Goal: Task Accomplishment & Management: Complete application form

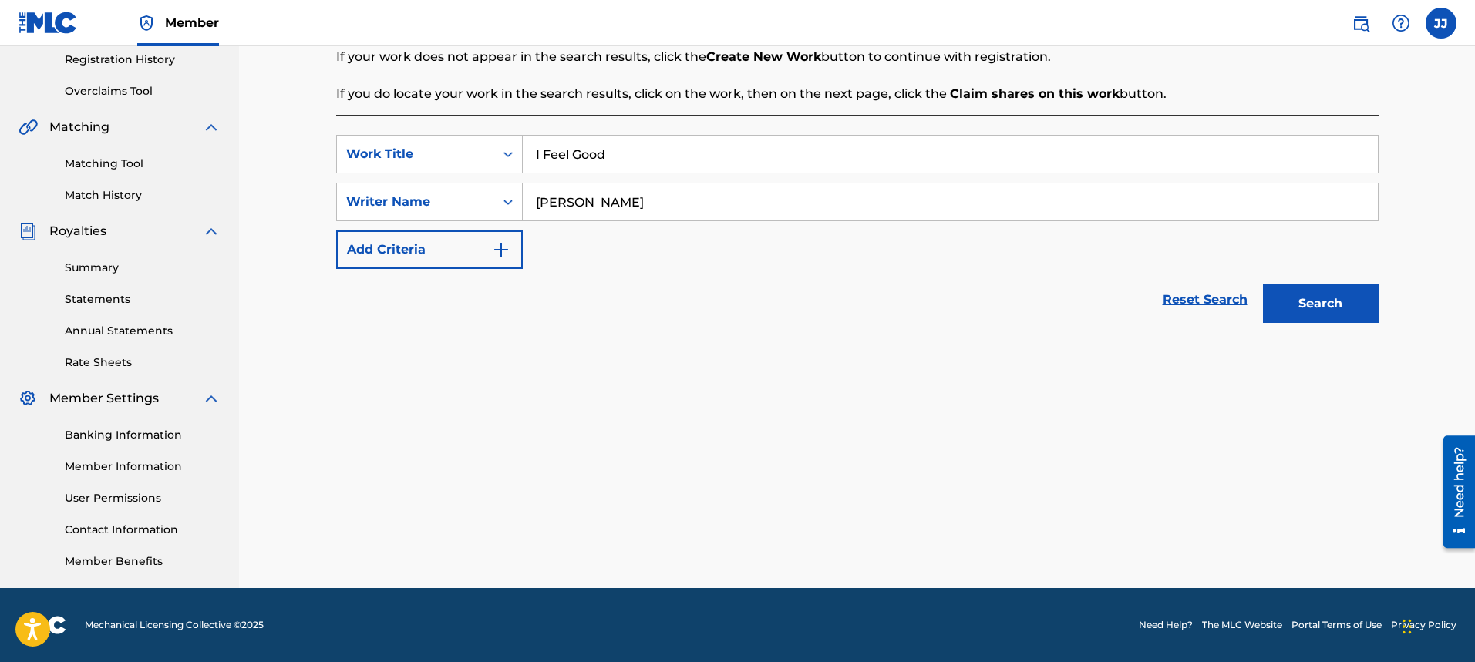
click at [1333, 295] on button "Search" at bounding box center [1321, 304] width 116 height 39
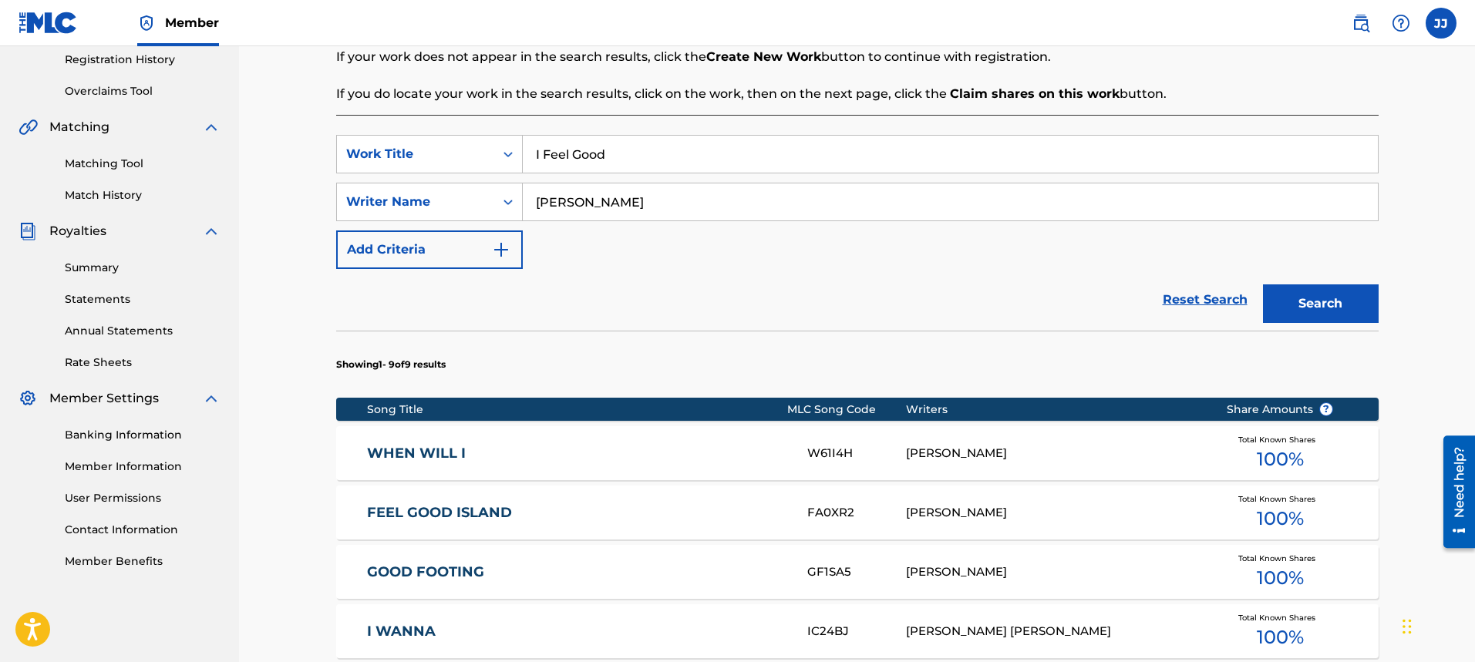
scroll to position [850, 0]
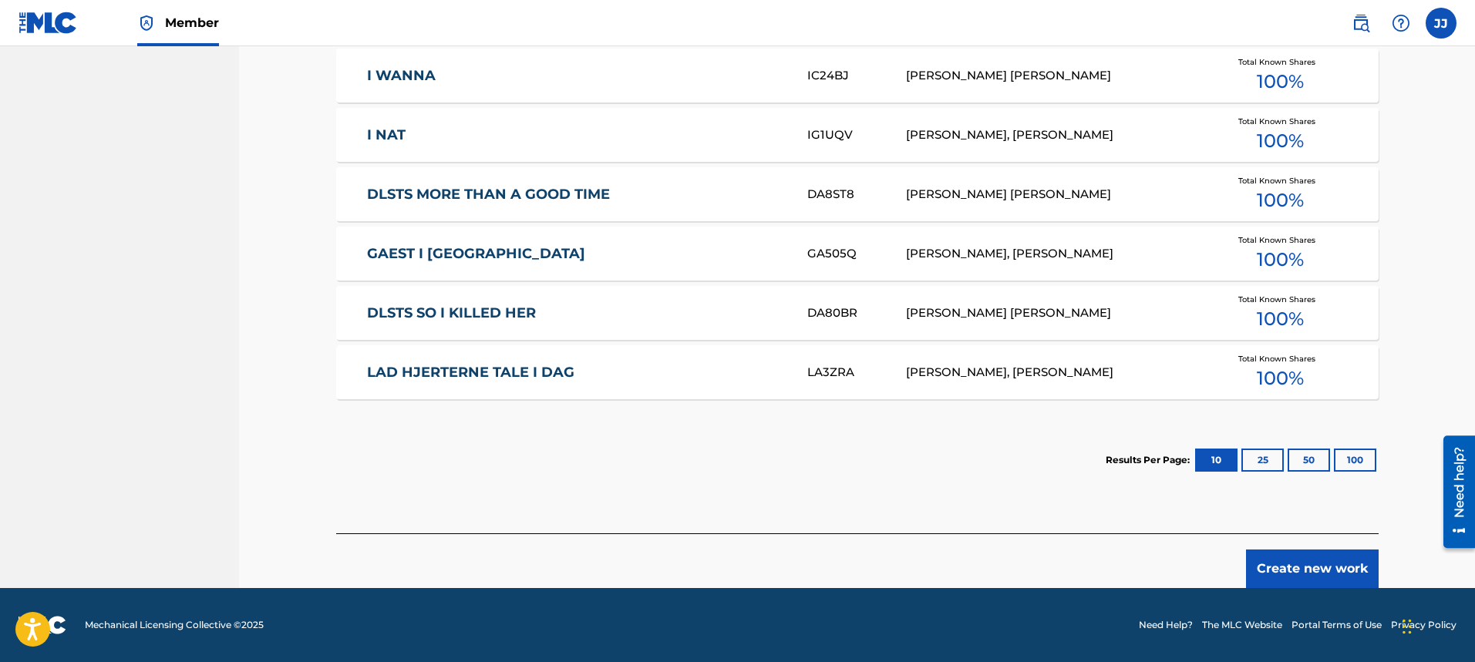
click at [1335, 567] on button "Create new work" at bounding box center [1312, 569] width 133 height 39
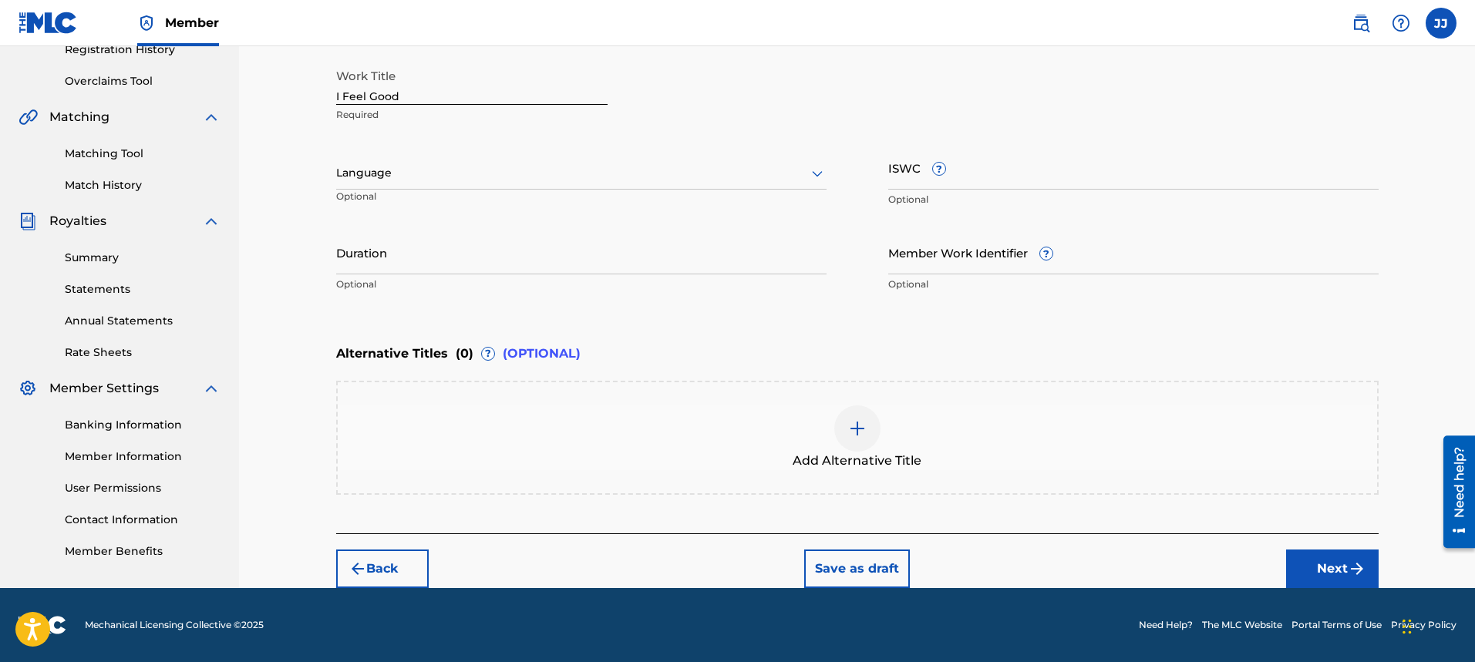
click at [603, 183] on div "Language" at bounding box center [581, 173] width 490 height 32
click at [583, 218] on div "English" at bounding box center [581, 207] width 489 height 35
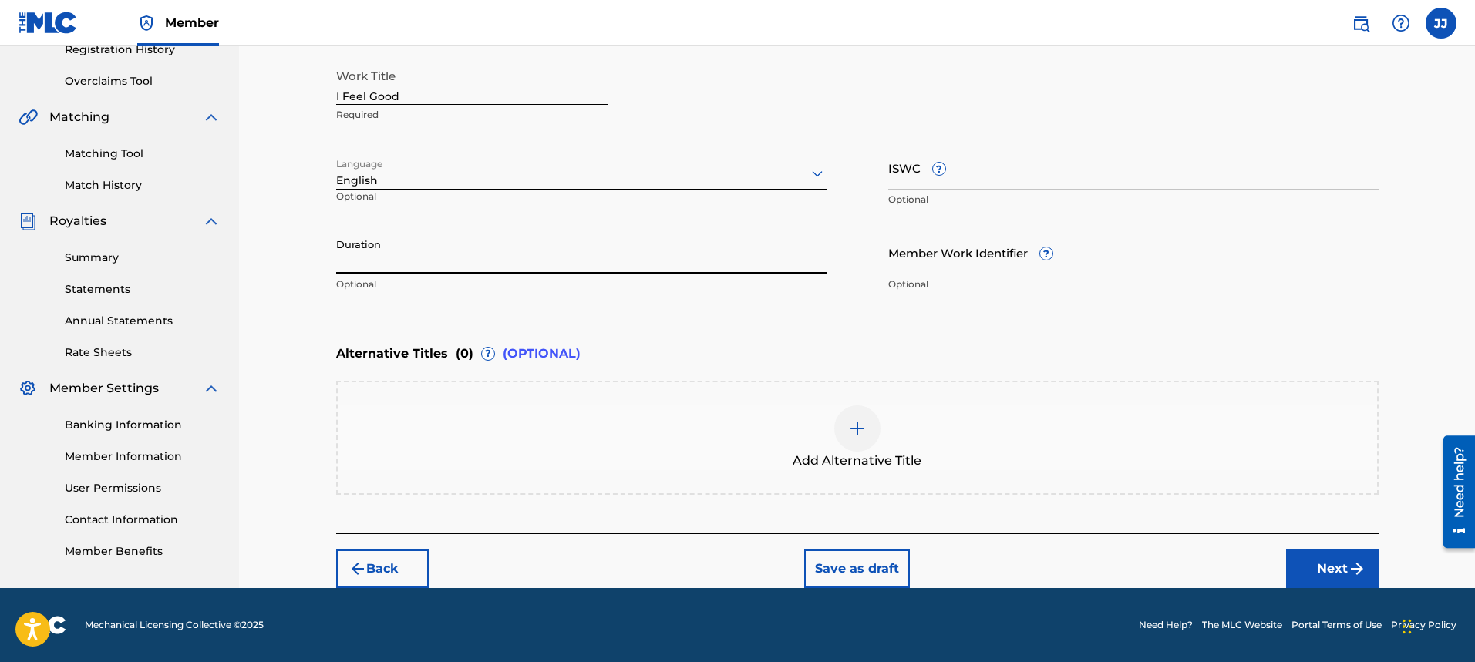
click at [549, 254] on input "Duration" at bounding box center [581, 253] width 490 height 44
type input "04:18"
click at [1320, 574] on button "Next" at bounding box center [1332, 569] width 93 height 39
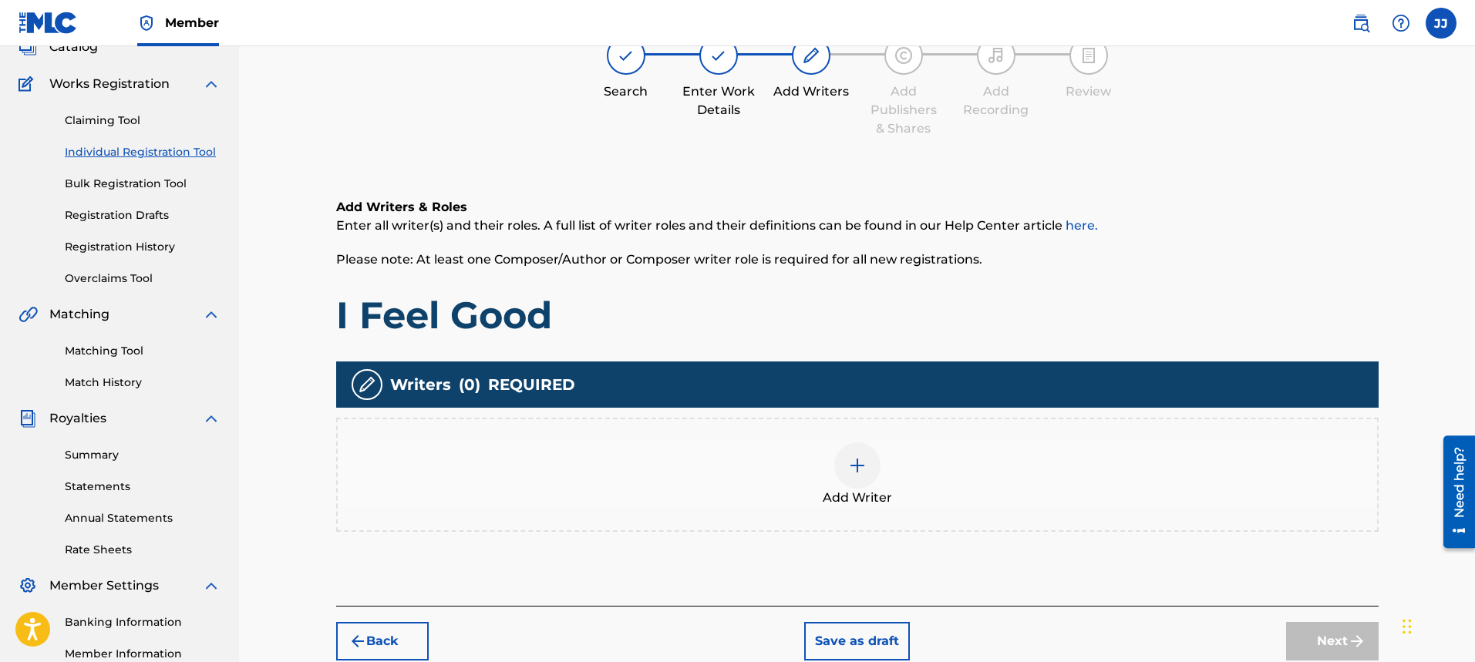
scroll to position [69, 0]
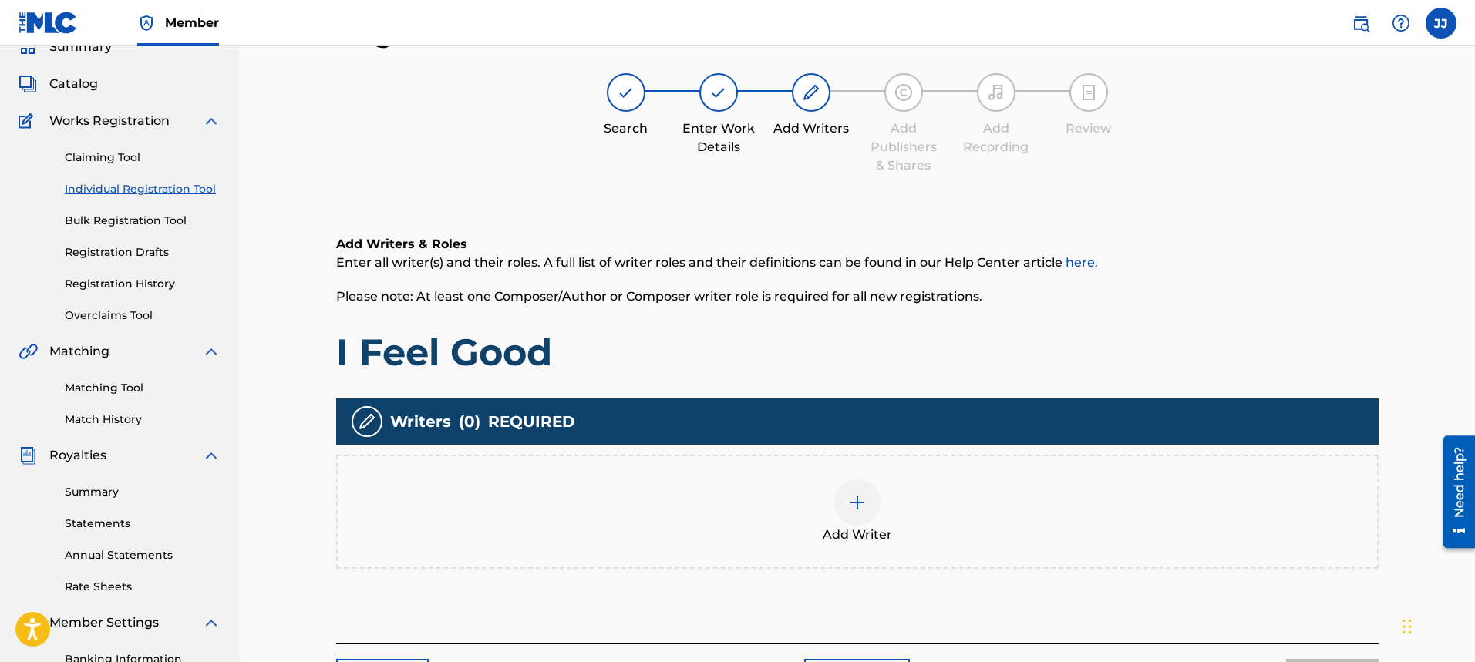
click at [873, 500] on div at bounding box center [857, 503] width 46 height 46
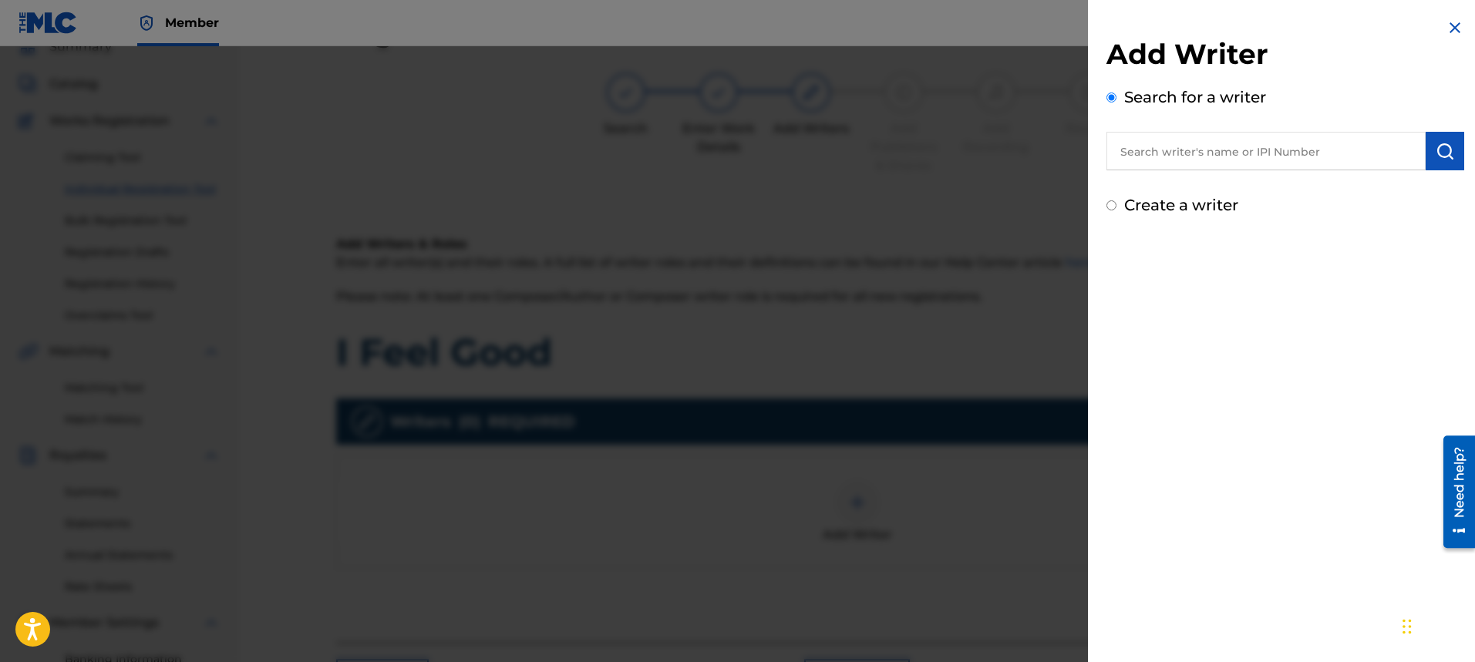
click at [1111, 205] on input "Create a writer" at bounding box center [1112, 205] width 10 height 10
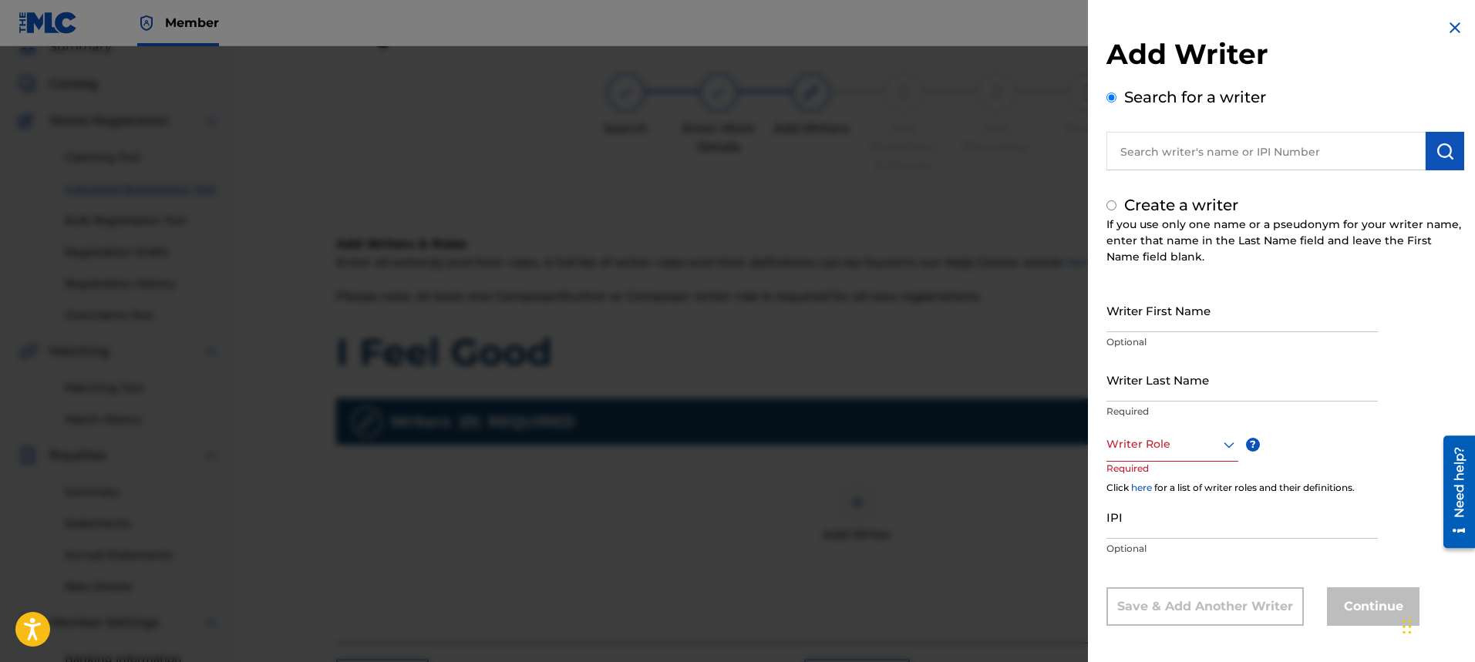
radio input "false"
radio input "true"
click at [1167, 316] on input "Writer First Name" at bounding box center [1242, 310] width 271 height 44
type input "[PERSON_NAME]"
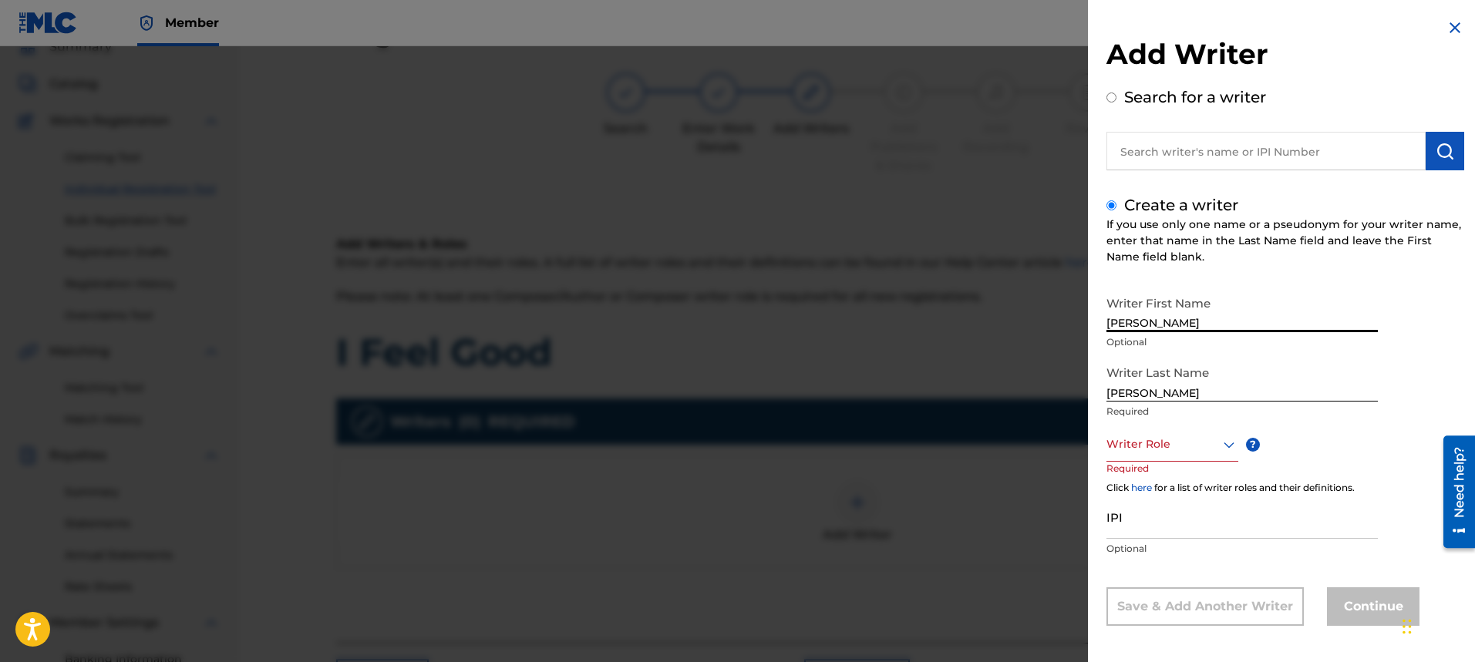
scroll to position [5, 0]
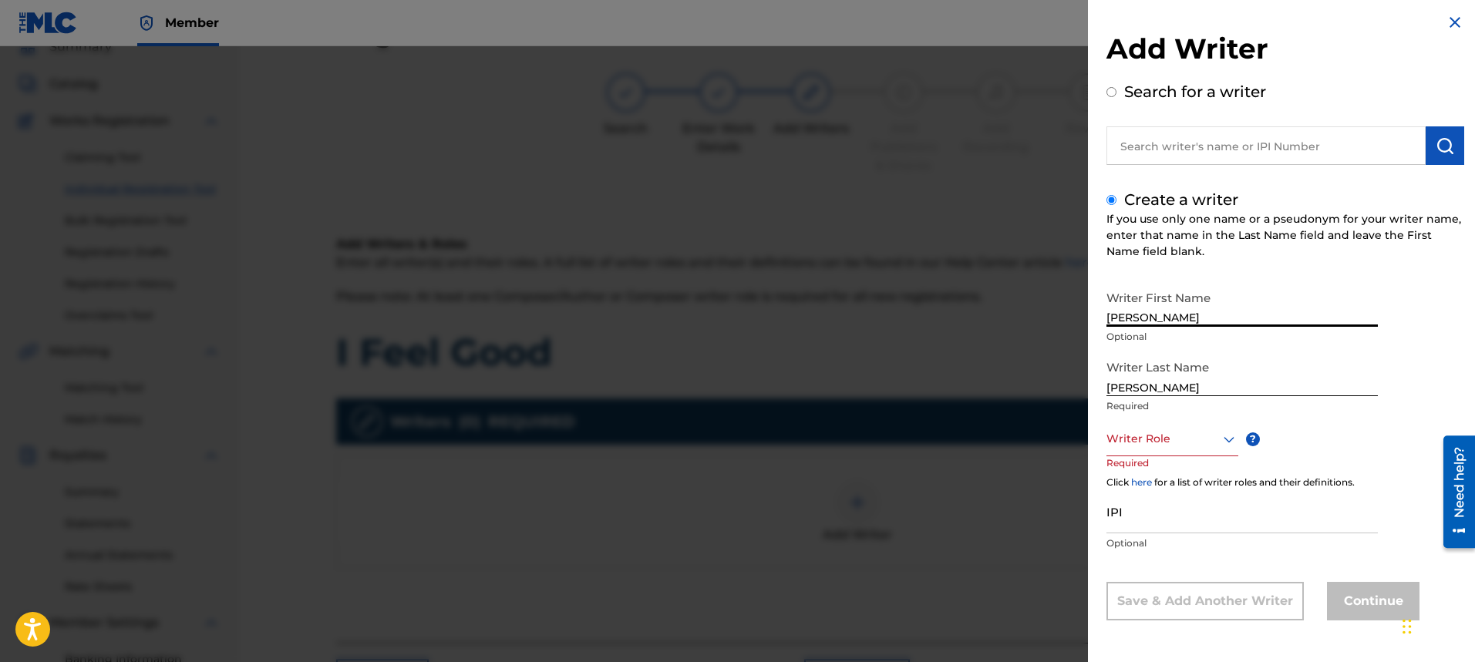
click at [1211, 457] on div "Writer Role" at bounding box center [1173, 439] width 132 height 35
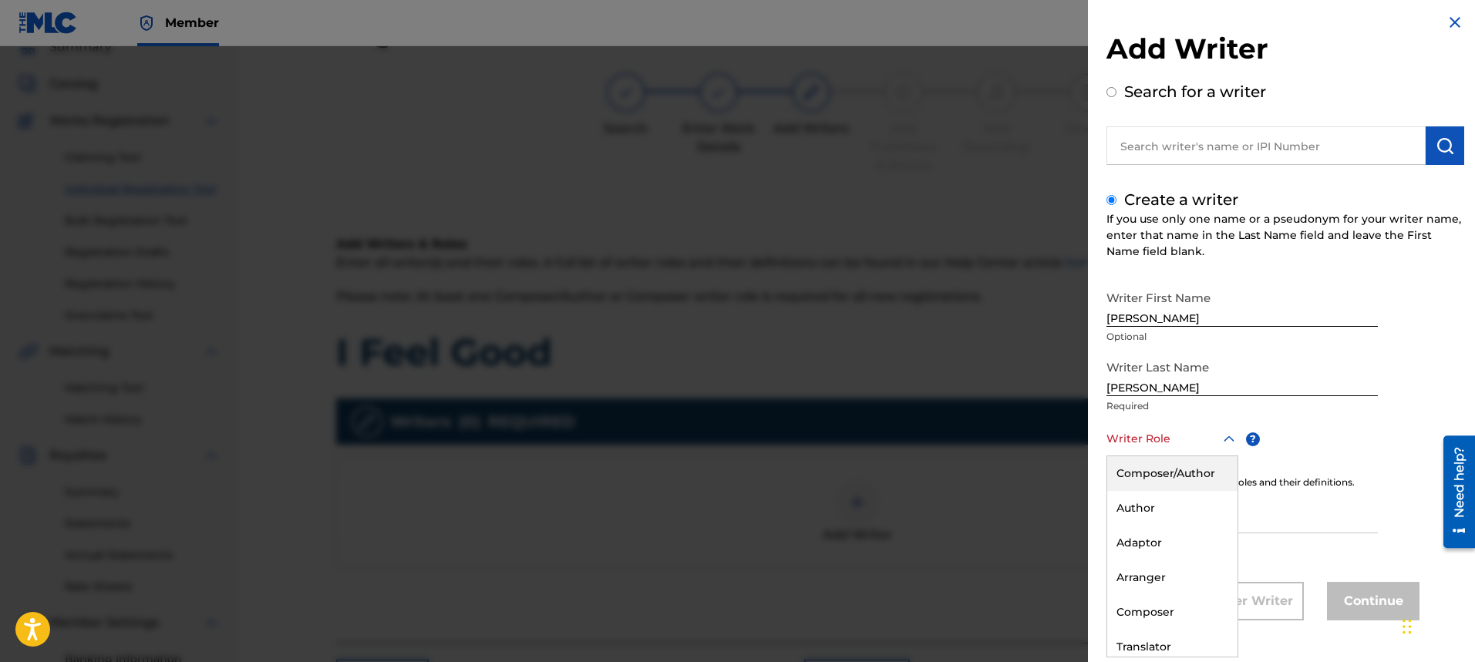
click at [1205, 476] on div "Composer/Author" at bounding box center [1172, 474] width 130 height 35
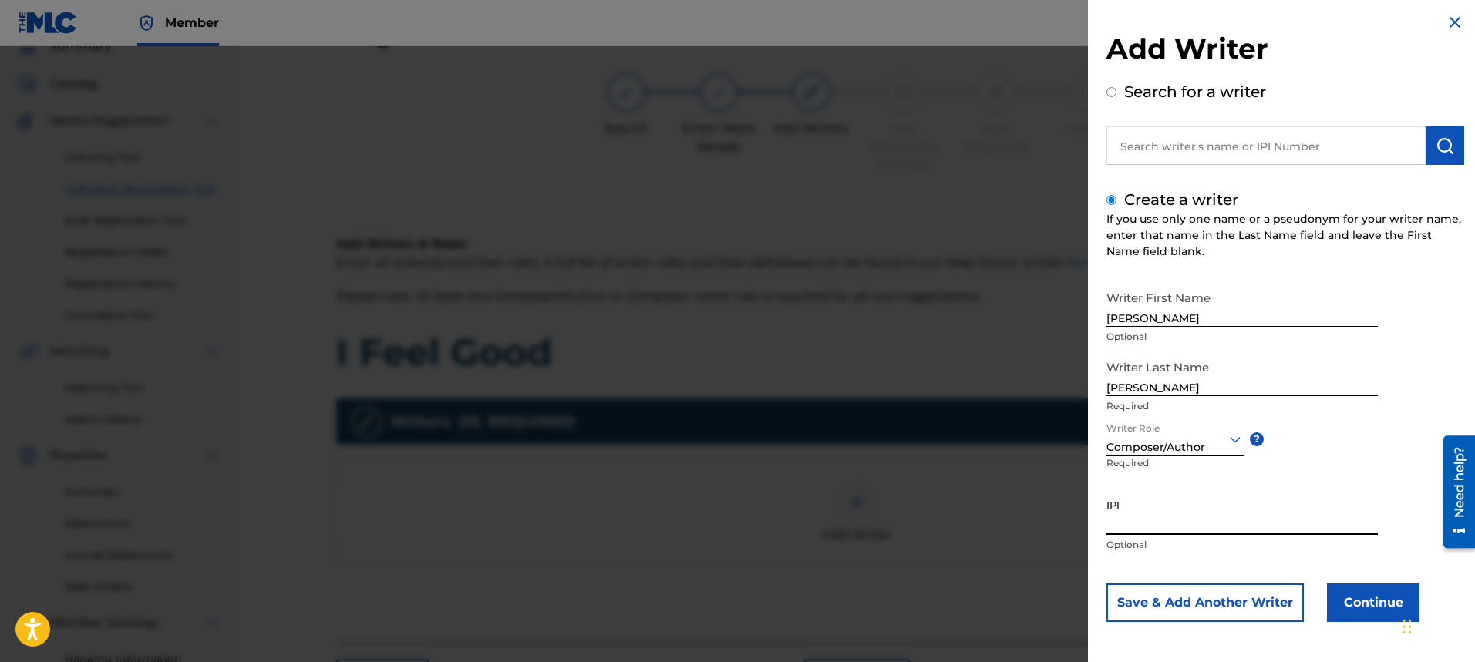
click at [1263, 525] on input "IPI" at bounding box center [1242, 513] width 271 height 44
type input "00334176670"
click at [1376, 615] on button "Continue" at bounding box center [1373, 603] width 93 height 39
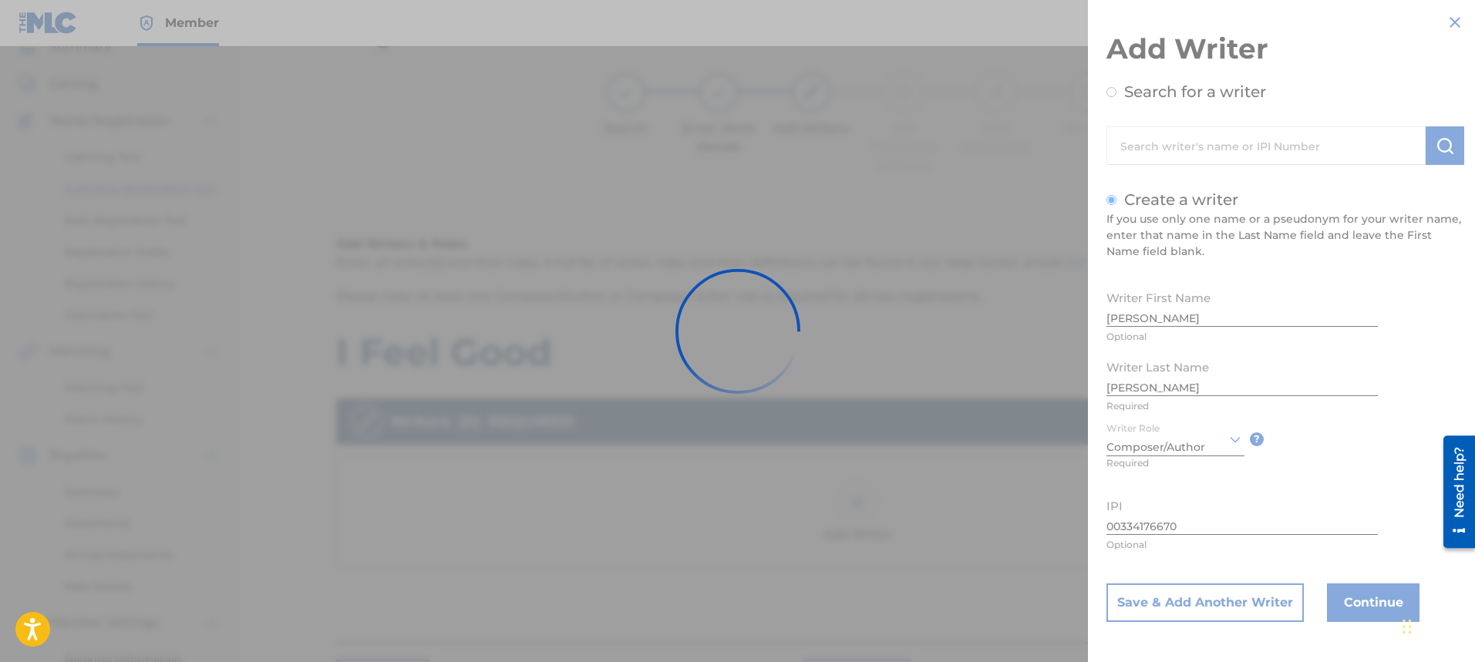
scroll to position [0, 0]
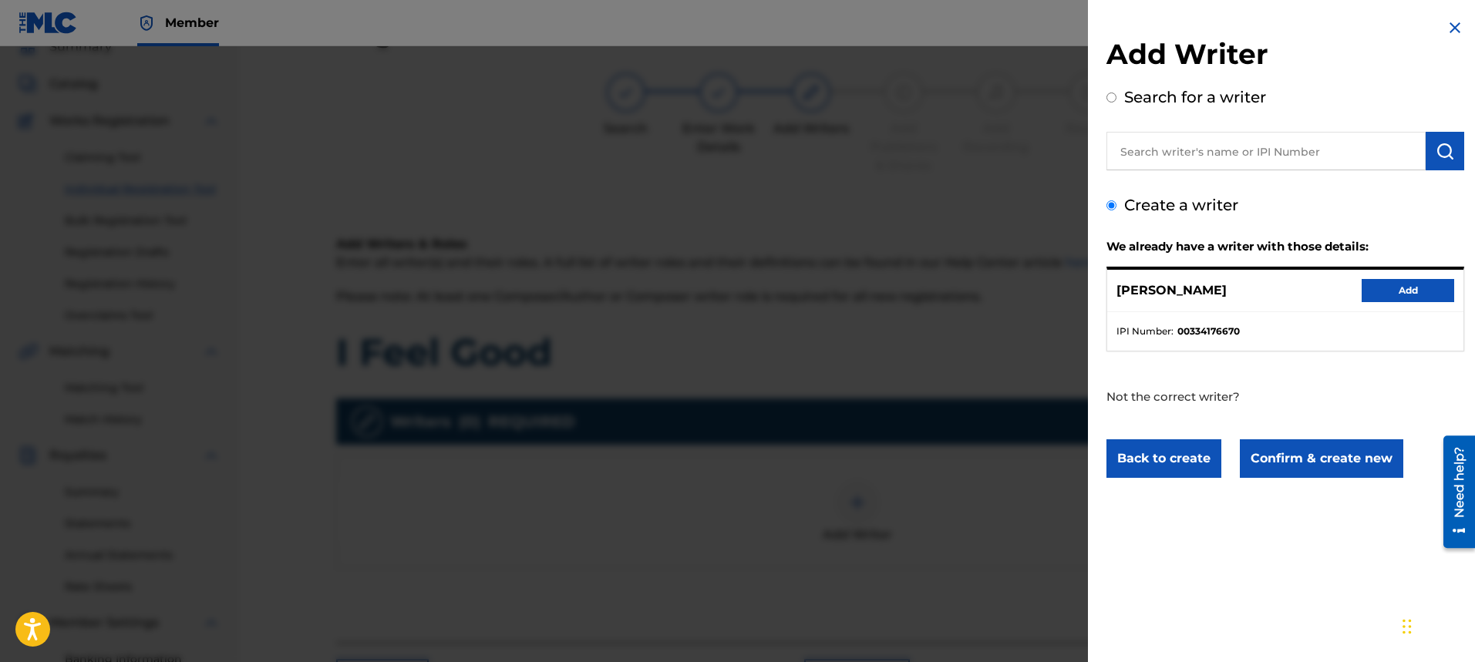
click at [1417, 297] on button "Add" at bounding box center [1408, 290] width 93 height 23
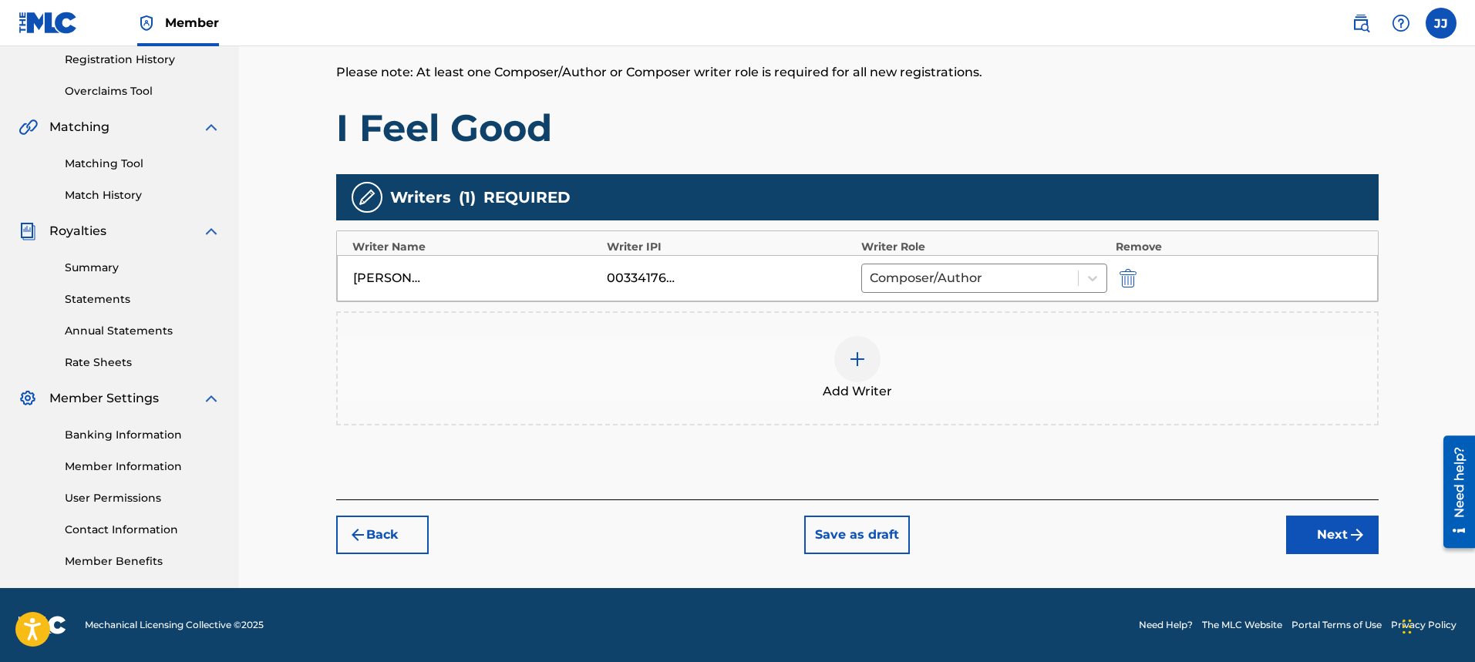
click at [1320, 533] on button "Next" at bounding box center [1332, 535] width 93 height 39
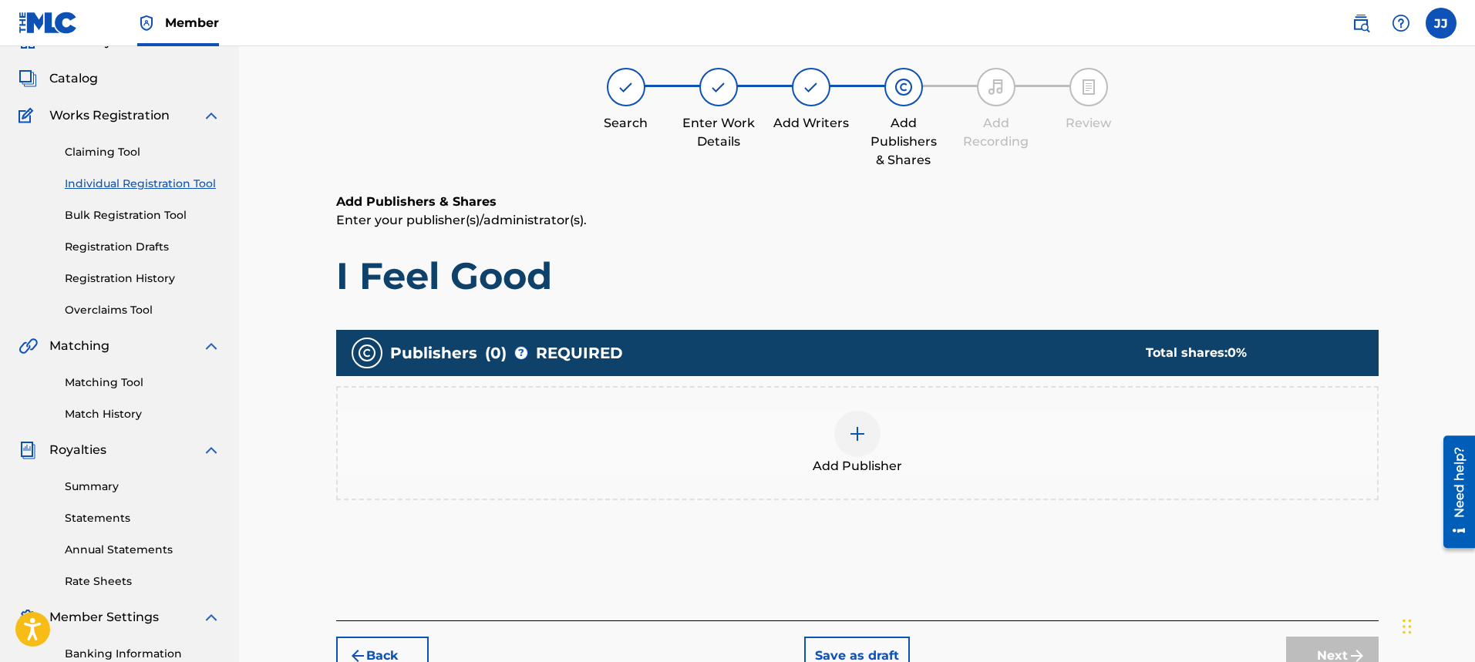
scroll to position [69, 0]
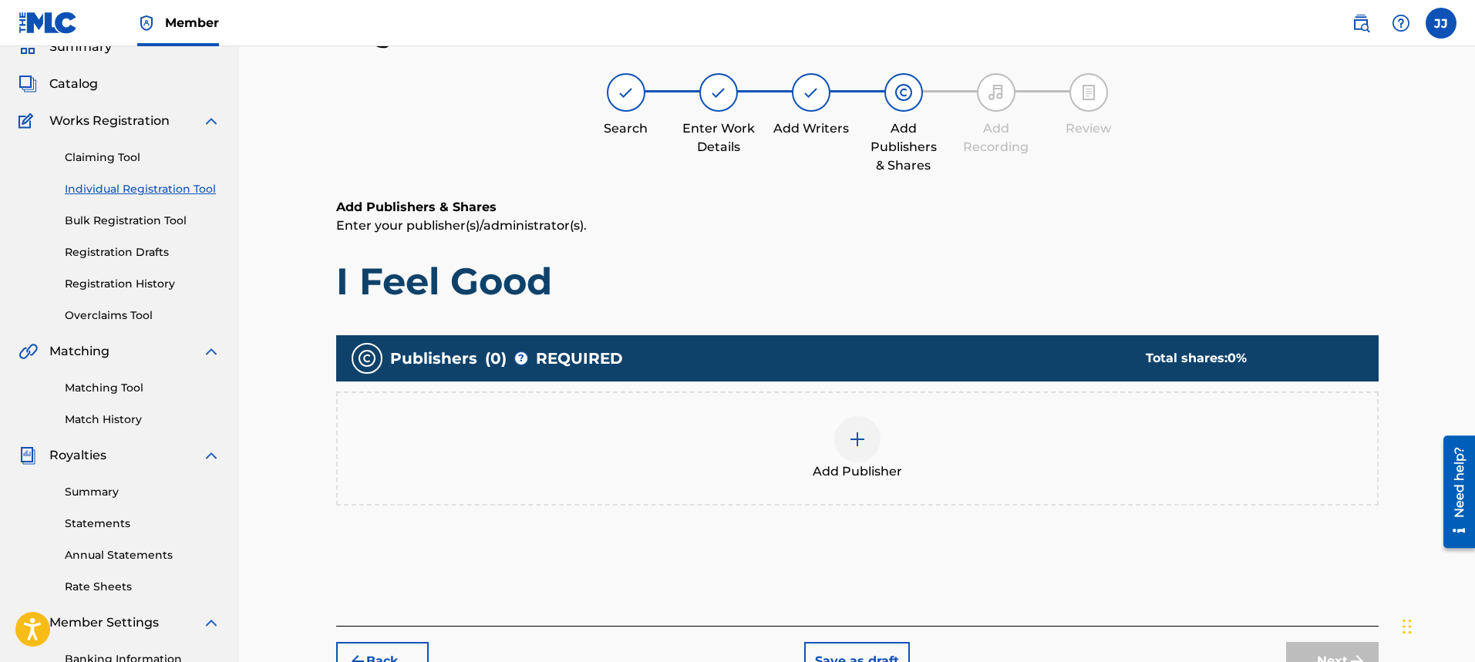
click at [861, 436] on img at bounding box center [857, 439] width 19 height 19
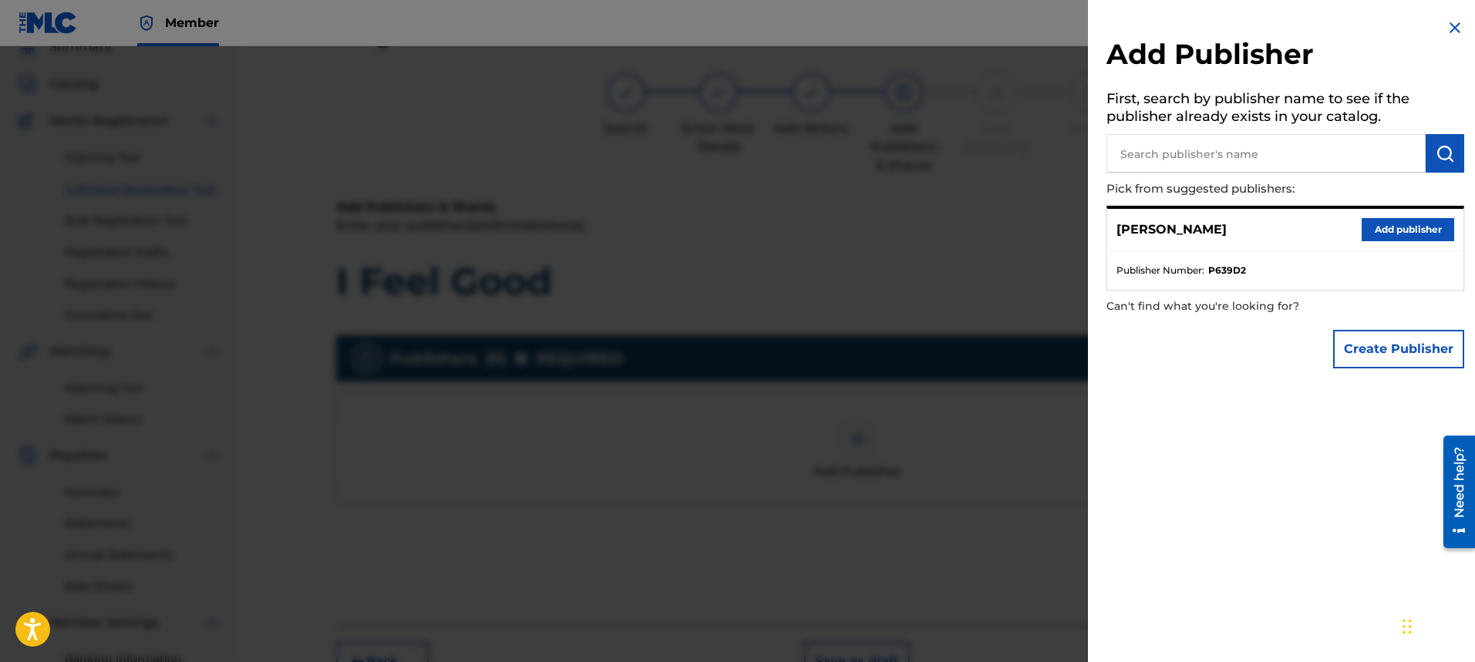
click at [1385, 232] on button "Add publisher" at bounding box center [1408, 229] width 93 height 23
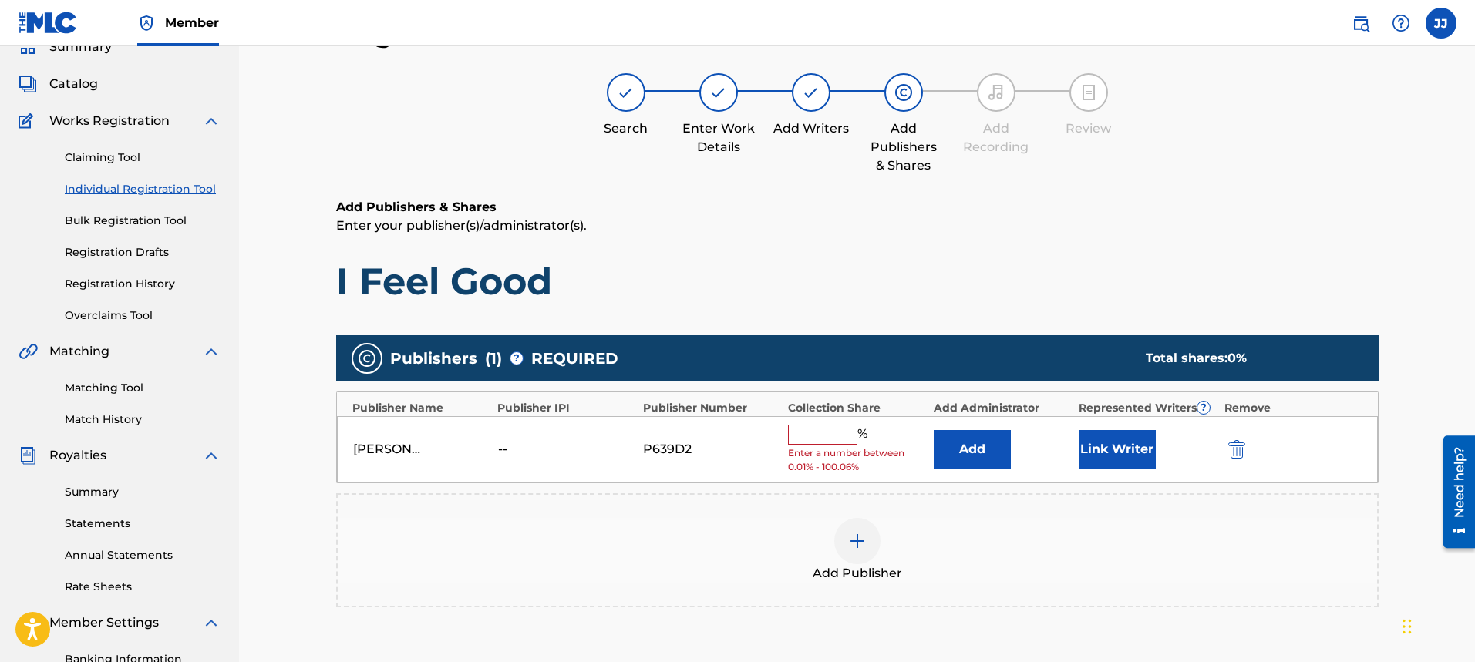
drag, startPoint x: 813, startPoint y: 426, endPoint x: 831, endPoint y: 439, distance: 22.2
click at [815, 429] on input "text" at bounding box center [822, 435] width 69 height 20
type input "100"
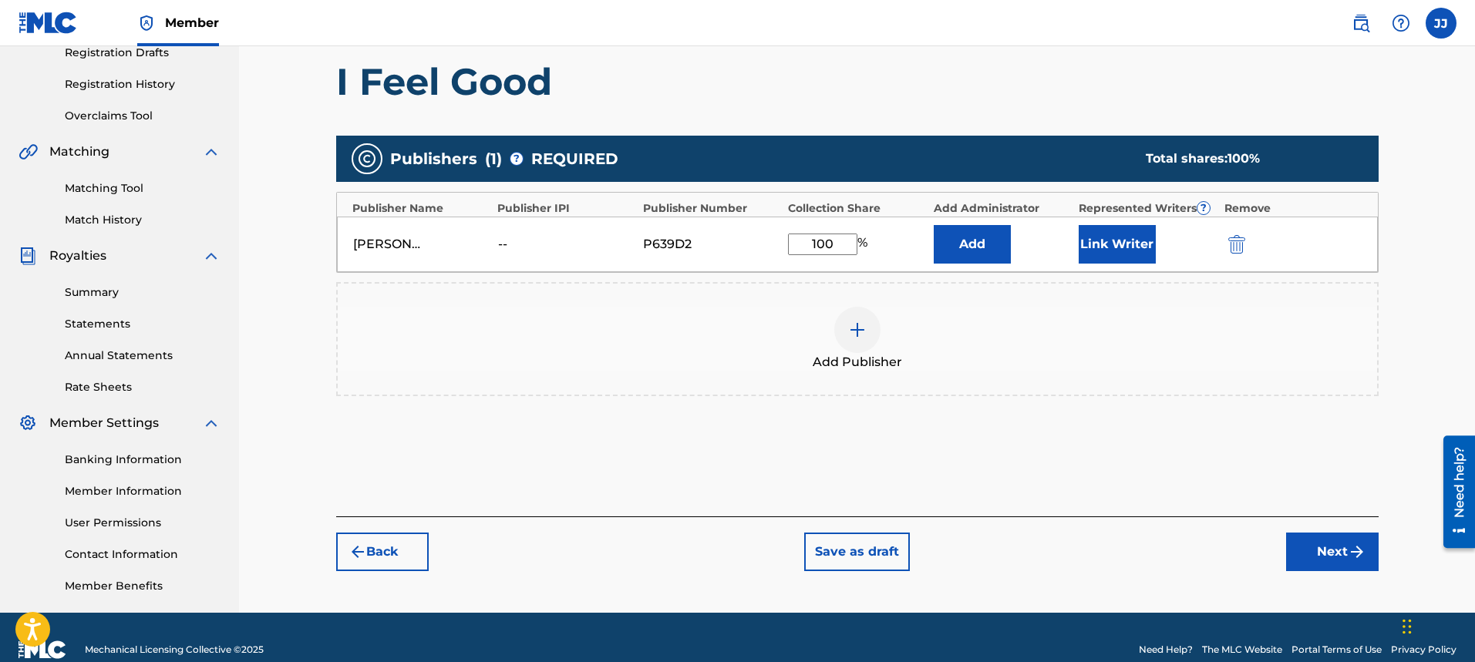
scroll to position [294, 0]
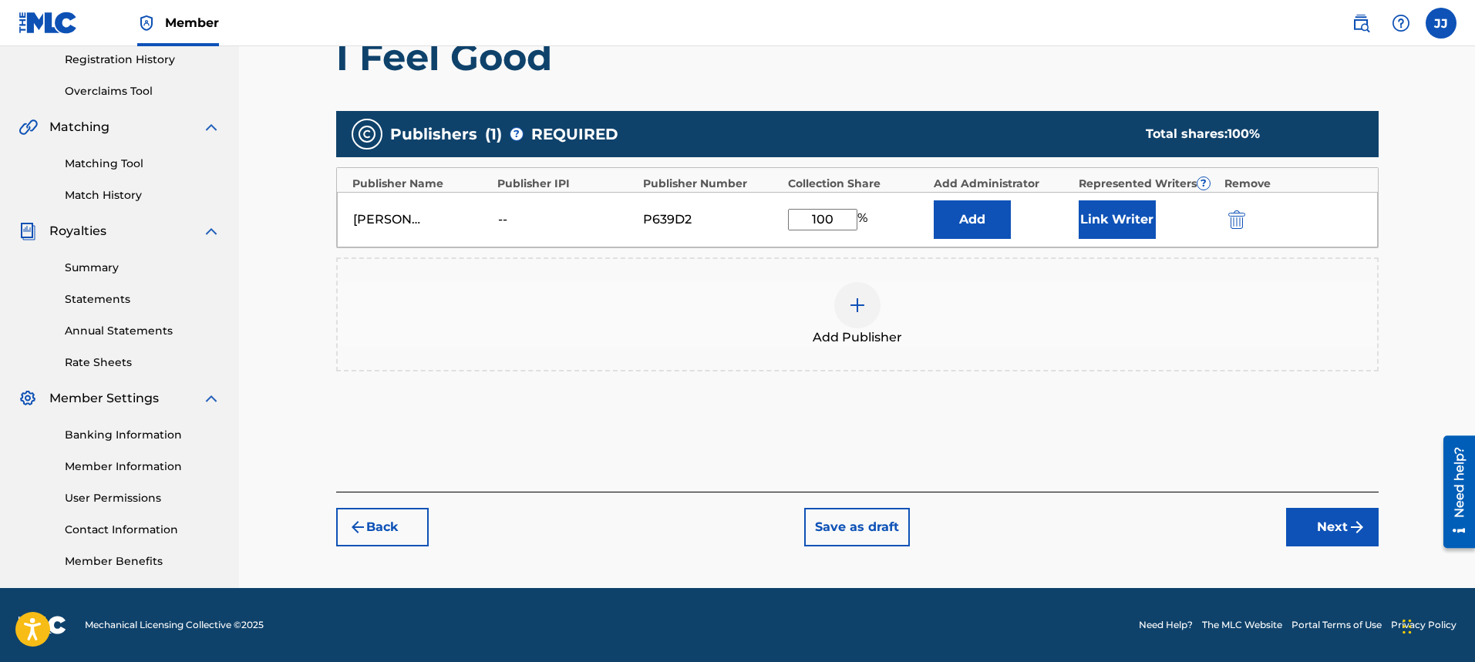
click at [1333, 531] on button "Next" at bounding box center [1332, 527] width 93 height 39
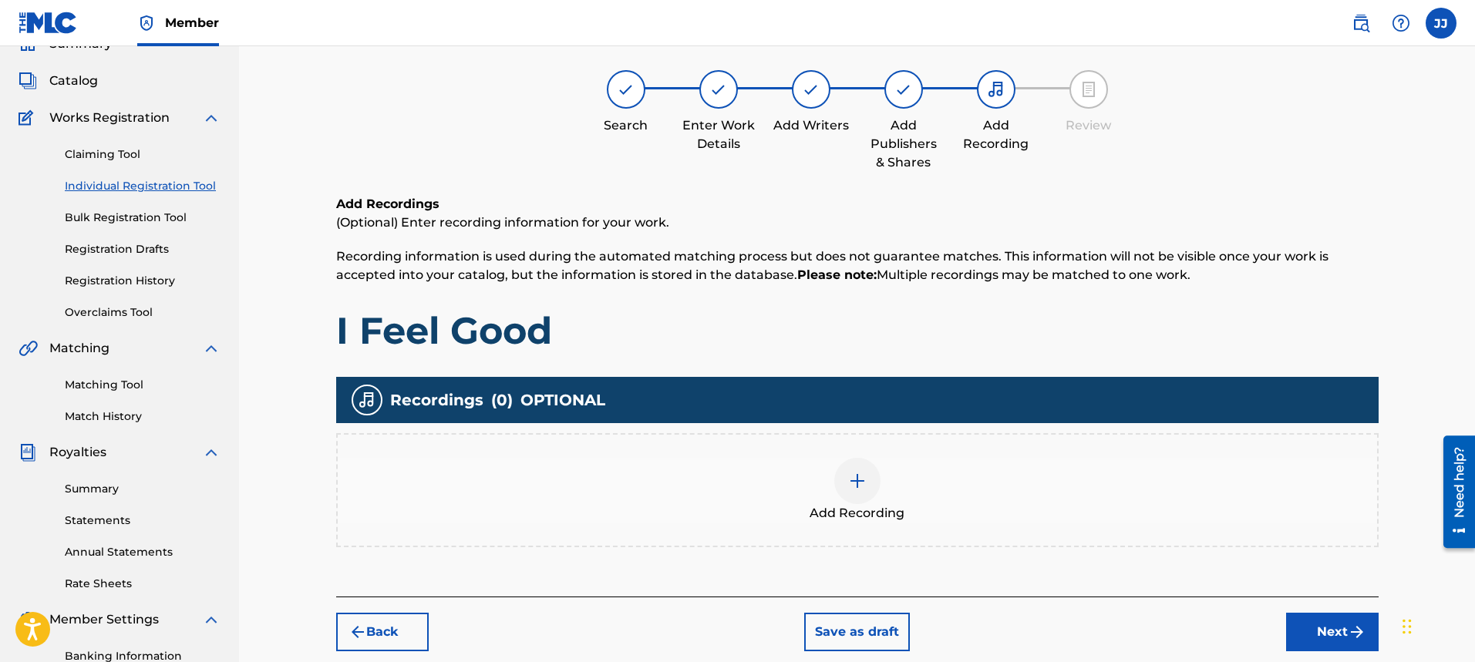
scroll to position [69, 0]
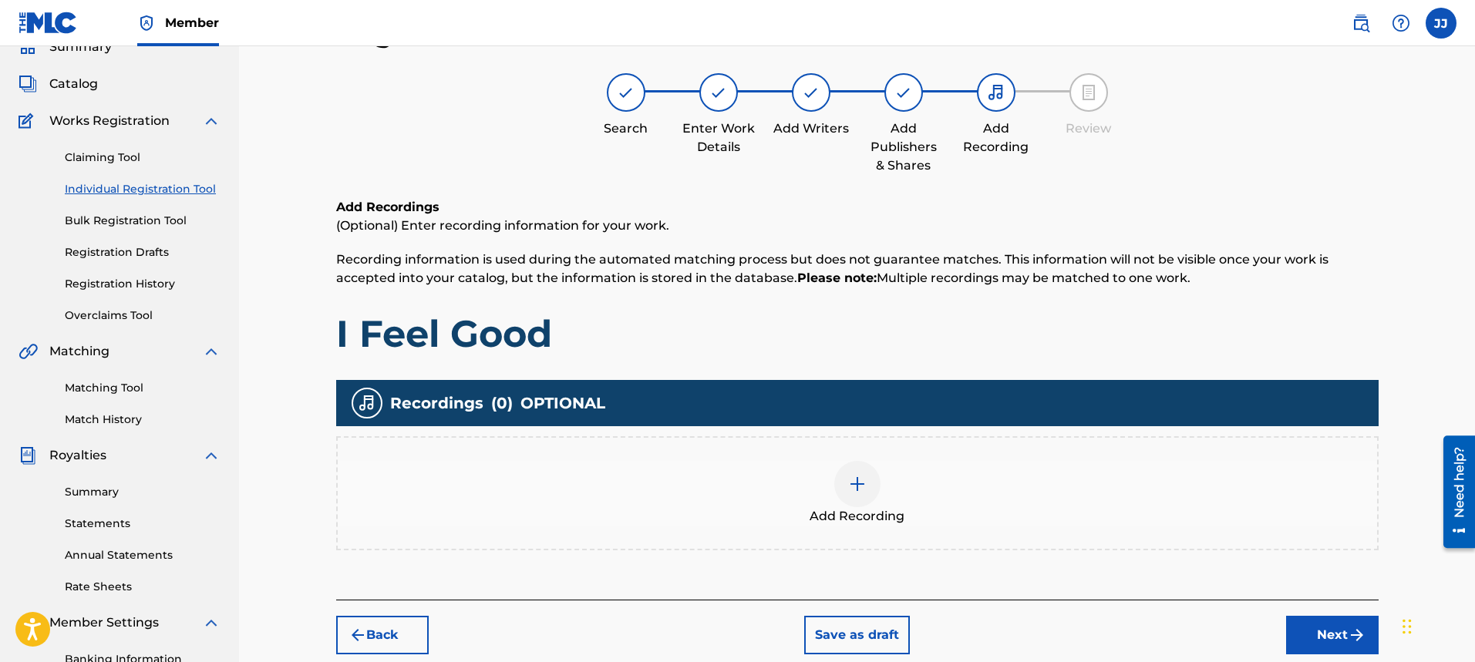
click at [861, 496] on div at bounding box center [857, 484] width 46 height 46
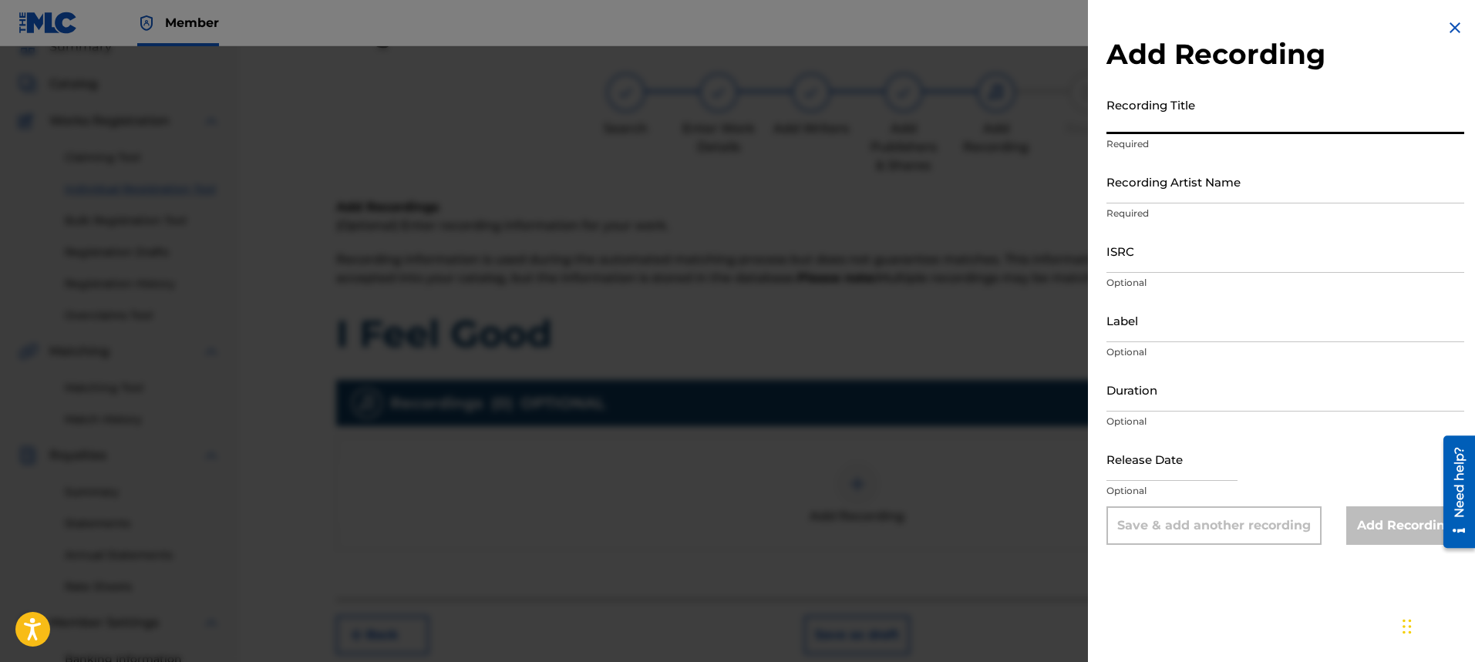
click at [1265, 103] on input "Recording Title" at bounding box center [1286, 112] width 358 height 44
type input "I mFeel Good"
click at [1227, 195] on input "Recording Artist Name" at bounding box center [1286, 182] width 358 height 44
type input "[PERSON_NAME]"
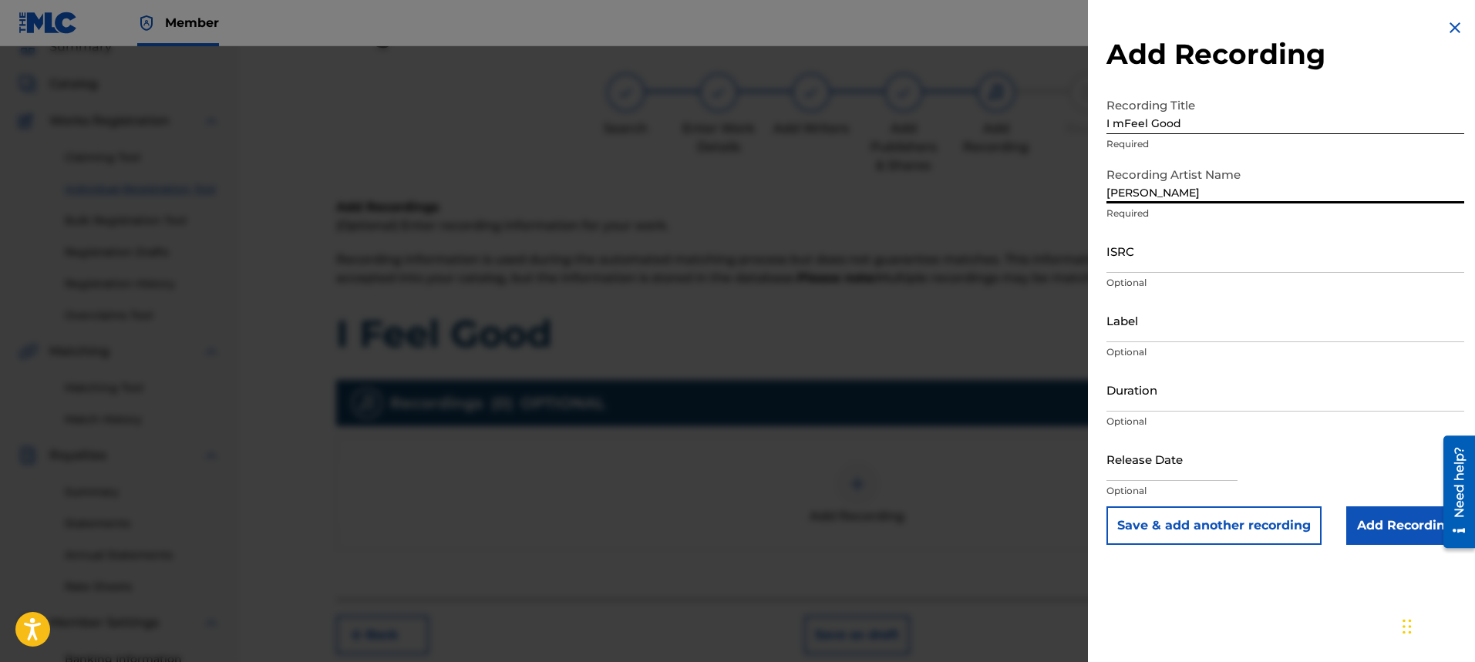
click at [1219, 260] on input "ISRC" at bounding box center [1286, 251] width 358 height 44
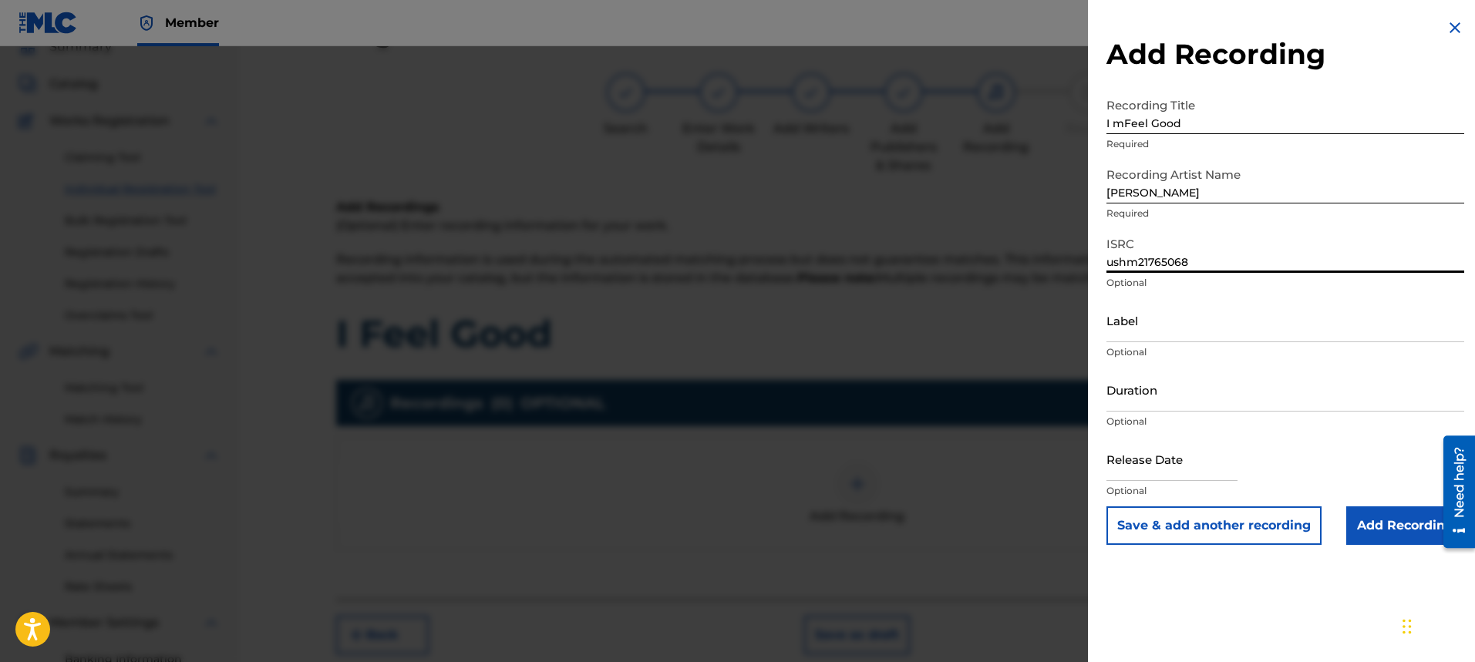
type input "ushm21765068"
click at [1204, 311] on input "Label" at bounding box center [1286, 320] width 358 height 44
type input "[PERSON_NAME]"
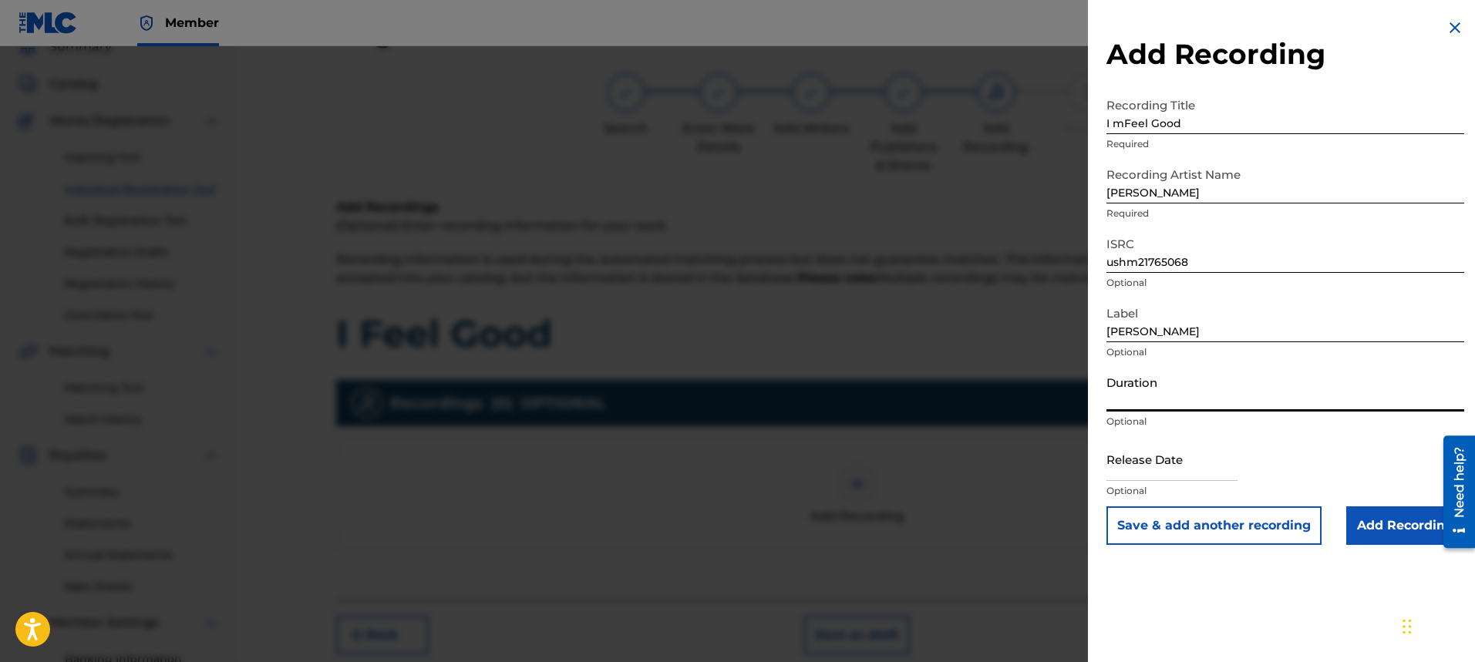
click at [1234, 393] on input "Duration" at bounding box center [1286, 390] width 358 height 44
type input "04:18"
click at [1223, 469] on input "text" at bounding box center [1172, 459] width 131 height 44
select select "7"
select select "2025"
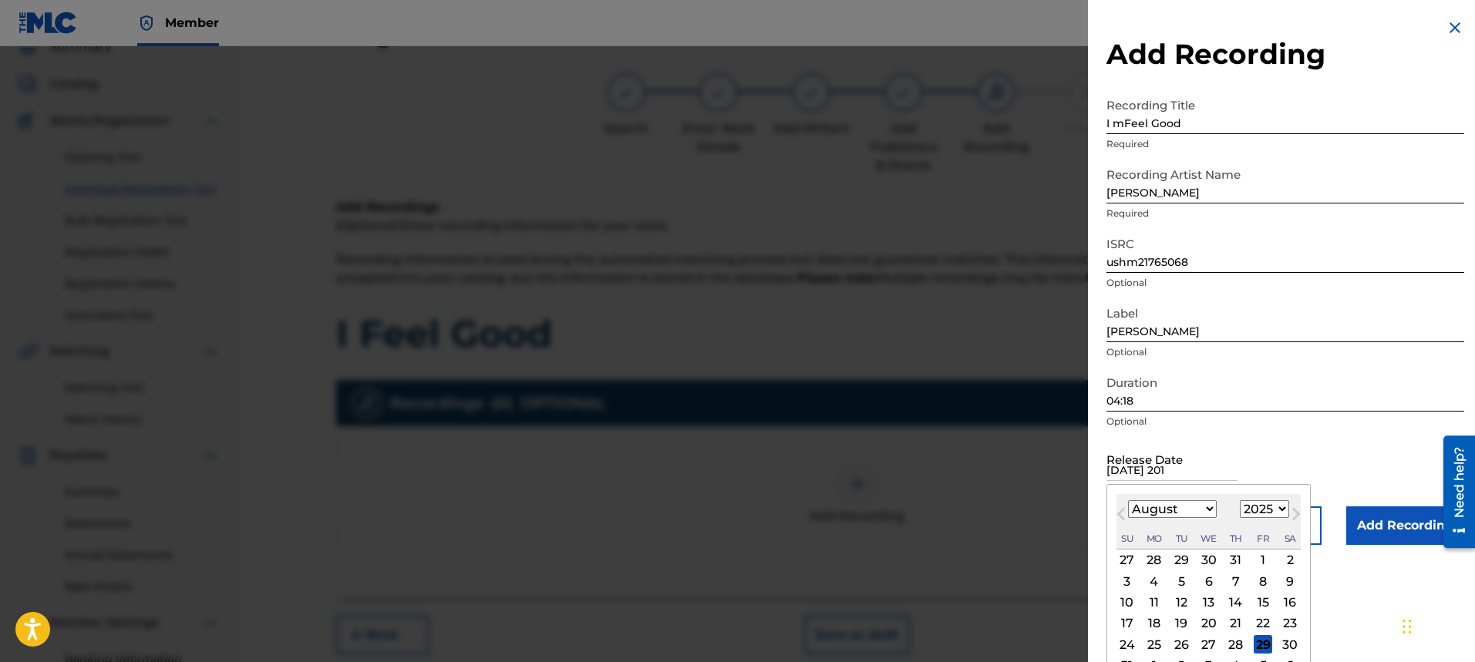
type input "[DATE]"
select select "6"
select select "2017"
type input "[DATE]"
click at [1390, 473] on div "Release Date [DATE] [DATE] Previous Month Next Month July [DATE] February March…" at bounding box center [1286, 471] width 358 height 69
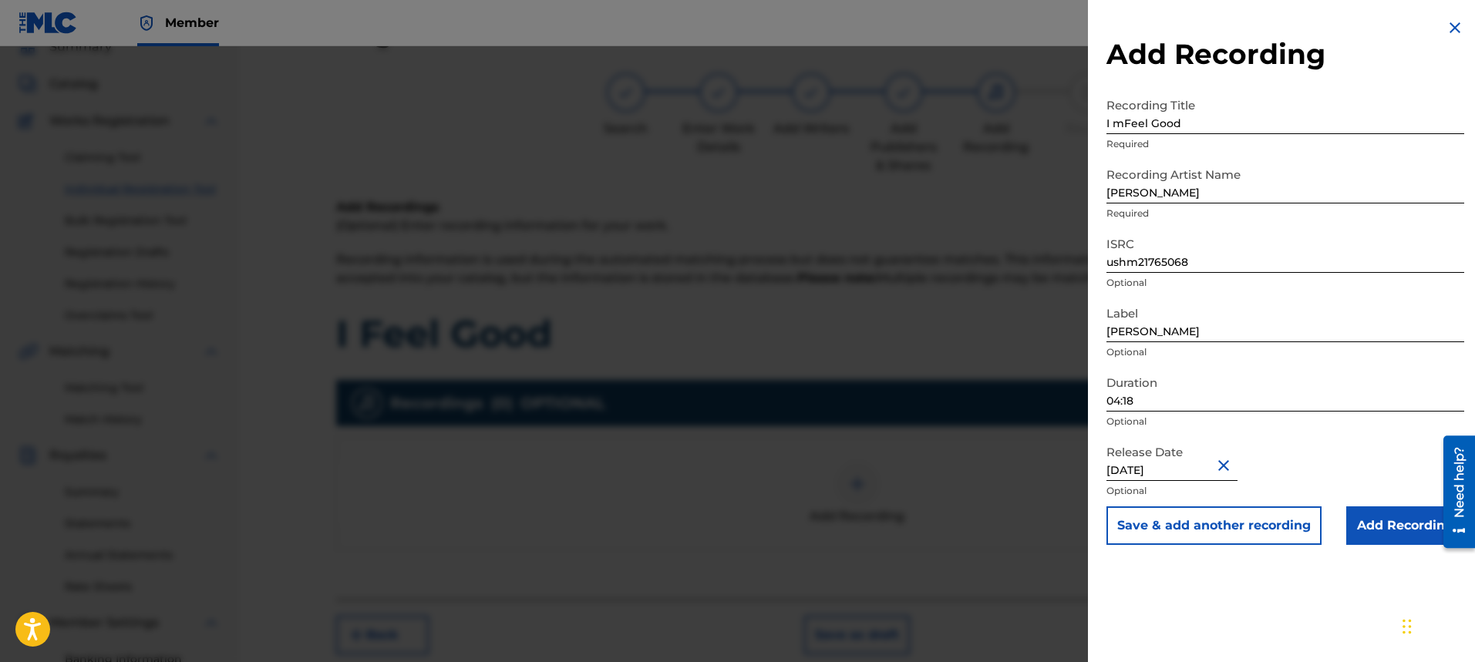
click at [1404, 531] on input "Add Recording" at bounding box center [1405, 526] width 118 height 39
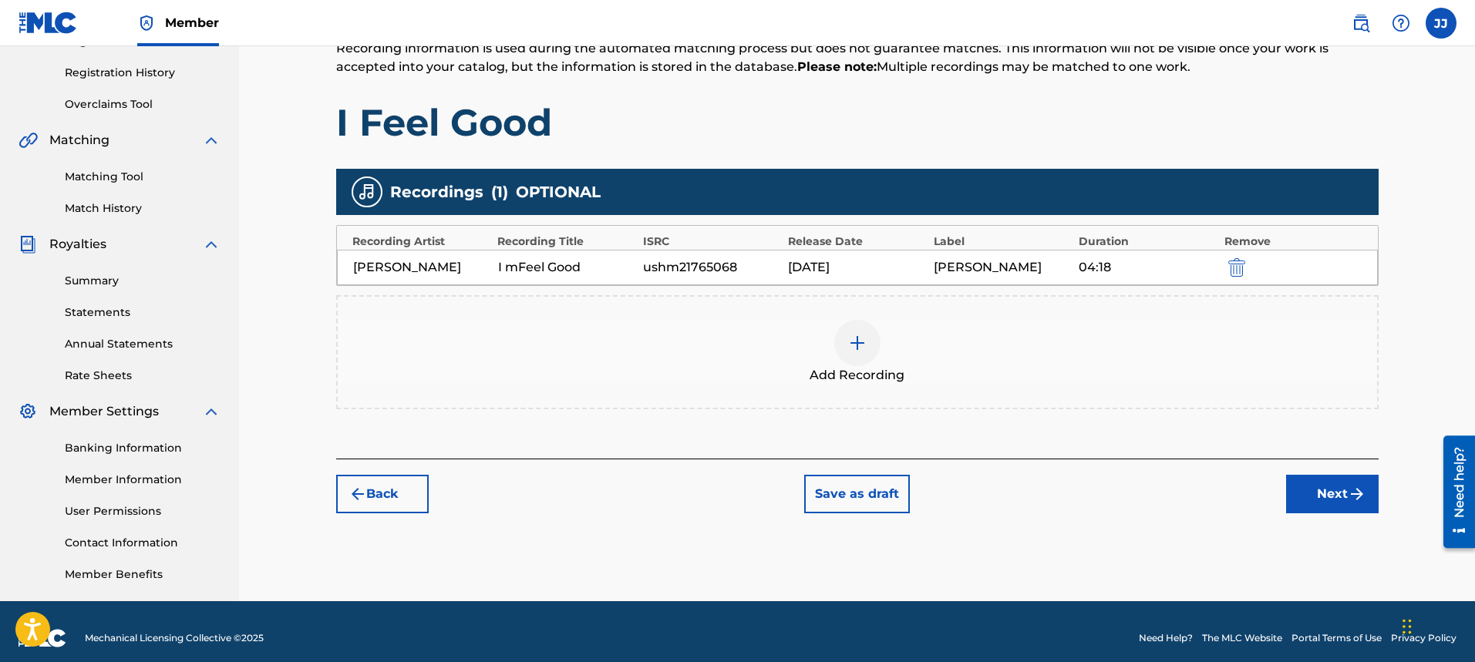
scroll to position [294, 0]
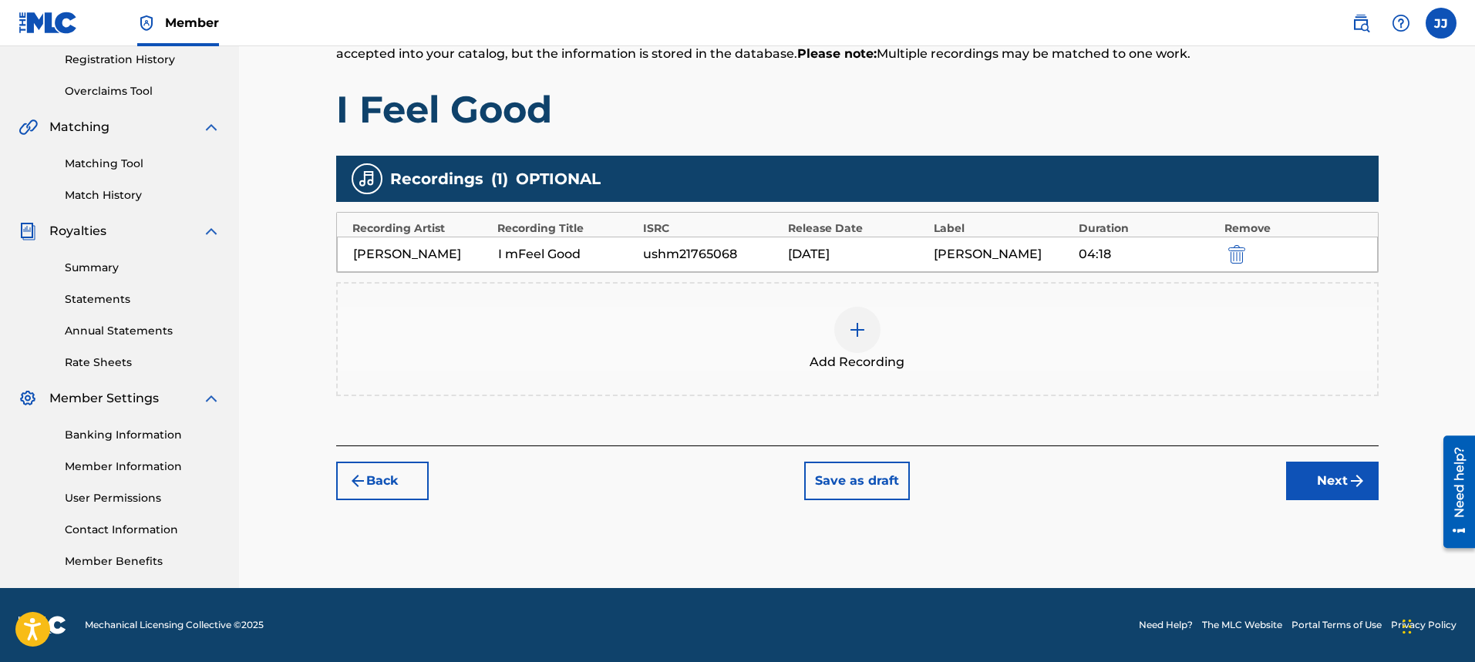
click at [1336, 485] on button "Next" at bounding box center [1332, 481] width 93 height 39
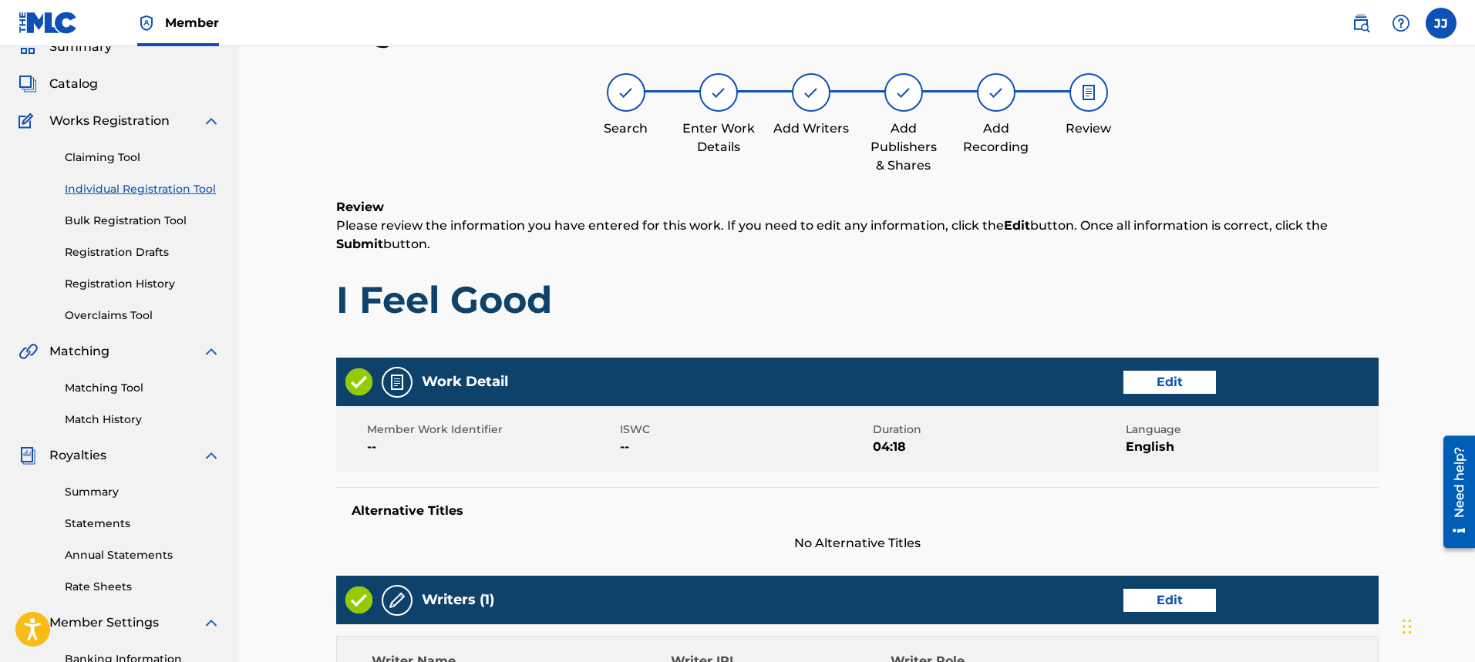
scroll to position [642, 0]
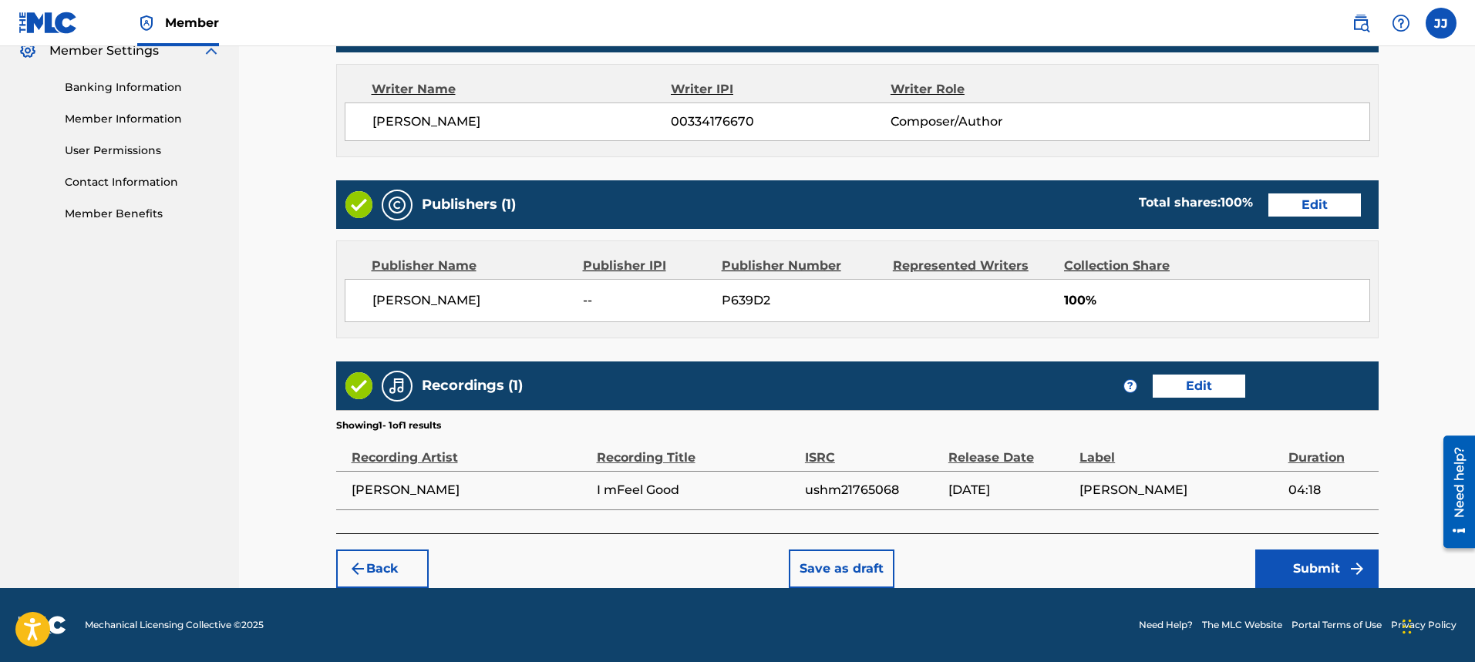
click at [1191, 383] on button "Edit" at bounding box center [1199, 386] width 93 height 23
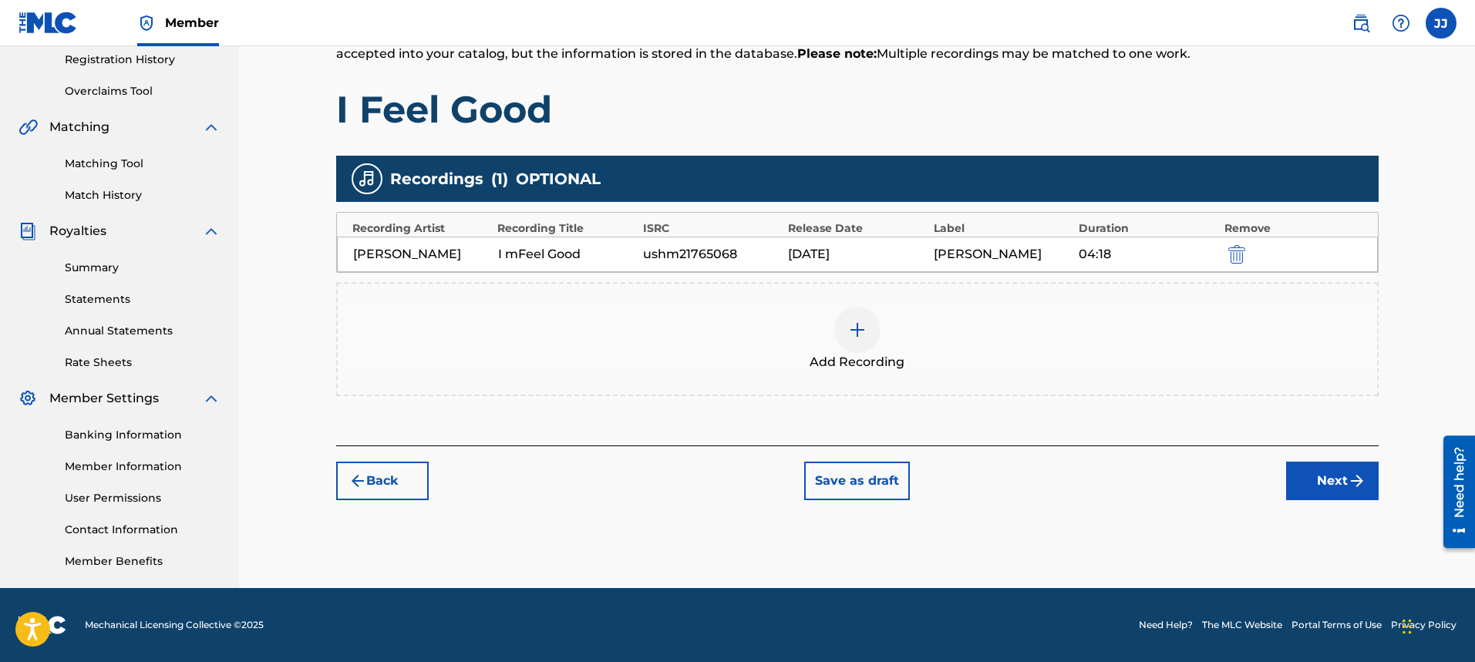
click at [524, 267] on div "[PERSON_NAME] I mFeel Good ushm21765068 [DATE] [PERSON_NAME] 04:18" at bounding box center [857, 254] width 1041 height 35
click at [544, 248] on div "I mFeel Good" at bounding box center [566, 254] width 137 height 19
click at [568, 245] on div "I mFeel Good" at bounding box center [566, 254] width 137 height 19
click at [570, 244] on div "[PERSON_NAME] I mFeel Good ushm21765068 [DATE] [PERSON_NAME] 04:18" at bounding box center [857, 254] width 1041 height 35
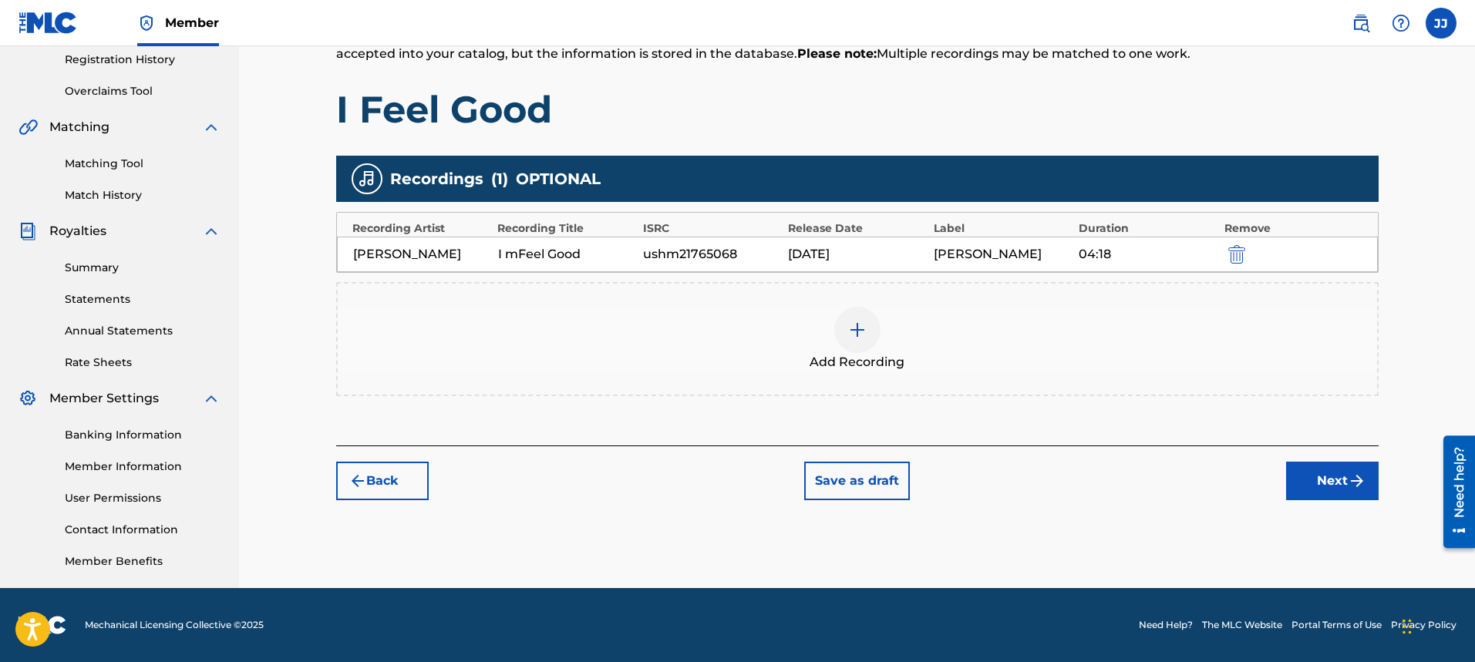
click at [583, 263] on div "I mFeel Good" at bounding box center [566, 254] width 137 height 19
click at [583, 264] on div "[PERSON_NAME] I mFeel Good ushm21765068 [DATE] [PERSON_NAME] 04:18" at bounding box center [857, 254] width 1041 height 35
drag, startPoint x: 591, startPoint y: 261, endPoint x: 1073, endPoint y: 258, distance: 482.7
click at [593, 261] on div "I mFeel Good" at bounding box center [566, 254] width 137 height 19
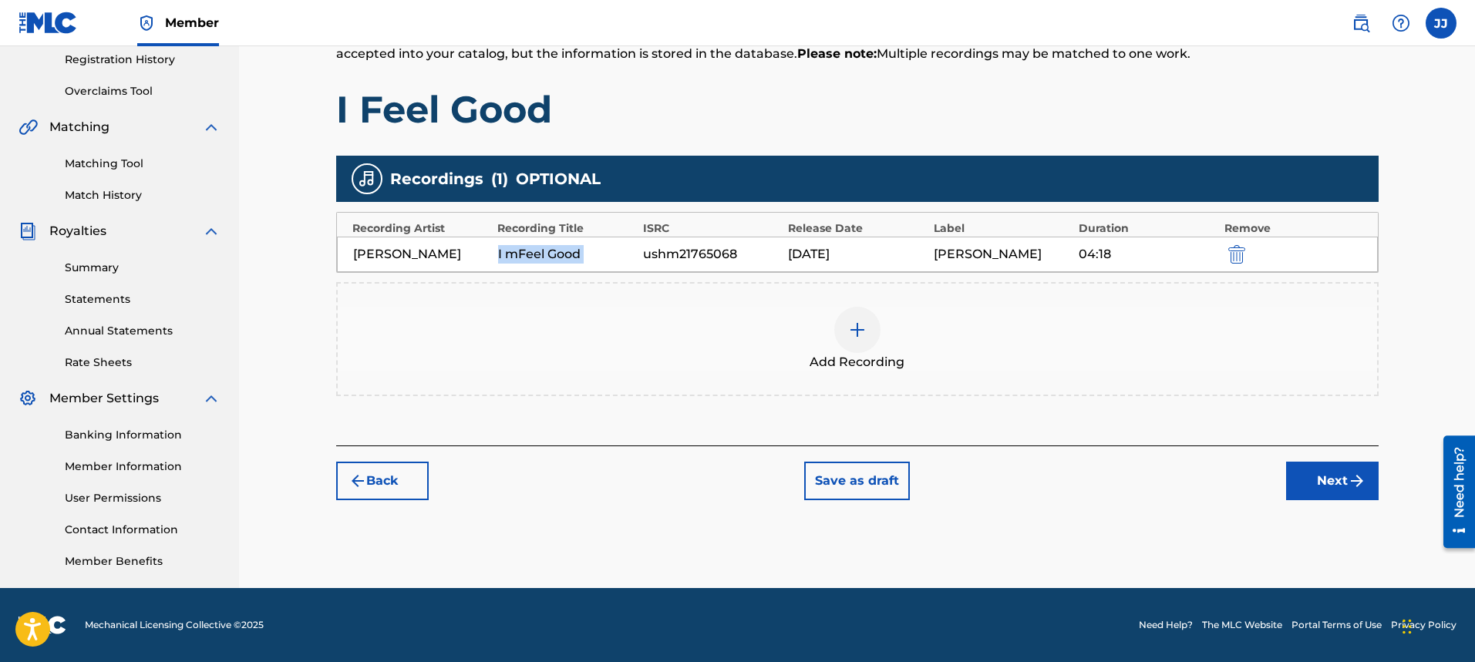
click at [1247, 255] on button "submit" at bounding box center [1235, 254] width 23 height 18
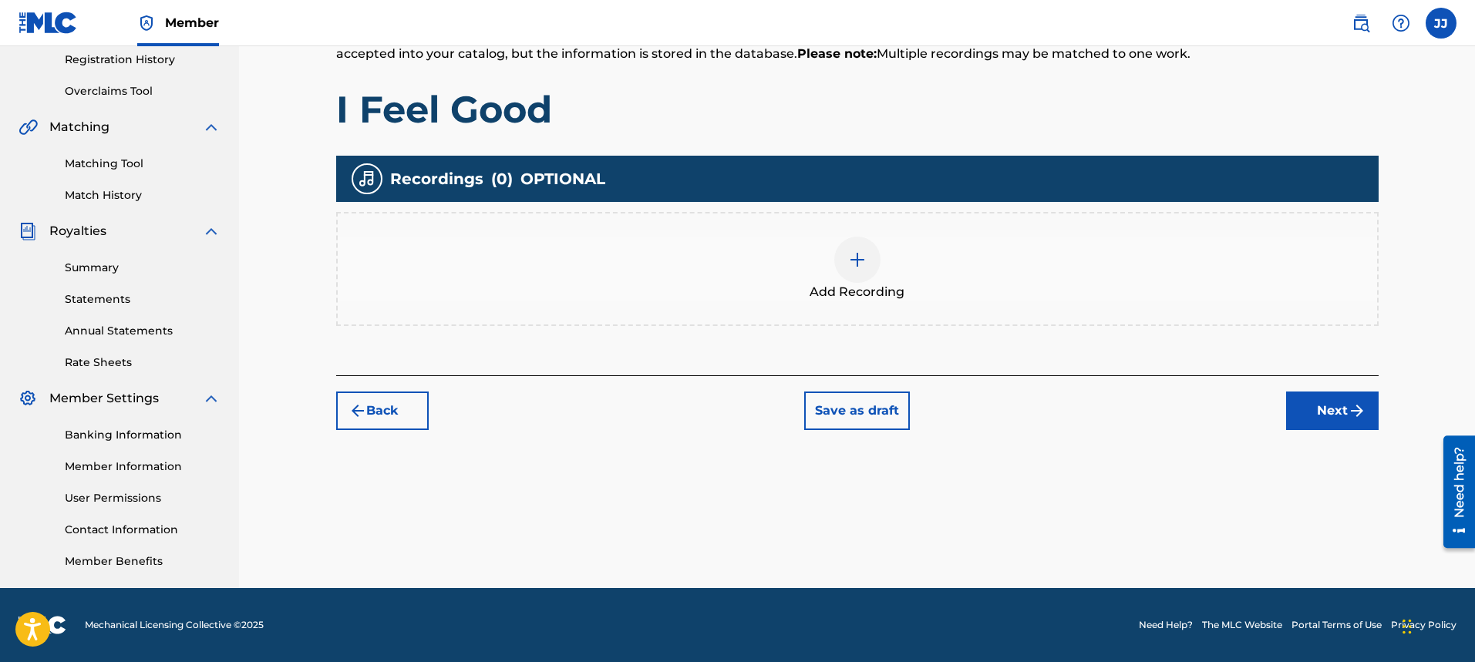
click at [878, 252] on div at bounding box center [857, 260] width 46 height 46
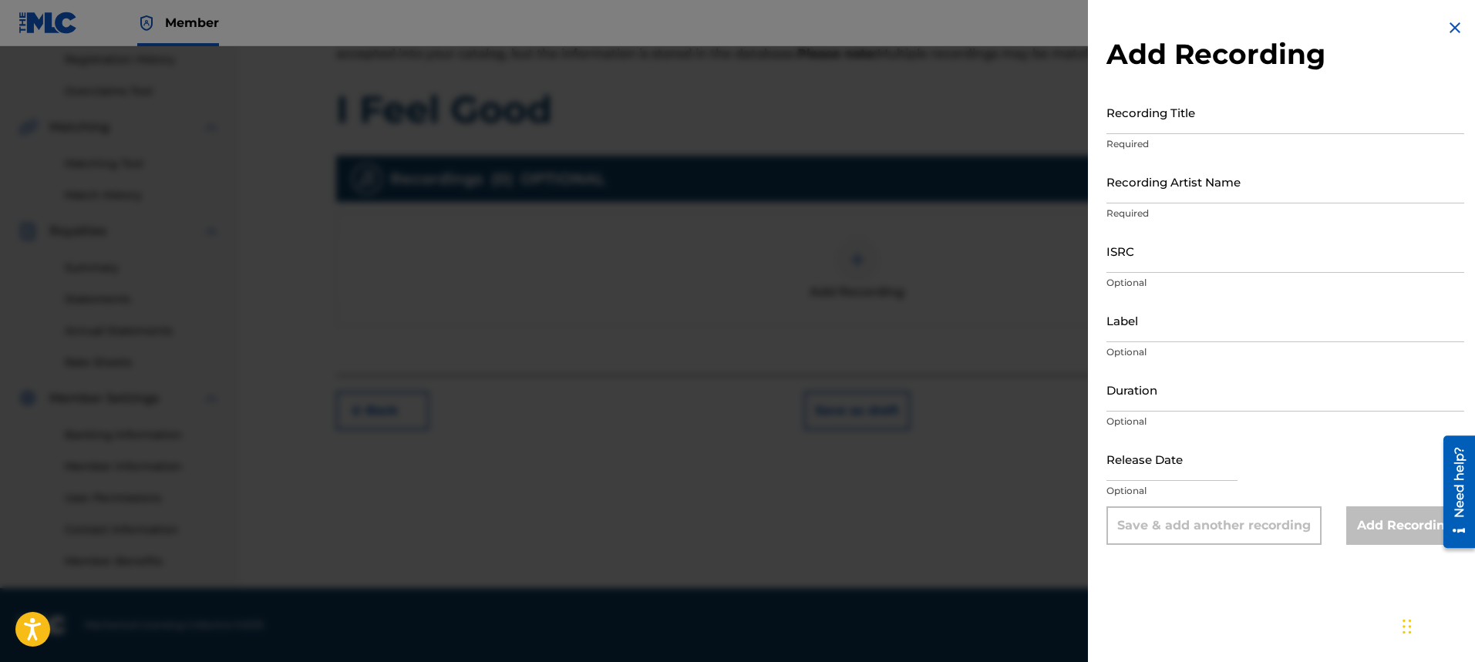
click at [1147, 129] on input "Recording Title" at bounding box center [1286, 112] width 358 height 44
type input "I Feel Good"
click at [1195, 189] on input "Recording Artist Name" at bounding box center [1286, 182] width 358 height 44
type input "[PERSON_NAME]"
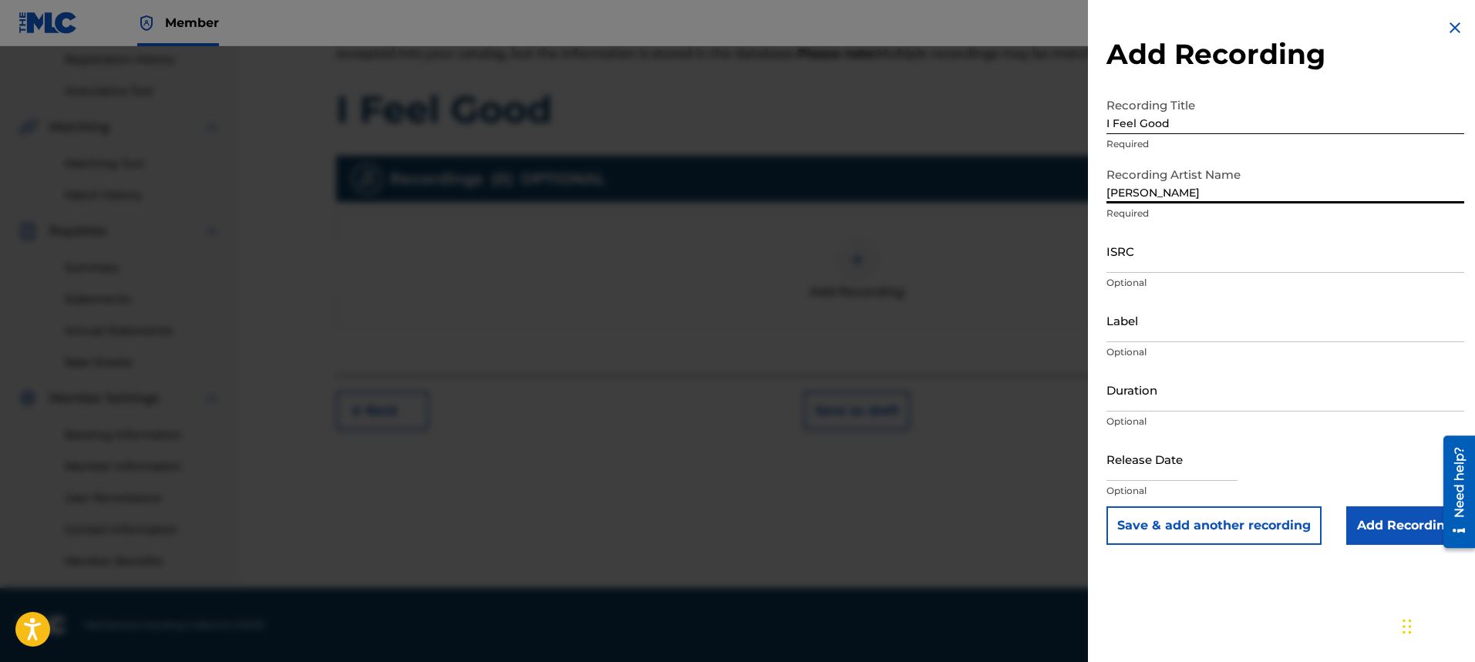
drag, startPoint x: 1217, startPoint y: 262, endPoint x: 1218, endPoint y: 248, distance: 13.9
click at [1217, 261] on input "ISRC" at bounding box center [1286, 251] width 358 height 44
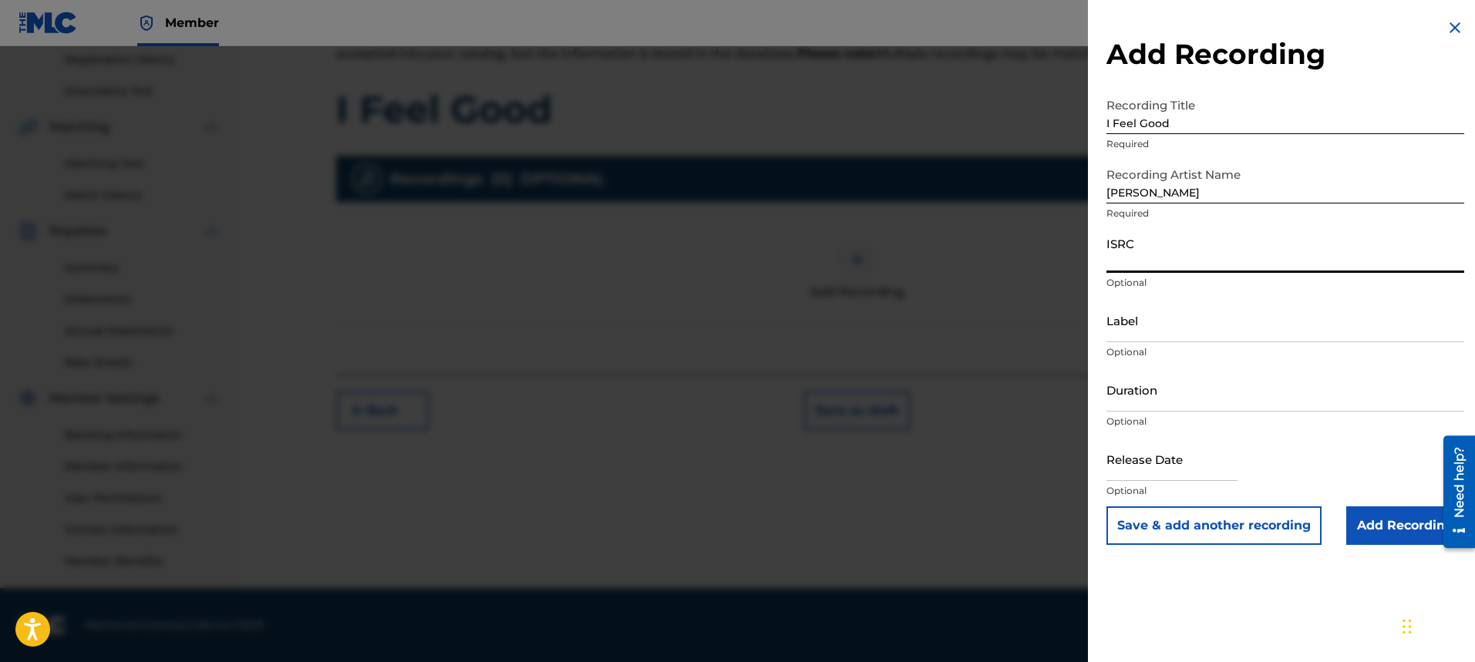
click at [1237, 259] on input "ISRC" at bounding box center [1286, 251] width 358 height 44
type input "ushm21765068"
click at [1274, 328] on input "Label" at bounding box center [1286, 320] width 358 height 44
type input "[PERSON_NAME]"
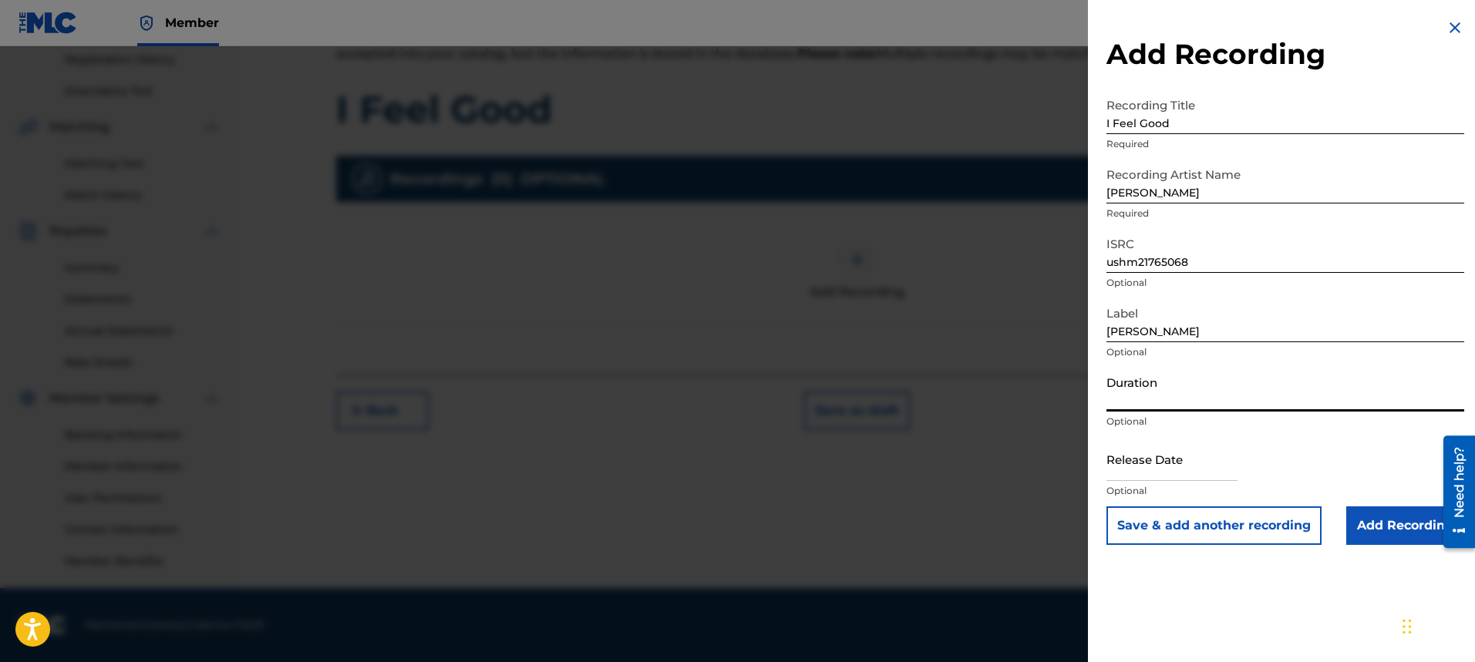
click at [1213, 394] on input "Duration" at bounding box center [1286, 390] width 358 height 44
type input "04:18"
click at [1228, 476] on input "text" at bounding box center [1172, 459] width 131 height 44
select select "7"
select select "2025"
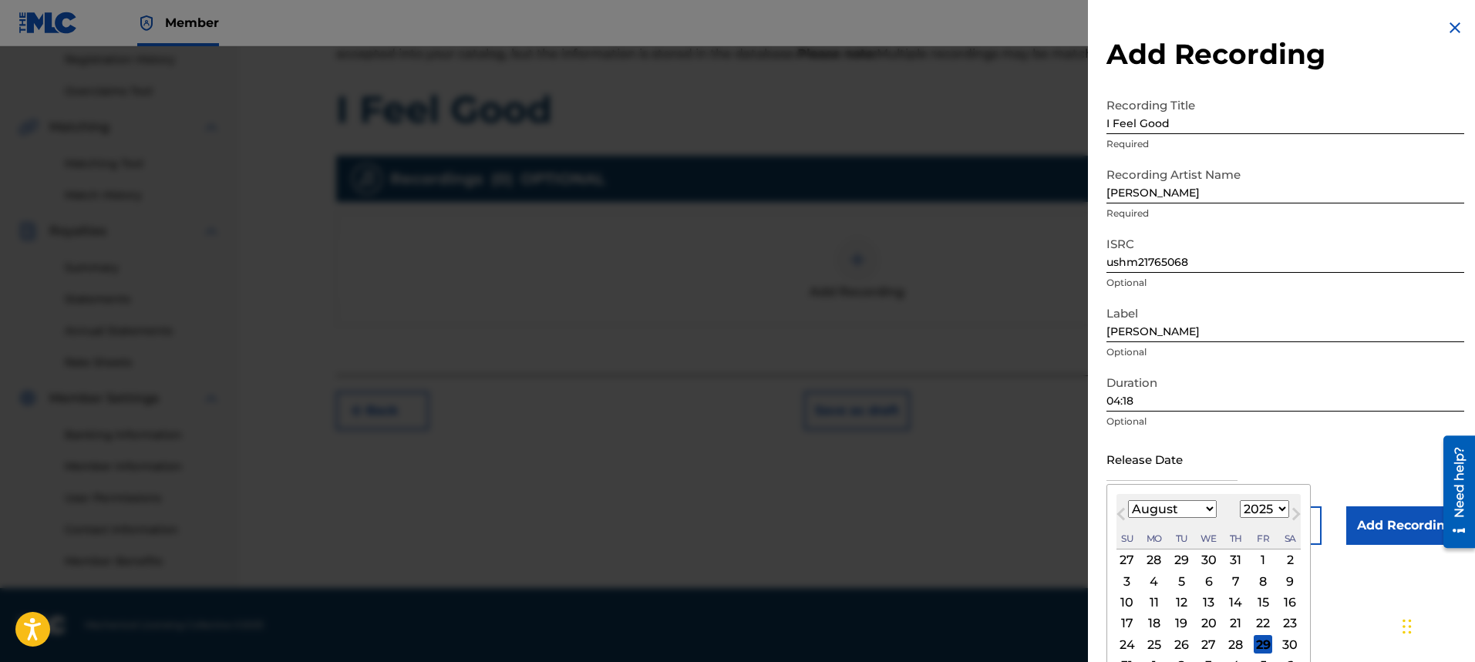
type input "[DATE]"
select select "6"
select select "2017"
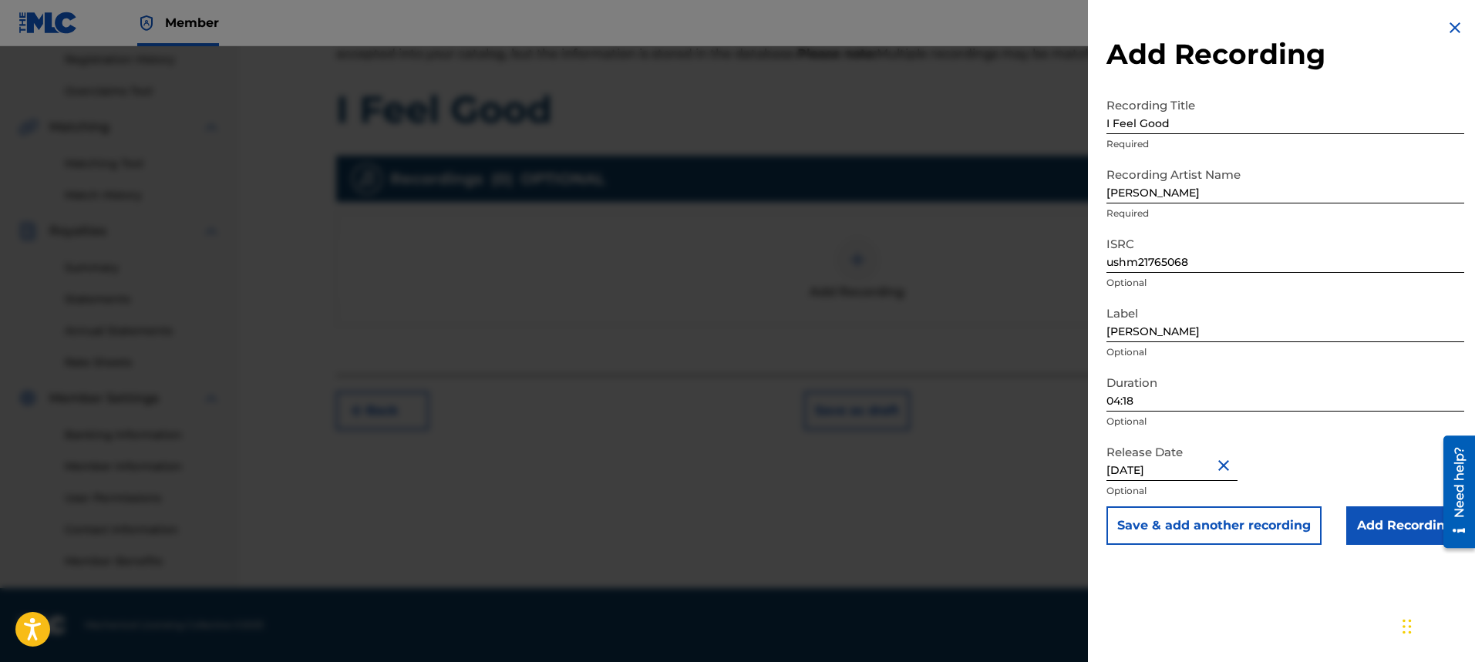
click at [1407, 527] on input "Add Recording" at bounding box center [1405, 526] width 118 height 39
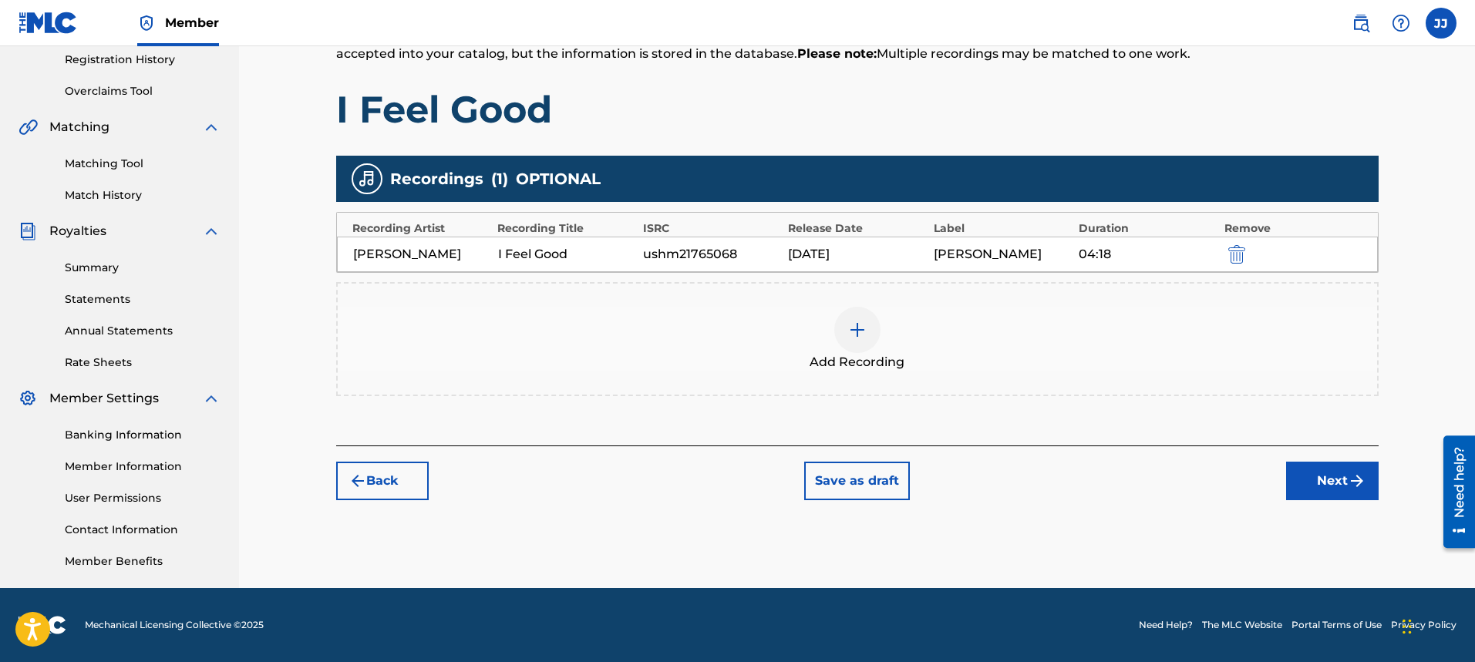
click at [1319, 480] on button "Next" at bounding box center [1332, 481] width 93 height 39
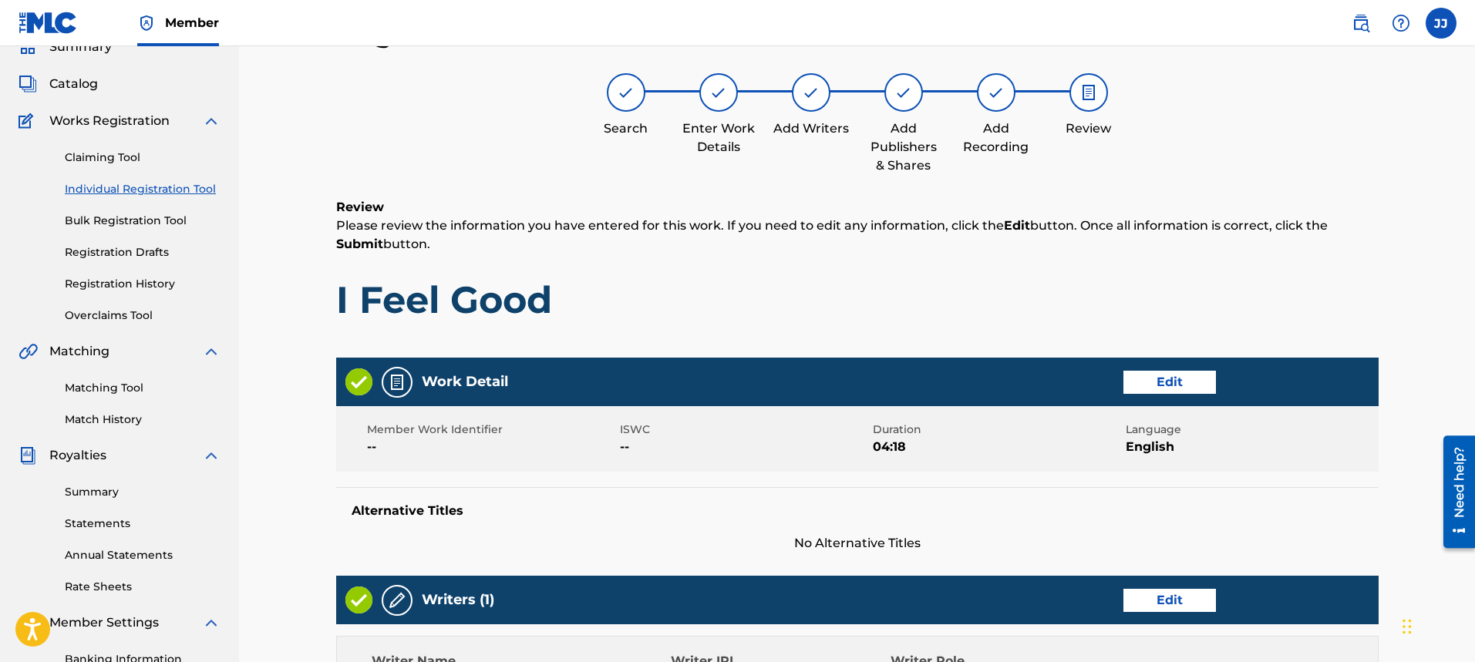
scroll to position [642, 0]
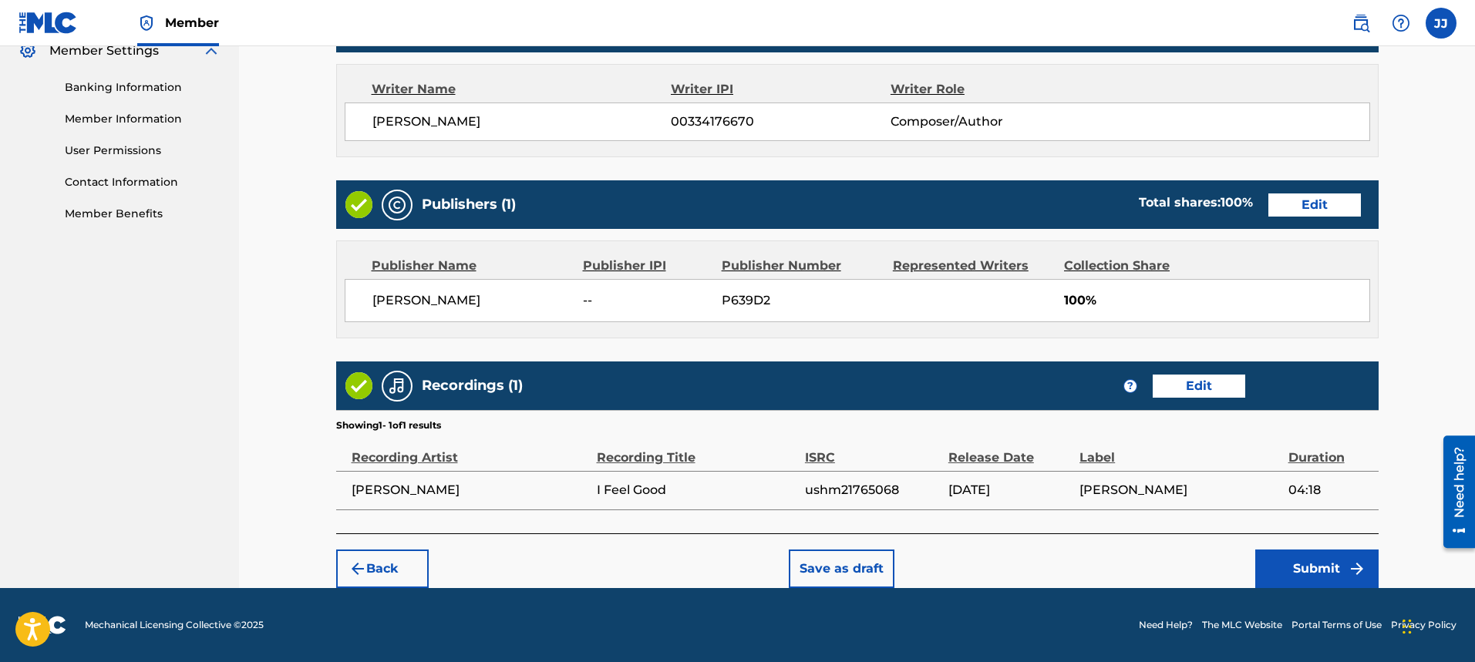
click at [1332, 579] on button "Submit" at bounding box center [1316, 569] width 123 height 39
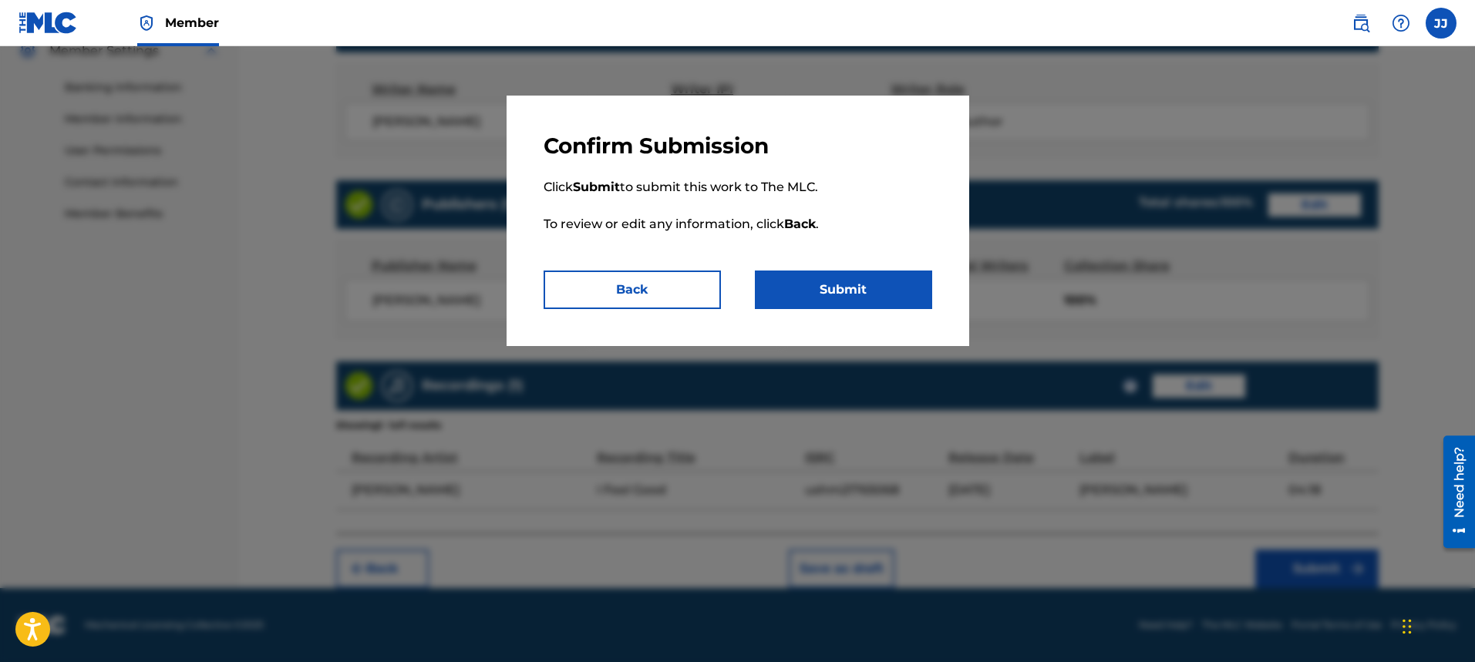
click at [851, 280] on button "Submit" at bounding box center [843, 290] width 177 height 39
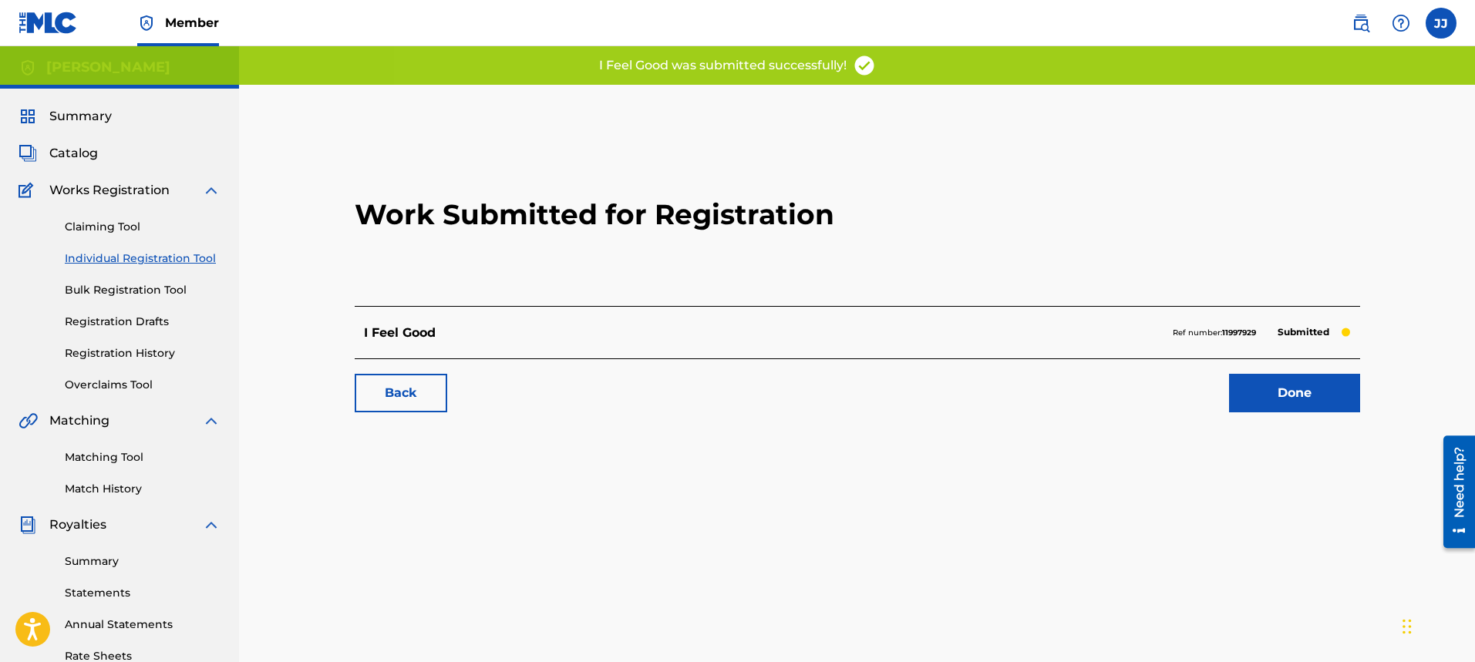
click at [1276, 393] on link "Done" at bounding box center [1294, 393] width 131 height 39
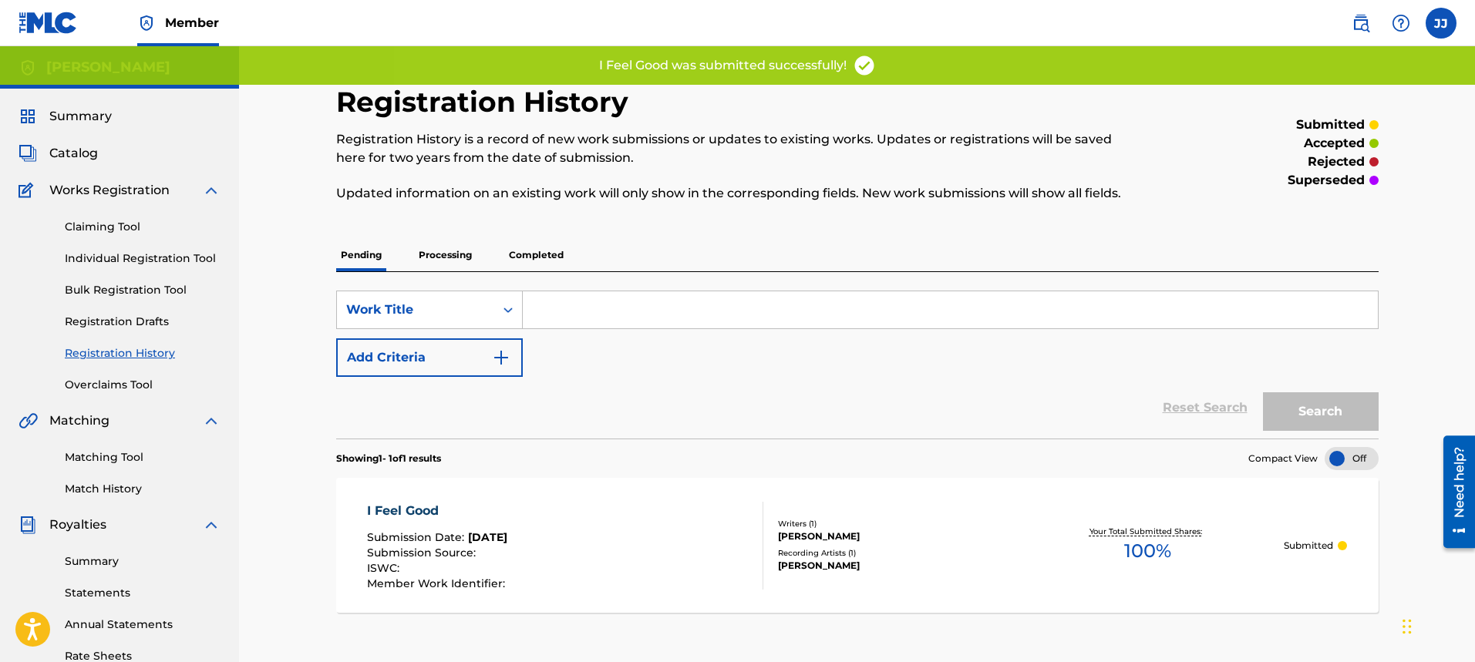
click at [52, 153] on span "Catalog" at bounding box center [73, 153] width 49 height 19
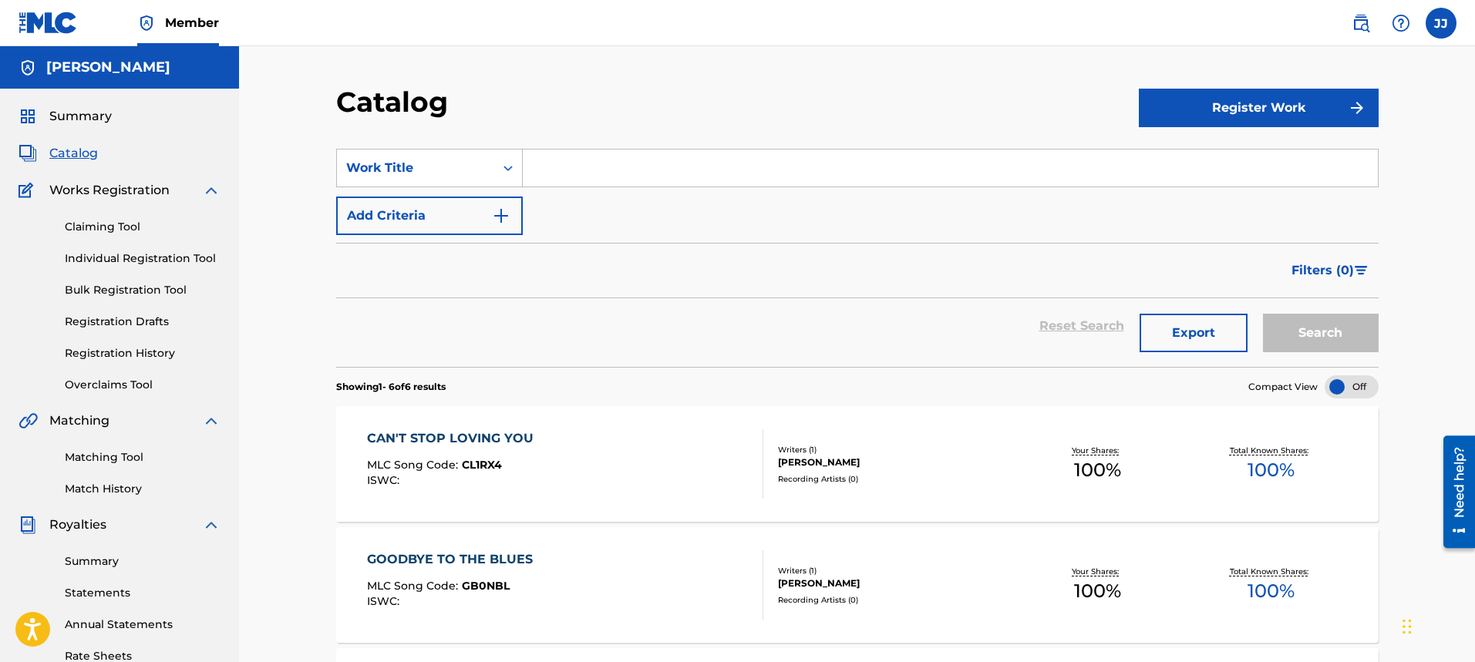
click at [72, 157] on span "Catalog" at bounding box center [73, 153] width 49 height 19
click at [65, 157] on span "Catalog" at bounding box center [73, 153] width 49 height 19
click at [1218, 116] on button "Register Work" at bounding box center [1259, 108] width 240 height 39
click at [1220, 162] on link "Individual" at bounding box center [1259, 158] width 240 height 37
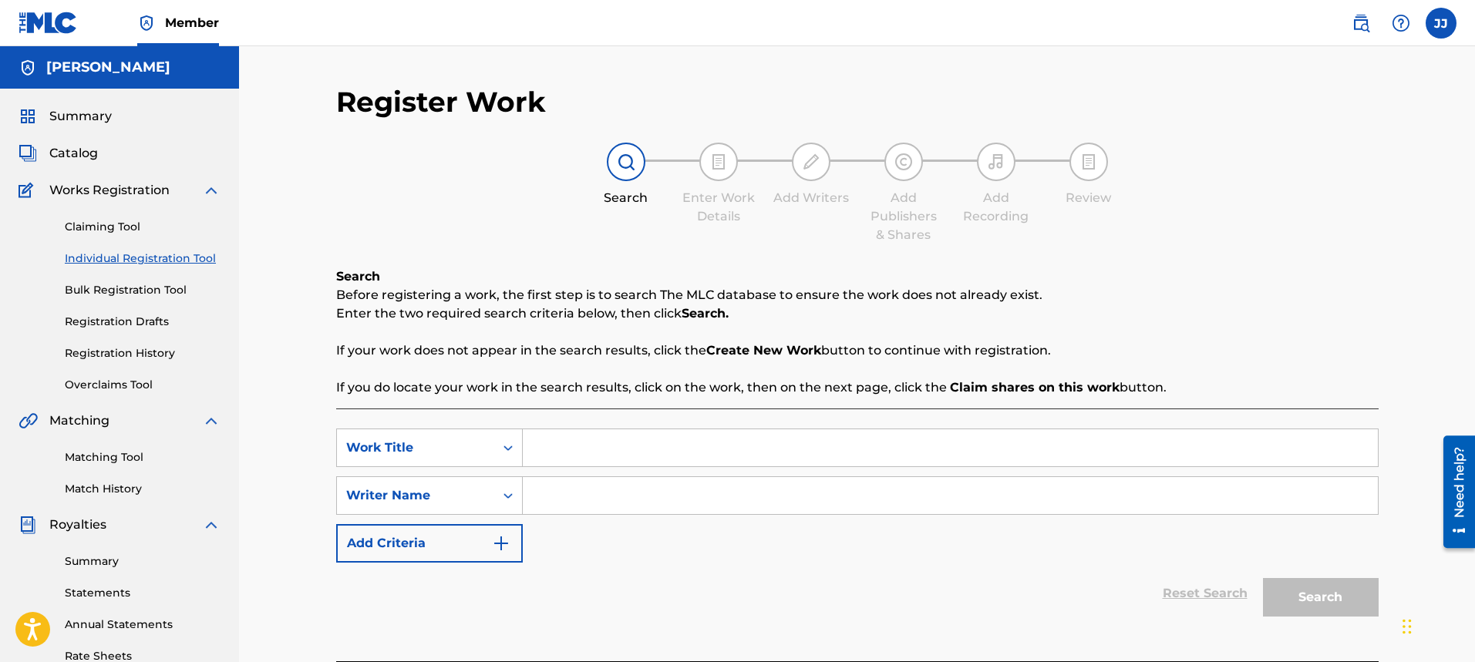
click at [599, 437] on input "Search Form" at bounding box center [950, 448] width 855 height 37
click at [61, 160] on span "Catalog" at bounding box center [73, 153] width 49 height 19
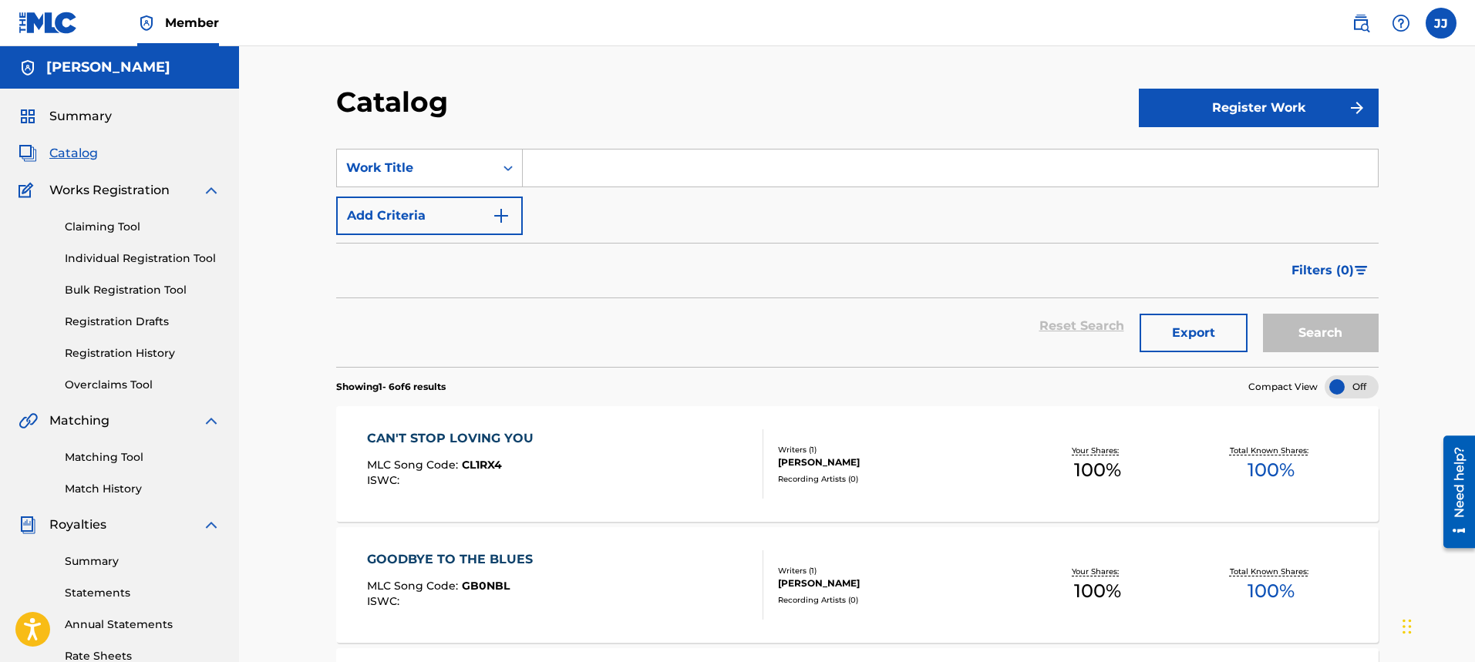
scroll to position [580, 0]
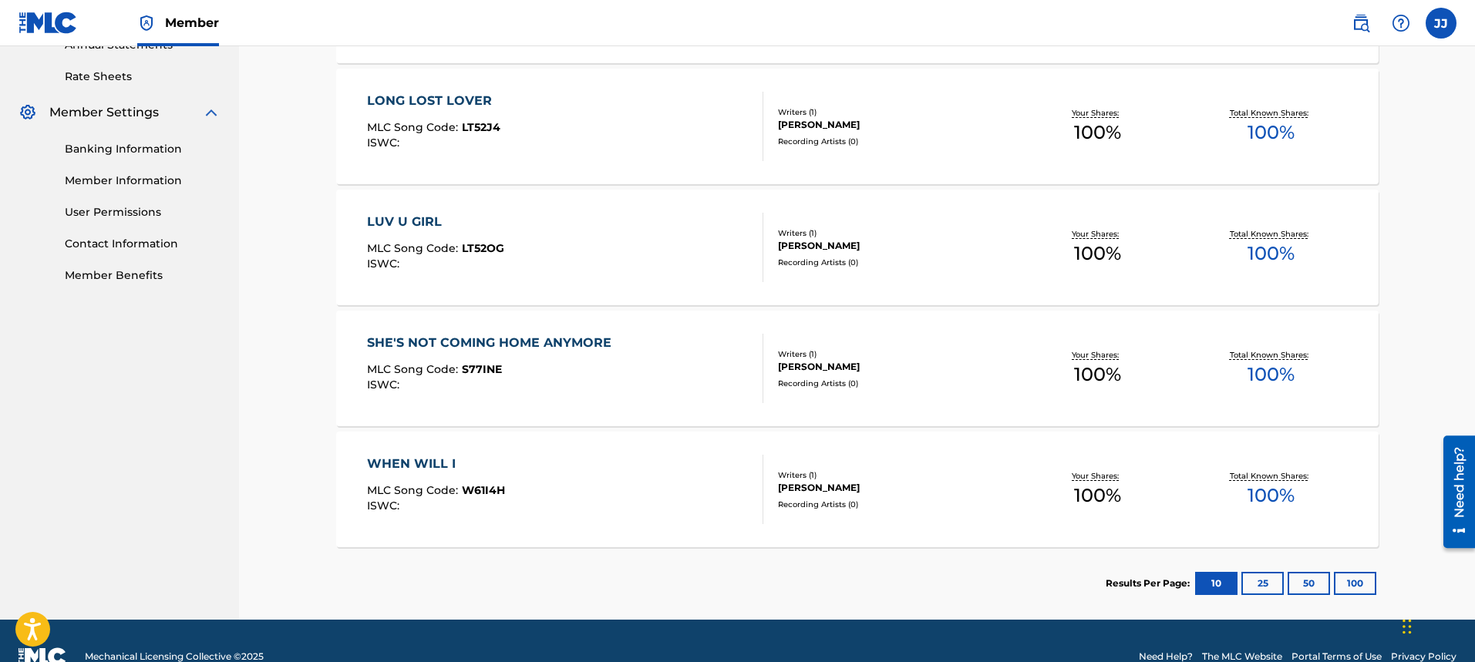
click at [415, 465] on div "WHEN WILL I" at bounding box center [436, 464] width 138 height 19
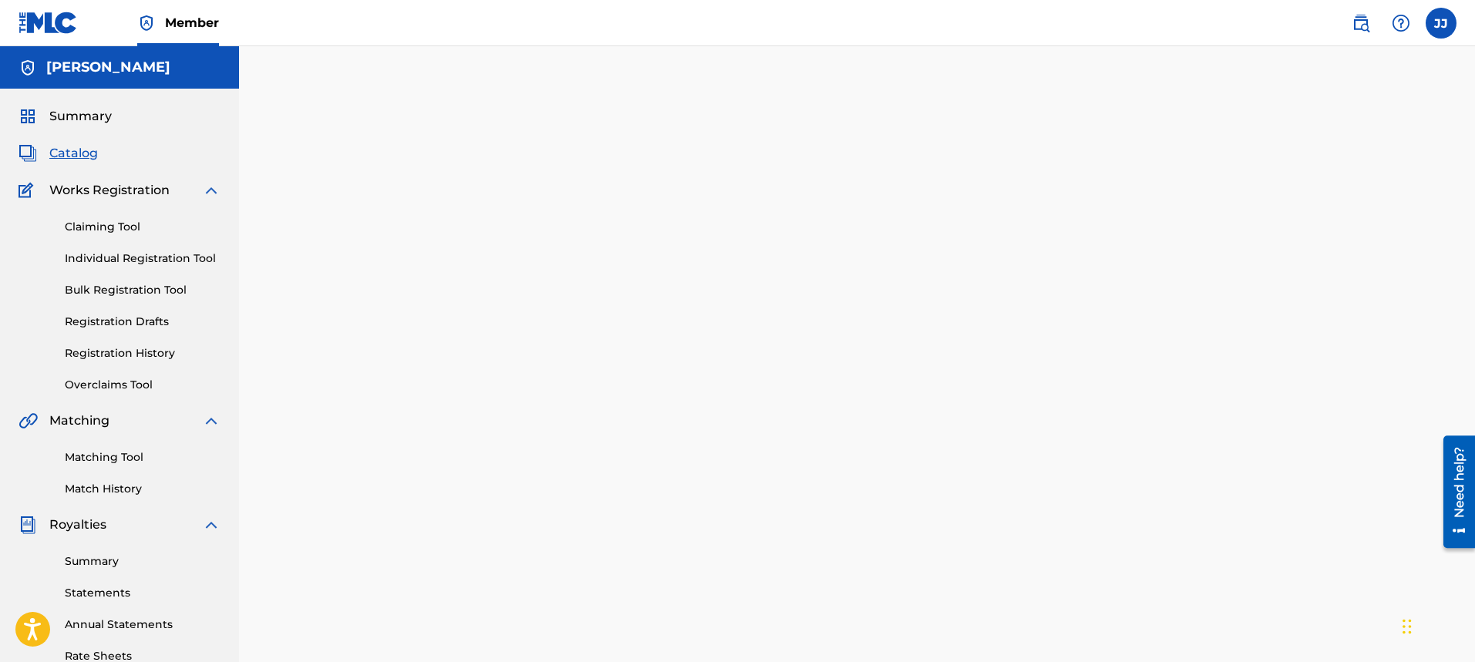
click at [415, 465] on div at bounding box center [858, 483] width 1080 height 797
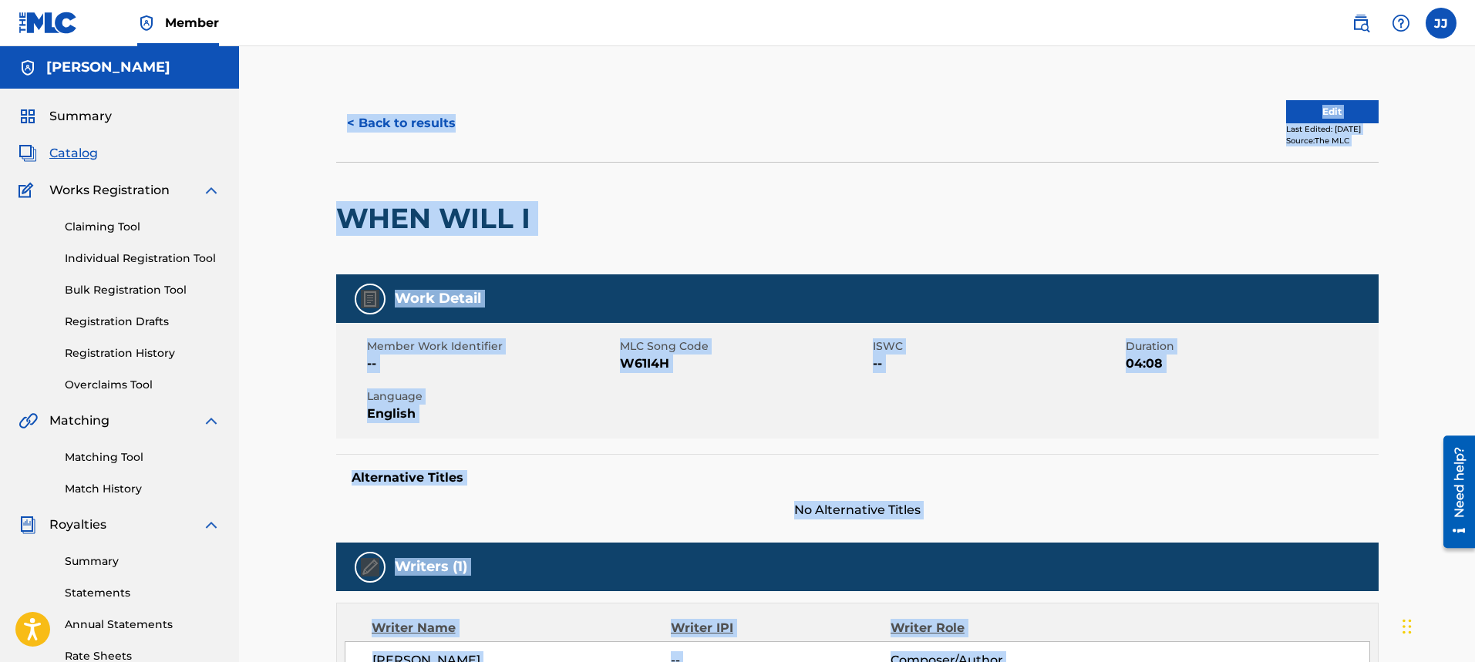
click at [948, 236] on div "WHEN WILL I" at bounding box center [857, 218] width 1043 height 113
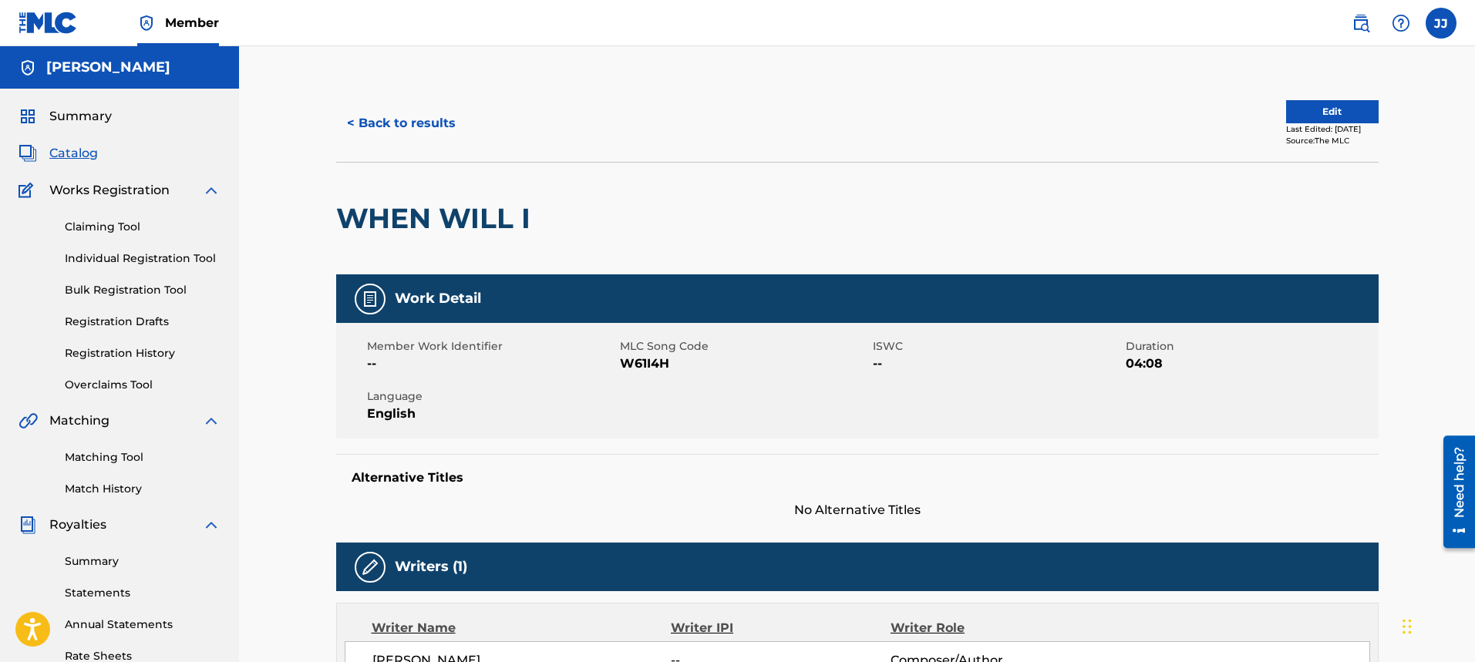
scroll to position [472, 0]
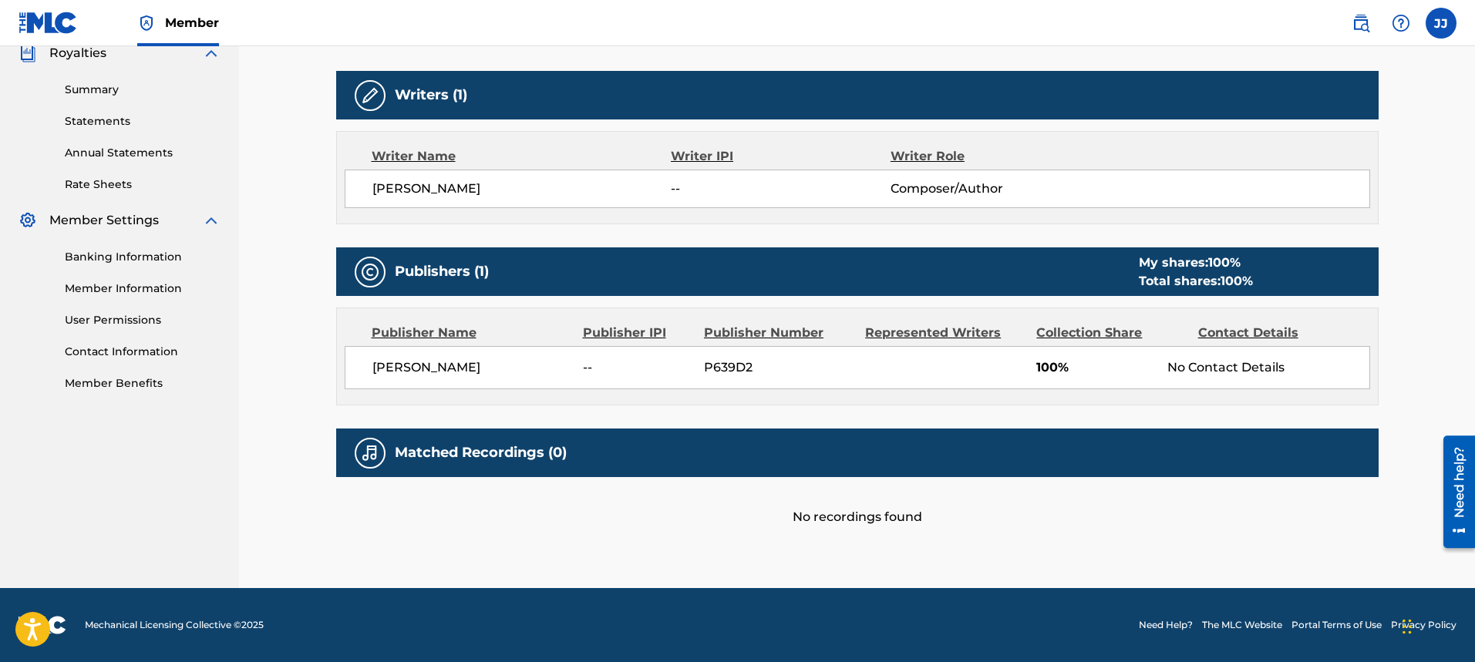
click at [873, 520] on div "No recordings found" at bounding box center [857, 501] width 1043 height 49
click at [891, 466] on div "Matched Recordings (0)" at bounding box center [857, 453] width 1043 height 49
click at [529, 464] on div "Matched Recordings (0)" at bounding box center [857, 453] width 1043 height 49
drag, startPoint x: 529, startPoint y: 464, endPoint x: 588, endPoint y: 448, distance: 61.5
click at [532, 464] on div "Matched Recordings (0)" at bounding box center [857, 453] width 1043 height 49
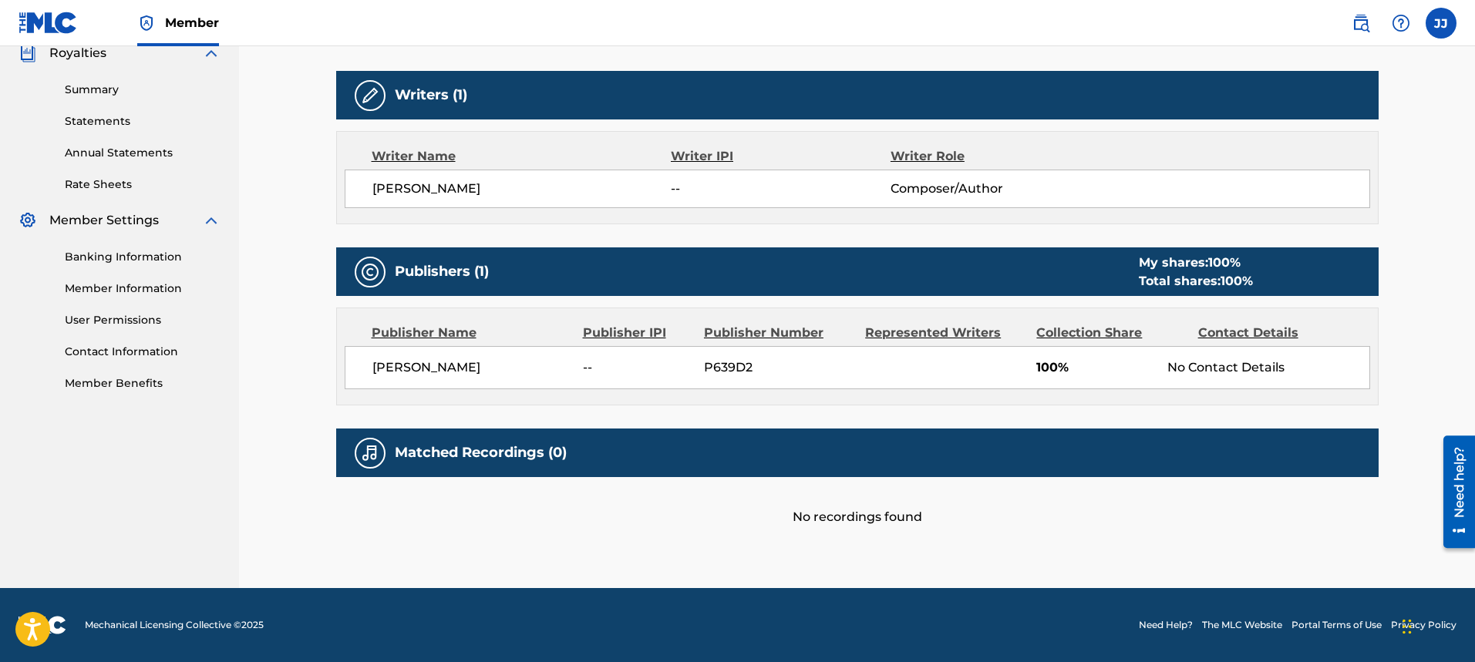
click at [1474, 112] on div "< Back to results Edit Last Edited: [DATE] Source: The MLC WHEN WILL I Work Det…" at bounding box center [857, 81] width 1236 height 1014
click at [366, 463] on div at bounding box center [370, 453] width 31 height 31
click at [367, 460] on img at bounding box center [370, 453] width 19 height 19
click at [763, 187] on span "--" at bounding box center [780, 189] width 219 height 19
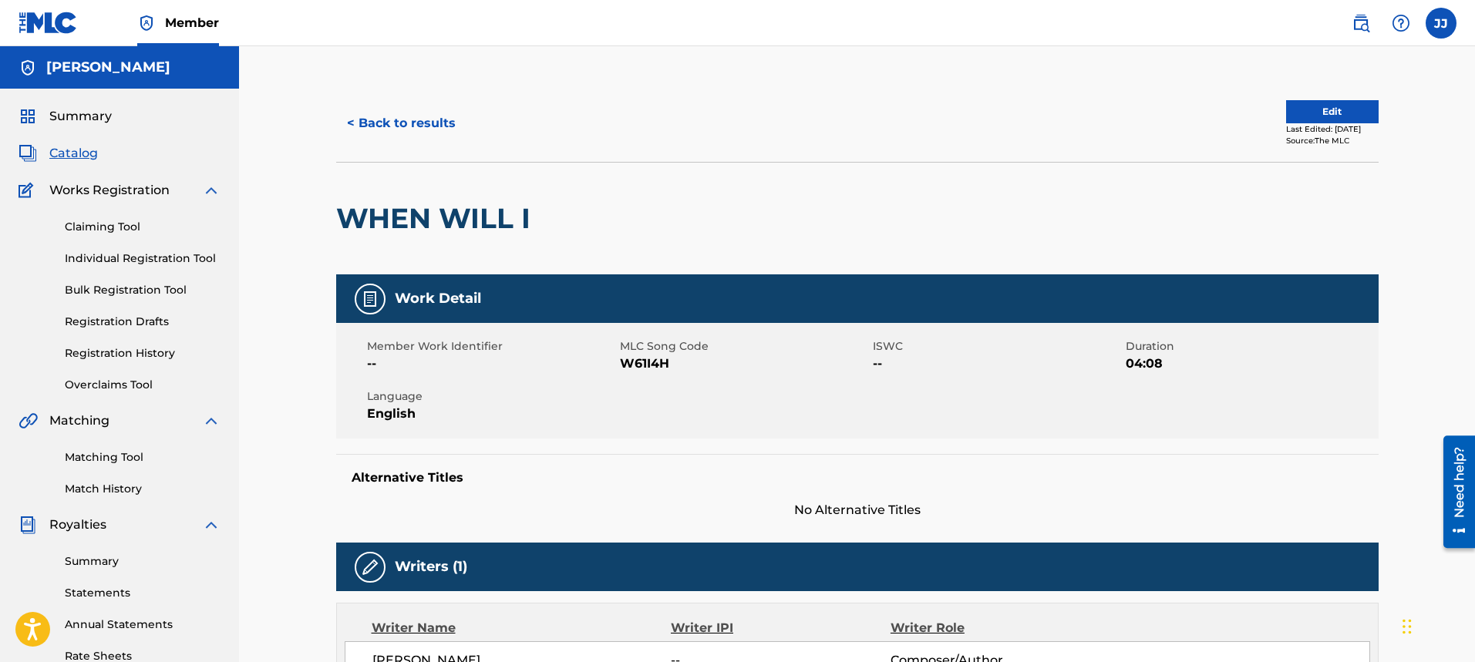
click at [1339, 116] on button "Edit" at bounding box center [1332, 111] width 93 height 23
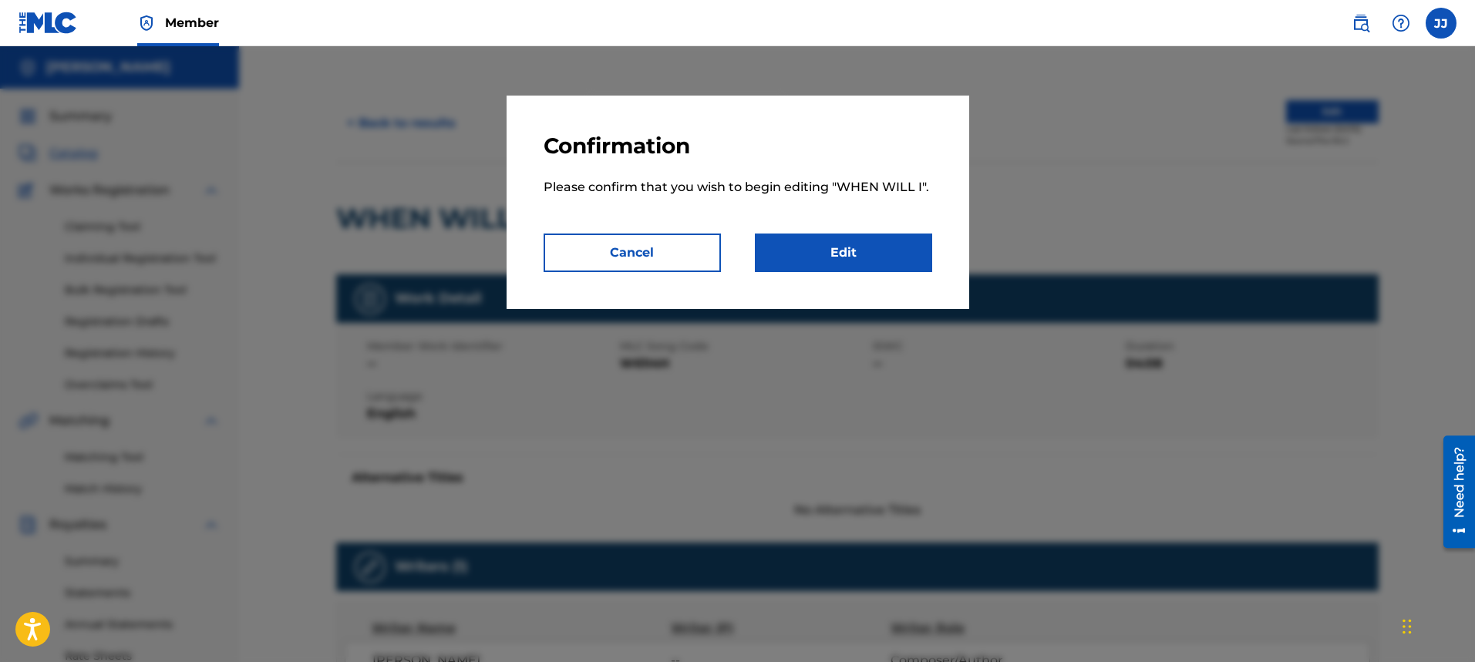
click at [881, 248] on link "Edit" at bounding box center [843, 253] width 177 height 39
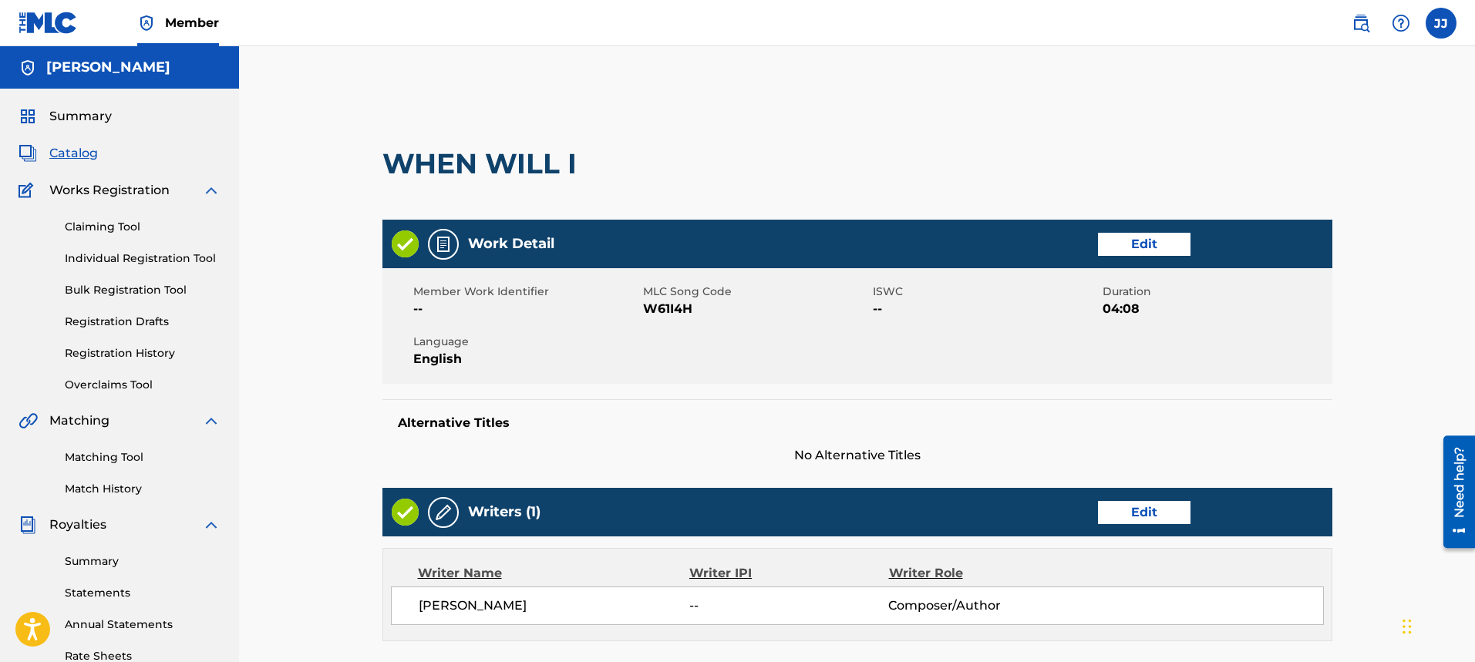
click at [710, 600] on span "--" at bounding box center [788, 606] width 199 height 19
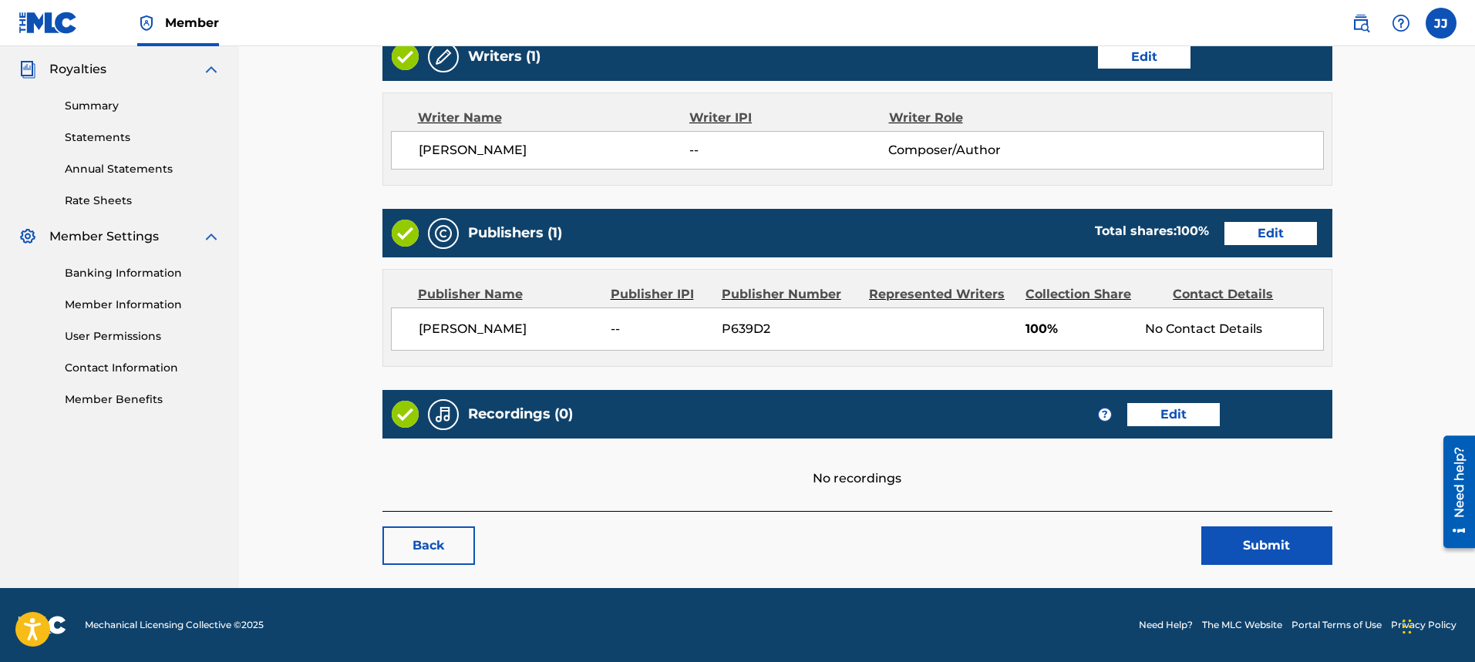
click at [1159, 418] on link "Edit" at bounding box center [1173, 414] width 93 height 23
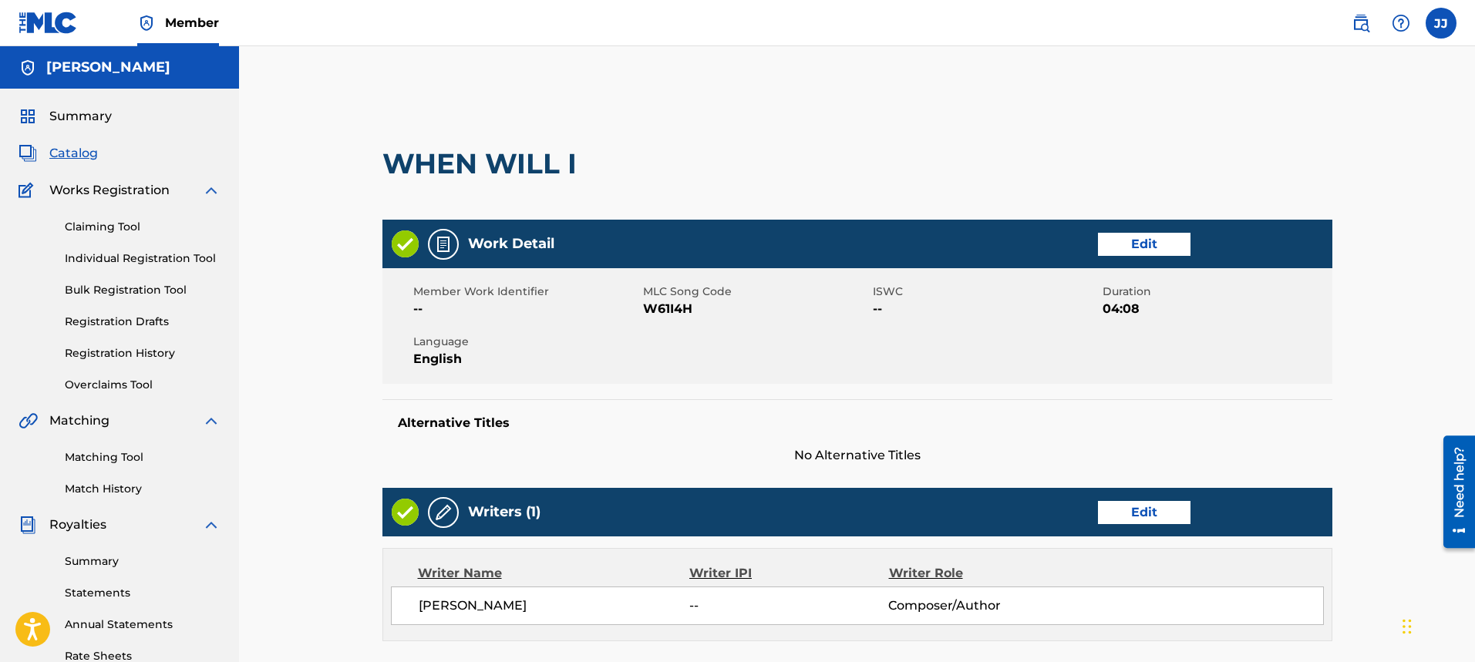
scroll to position [456, 0]
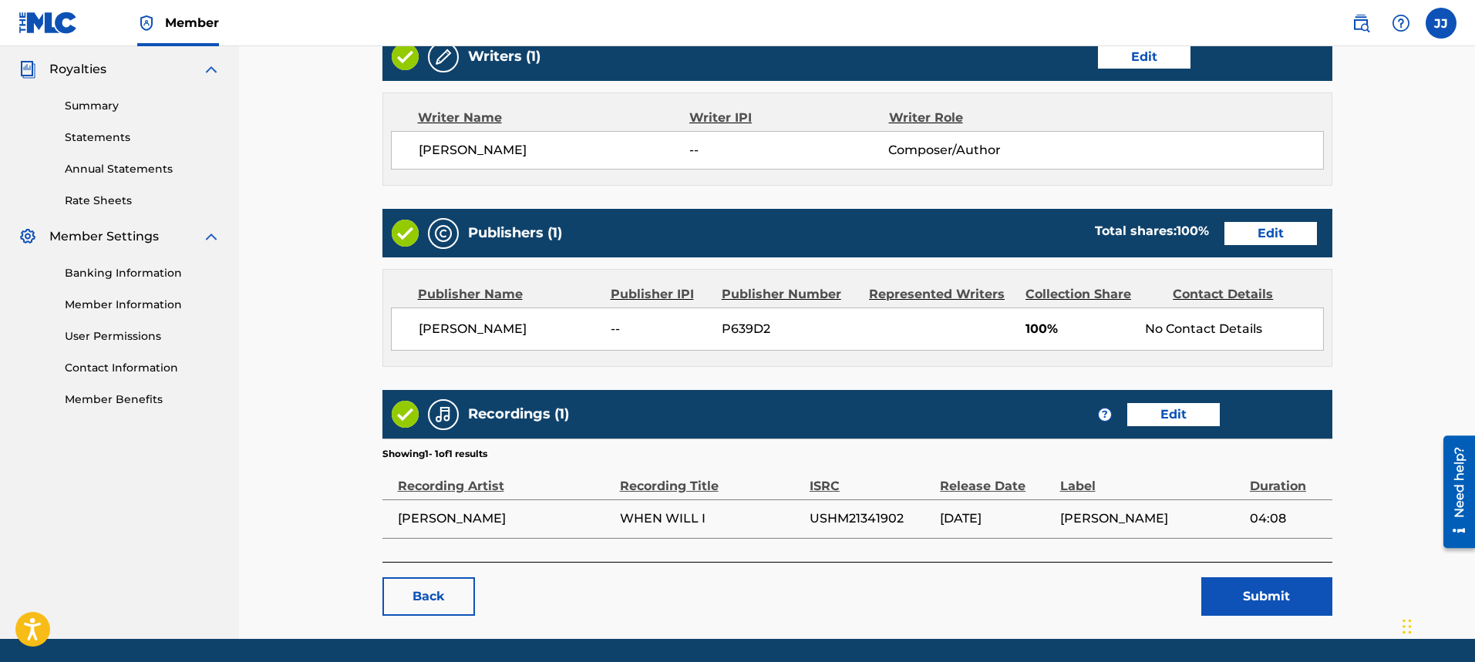
click at [1162, 64] on link "Edit" at bounding box center [1144, 56] width 93 height 23
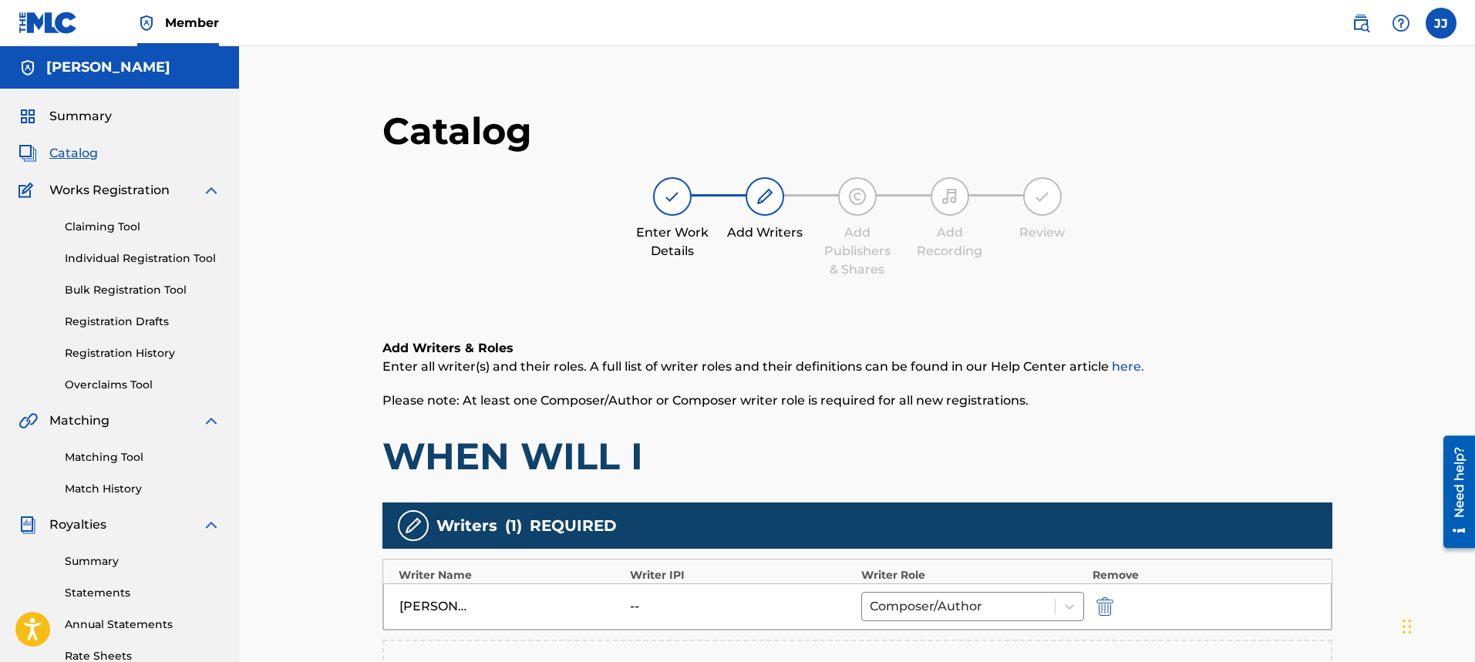
click at [1460, 416] on div "Catalog Enter Work Details Add Writers Add Publishers & Shares Add Recording Re…" at bounding box center [857, 475] width 1236 height 859
click at [655, 606] on div "--" at bounding box center [664, 607] width 69 height 19
drag, startPoint x: 655, startPoint y: 606, endPoint x: 665, endPoint y: 600, distance: 11.1
click at [660, 603] on div "--" at bounding box center [664, 607] width 69 height 19
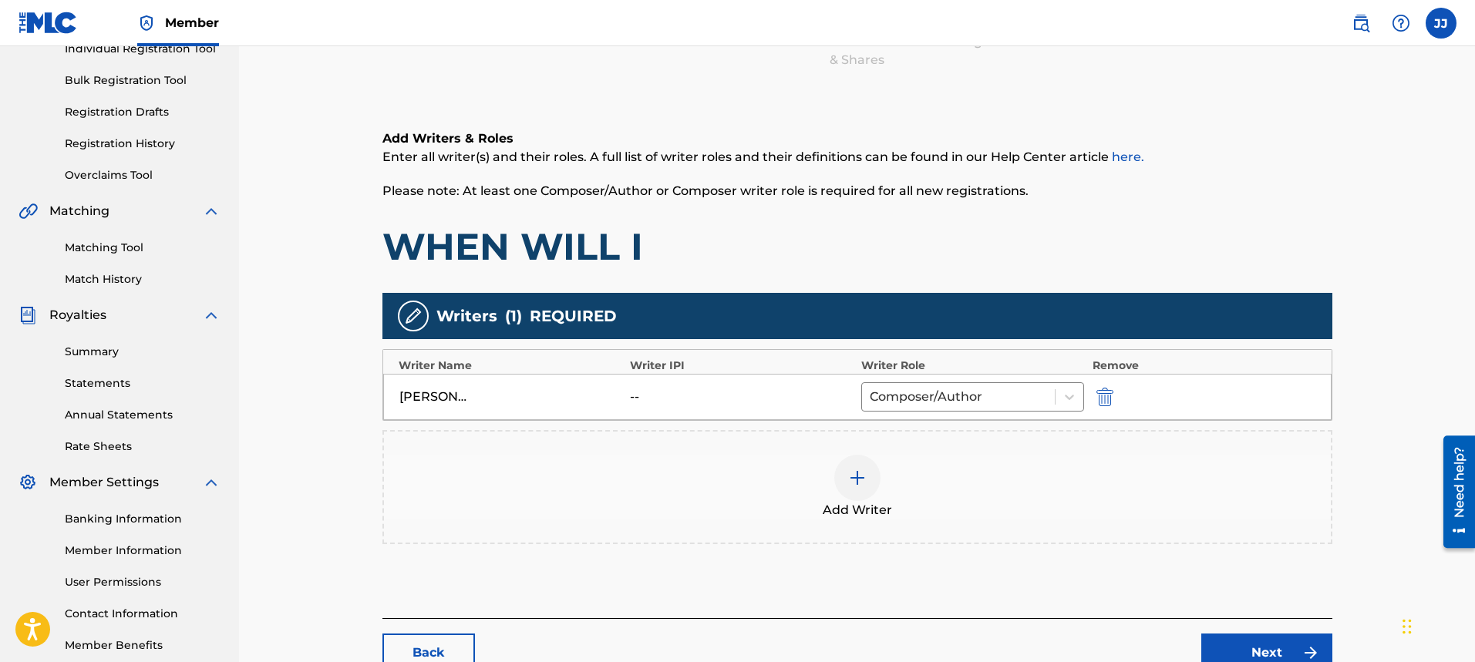
scroll to position [317, 0]
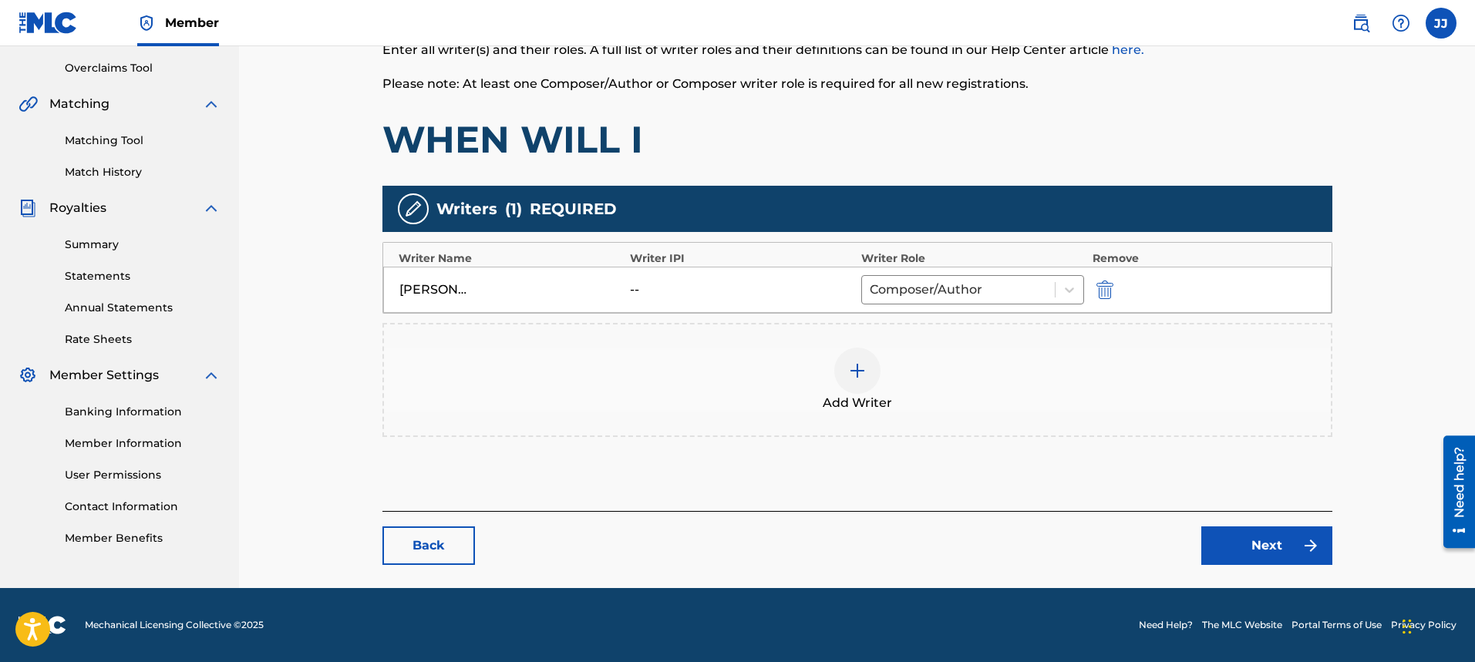
click at [1270, 551] on link "Next" at bounding box center [1266, 546] width 131 height 39
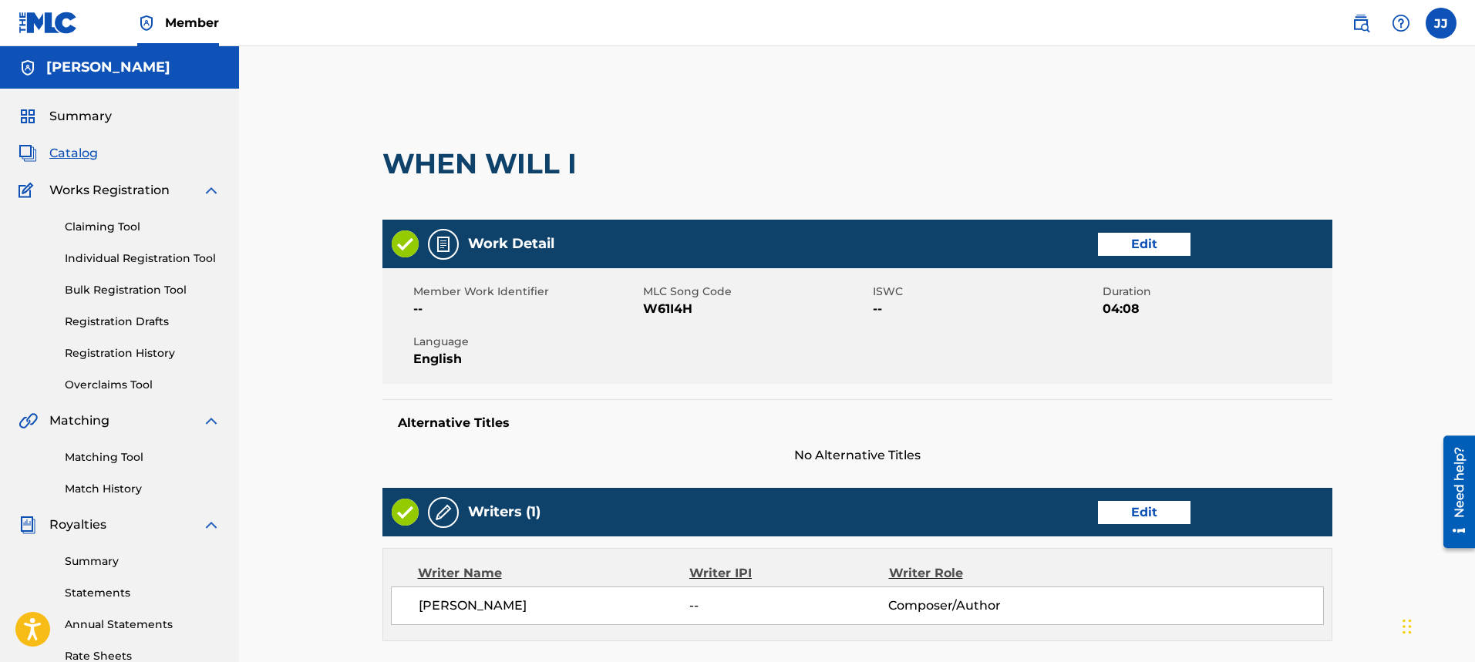
scroll to position [507, 0]
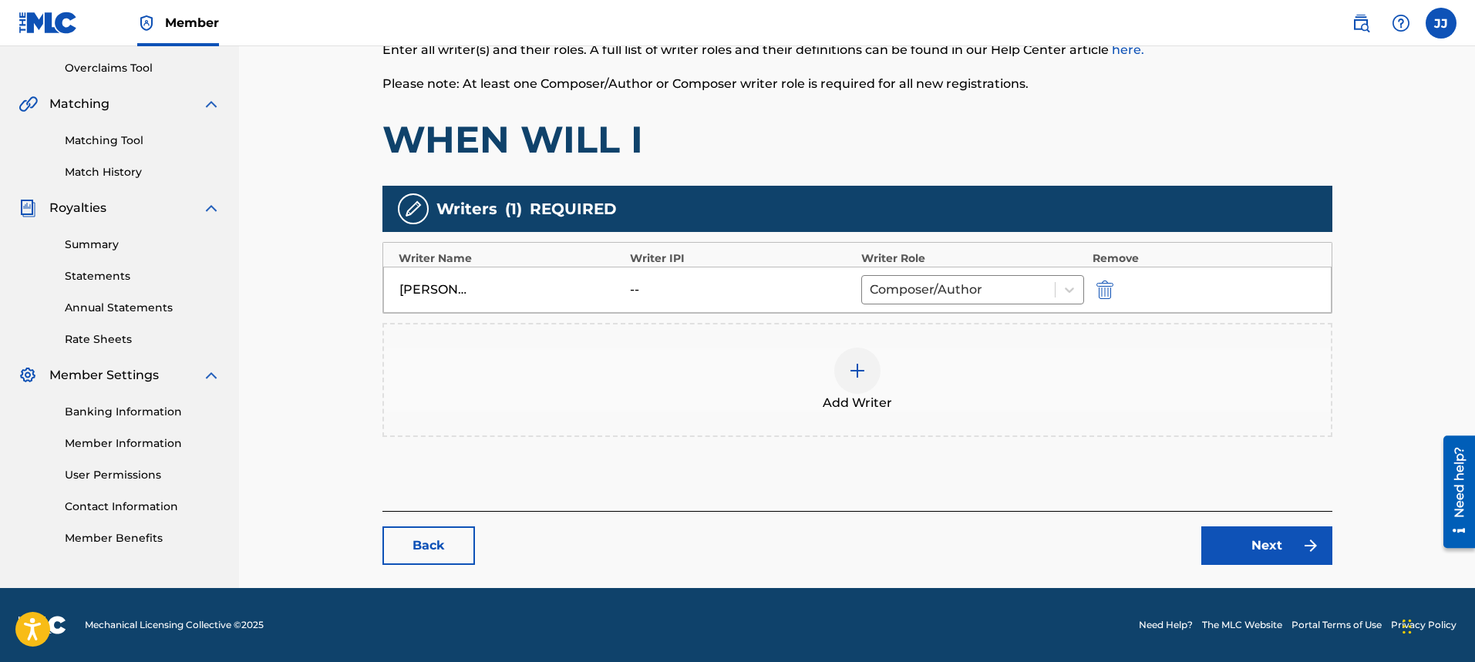
scroll to position [317, 0]
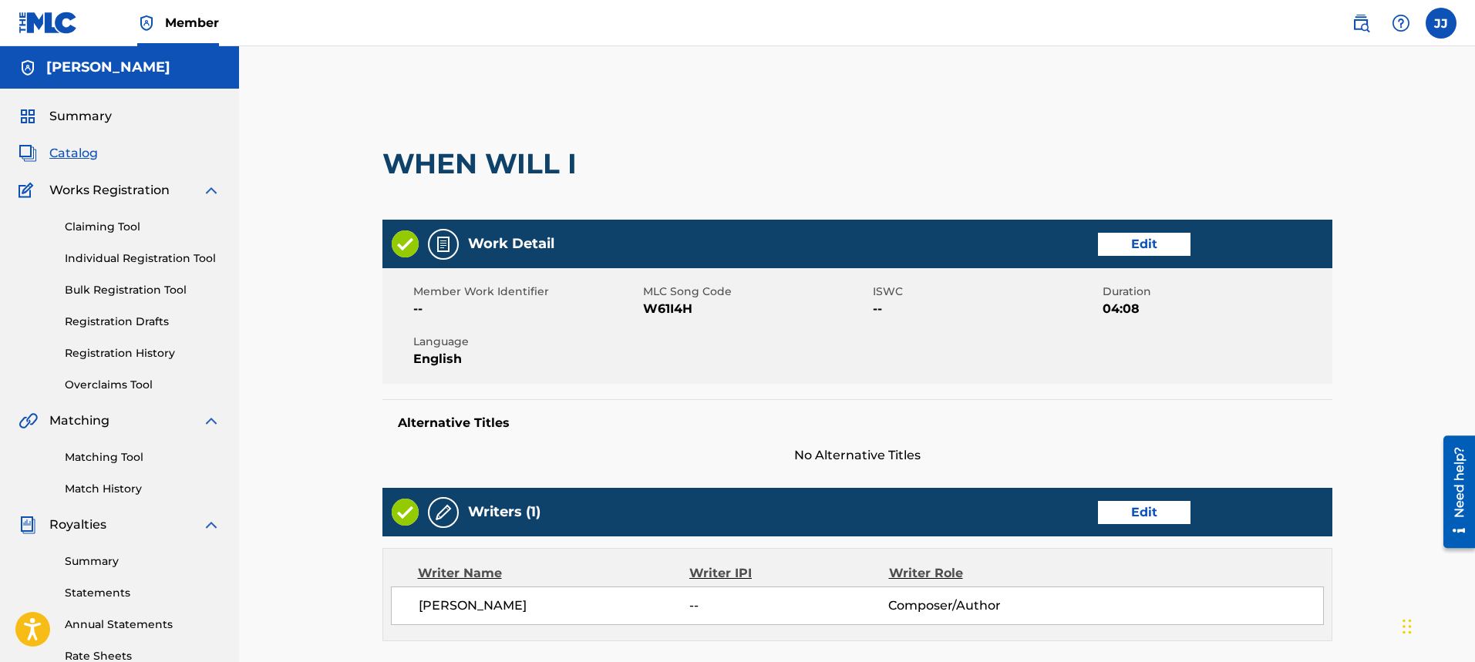
click at [82, 157] on span "Catalog" at bounding box center [73, 153] width 49 height 19
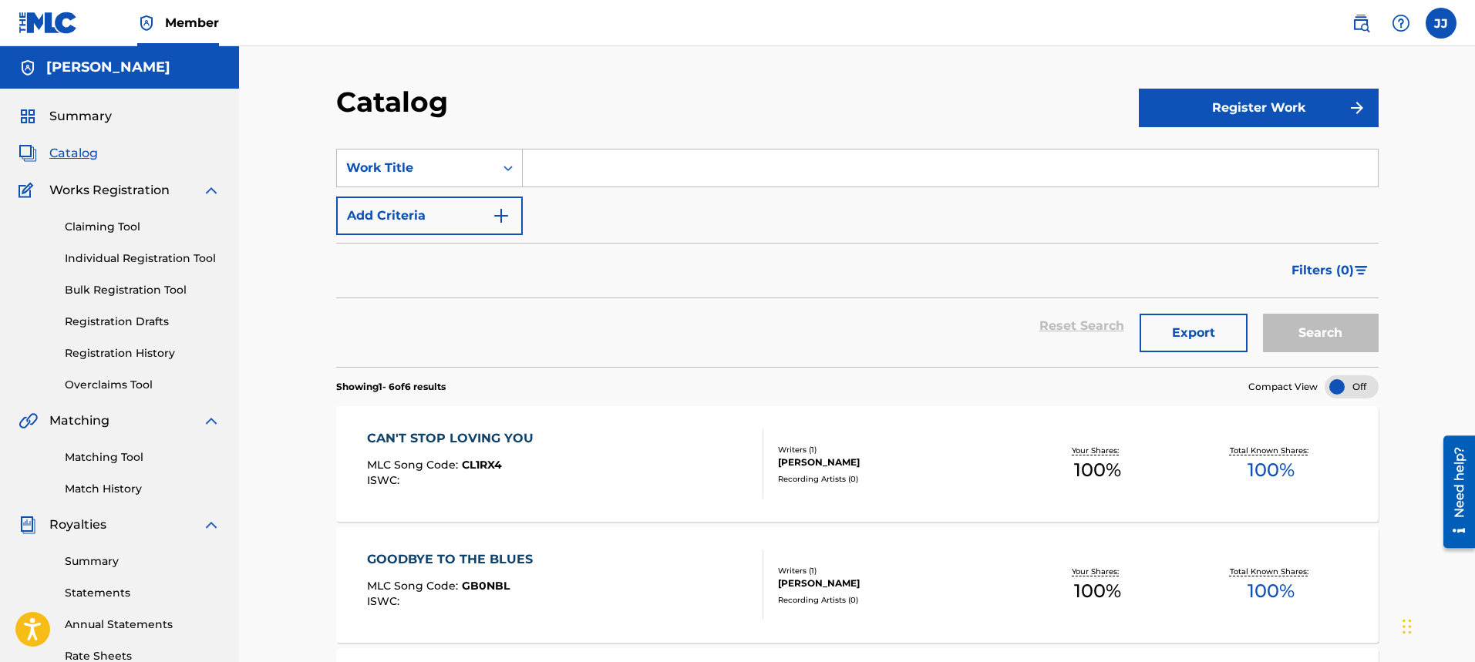
click at [1258, 106] on button "Register Work" at bounding box center [1259, 108] width 240 height 39
click at [1246, 164] on link "Individual" at bounding box center [1259, 158] width 240 height 37
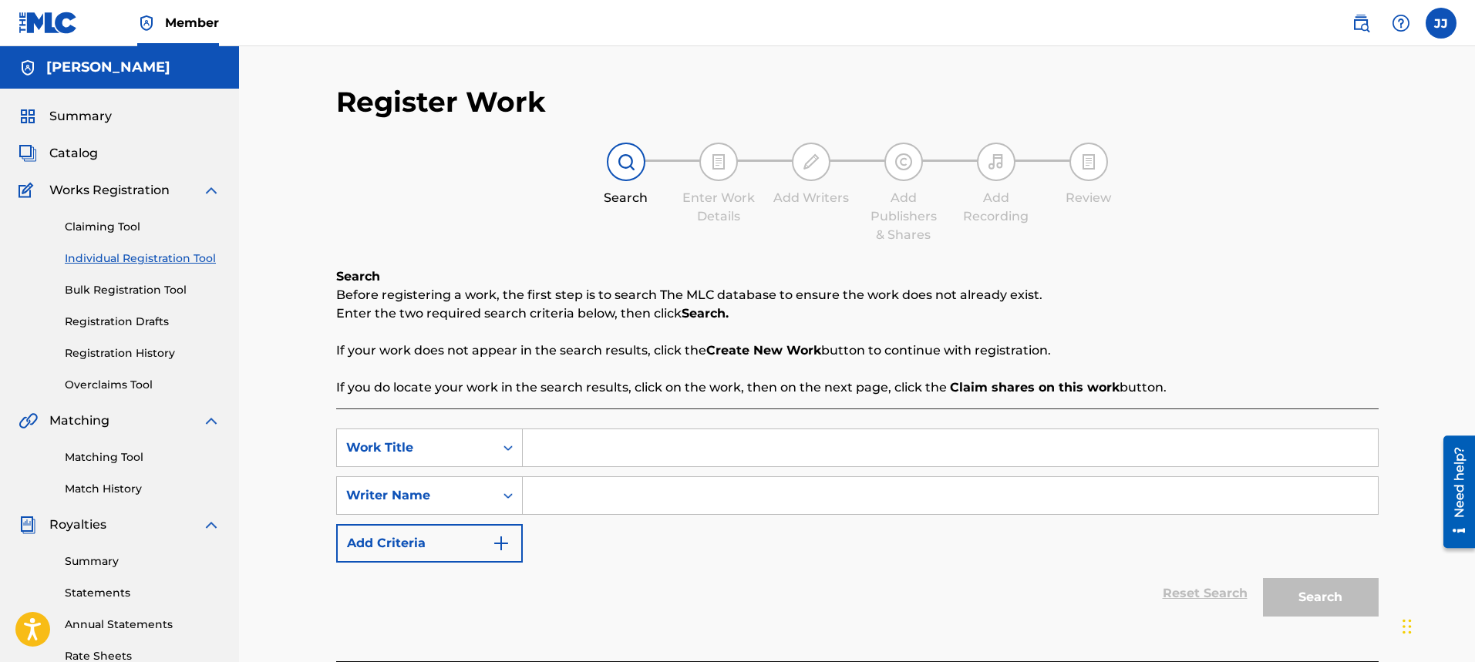
click at [695, 453] on input "Search Form" at bounding box center [950, 448] width 855 height 37
type input "When Will I"
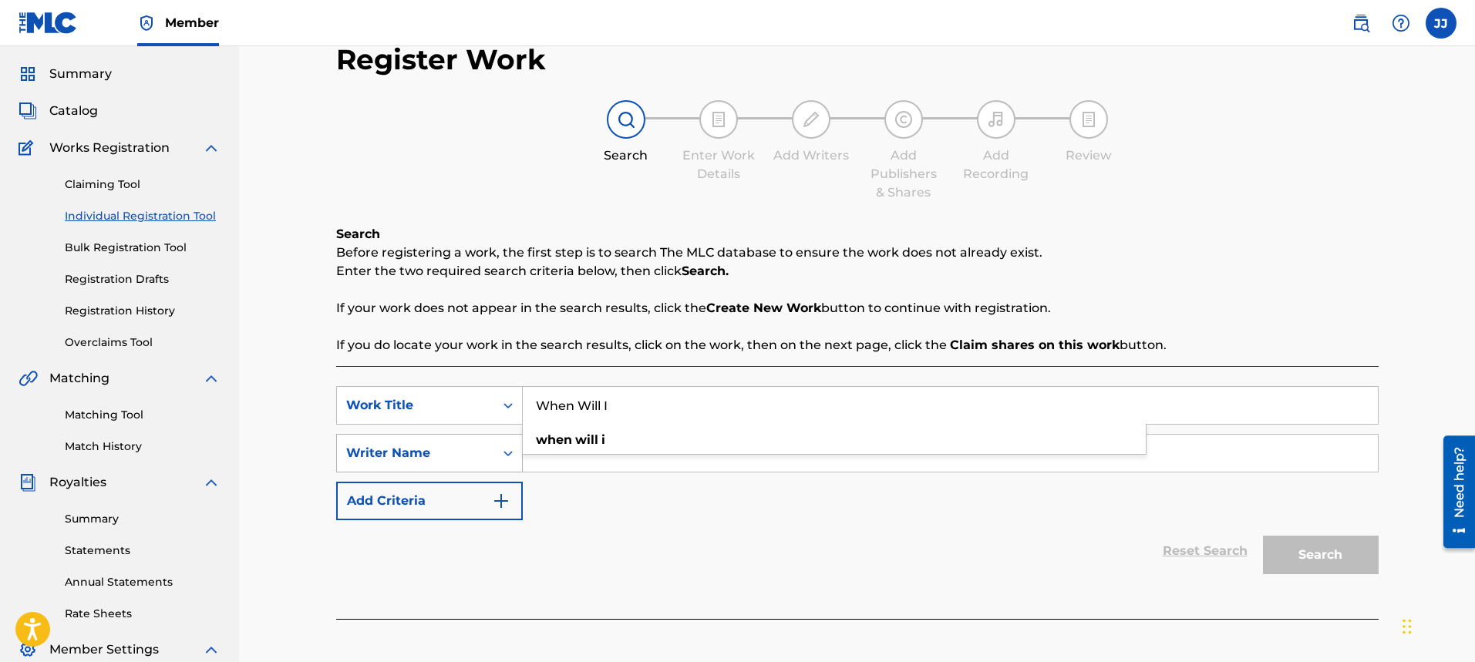
click at [490, 473] on div "Writer Name" at bounding box center [429, 453] width 187 height 39
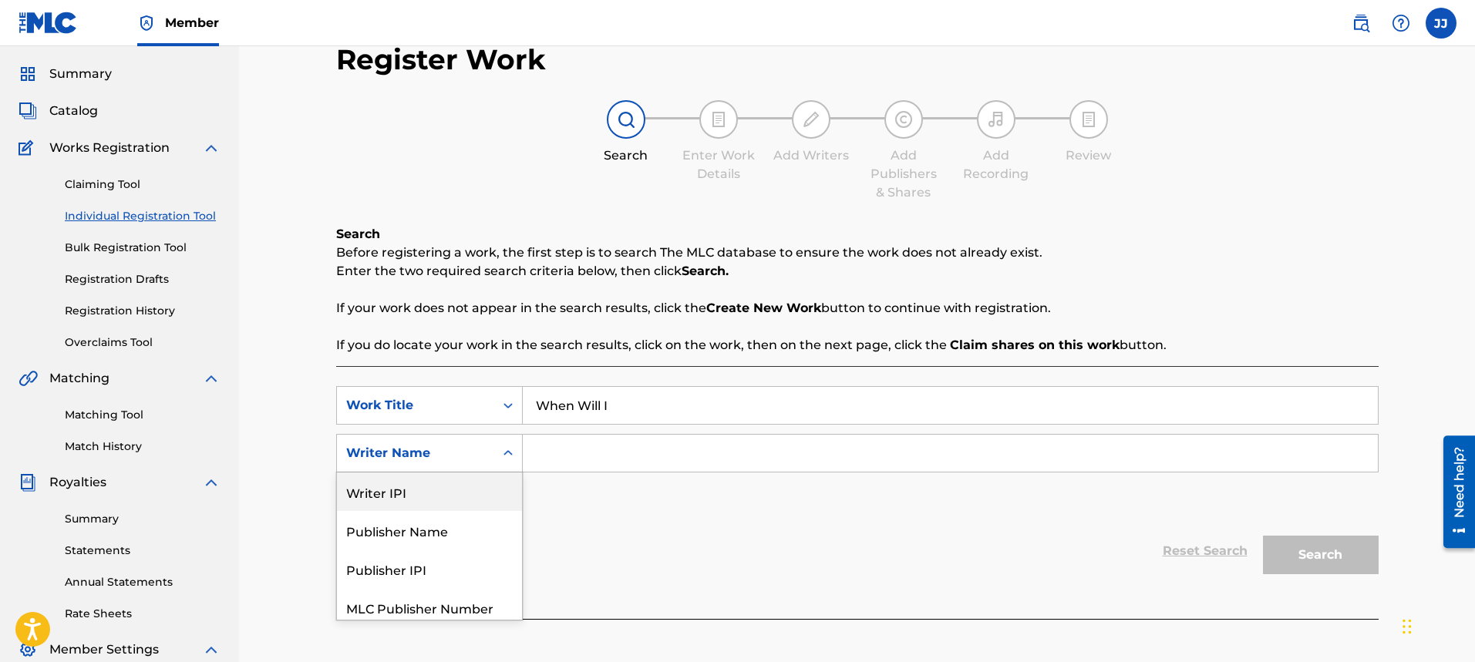
scroll to position [46, 0]
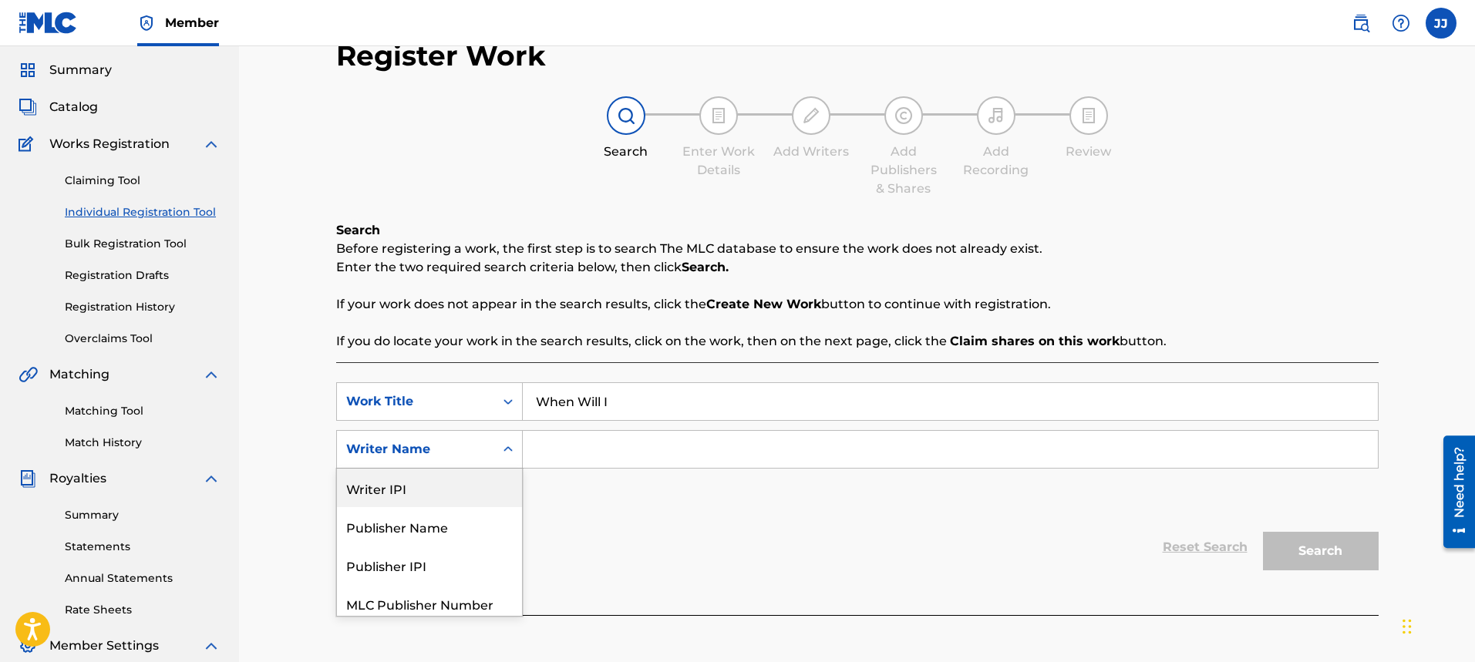
click at [631, 444] on input "Search Form" at bounding box center [950, 449] width 855 height 37
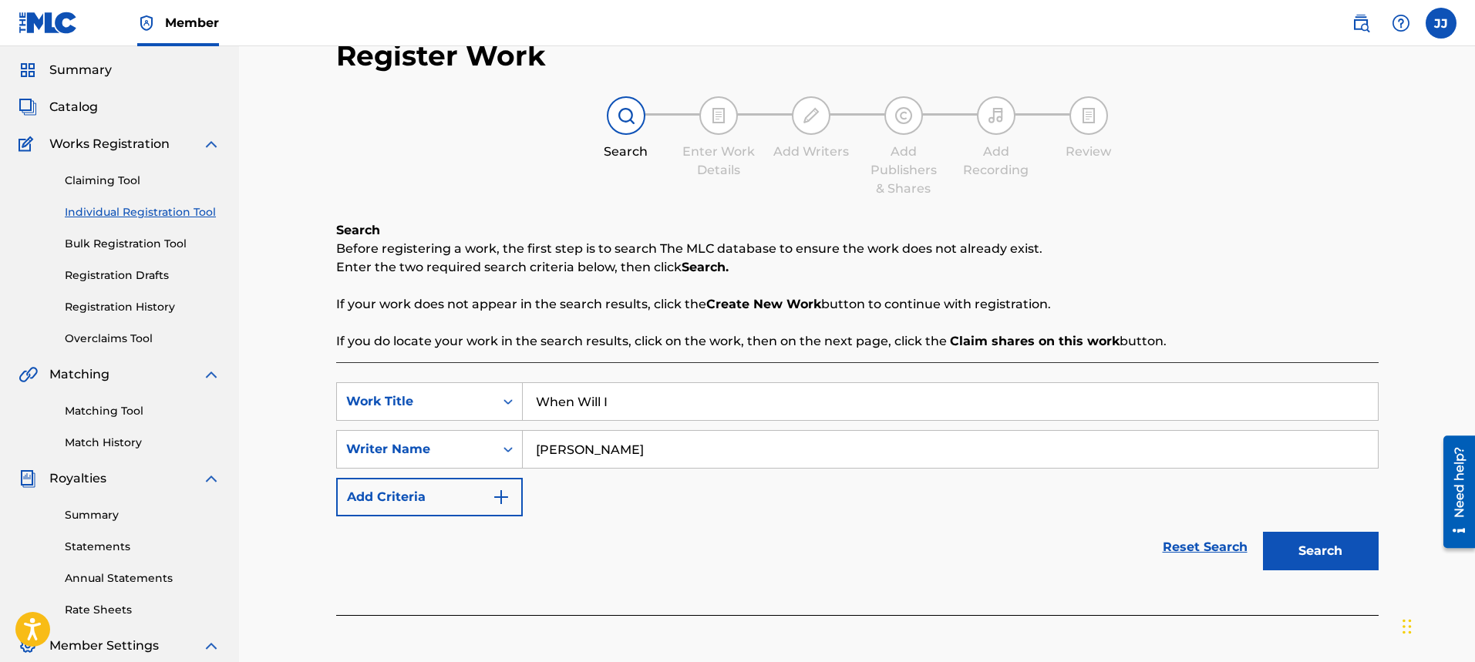
type input "[PERSON_NAME]"
click at [1313, 552] on button "Search" at bounding box center [1321, 551] width 116 height 39
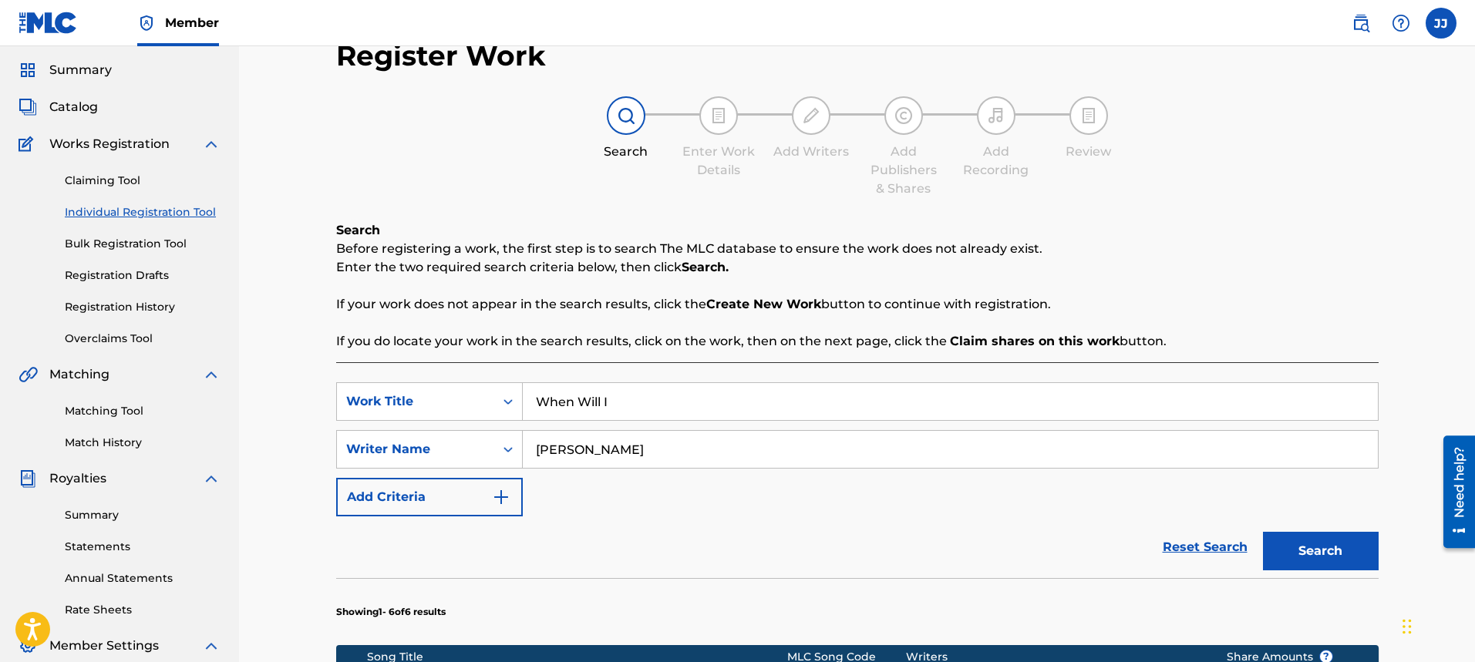
scroll to position [626, 0]
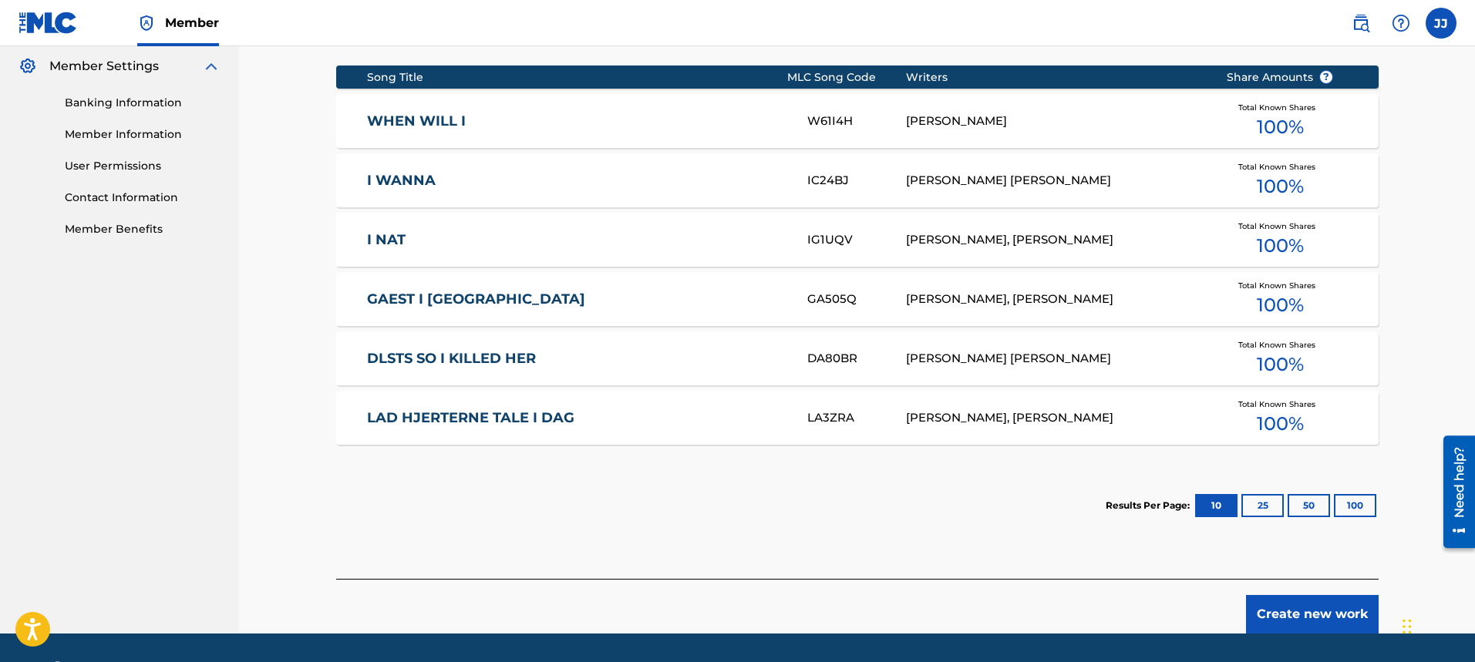
click at [1284, 618] on button "Create new work" at bounding box center [1312, 614] width 133 height 39
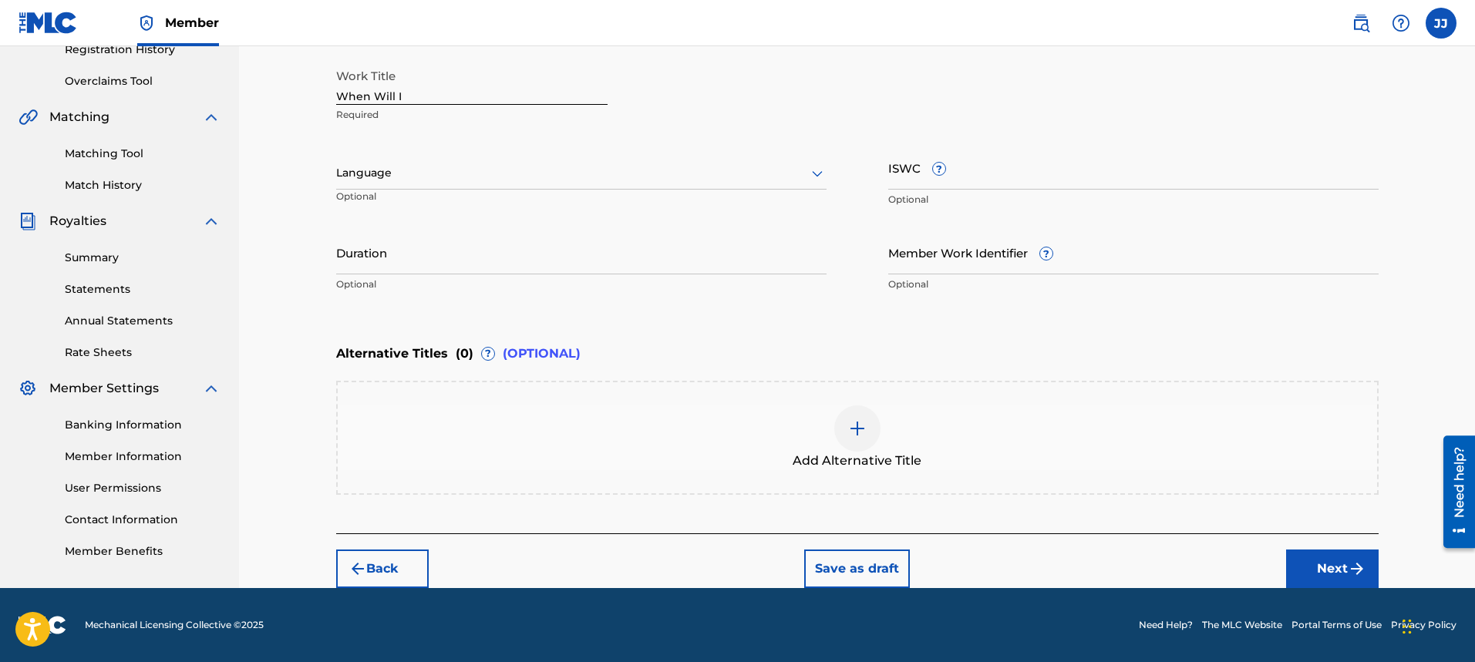
click at [527, 177] on div at bounding box center [581, 172] width 490 height 19
click at [525, 197] on div "English" at bounding box center [581, 207] width 489 height 35
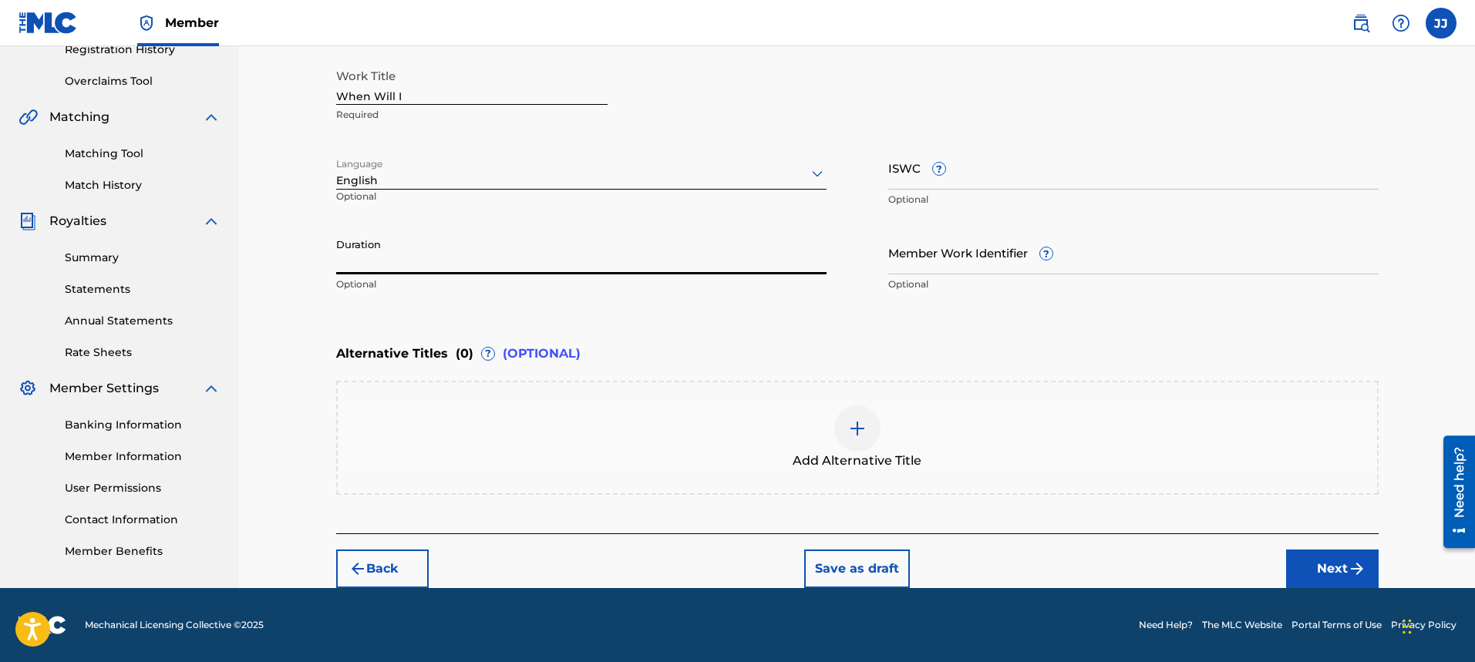
click at [512, 248] on input "Duration" at bounding box center [581, 253] width 490 height 44
type input "04:08"
click at [1354, 562] on img "submit" at bounding box center [1357, 569] width 19 height 19
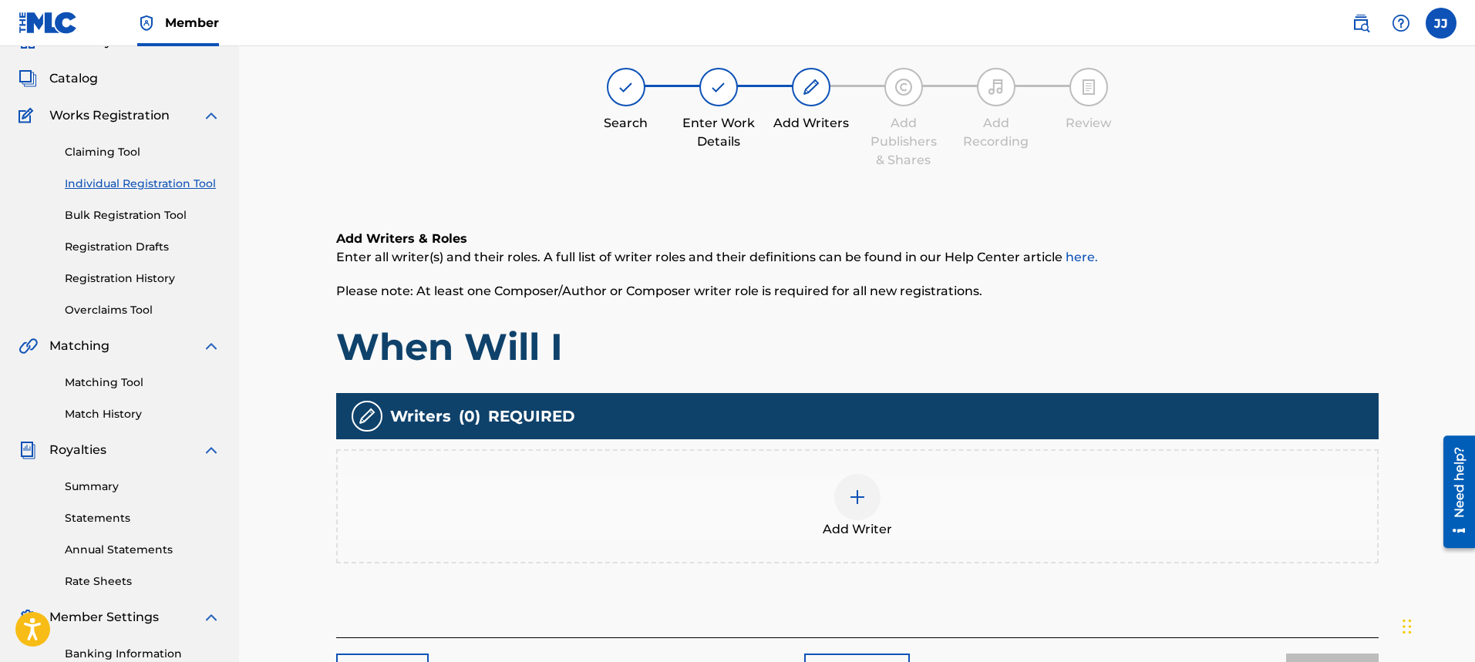
scroll to position [69, 0]
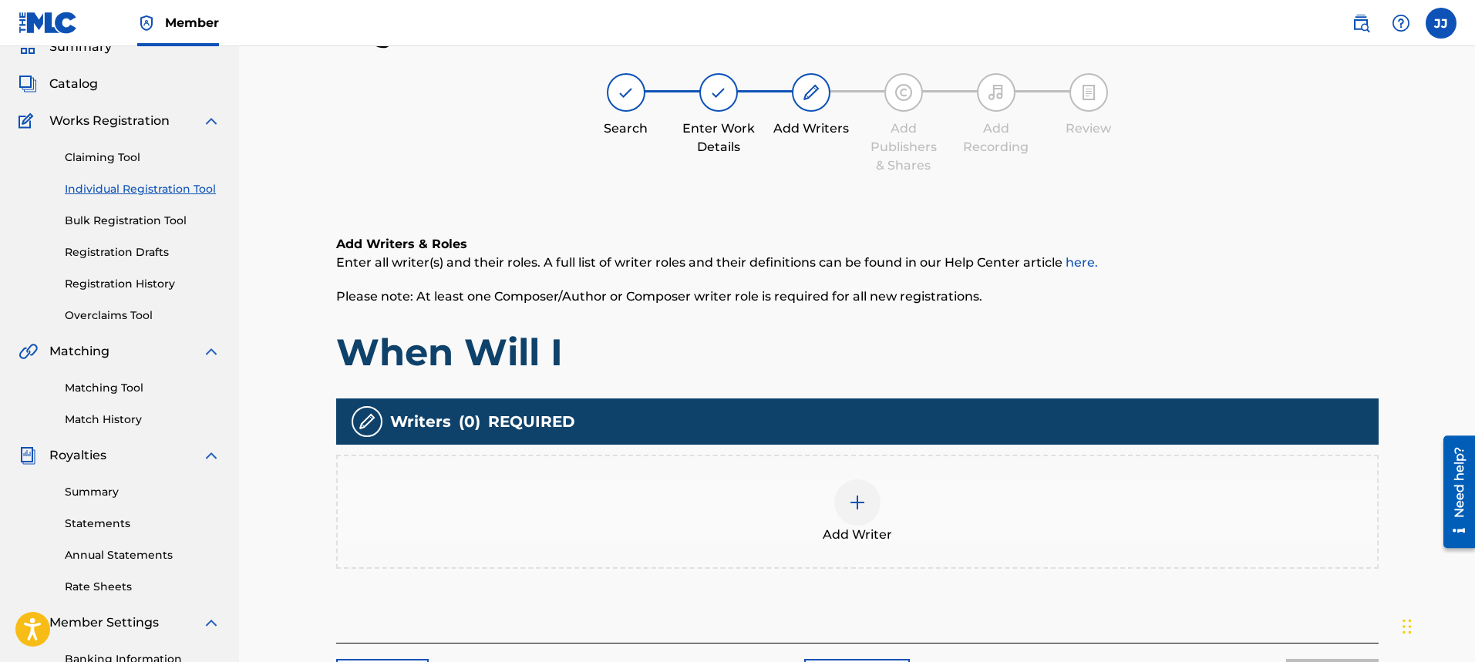
click at [852, 502] on img at bounding box center [857, 503] width 19 height 19
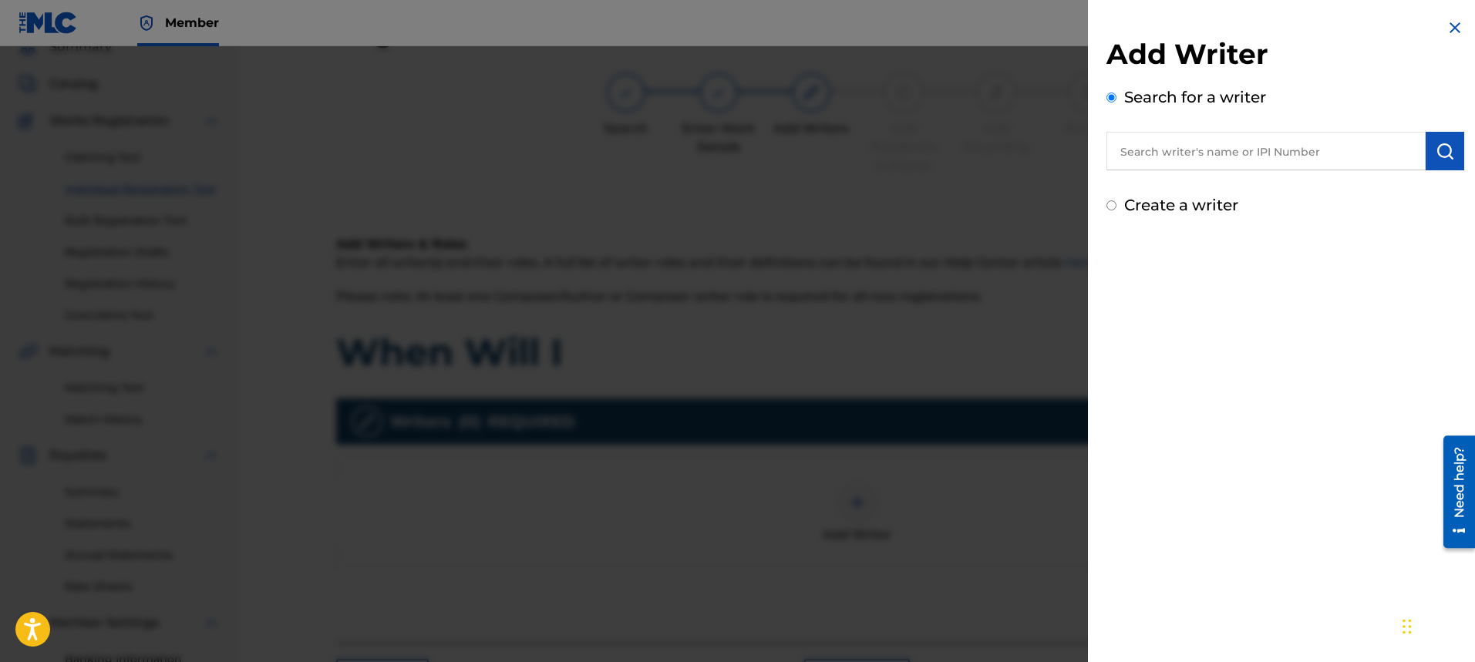
click at [1112, 204] on input "Create a writer" at bounding box center [1112, 205] width 10 height 10
radio input "false"
radio input "true"
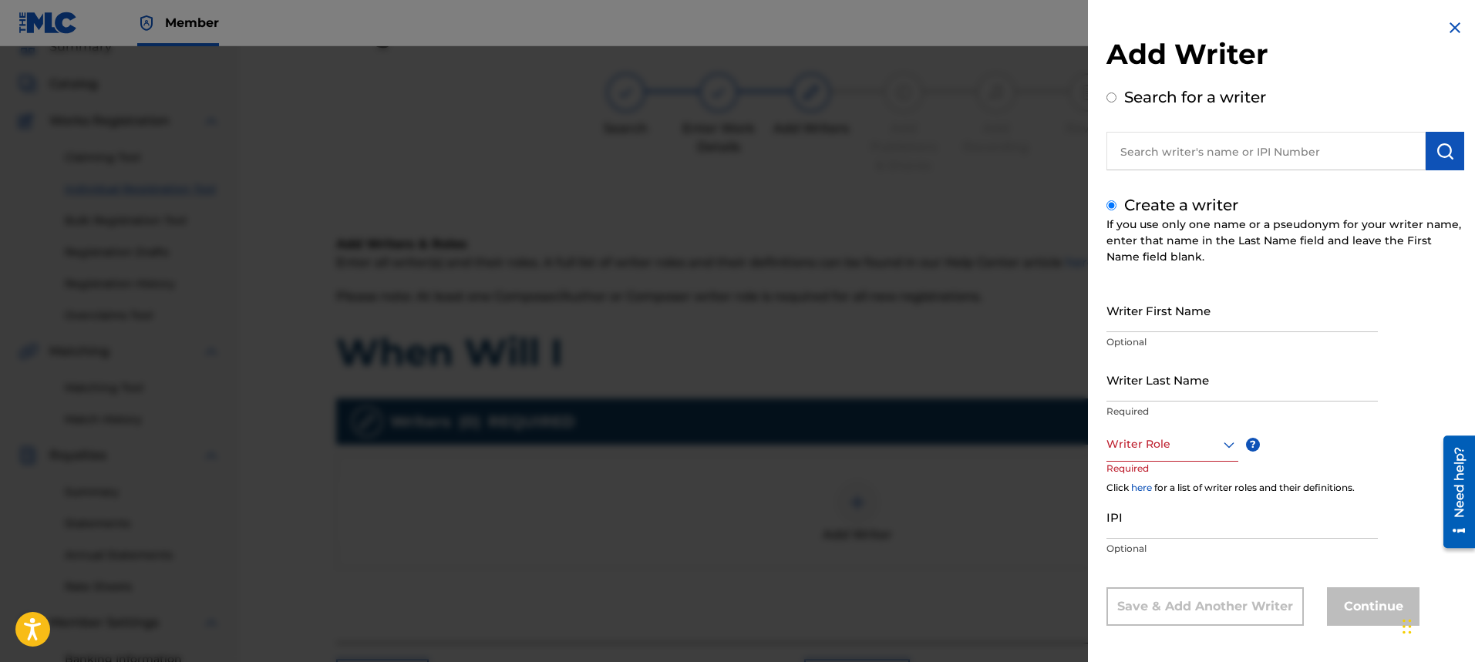
click at [1178, 312] on input "Writer First Name" at bounding box center [1242, 310] width 271 height 44
click at [1183, 315] on input "Writer First Name" at bounding box center [1242, 310] width 271 height 44
type input "[PERSON_NAME]"
click at [1160, 389] on input "Writer Last Name" at bounding box center [1242, 380] width 271 height 44
type input "[PERSON_NAME]"
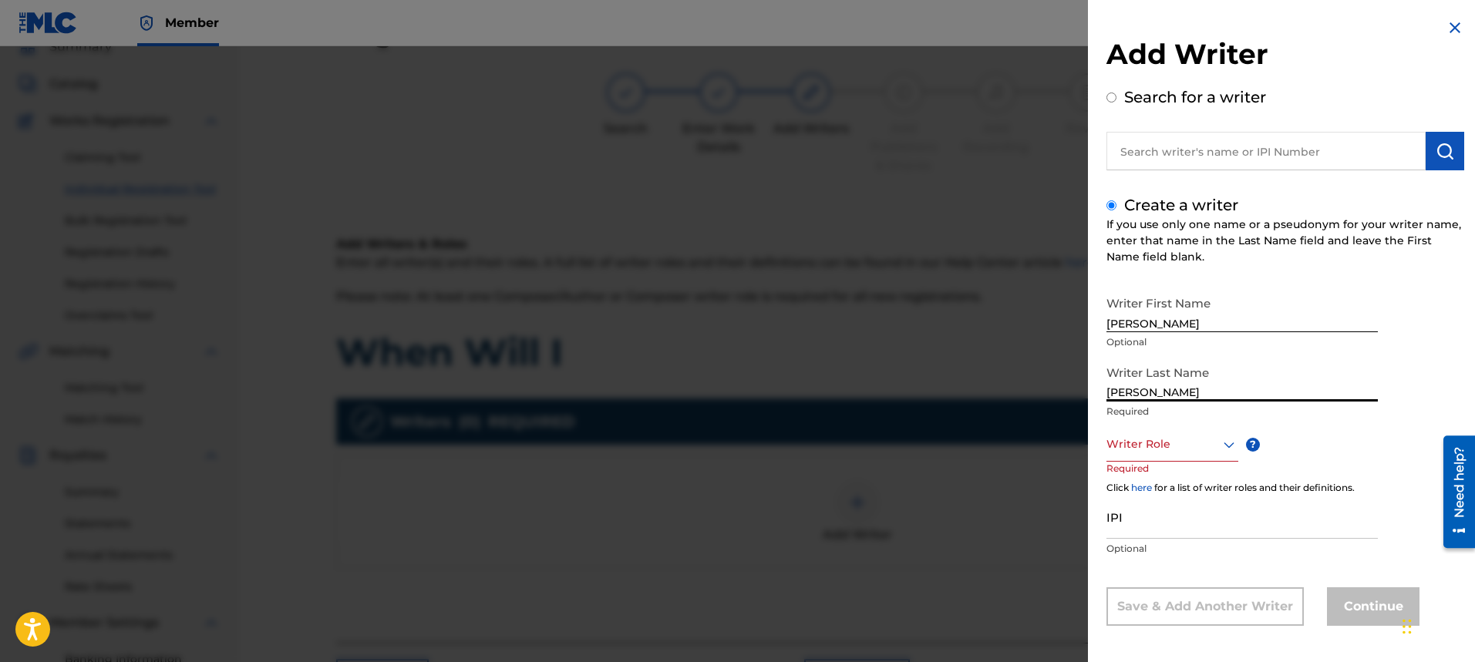
scroll to position [5, 0]
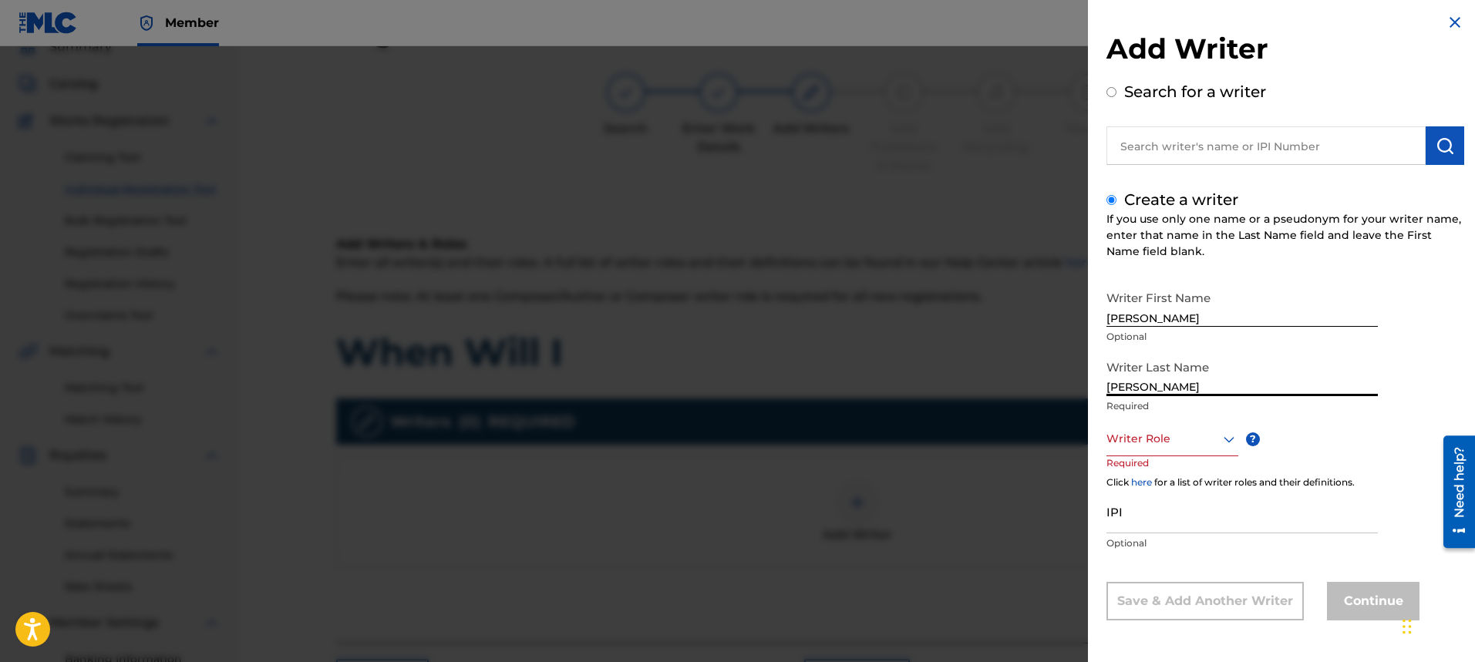
click at [1227, 451] on div "Writer Role" at bounding box center [1173, 439] width 132 height 35
click at [1193, 469] on div "Composer/Author" at bounding box center [1172, 474] width 130 height 35
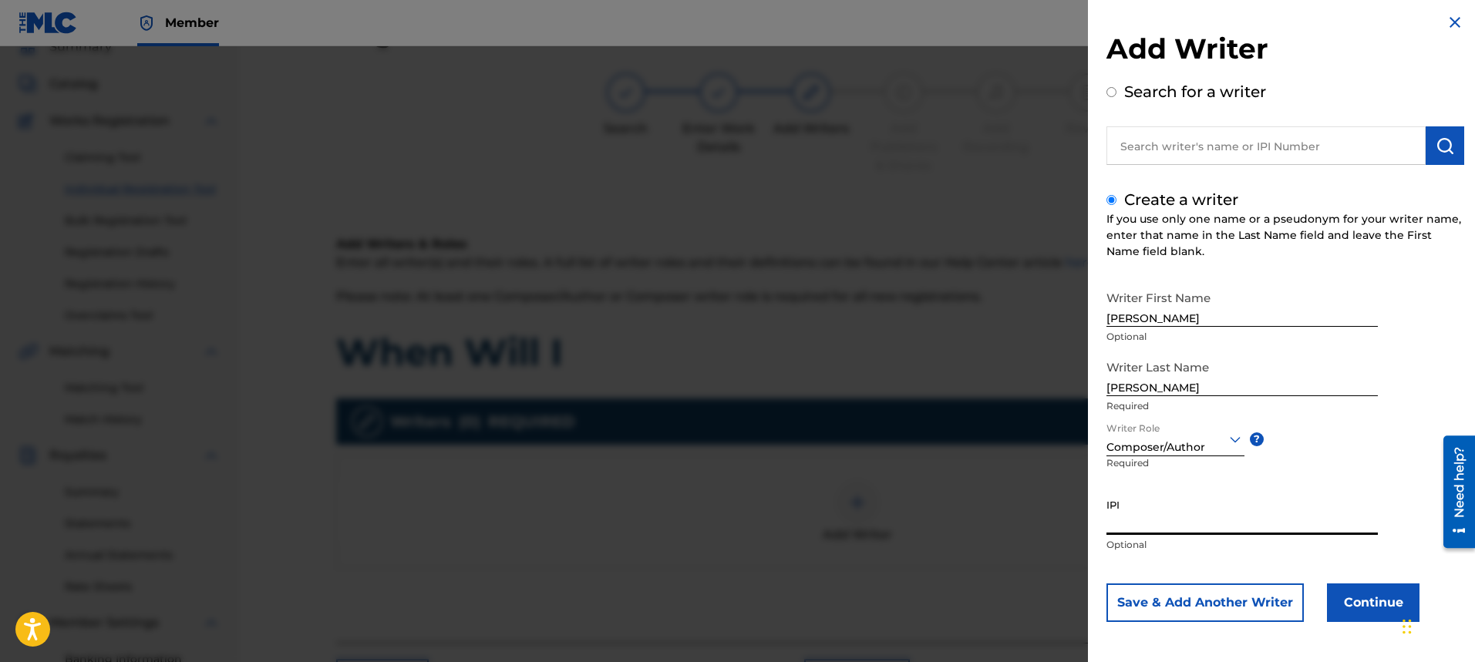
click at [1205, 529] on input "IPI" at bounding box center [1242, 513] width 271 height 44
type input "00334176670"
click at [1363, 611] on button "Continue" at bounding box center [1373, 603] width 93 height 39
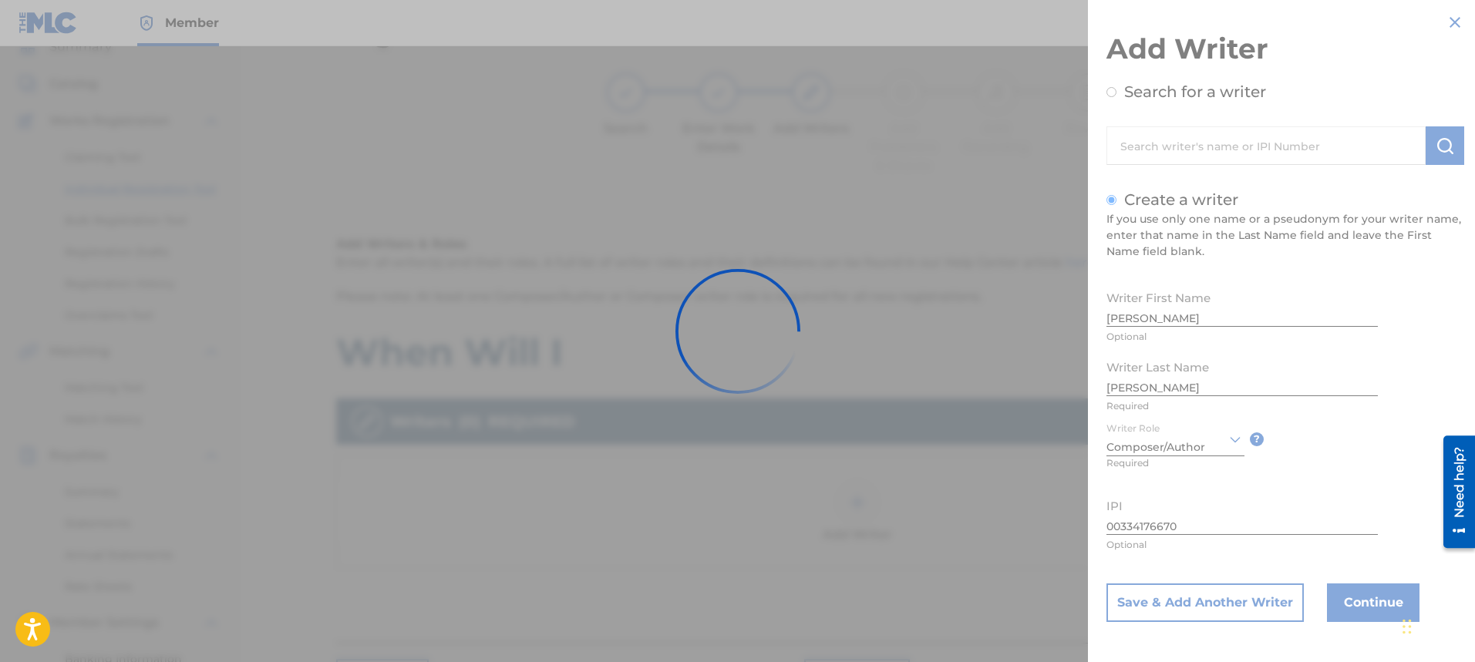
scroll to position [0, 0]
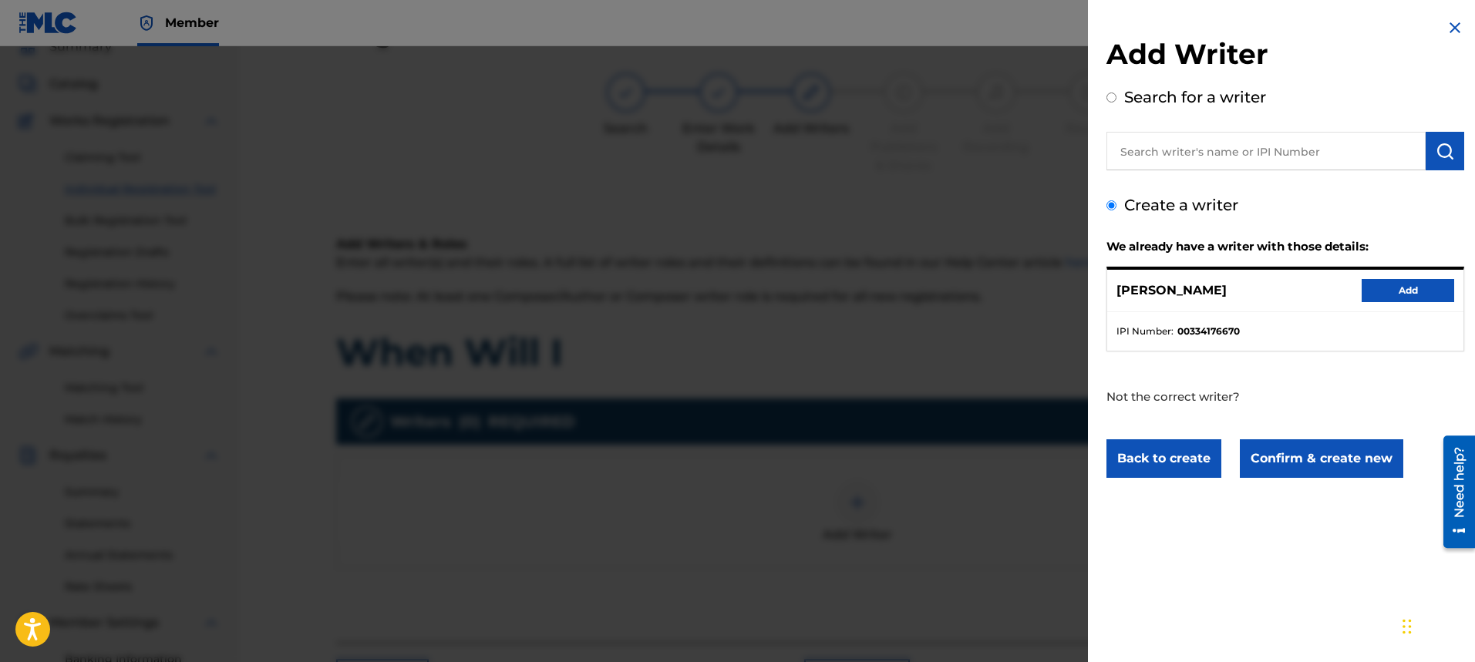
click at [1374, 298] on button "Add" at bounding box center [1408, 290] width 93 height 23
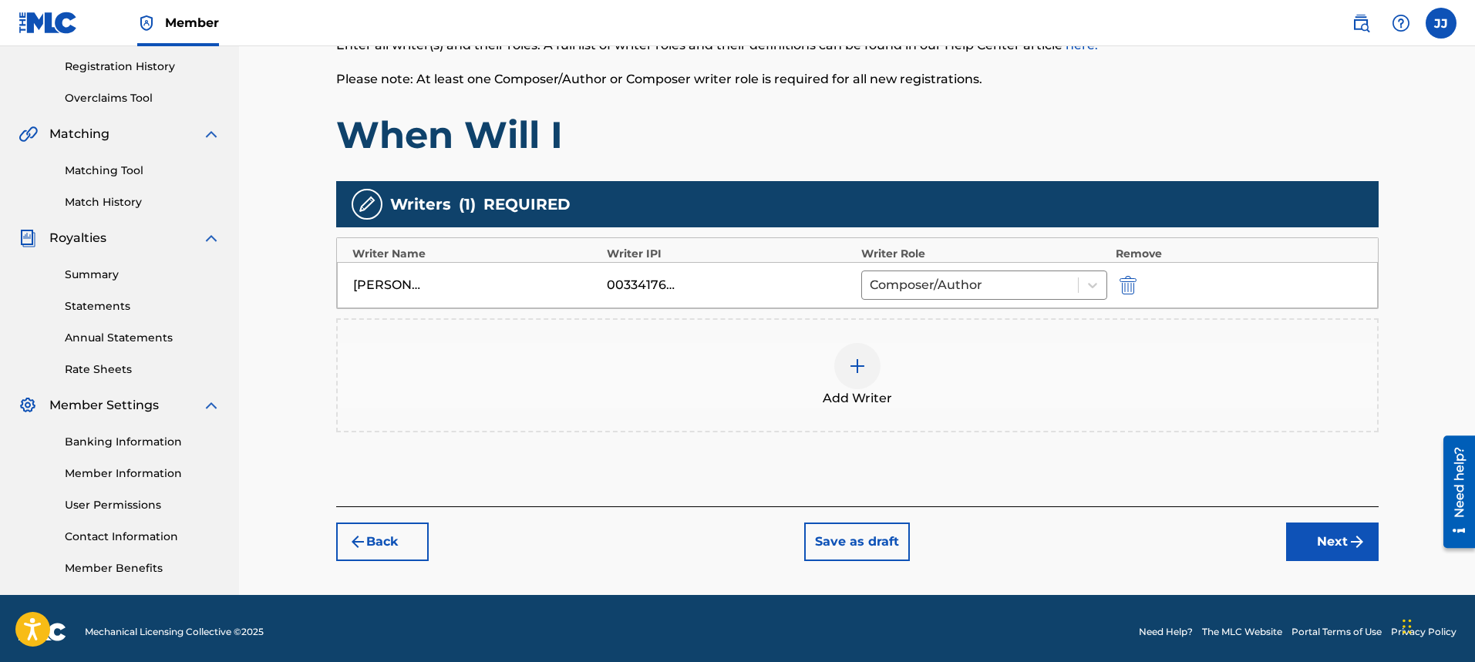
scroll to position [294, 0]
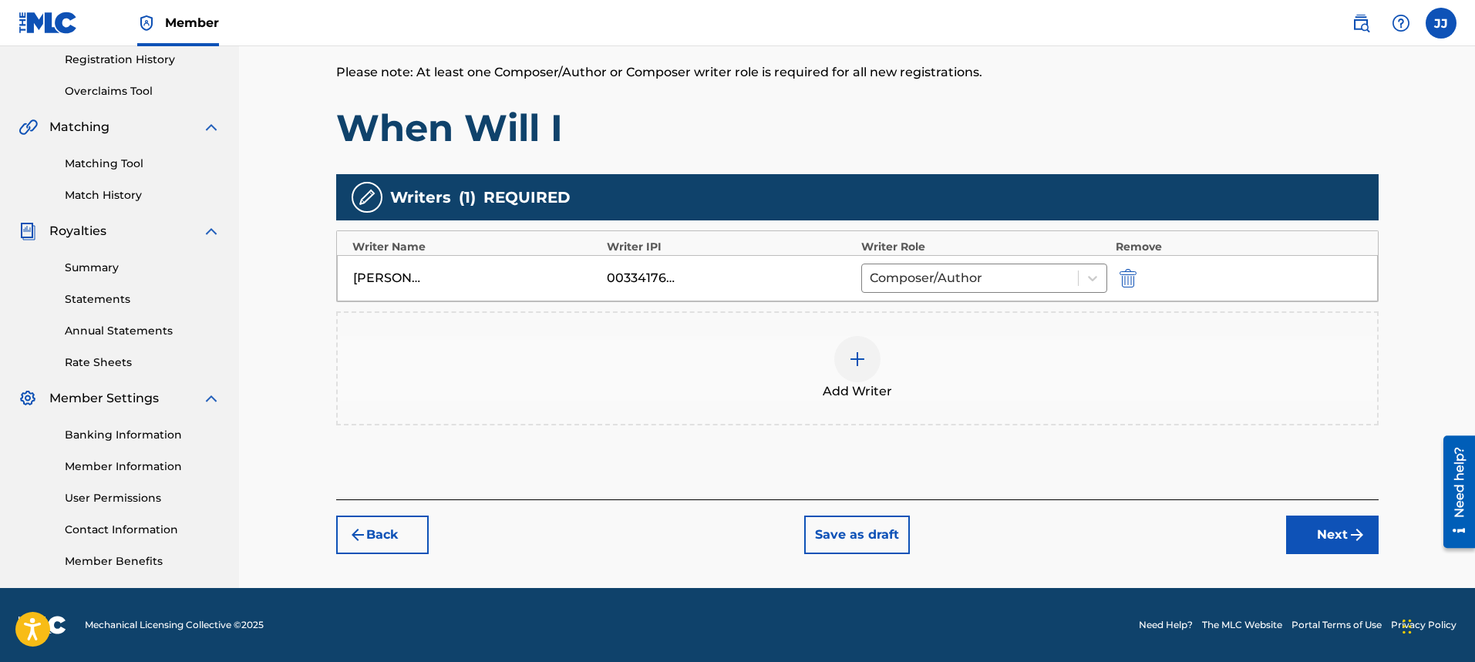
click at [1326, 543] on button "Next" at bounding box center [1332, 535] width 93 height 39
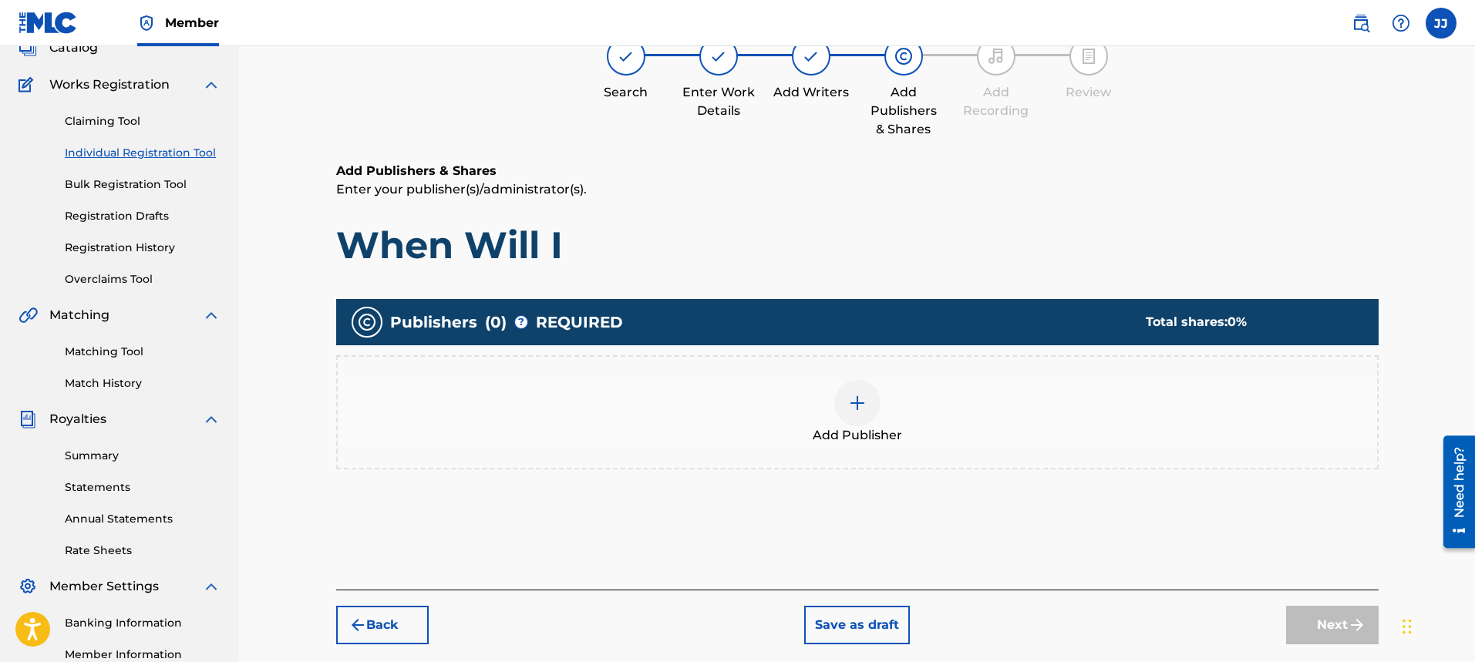
scroll to position [69, 0]
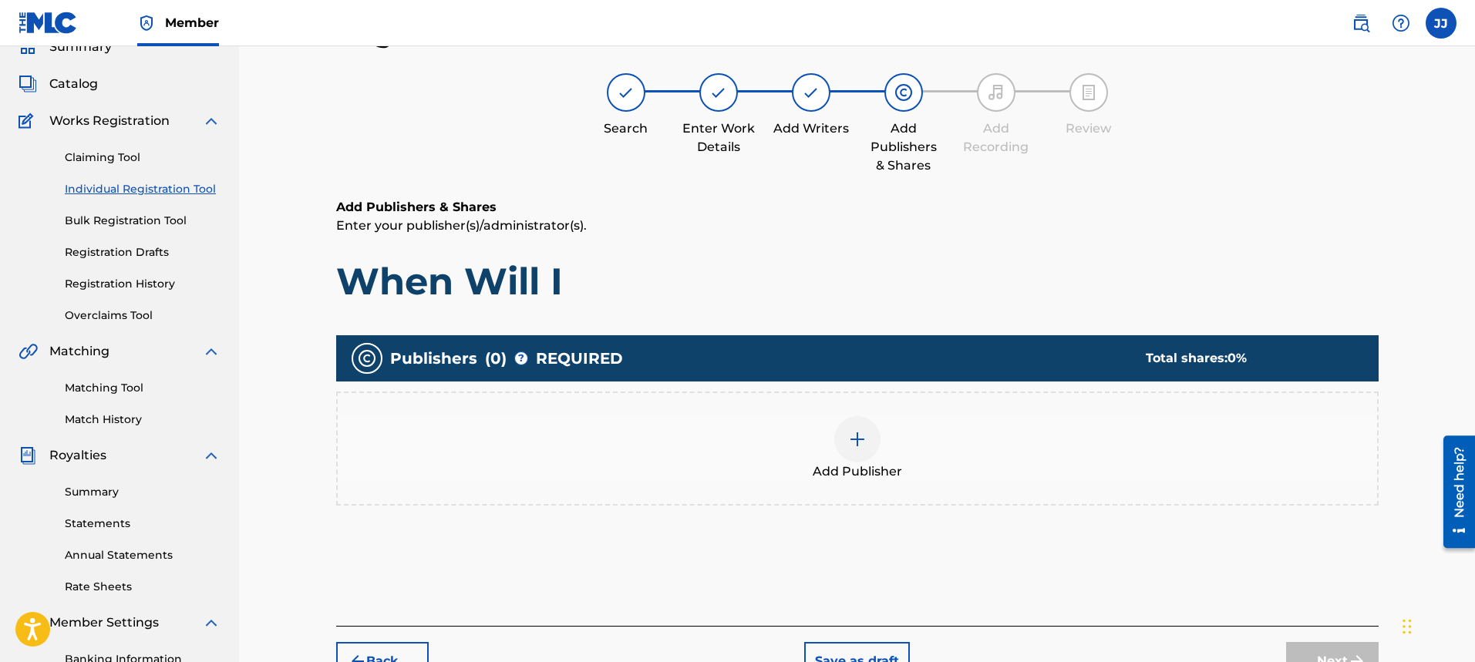
click at [861, 448] on img at bounding box center [857, 439] width 19 height 19
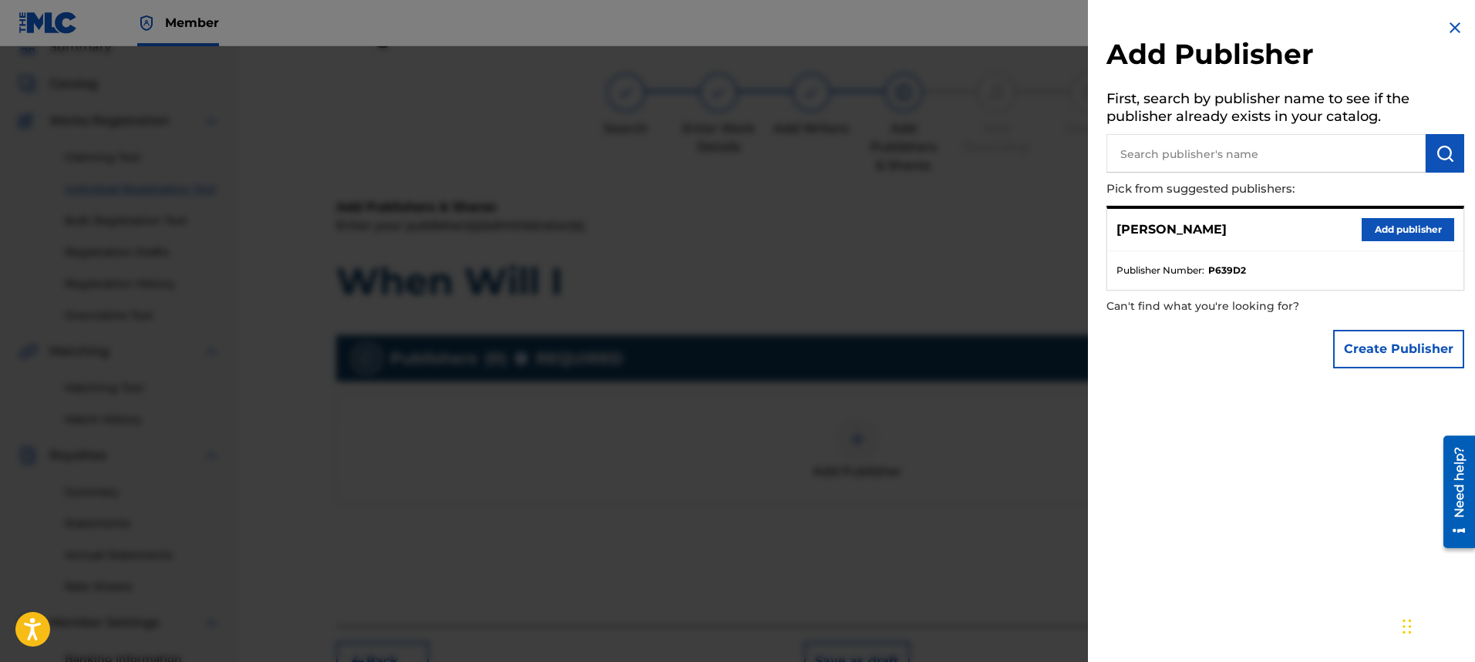
click at [1402, 224] on button "Add publisher" at bounding box center [1408, 229] width 93 height 23
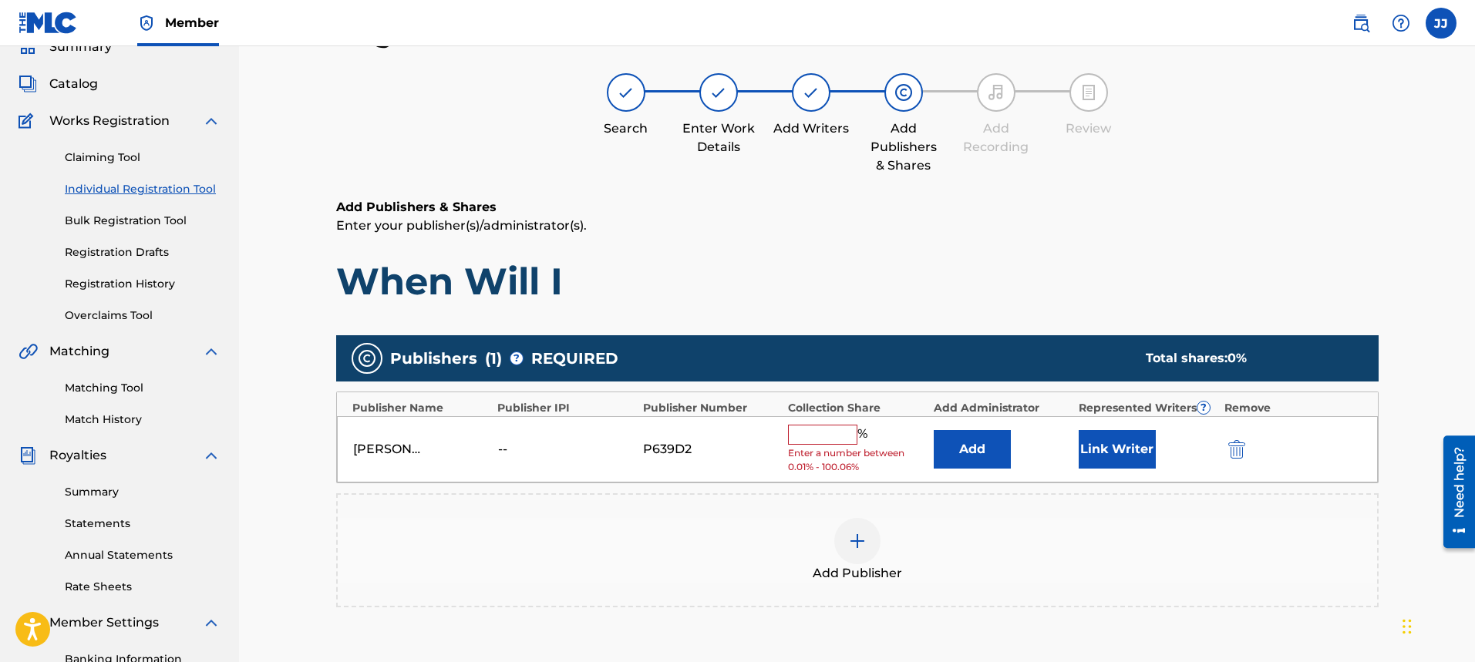
click at [837, 443] on input "text" at bounding box center [822, 435] width 69 height 20
type input "100"
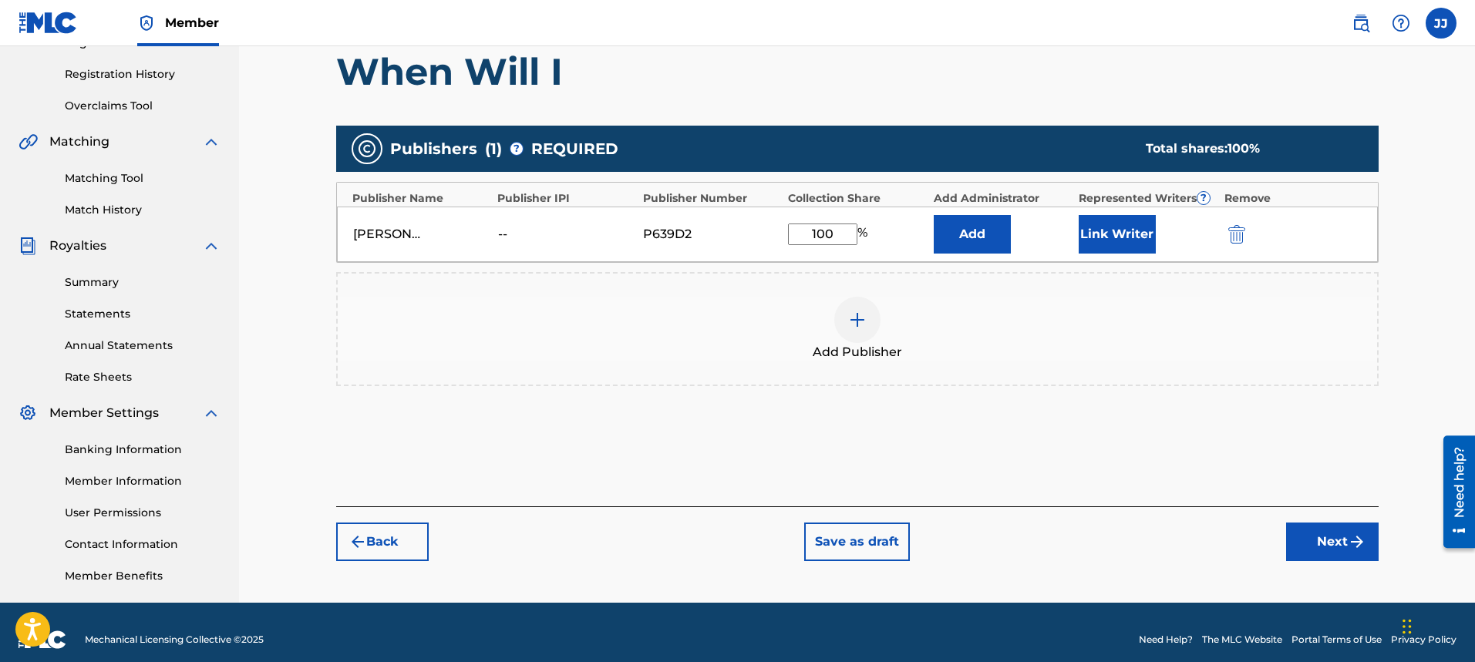
scroll to position [294, 0]
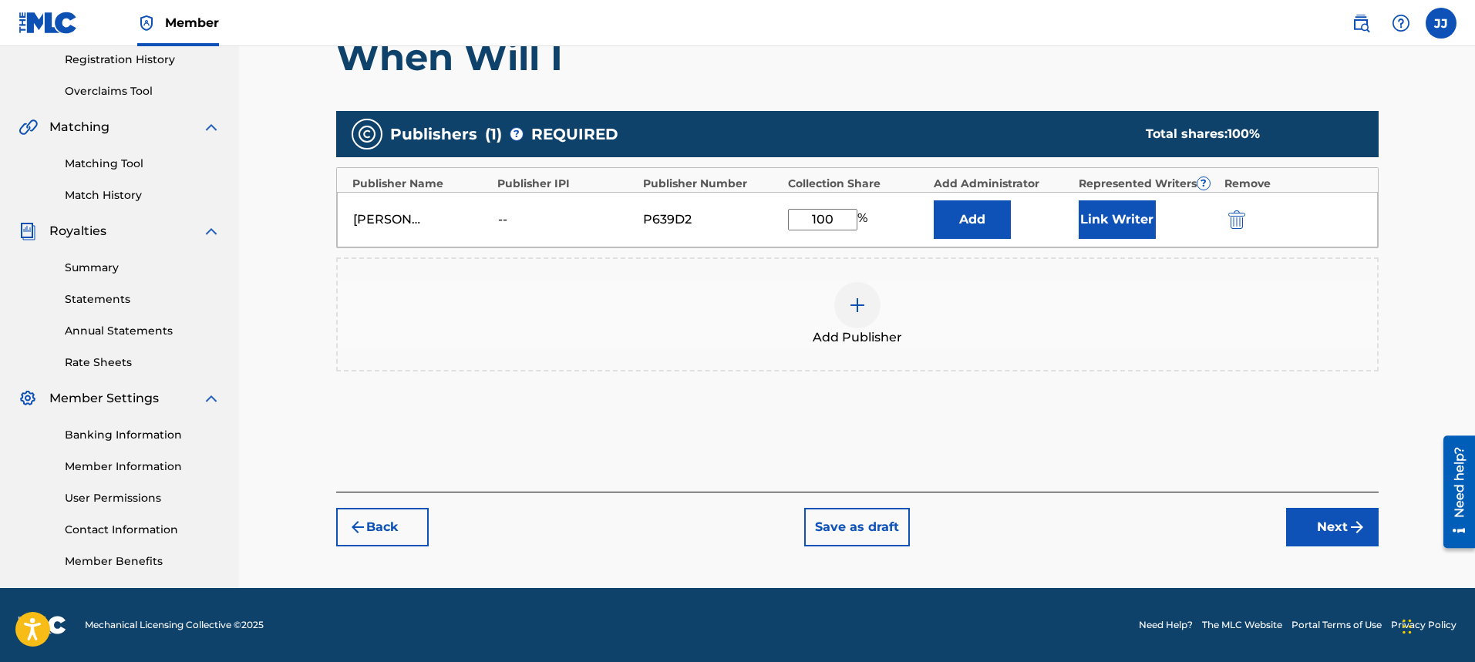
click at [1312, 527] on button "Next" at bounding box center [1332, 527] width 93 height 39
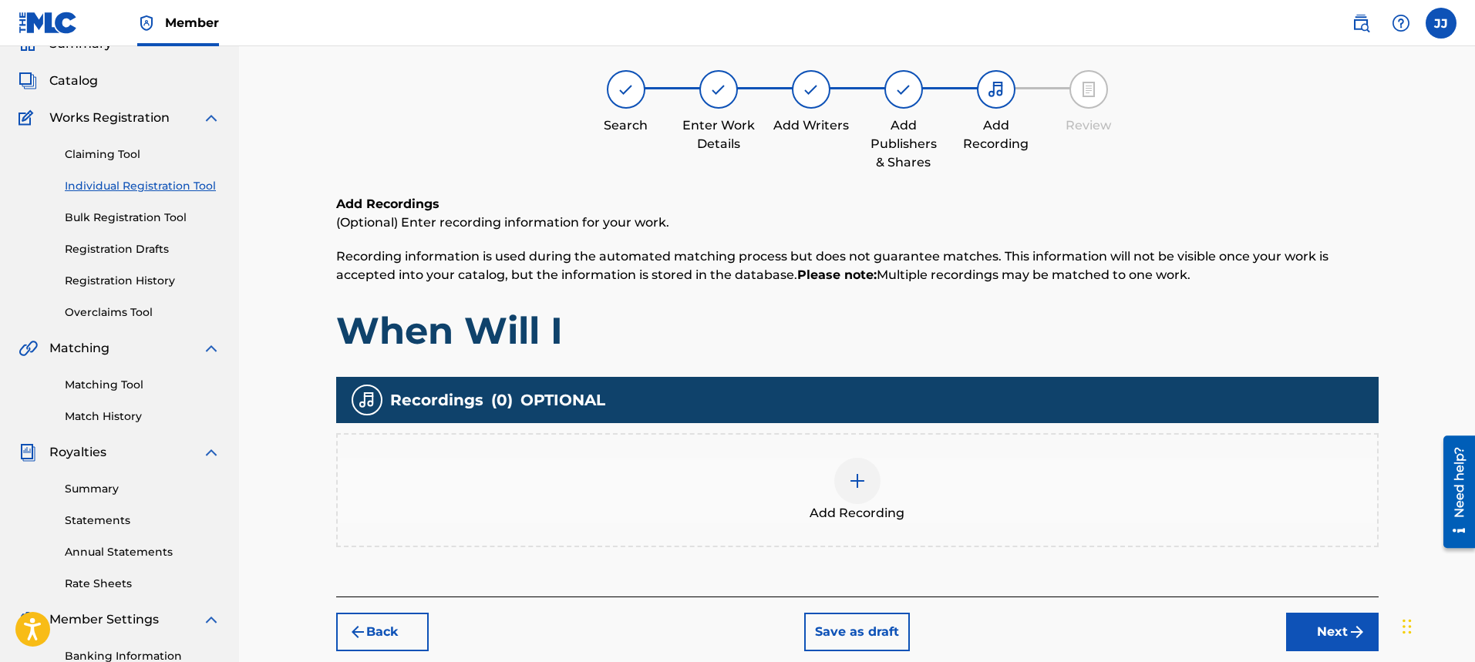
scroll to position [69, 0]
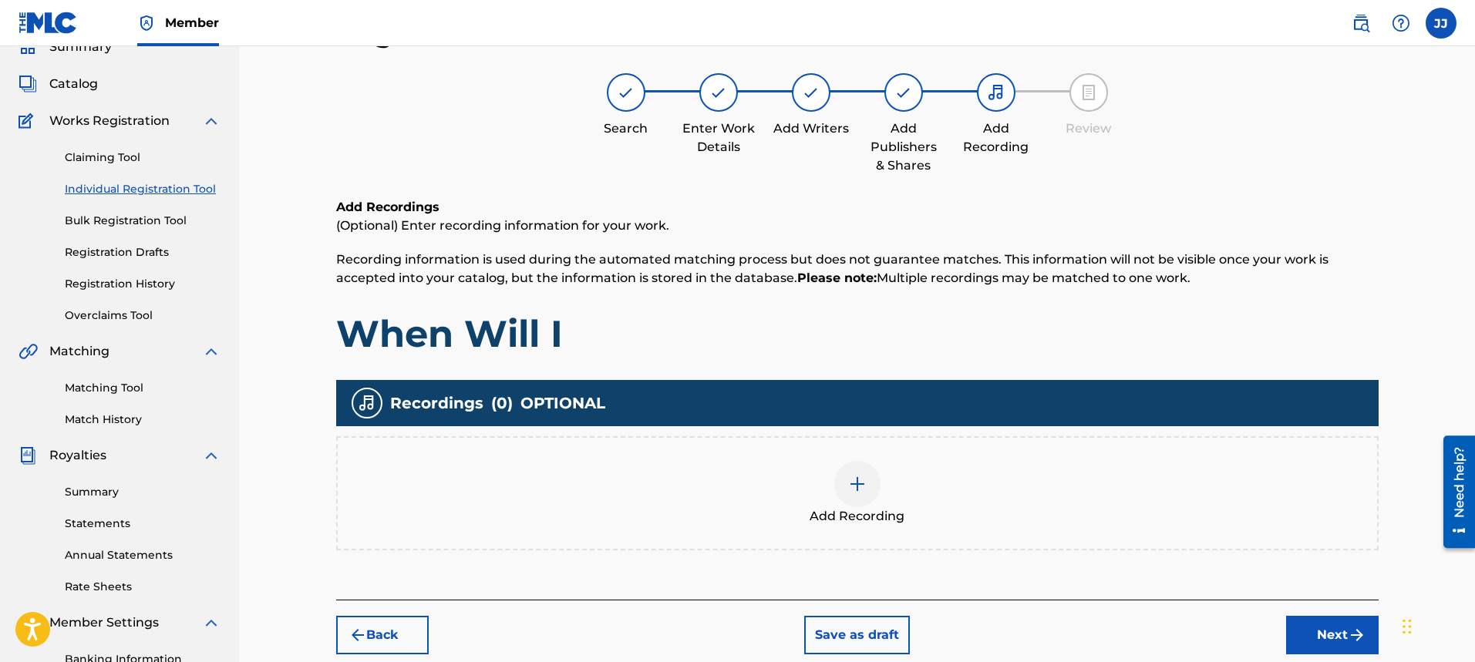
click at [857, 477] on img at bounding box center [857, 484] width 19 height 19
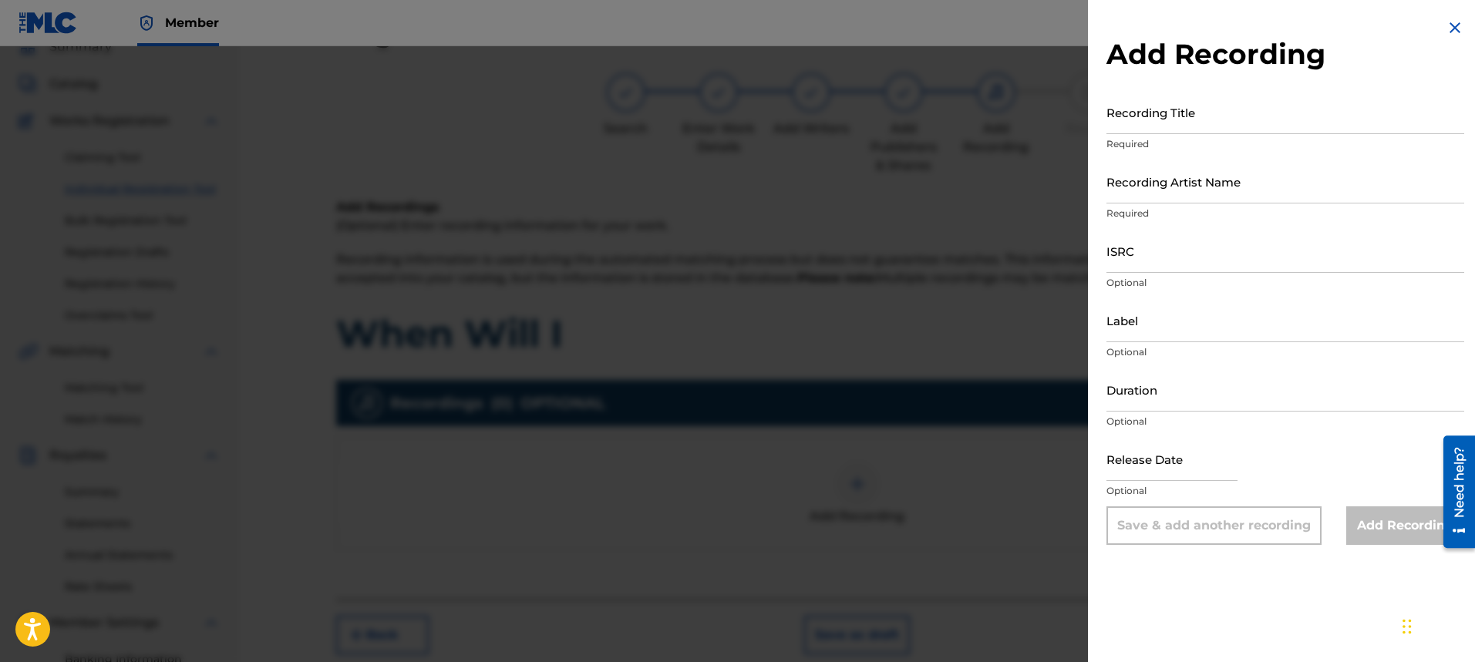
click at [1167, 130] on input "Recording Title" at bounding box center [1286, 112] width 358 height 44
type input "When Will I"
click at [1211, 197] on input "Recording Artist Name" at bounding box center [1286, 182] width 358 height 44
type input "[PERSON_NAME]"
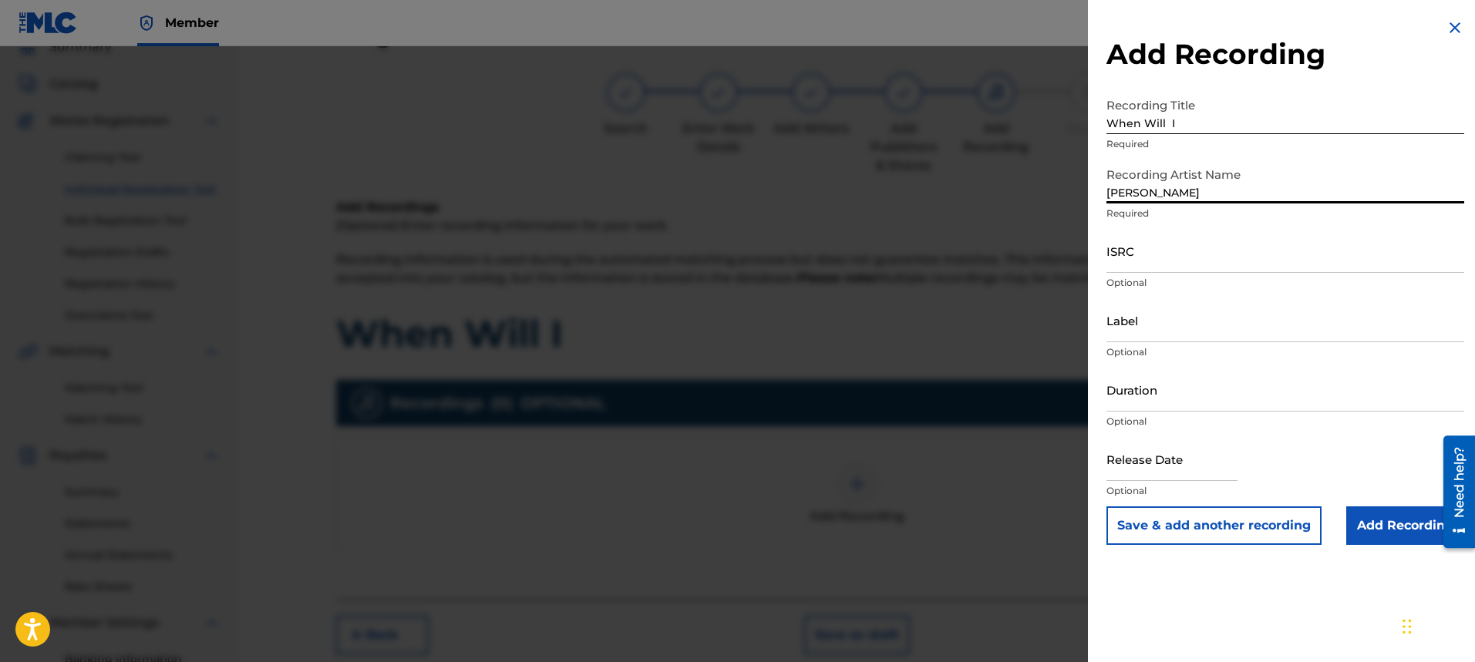
click at [1202, 256] on input "ISRC" at bounding box center [1286, 251] width 358 height 44
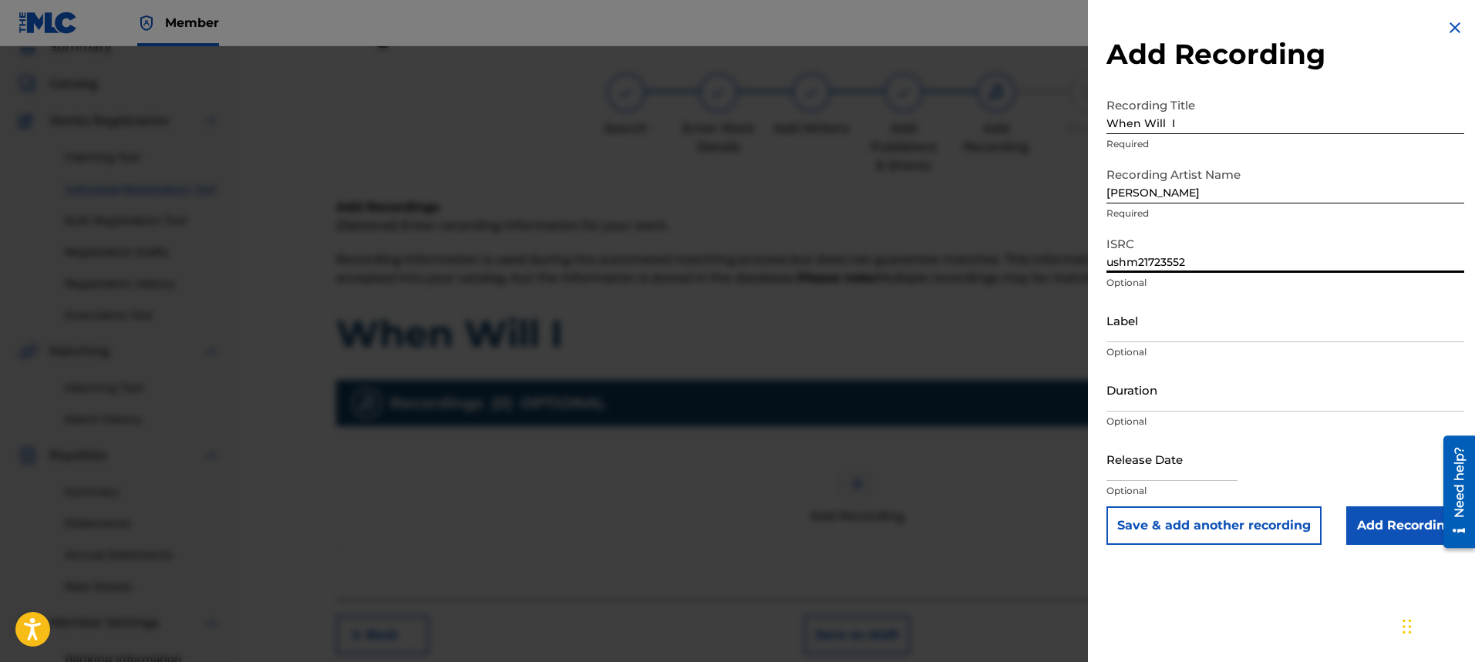
type input "ushm21723552"
click at [1246, 343] on div "Label Optional" at bounding box center [1286, 332] width 358 height 69
click at [1249, 338] on input "Label" at bounding box center [1286, 320] width 358 height 44
type input "[PERSON_NAME]"
drag, startPoint x: 1230, startPoint y: 415, endPoint x: 1231, endPoint y: 399, distance: 15.5
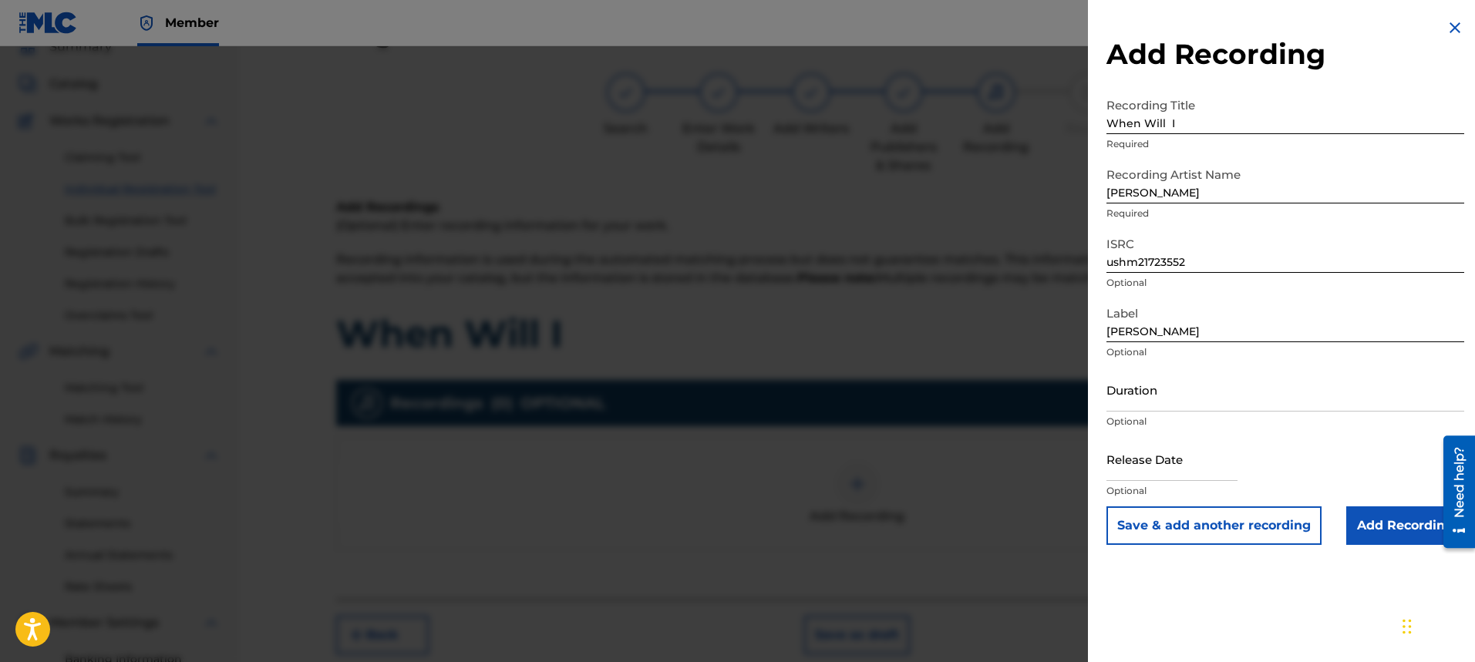
click at [1230, 412] on div "Duration Optional" at bounding box center [1286, 402] width 358 height 69
click at [1233, 402] on input "Duration" at bounding box center [1286, 390] width 358 height 44
type input "04:18"
select select "7"
select select "2025"
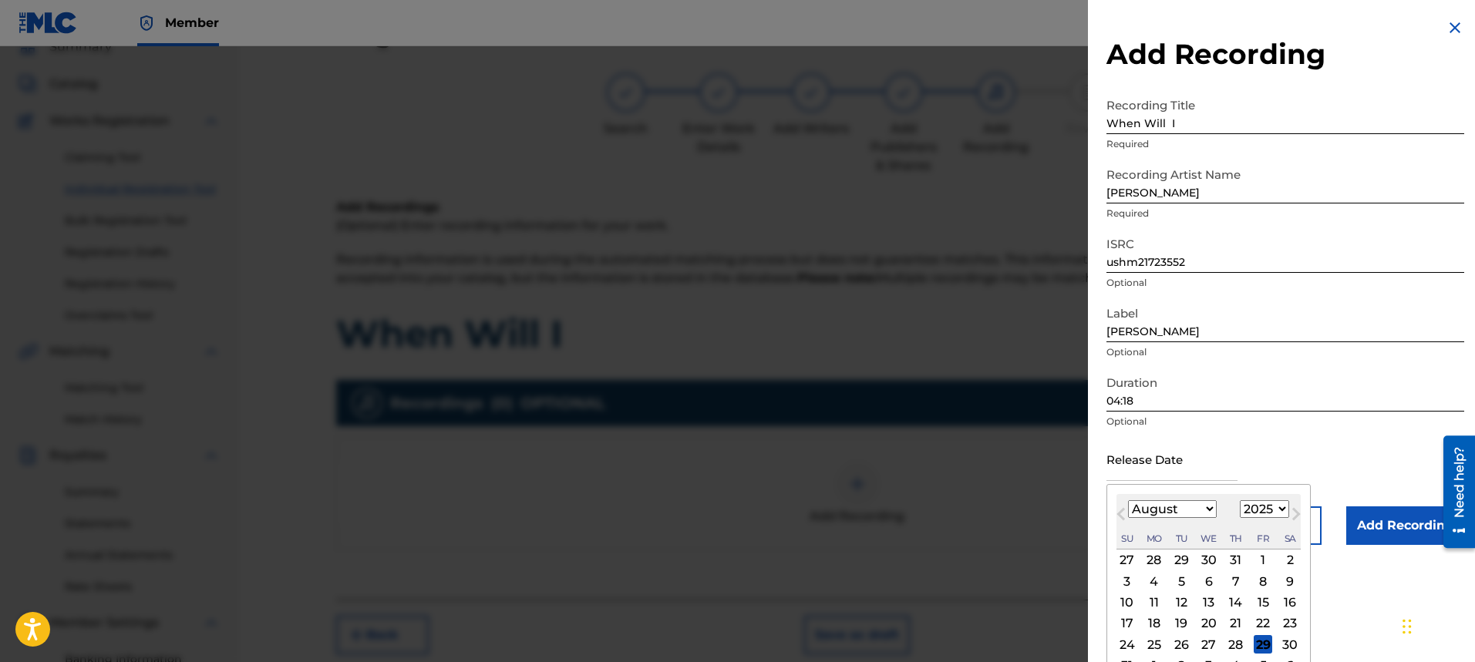
click at [1197, 469] on input "text" at bounding box center [1172, 459] width 131 height 44
click at [1201, 480] on input "text" at bounding box center [1172, 459] width 131 height 44
type input "[DATE]"
select select "6"
select select "2017"
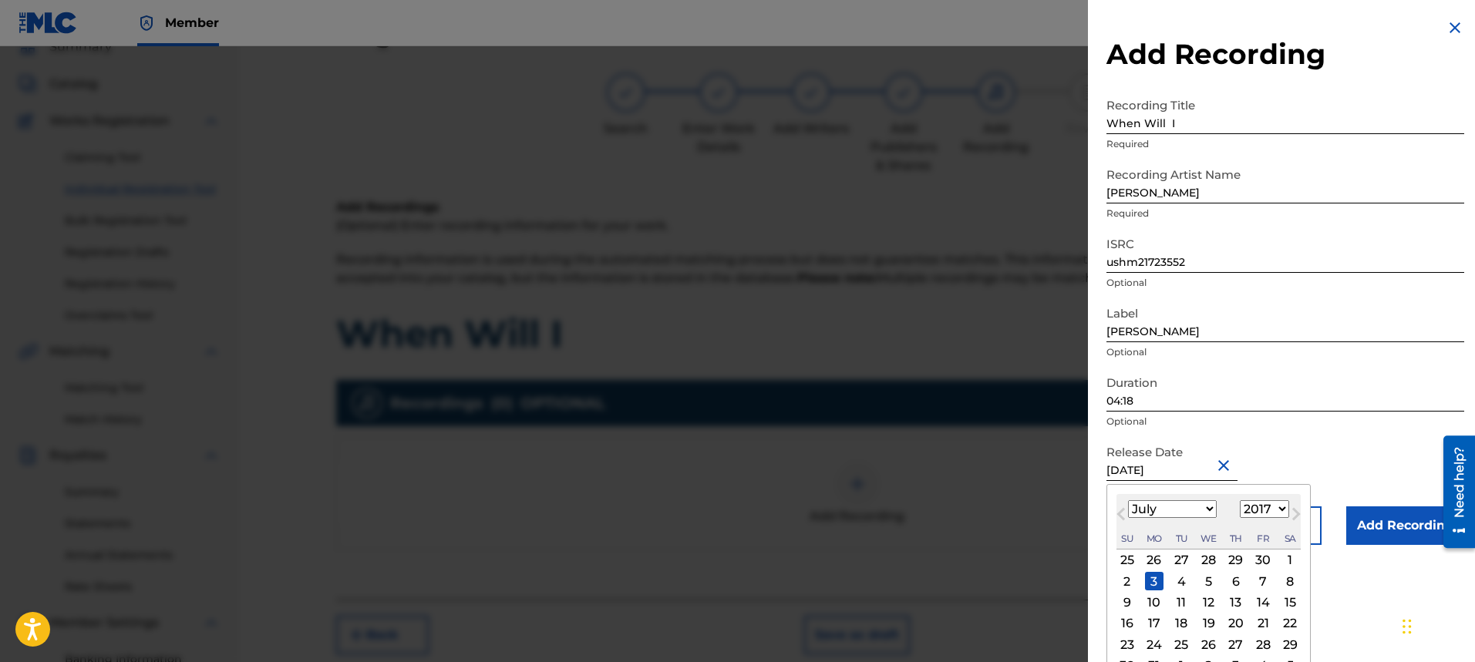
type input "[DATE]"
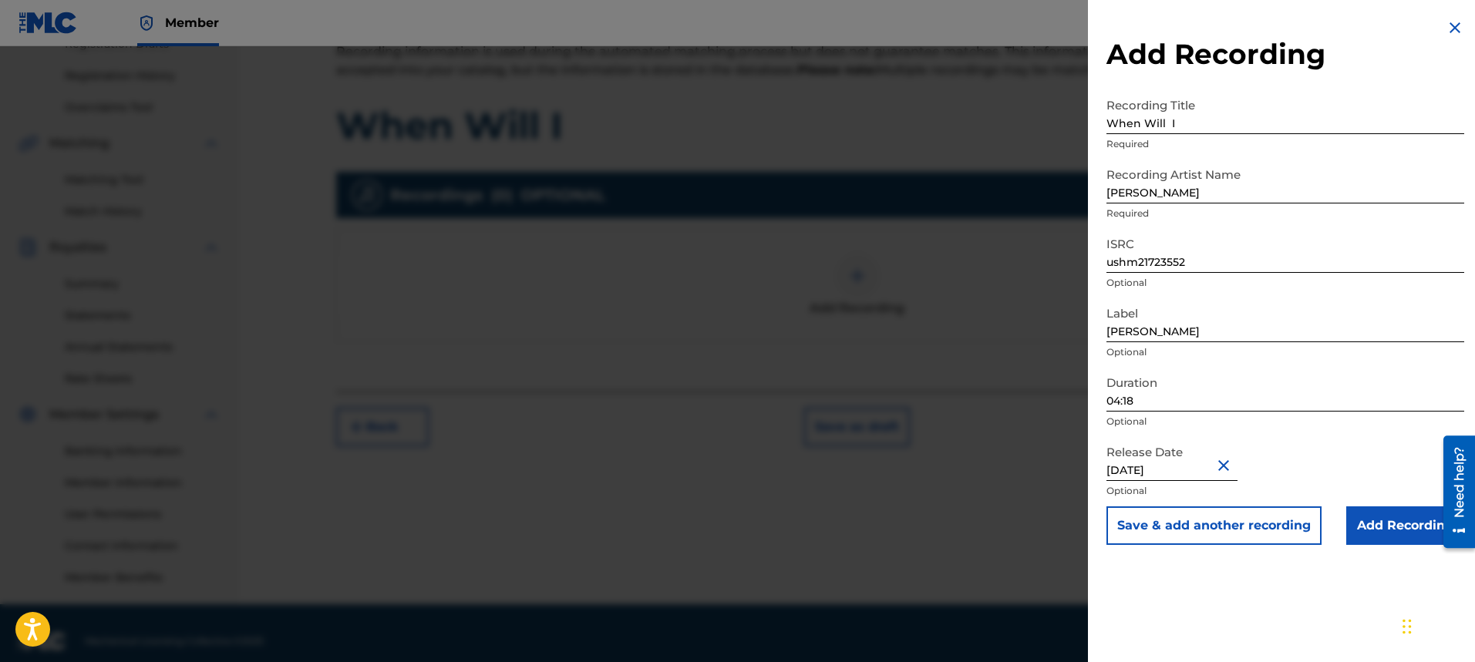
scroll to position [294, 0]
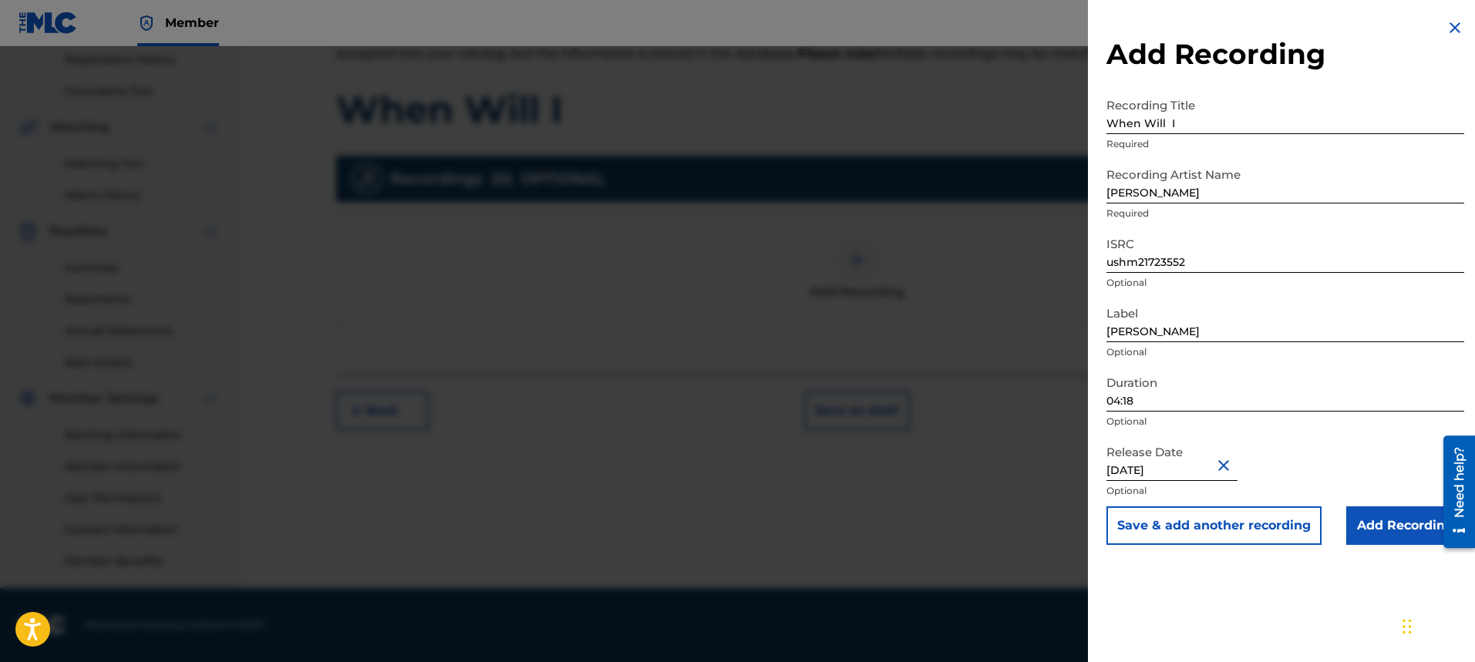
click at [1373, 534] on input "Add Recording" at bounding box center [1405, 526] width 118 height 39
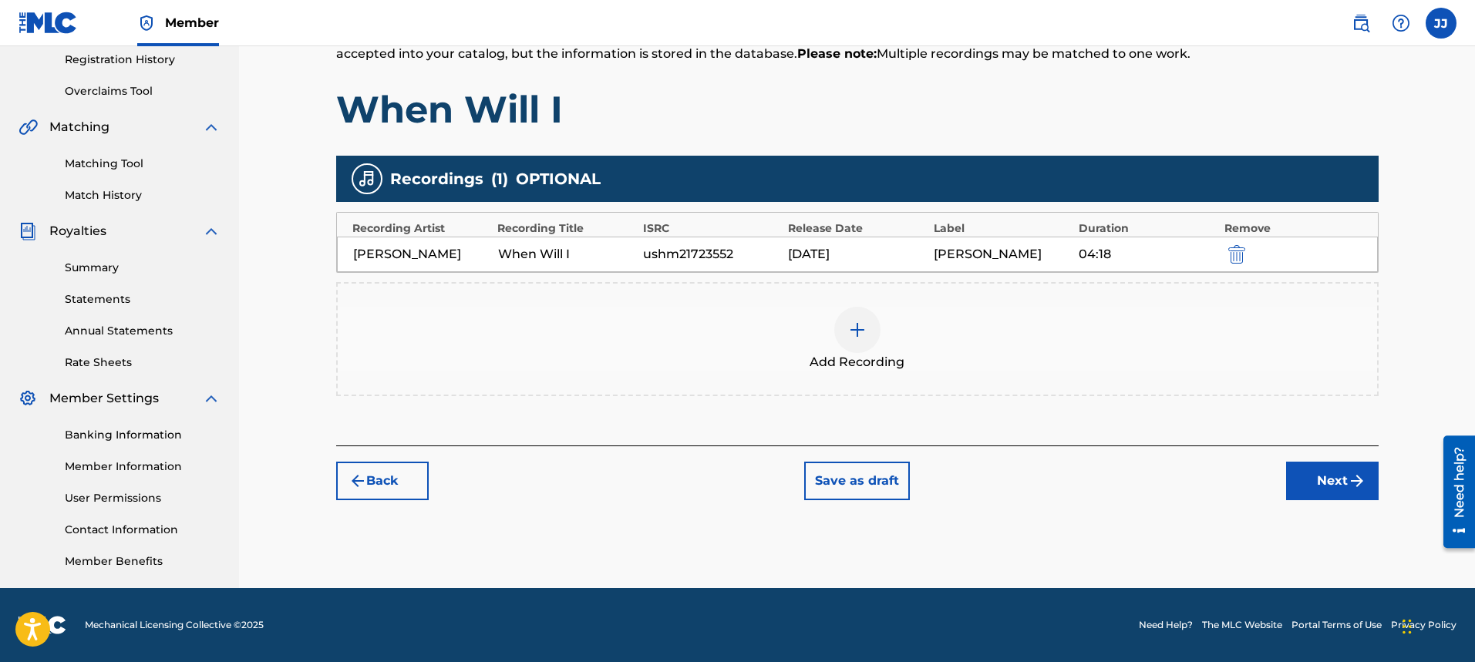
click at [1346, 474] on button "Next" at bounding box center [1332, 481] width 93 height 39
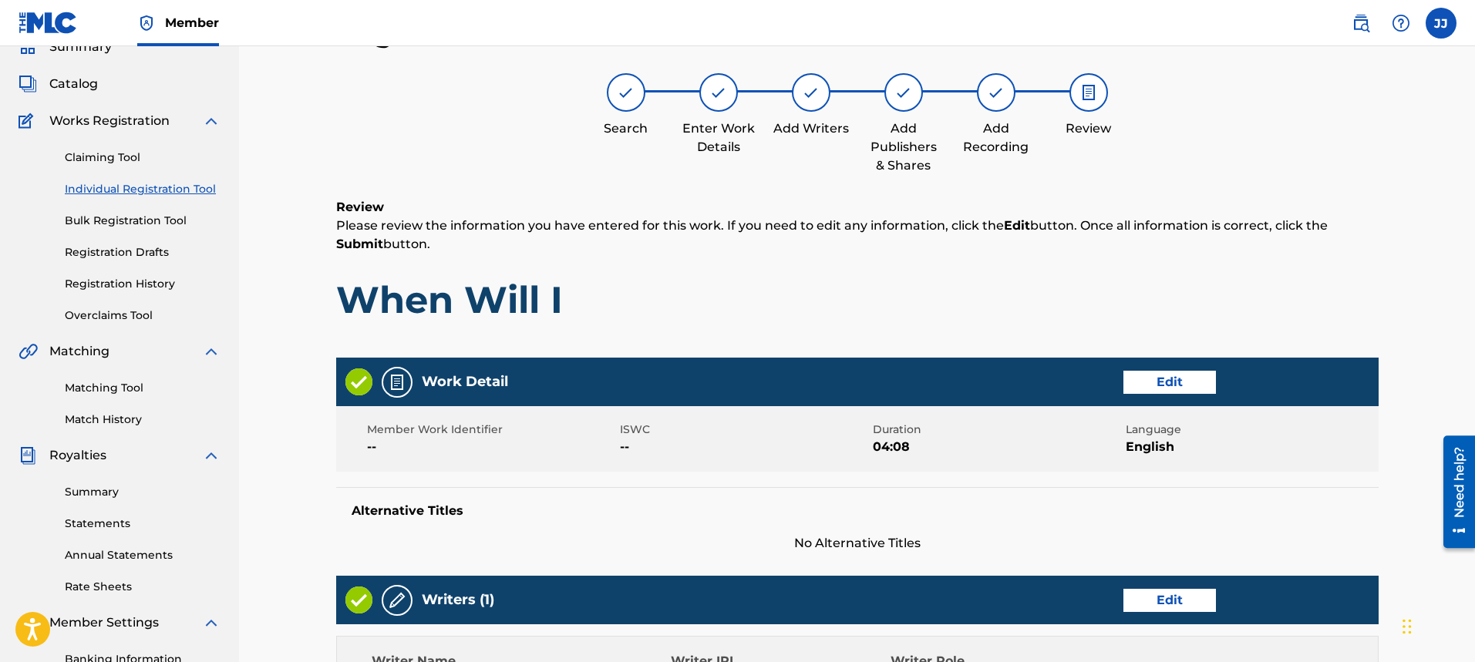
scroll to position [642, 0]
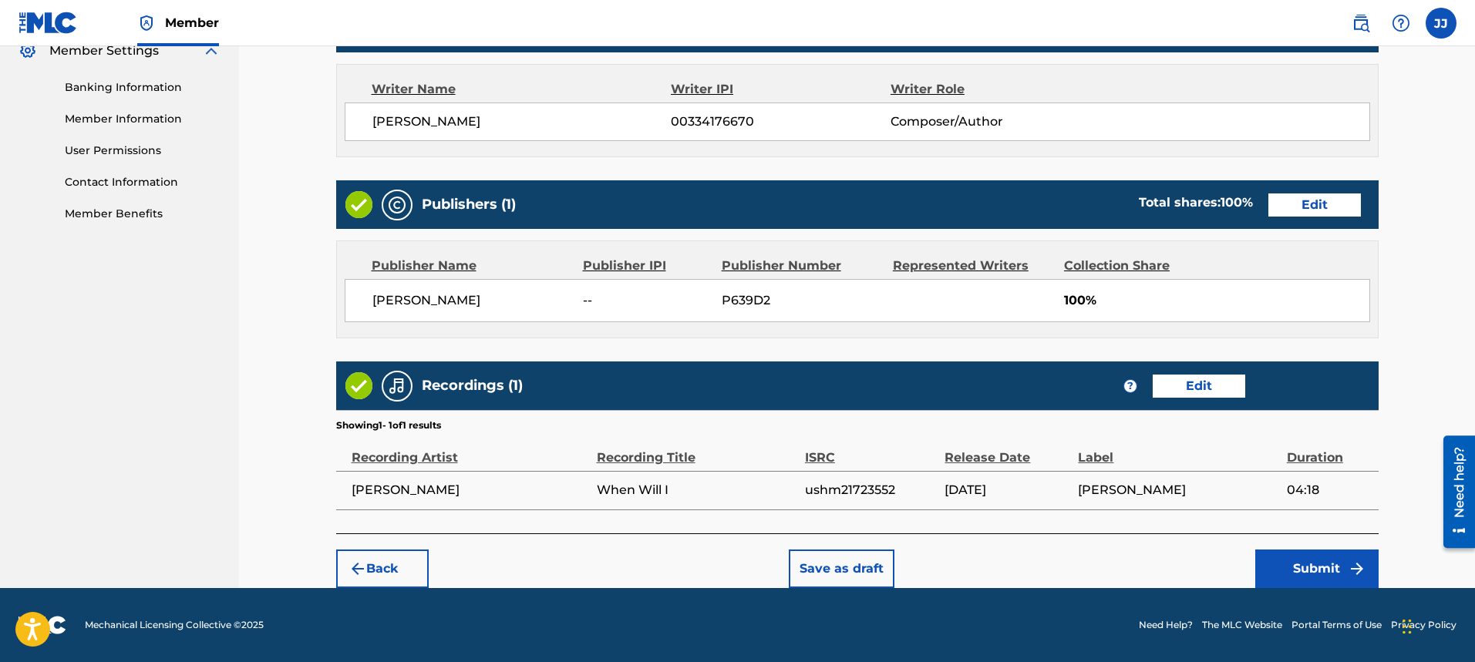
click at [1315, 575] on button "Submit" at bounding box center [1316, 569] width 123 height 39
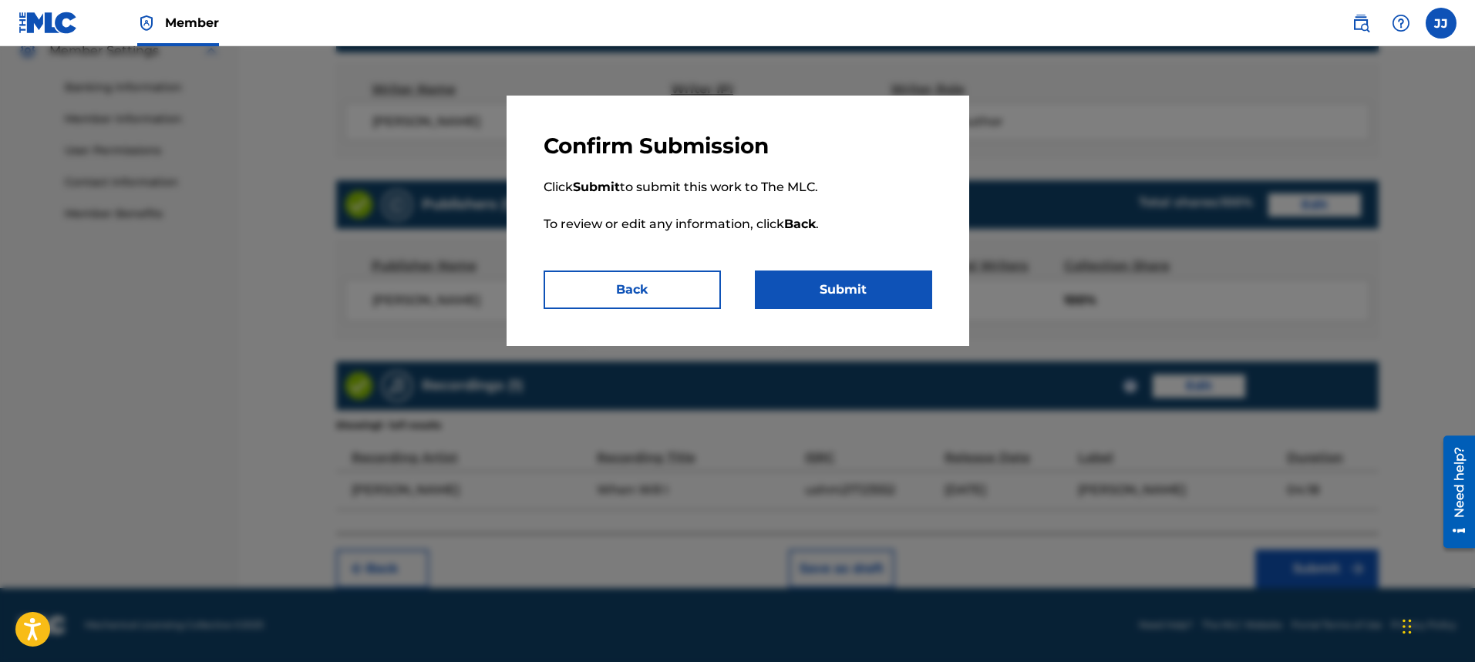
click at [888, 297] on button "Submit" at bounding box center [843, 290] width 177 height 39
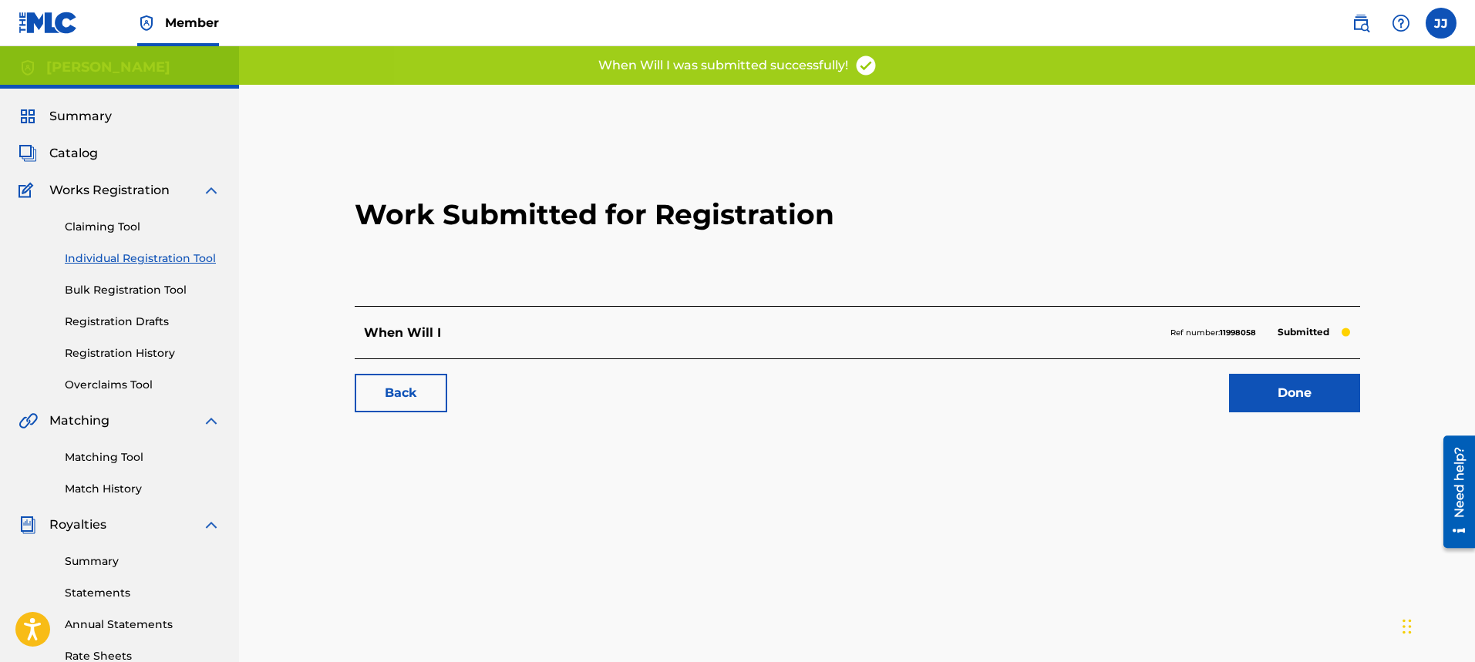
click at [1254, 385] on link "Done" at bounding box center [1294, 393] width 131 height 39
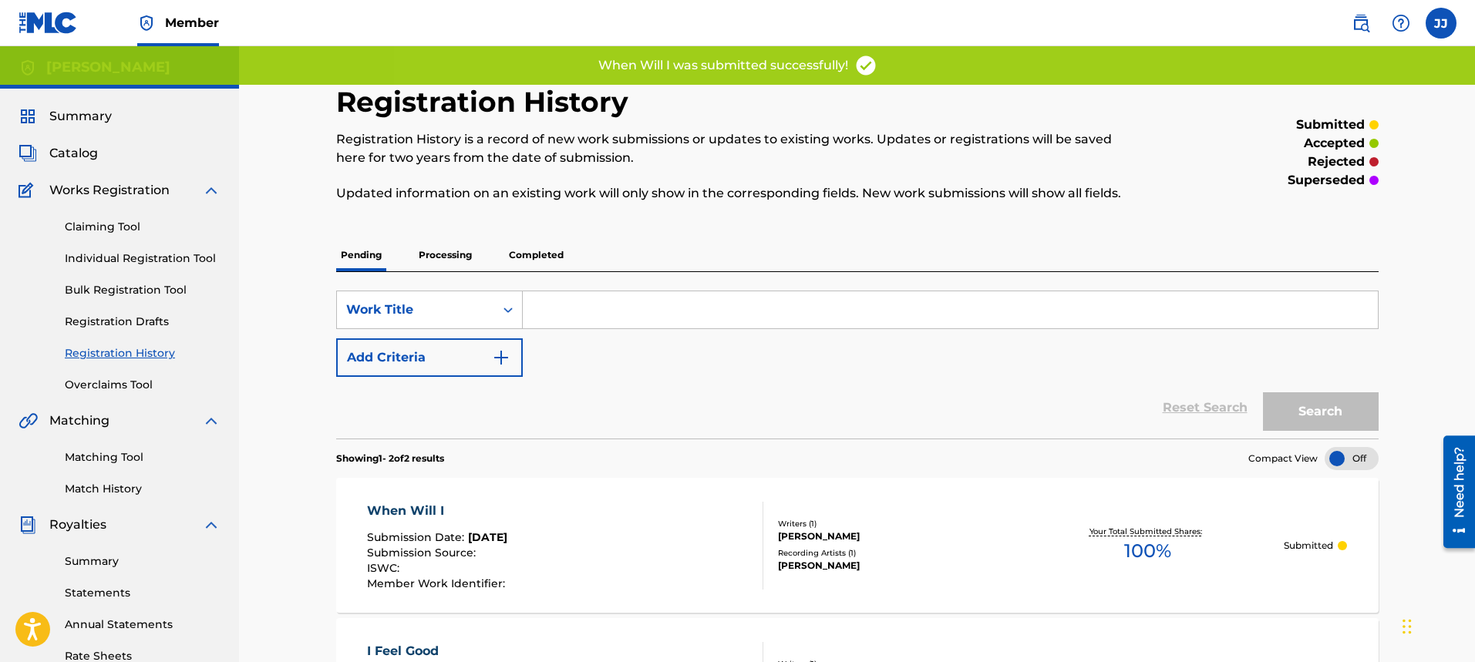
click at [83, 145] on span "Catalog" at bounding box center [73, 153] width 49 height 19
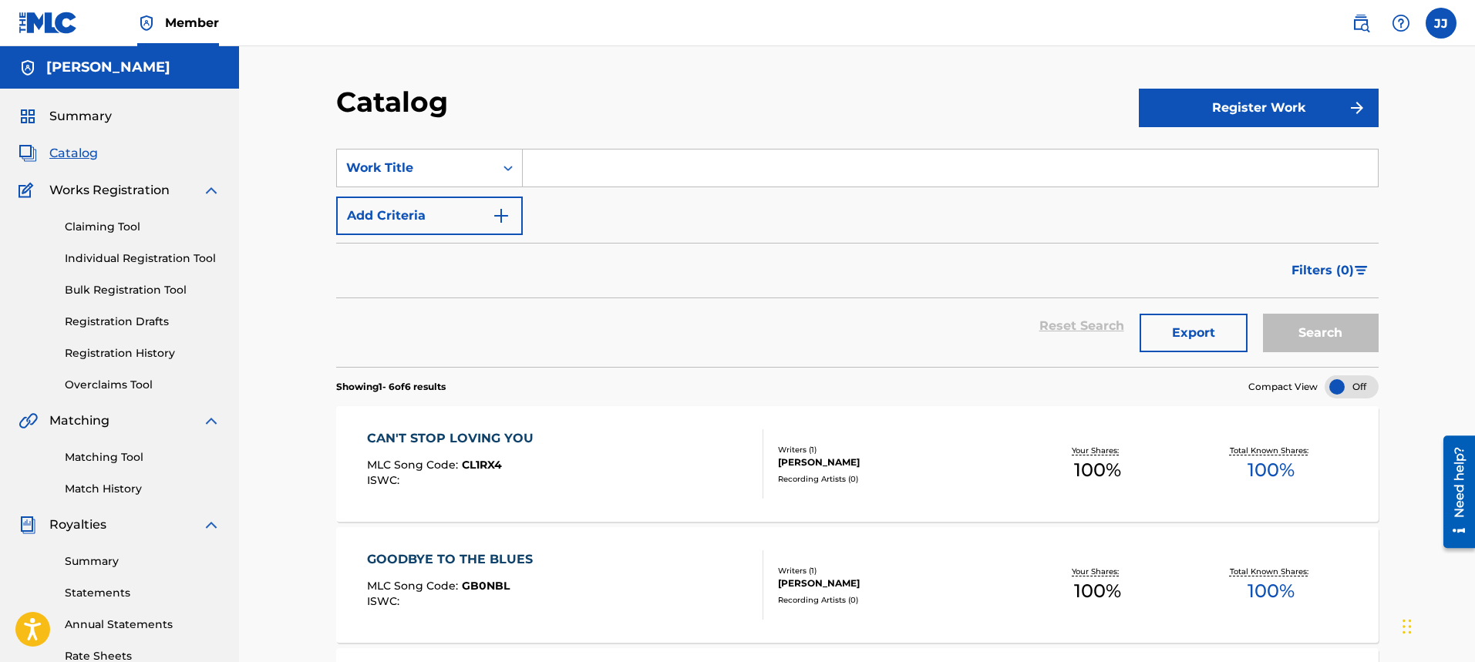
click at [668, 160] on input "Search Form" at bounding box center [950, 168] width 855 height 37
type input "Day of Destiny"
click at [1204, 112] on button "Register Work" at bounding box center [1259, 108] width 240 height 39
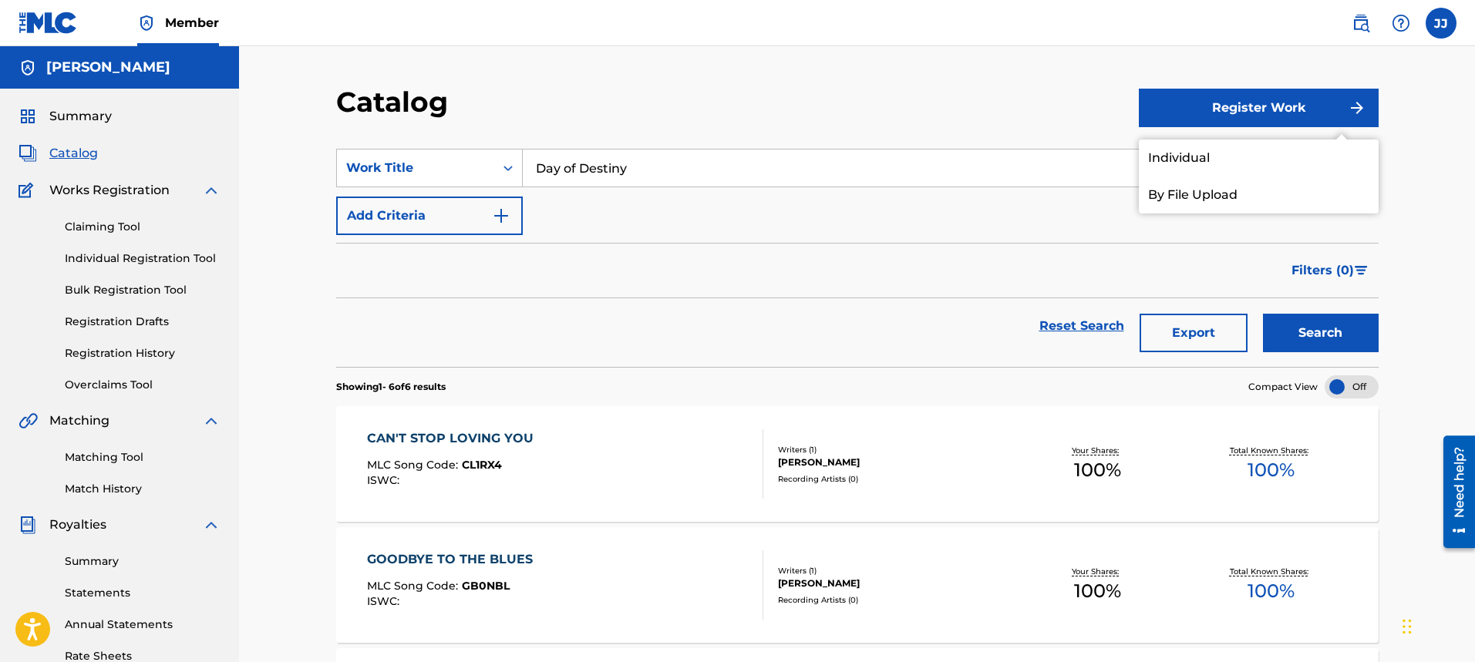
click at [1192, 154] on link "Individual" at bounding box center [1259, 158] width 240 height 37
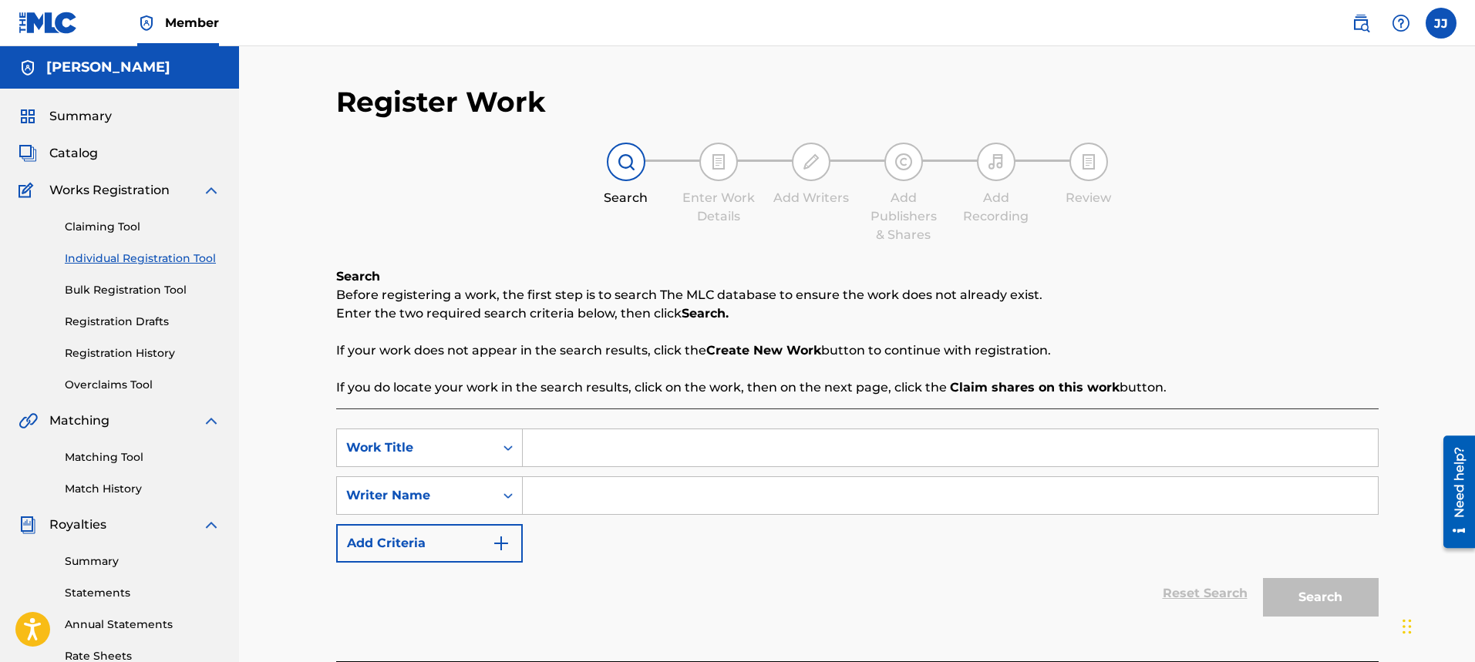
click at [658, 464] on input "Search Form" at bounding box center [950, 448] width 855 height 37
type input "Day of Destiny"
click at [686, 490] on input "Search Form" at bounding box center [950, 495] width 855 height 37
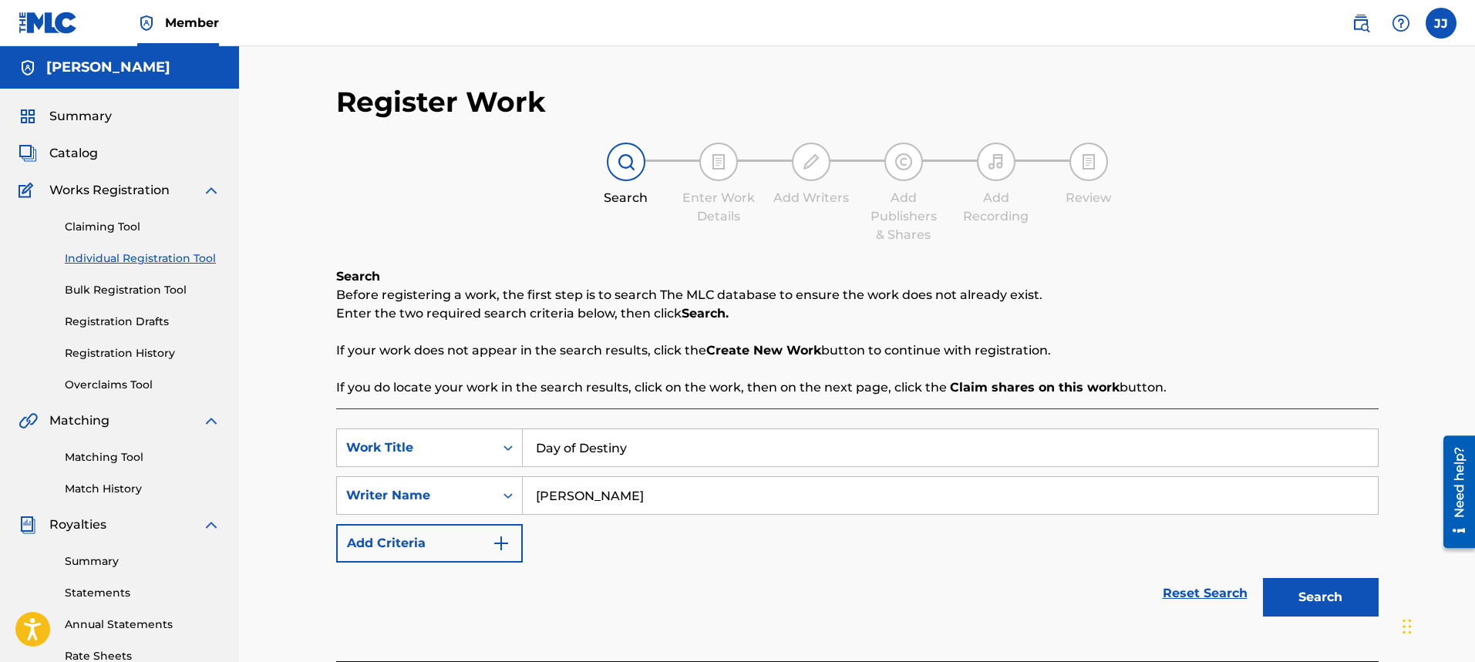
type input "[PERSON_NAME]"
click at [1302, 608] on button "Search" at bounding box center [1321, 597] width 116 height 39
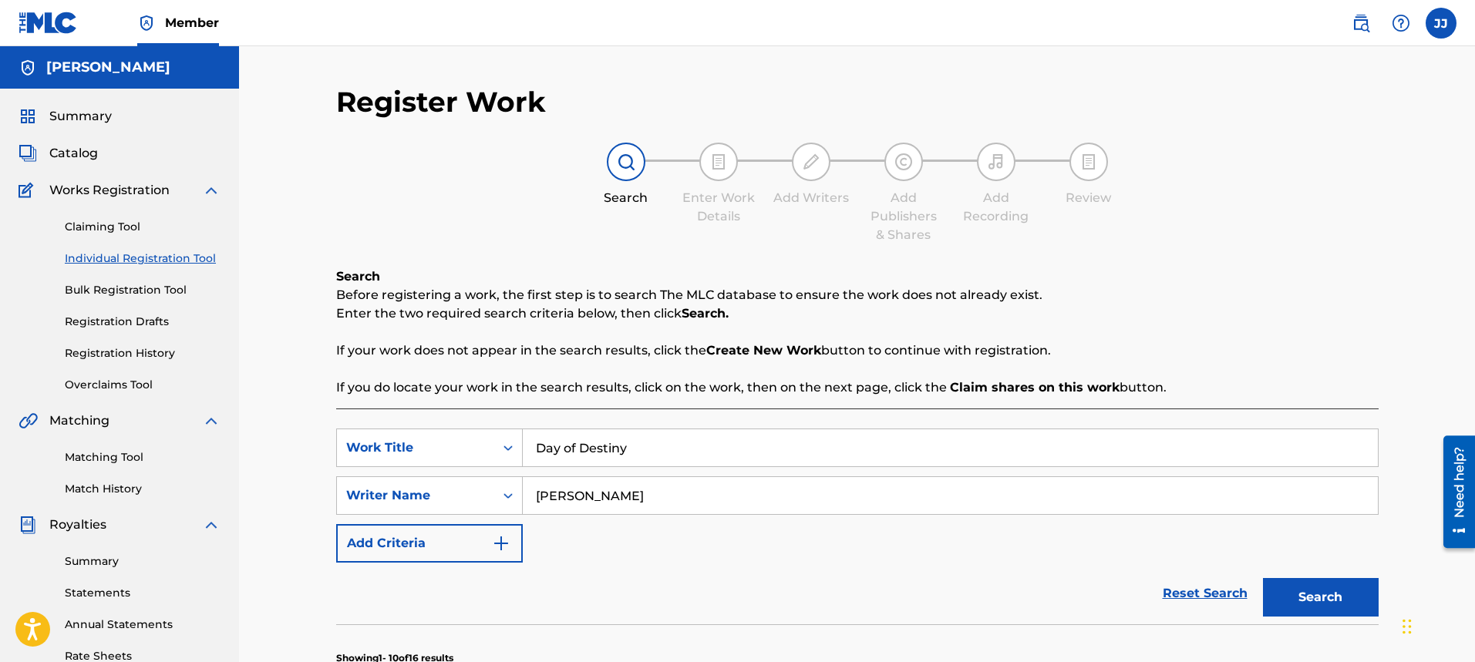
click at [1318, 602] on button "Search" at bounding box center [1321, 597] width 116 height 39
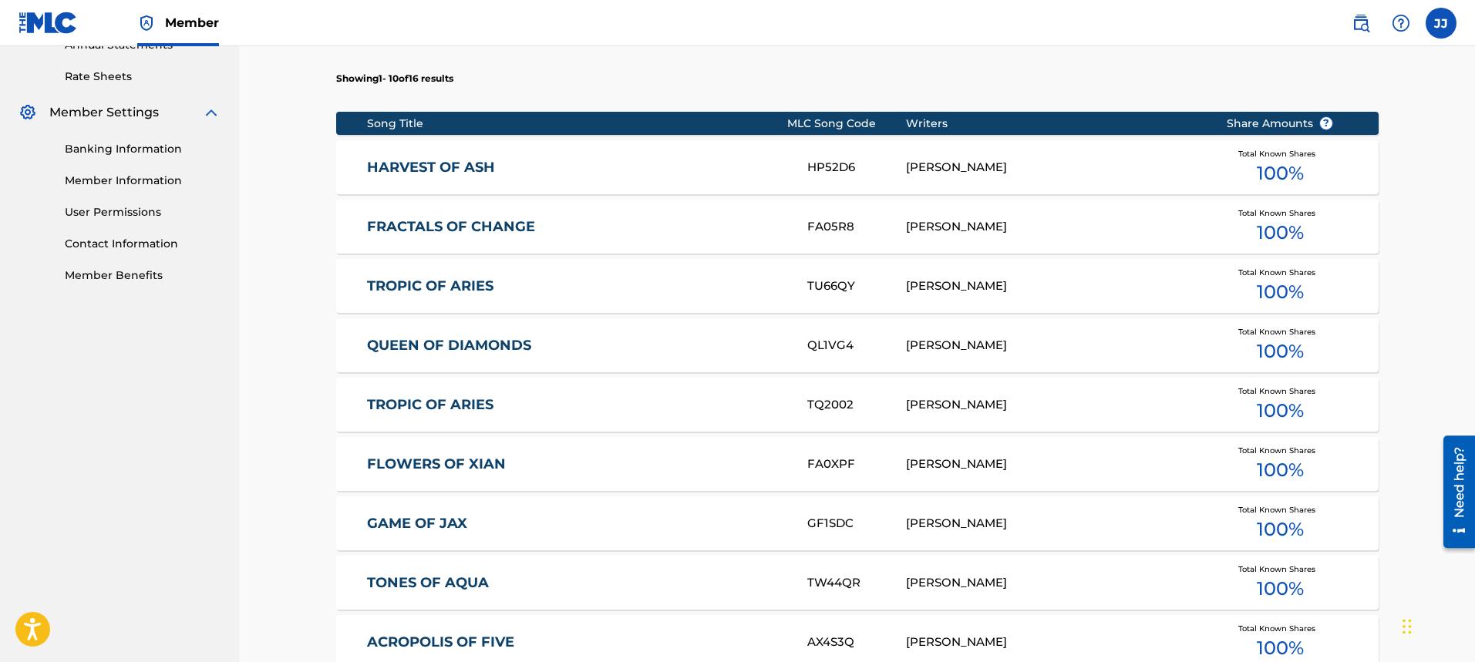
scroll to position [916, 0]
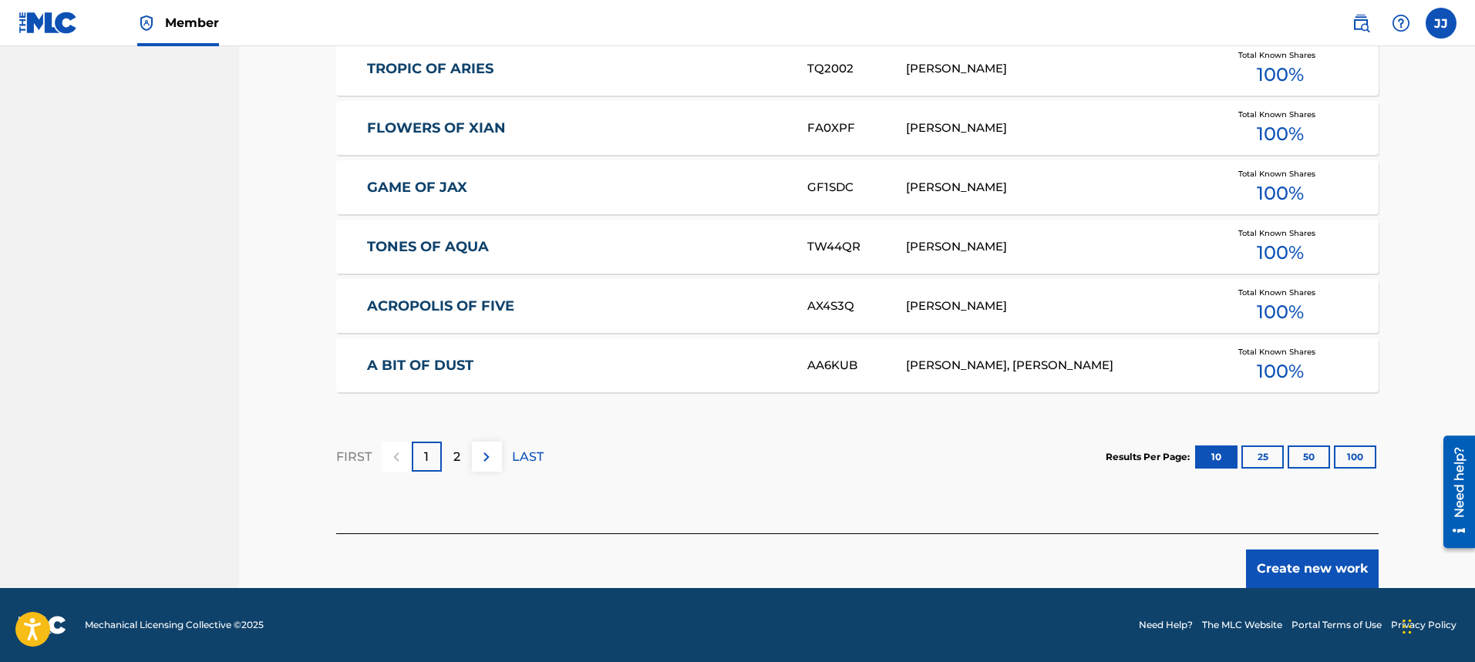
click at [1336, 572] on button "Create new work" at bounding box center [1312, 569] width 133 height 39
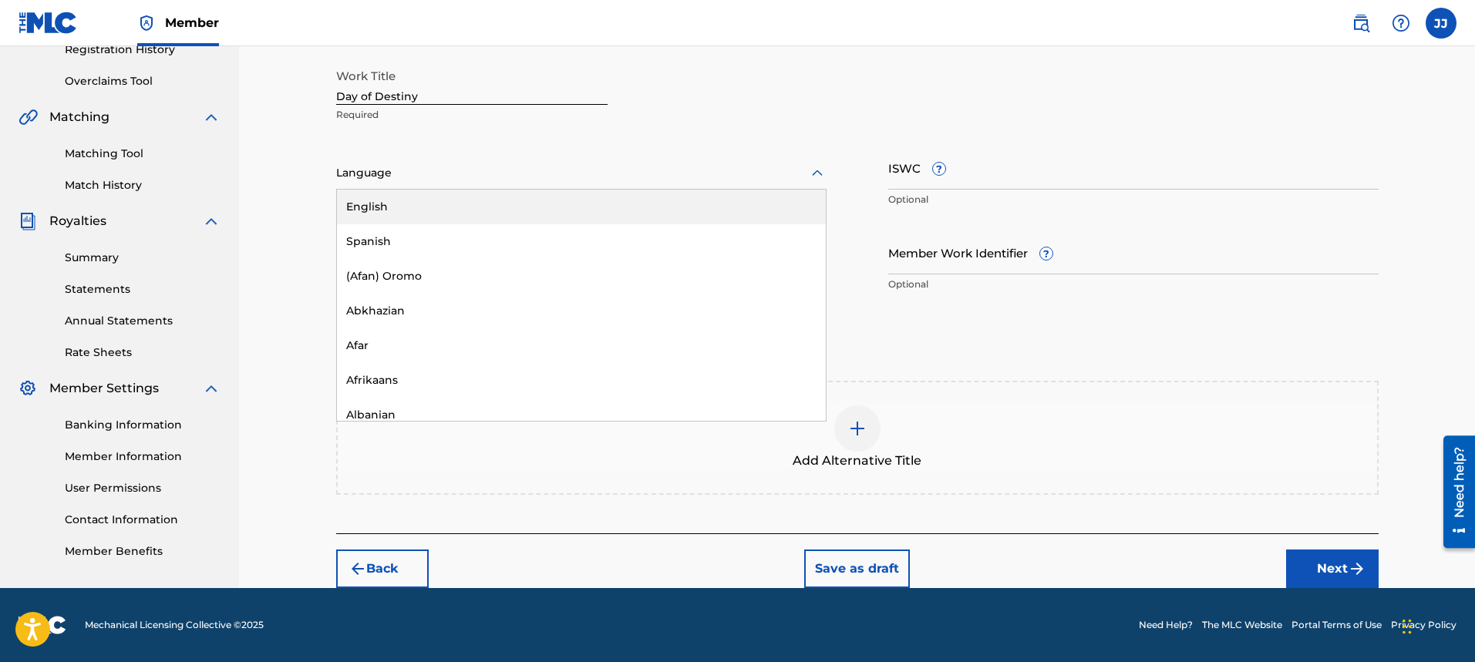
click at [589, 166] on div at bounding box center [581, 172] width 490 height 19
click at [585, 195] on div "English" at bounding box center [581, 207] width 489 height 35
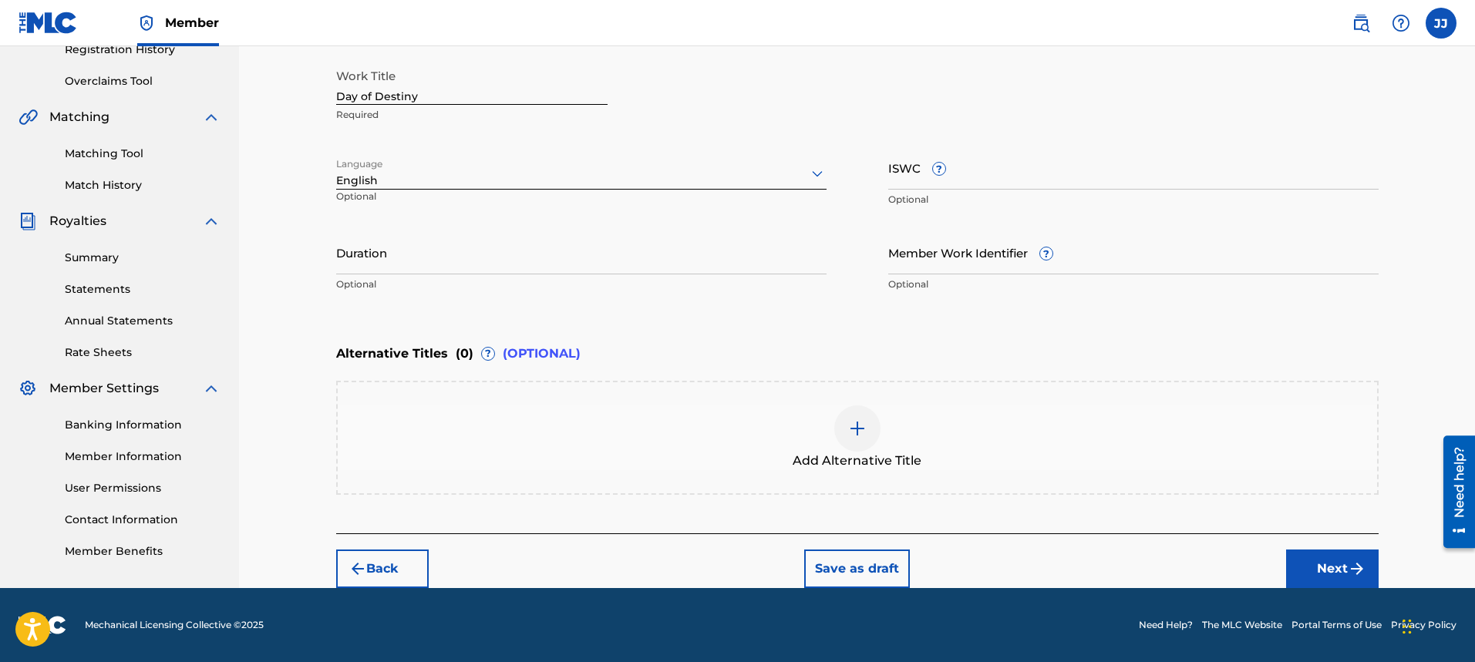
click at [558, 248] on input "Duration" at bounding box center [581, 253] width 490 height 44
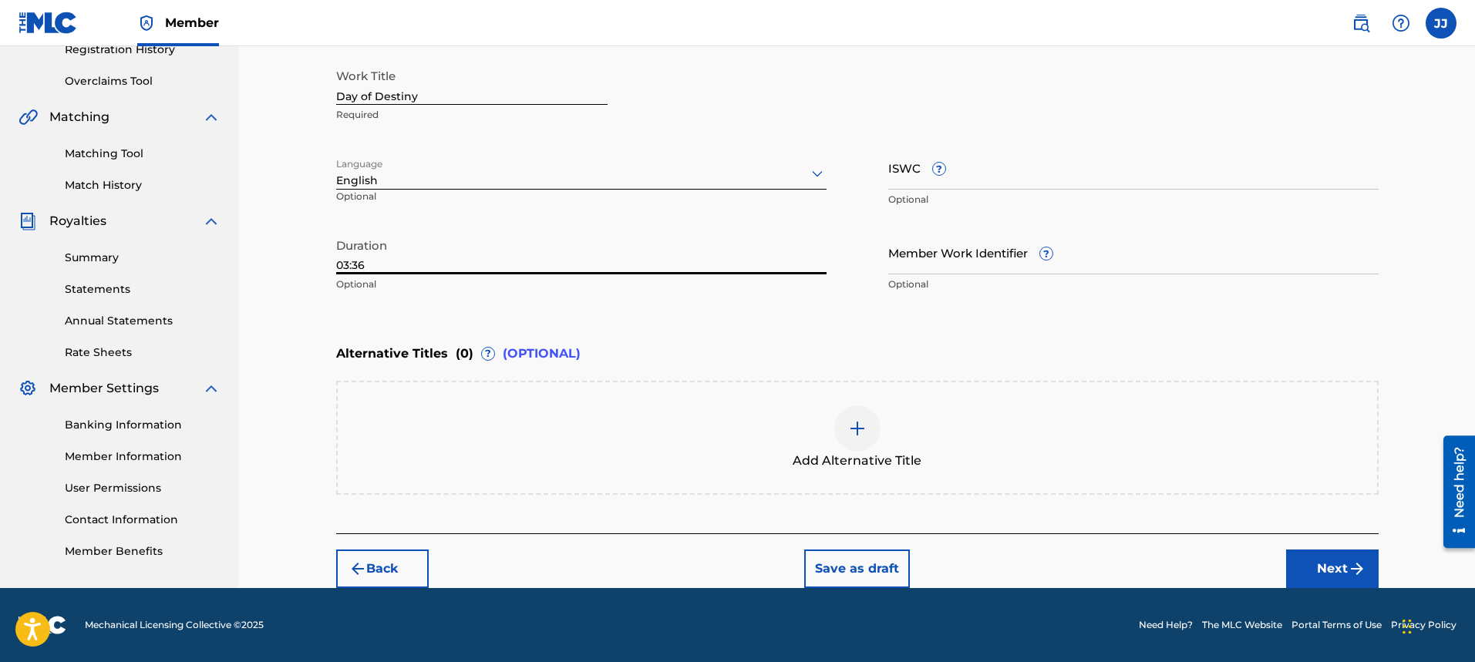
type input "03:36"
click at [1331, 564] on button "Next" at bounding box center [1332, 569] width 93 height 39
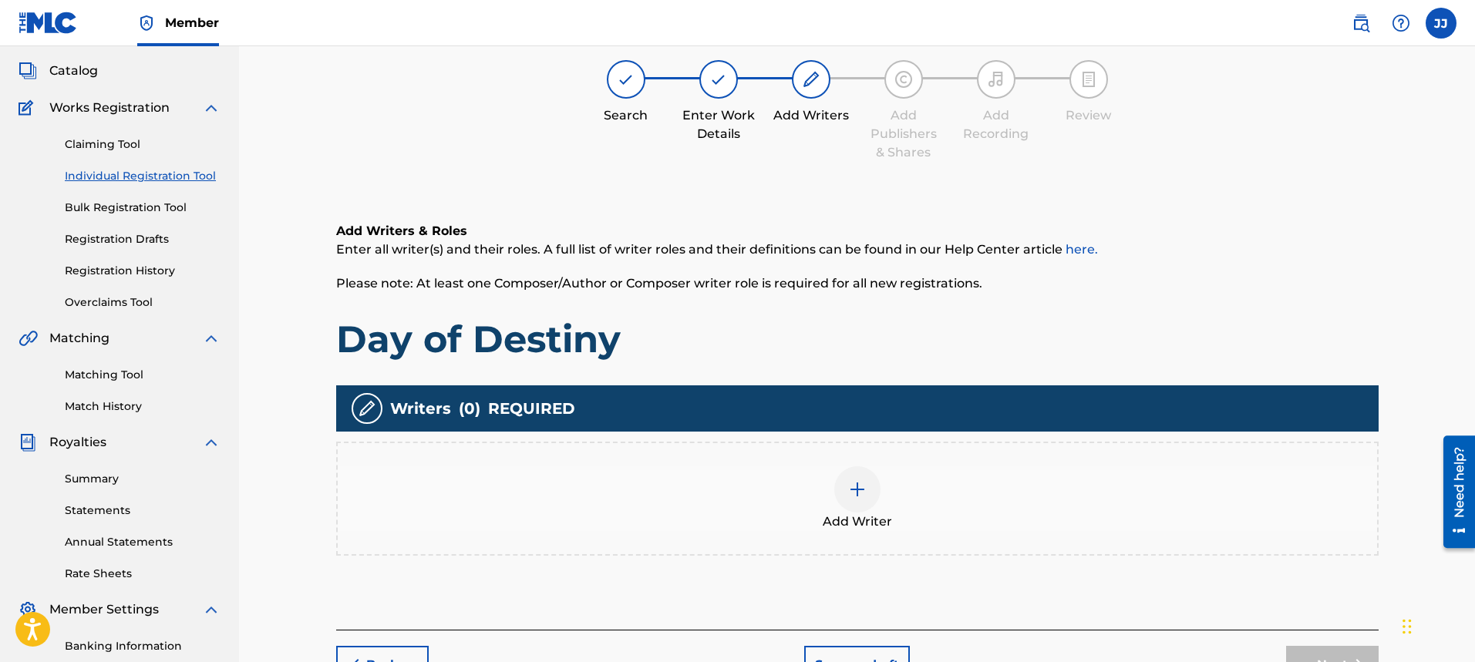
scroll to position [69, 0]
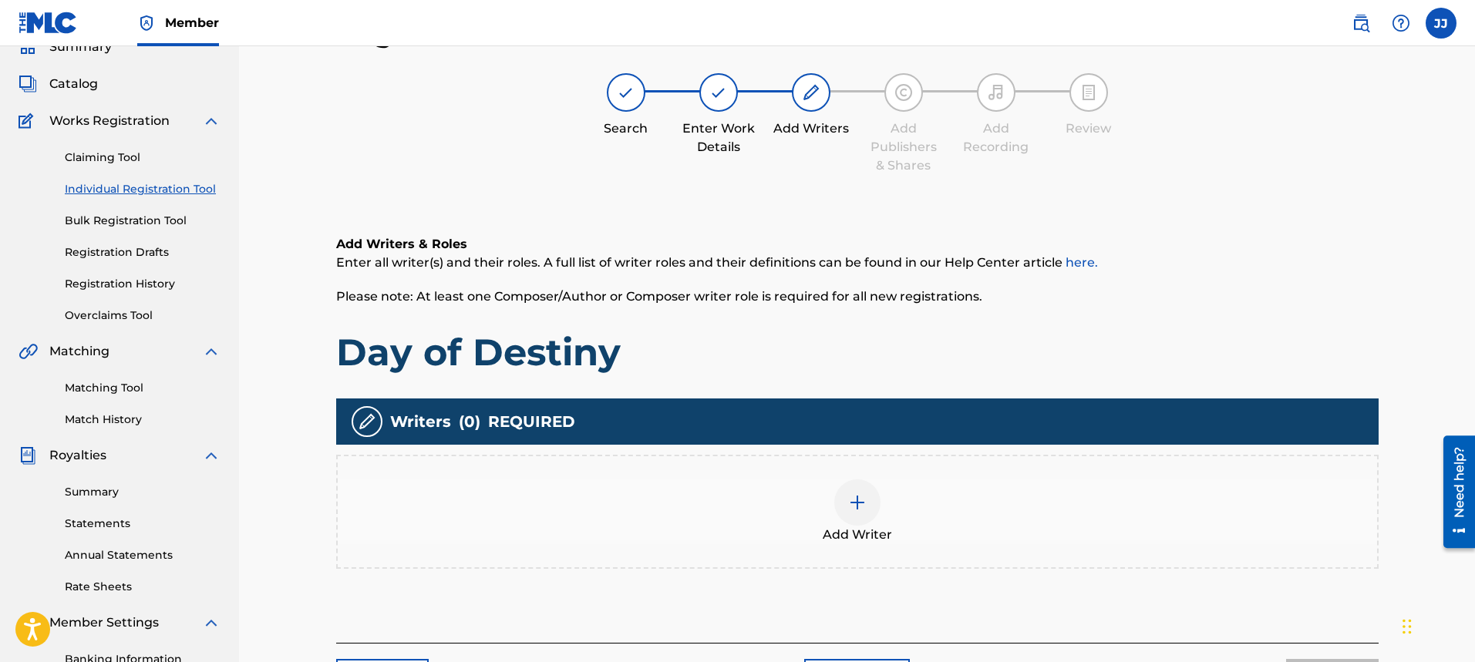
click at [861, 500] on img at bounding box center [857, 503] width 19 height 19
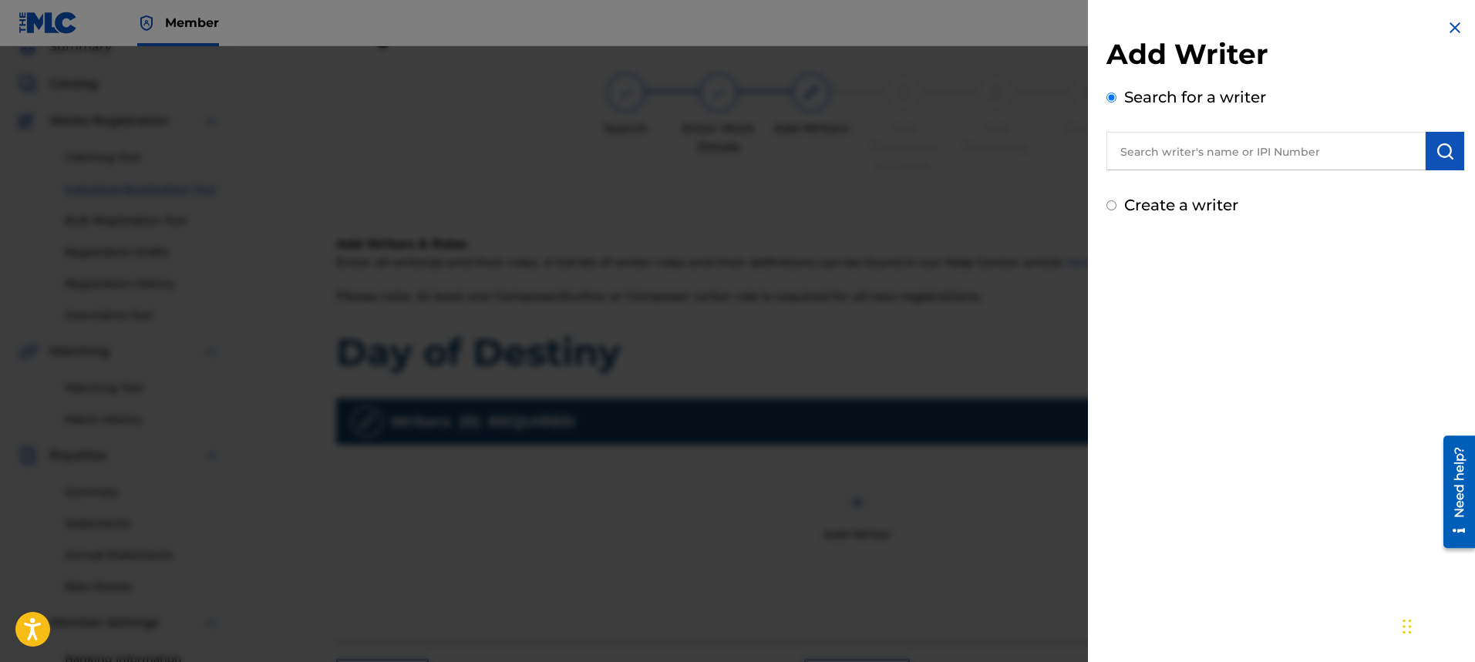
click at [1111, 207] on input "Create a writer" at bounding box center [1112, 205] width 10 height 10
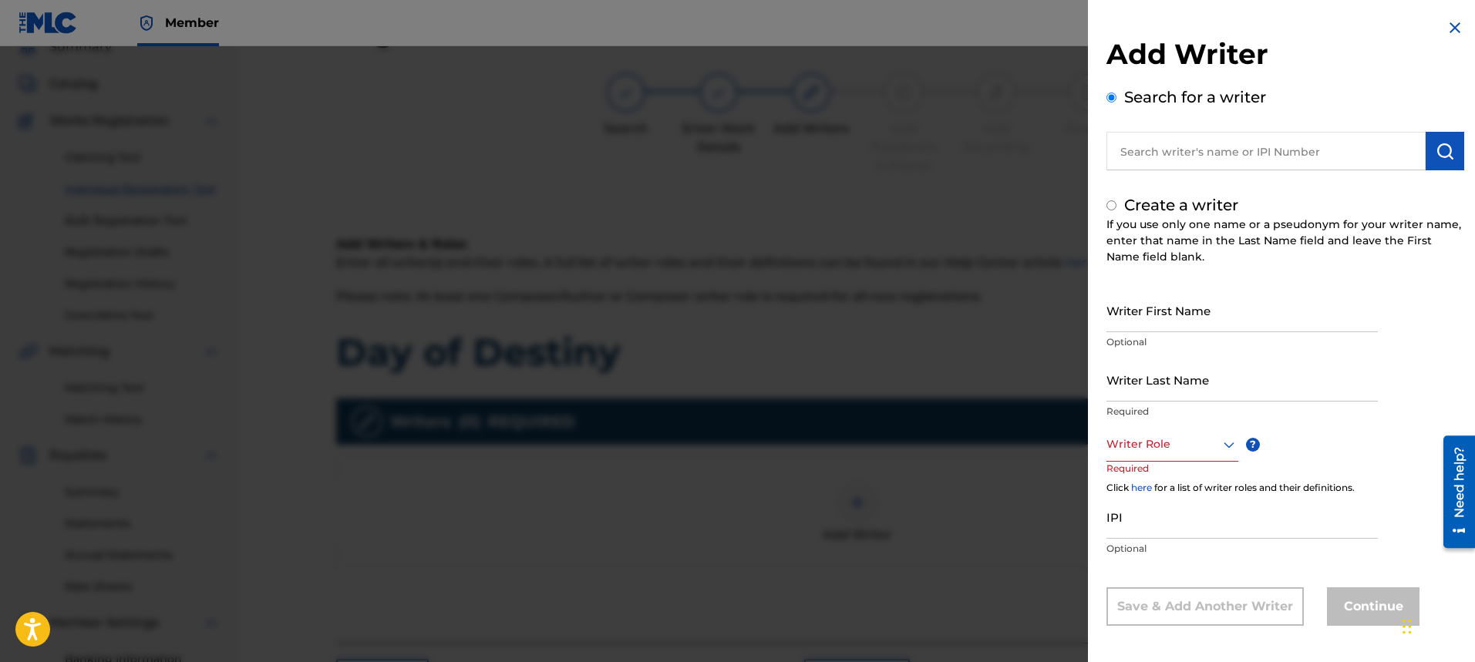
radio input "false"
radio input "true"
click at [1179, 313] on input "Writer First Name" at bounding box center [1242, 310] width 271 height 44
type input "[PERSON_NAME]"
click at [1212, 397] on input "Writer Last Name" at bounding box center [1242, 380] width 271 height 44
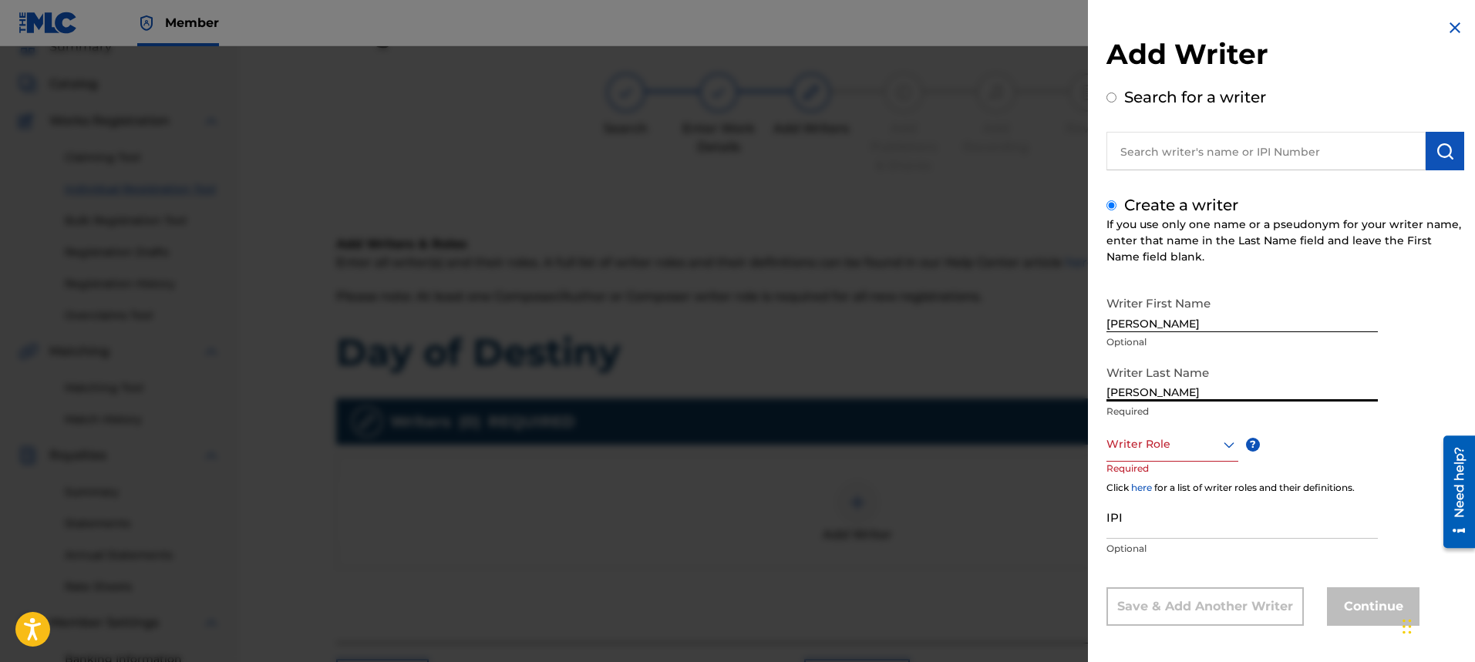
type input "[PERSON_NAME]"
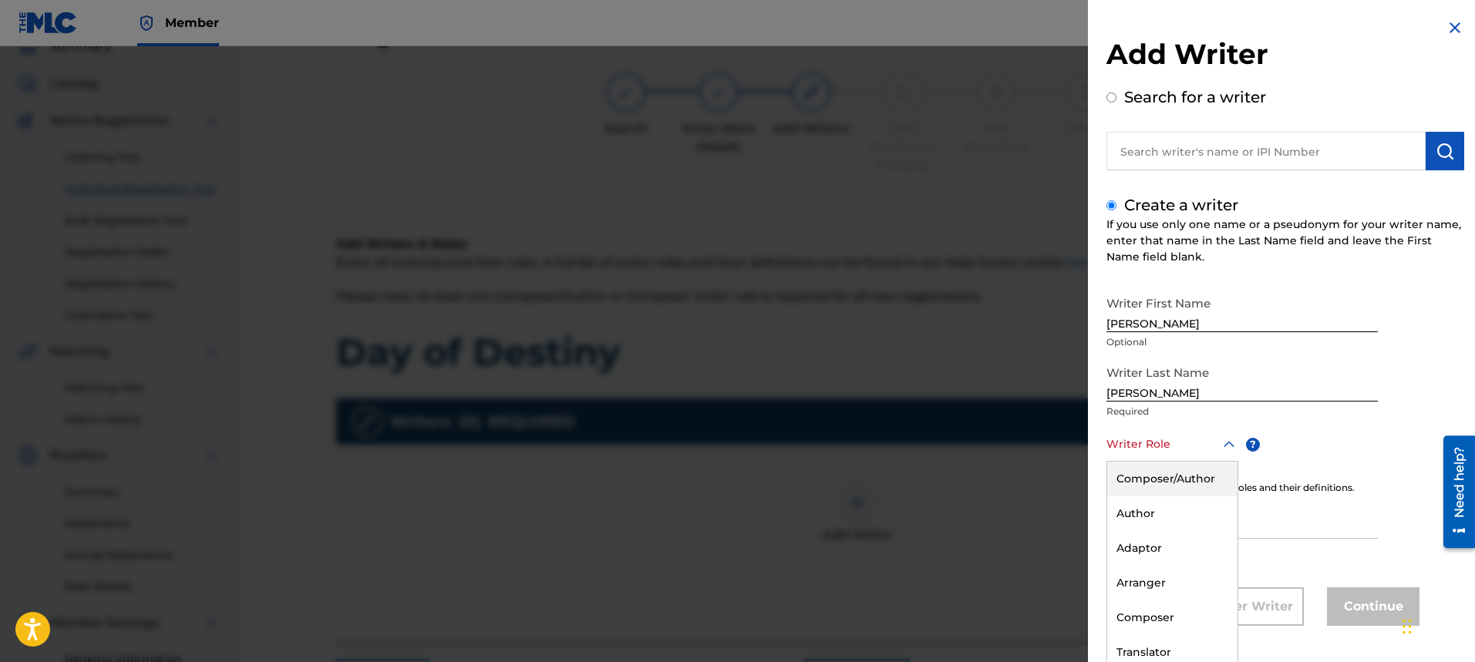
scroll to position [5, 0]
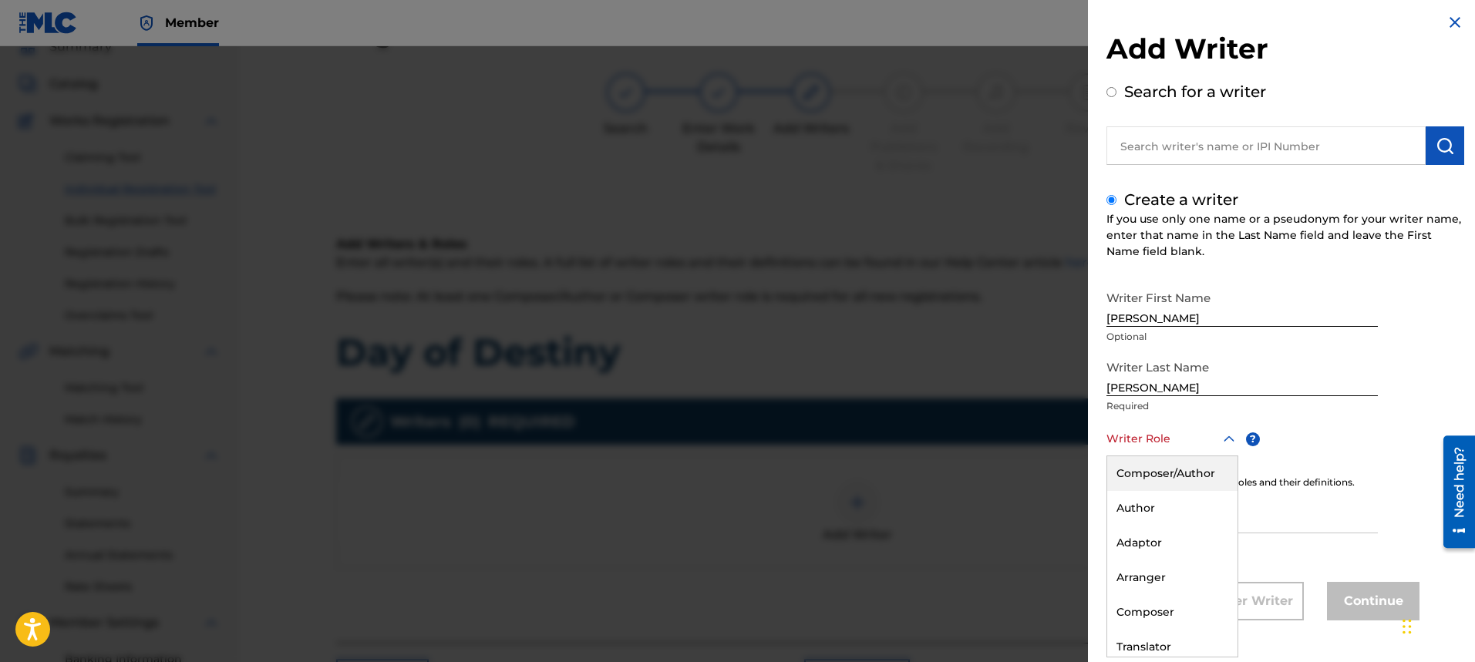
click at [1220, 438] on icon at bounding box center [1229, 439] width 19 height 19
click at [1197, 470] on div "Composer/Author" at bounding box center [1172, 474] width 130 height 35
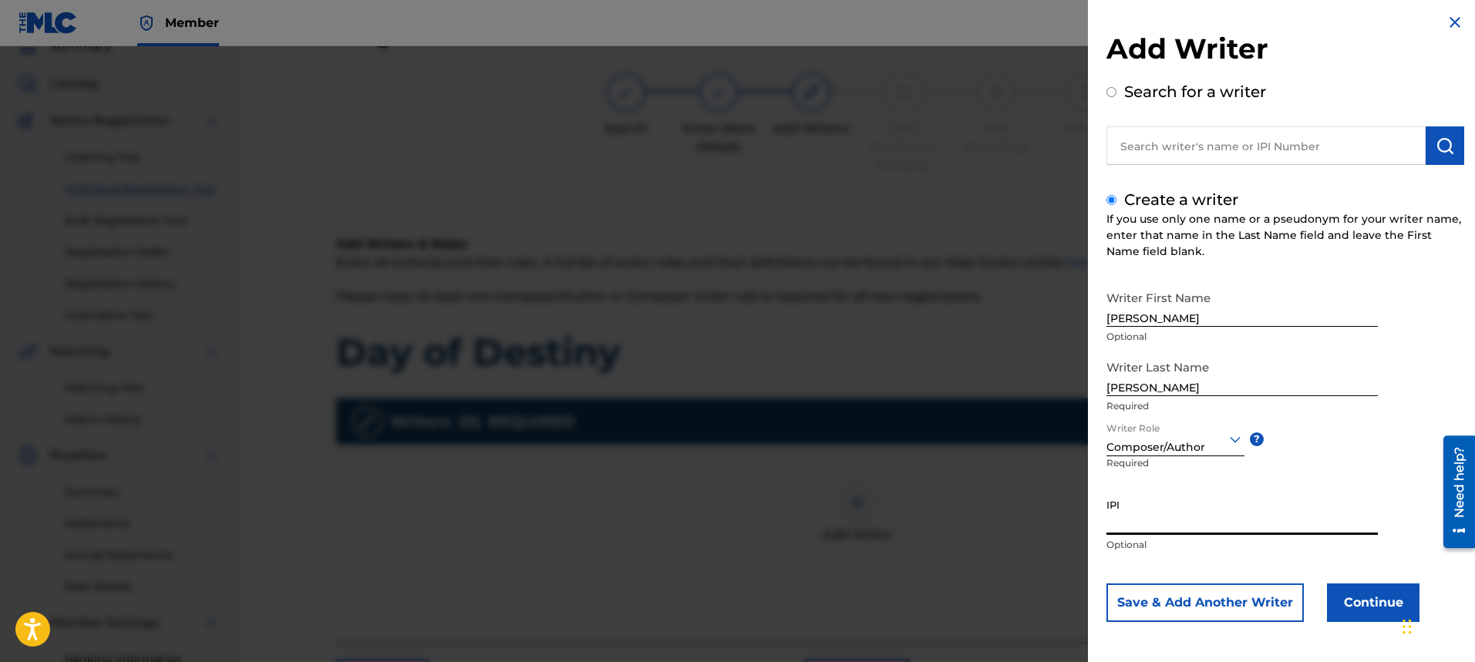
click at [1189, 534] on input "IPI" at bounding box center [1242, 513] width 271 height 44
type input "00334176670"
click at [1341, 591] on button "Continue" at bounding box center [1373, 603] width 93 height 39
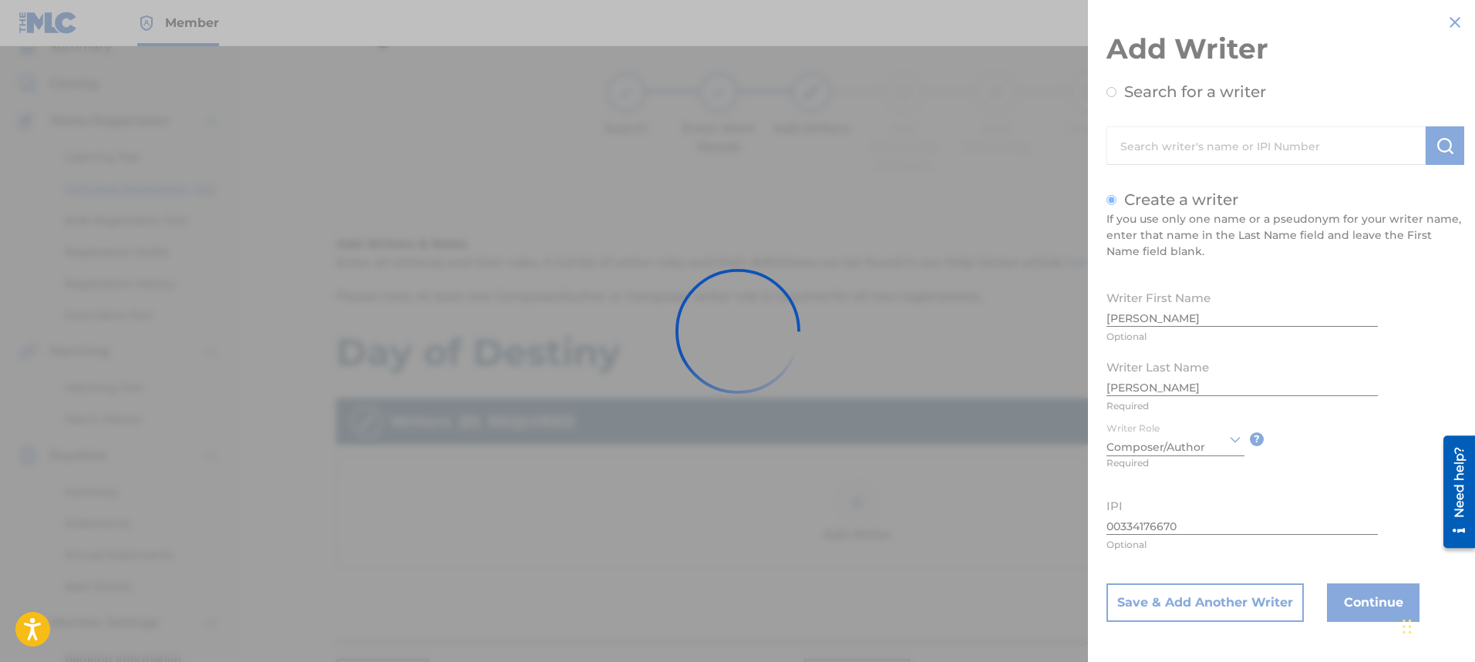
scroll to position [0, 0]
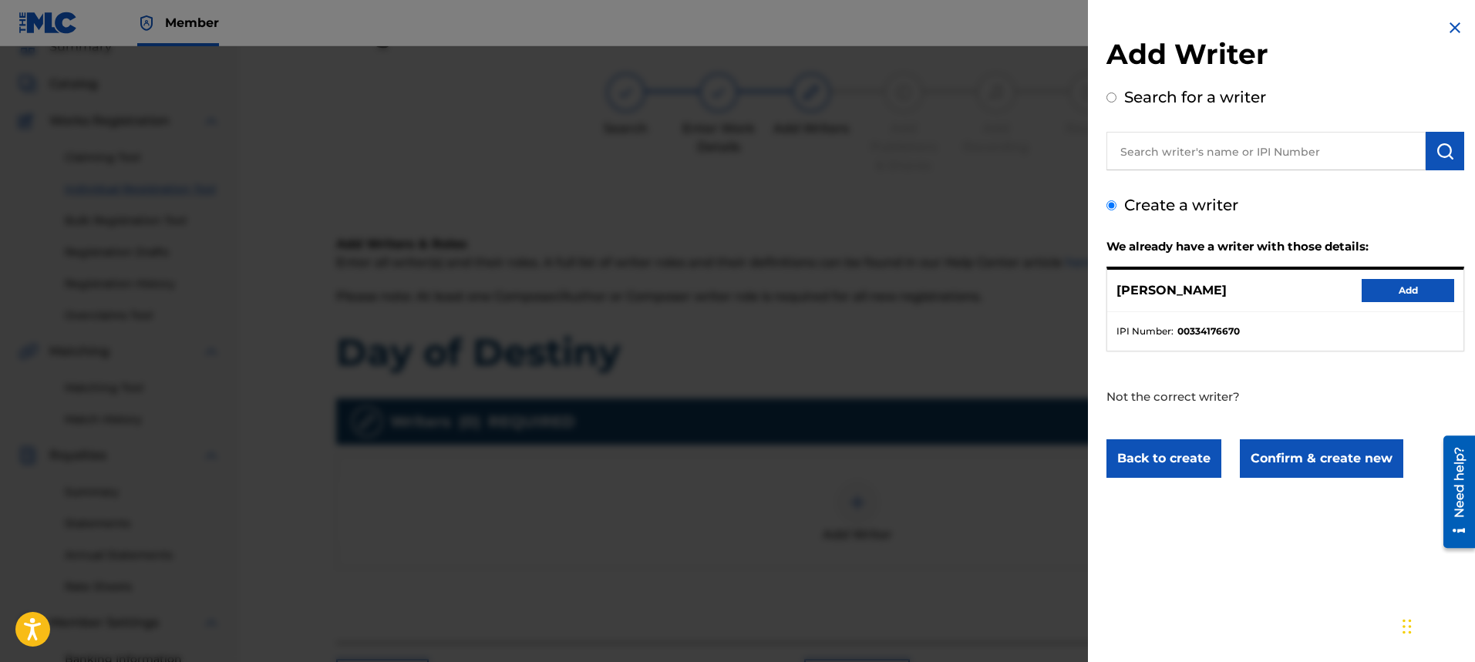
click at [1366, 284] on button "Add" at bounding box center [1408, 290] width 93 height 23
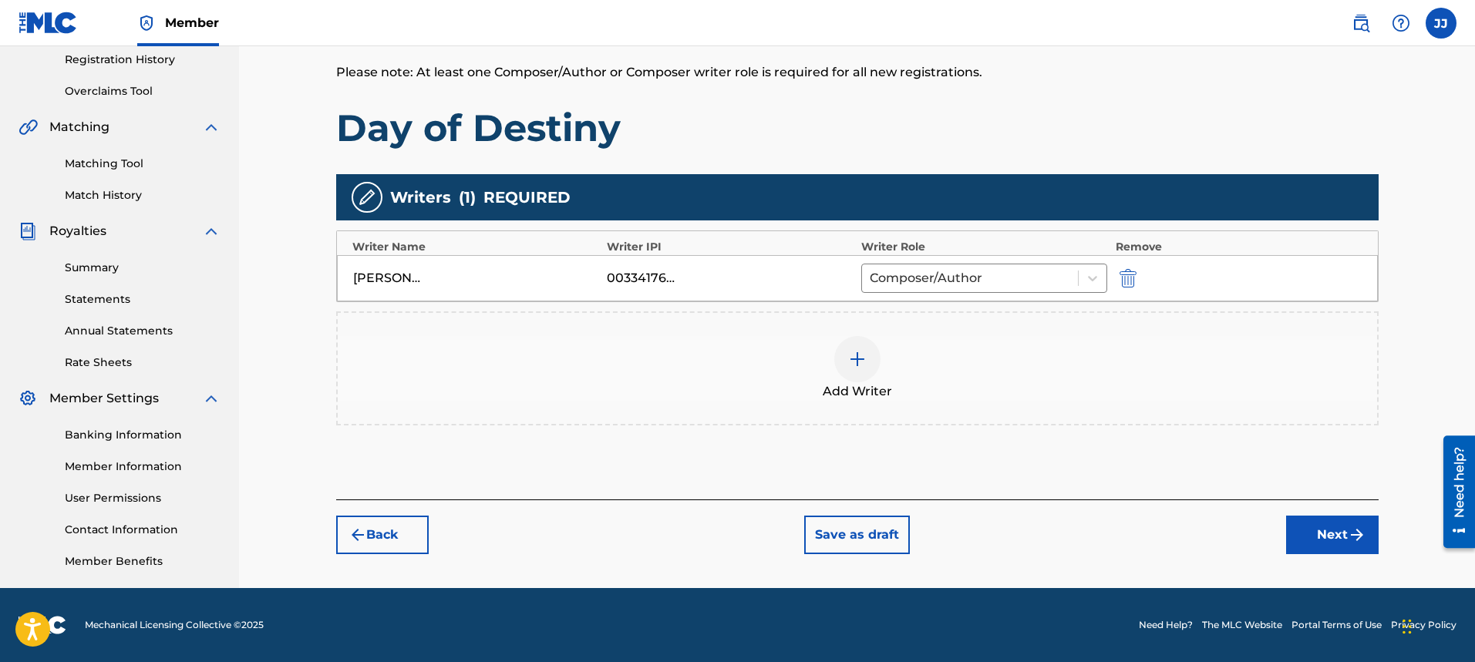
click at [1322, 541] on button "Next" at bounding box center [1332, 535] width 93 height 39
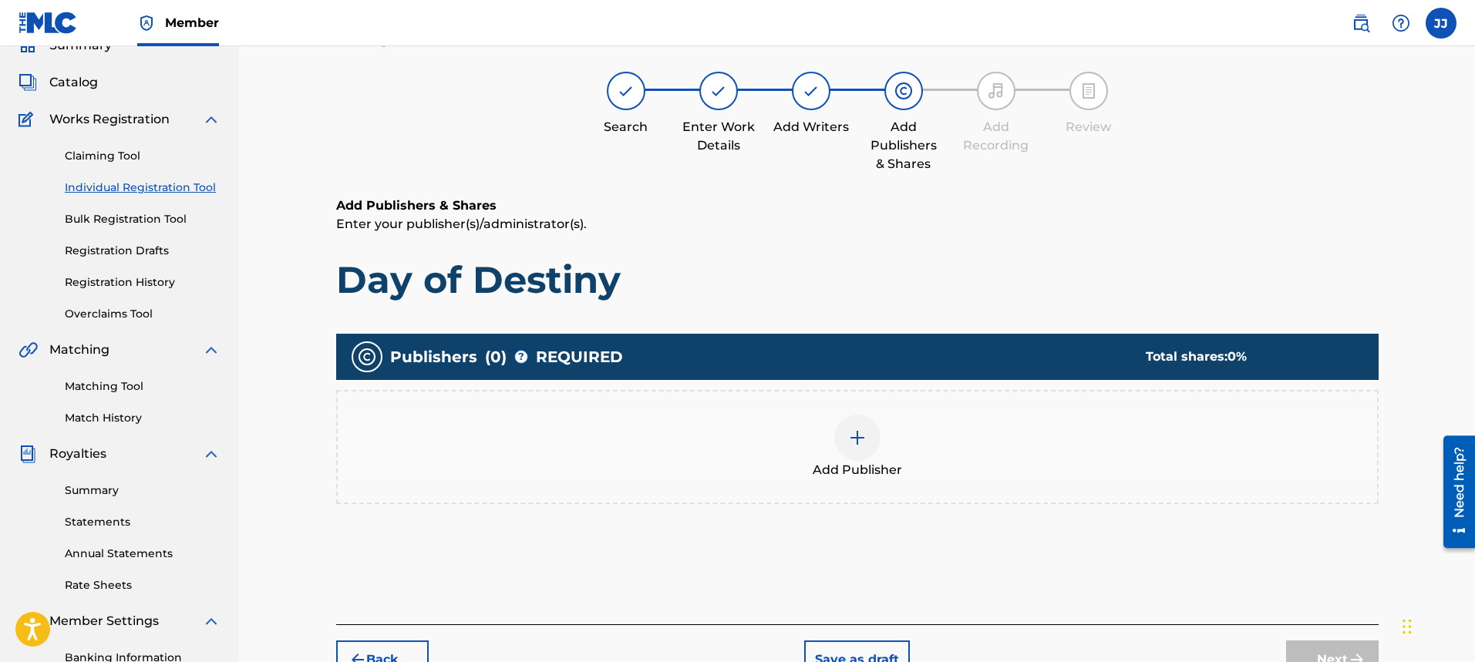
scroll to position [69, 0]
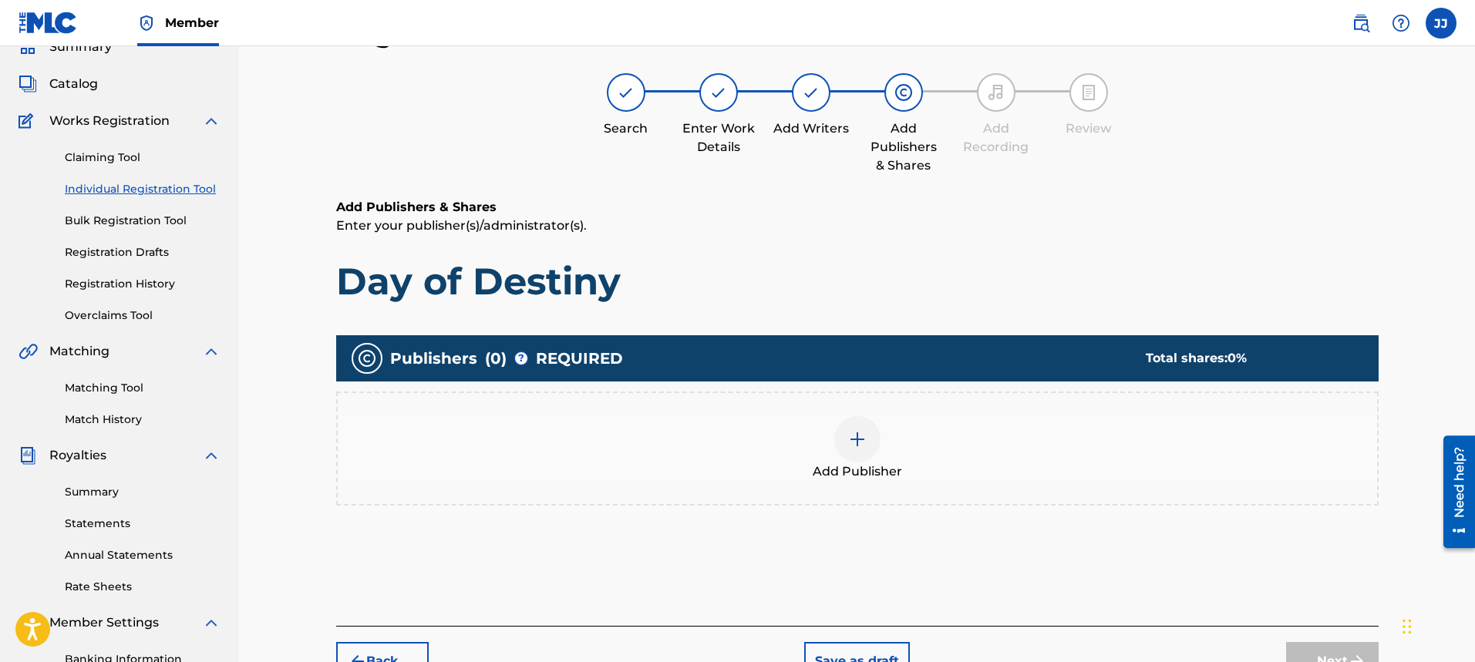
click at [847, 441] on div at bounding box center [857, 439] width 46 height 46
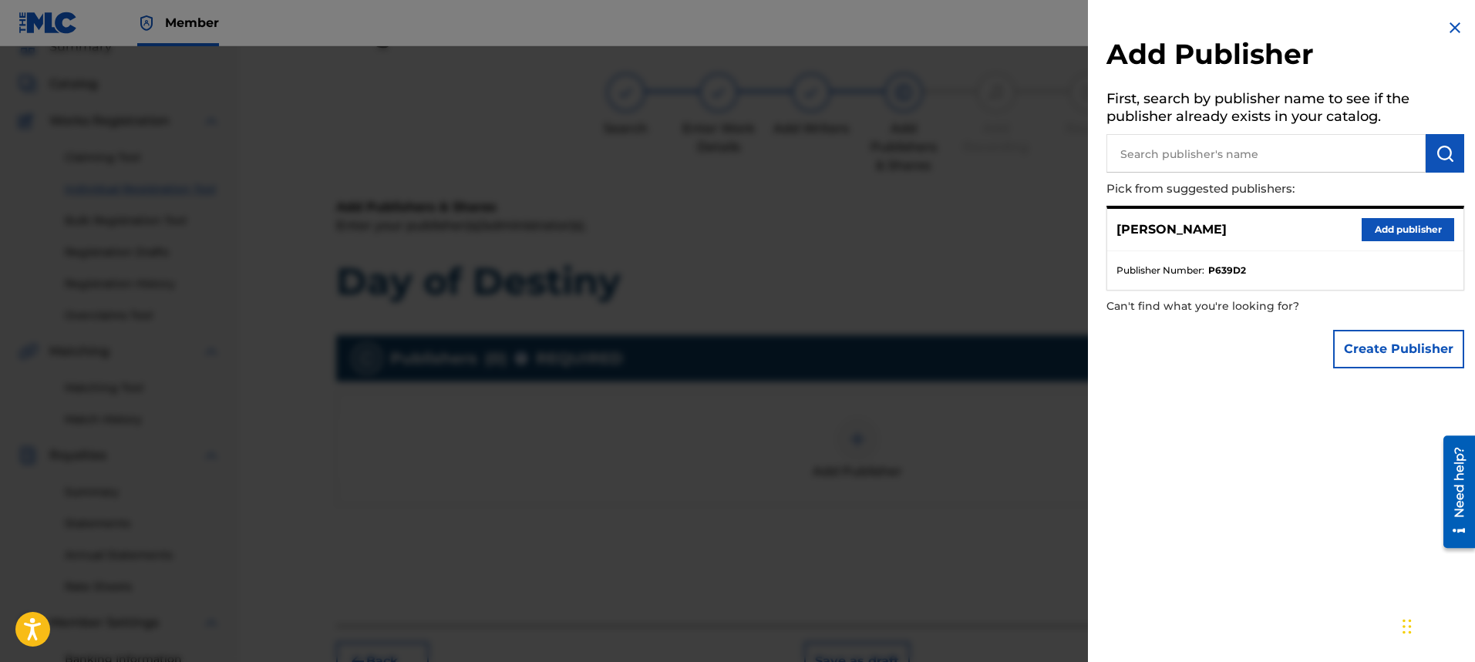
click at [1413, 228] on button "Add publisher" at bounding box center [1408, 229] width 93 height 23
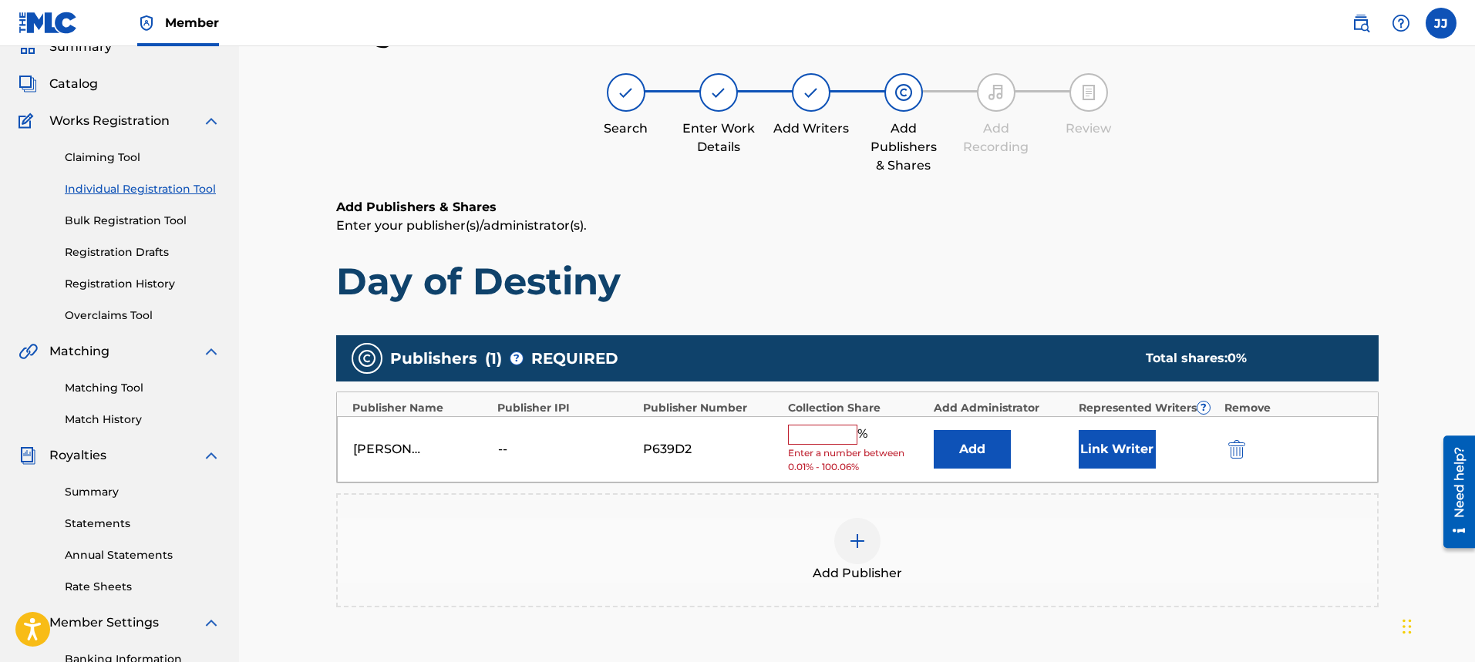
click at [846, 429] on input "text" at bounding box center [822, 435] width 69 height 20
type input "100"
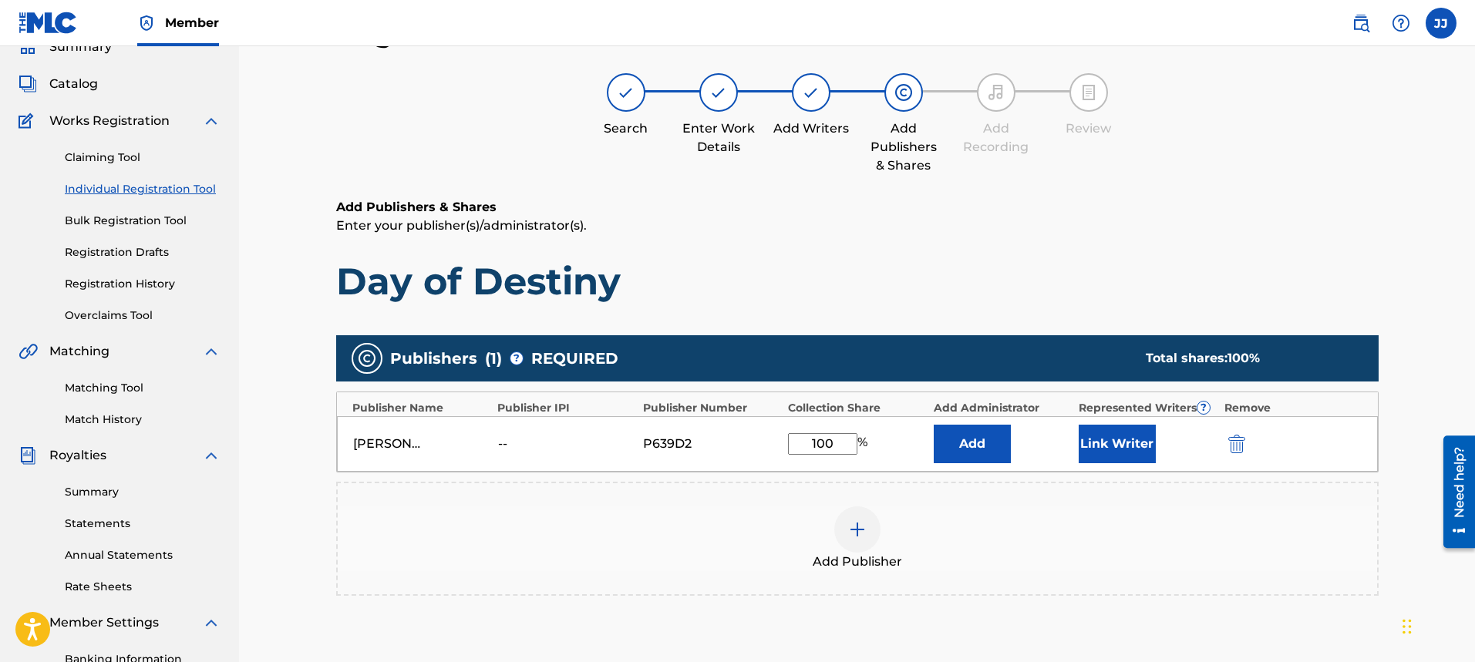
scroll to position [294, 0]
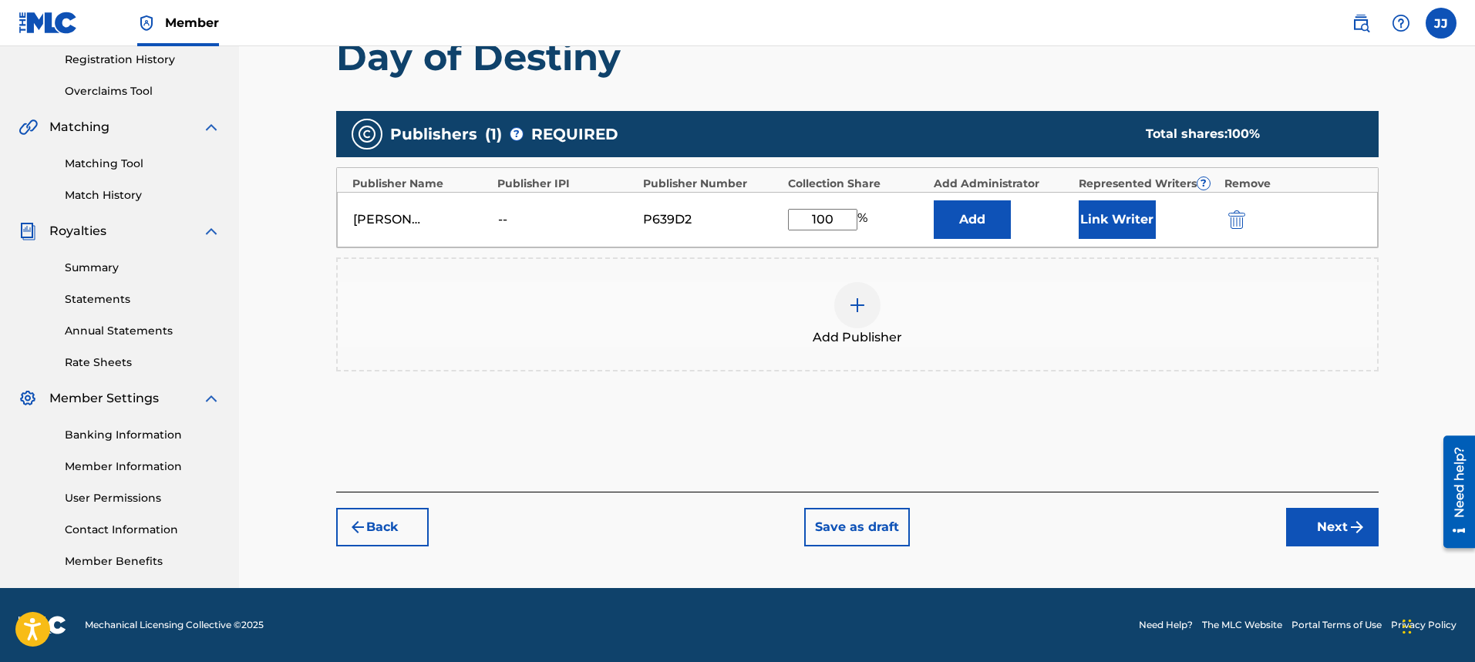
click at [1343, 517] on button "Next" at bounding box center [1332, 527] width 93 height 39
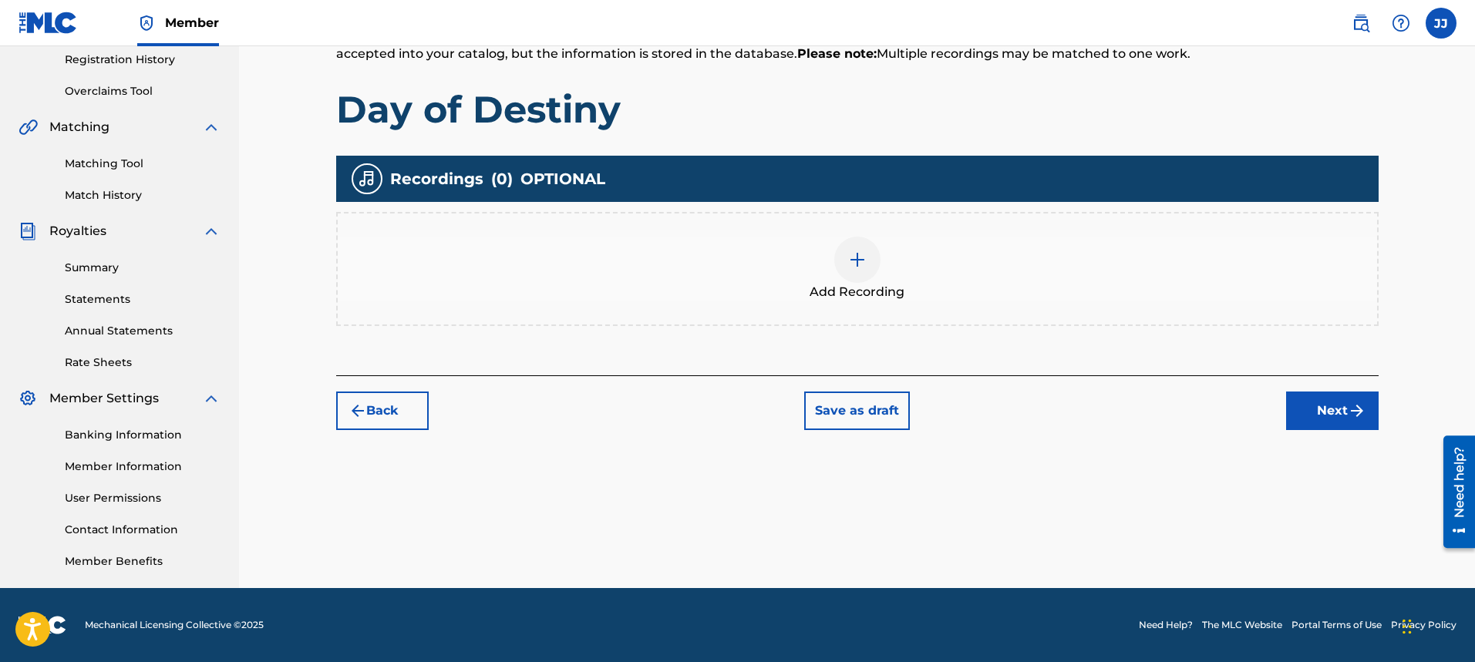
scroll to position [69, 0]
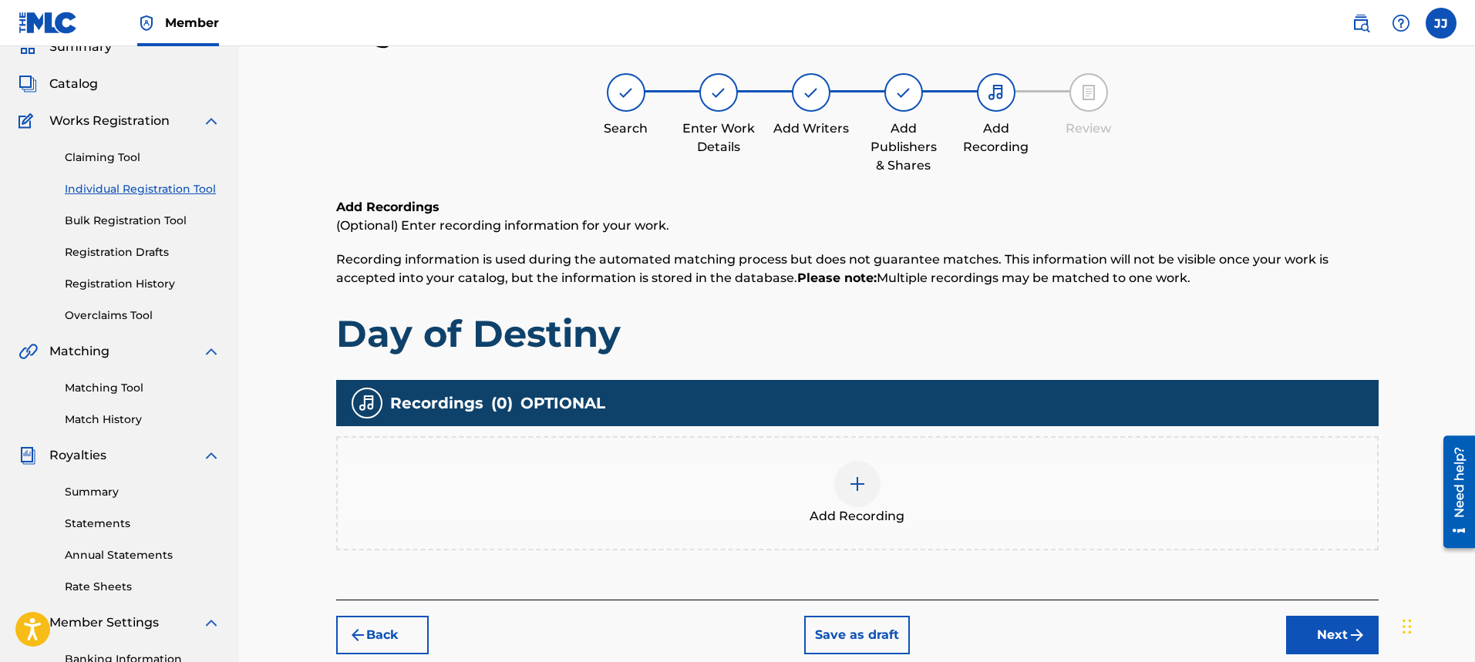
click at [853, 487] on img at bounding box center [857, 484] width 19 height 19
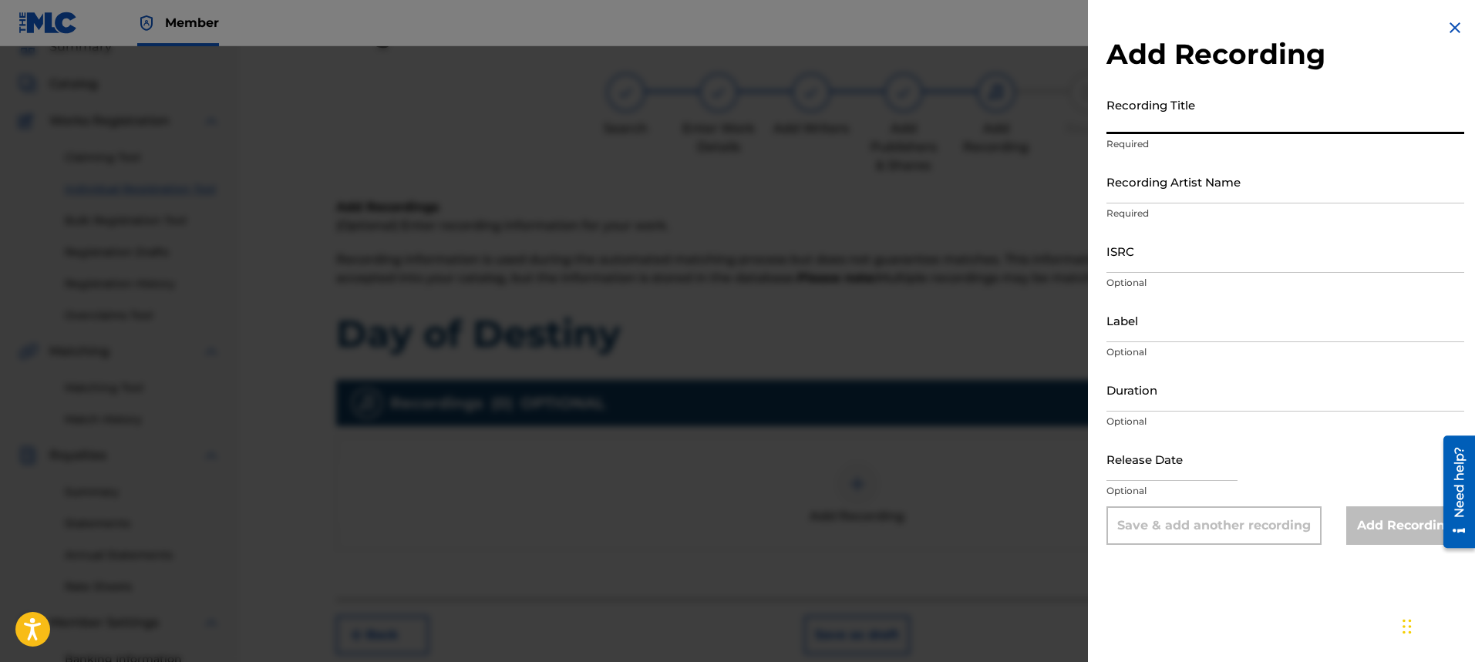
click at [1207, 127] on input "Recording Title" at bounding box center [1286, 112] width 358 height 44
type input "Day of Destiny"
click at [1181, 177] on input "Recording Artist Name" at bounding box center [1286, 182] width 358 height 44
type input "[PERSON_NAME]"
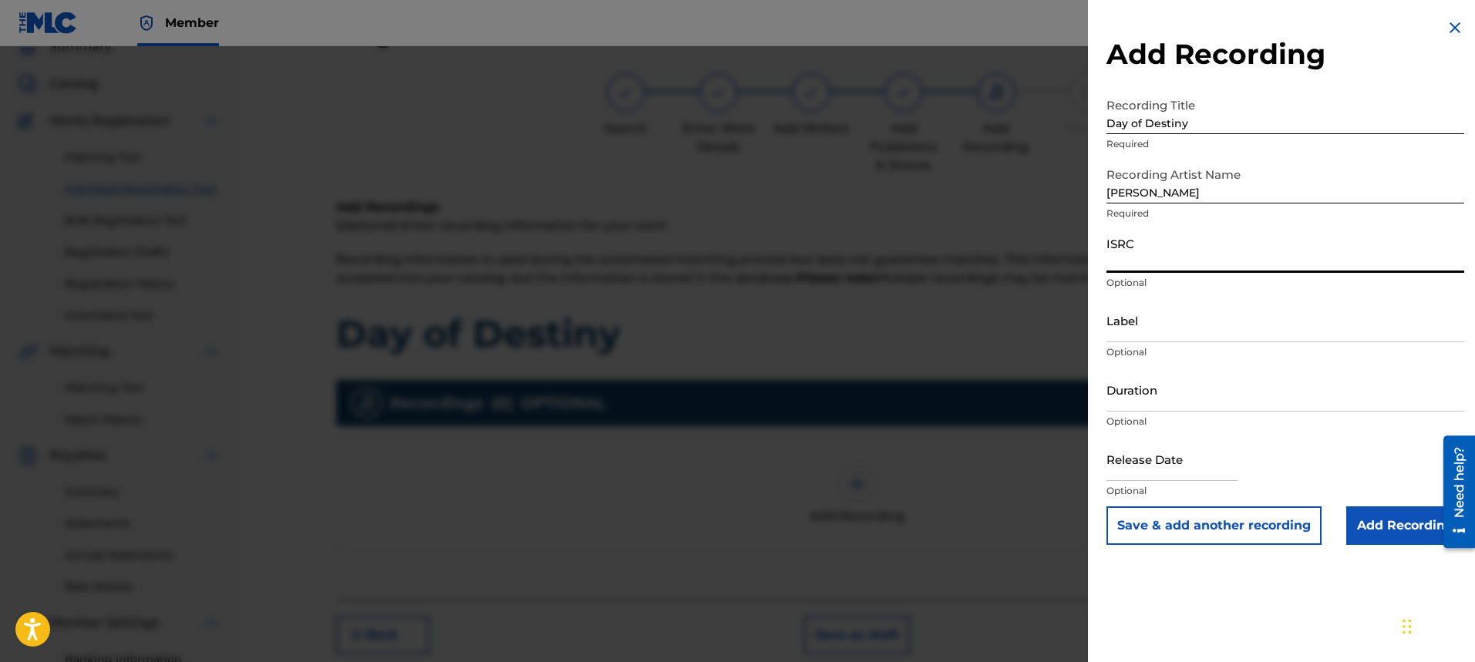
click at [1200, 258] on input "ISRC" at bounding box center [1286, 251] width 358 height 44
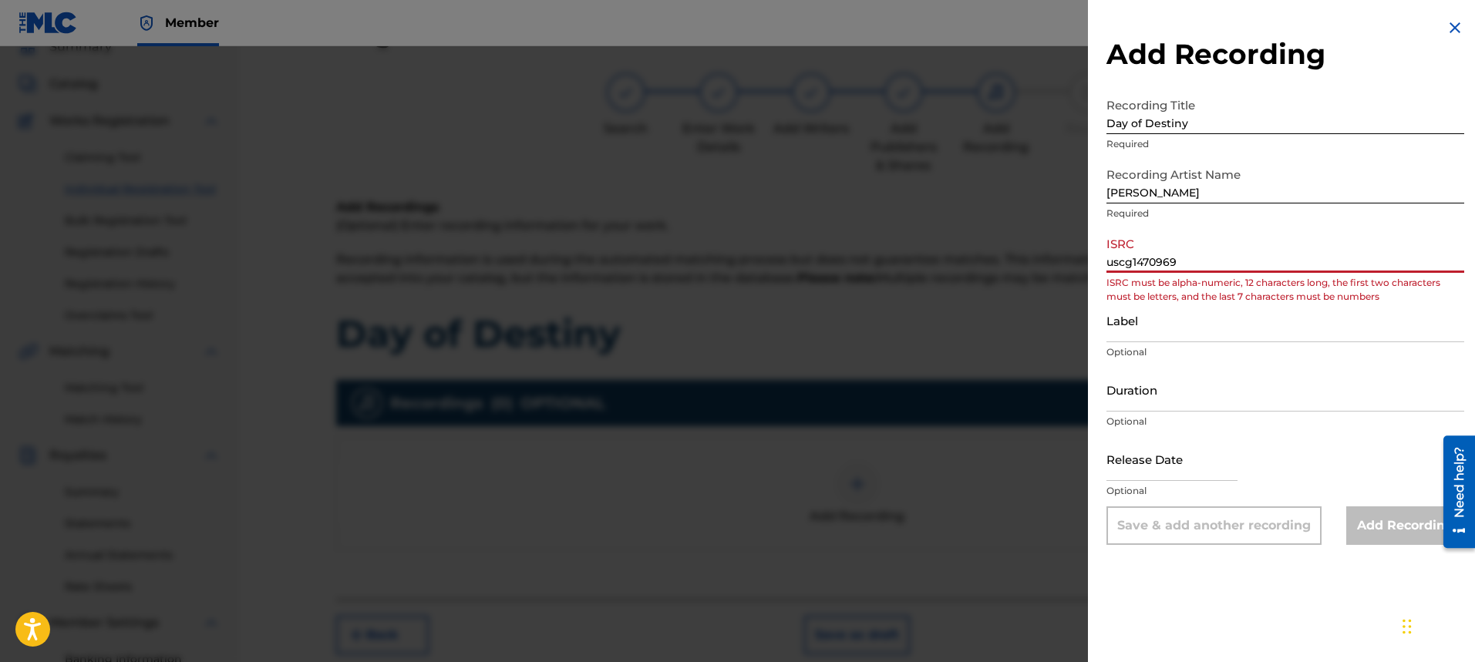
type input "uscg1470969"
drag, startPoint x: 1161, startPoint y: 325, endPoint x: 1185, endPoint y: 338, distance: 27.6
click at [1167, 326] on input "Label" at bounding box center [1286, 320] width 358 height 44
type input "[PERSON_NAME]"
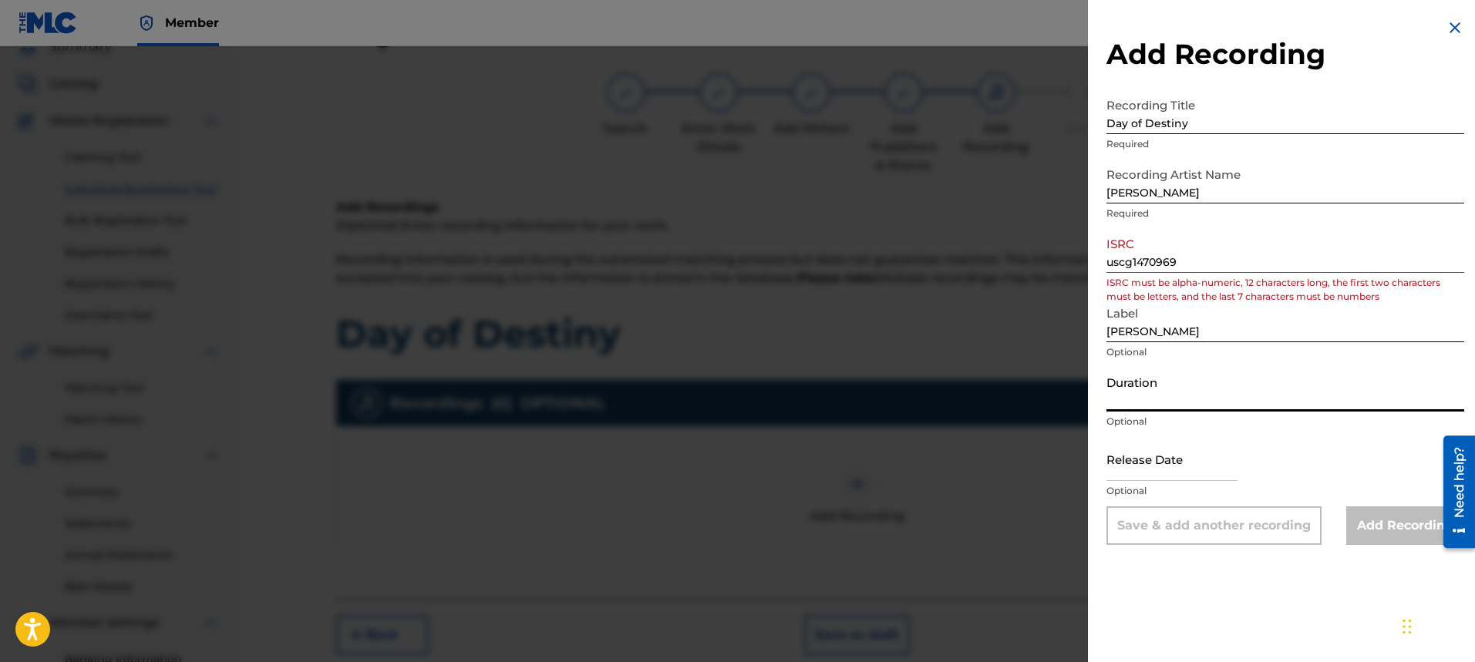
click at [1231, 400] on input "Duration" at bounding box center [1286, 390] width 358 height 44
type input "03:36"
select select "7"
select select "2025"
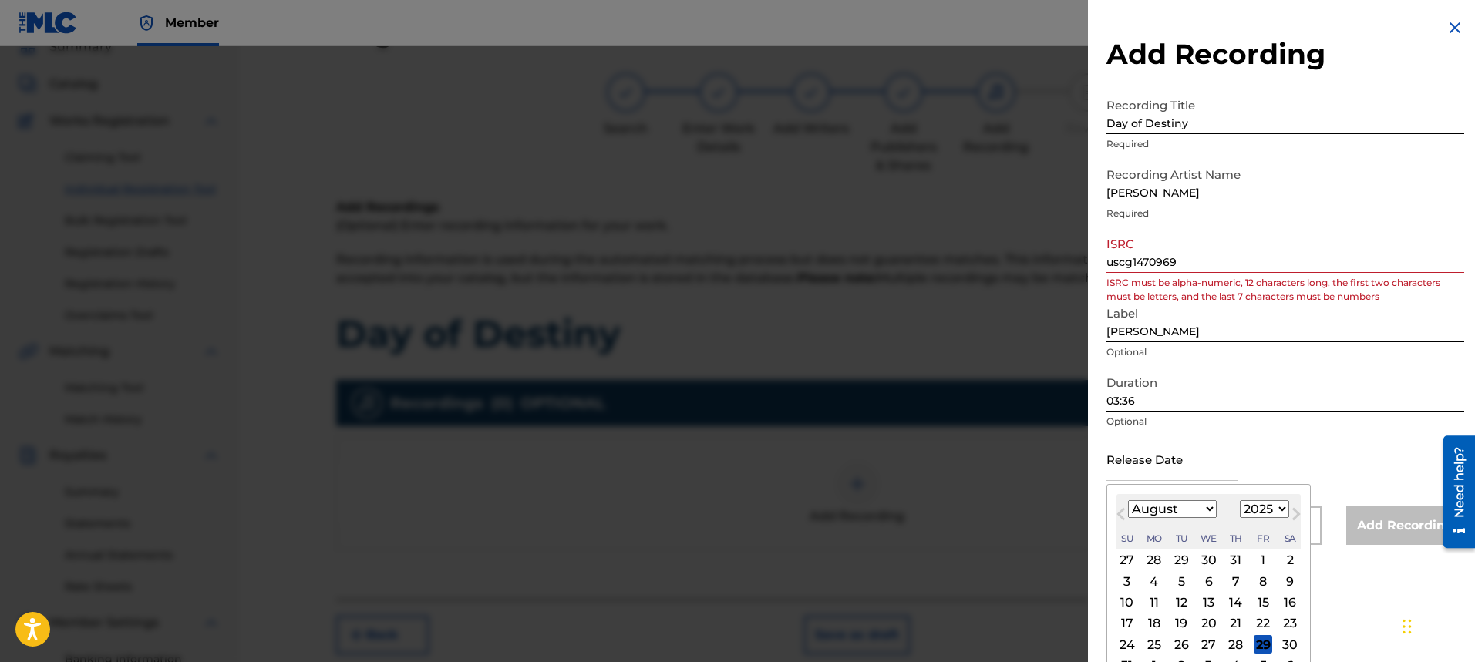
click at [1161, 472] on input "text" at bounding box center [1172, 459] width 131 height 44
type input "[DATE]"
select select "3"
select select "2014"
type input "[DATE]"
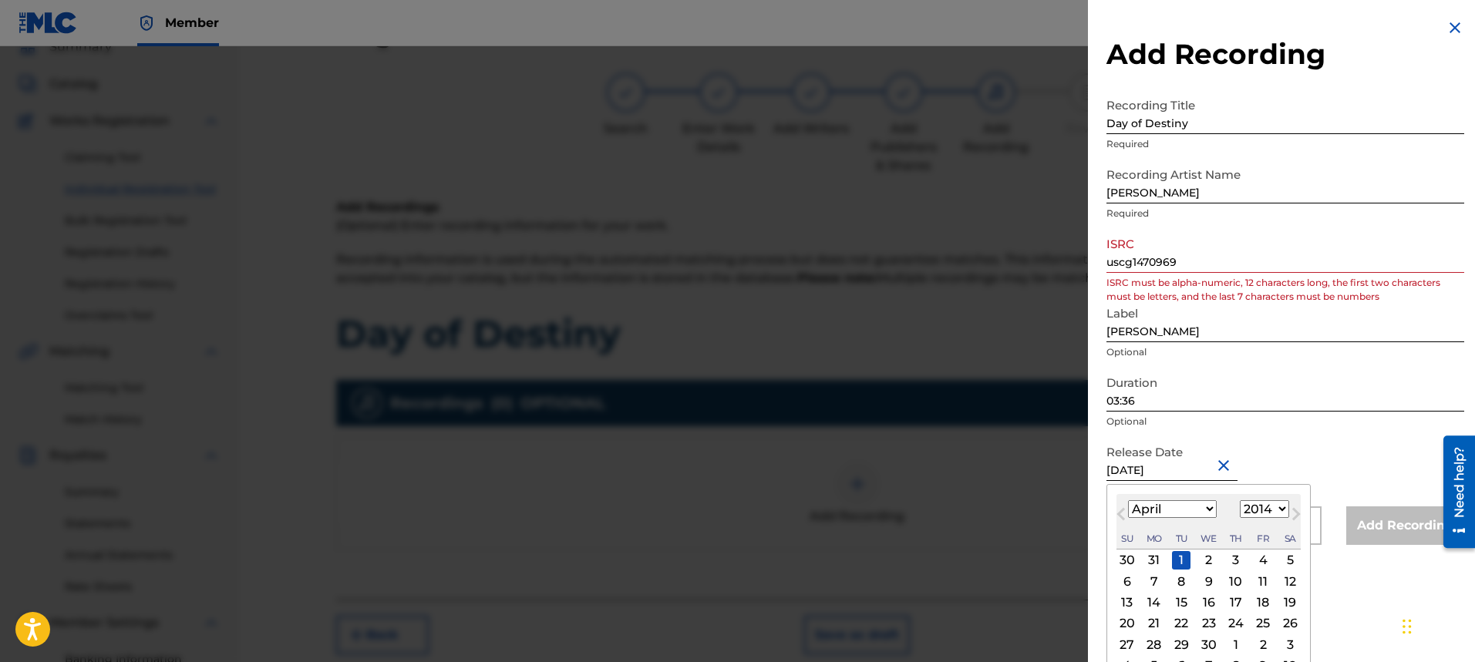
click at [1308, 457] on div "Release Date [DATE] [DATE] Previous Month Next Month April [DATE] February Marc…" at bounding box center [1286, 471] width 358 height 69
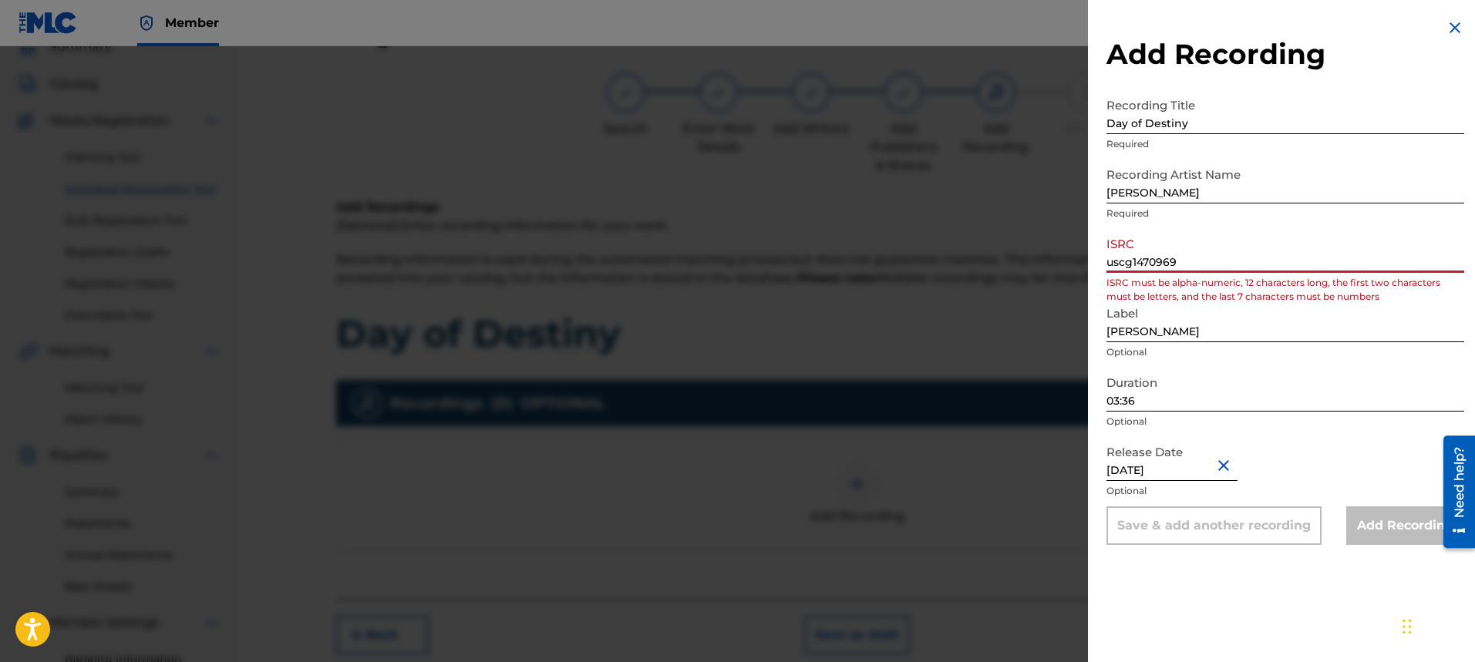
click at [1196, 254] on input "uscg1470969" at bounding box center [1286, 251] width 358 height 44
type input "u"
click at [1225, 400] on input "03:36" at bounding box center [1286, 390] width 358 height 44
drag, startPoint x: 1260, startPoint y: 240, endPoint x: 1260, endPoint y: 252, distance: 12.3
click at [1260, 252] on input "888174721613" at bounding box center [1286, 251] width 358 height 44
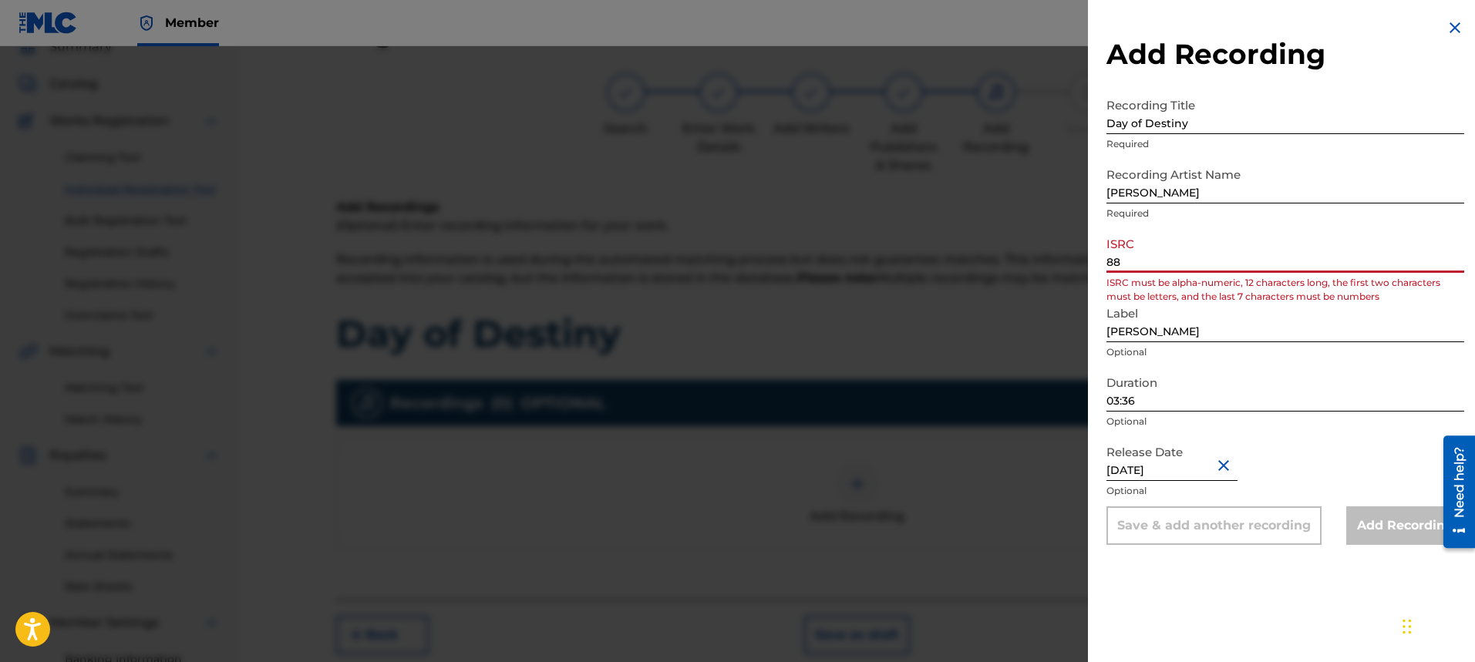
type input "8"
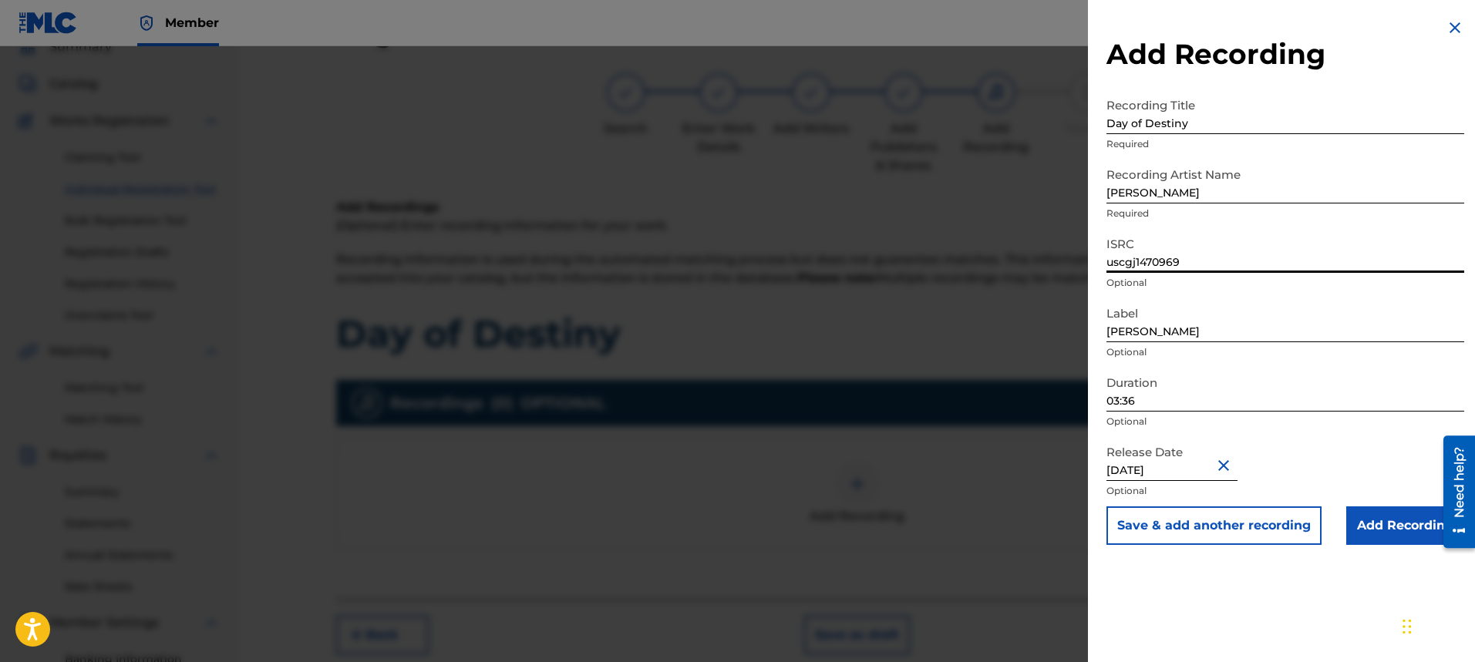
type input "uscgj1470969"
click at [1382, 523] on input "Add Recording" at bounding box center [1405, 526] width 118 height 39
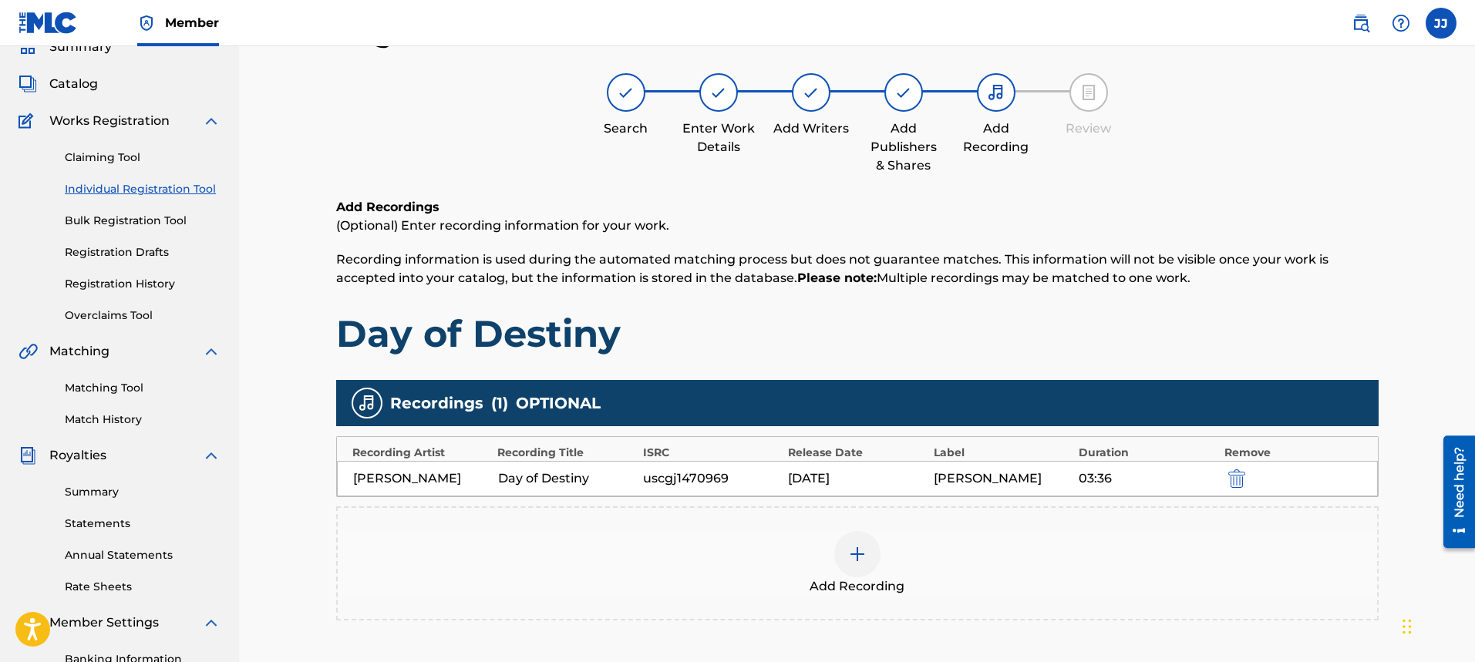
scroll to position [294, 0]
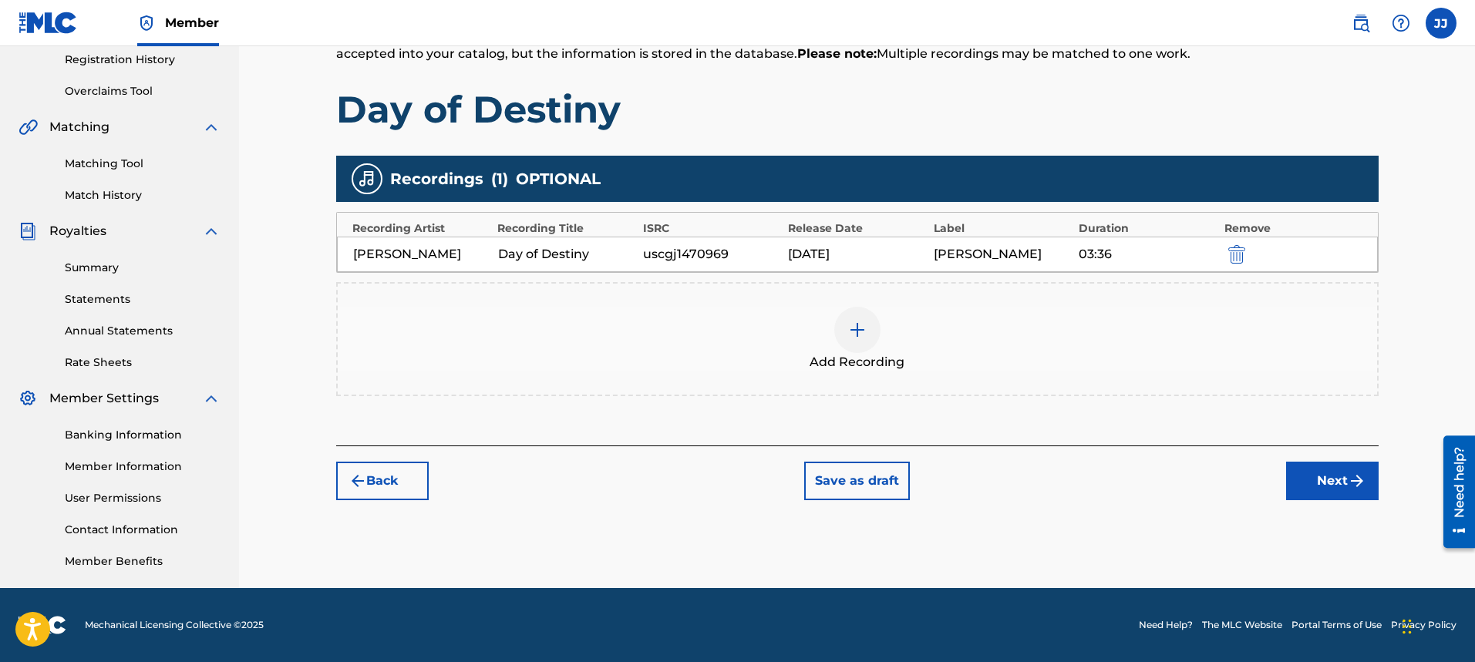
click at [1357, 489] on img "submit" at bounding box center [1357, 481] width 19 height 19
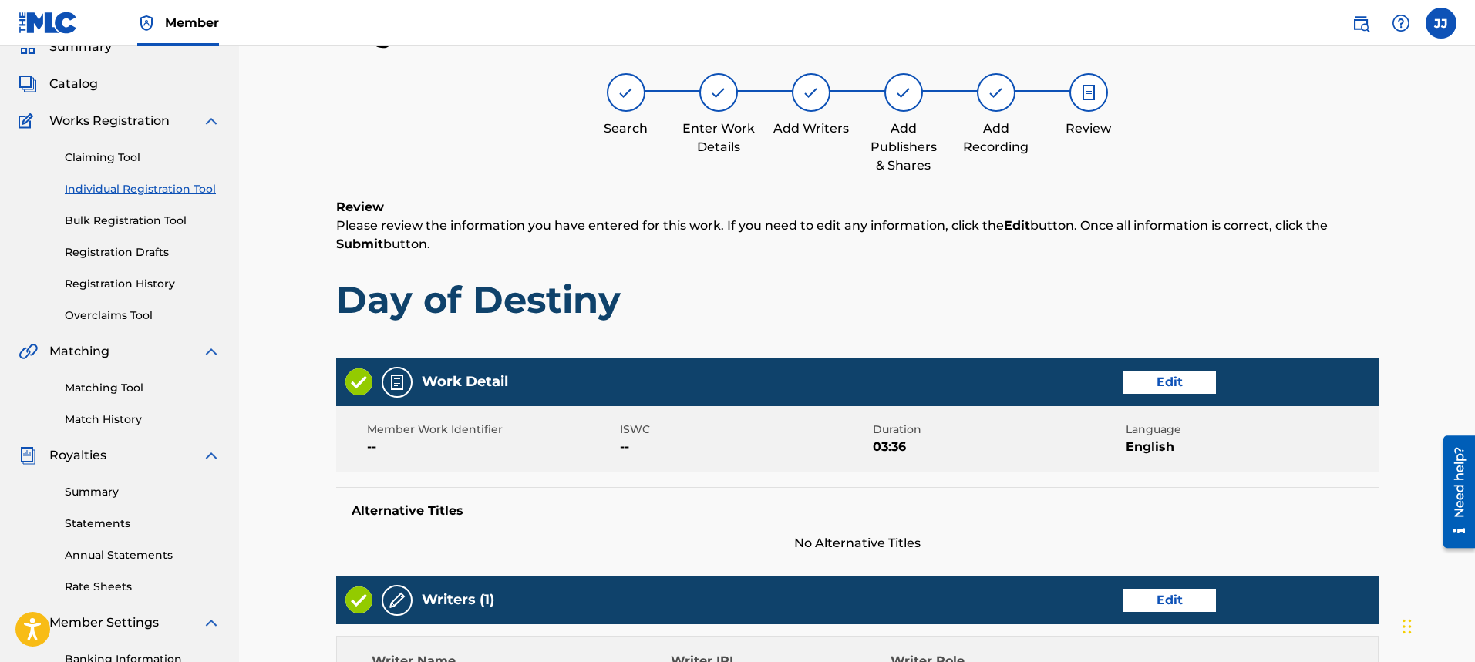
scroll to position [642, 0]
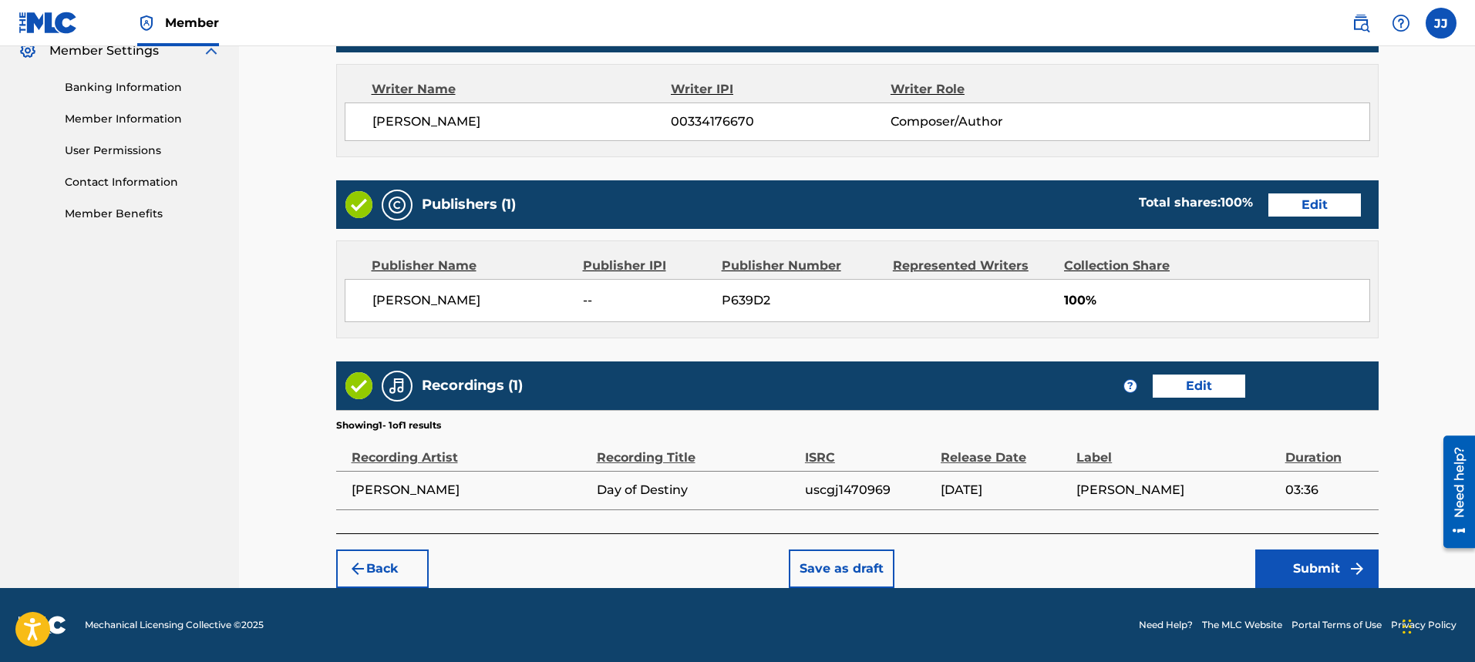
click at [1332, 569] on button "Submit" at bounding box center [1316, 569] width 123 height 39
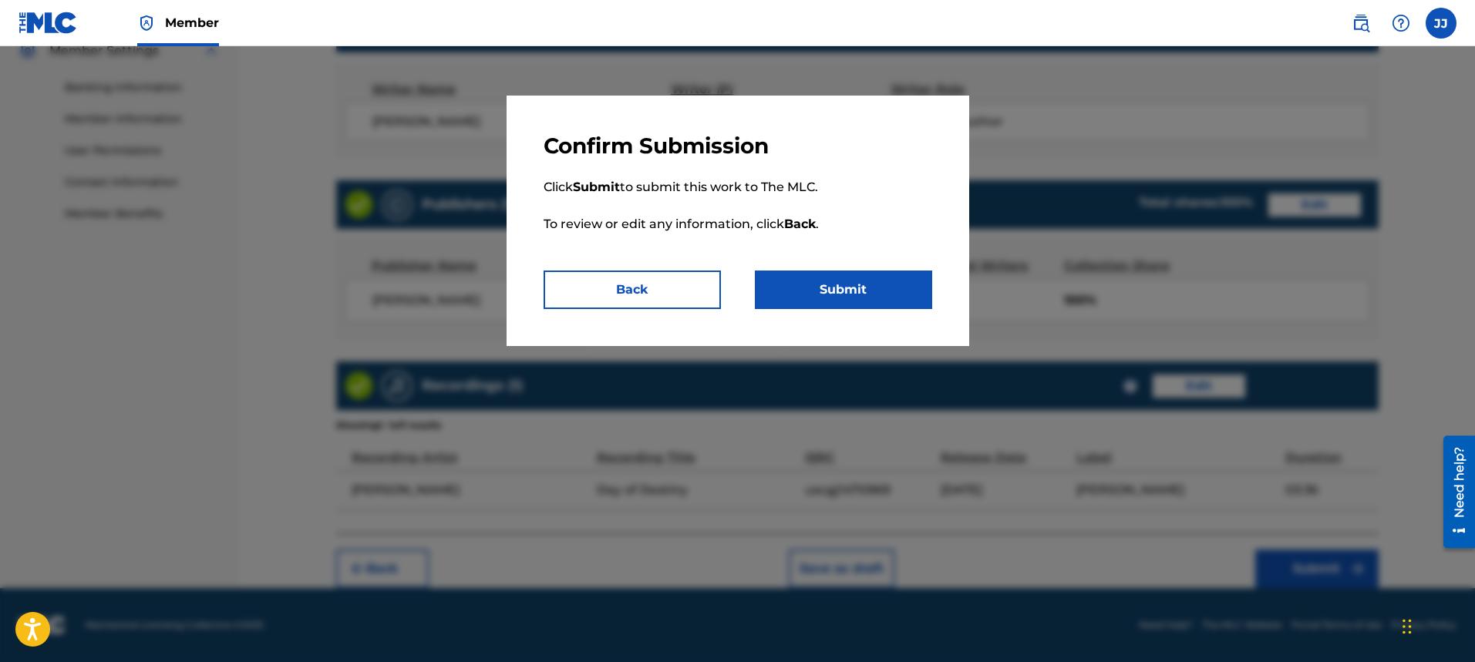
click at [887, 306] on button "Submit" at bounding box center [843, 290] width 177 height 39
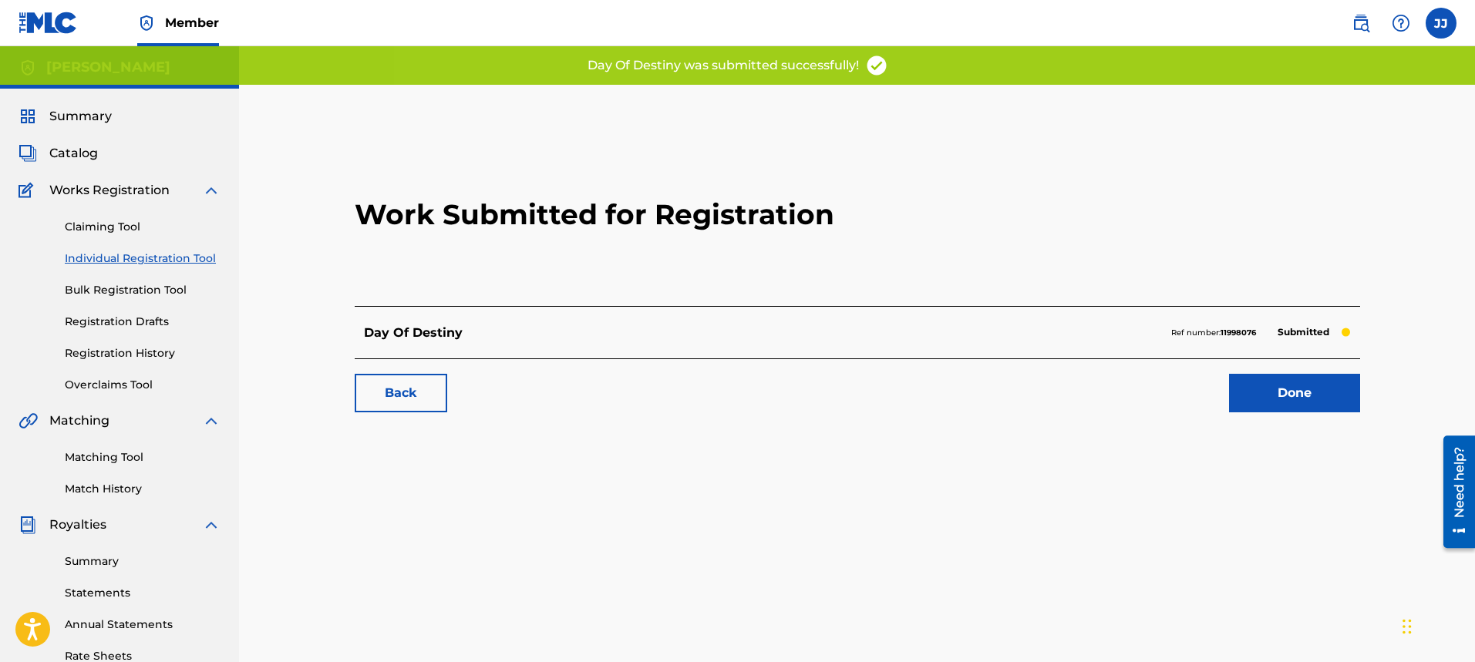
click at [1282, 379] on link "Done" at bounding box center [1294, 393] width 131 height 39
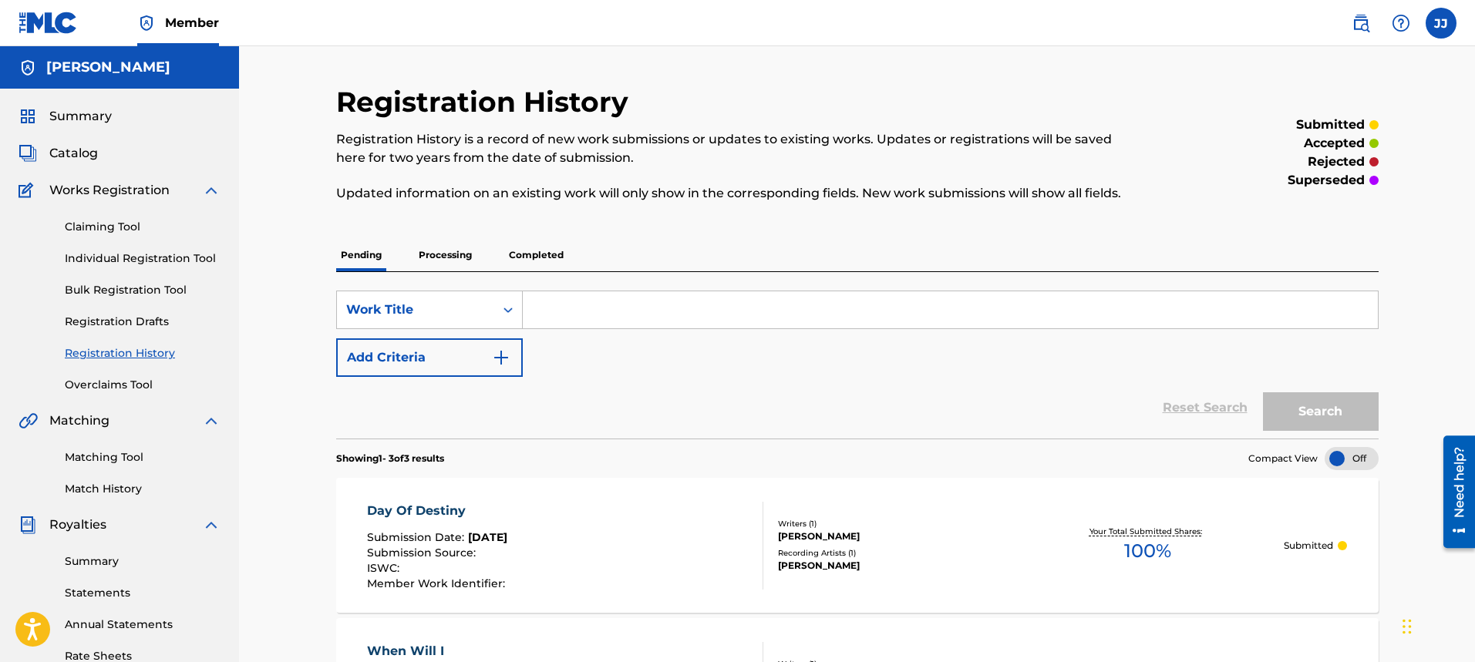
click at [72, 153] on span "Catalog" at bounding box center [73, 153] width 49 height 19
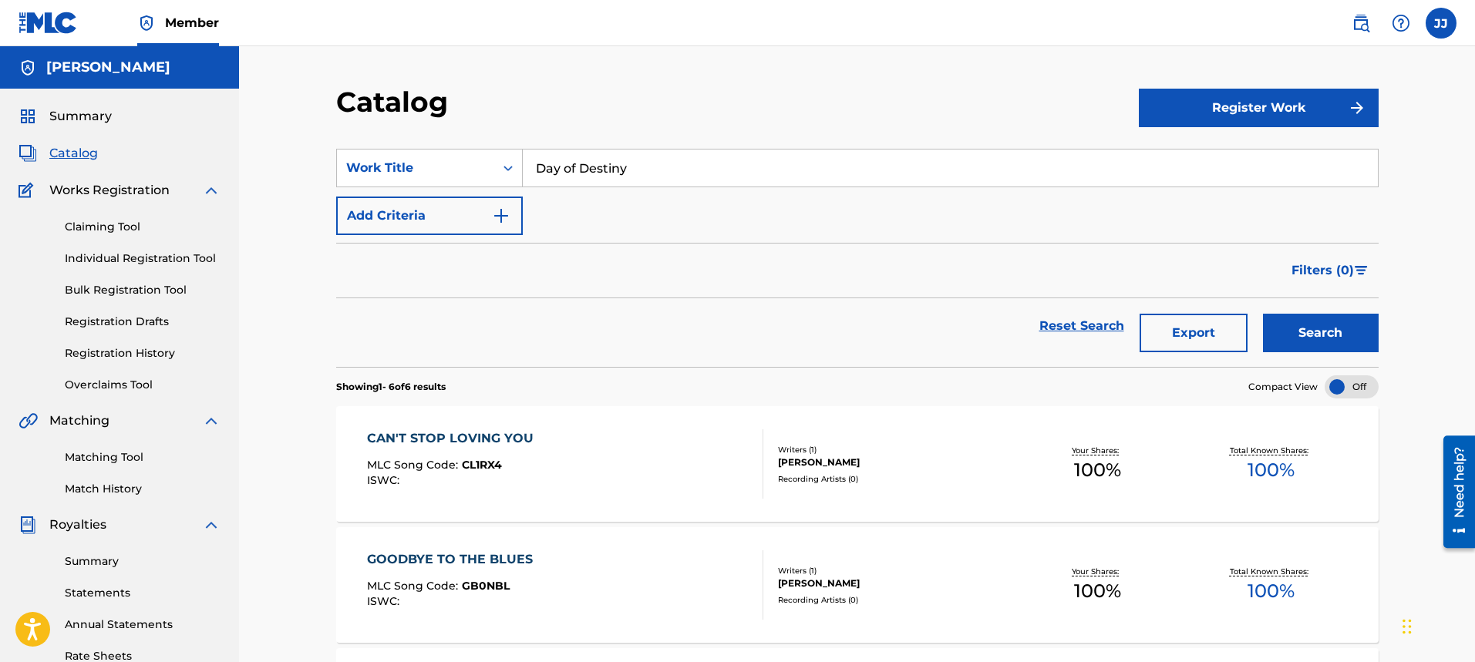
click at [736, 178] on input "Day of Destiny" at bounding box center [950, 168] width 855 height 37
type input "D"
type input "S"
click at [1301, 117] on button "Register Work" at bounding box center [1259, 108] width 240 height 39
click at [1181, 150] on link "Individual" at bounding box center [1259, 158] width 240 height 37
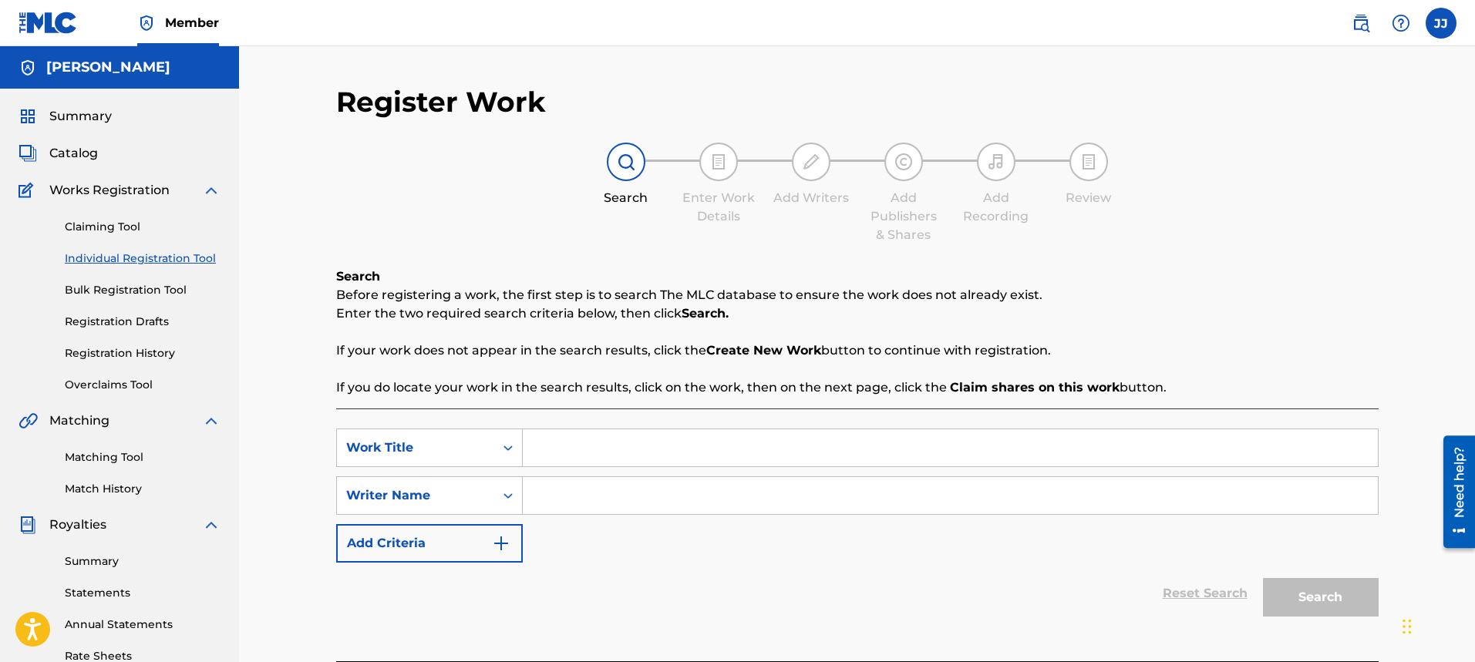
click at [635, 439] on input "Search Form" at bounding box center [950, 448] width 855 height 37
type input "She Makes Me Feel Alive"
click at [588, 499] on input "Search Form" at bounding box center [950, 495] width 855 height 37
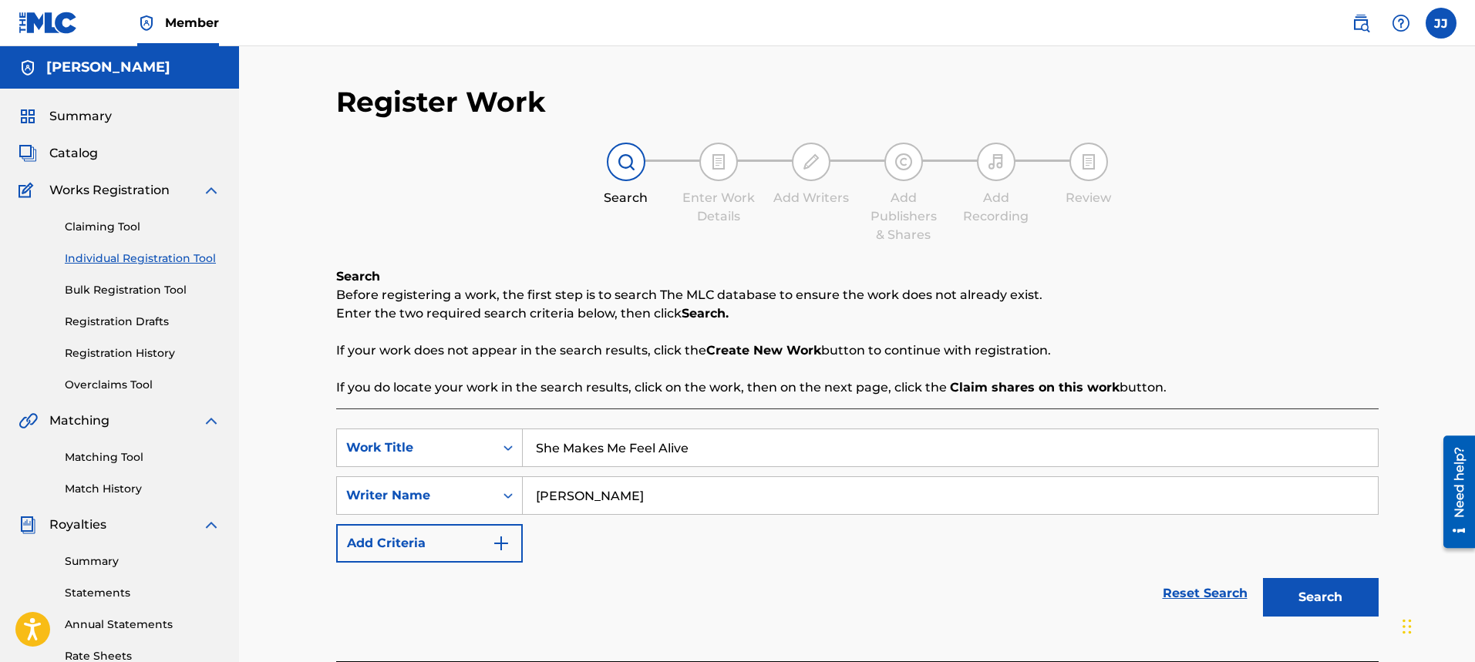
type input "[PERSON_NAME]"
click at [1353, 606] on button "Search" at bounding box center [1321, 597] width 116 height 39
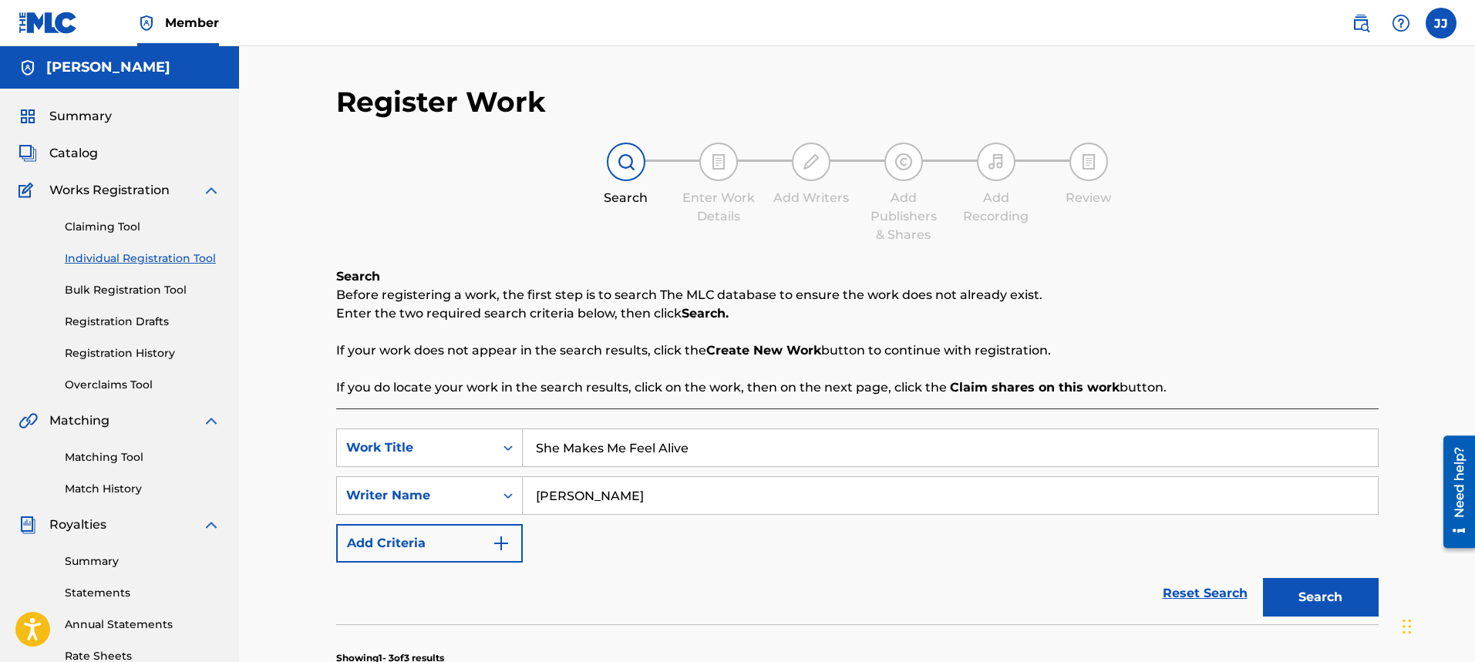
scroll to position [494, 0]
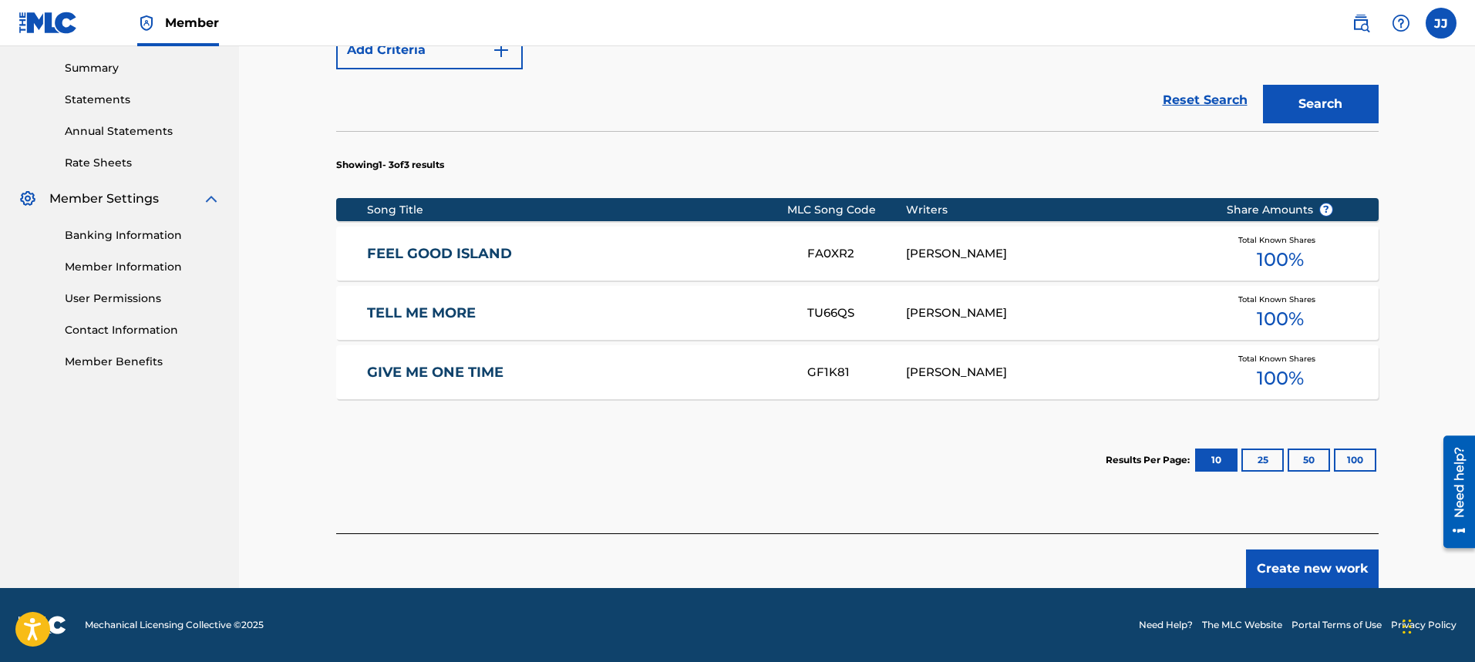
click at [1322, 564] on button "Create new work" at bounding box center [1312, 569] width 133 height 39
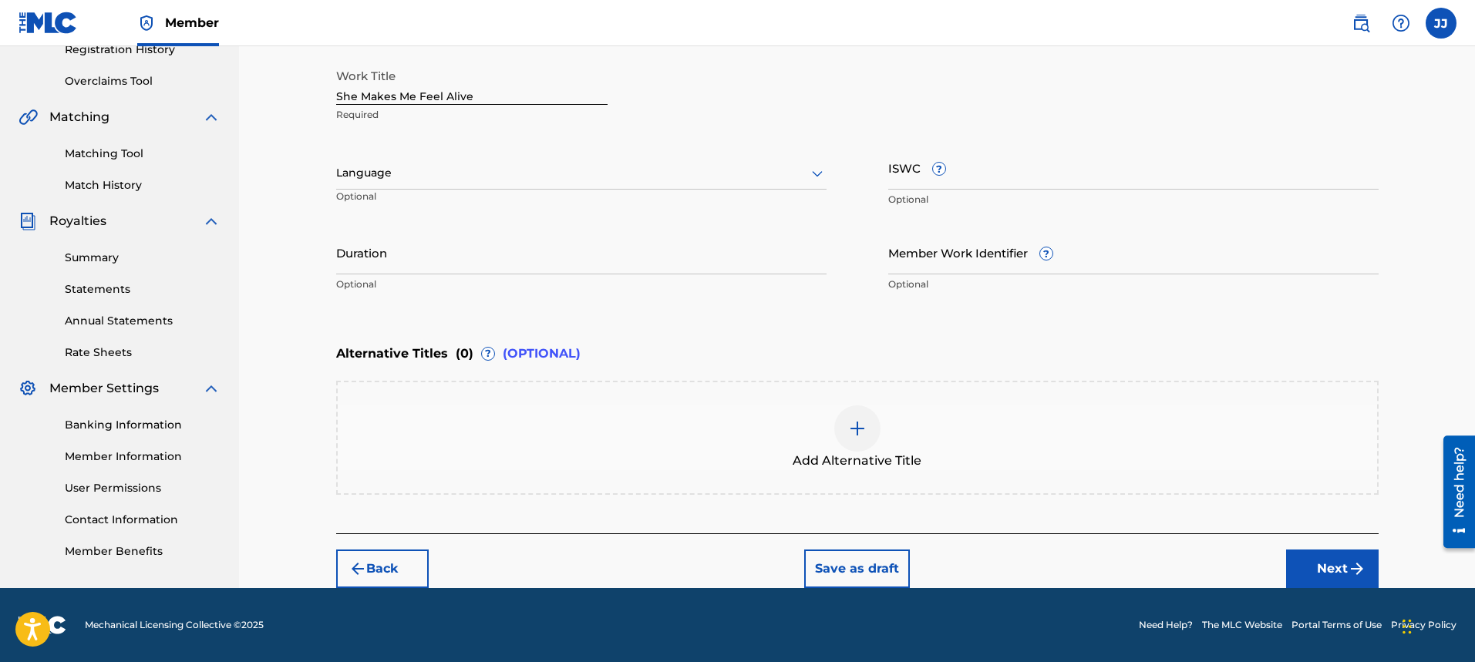
scroll to position [304, 0]
click at [639, 178] on div at bounding box center [581, 172] width 490 height 19
click at [622, 197] on div "English" at bounding box center [581, 207] width 489 height 35
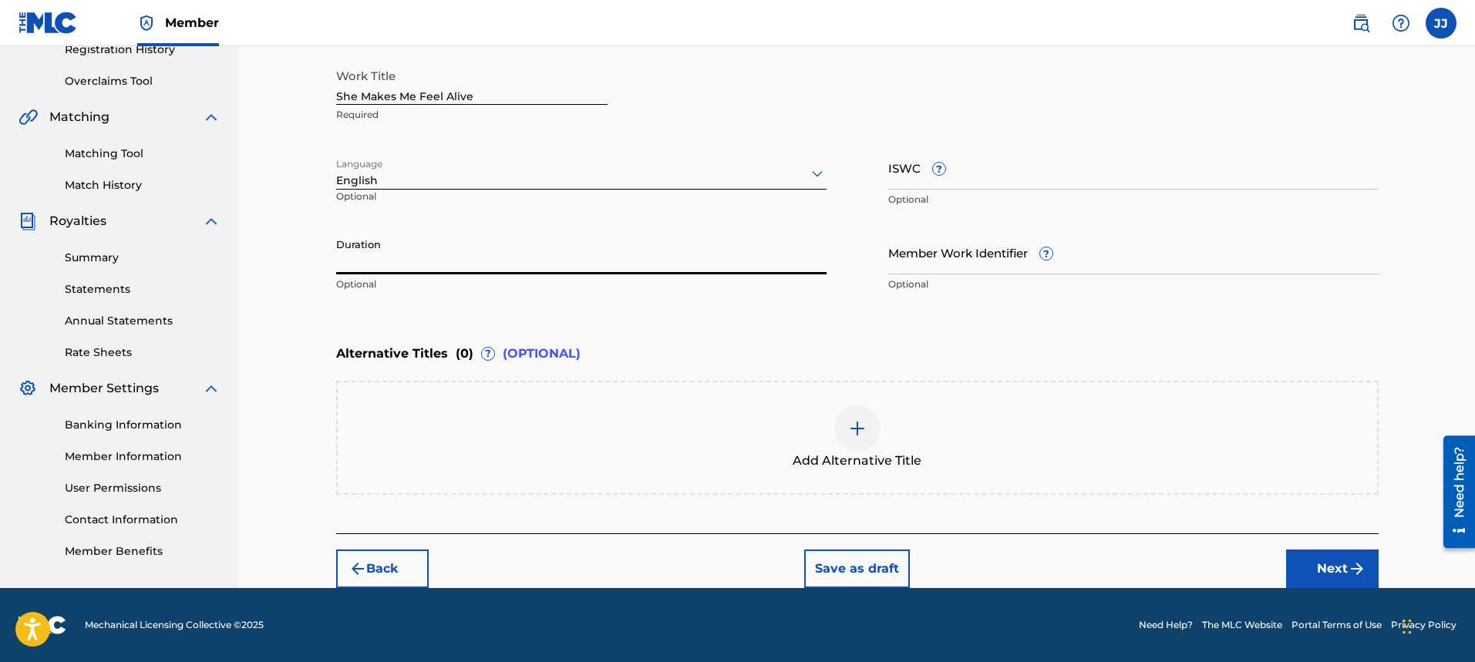
click at [544, 263] on input "Duration" at bounding box center [581, 253] width 490 height 44
type input "04:05"
click at [1336, 571] on button "Next" at bounding box center [1332, 569] width 93 height 39
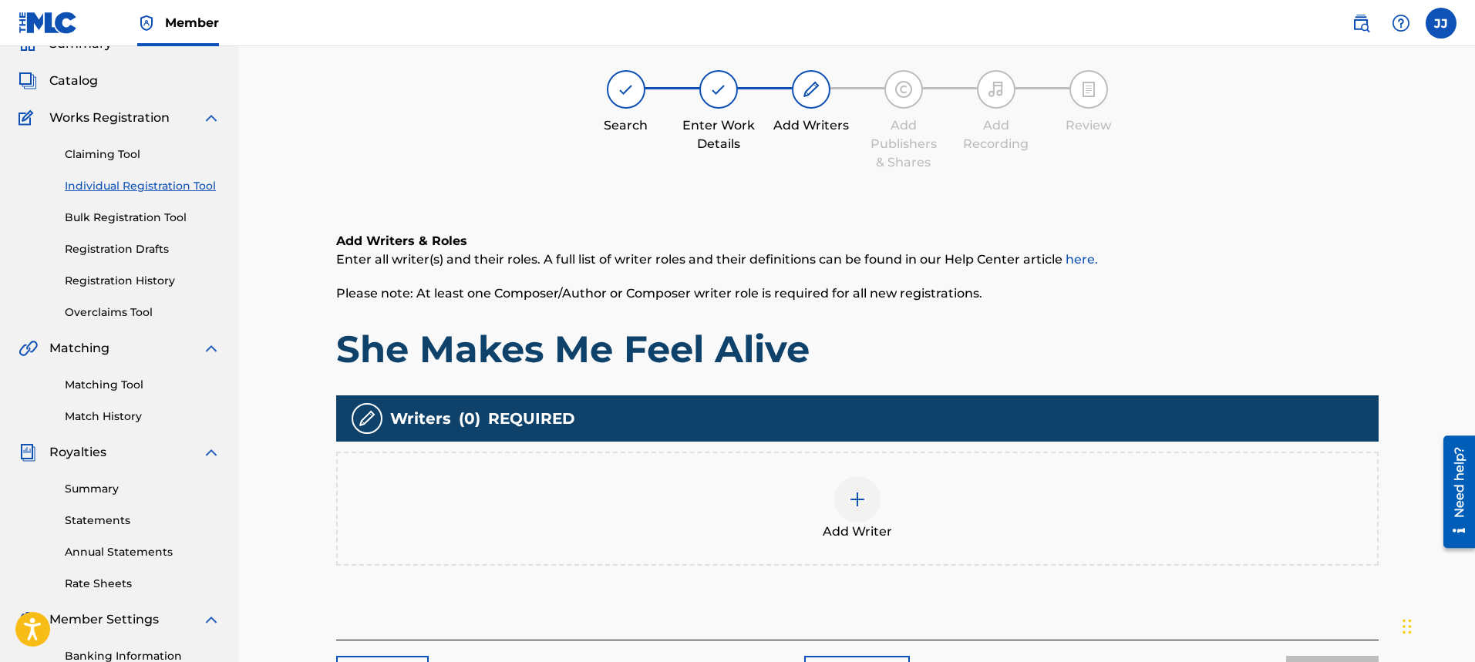
scroll to position [69, 0]
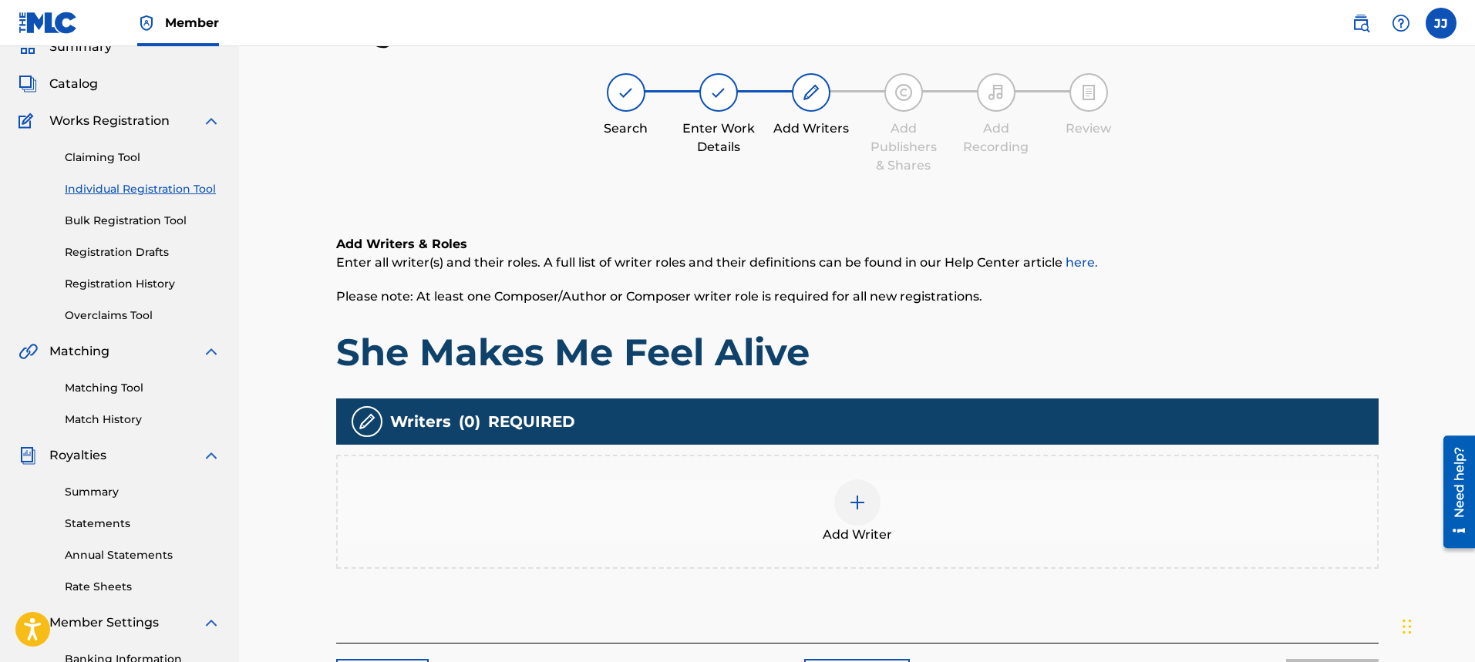
click at [852, 506] on img at bounding box center [857, 503] width 19 height 19
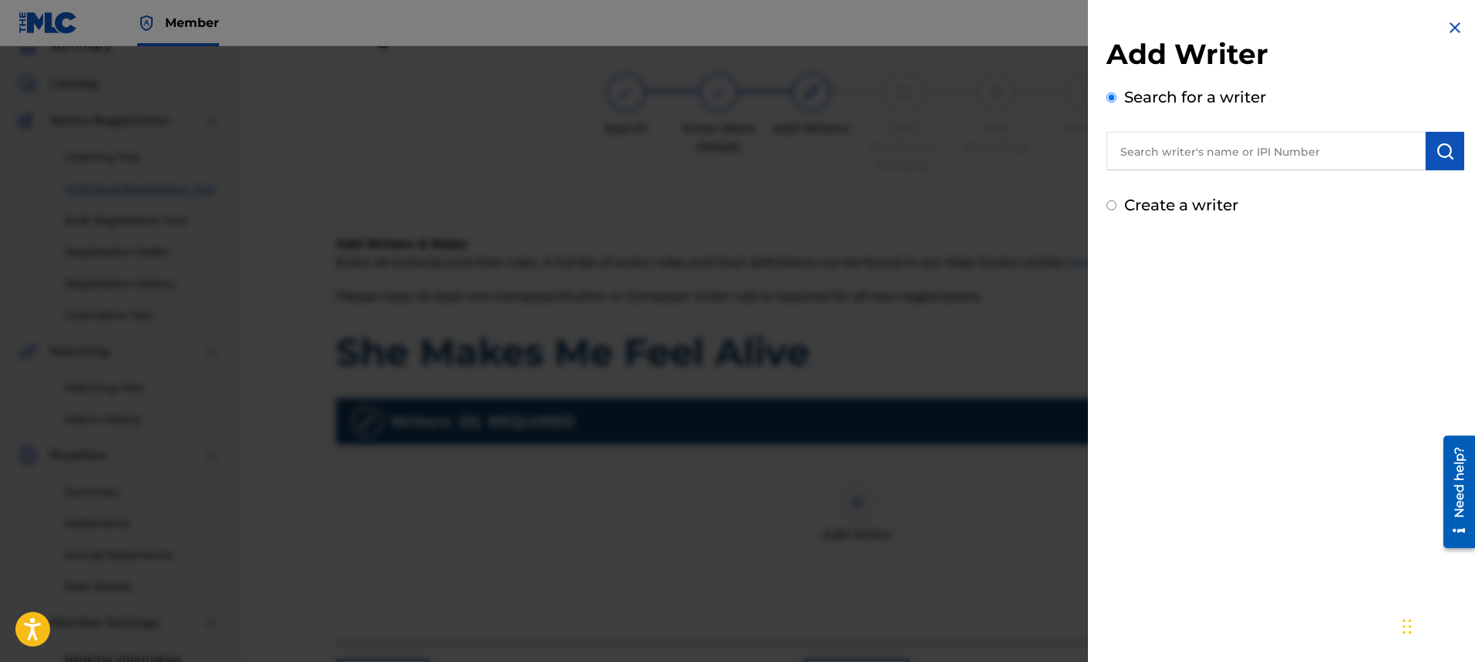
click at [1117, 210] on div "Create a writer" at bounding box center [1286, 205] width 358 height 23
click at [1115, 207] on input "Create a writer" at bounding box center [1112, 205] width 10 height 10
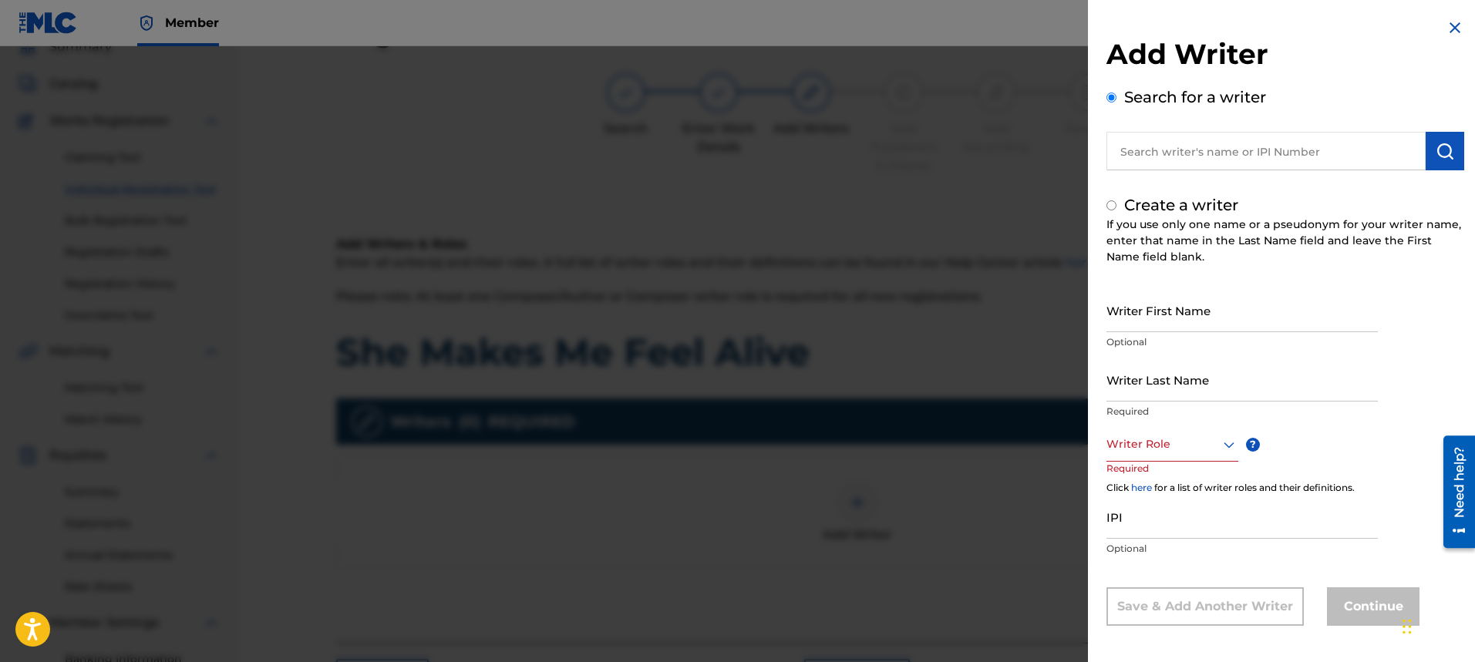
radio input "false"
radio input "true"
click at [1159, 315] on input "Writer First Name" at bounding box center [1242, 310] width 271 height 44
type input "[PERSON_NAME]"
click at [1173, 386] on input "Writer Last Name" at bounding box center [1242, 380] width 271 height 44
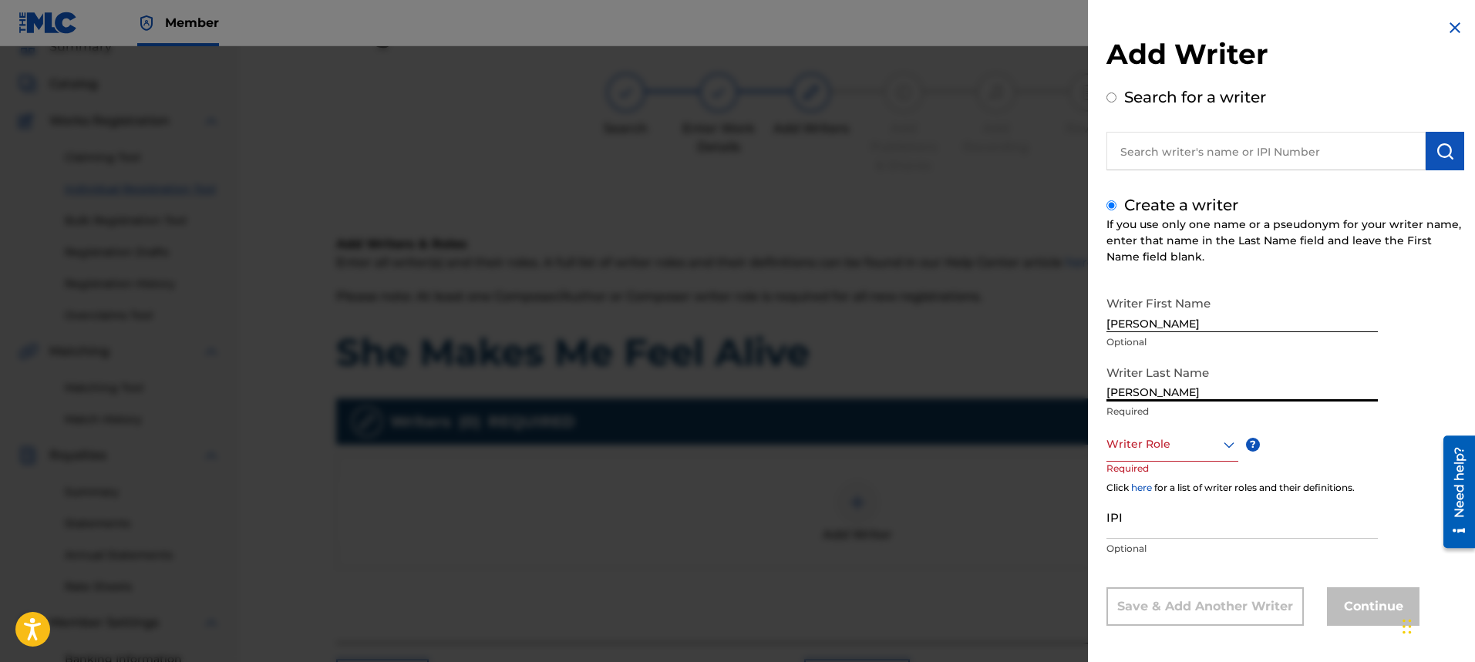
type input "[PERSON_NAME]"
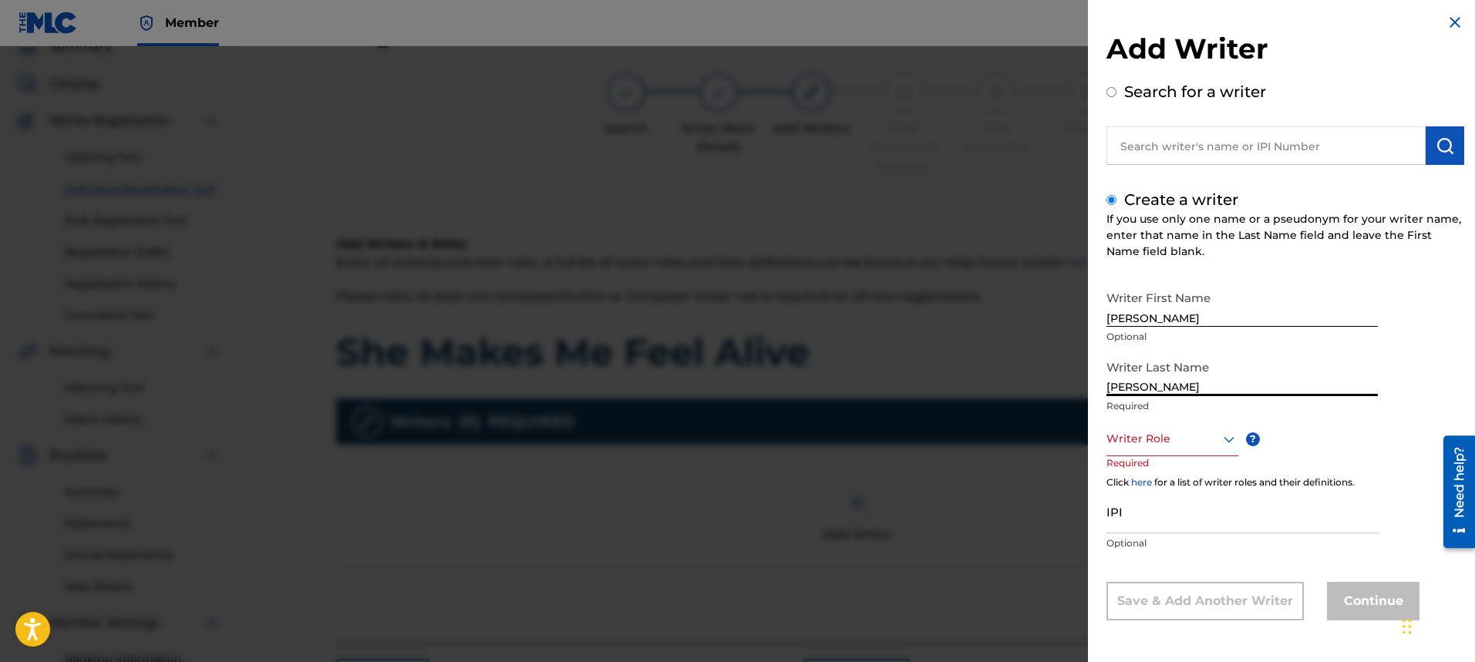
click at [1235, 452] on div "Writer Role" at bounding box center [1173, 439] width 132 height 35
click at [1192, 483] on div "Composer/Author" at bounding box center [1172, 474] width 130 height 35
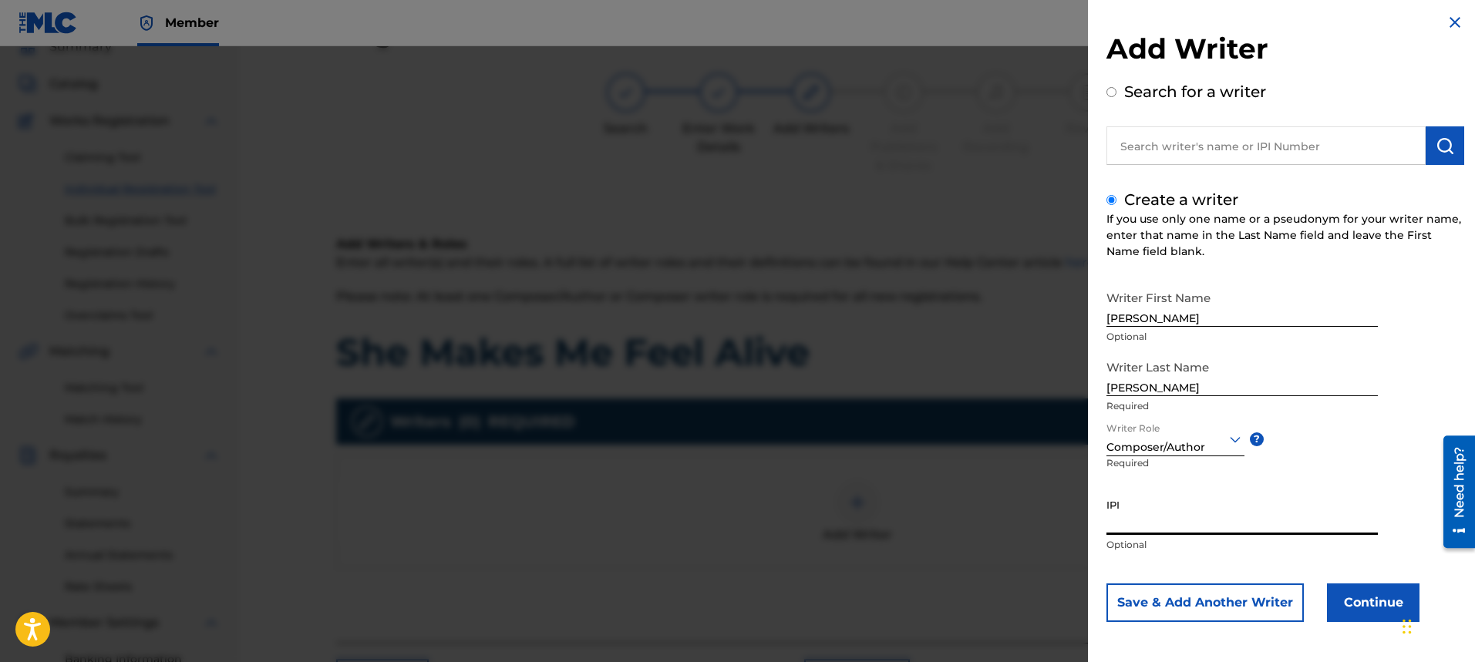
click at [1192, 526] on input "IPI" at bounding box center [1242, 513] width 271 height 44
type input "00334176670"
click at [1365, 599] on button "Continue" at bounding box center [1373, 603] width 93 height 39
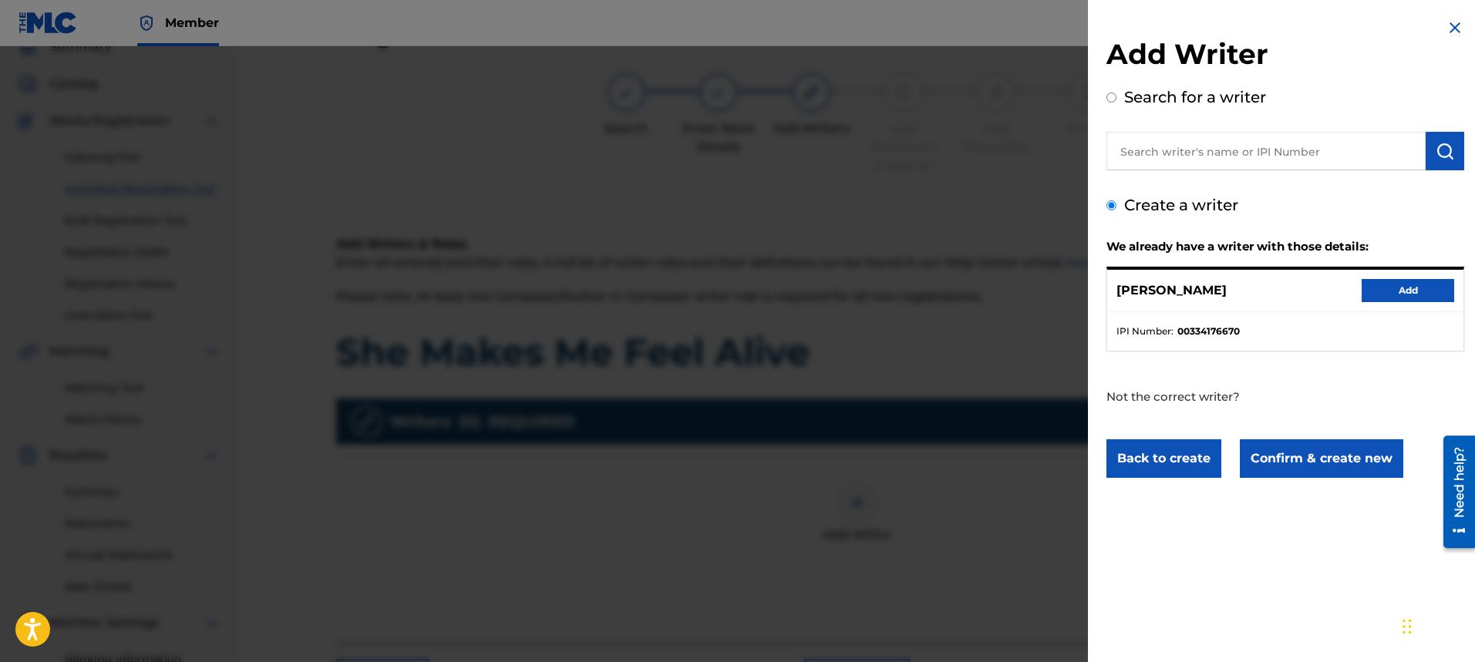
scroll to position [0, 0]
click at [1398, 285] on button "Add" at bounding box center [1408, 290] width 93 height 23
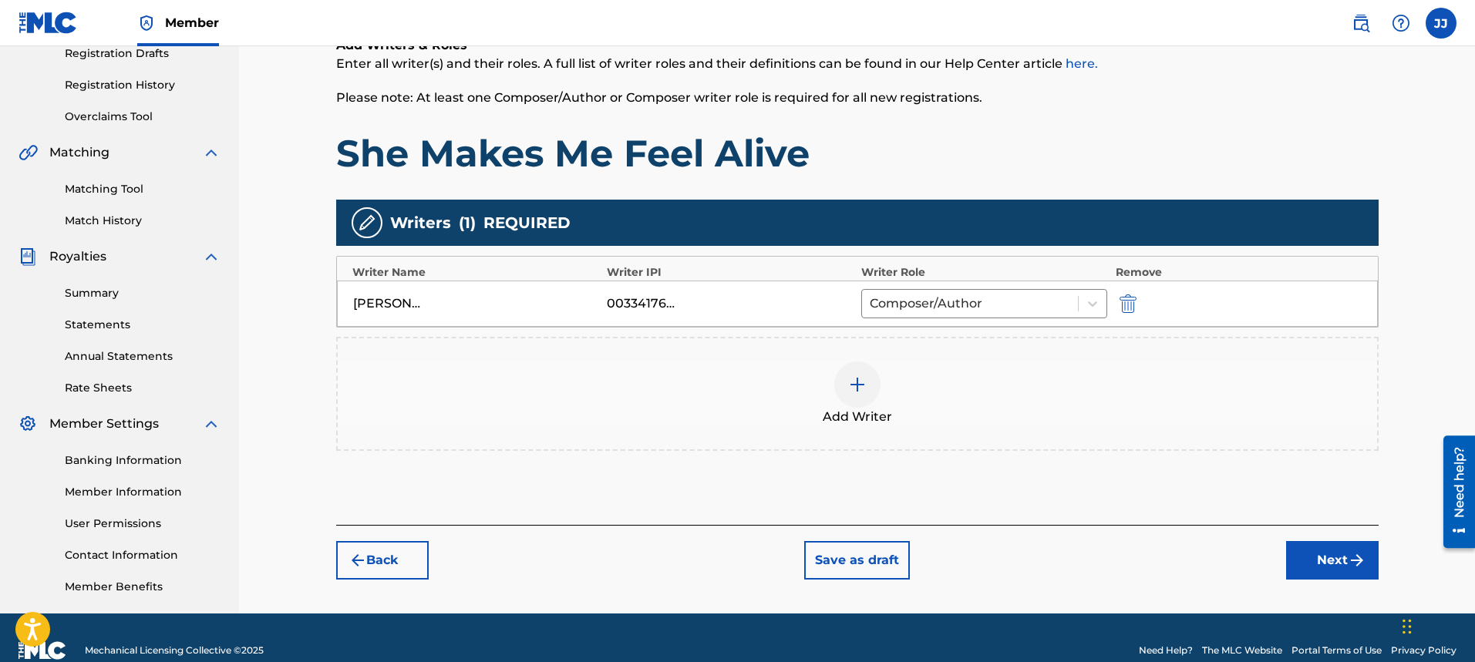
scroll to position [294, 0]
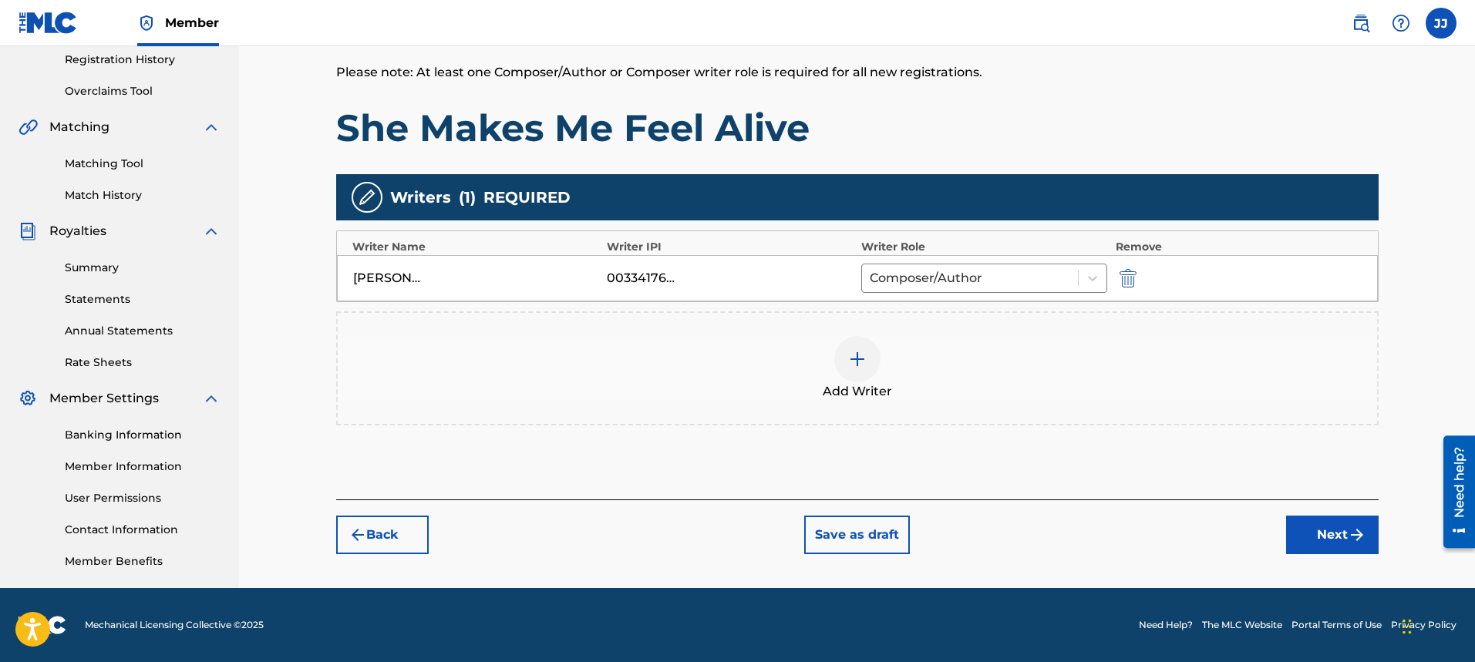
click at [1360, 535] on img "submit" at bounding box center [1357, 535] width 19 height 19
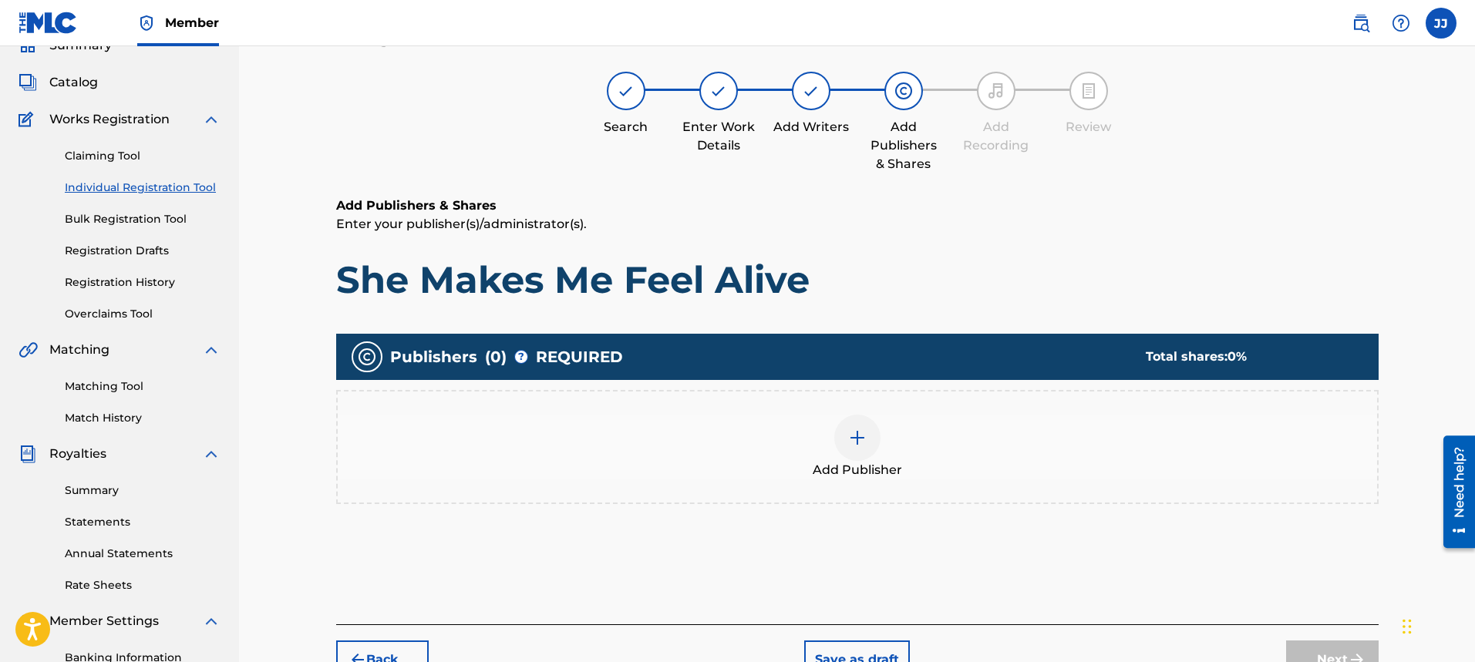
scroll to position [69, 0]
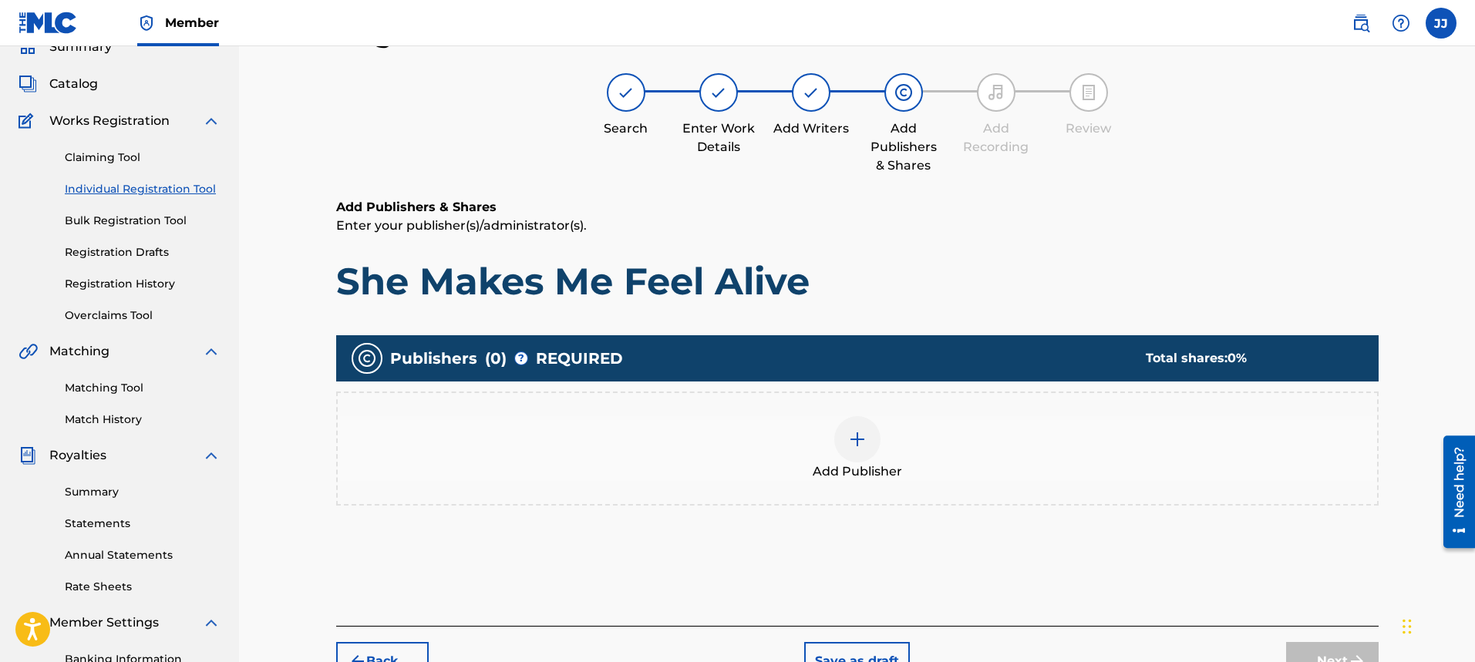
click at [854, 441] on img at bounding box center [857, 439] width 19 height 19
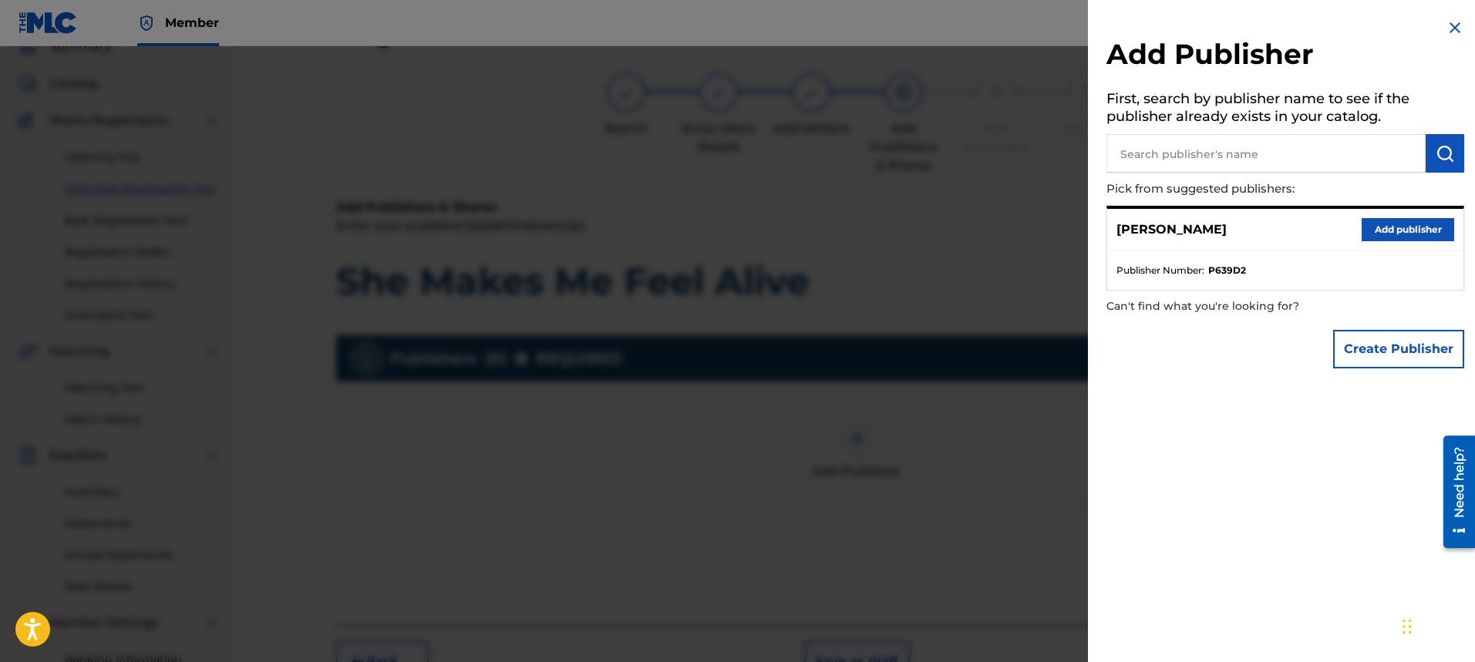
click at [1373, 221] on button "Add publisher" at bounding box center [1408, 229] width 93 height 23
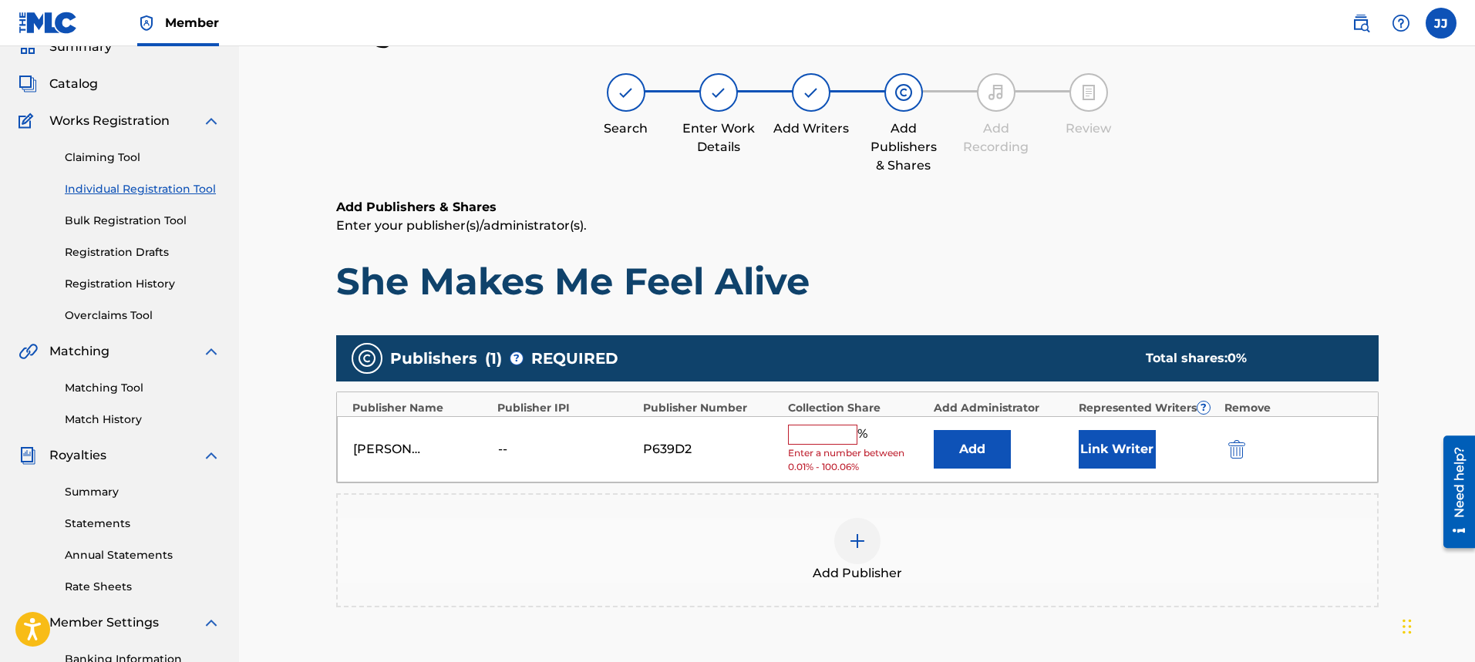
click at [829, 433] on input "text" at bounding box center [822, 435] width 69 height 20
type input "100"
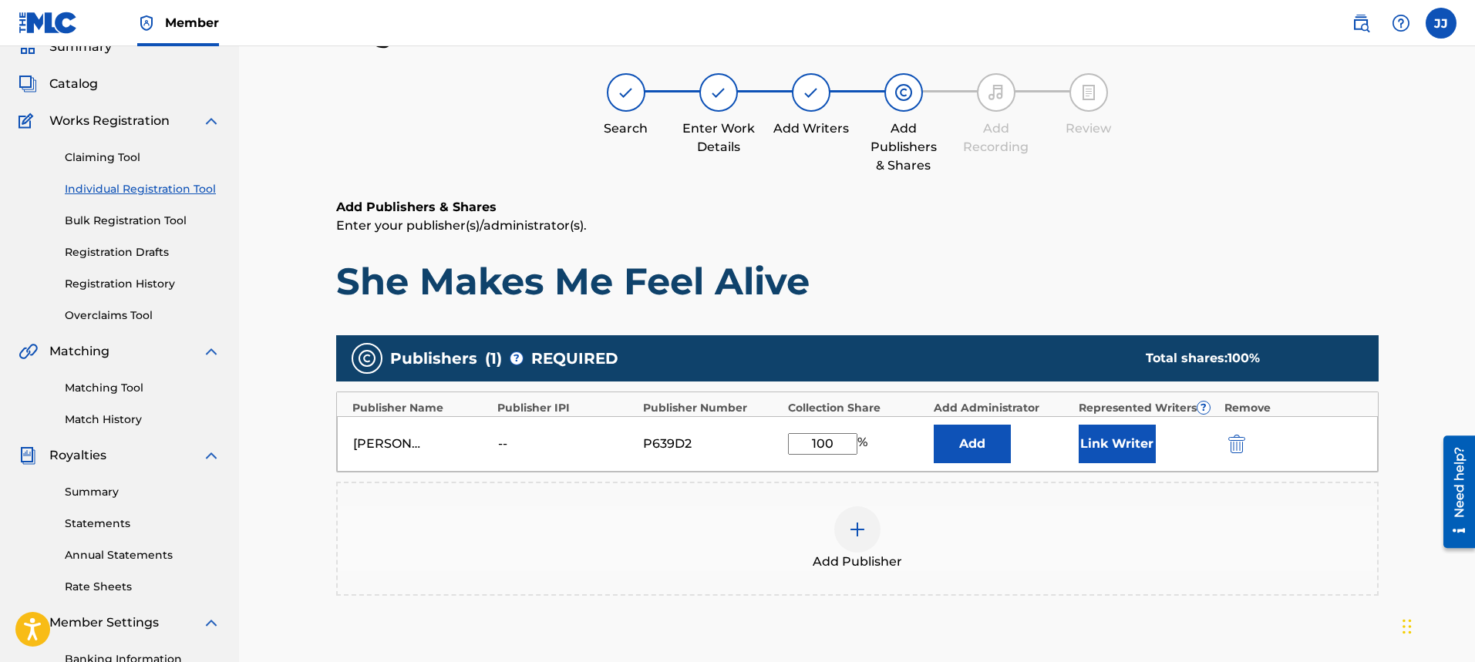
scroll to position [294, 0]
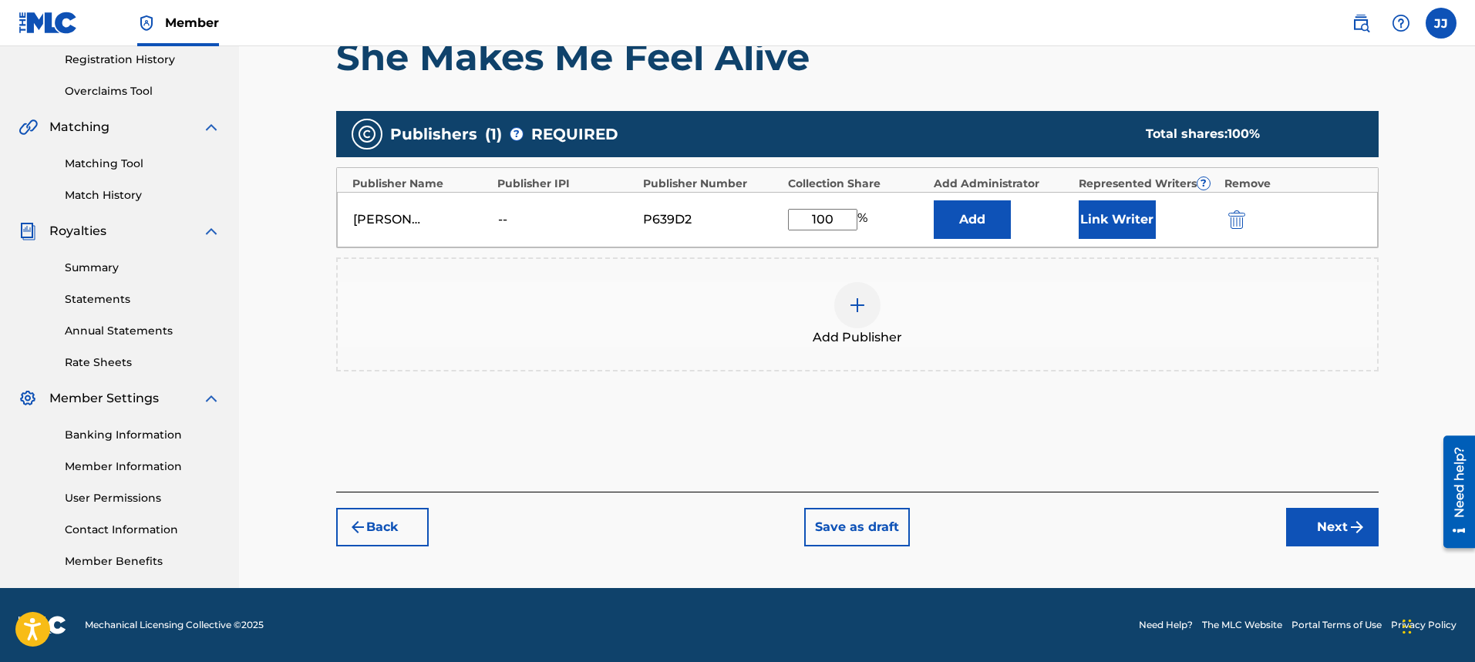
click at [1327, 531] on button "Next" at bounding box center [1332, 527] width 93 height 39
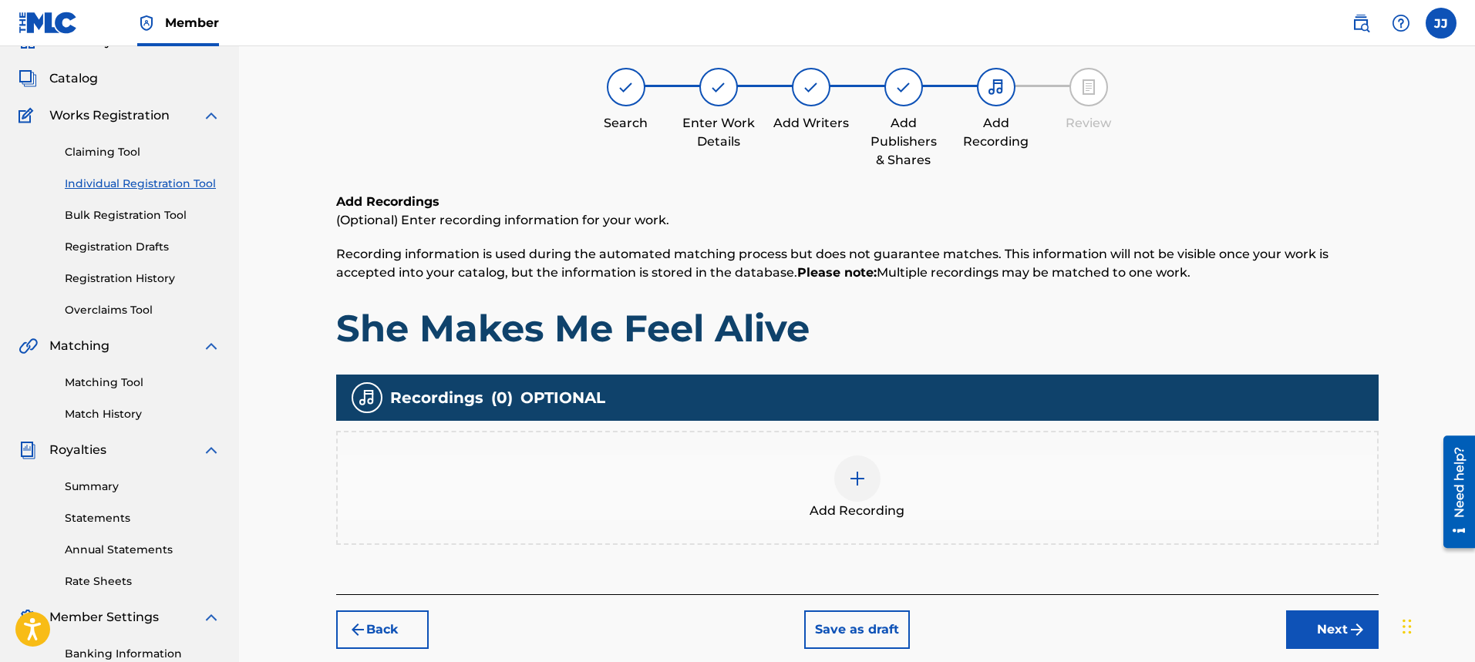
scroll to position [69, 0]
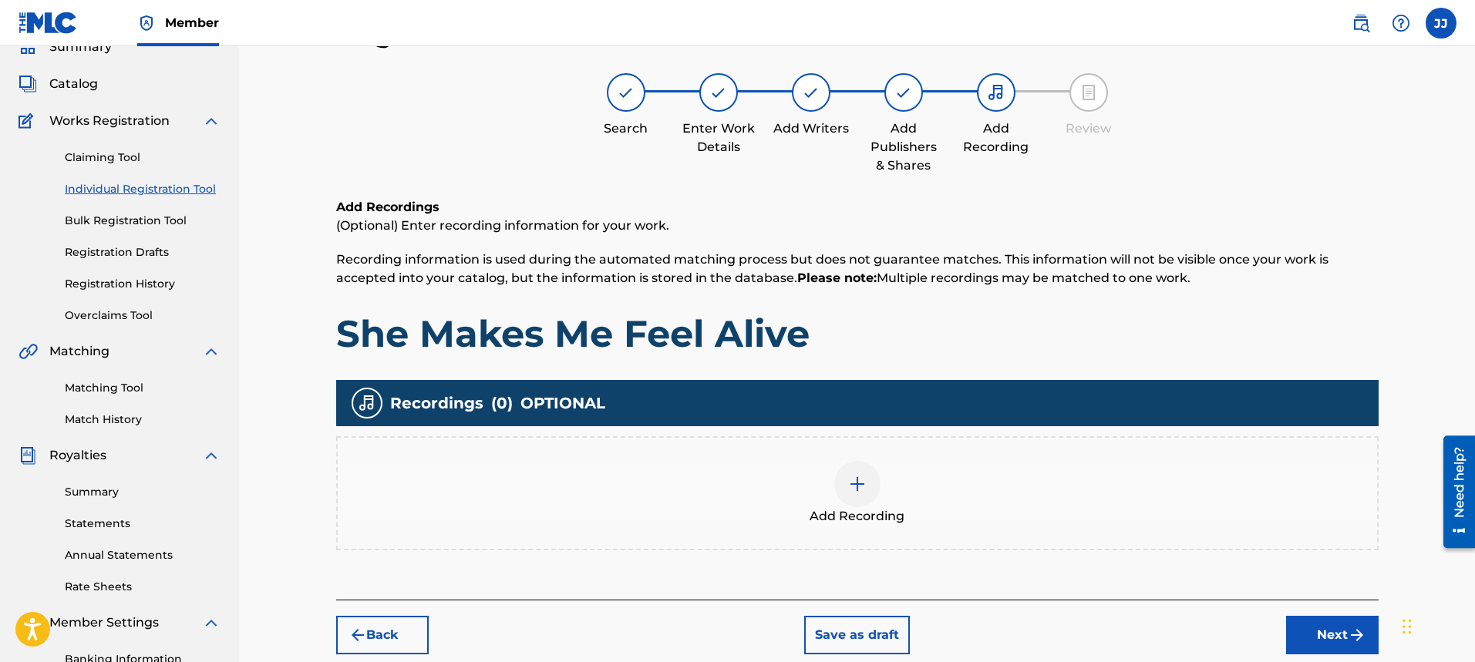
click at [854, 483] on img at bounding box center [857, 484] width 19 height 19
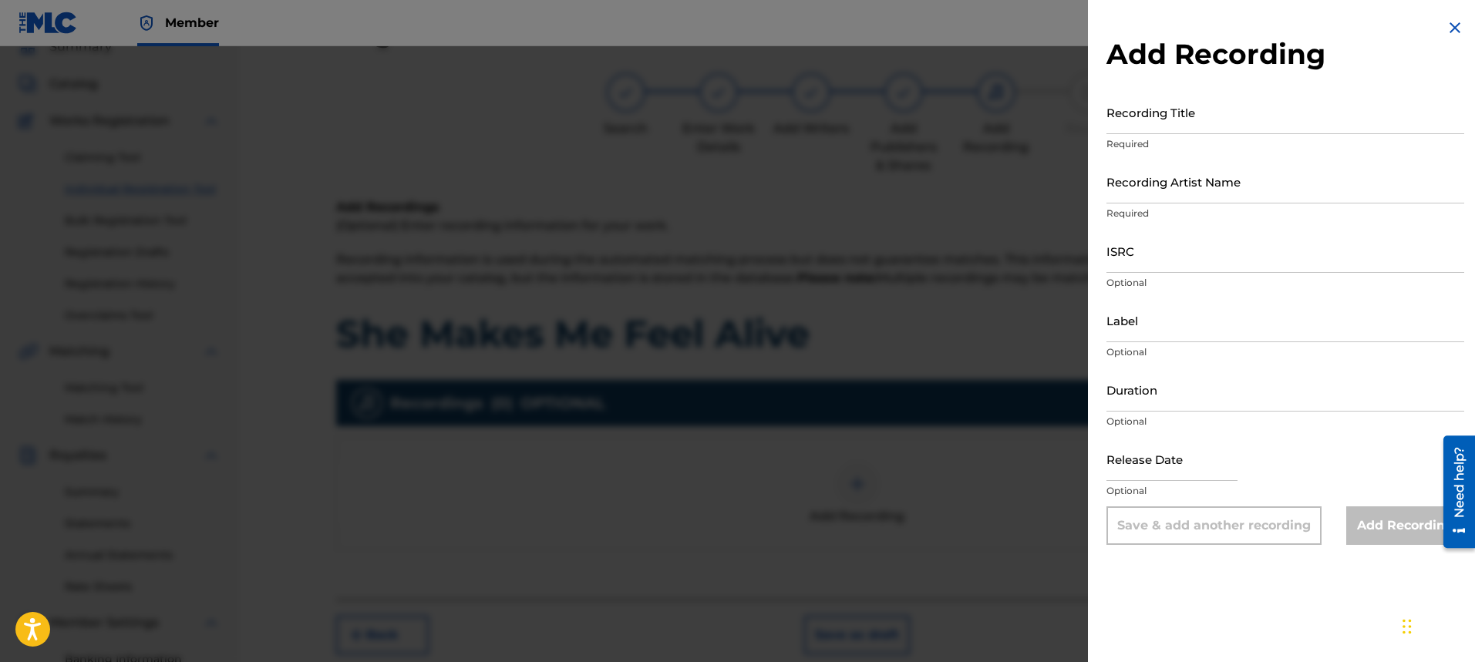
click at [1178, 132] on input "Recording Title" at bounding box center [1286, 112] width 358 height 44
click at [1181, 121] on input "She Makes Mde Feel Alive" at bounding box center [1286, 112] width 358 height 44
click at [1184, 121] on input "She Makes Mde Feel Alive" at bounding box center [1286, 112] width 358 height 44
click at [1186, 121] on input "She Makes Mde Feel Alive" at bounding box center [1286, 112] width 358 height 44
type input "She Makes Me Feel Alive"
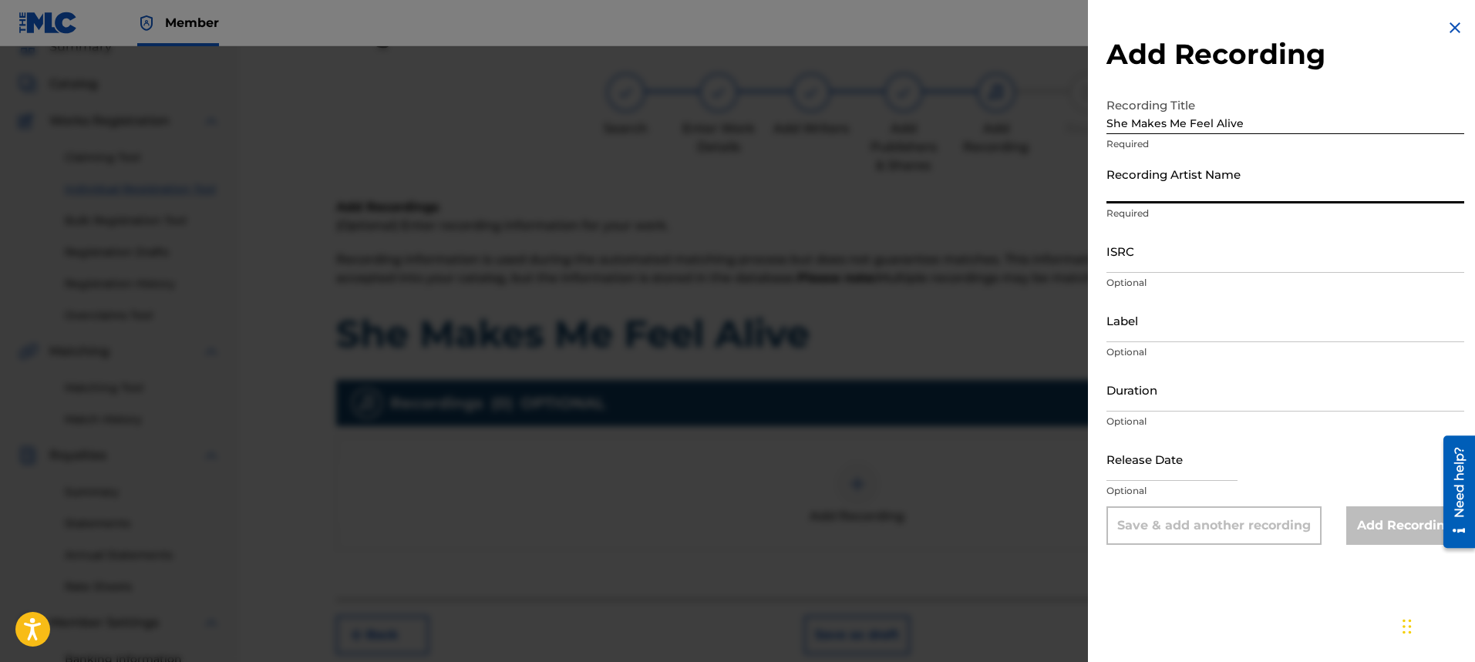
click at [1320, 179] on input "Recording Artist Name" at bounding box center [1286, 182] width 358 height 44
click at [1229, 257] on input "ISRC" at bounding box center [1286, 251] width 358 height 44
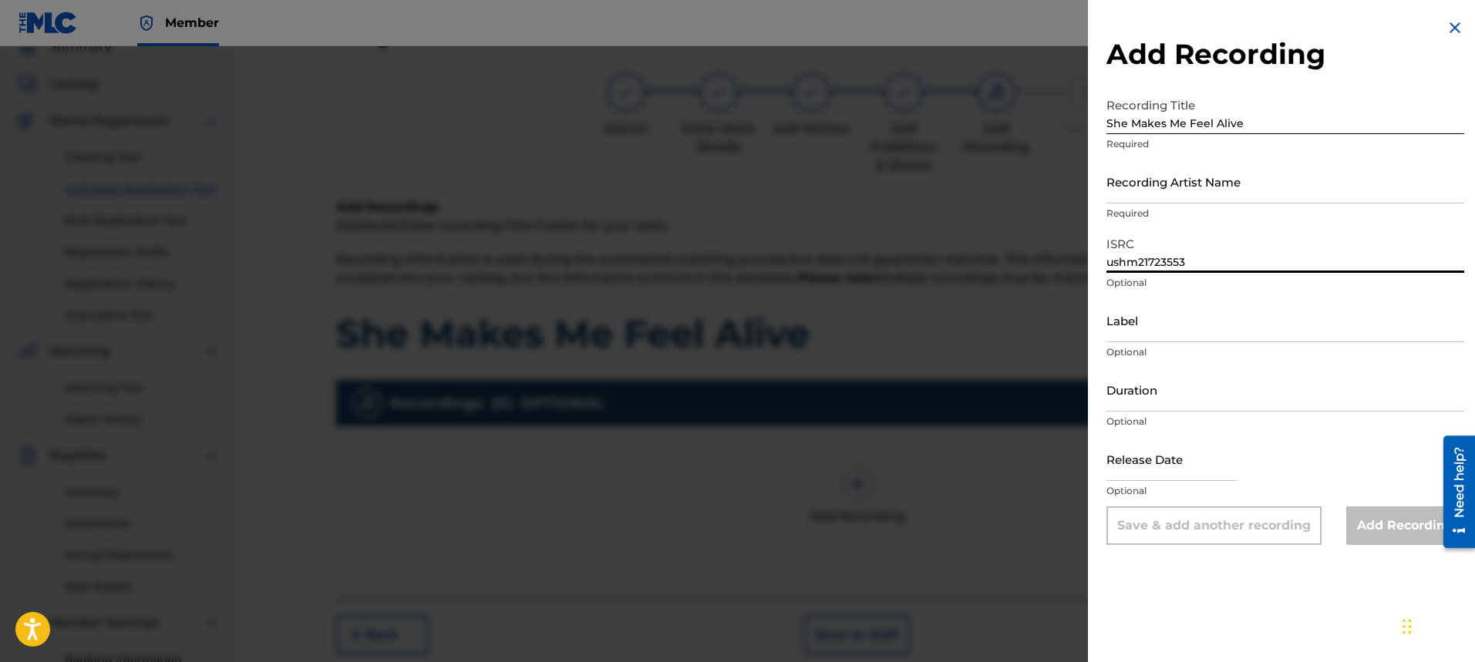
type input "ushm21723553"
click at [1237, 335] on input "Label" at bounding box center [1286, 320] width 358 height 44
type input "[PERSON_NAME]"
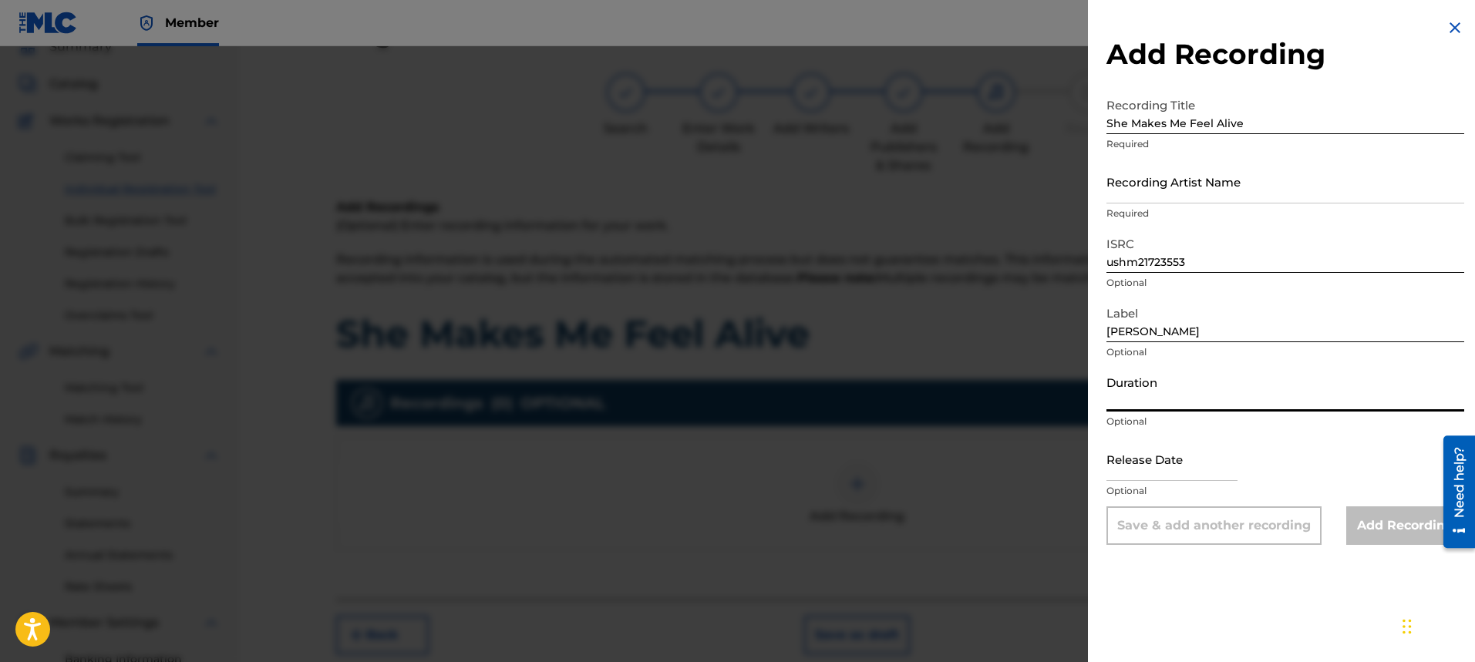
drag, startPoint x: 1233, startPoint y: 399, endPoint x: 1238, endPoint y: 412, distance: 14.2
click at [1235, 402] on input "Duration" at bounding box center [1286, 390] width 358 height 44
type input "04:05"
select select "7"
select select "2025"
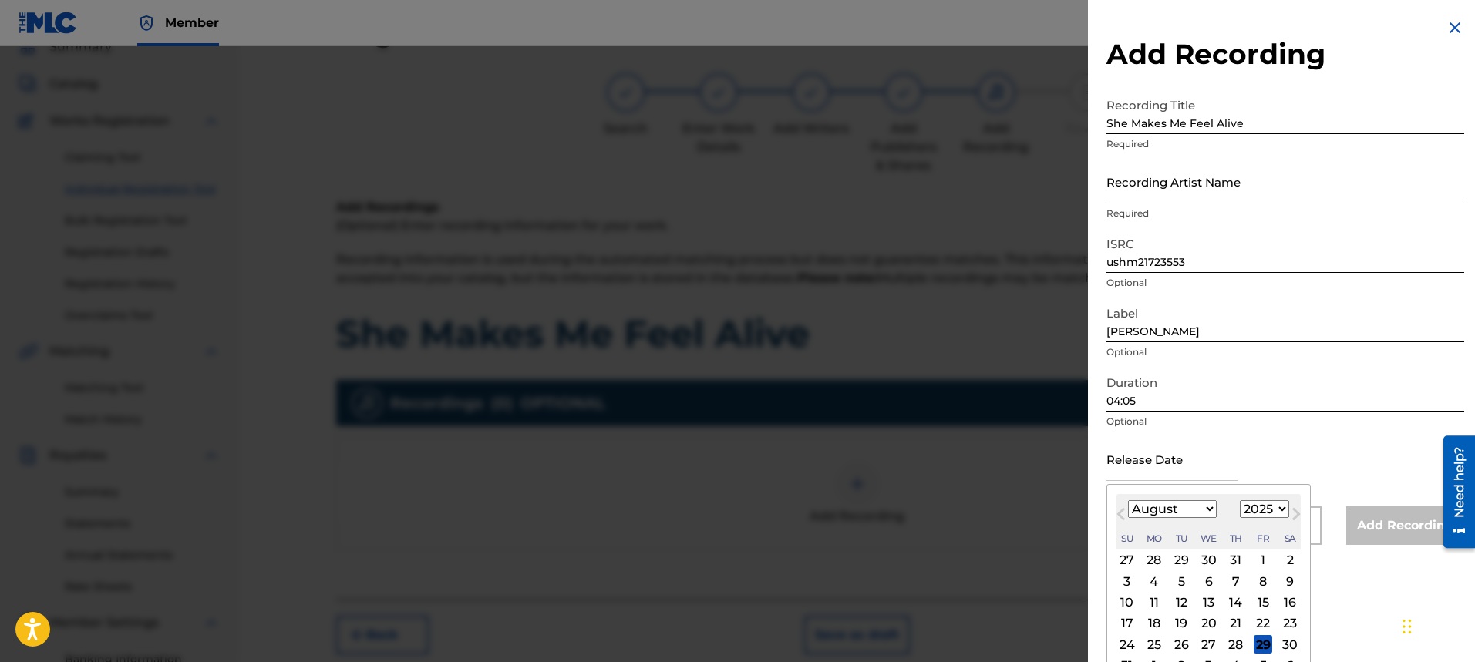
click at [1211, 461] on input "text" at bounding box center [1172, 459] width 131 height 44
click at [1196, 467] on input "text" at bounding box center [1172, 459] width 131 height 44
type input "[DATE]"
select select "6"
select select "2017"
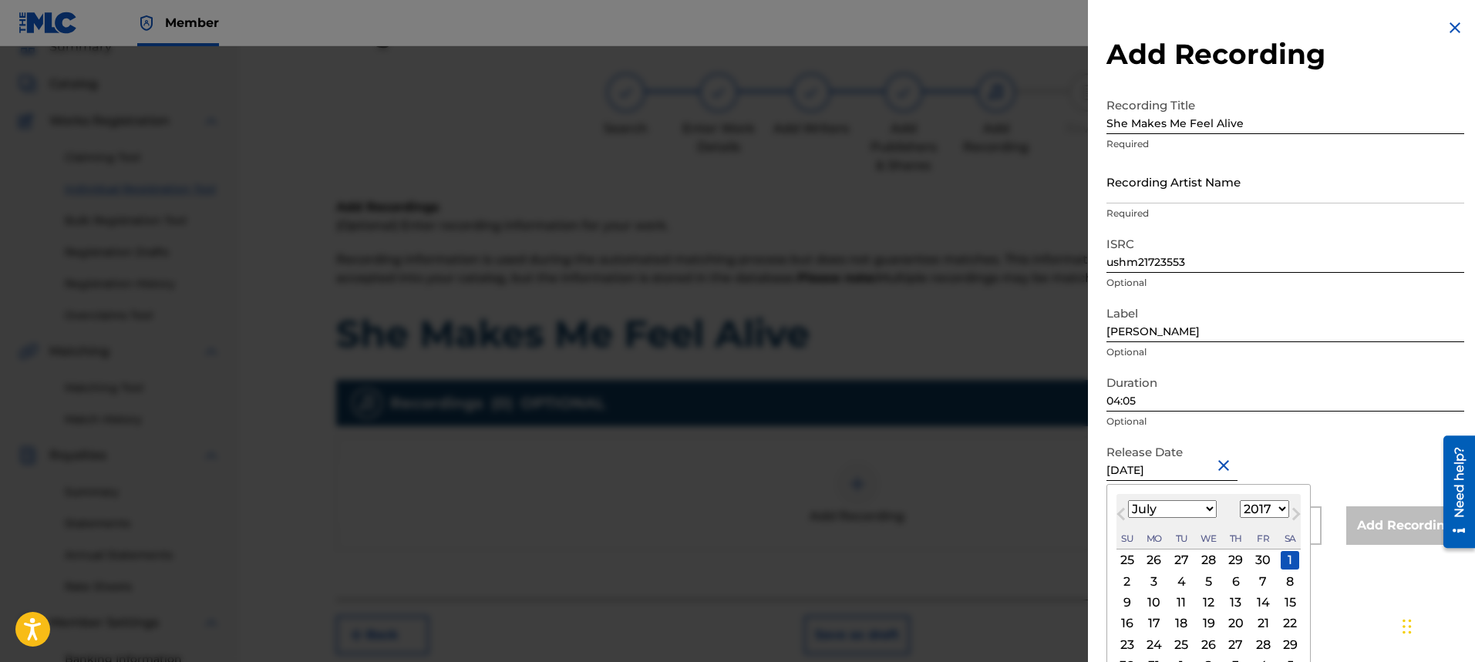
type input "[DATE]"
click at [1419, 476] on div "Release Date [DATE] [DATE] Previous Month Next Month July [DATE] February March…" at bounding box center [1286, 471] width 358 height 69
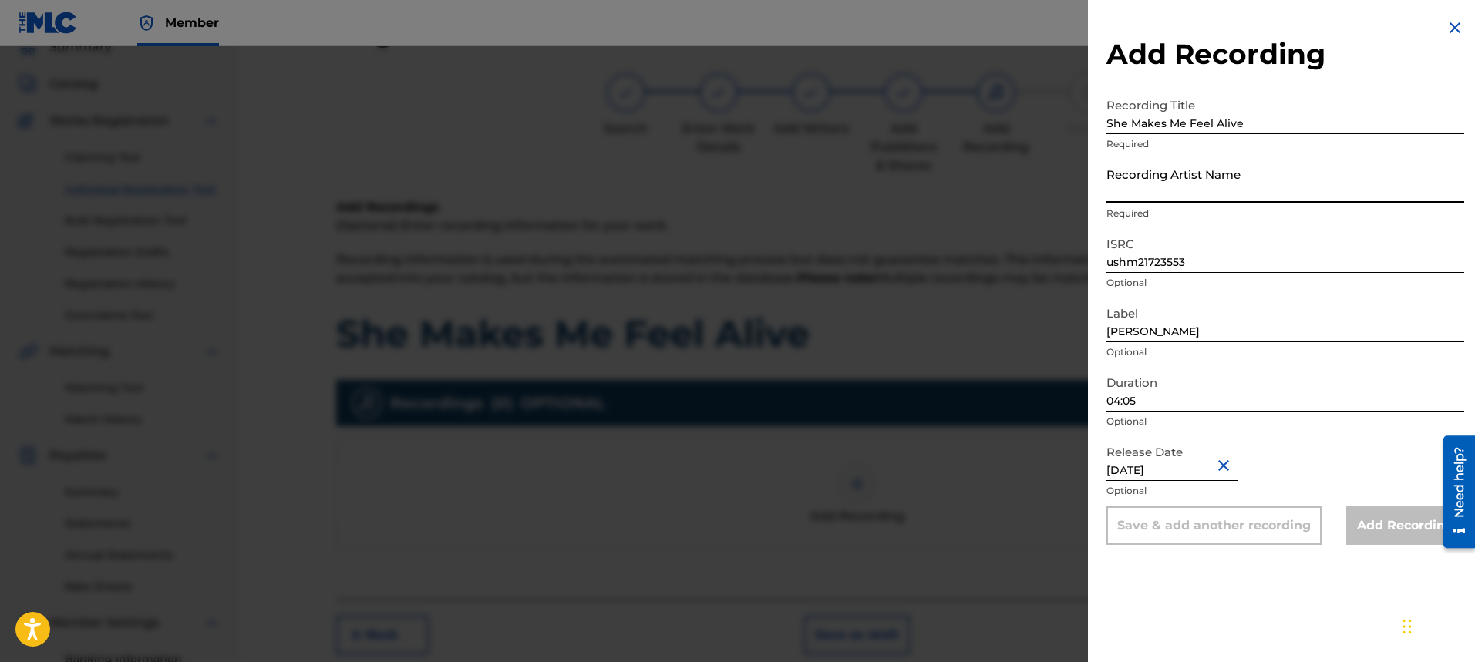
click at [1272, 190] on input "Recording Artist Name" at bounding box center [1286, 182] width 358 height 44
click at [1269, 194] on input "Recording Artist Name" at bounding box center [1286, 182] width 358 height 44
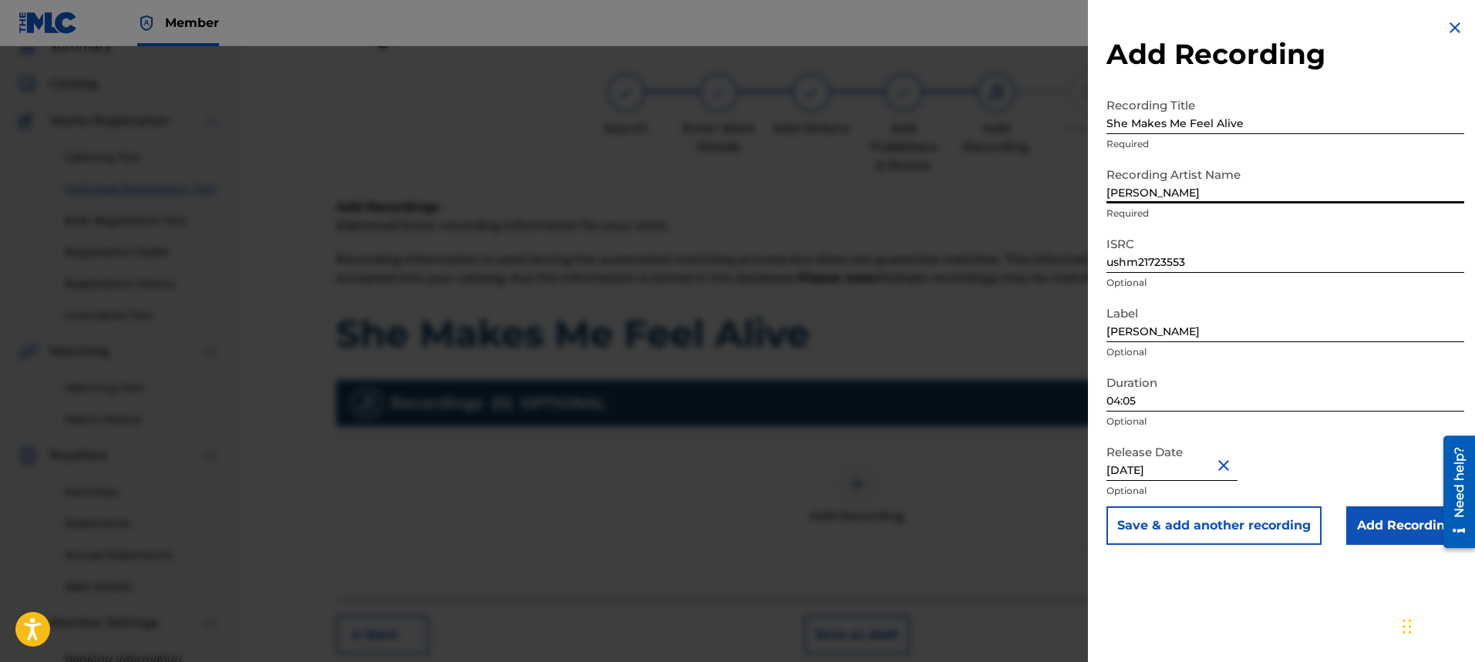
type input "[PERSON_NAME]"
click at [1416, 534] on input "Add Recording" at bounding box center [1405, 526] width 118 height 39
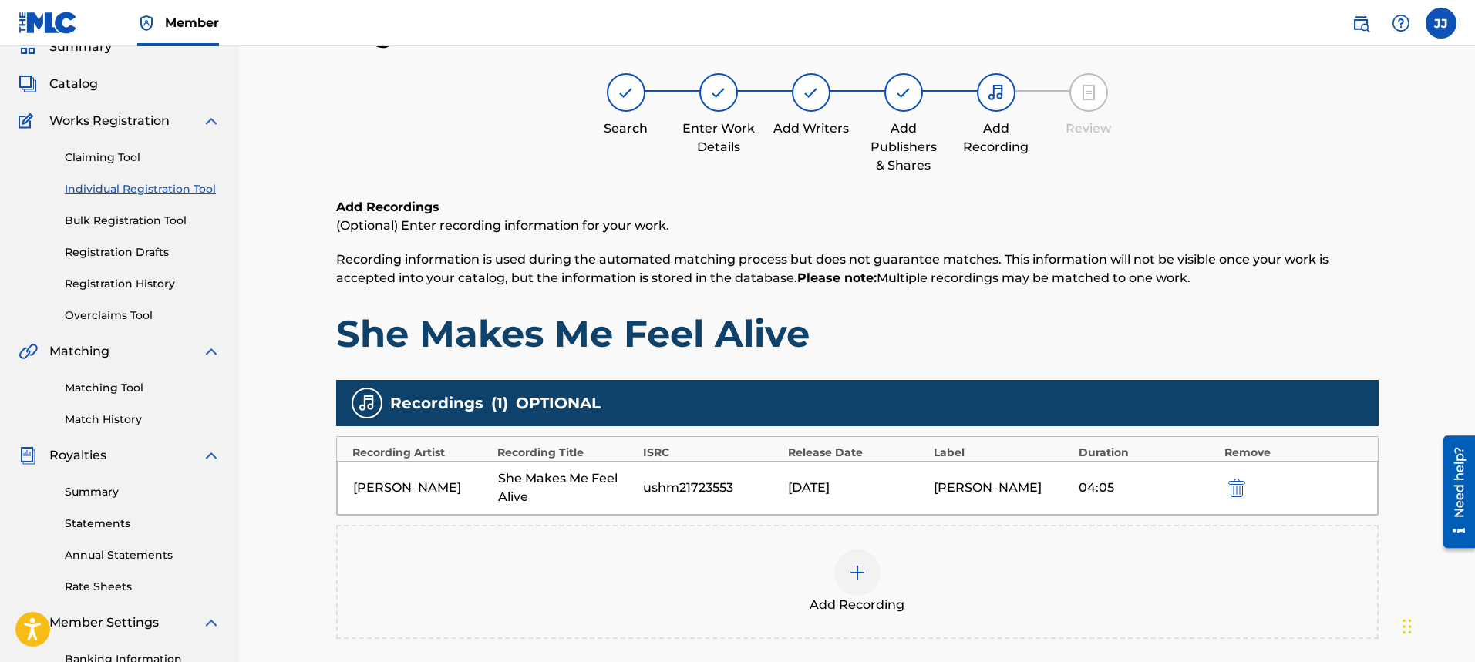
scroll to position [294, 0]
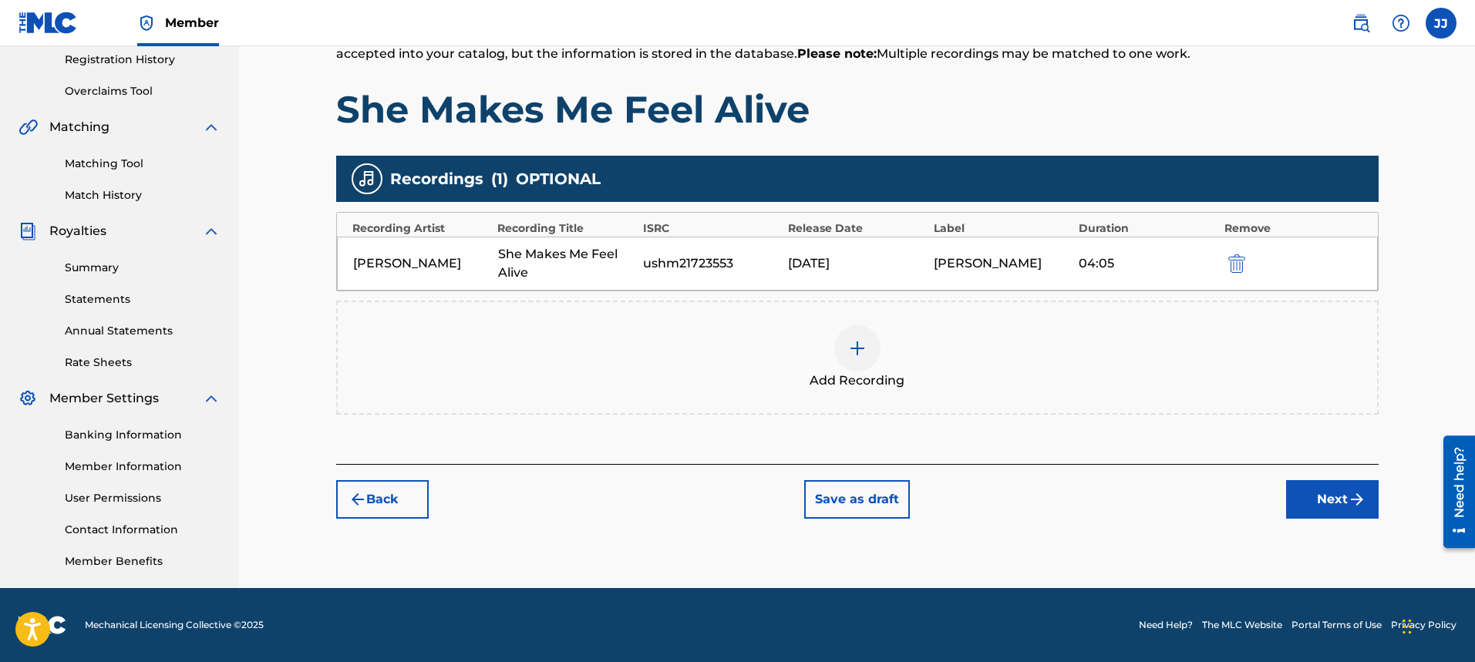
click at [1332, 498] on button "Next" at bounding box center [1332, 499] width 93 height 39
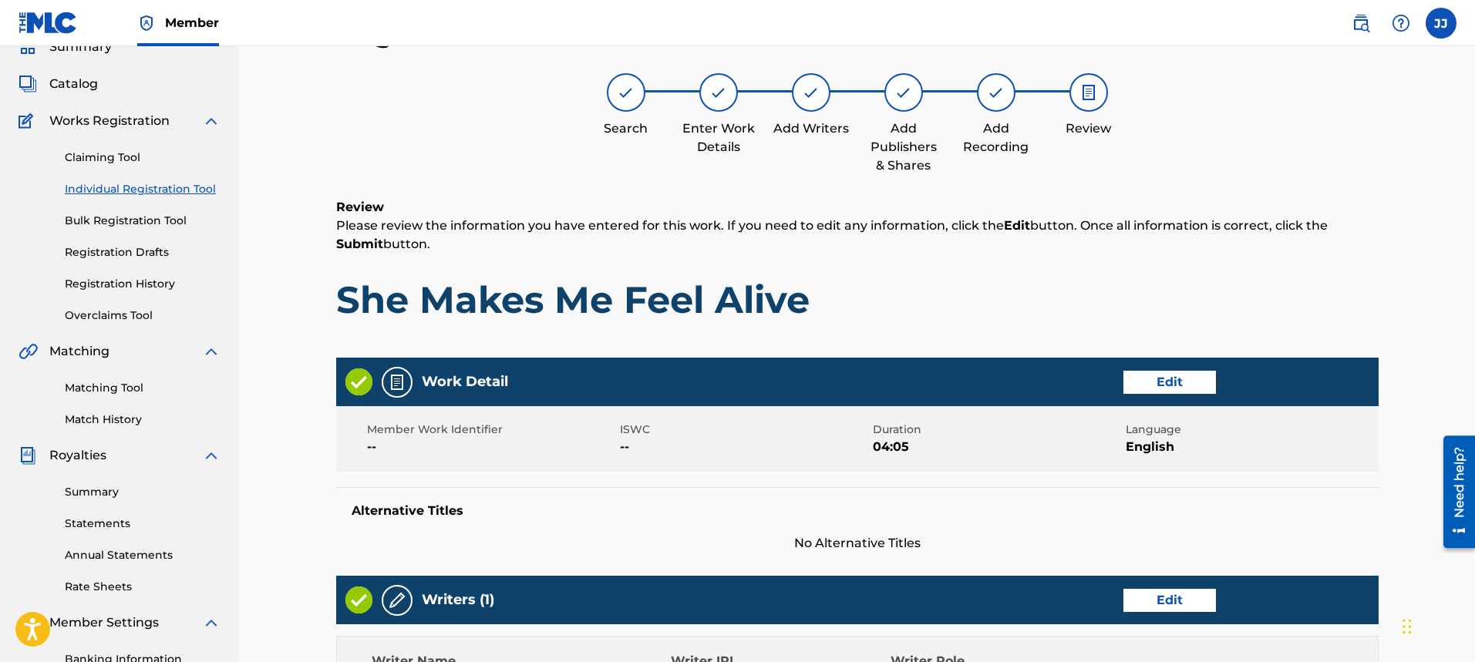
scroll to position [642, 0]
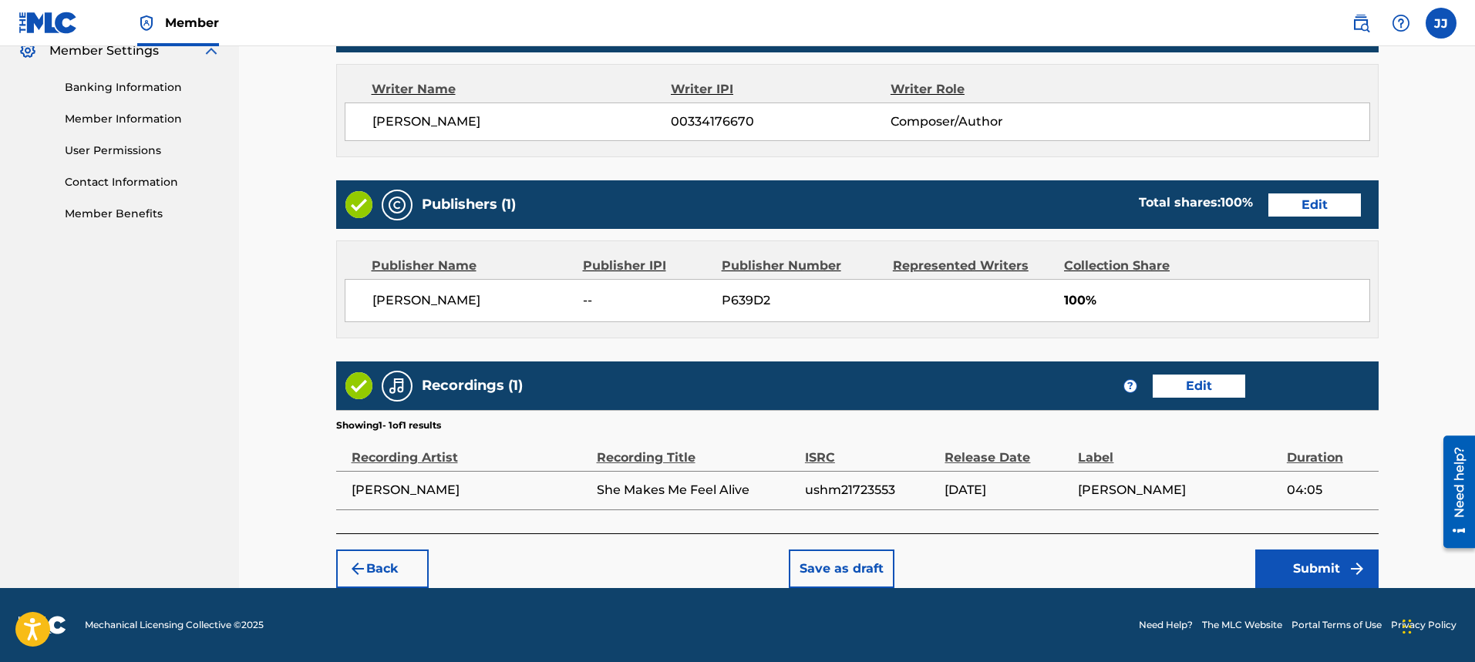
click at [1322, 561] on button "Submit" at bounding box center [1316, 569] width 123 height 39
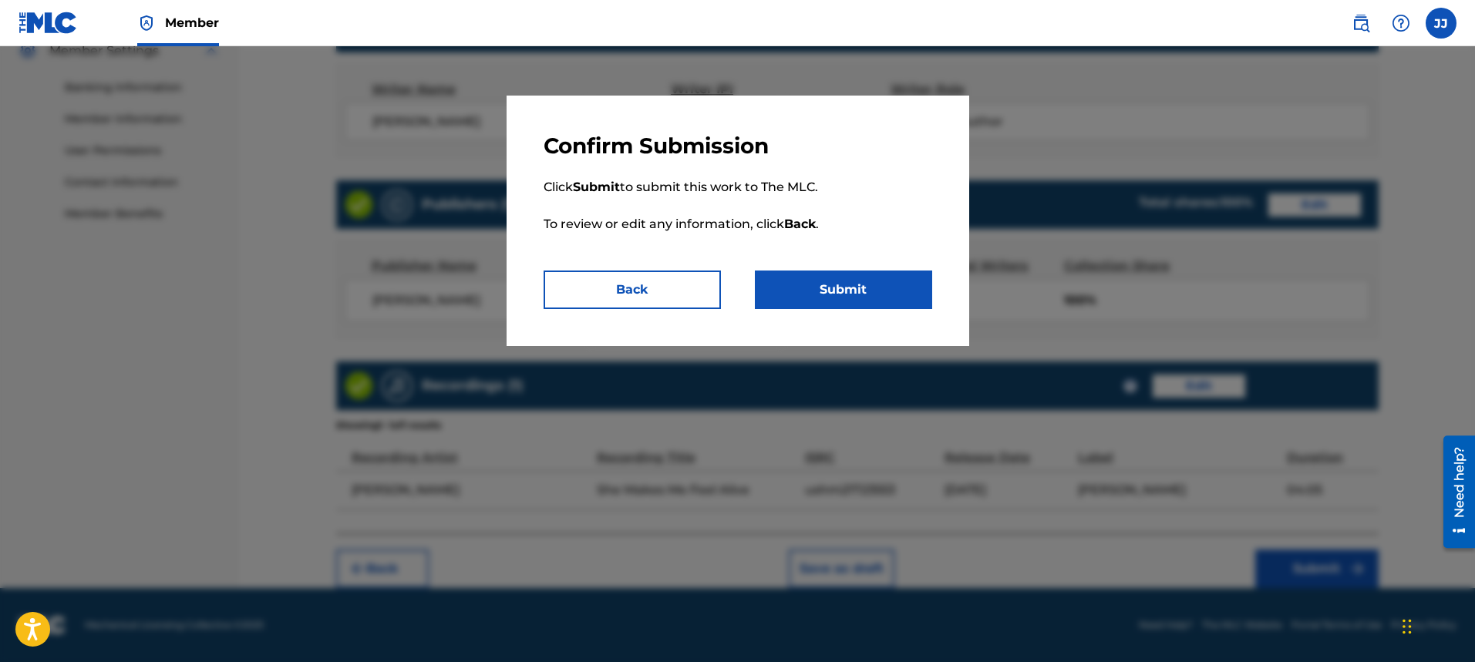
click at [901, 291] on button "Submit" at bounding box center [843, 290] width 177 height 39
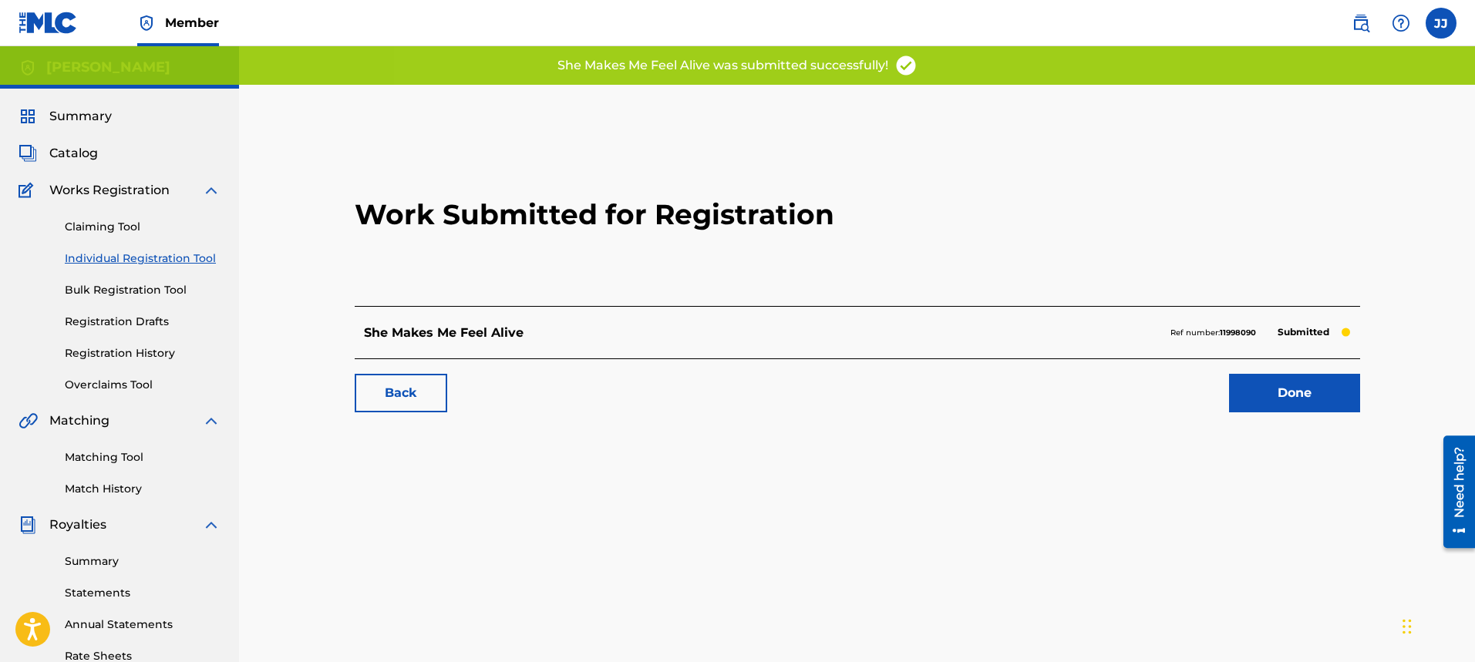
click at [1307, 406] on link "Done" at bounding box center [1294, 393] width 131 height 39
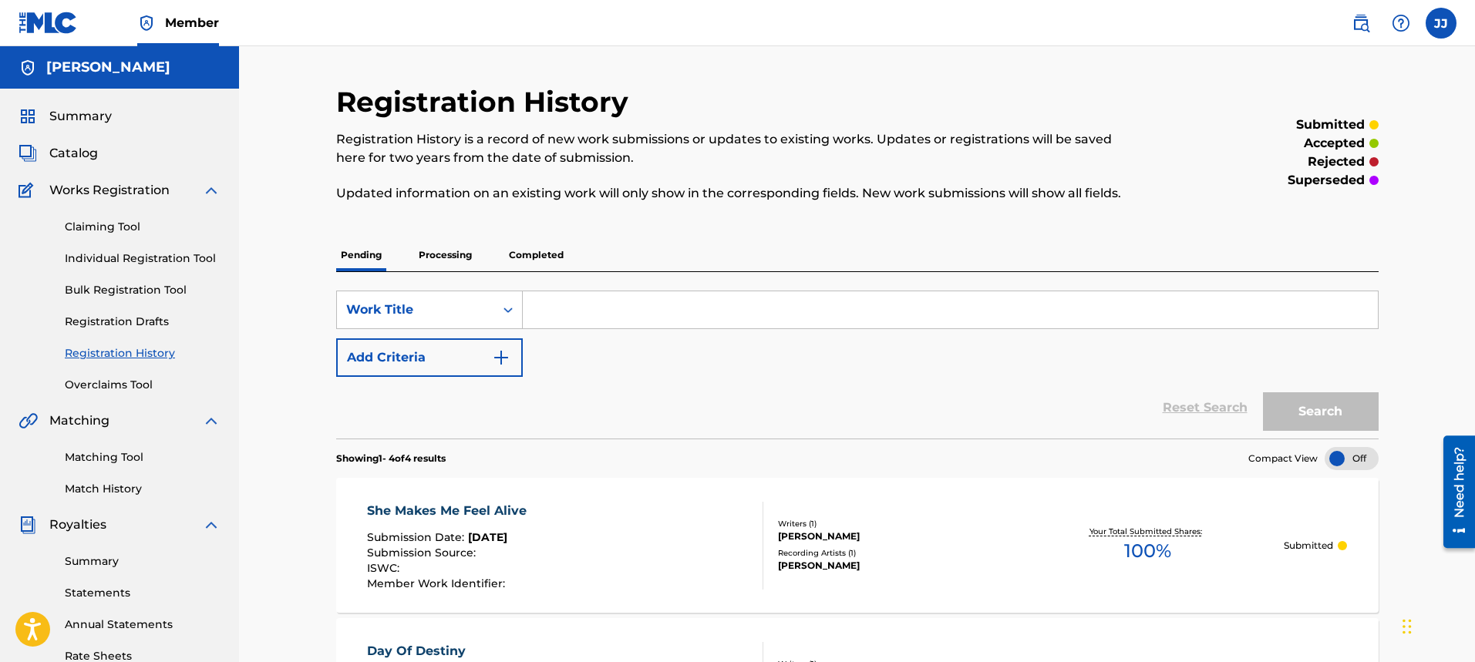
click at [72, 153] on span "Catalog" at bounding box center [73, 153] width 49 height 19
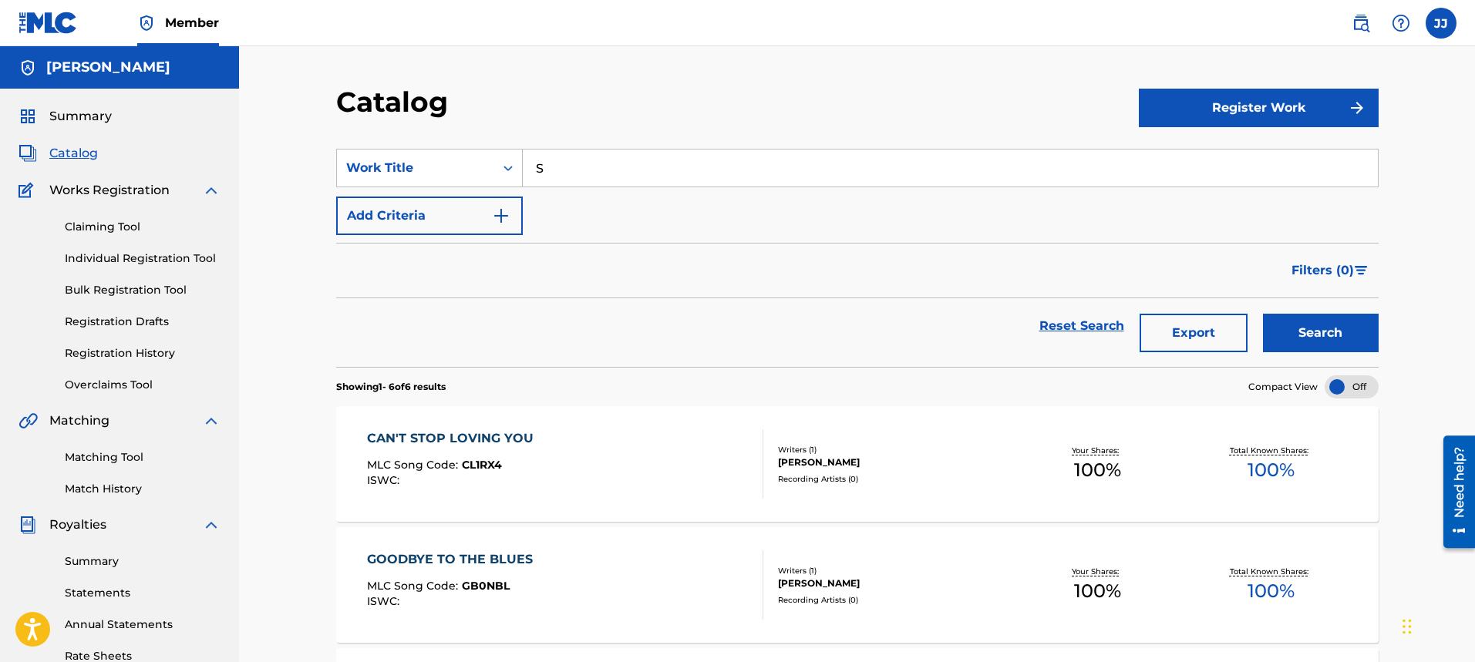
click at [1161, 110] on button "Register Work" at bounding box center [1259, 108] width 240 height 39
click at [1178, 160] on link "Individual" at bounding box center [1259, 158] width 240 height 37
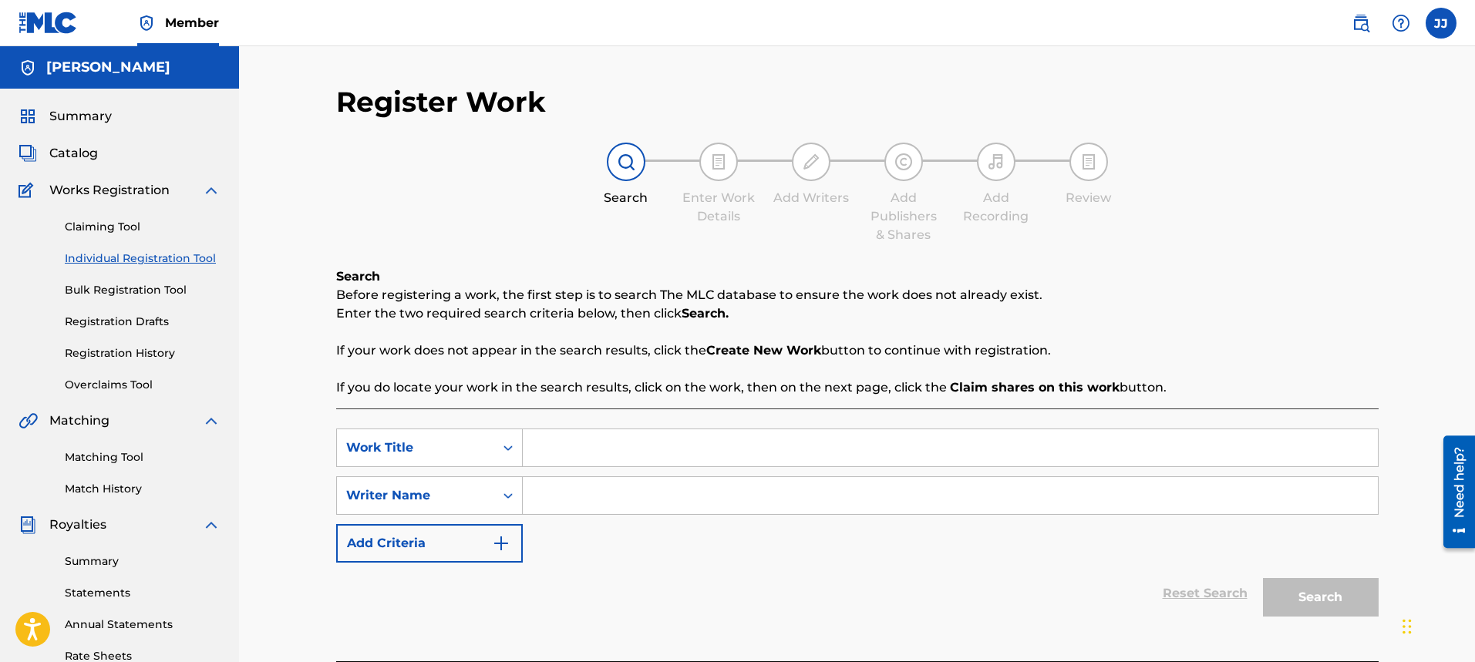
click at [605, 440] on input "Search Form" at bounding box center [950, 448] width 855 height 37
type input "Ready to Rock"
click at [671, 492] on input "Search Form" at bounding box center [950, 495] width 855 height 37
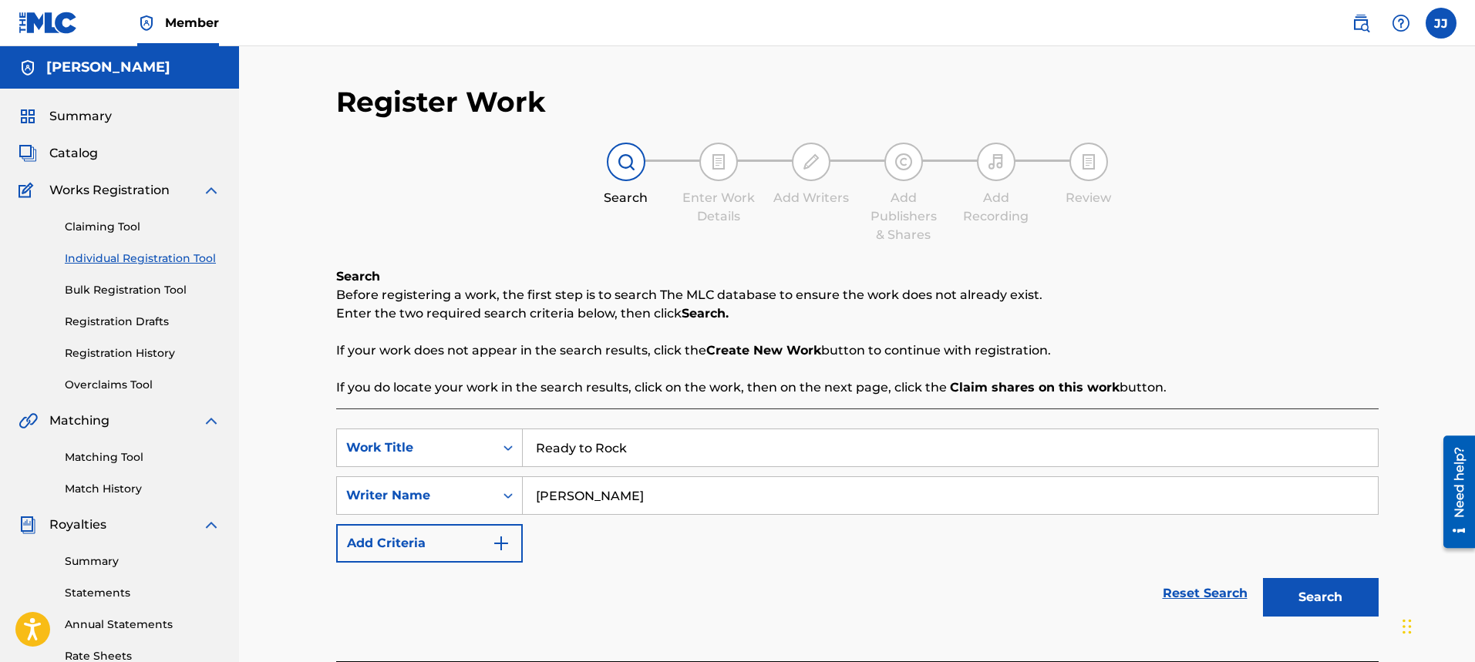
type input "[PERSON_NAME]"
click at [1320, 594] on button "Search" at bounding box center [1321, 597] width 116 height 39
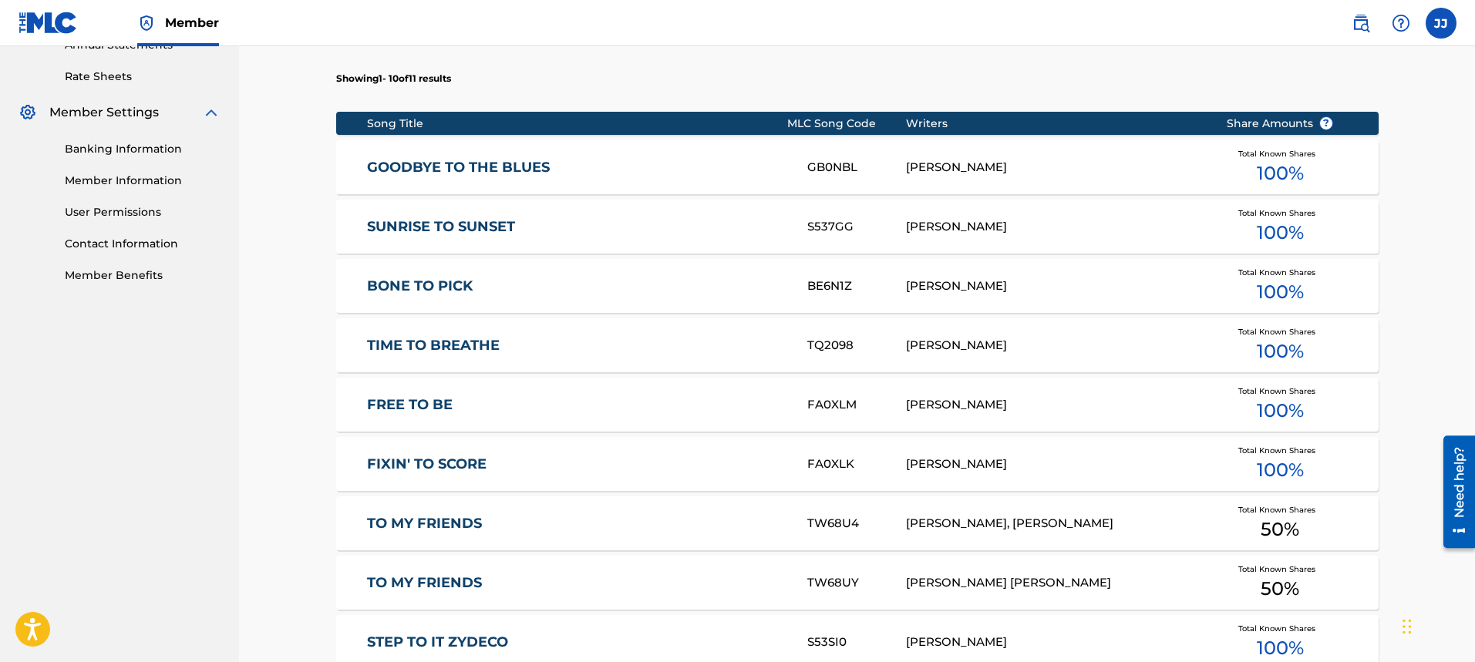
scroll to position [916, 0]
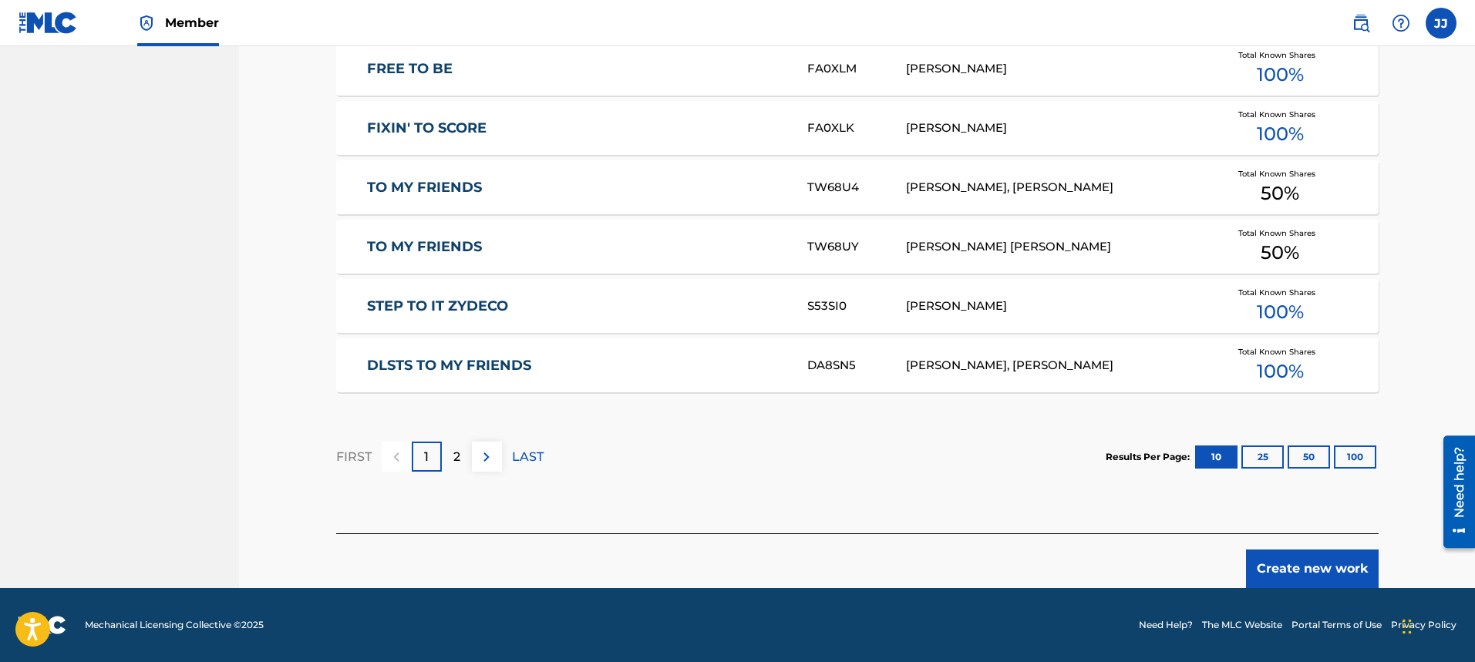
click at [1326, 571] on button "Create new work" at bounding box center [1312, 569] width 133 height 39
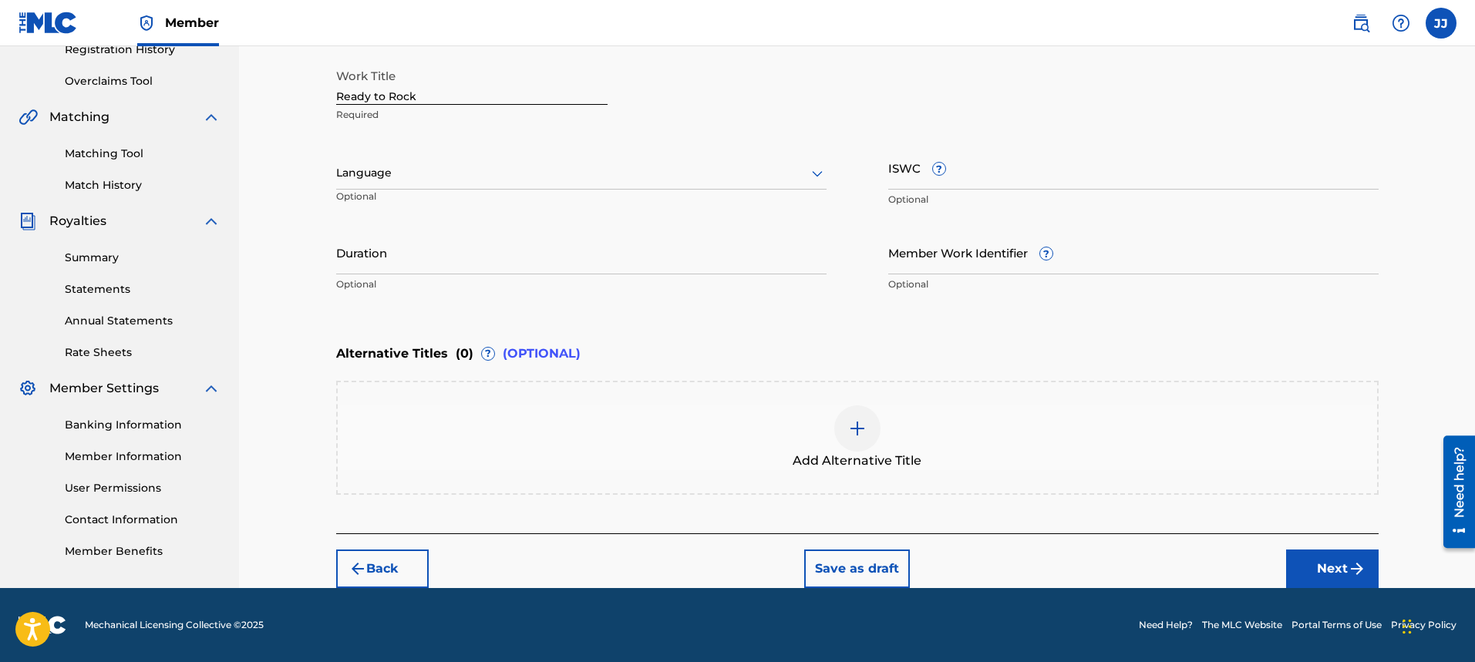
scroll to position [304, 0]
click at [598, 166] on div at bounding box center [581, 172] width 490 height 19
click at [574, 204] on div "English" at bounding box center [581, 207] width 489 height 35
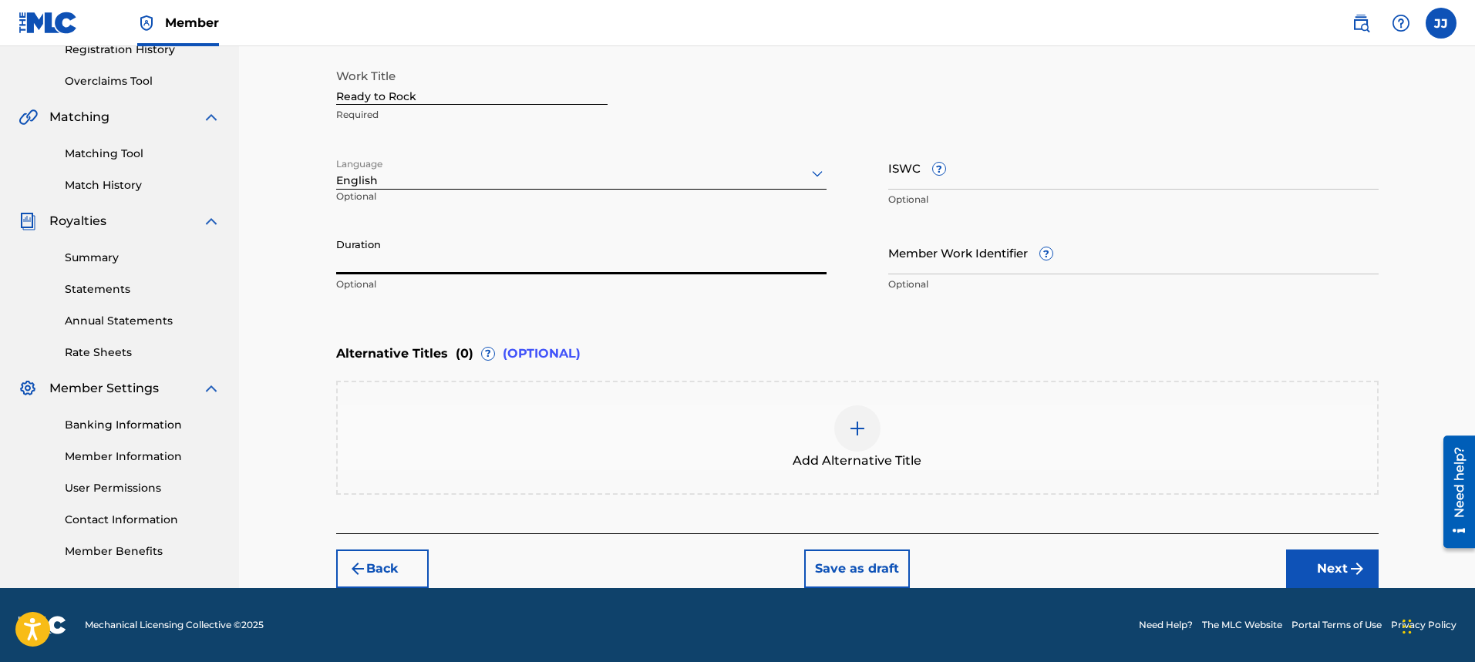
click at [535, 260] on input "Duration" at bounding box center [581, 253] width 490 height 44
type input "04:05"
click at [1346, 564] on button "Next" at bounding box center [1332, 569] width 93 height 39
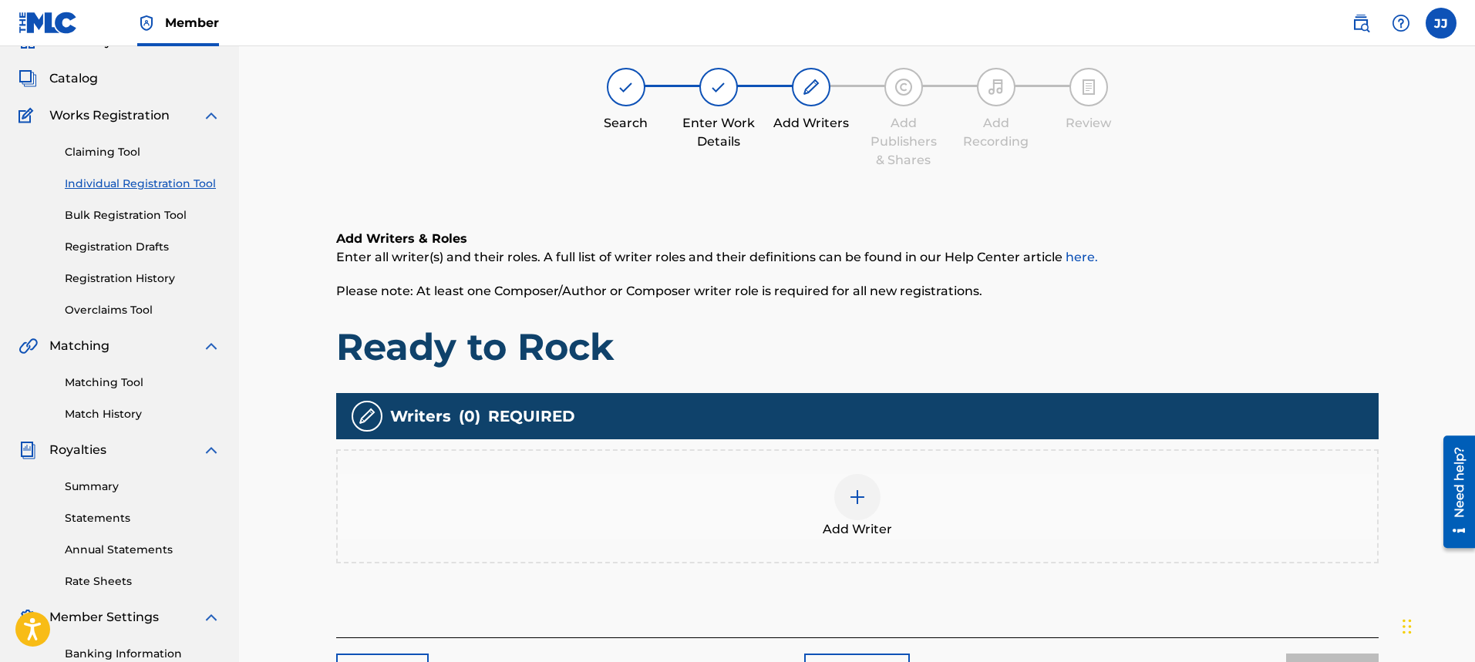
scroll to position [69, 0]
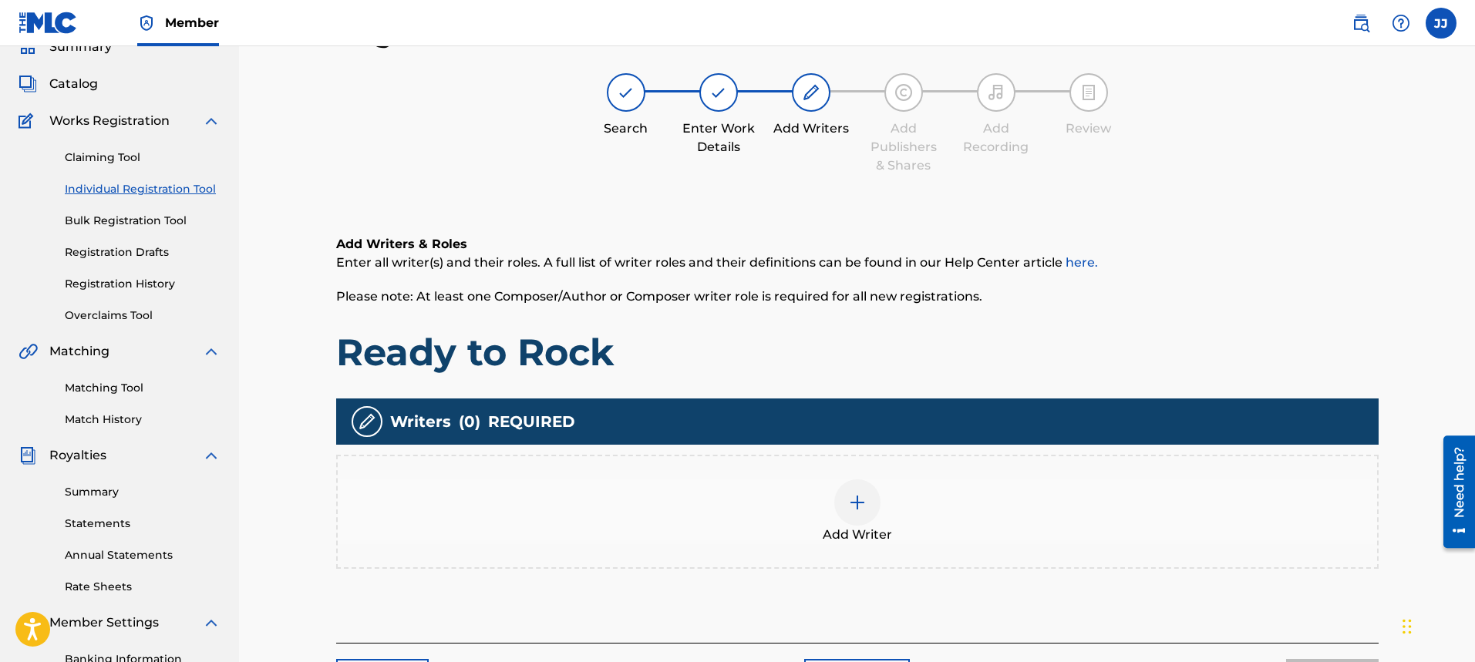
click at [861, 505] on img at bounding box center [857, 503] width 19 height 19
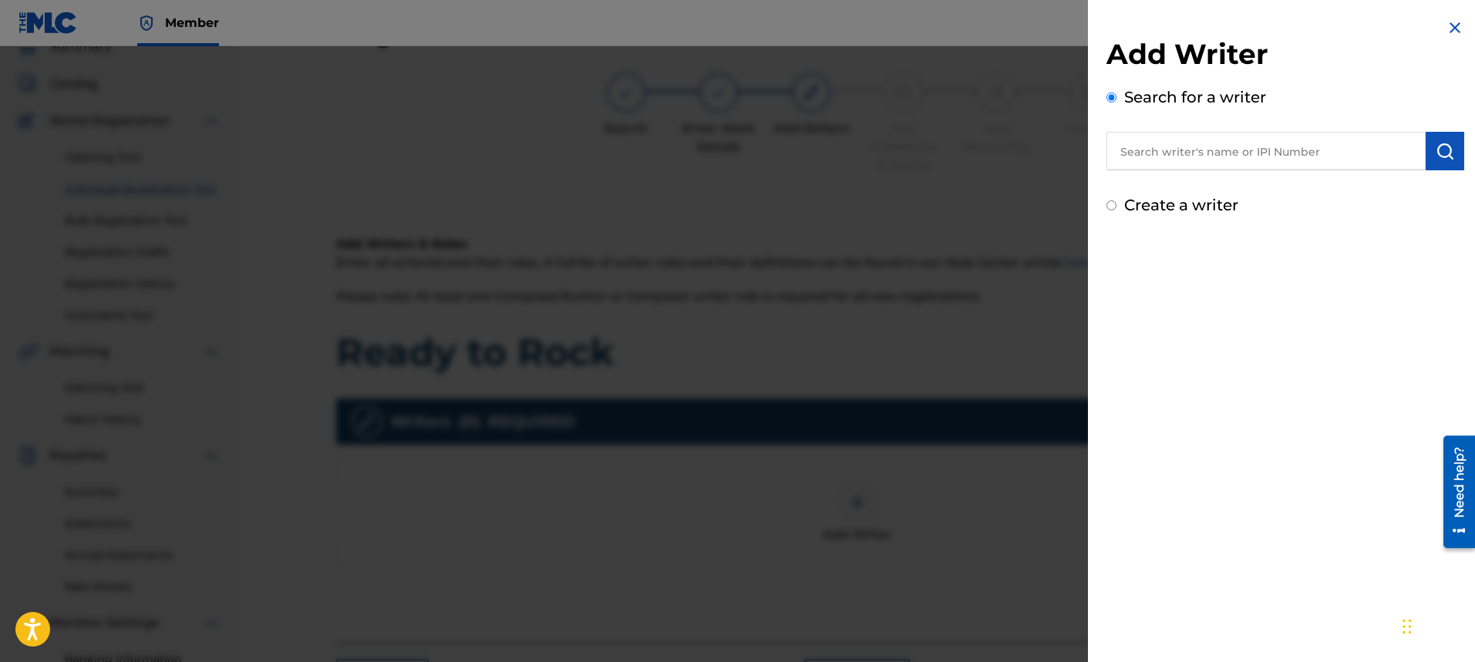
click at [1208, 154] on input "text" at bounding box center [1266, 151] width 319 height 39
click at [1109, 204] on input "Create a writer" at bounding box center [1112, 205] width 10 height 10
radio input "false"
radio input "true"
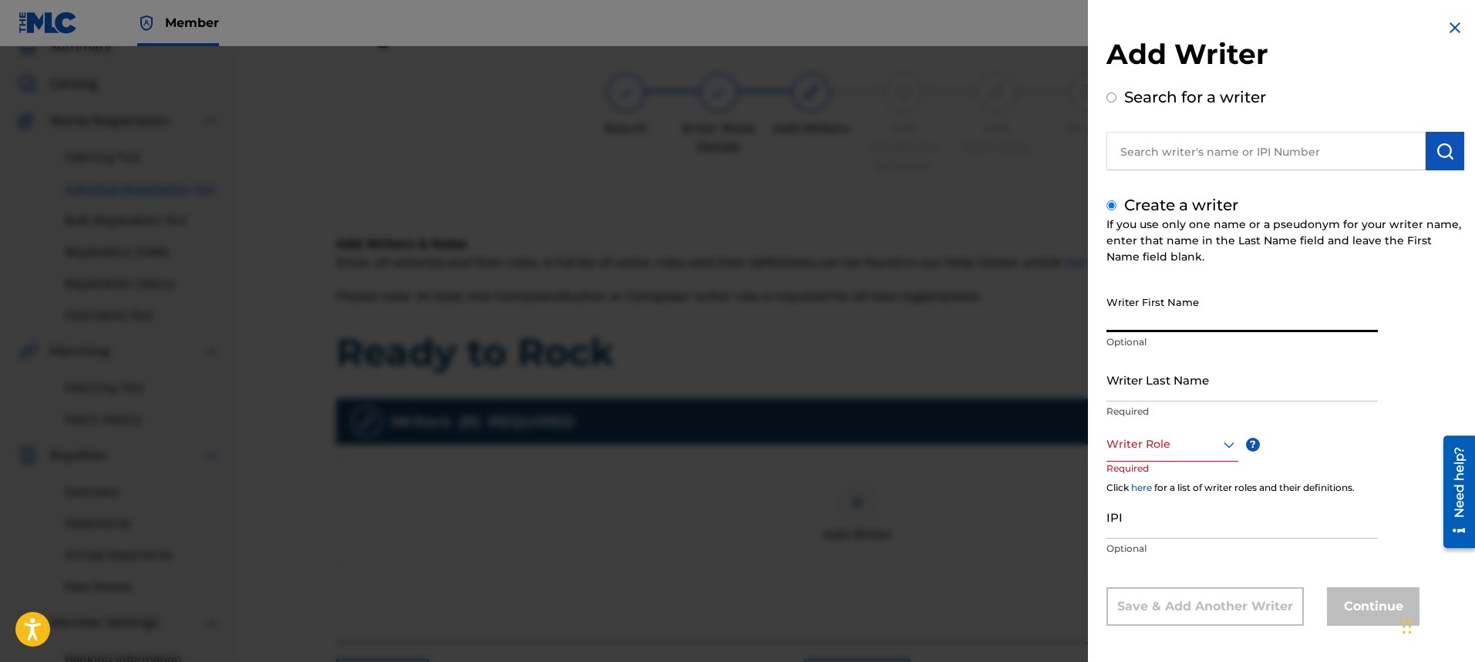
click at [1146, 314] on input "Writer First Name" at bounding box center [1242, 310] width 271 height 44
type input "[PERSON_NAME]"
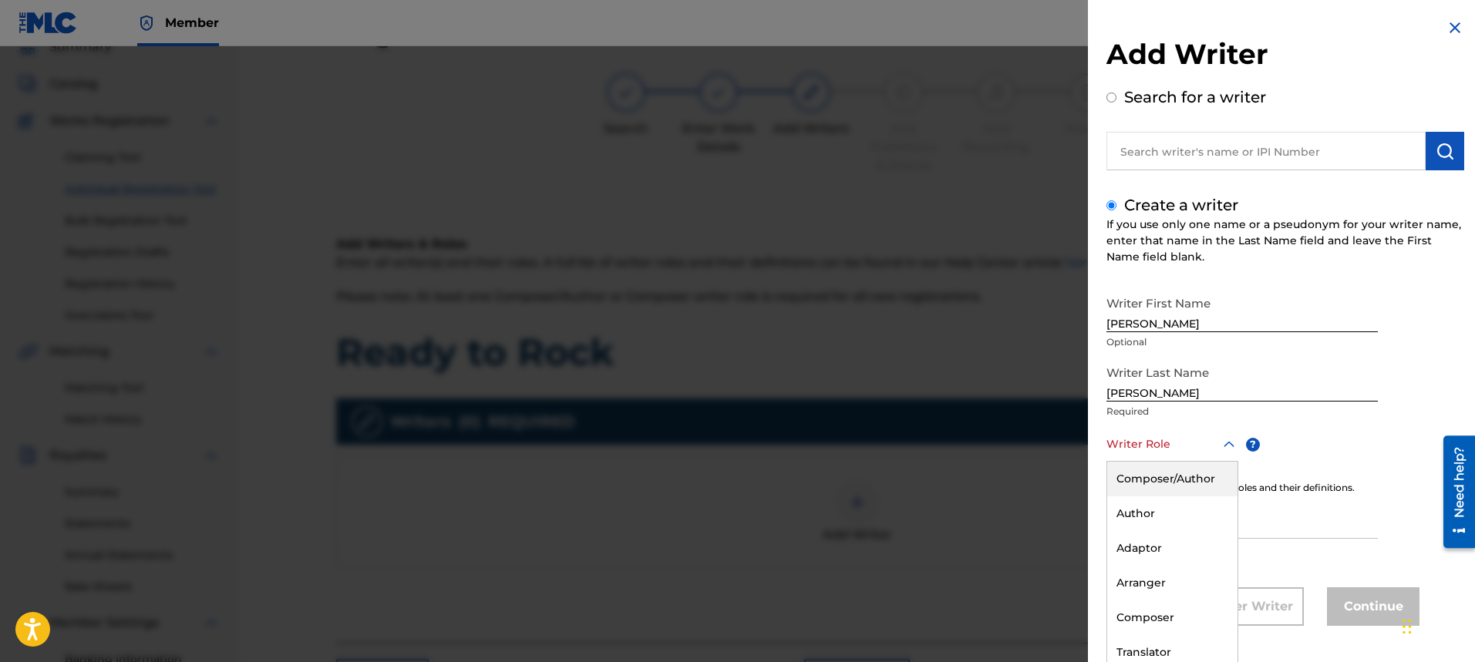
scroll to position [5, 0]
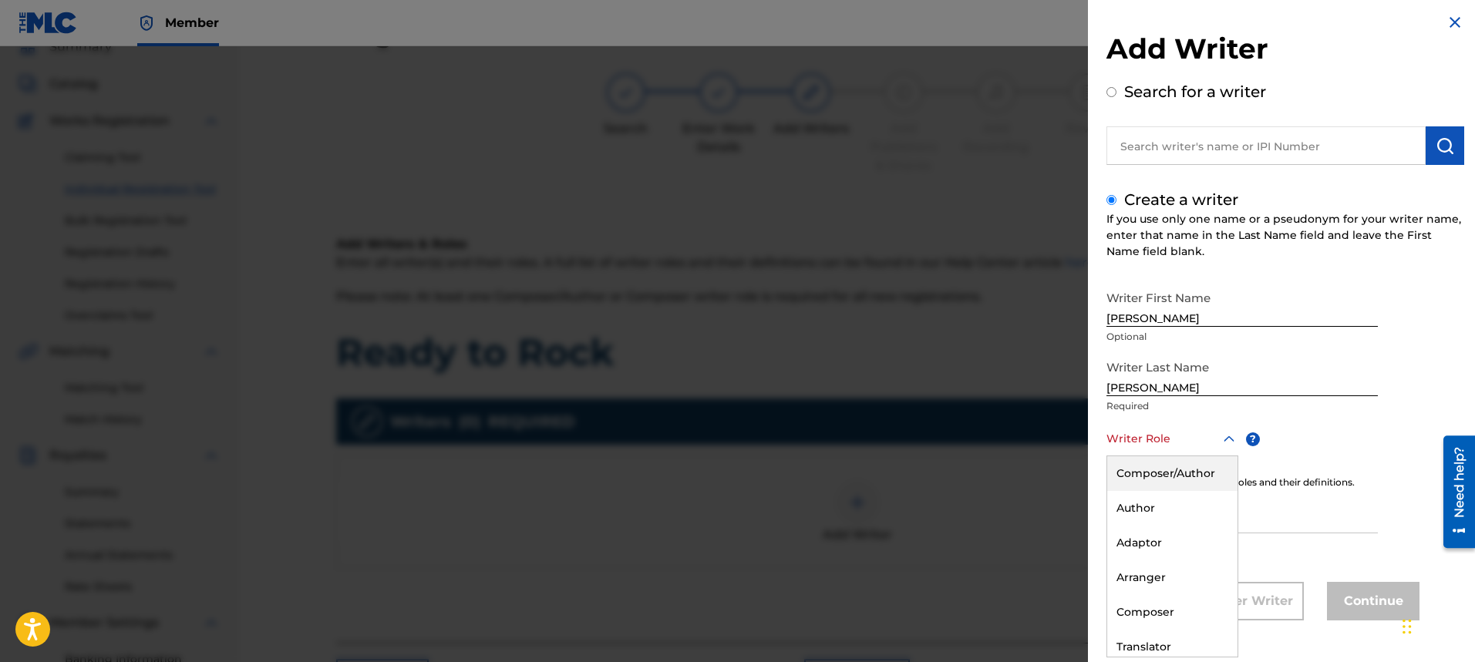
click at [1182, 450] on div "Writer Role" at bounding box center [1173, 439] width 132 height 35
click at [1188, 468] on div "Composer/Author" at bounding box center [1172, 474] width 130 height 35
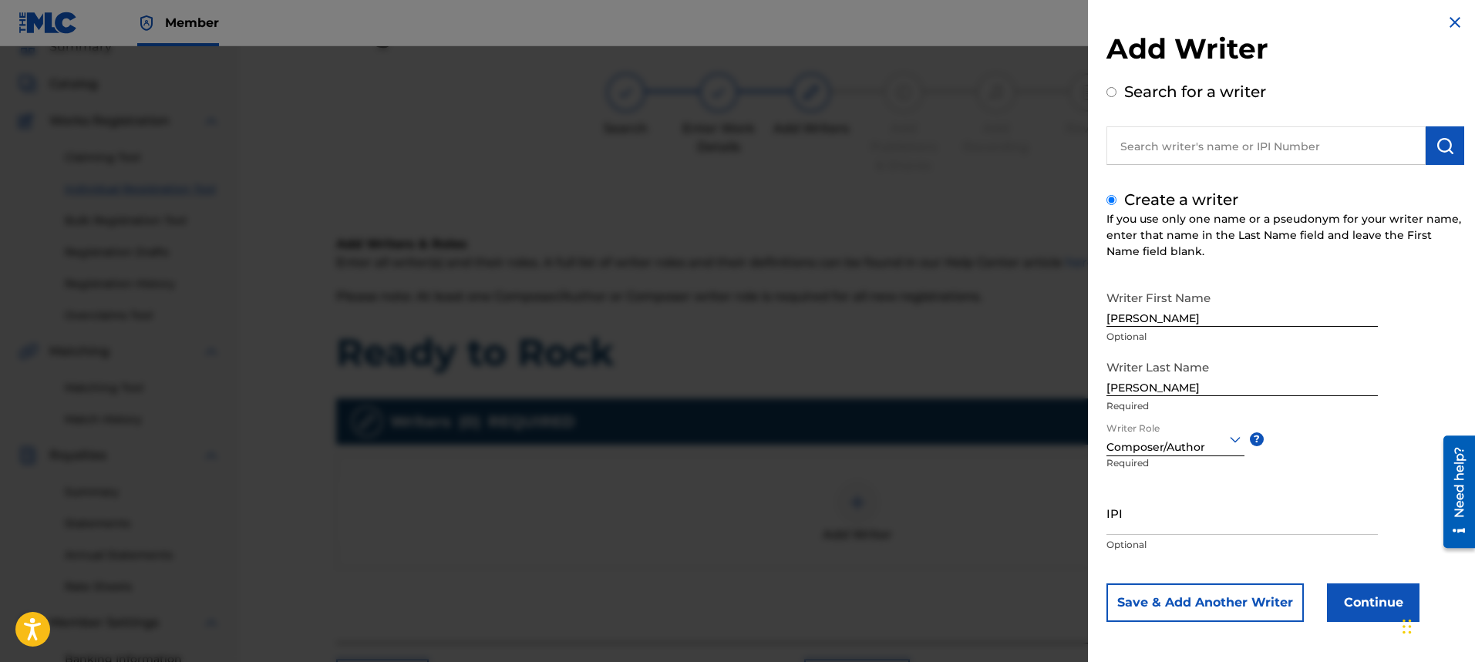
click at [1178, 529] on input "IPI" at bounding box center [1242, 513] width 271 height 44
type input "00334176670"
click at [1353, 600] on button "Continue" at bounding box center [1373, 603] width 93 height 39
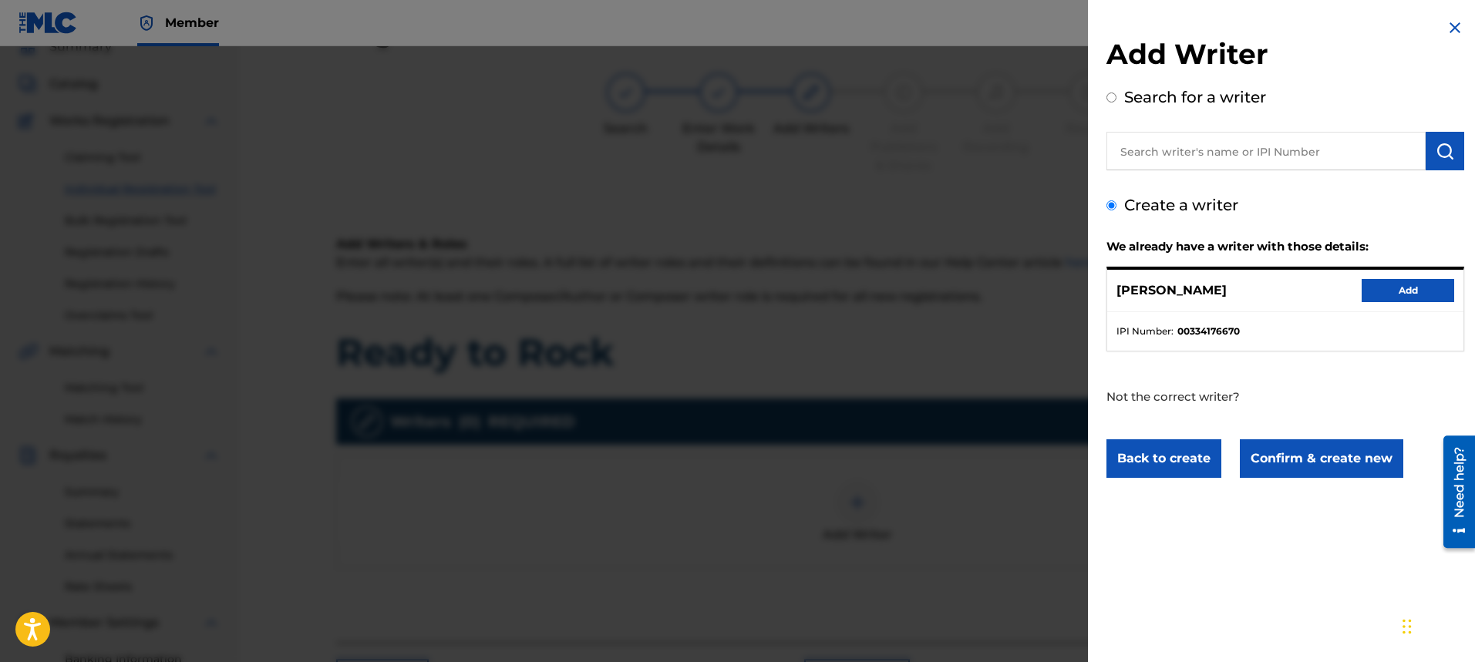
scroll to position [0, 0]
click at [1413, 295] on button "Add" at bounding box center [1408, 290] width 93 height 23
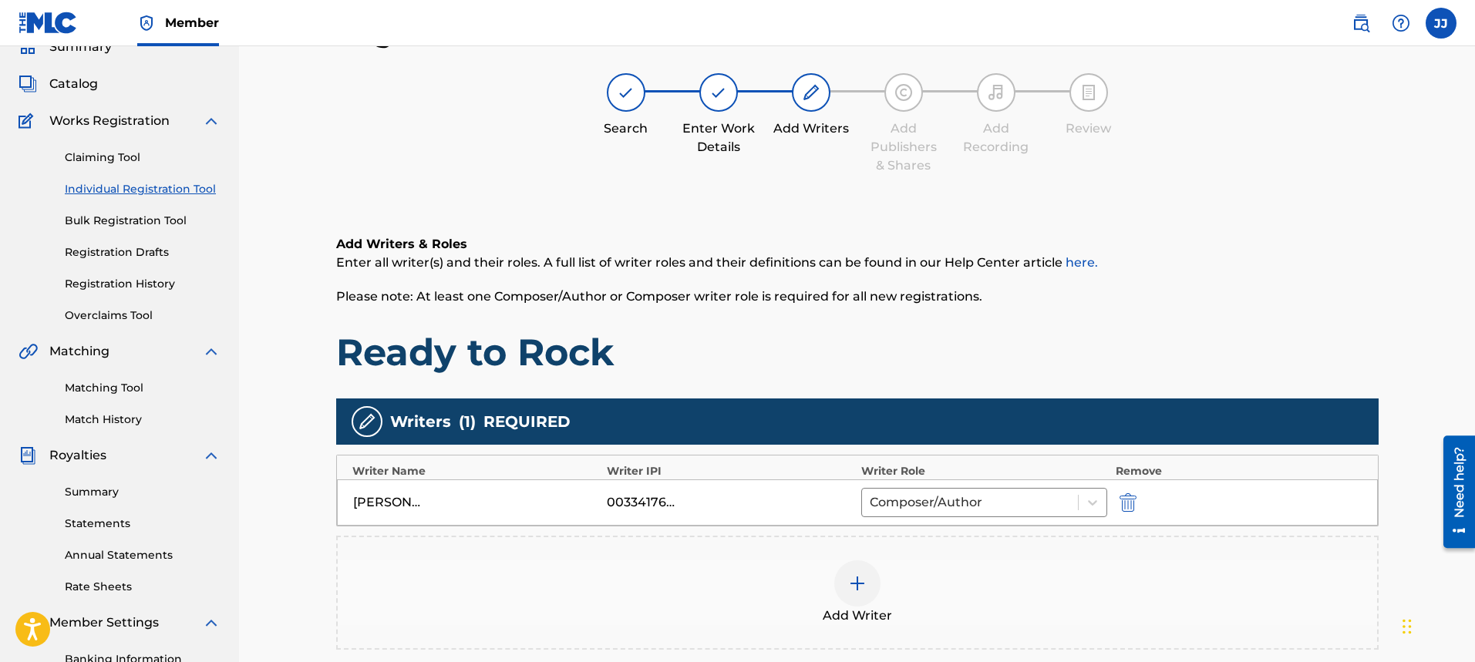
scroll to position [294, 0]
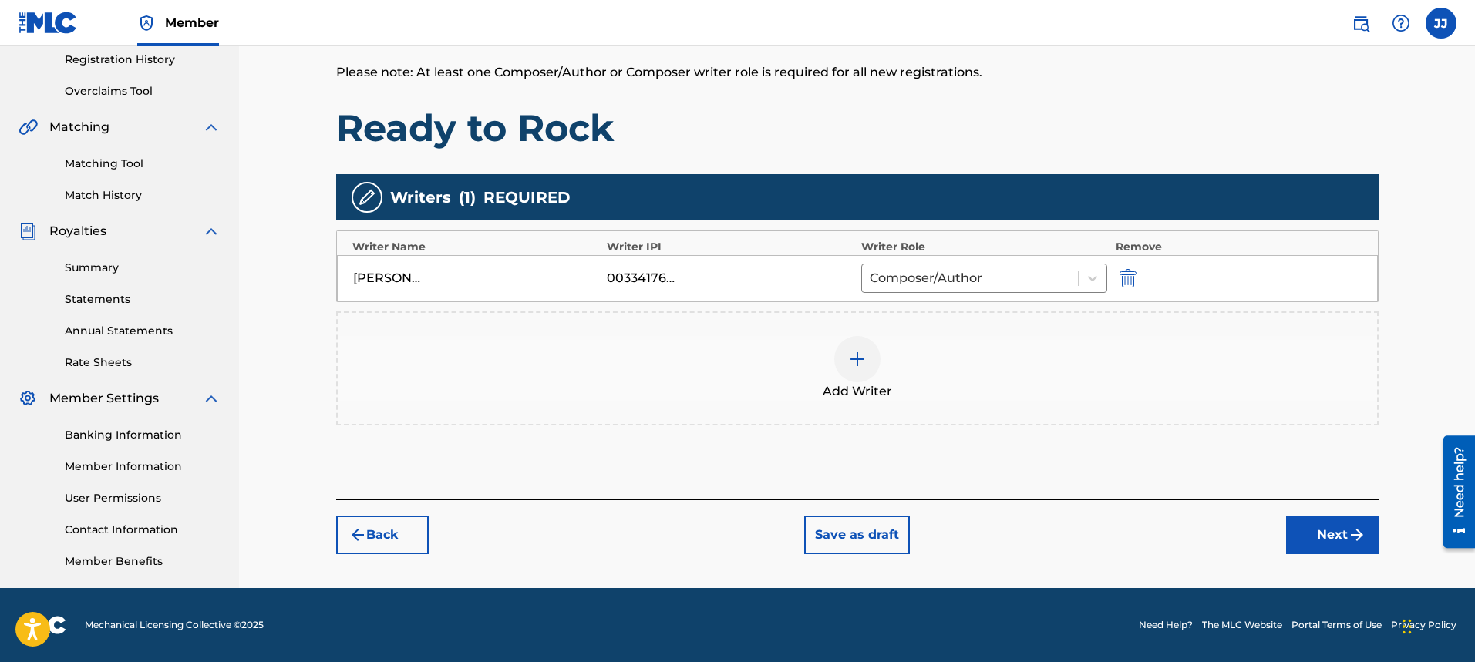
click at [1329, 528] on button "Next" at bounding box center [1332, 535] width 93 height 39
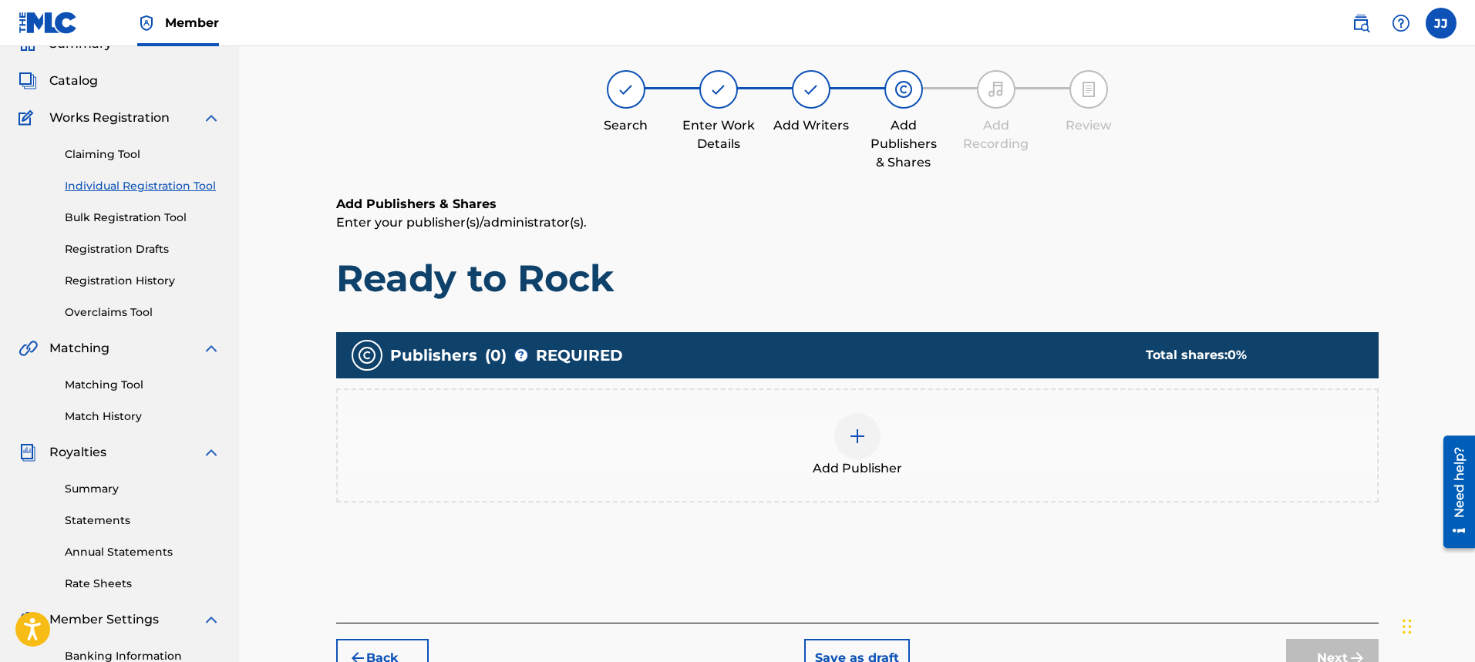
scroll to position [69, 0]
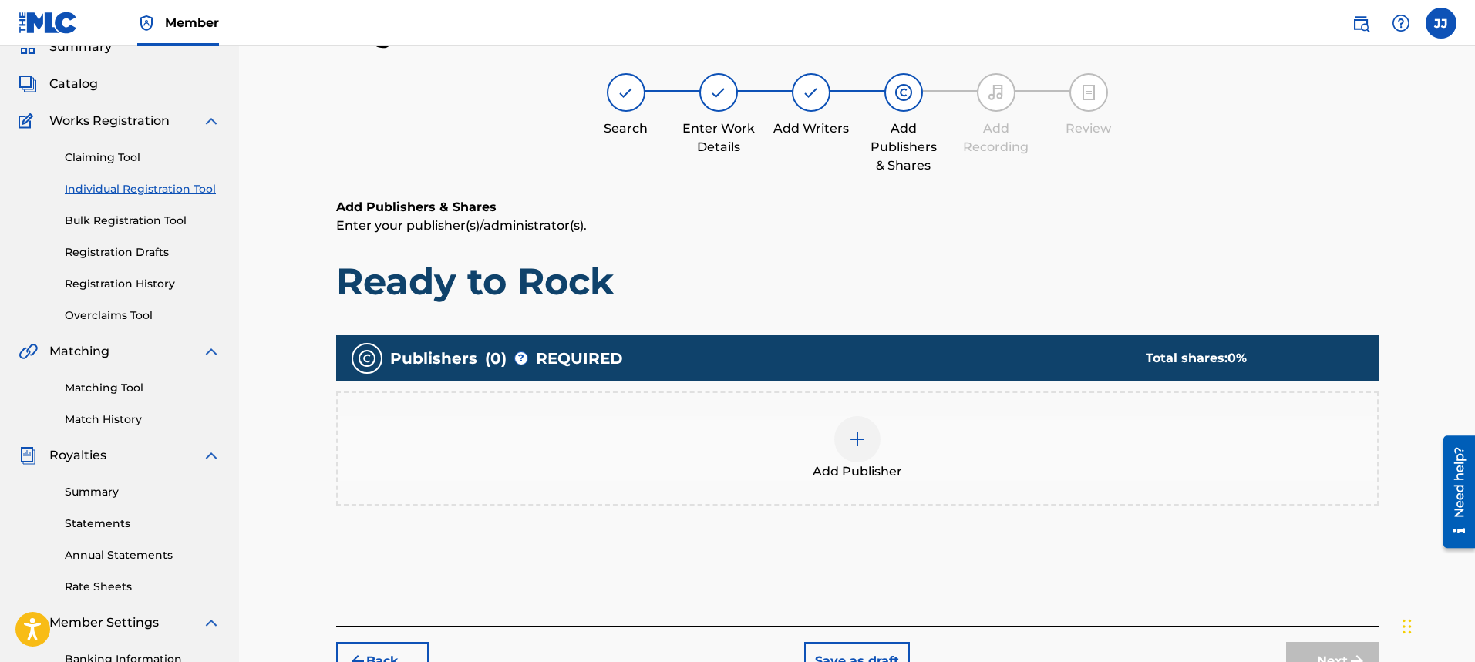
click at [856, 434] on img at bounding box center [857, 439] width 19 height 19
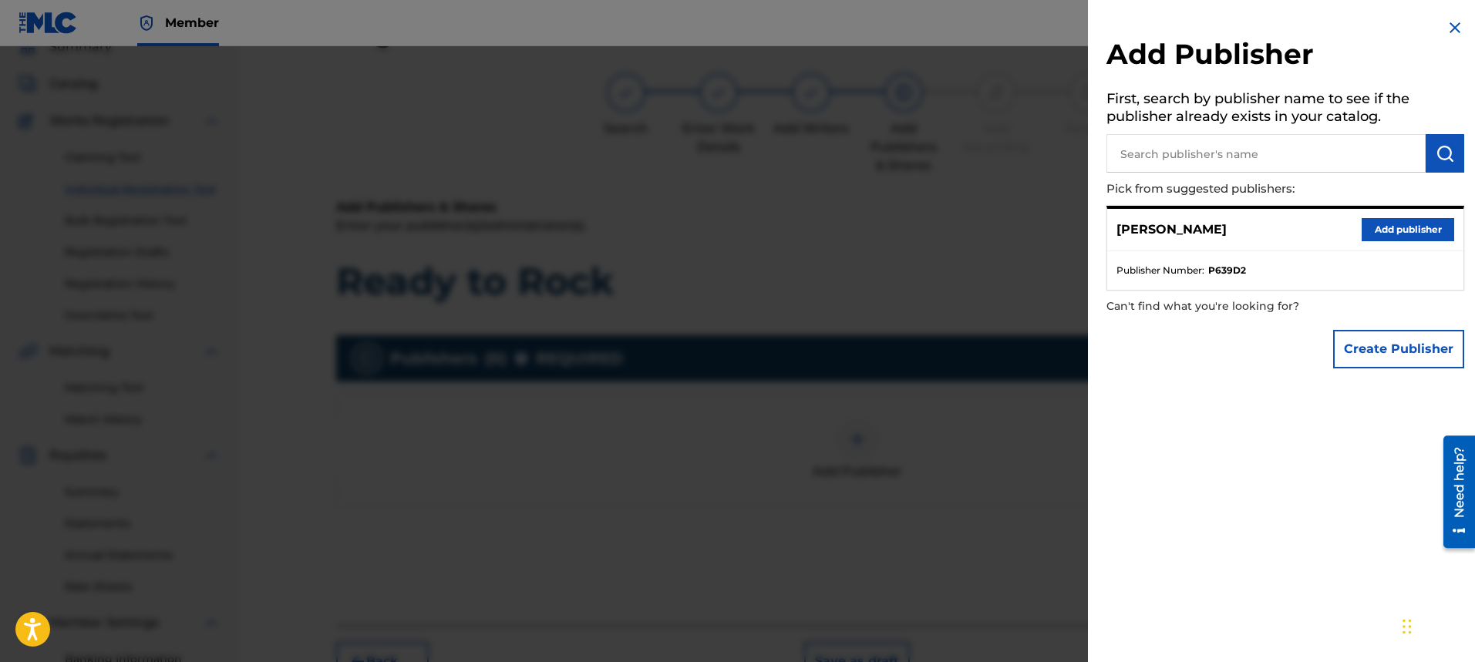
click at [1411, 235] on button "Add publisher" at bounding box center [1408, 229] width 93 height 23
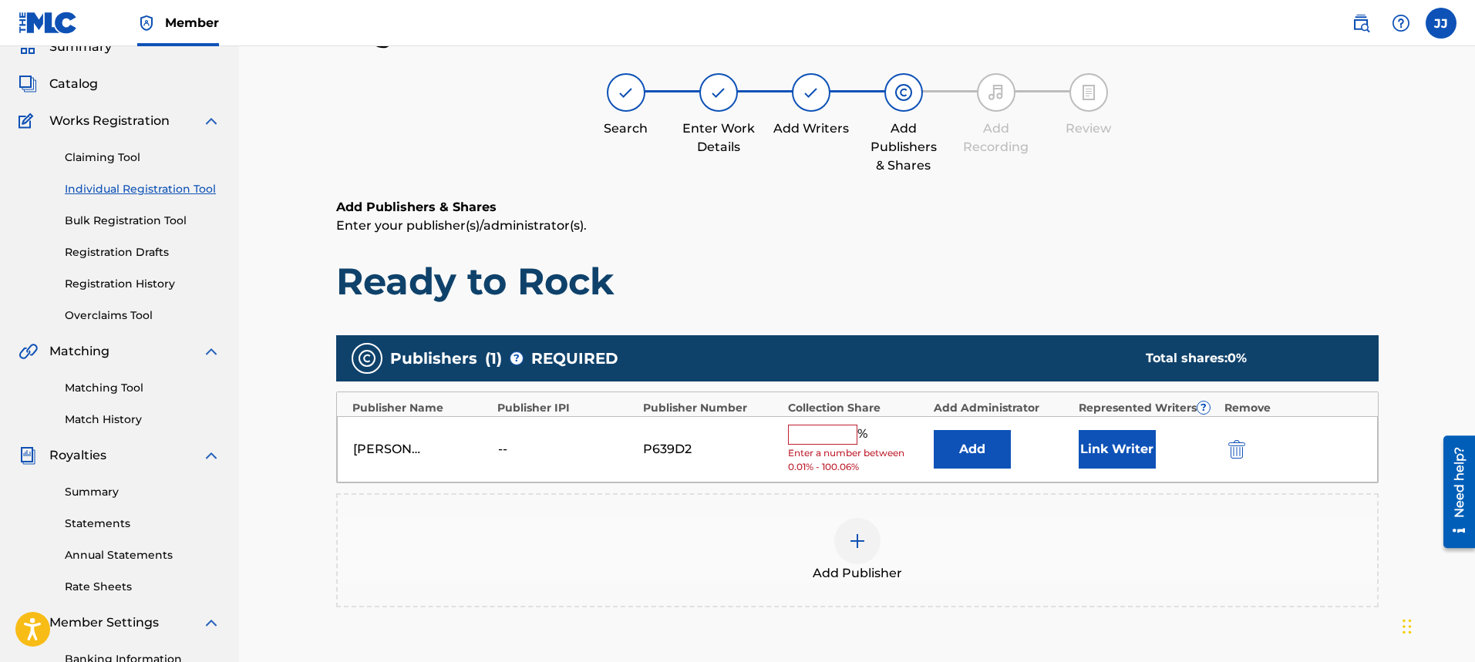
click at [820, 446] on div "% Enter a number between 0.01% - 100.06%" at bounding box center [856, 450] width 137 height 50
click at [831, 440] on input "text" at bounding box center [822, 435] width 69 height 20
type input "100"
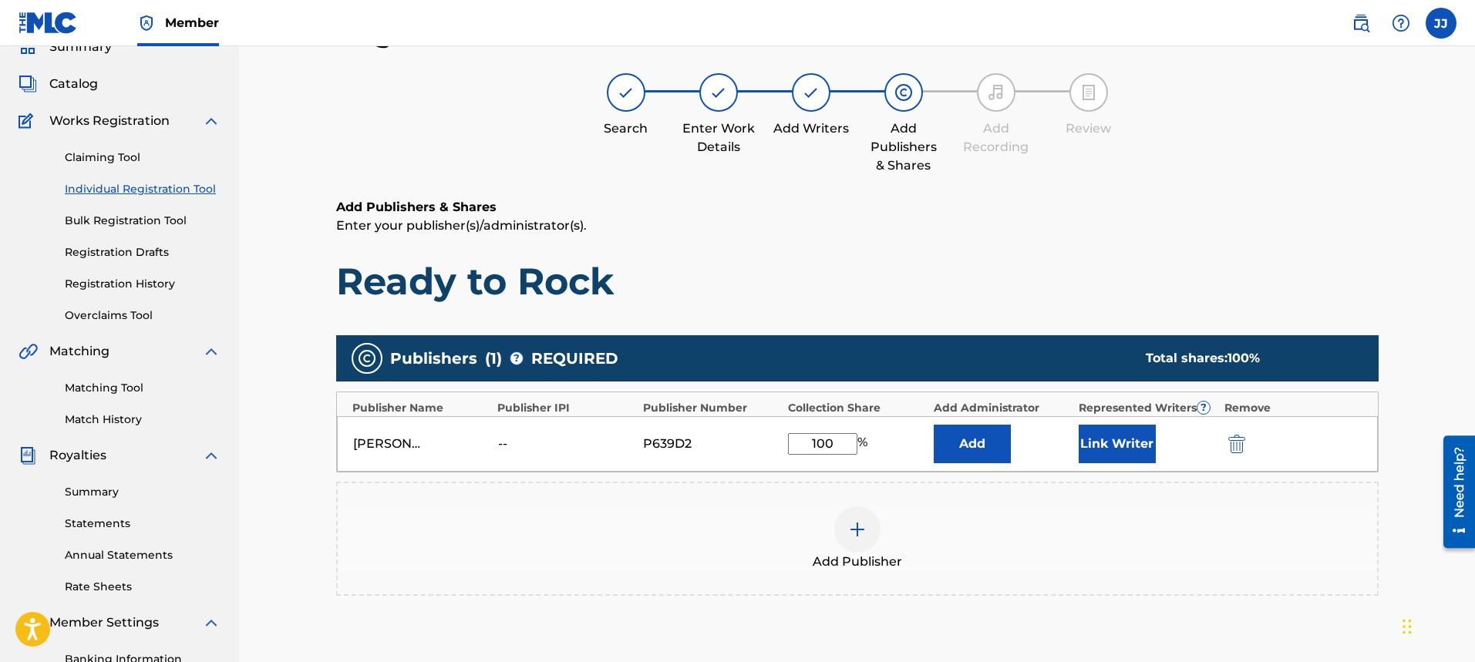
scroll to position [294, 0]
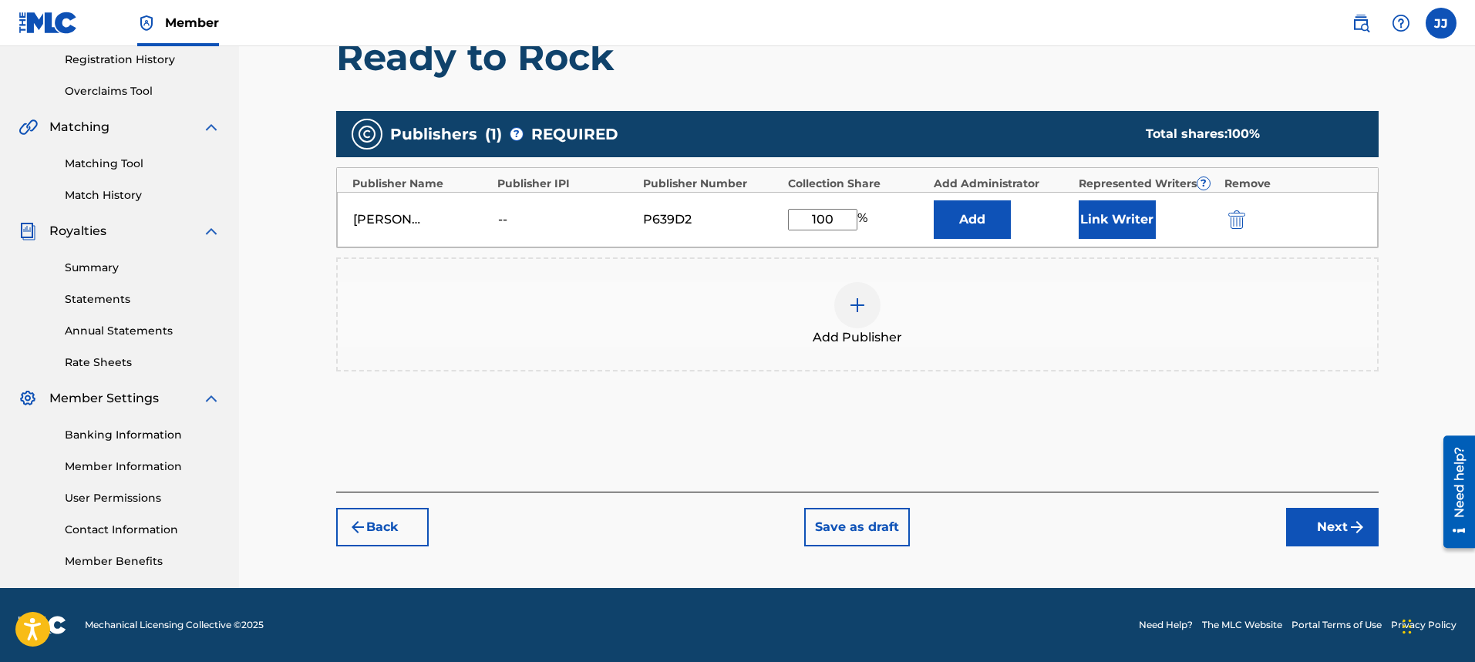
click at [1331, 524] on button "Next" at bounding box center [1332, 527] width 93 height 39
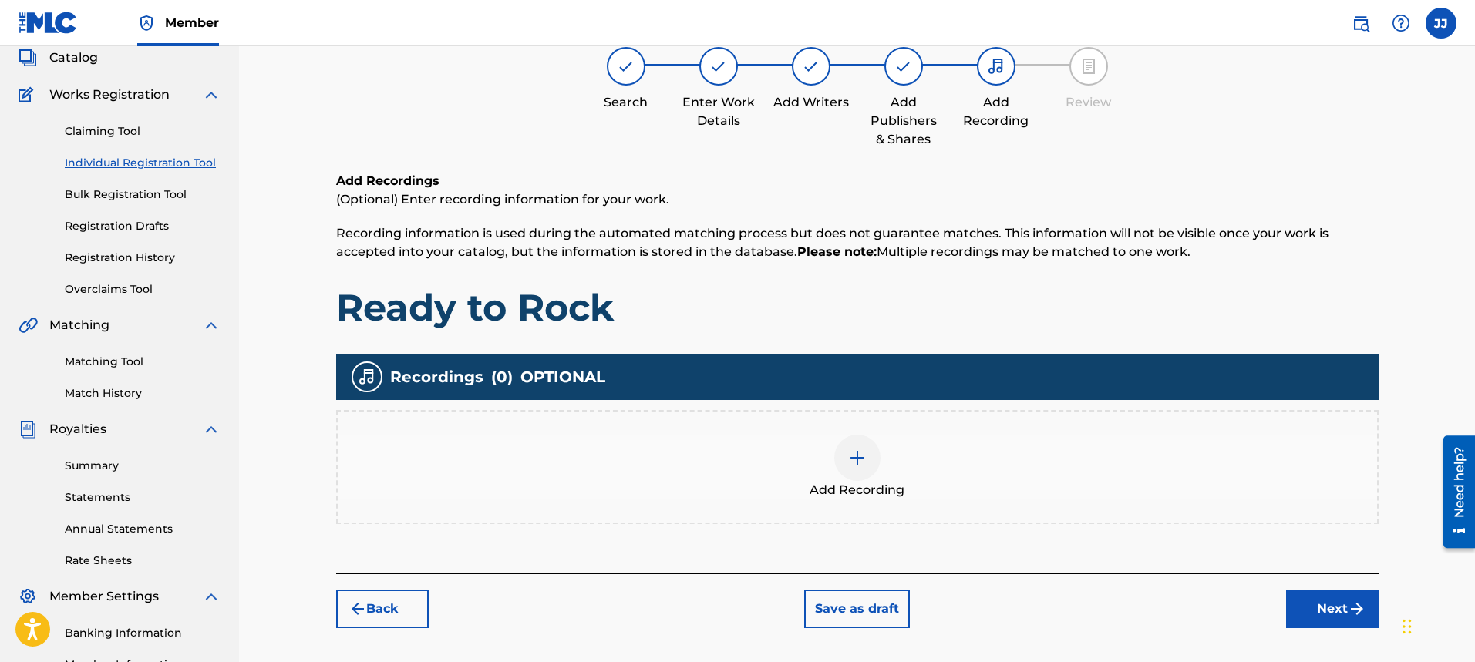
scroll to position [69, 0]
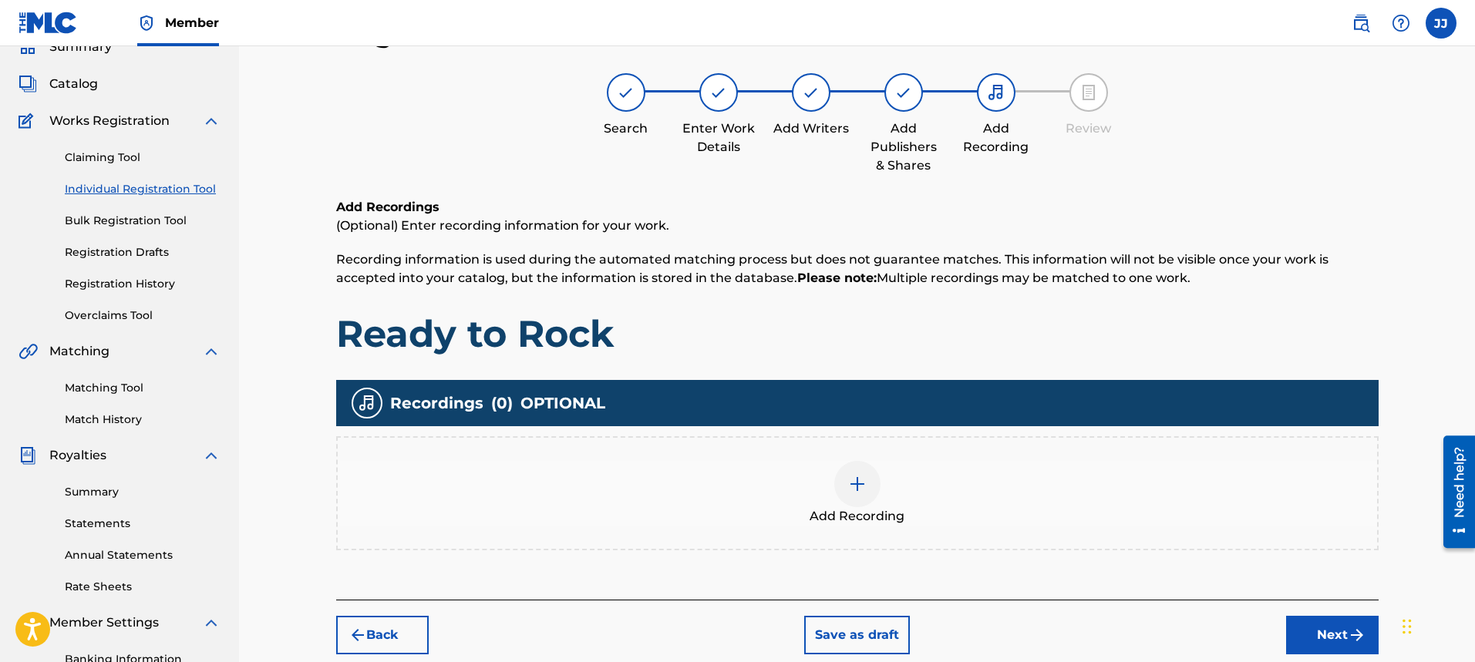
click at [865, 482] on img at bounding box center [857, 484] width 19 height 19
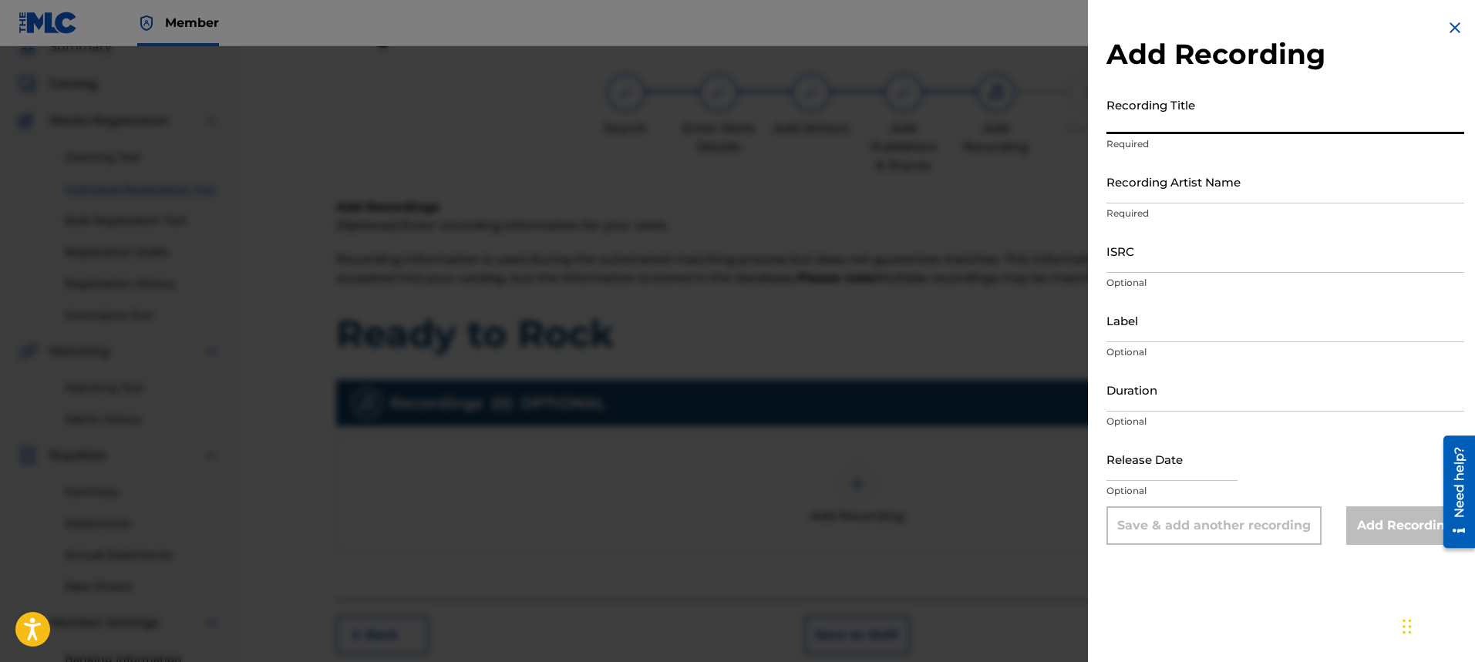
click at [1190, 132] on input "Recording Title" at bounding box center [1286, 112] width 358 height 44
type input "Ready to Rock"
click at [1221, 200] on div "Recording Artist Name Required" at bounding box center [1286, 194] width 358 height 69
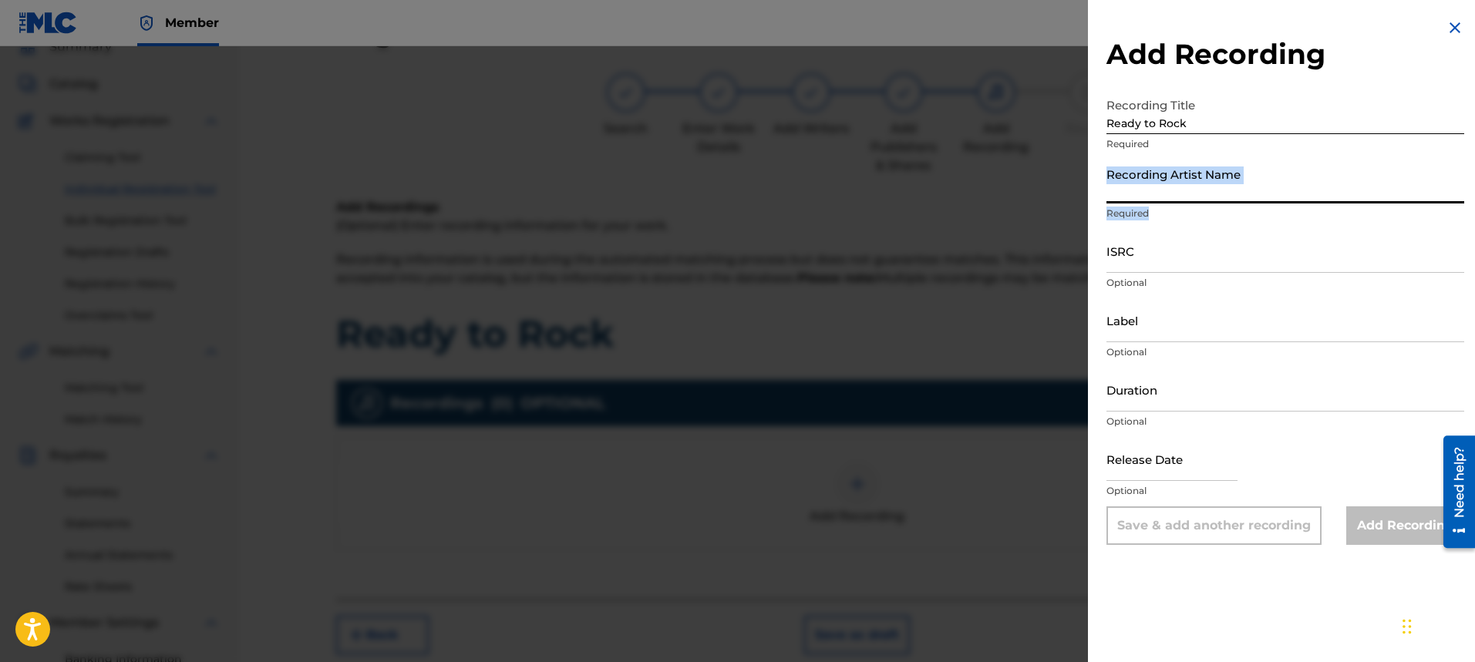
click at [1226, 191] on input "Recording Artist Name" at bounding box center [1286, 182] width 358 height 44
type input "[PERSON_NAME]"
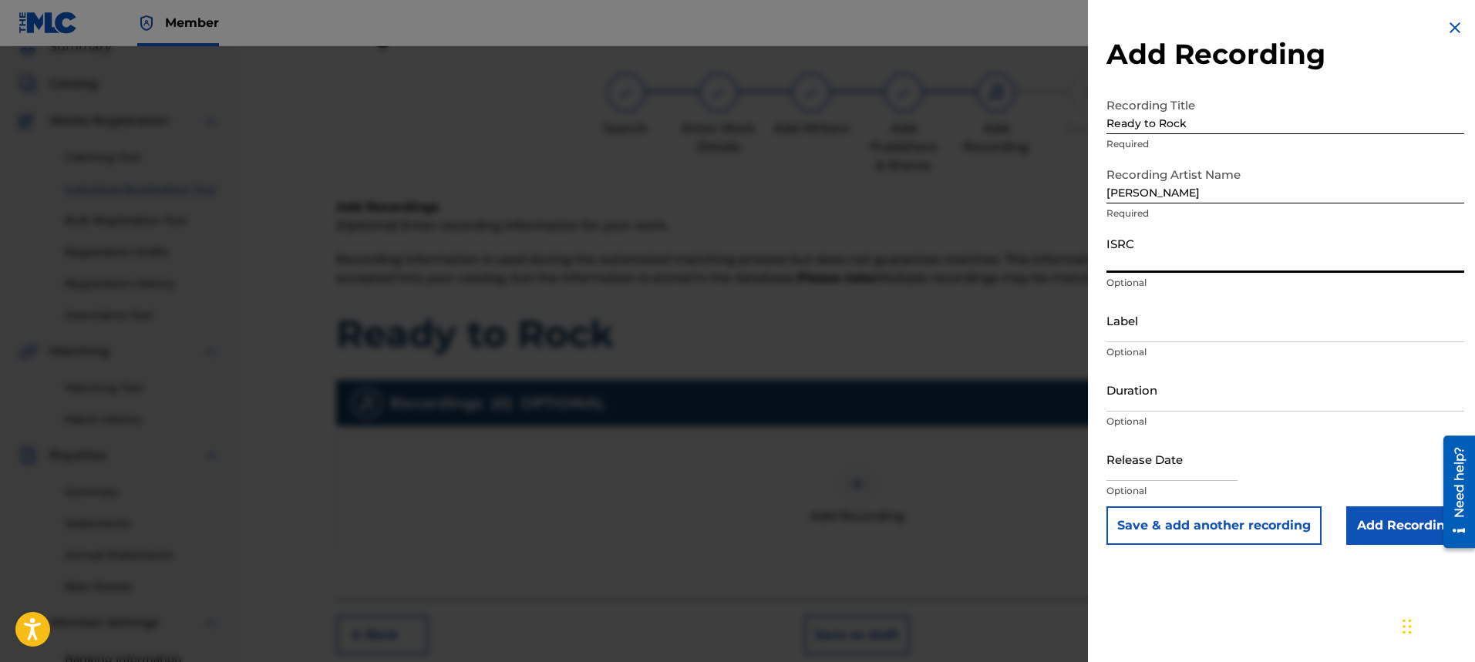
click at [1203, 261] on input "ISRC" at bounding box center [1286, 251] width 358 height 44
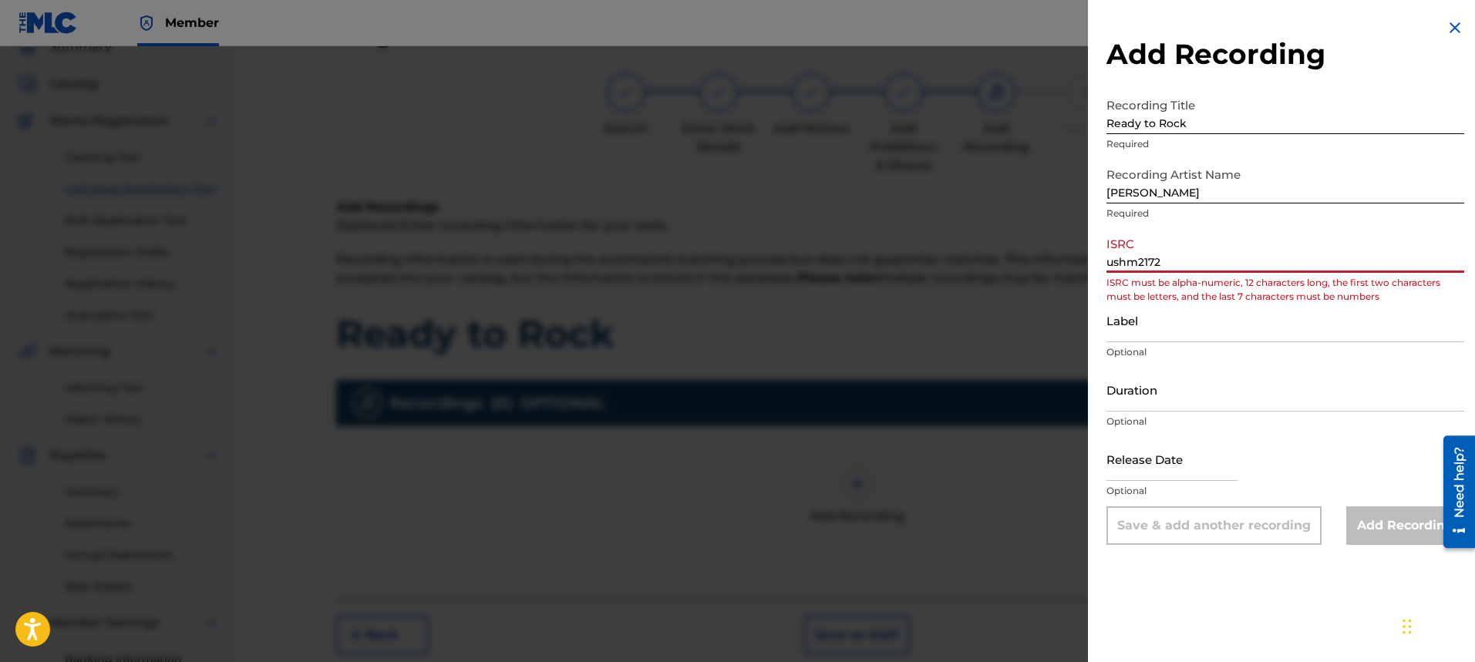
type input "ushm2172"
click at [1201, 334] on input "Label" at bounding box center [1286, 320] width 358 height 44
type input "[PERSON_NAME]"
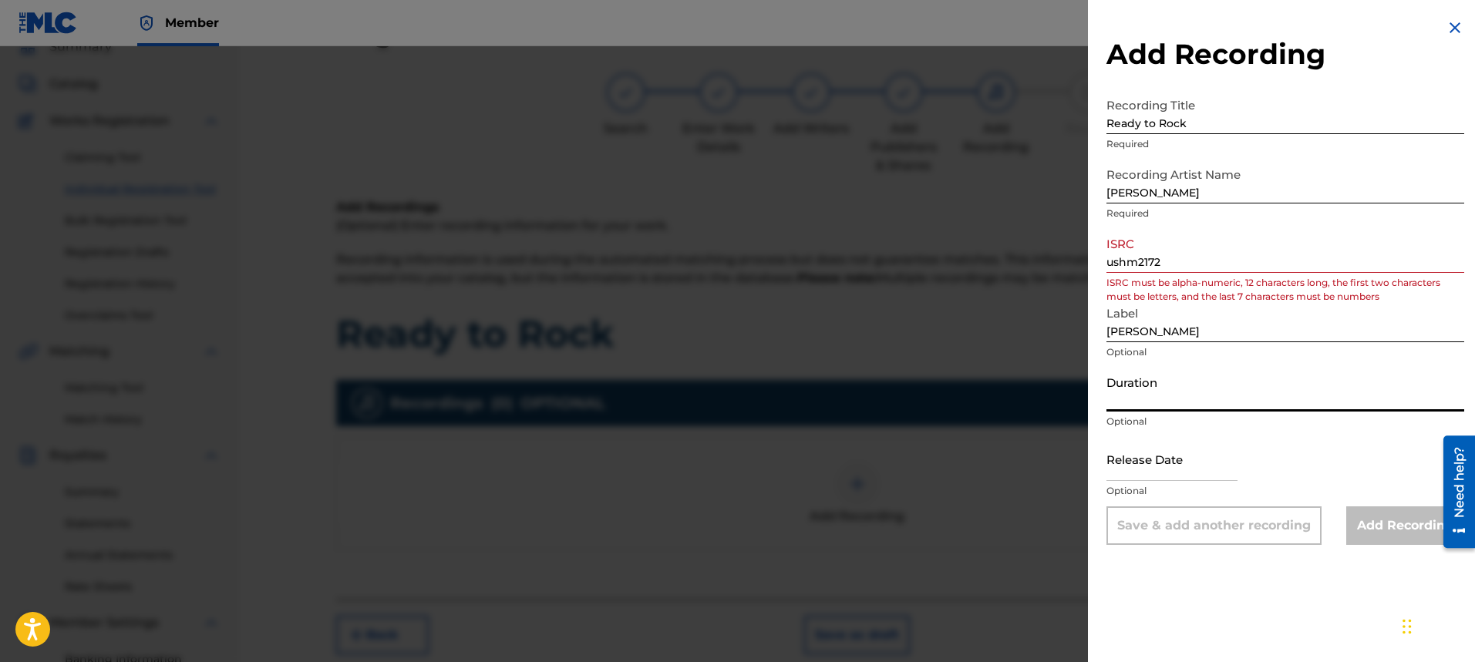
click at [1191, 394] on input "Duration" at bounding box center [1286, 390] width 358 height 44
type input "04:23"
drag, startPoint x: 1235, startPoint y: 469, endPoint x: 1210, endPoint y: 457, distance: 28.0
click at [1235, 469] on input "text" at bounding box center [1172, 459] width 131 height 44
select select "7"
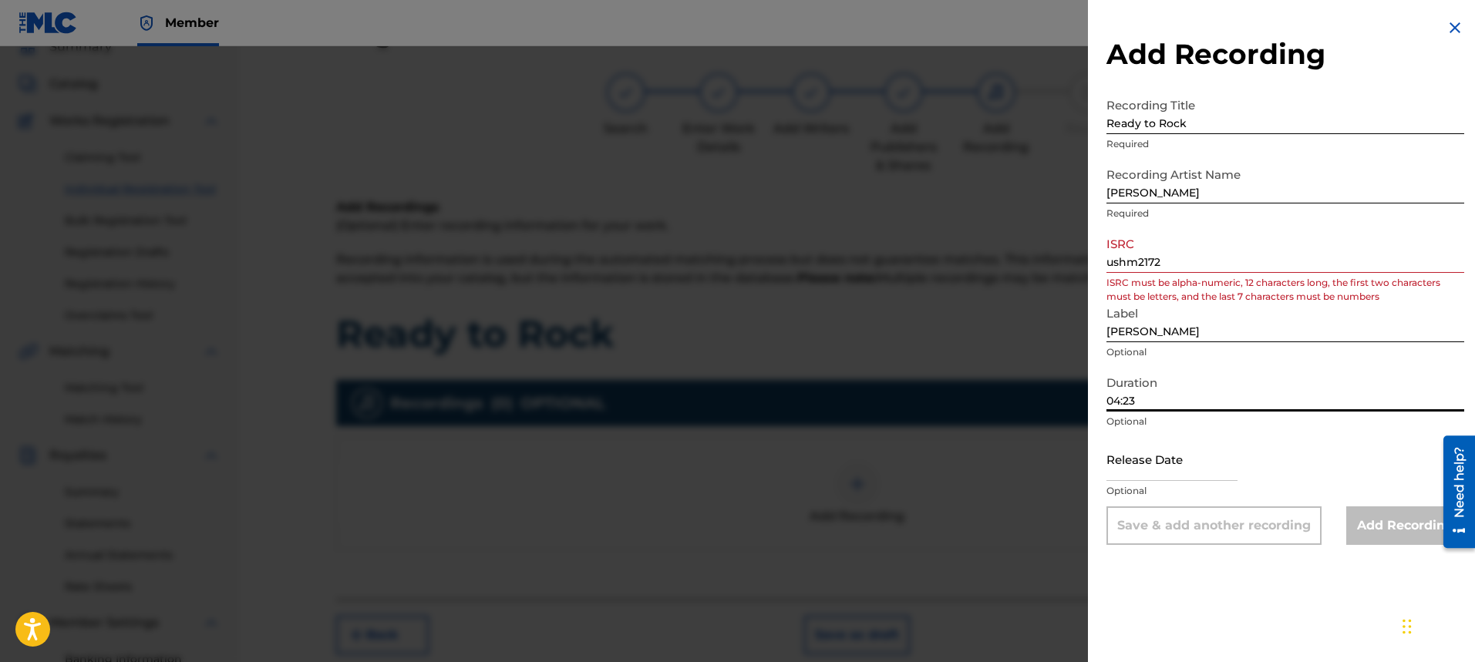
select select "2025"
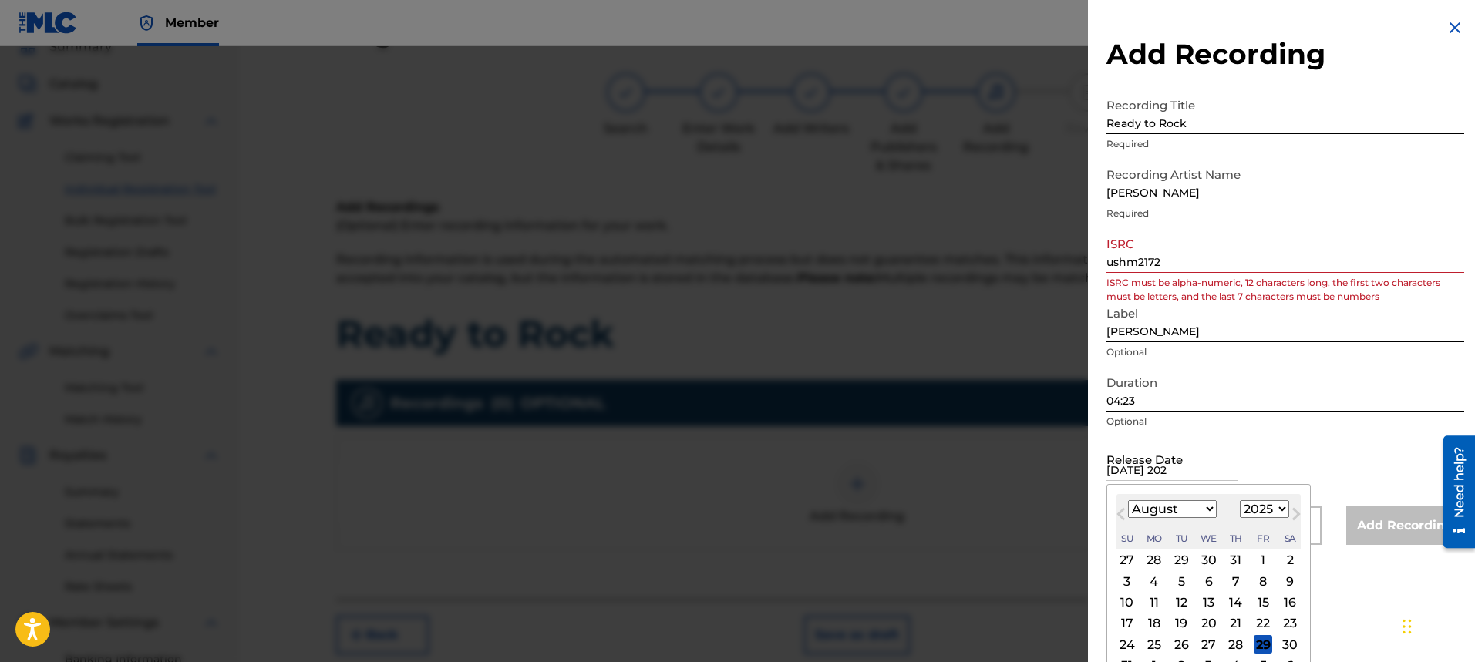
type input "[DATE]"
select select "6"
select select "2023"
type input "[DATE]"
click at [1203, 264] on input "ushm2172" at bounding box center [1286, 251] width 358 height 44
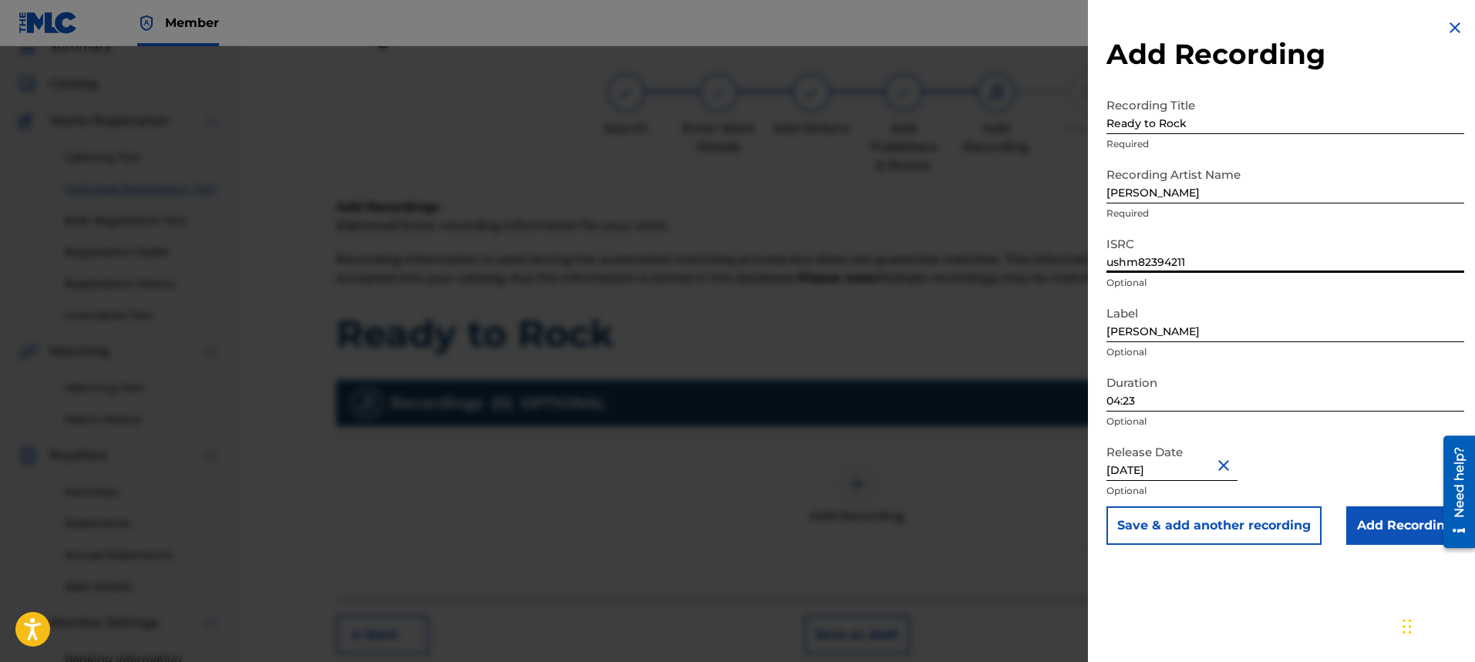
type input "ushm82394211"
click at [1389, 528] on input "Add Recording" at bounding box center [1405, 526] width 118 height 39
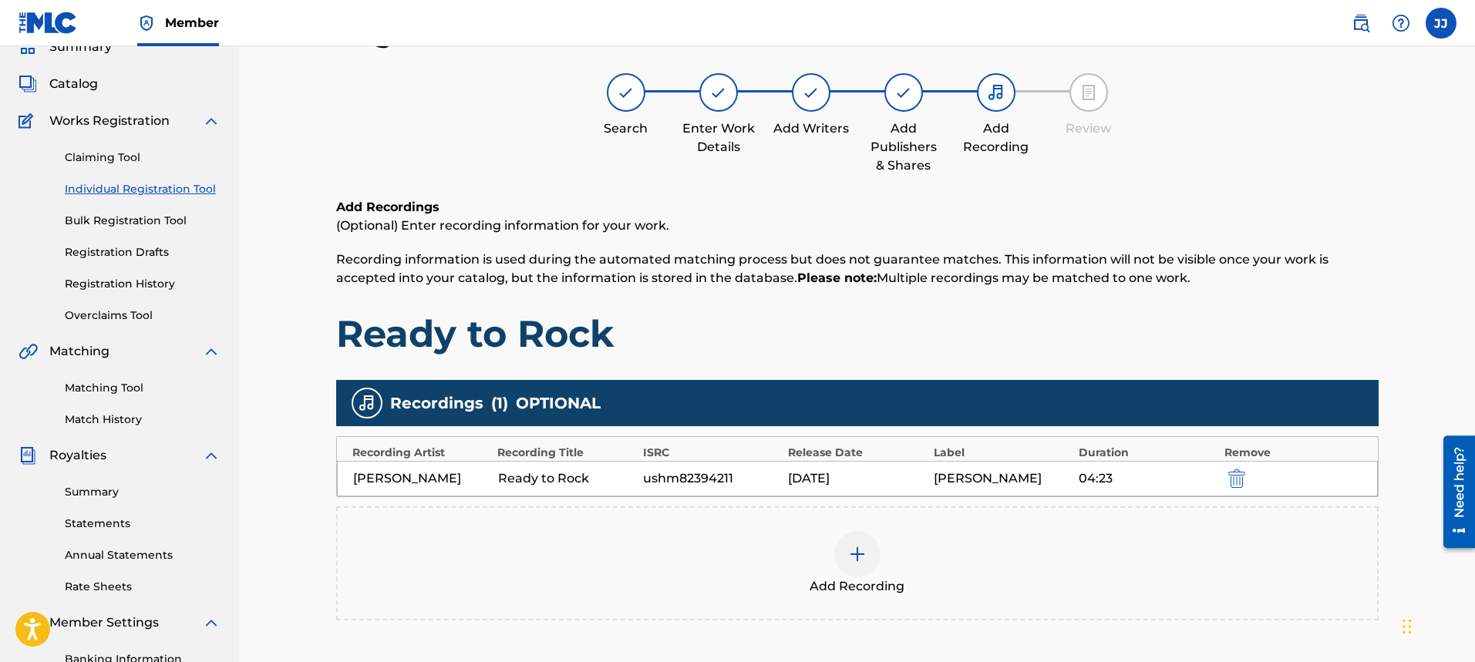
scroll to position [294, 0]
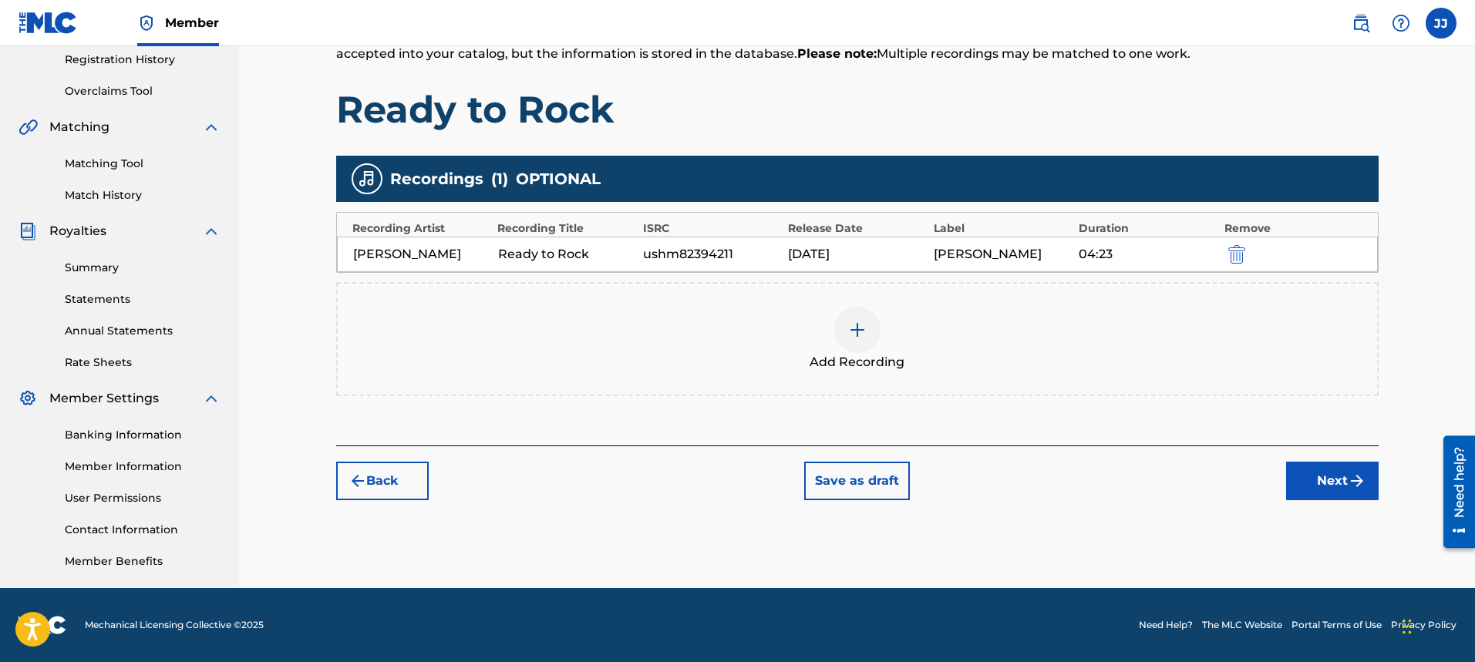
click at [1316, 490] on button "Next" at bounding box center [1332, 481] width 93 height 39
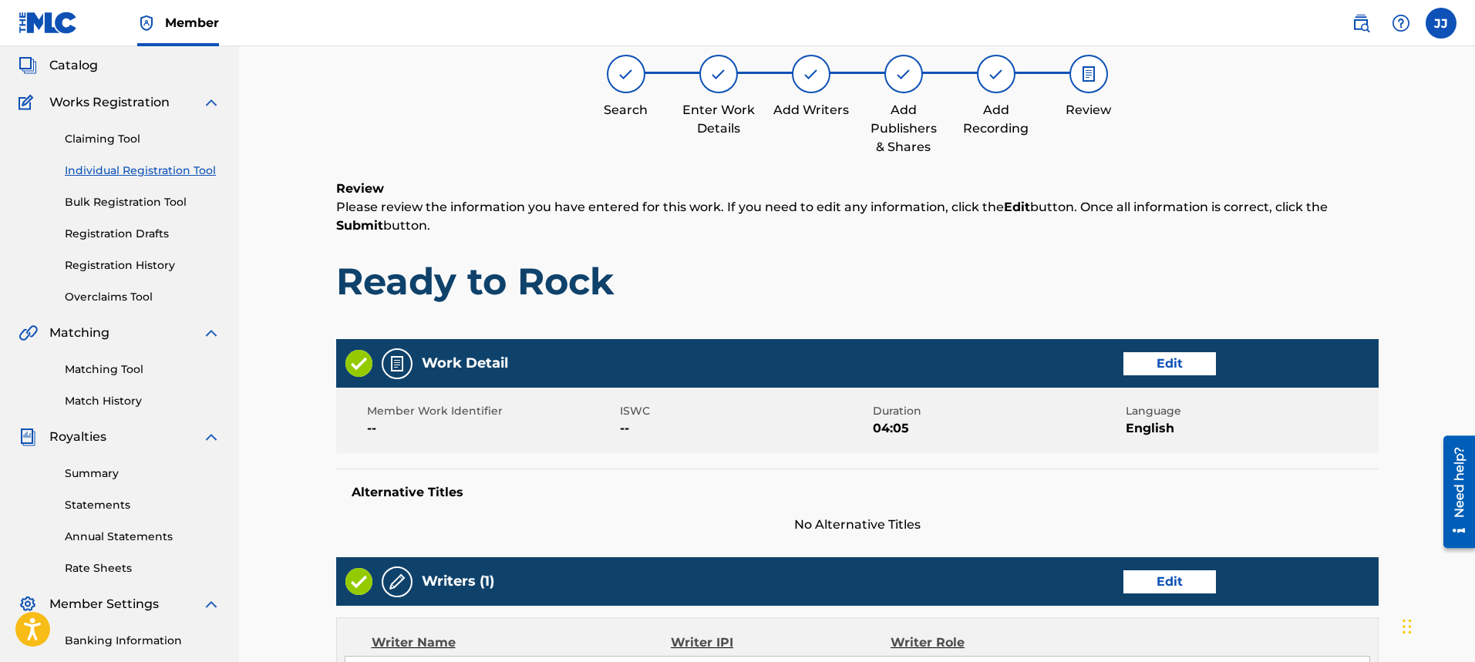
scroll to position [69, 0]
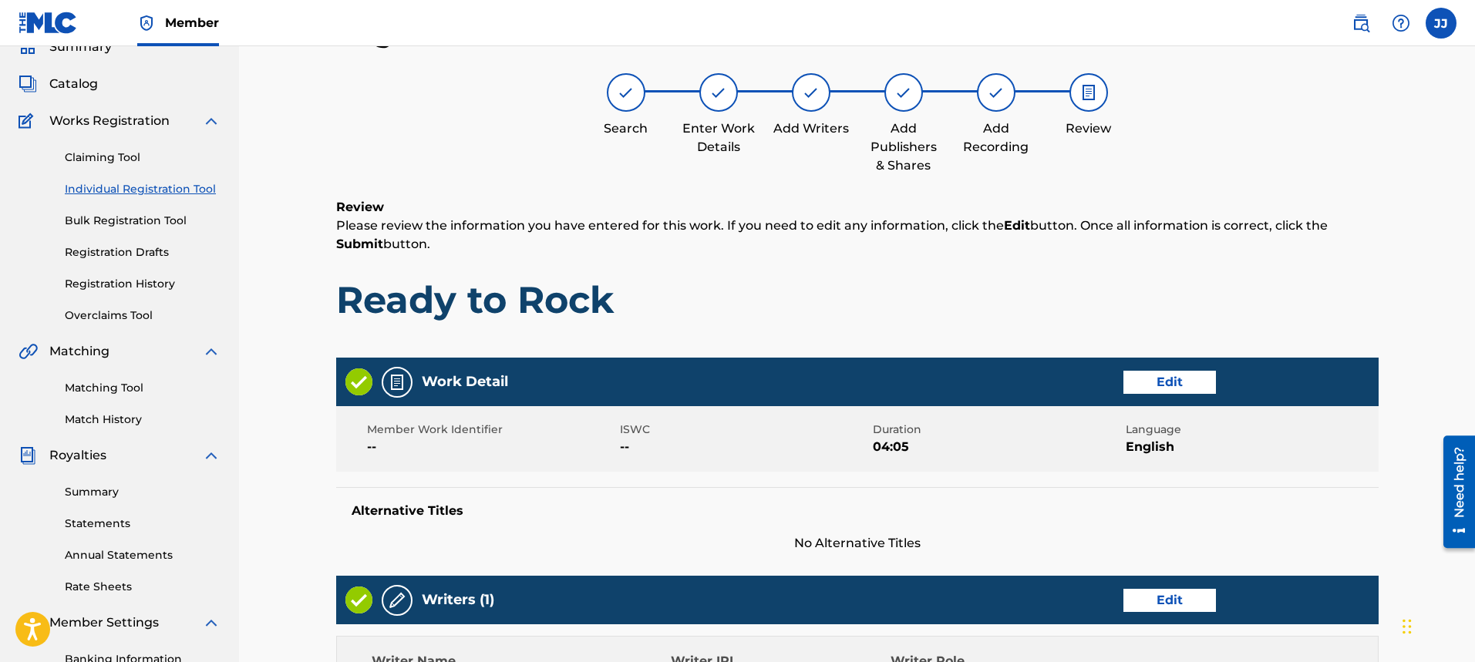
click at [1192, 389] on button "Edit" at bounding box center [1170, 382] width 93 height 23
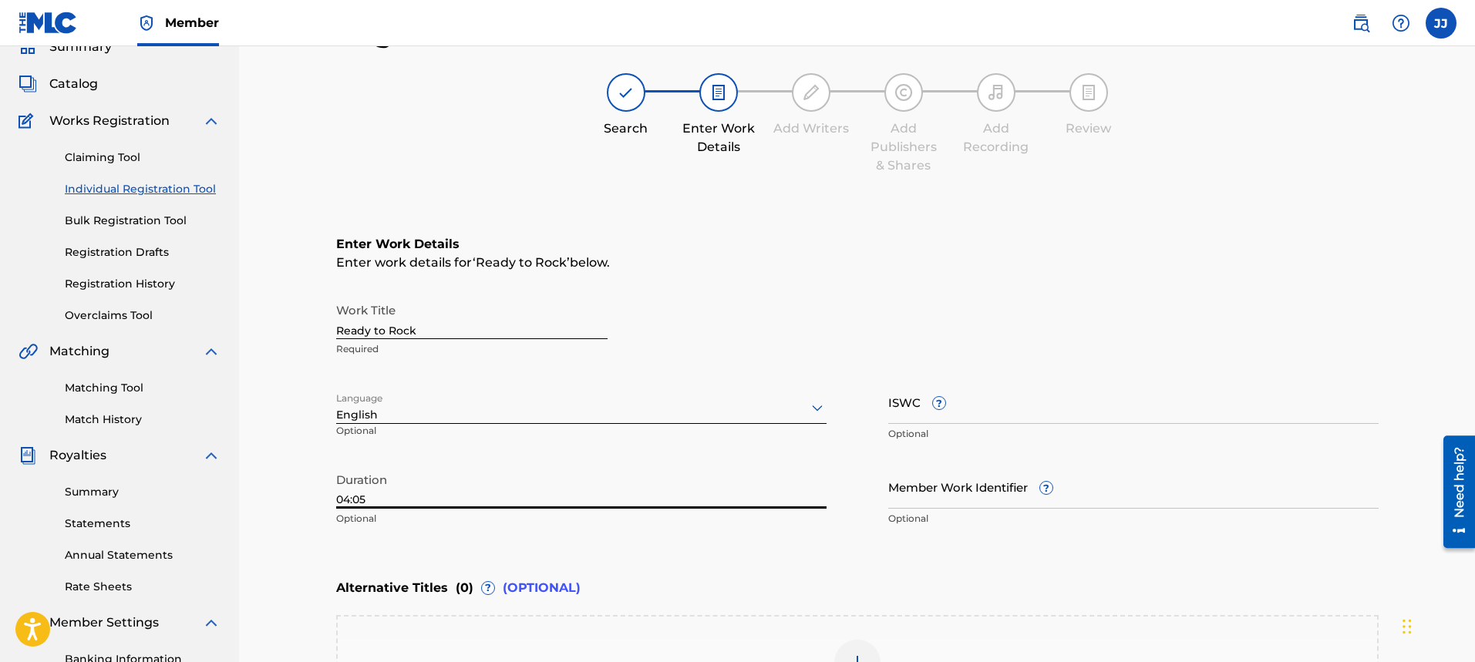
click at [454, 503] on input "04:05" at bounding box center [581, 487] width 490 height 44
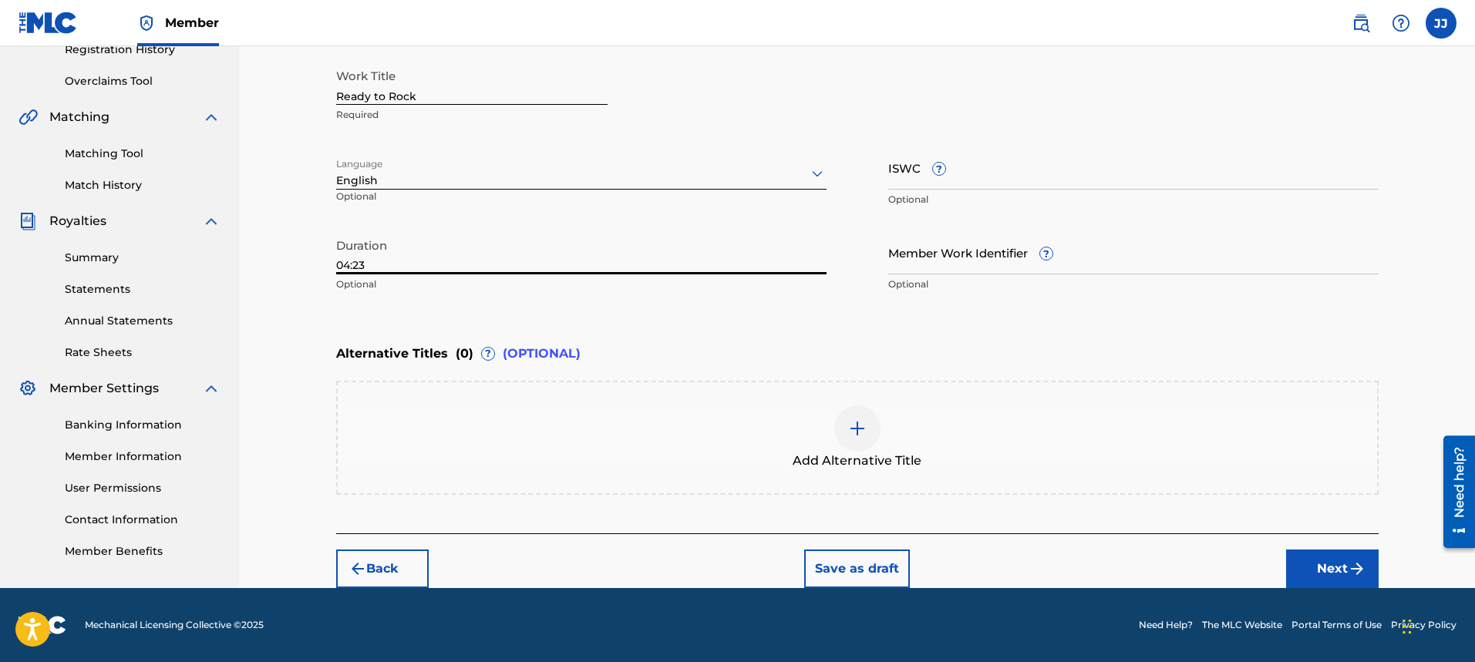
type input "04:23"
click at [1346, 561] on button "Next" at bounding box center [1332, 569] width 93 height 39
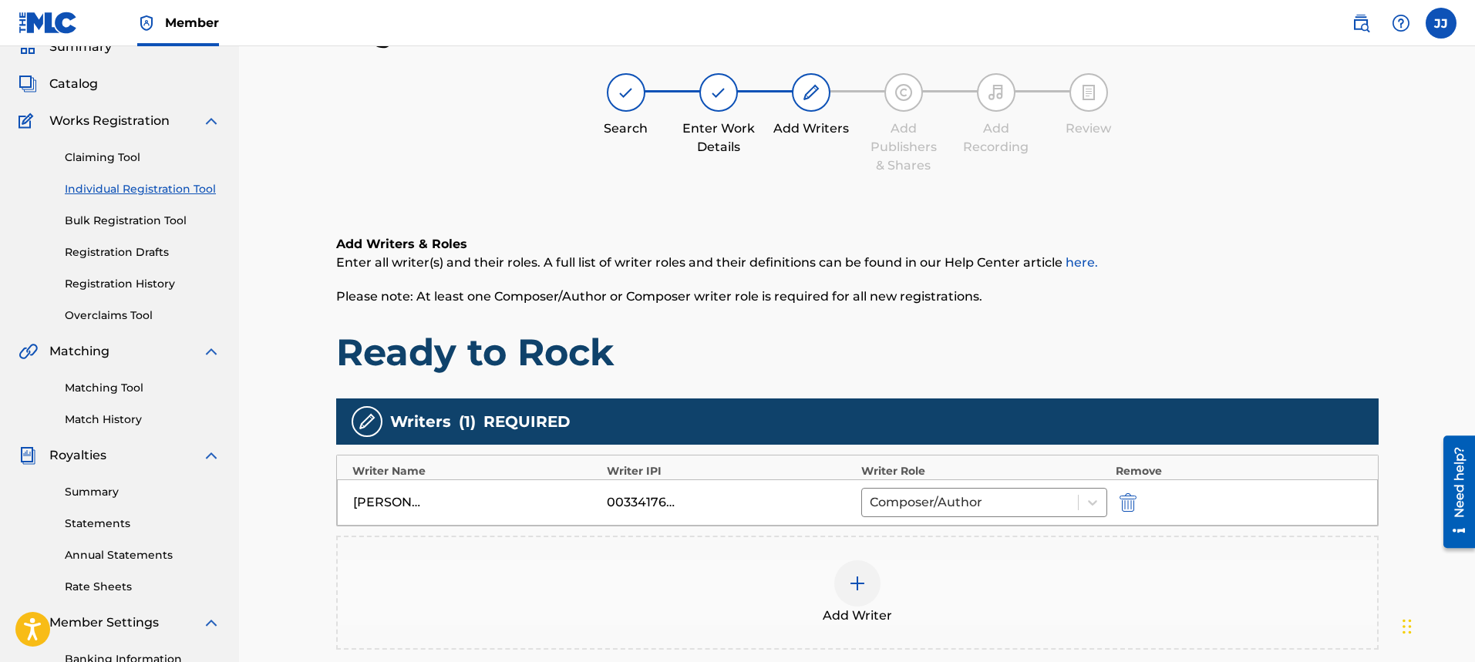
scroll to position [294, 0]
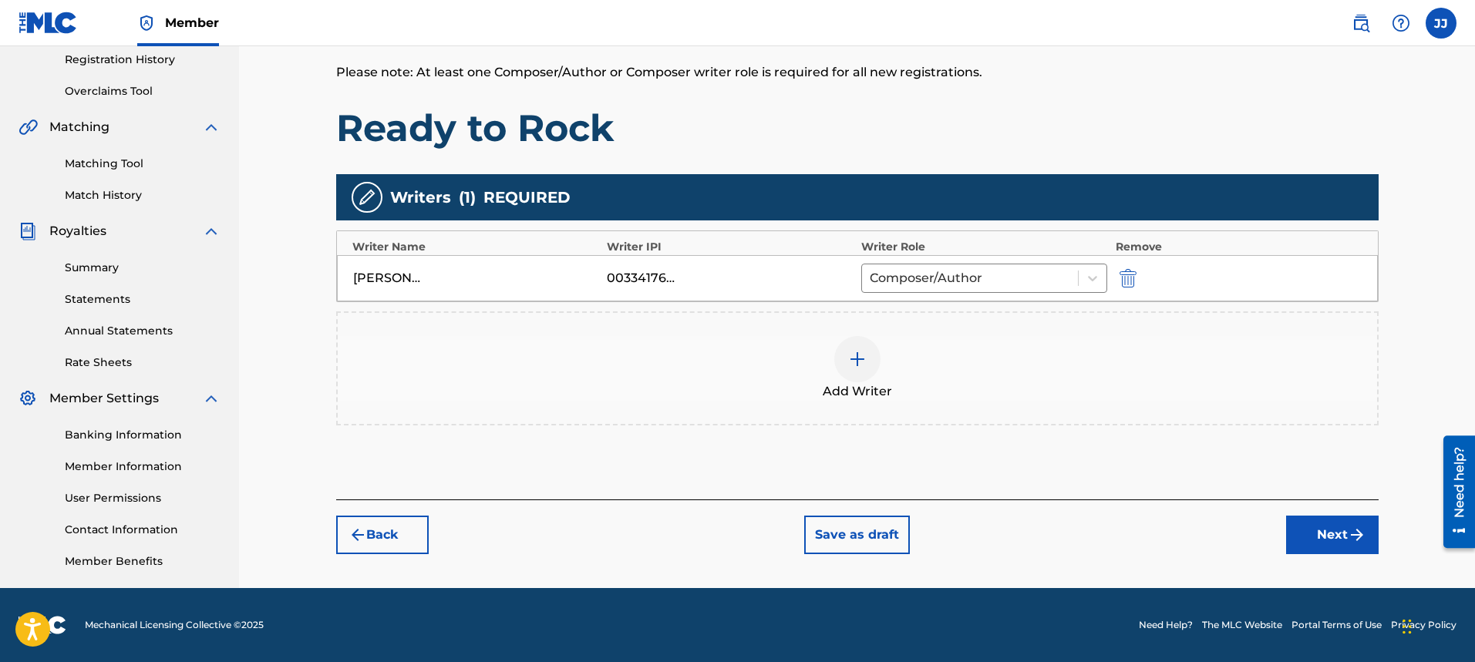
click at [1310, 527] on button "Next" at bounding box center [1332, 535] width 93 height 39
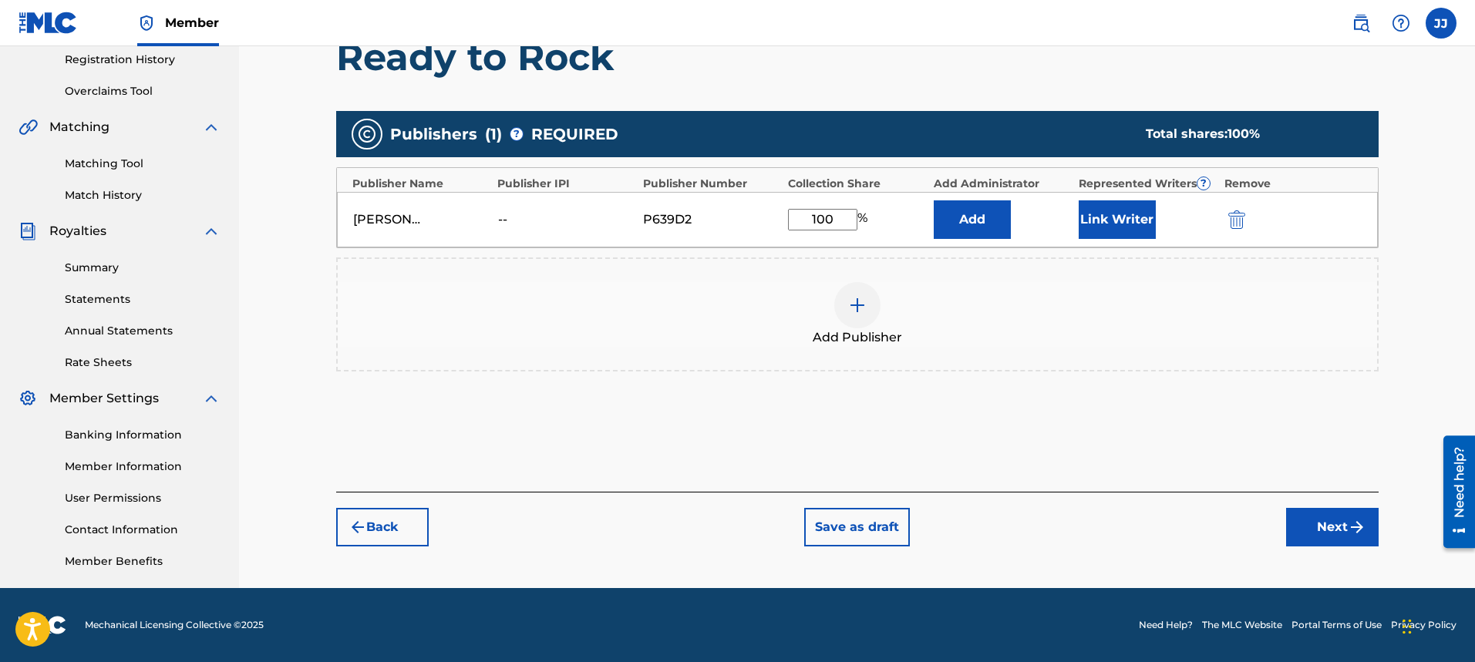
scroll to position [69, 0]
click at [1358, 517] on button "Next" at bounding box center [1332, 527] width 93 height 39
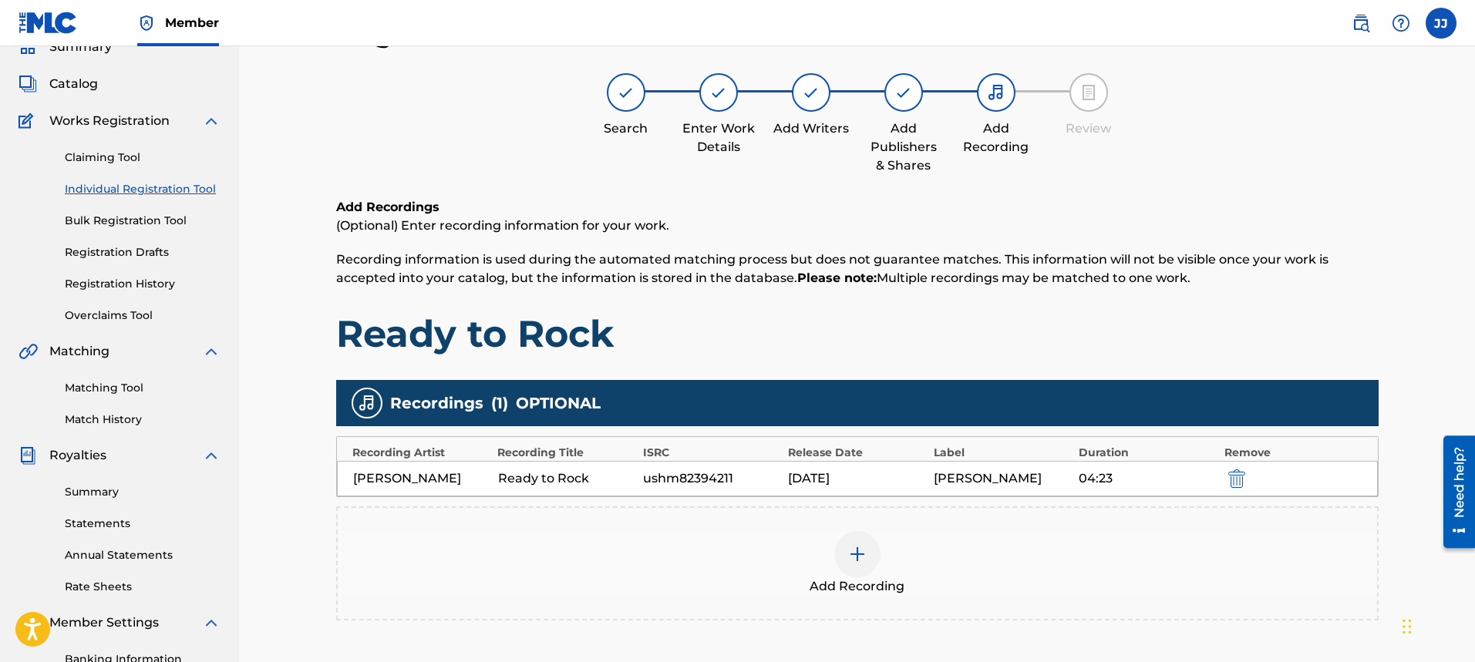
scroll to position [294, 0]
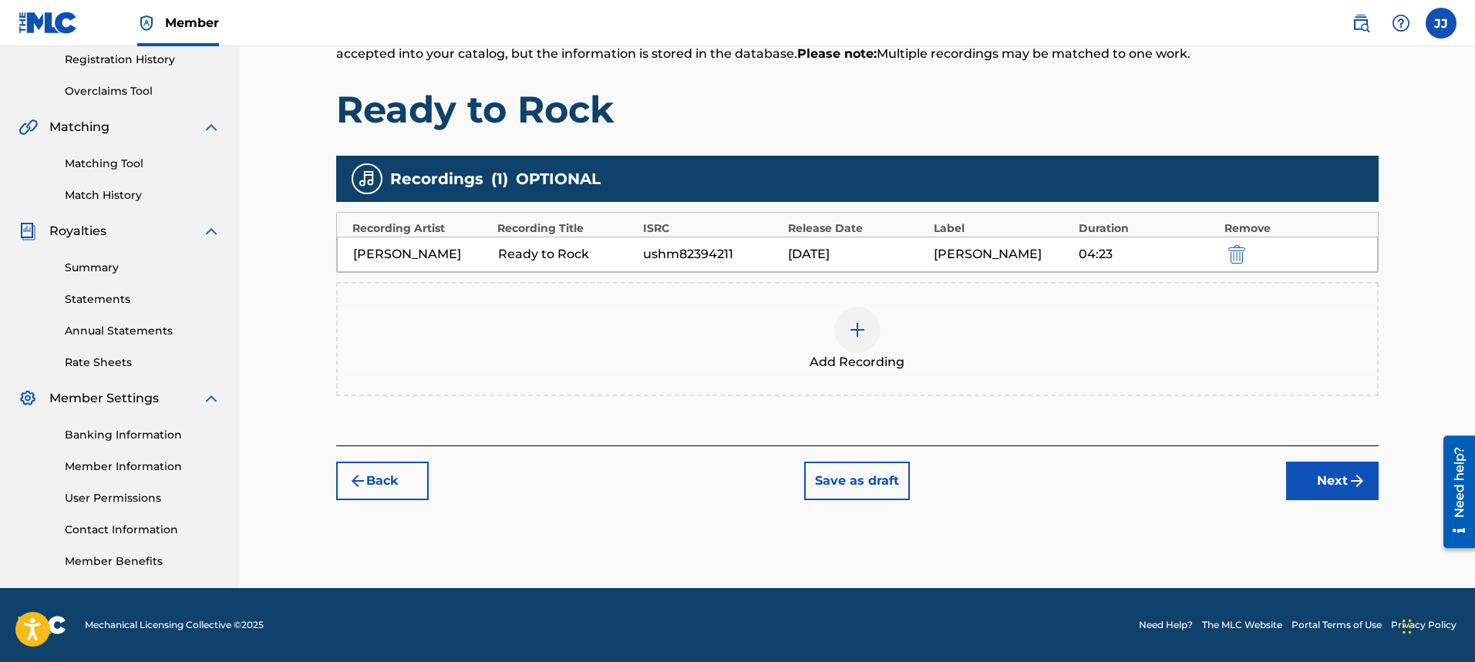
click at [1315, 486] on button "Next" at bounding box center [1332, 481] width 93 height 39
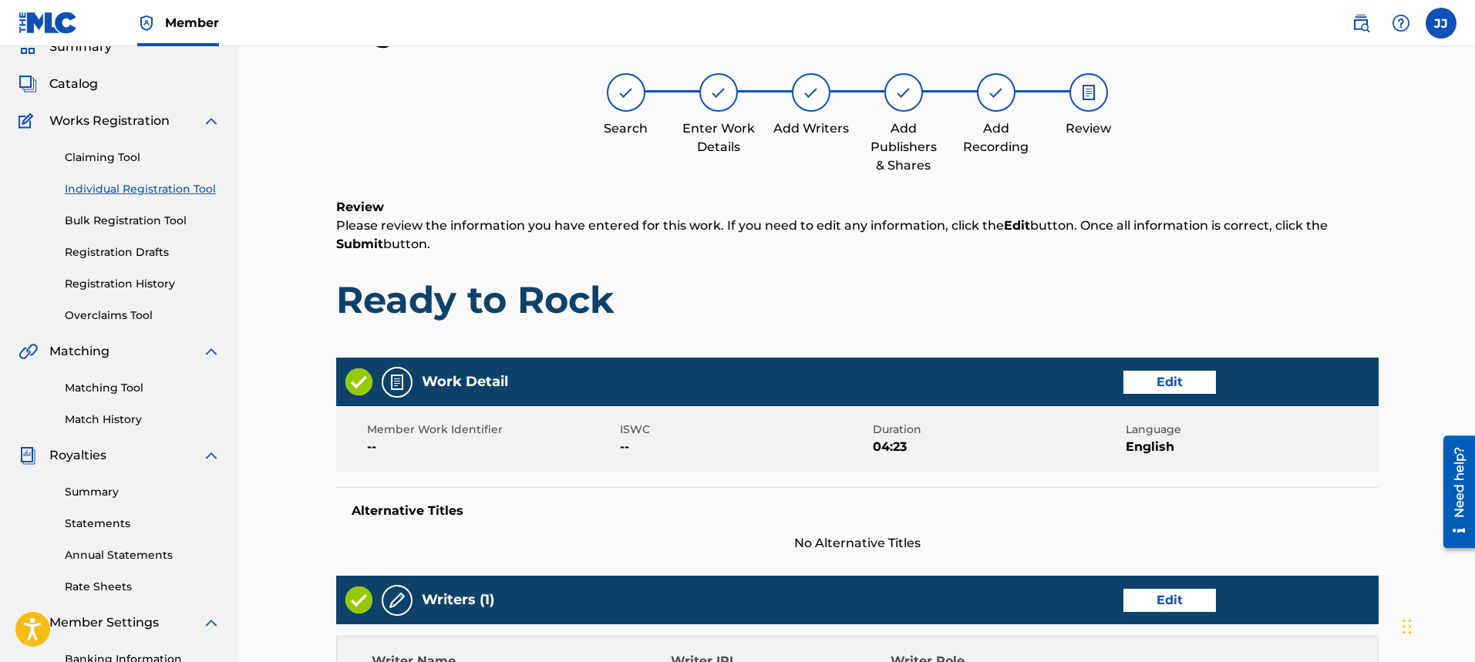
scroll to position [642, 0]
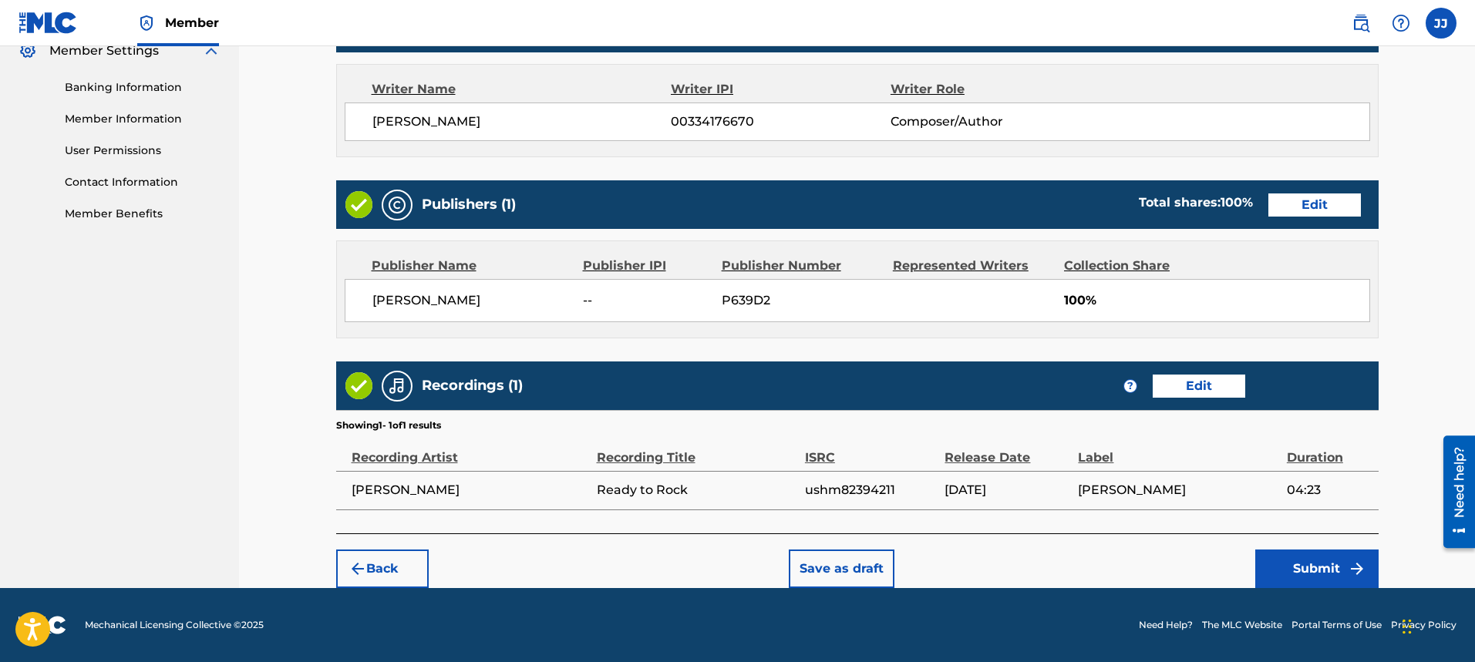
click at [1339, 576] on button "Submit" at bounding box center [1316, 569] width 123 height 39
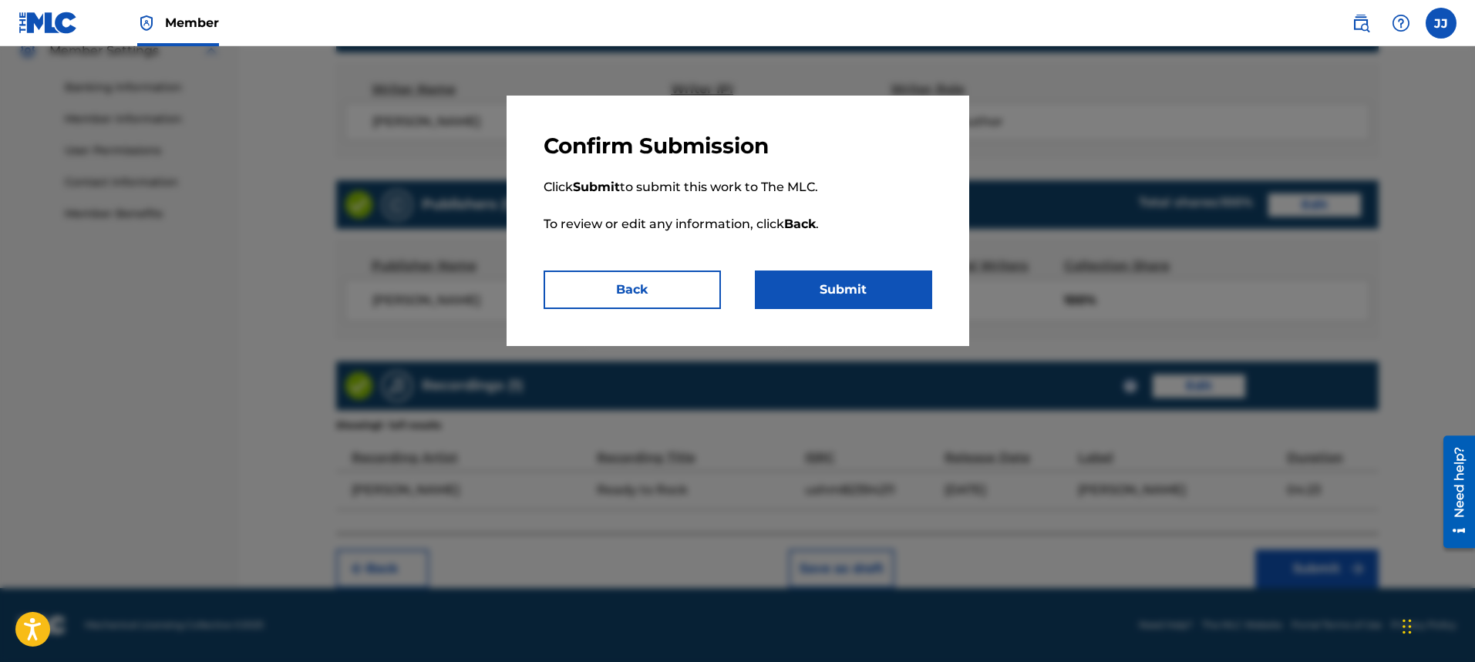
click at [842, 284] on button "Submit" at bounding box center [843, 290] width 177 height 39
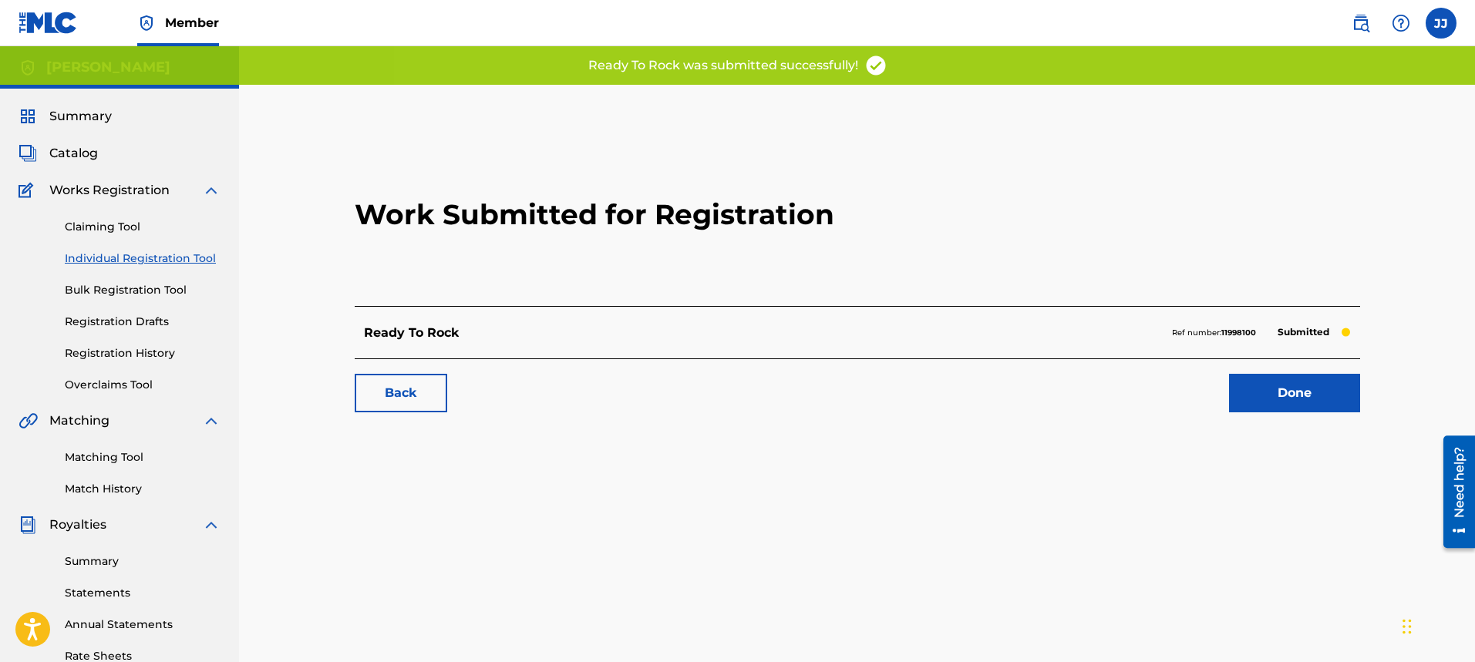
click at [1281, 390] on link "Done" at bounding box center [1294, 393] width 131 height 39
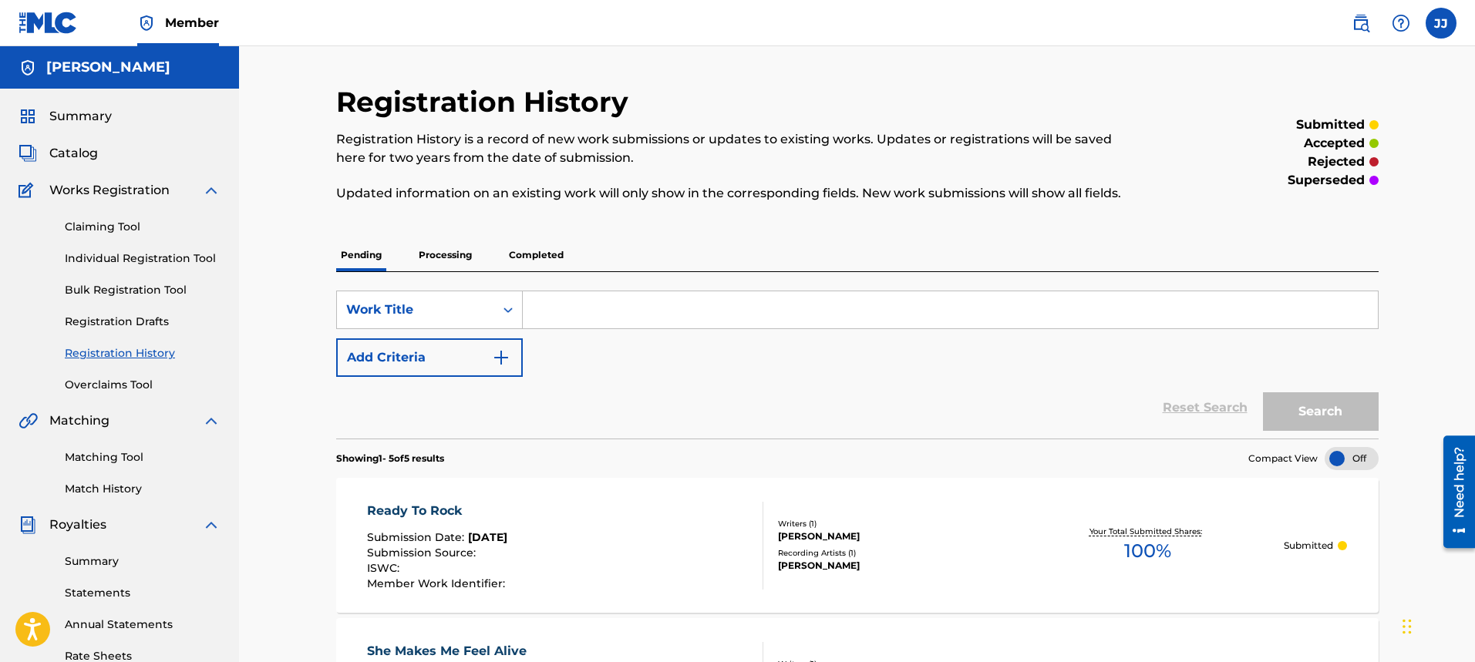
click at [73, 160] on span "Catalog" at bounding box center [73, 153] width 49 height 19
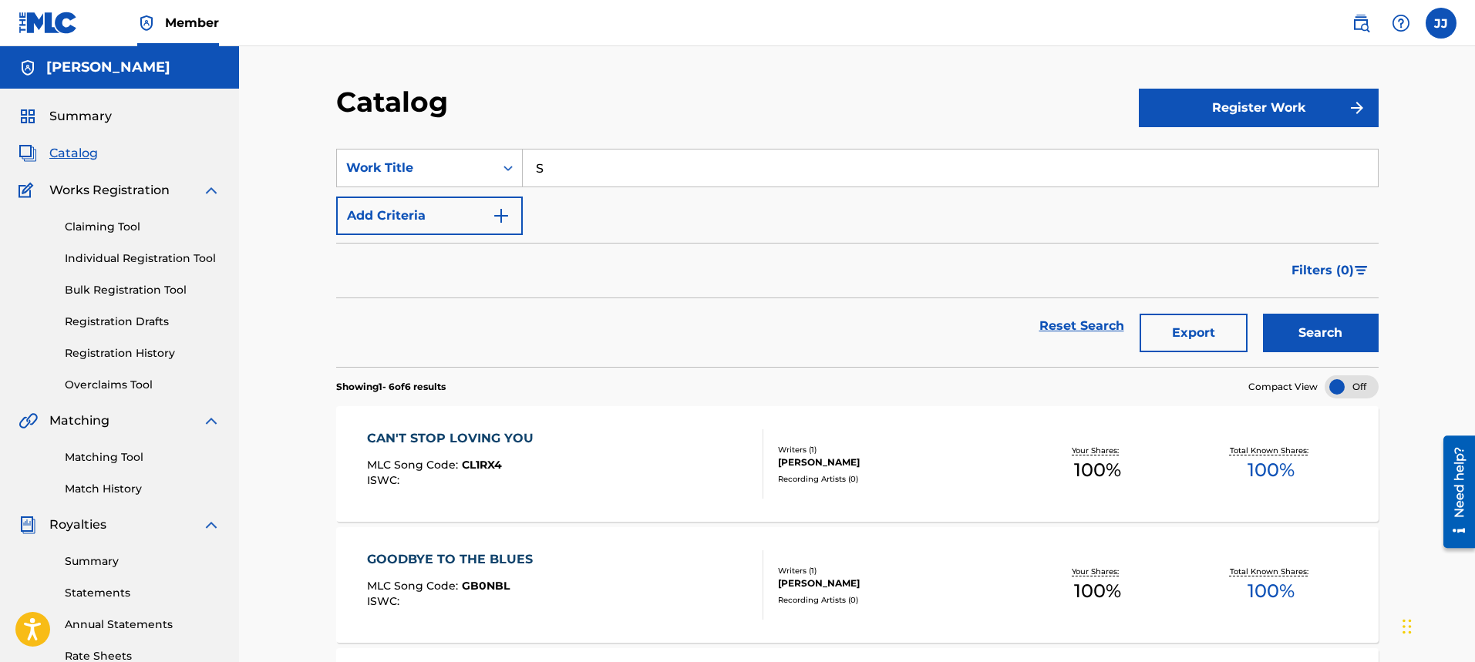
click at [1302, 121] on button "Register Work" at bounding box center [1259, 108] width 240 height 39
click at [1238, 163] on link "Individual" at bounding box center [1259, 158] width 240 height 37
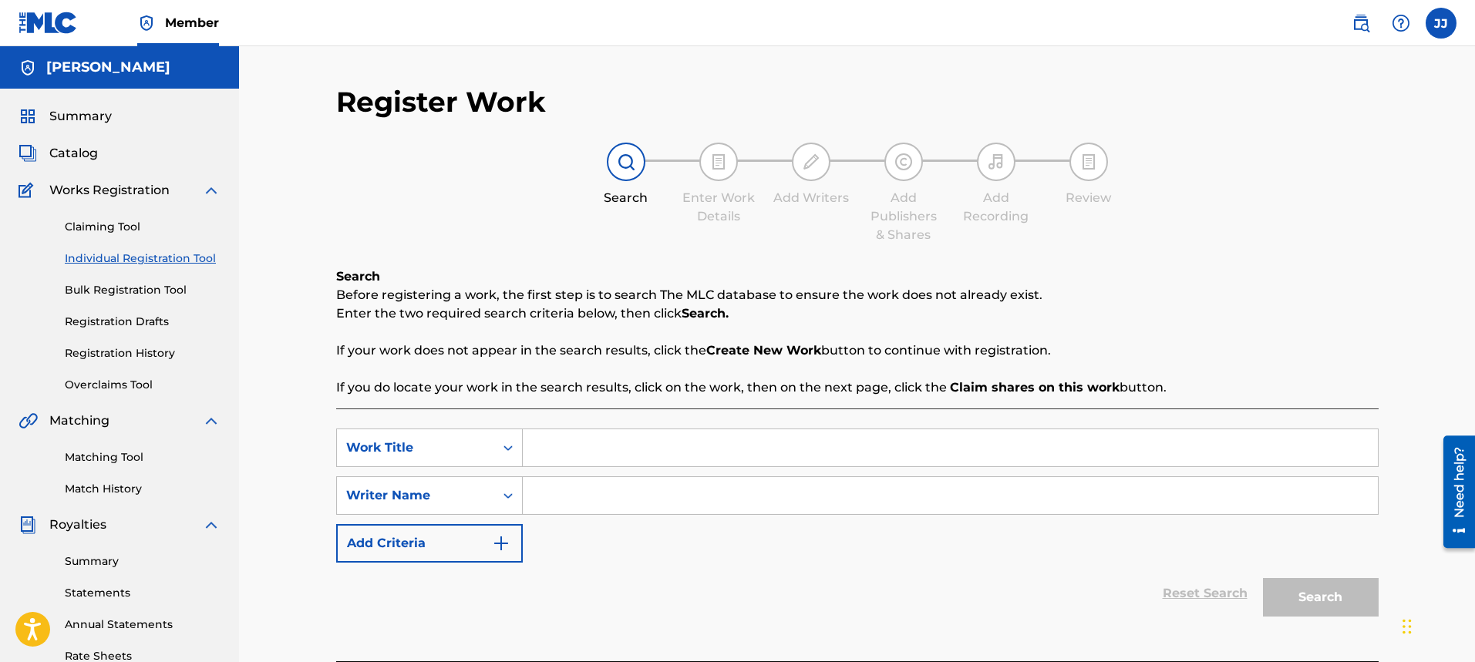
click at [572, 450] on input "Search Form" at bounding box center [950, 448] width 855 height 37
type input "Where There's a Will, There's a Way"
click at [773, 487] on input "Search Form" at bounding box center [950, 495] width 855 height 37
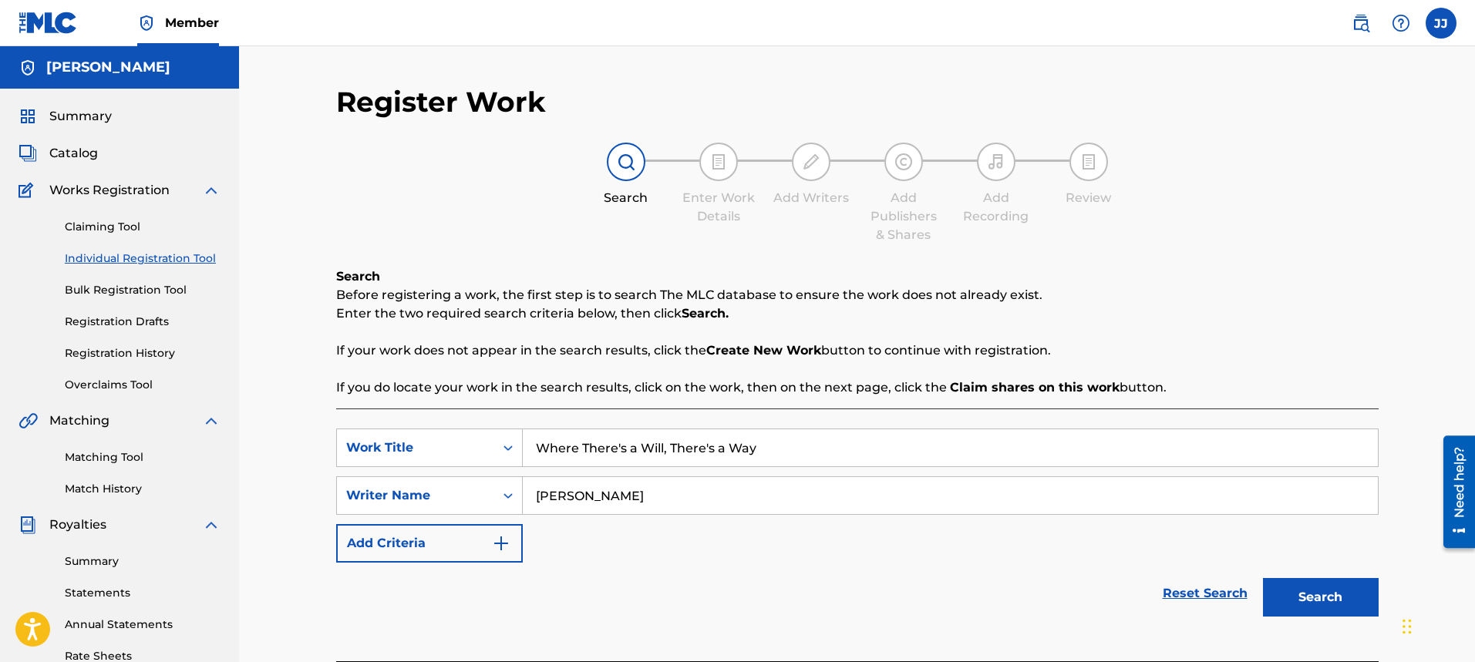
type input "[PERSON_NAME]"
click at [1319, 599] on button "Search" at bounding box center [1321, 597] width 116 height 39
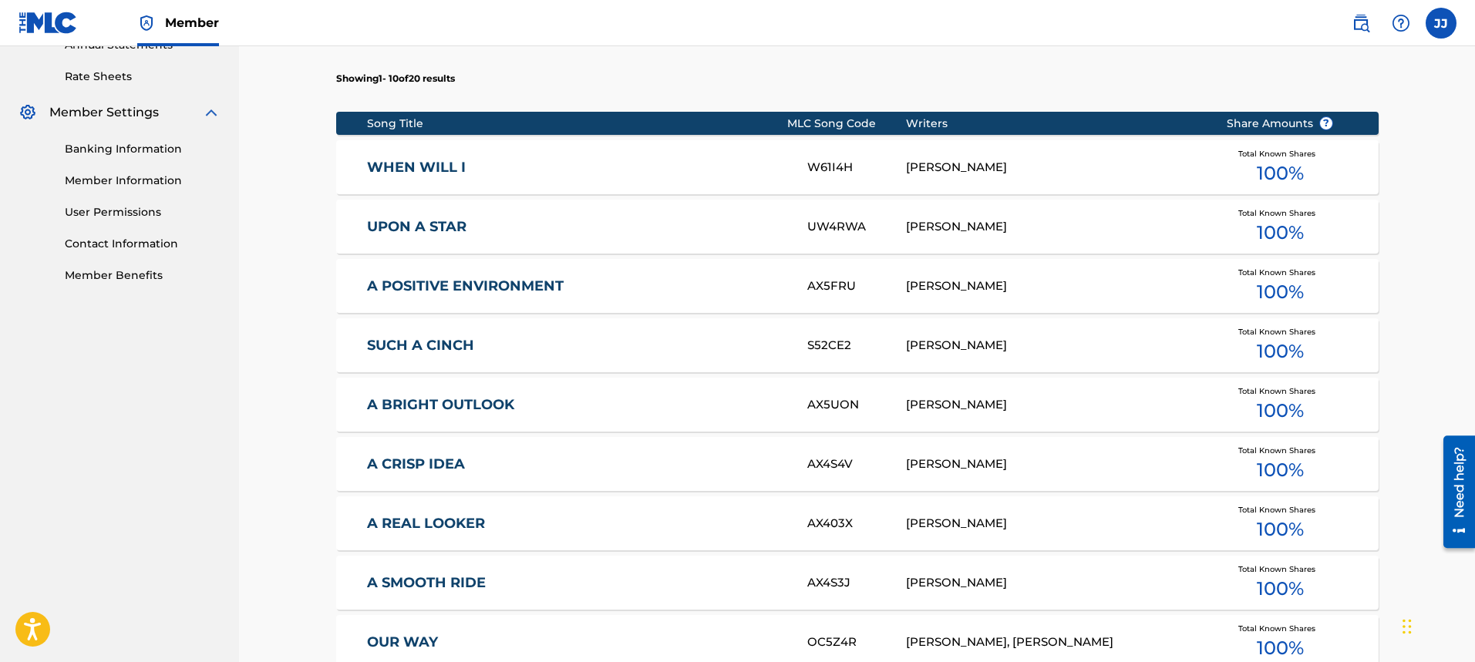
scroll to position [916, 0]
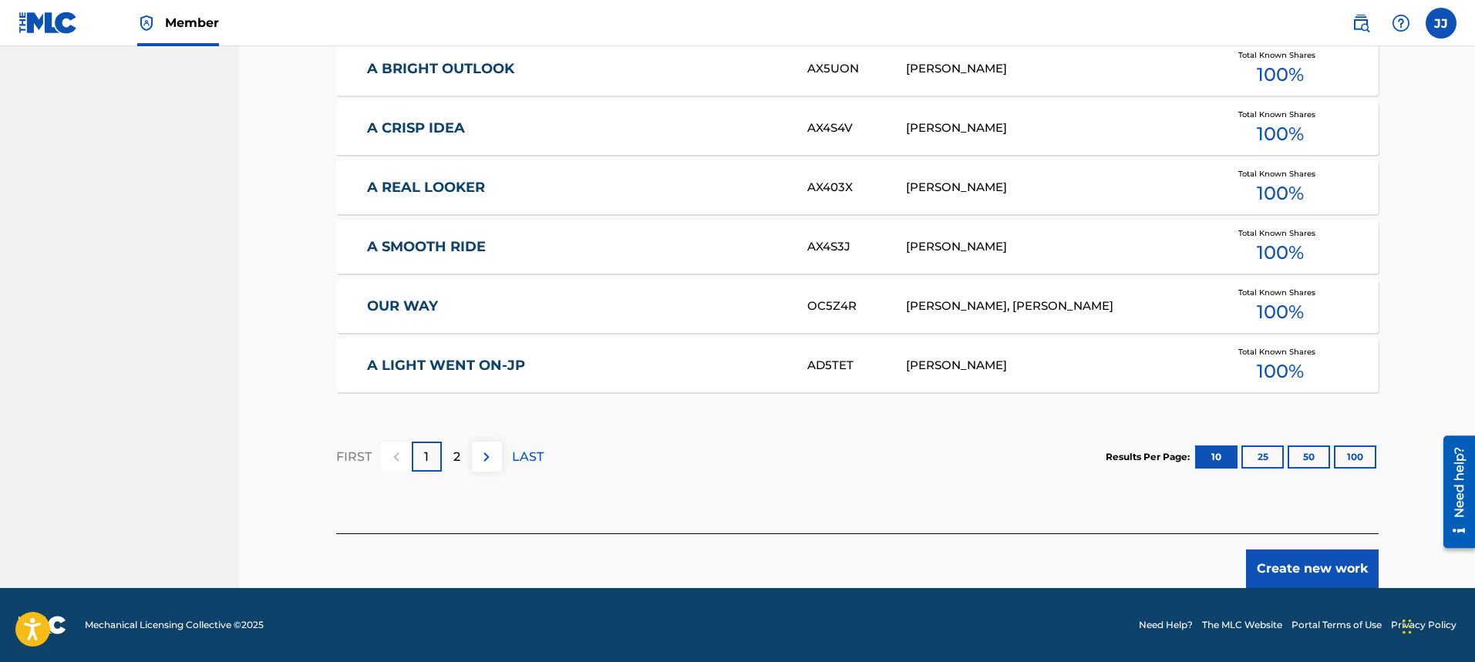
click at [1327, 558] on button "Create new work" at bounding box center [1312, 569] width 133 height 39
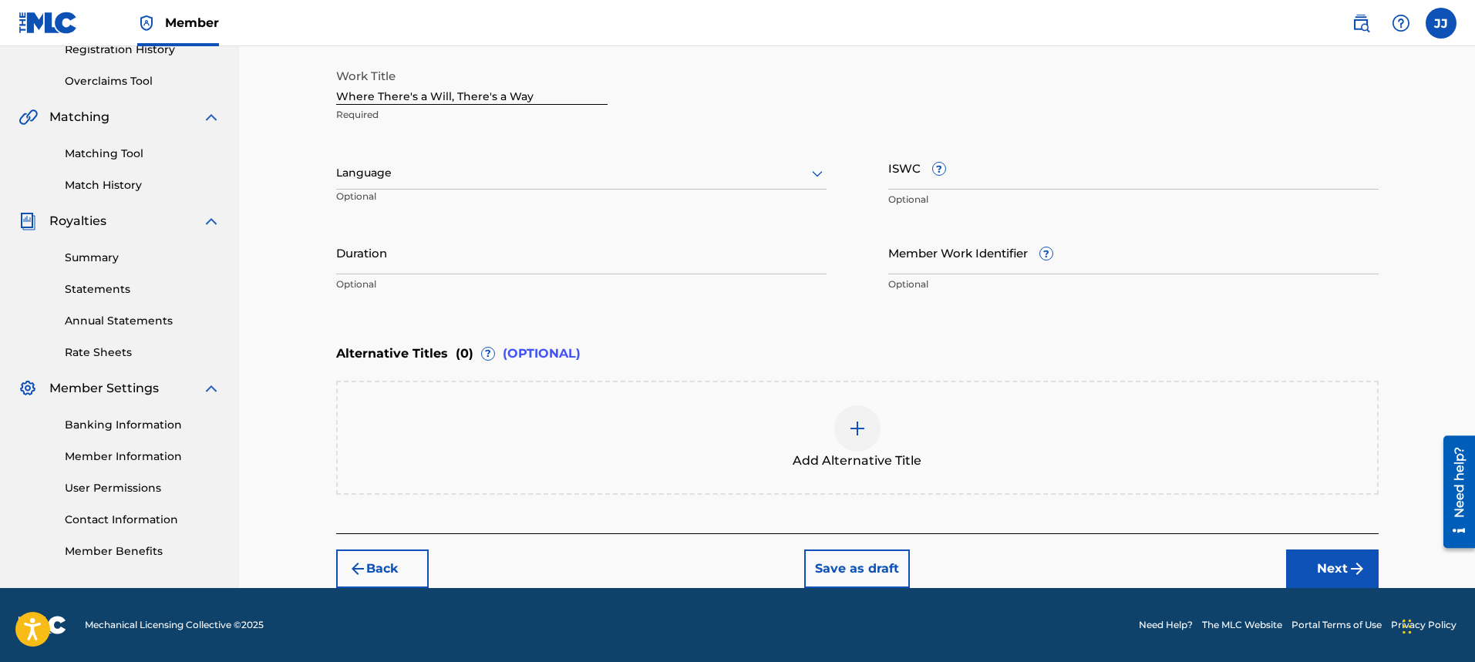
click at [556, 184] on div "Language" at bounding box center [581, 173] width 490 height 32
click at [549, 204] on div "English" at bounding box center [581, 207] width 489 height 35
click at [517, 260] on input "Duration" at bounding box center [581, 253] width 490 height 44
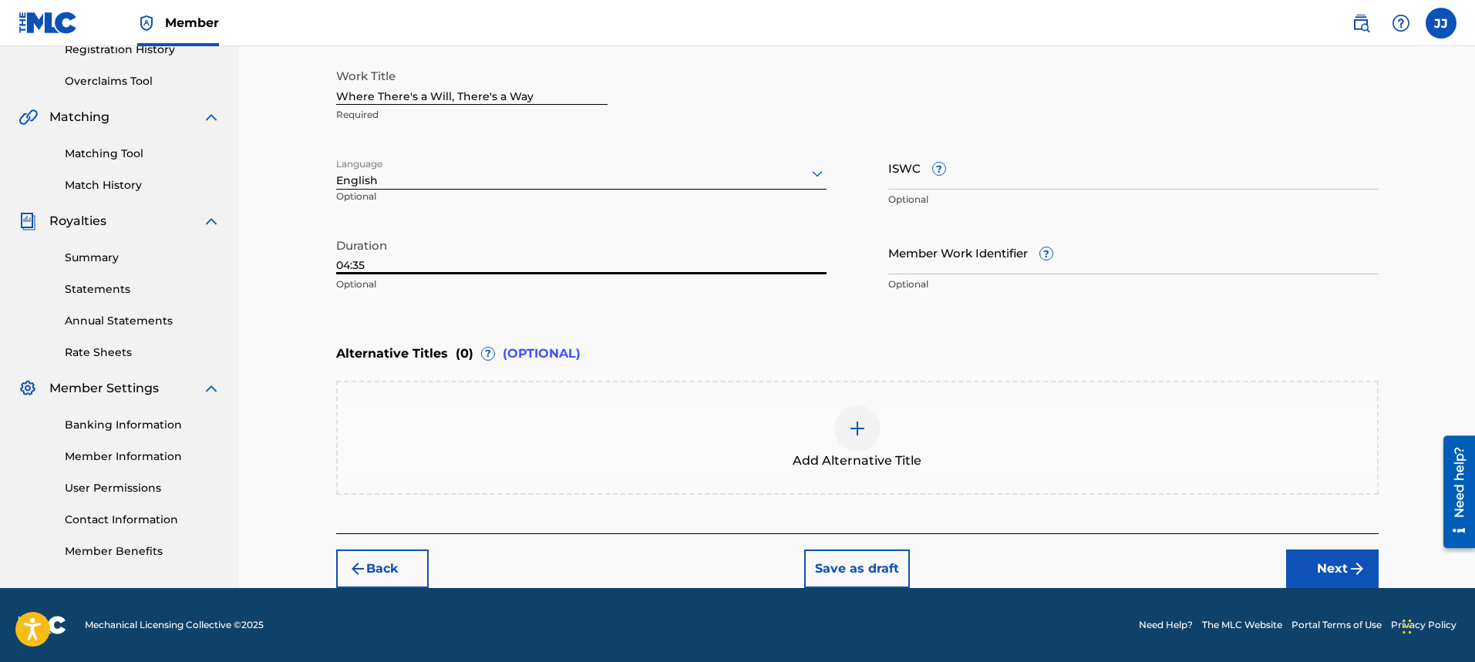
type input "04:35"
click at [1315, 571] on button "Next" at bounding box center [1332, 569] width 93 height 39
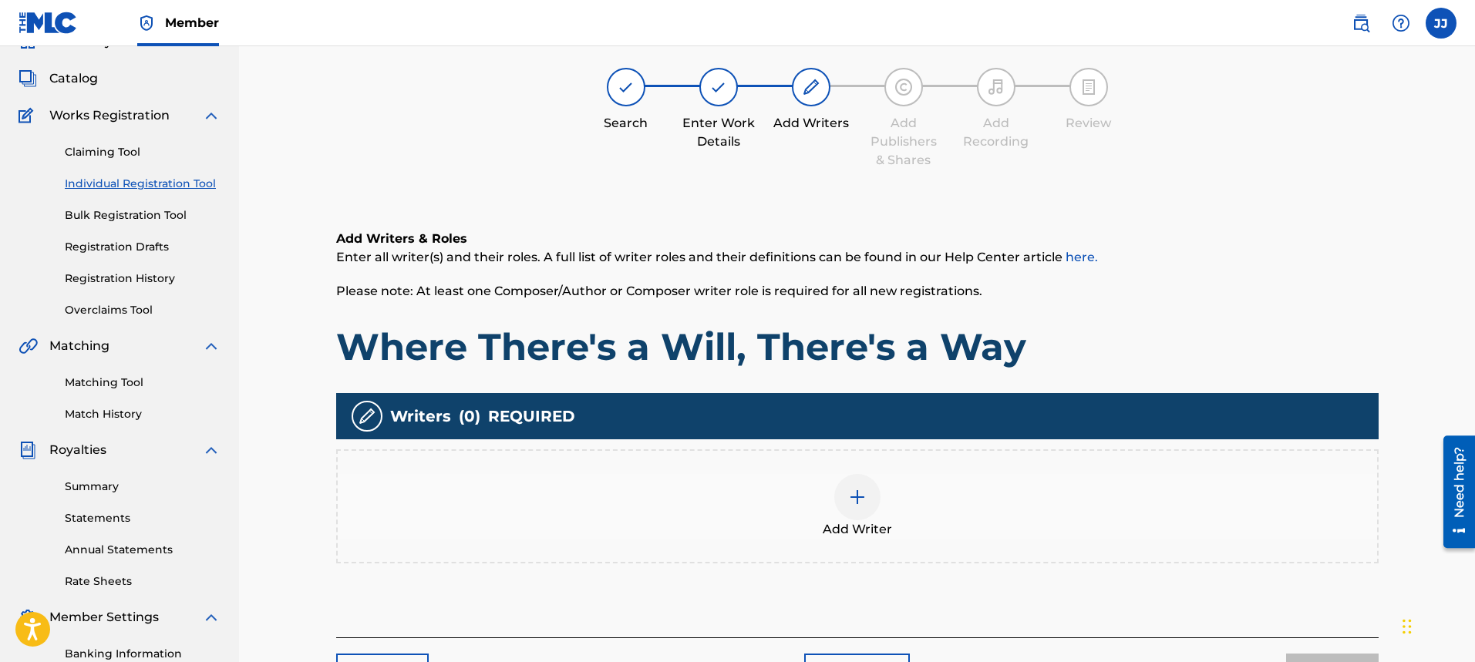
scroll to position [69, 0]
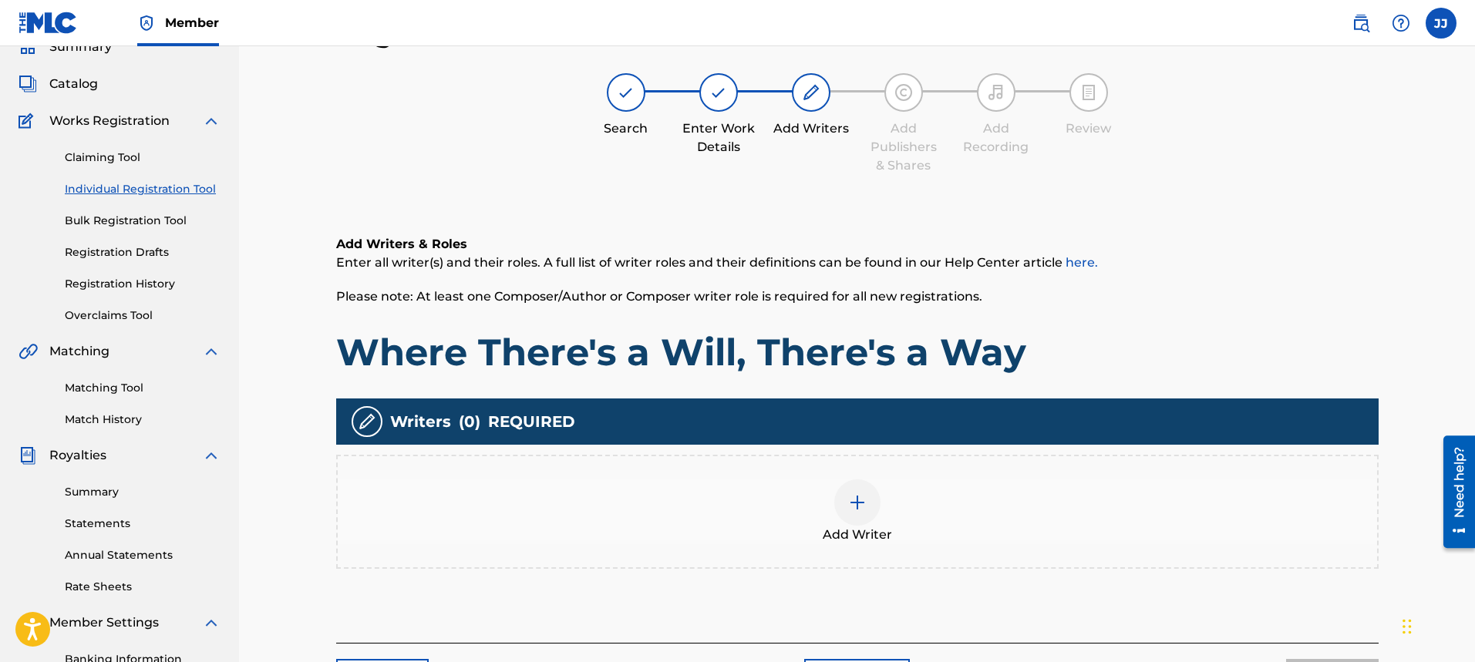
click at [866, 494] on img at bounding box center [857, 503] width 19 height 19
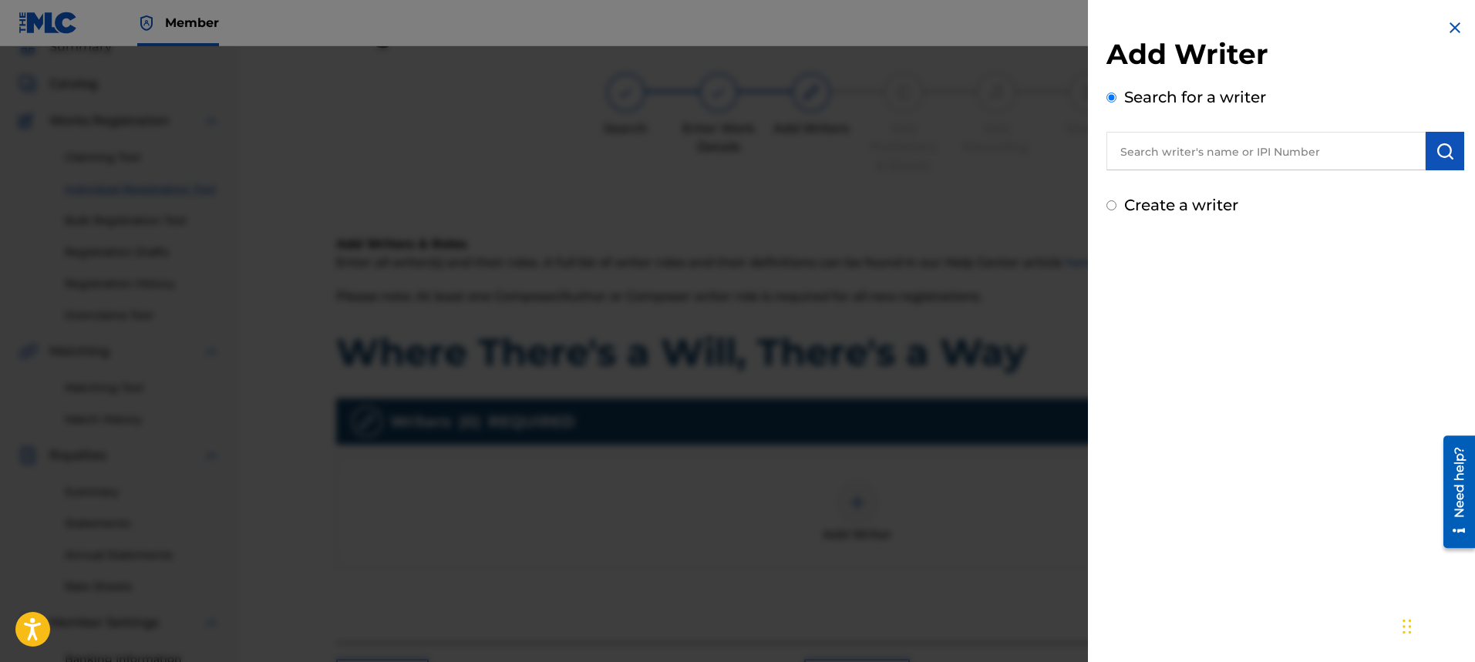
click at [1108, 203] on input "Create a writer" at bounding box center [1112, 205] width 10 height 10
radio input "false"
radio input "true"
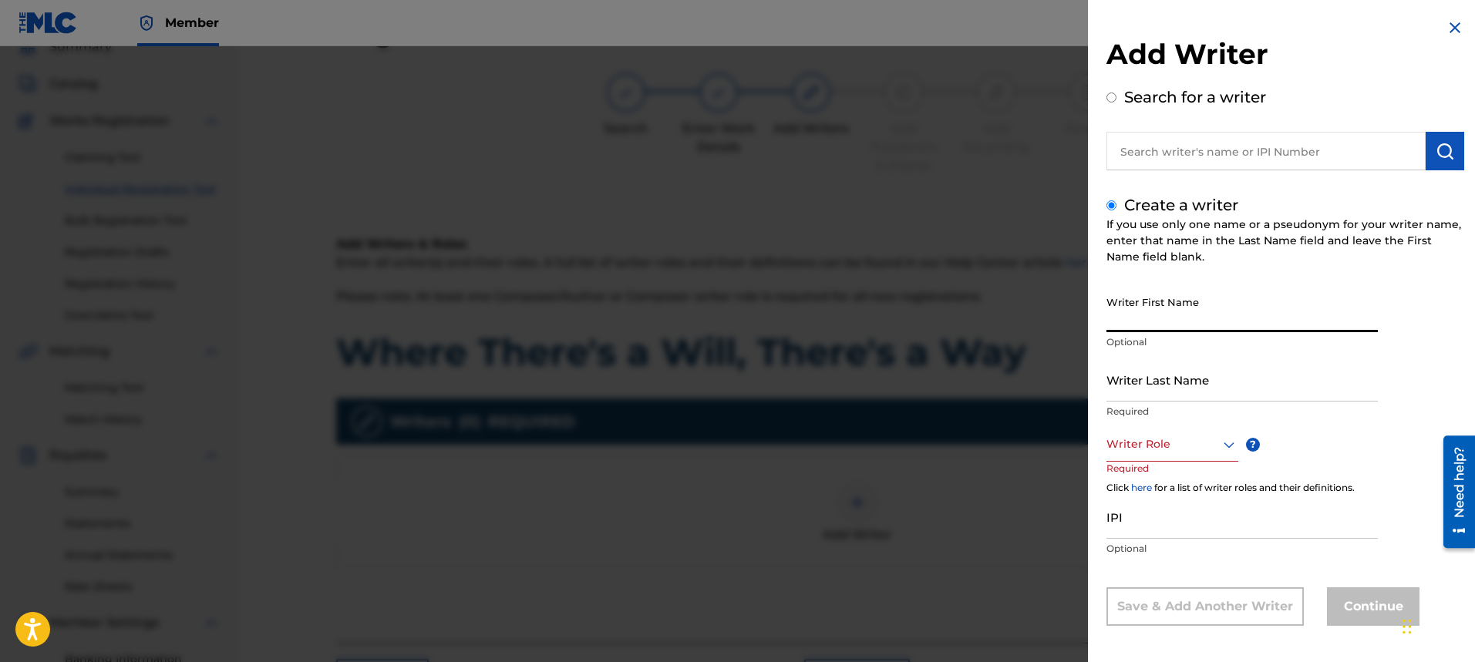
click at [1166, 299] on input "Writer First Name" at bounding box center [1242, 310] width 271 height 44
type input "[PERSON_NAME]"
click at [1137, 389] on input "Writer Last Name" at bounding box center [1242, 380] width 271 height 44
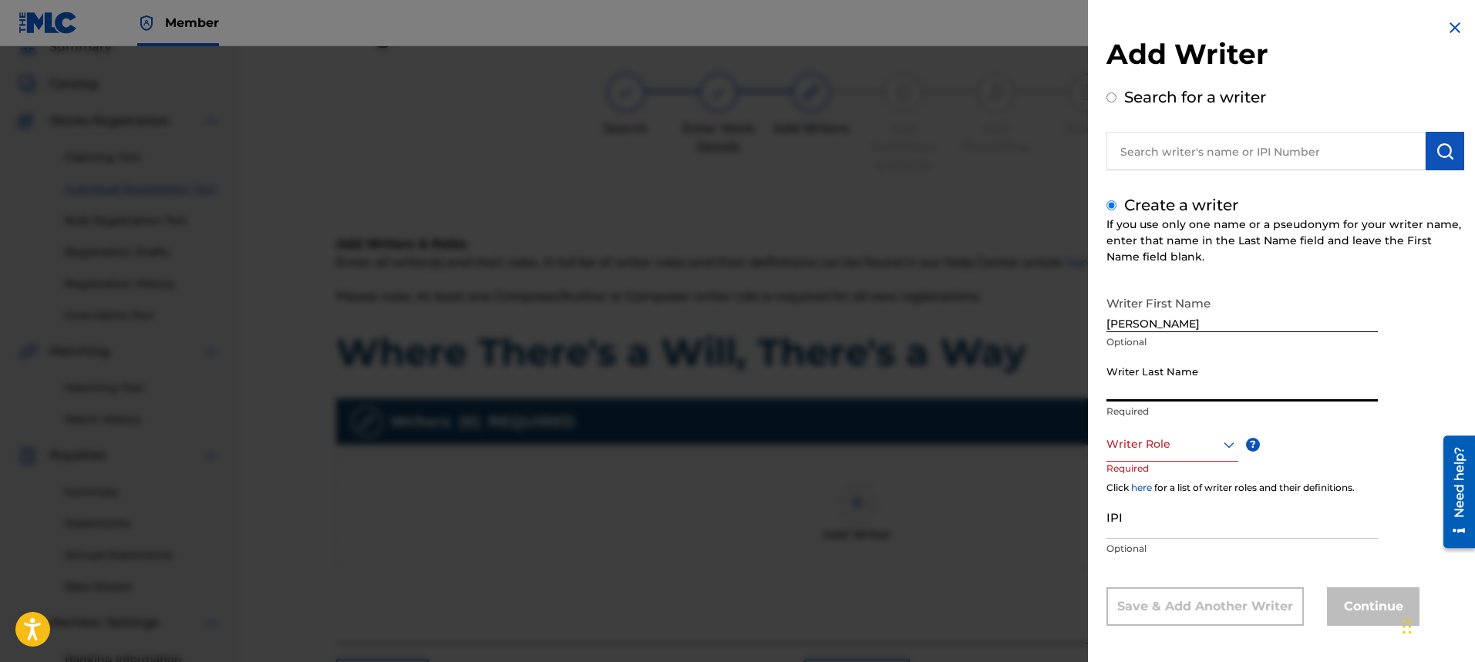
type input "[PERSON_NAME]"
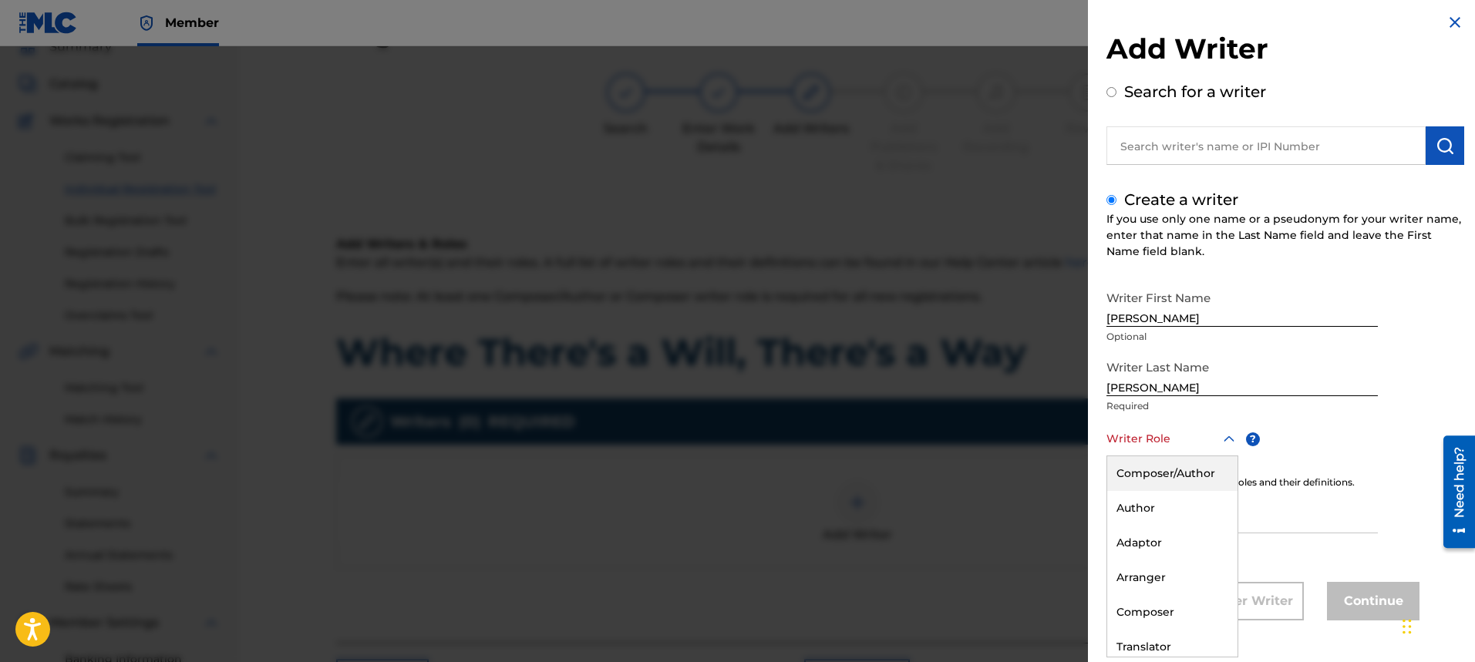
click at [1222, 456] on div "Writer Role" at bounding box center [1173, 439] width 132 height 35
click at [1218, 474] on div "Composer/Author" at bounding box center [1172, 474] width 130 height 35
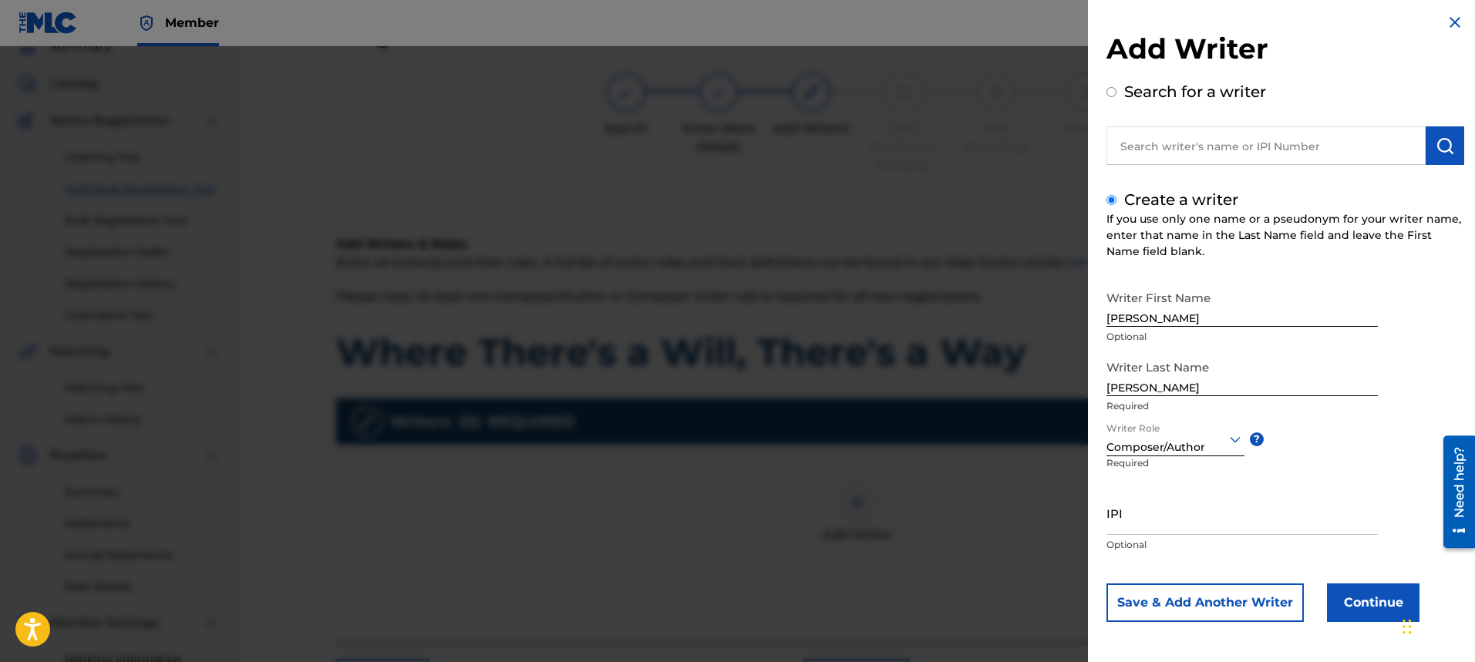
click at [1221, 531] on input "IPI" at bounding box center [1242, 513] width 271 height 44
type input "00334176670"
click at [1371, 607] on button "Continue" at bounding box center [1373, 603] width 93 height 39
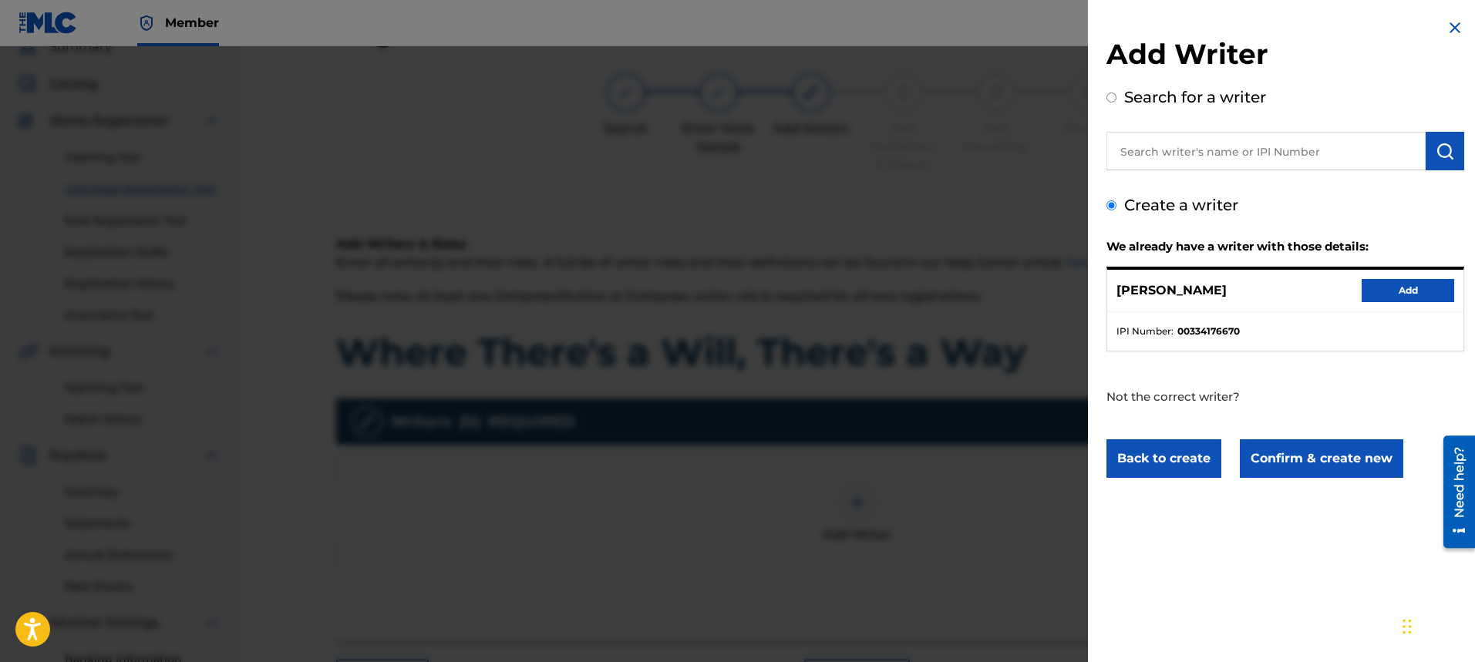
scroll to position [0, 0]
click at [1389, 295] on button "Add" at bounding box center [1408, 290] width 93 height 23
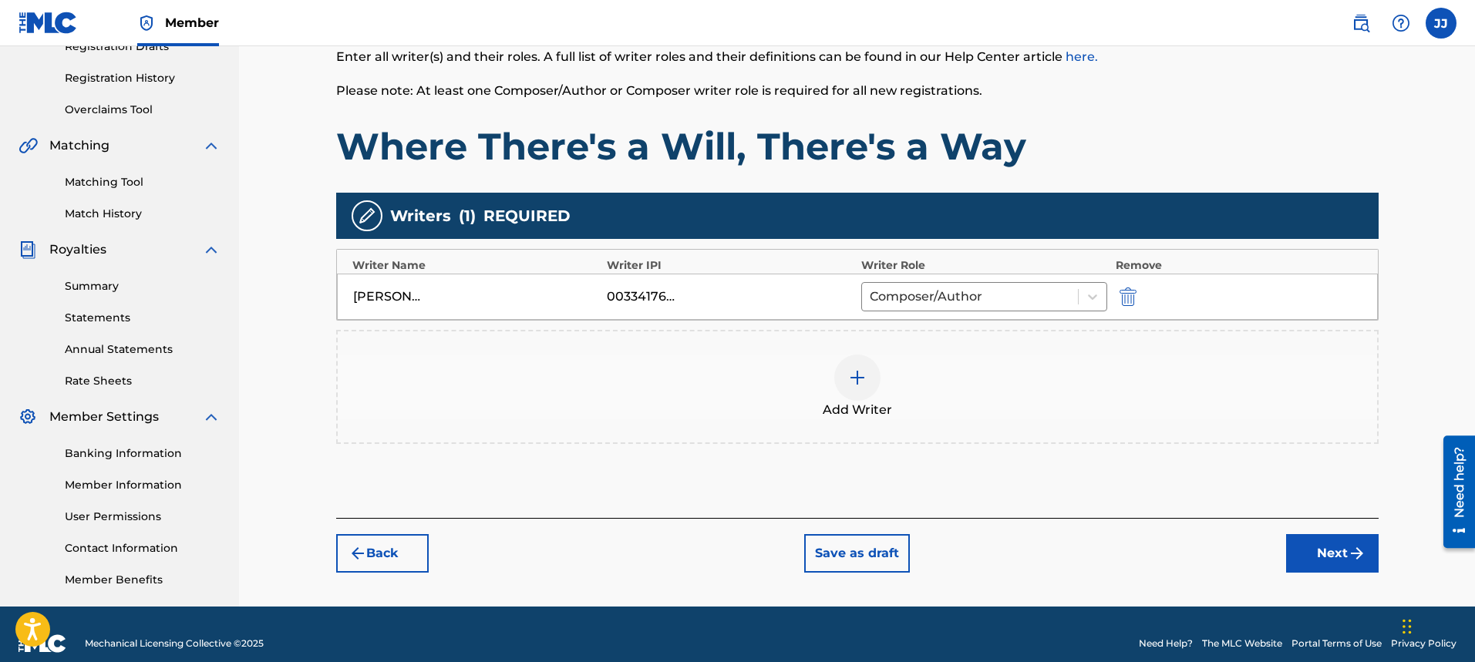
scroll to position [294, 0]
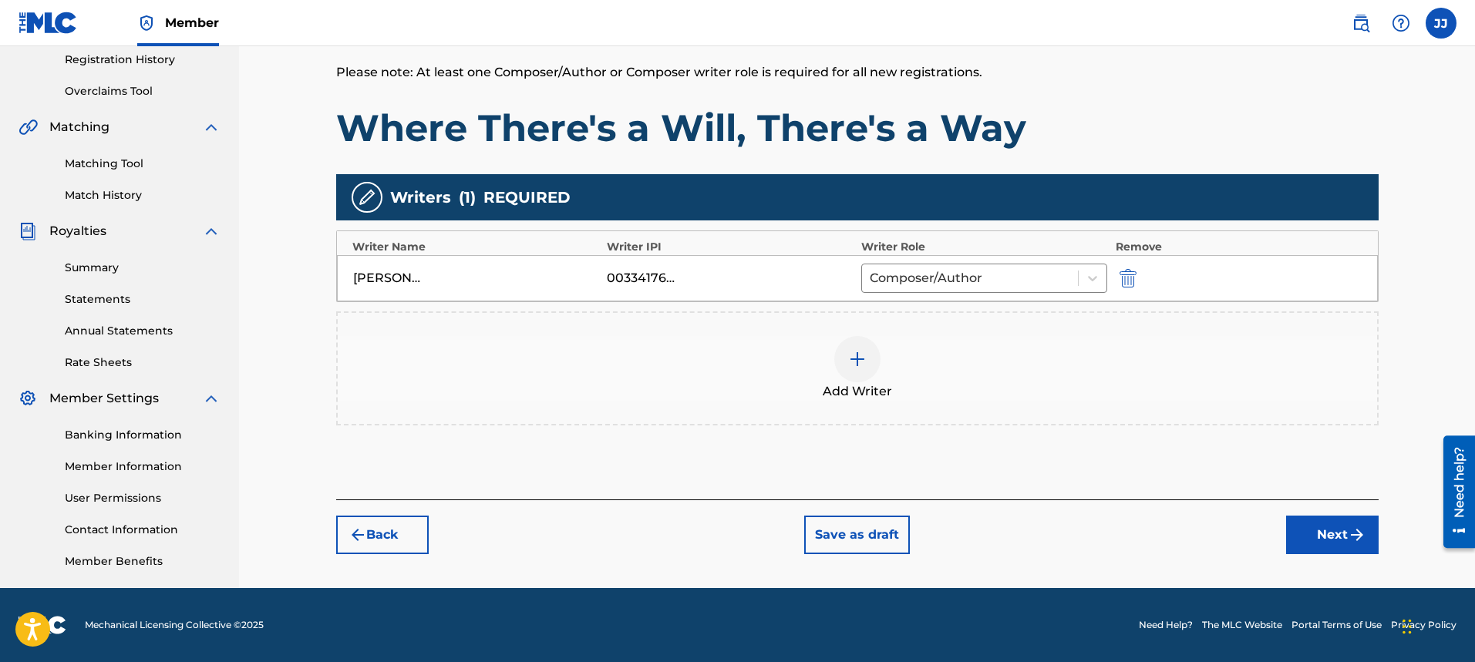
click at [1349, 545] on button "Next" at bounding box center [1332, 535] width 93 height 39
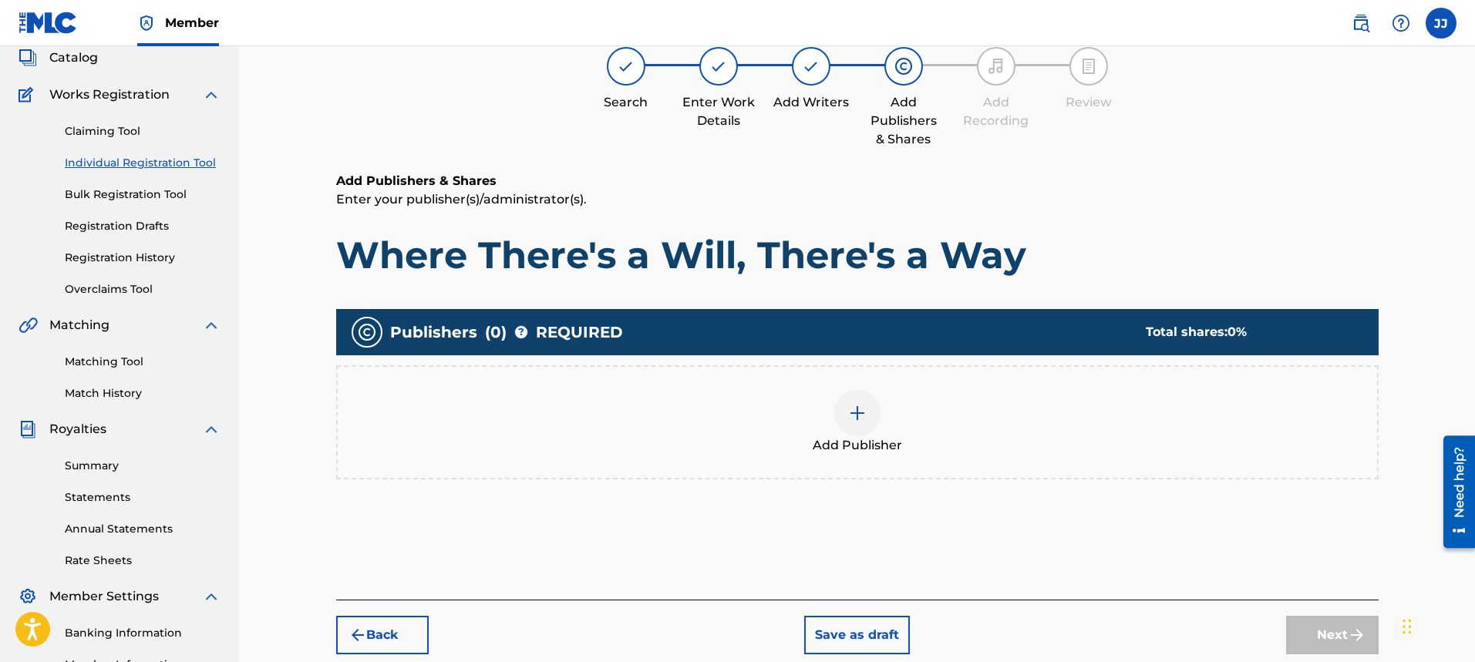
scroll to position [69, 0]
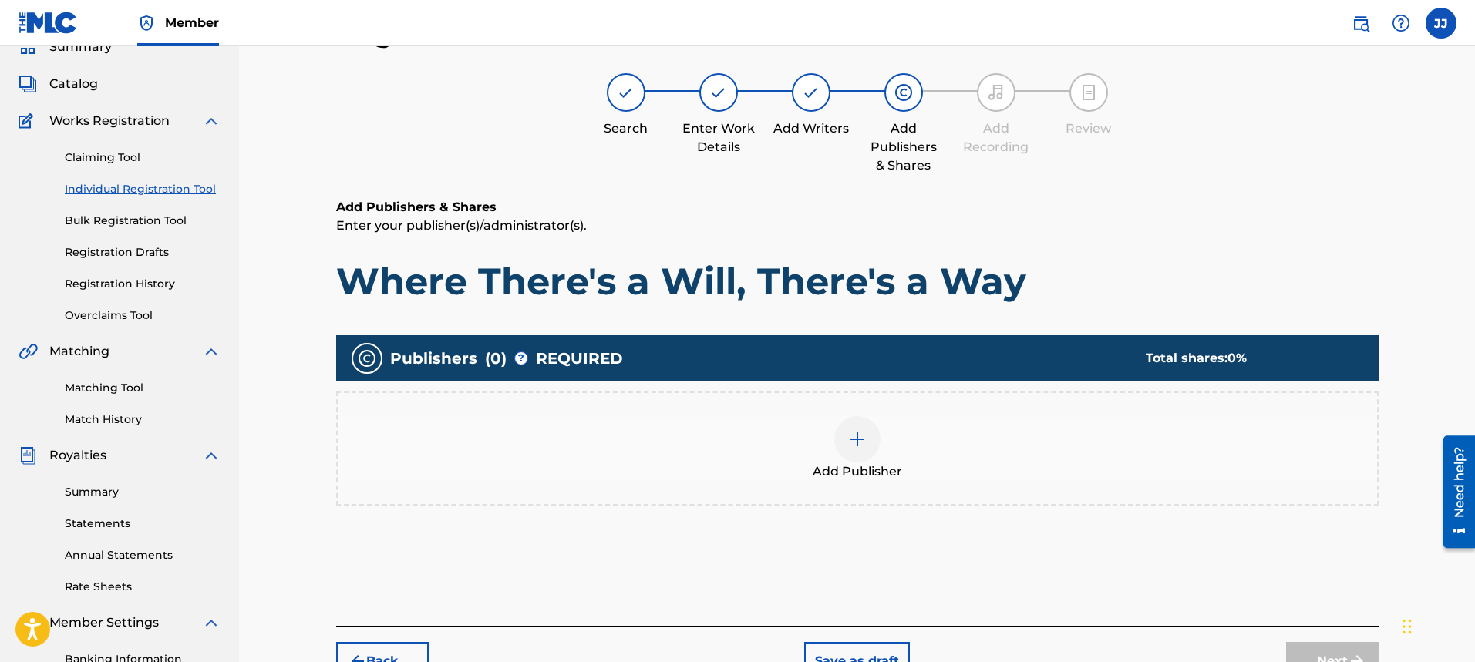
click at [861, 450] on div at bounding box center [857, 439] width 46 height 46
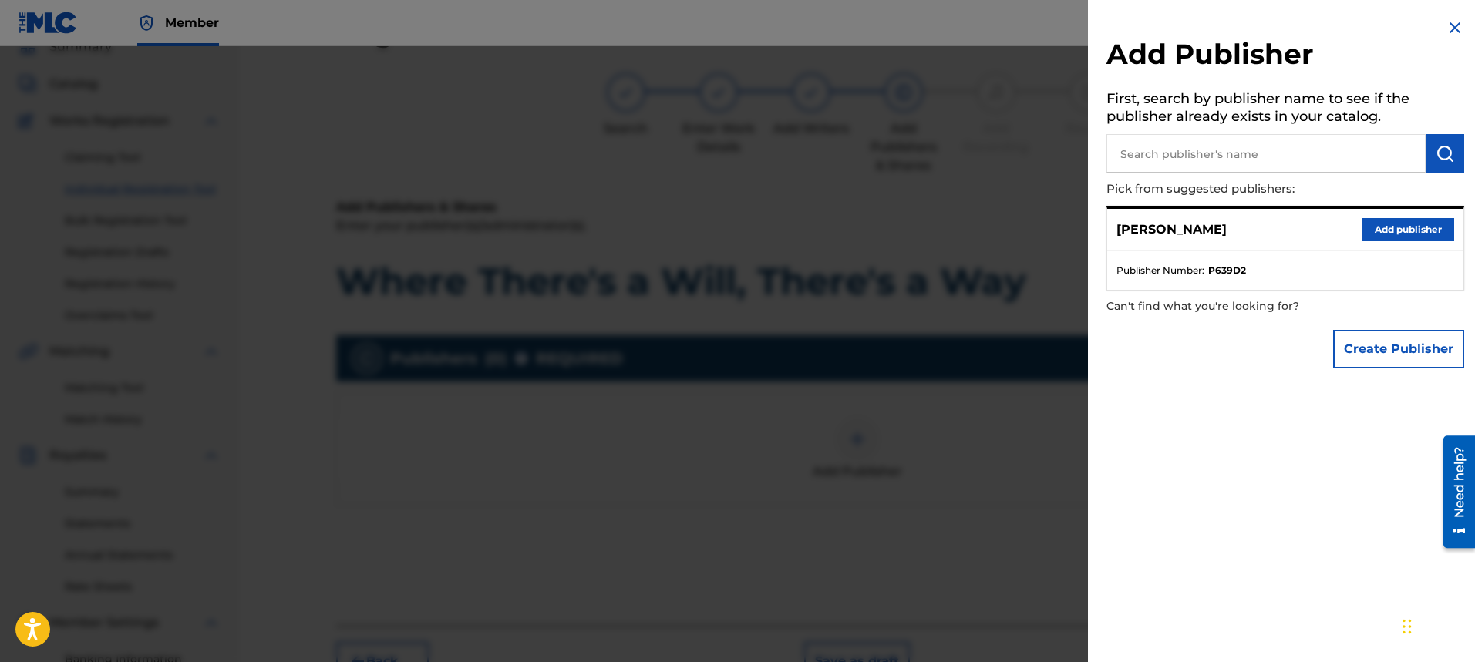
click at [1420, 231] on button "Add publisher" at bounding box center [1408, 229] width 93 height 23
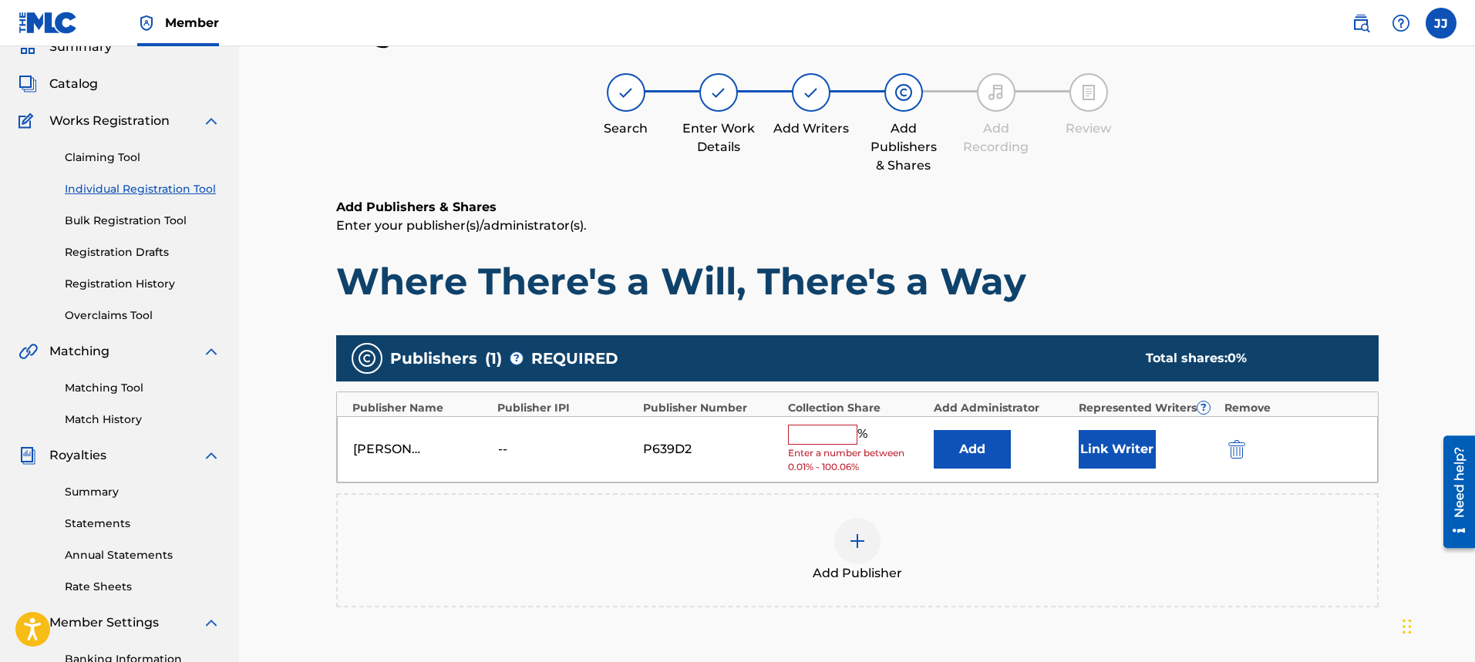
click at [845, 436] on input "text" at bounding box center [822, 435] width 69 height 20
type input "100"
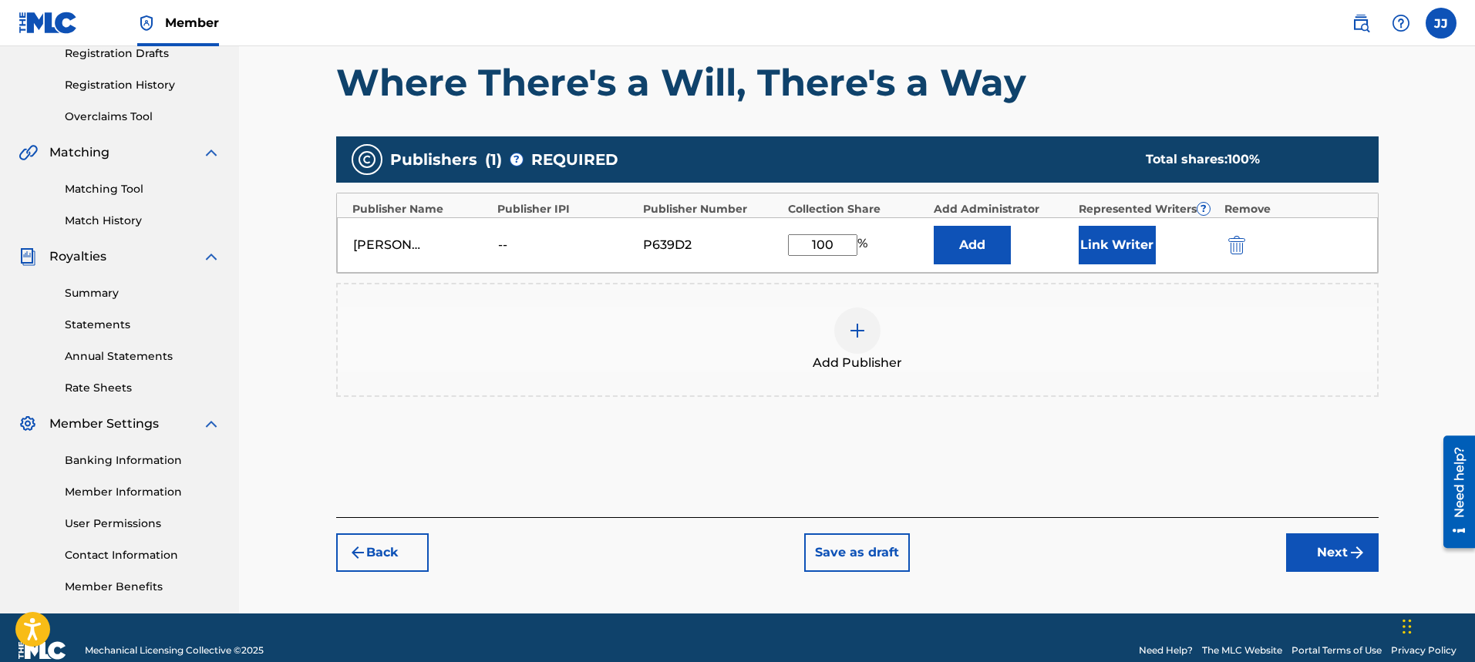
scroll to position [294, 0]
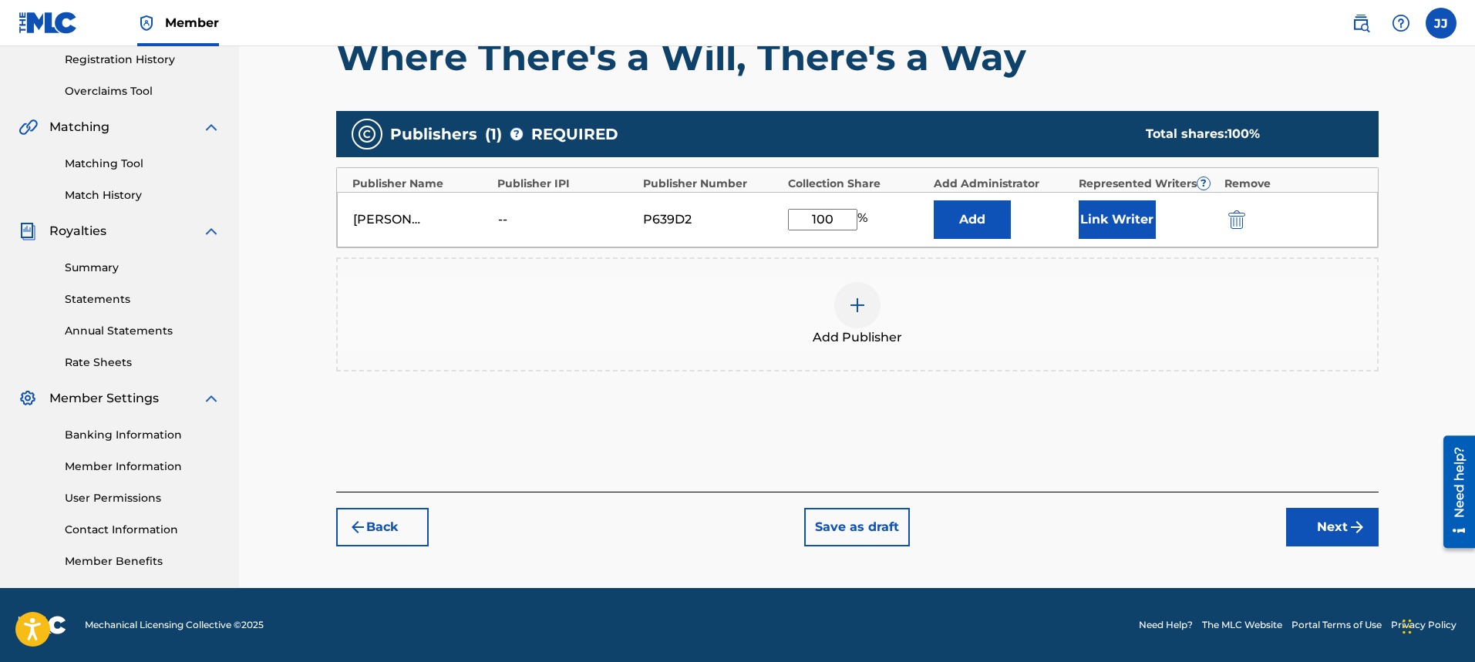
click at [1335, 537] on button "Next" at bounding box center [1332, 527] width 93 height 39
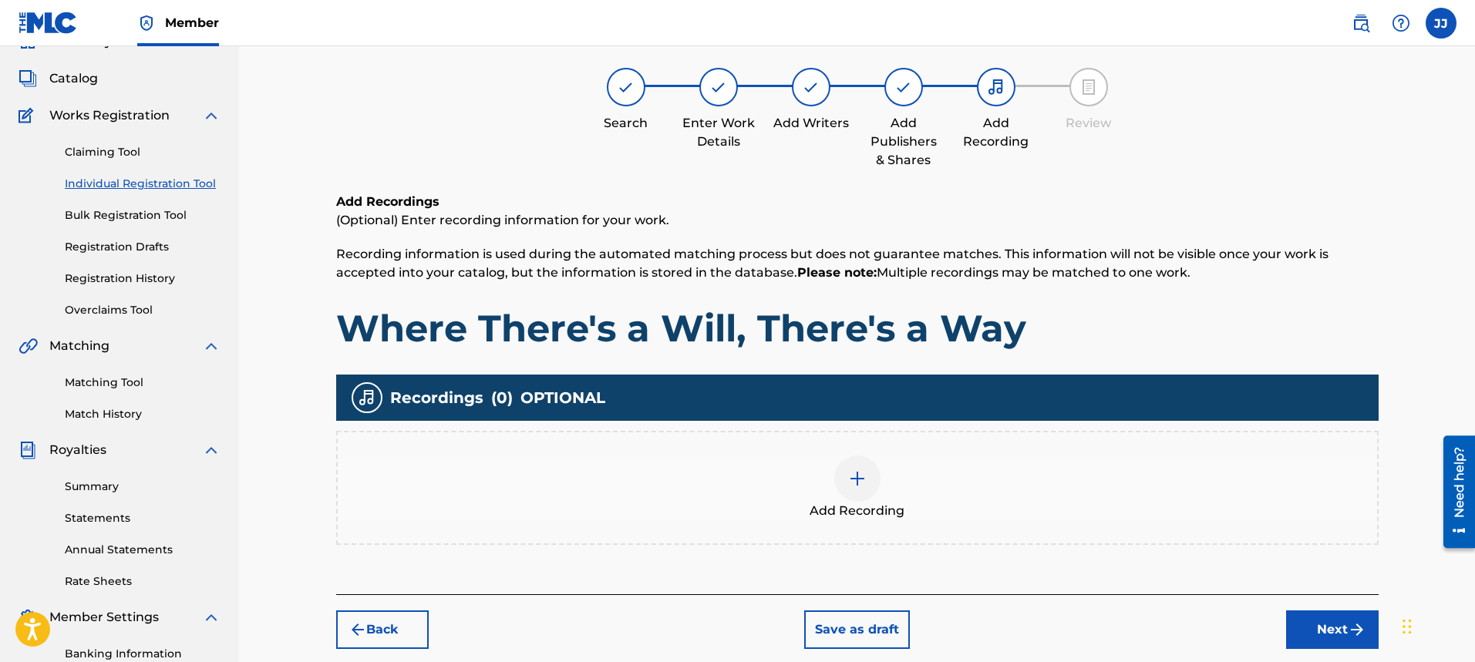
scroll to position [69, 0]
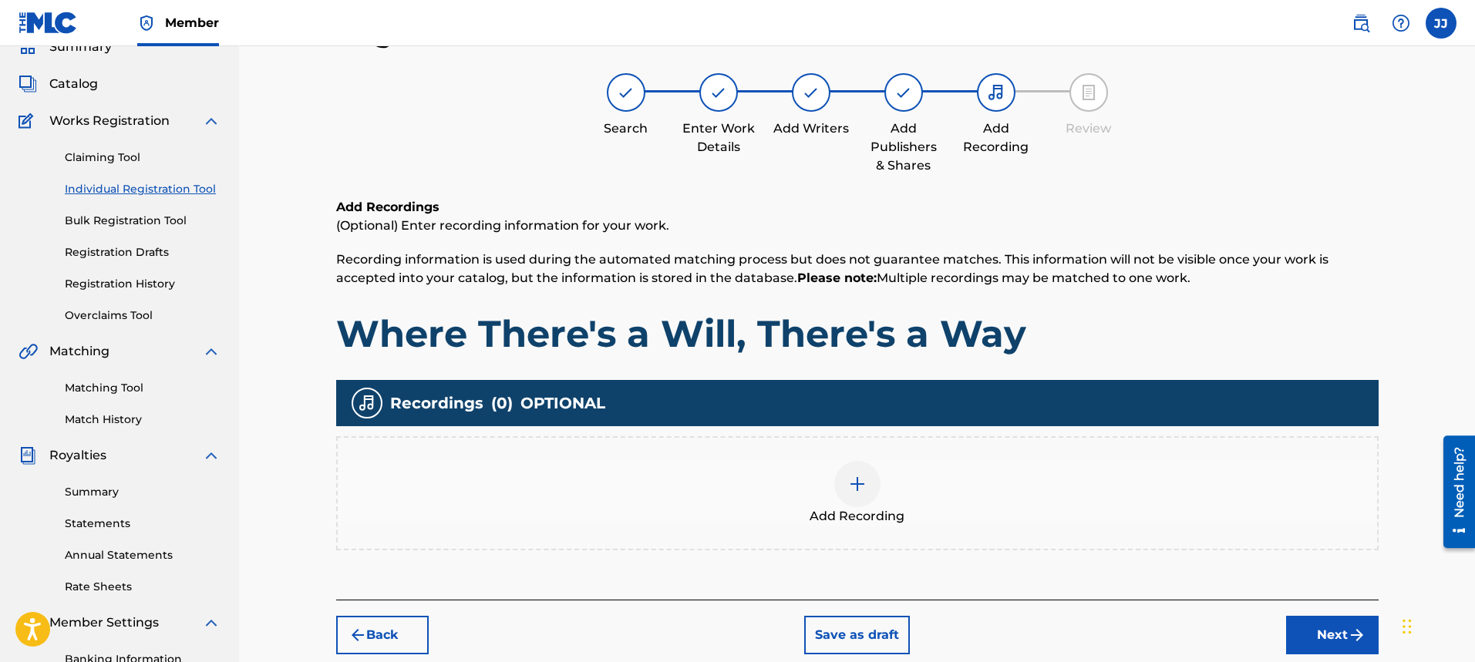
click at [841, 487] on div at bounding box center [857, 484] width 46 height 46
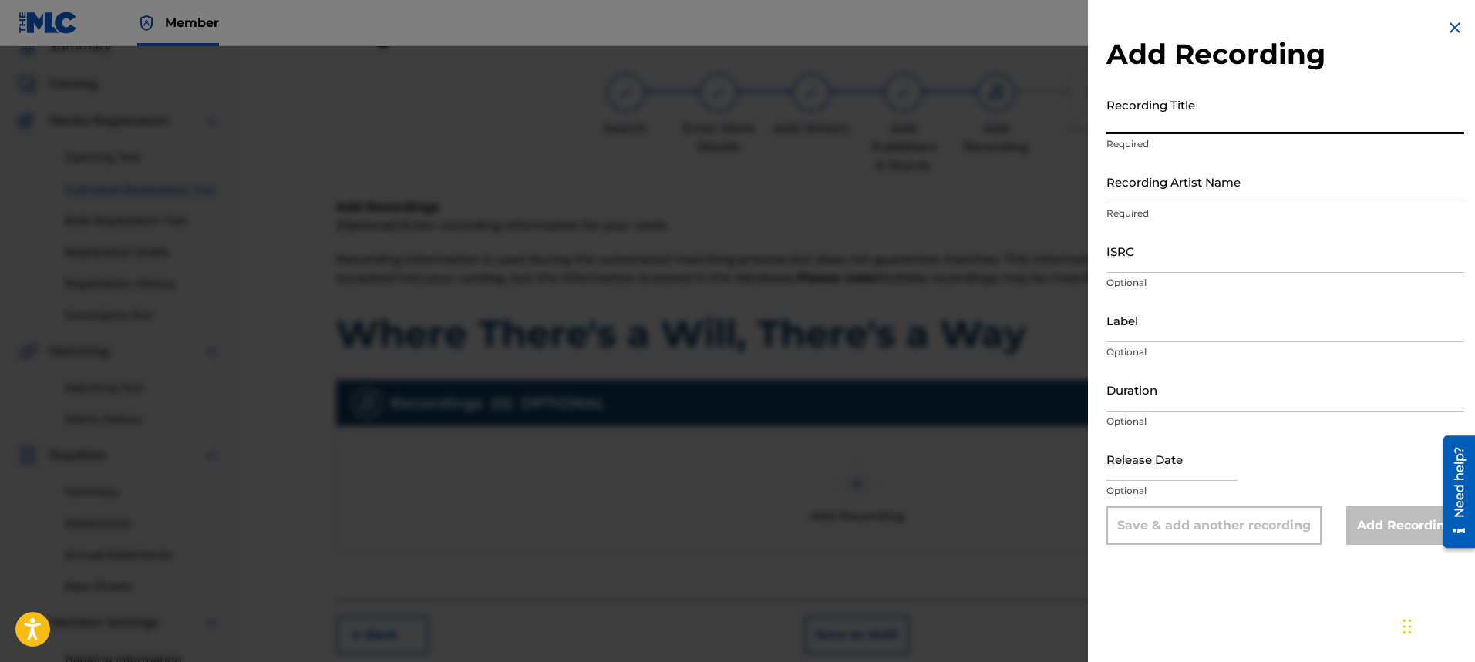
click at [1221, 123] on input "Recording Title" at bounding box center [1286, 112] width 358 height 44
type input "Where There's a Will, There's a Way"
click at [1306, 194] on input "Recording Artist Name" at bounding box center [1286, 182] width 358 height 44
type input "[PERSON_NAME]"
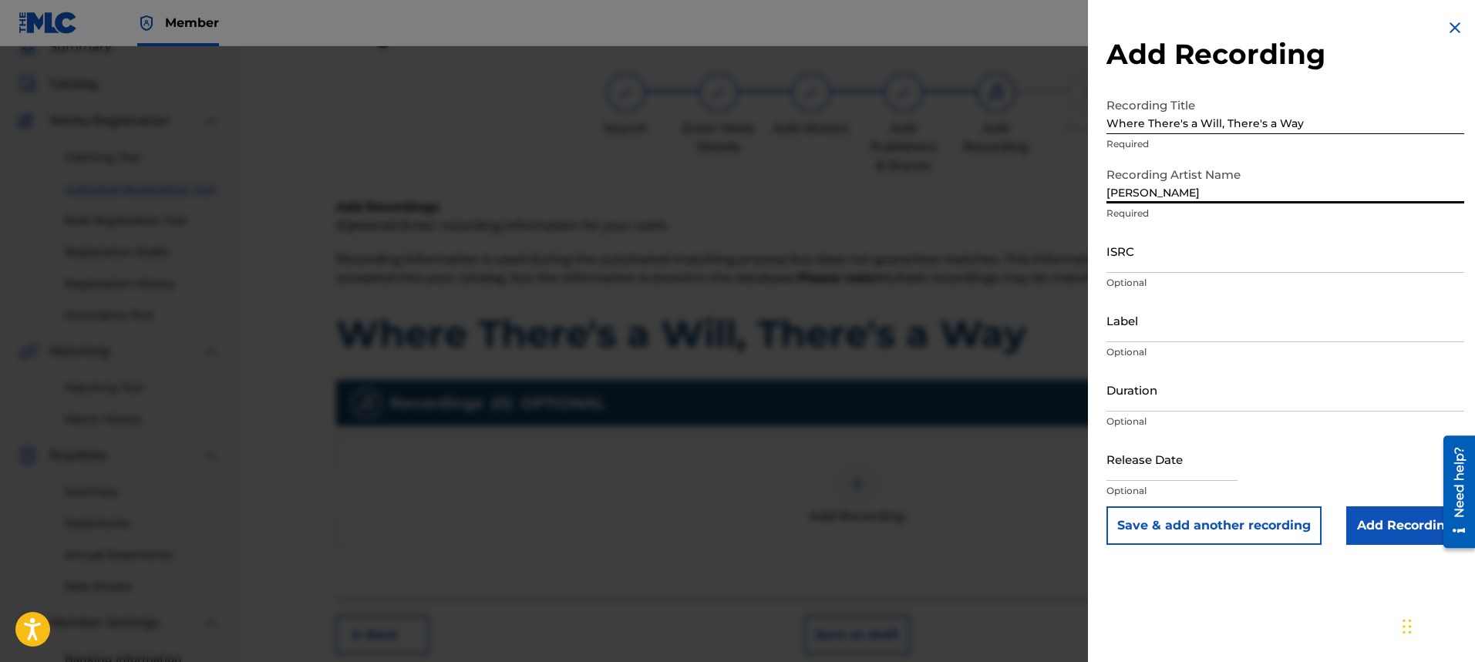
click at [1243, 248] on input "ISRC" at bounding box center [1286, 251] width 358 height 44
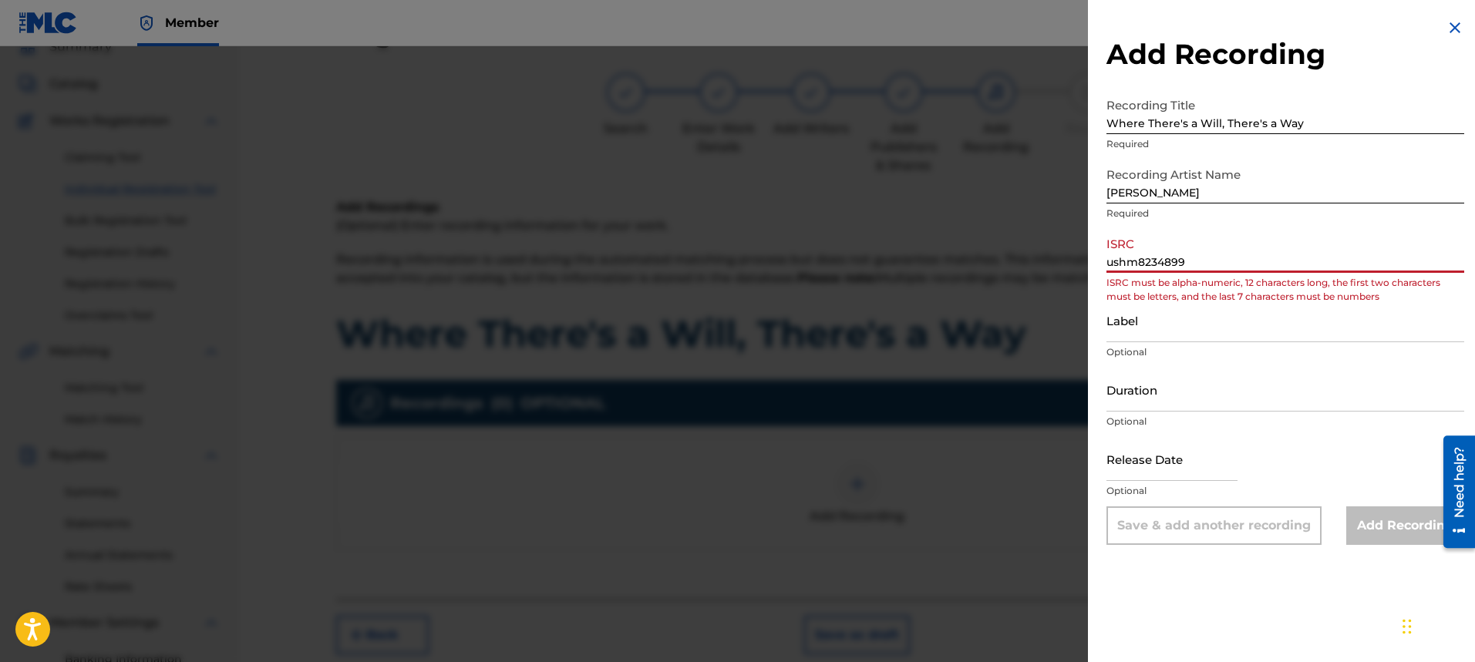
click at [1163, 266] on input "ushm8234899" at bounding box center [1286, 251] width 358 height 44
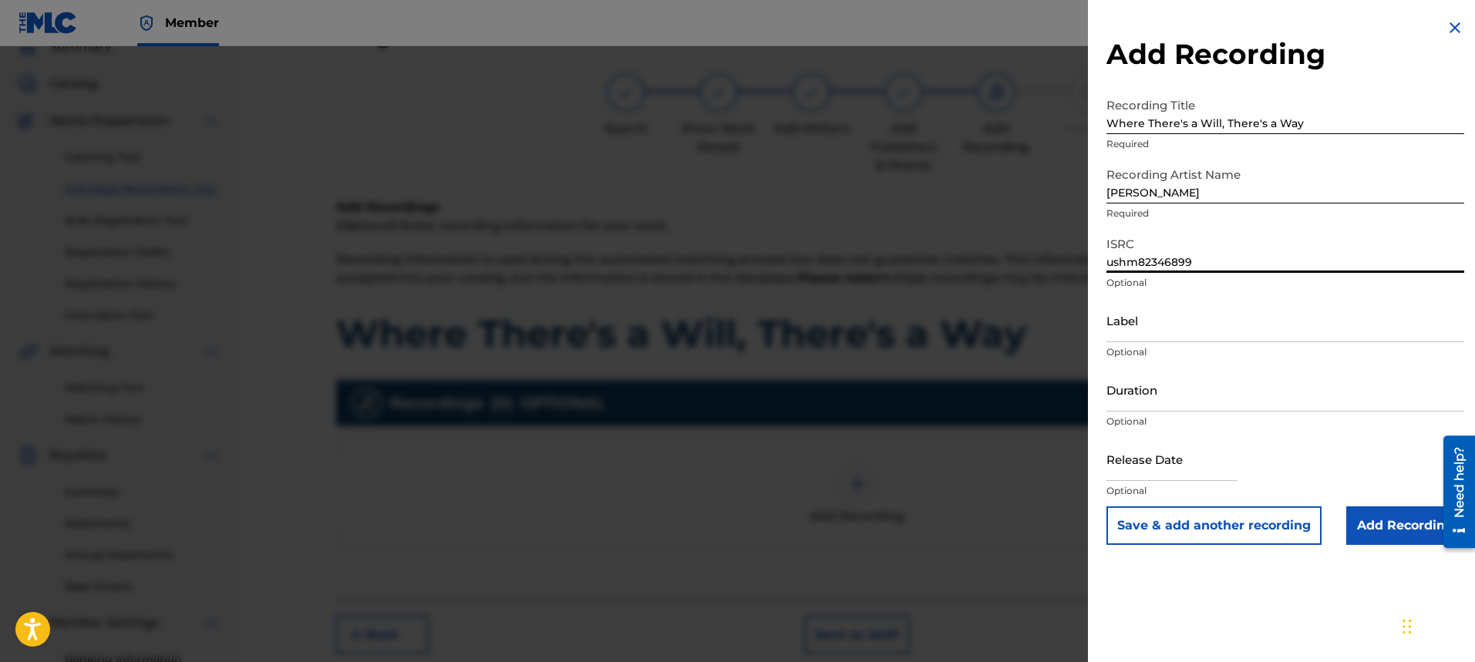
type input "ushm82346899"
click at [1261, 322] on input "Label" at bounding box center [1286, 320] width 358 height 44
type input "[PERSON_NAME]"
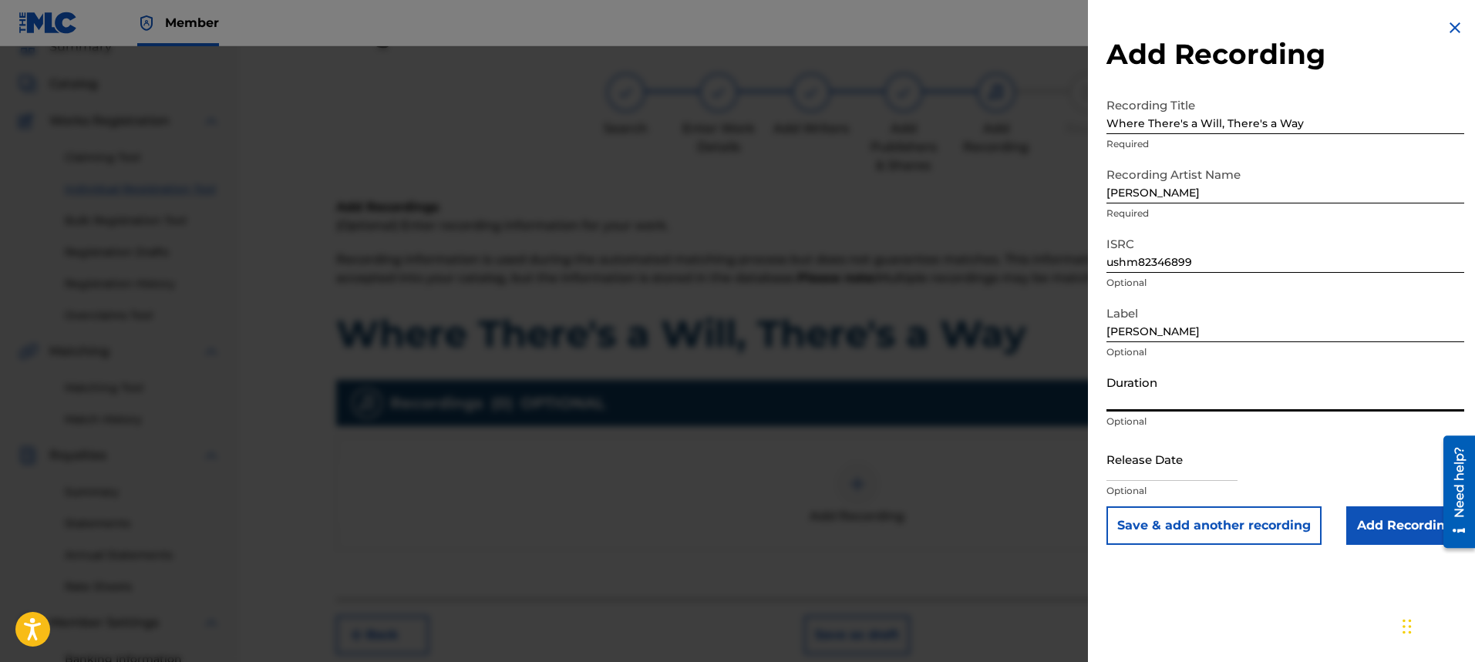
click at [1249, 399] on input "Duration" at bounding box center [1286, 390] width 358 height 44
type input "04:35"
select select "7"
select select "2025"
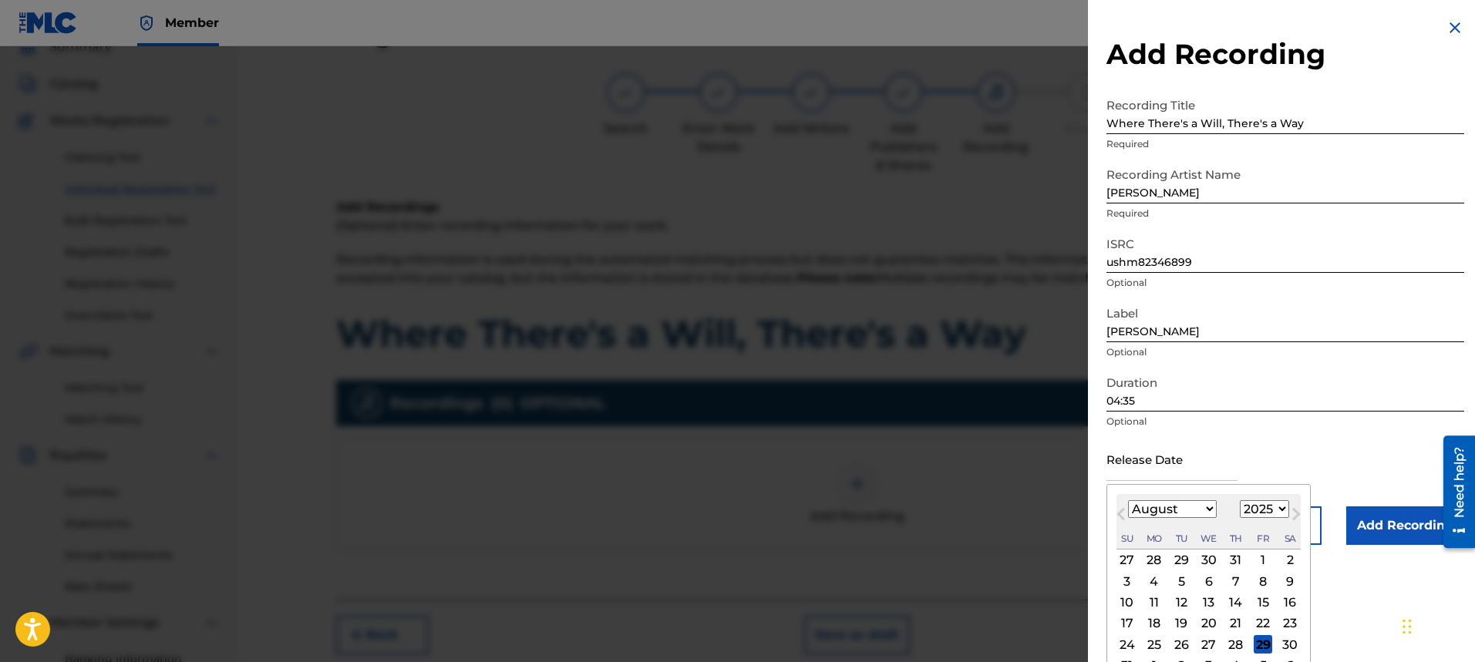
click at [1207, 459] on input "text" at bounding box center [1172, 459] width 131 height 44
type input "[DATE]"
select select "5"
select select "2023"
type input "[DATE]"
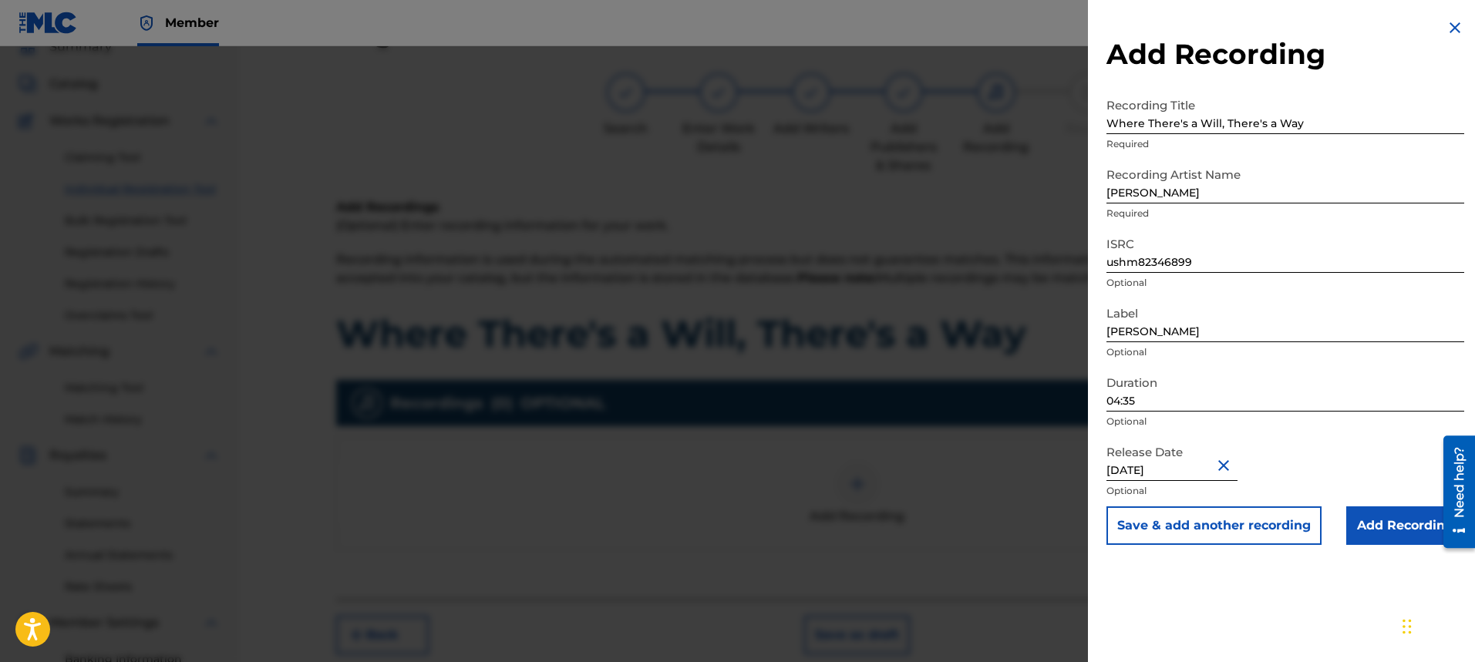
click at [1380, 457] on div "Release Date [DATE] Optional" at bounding box center [1286, 471] width 358 height 69
click at [1391, 523] on input "Add Recording" at bounding box center [1405, 526] width 118 height 39
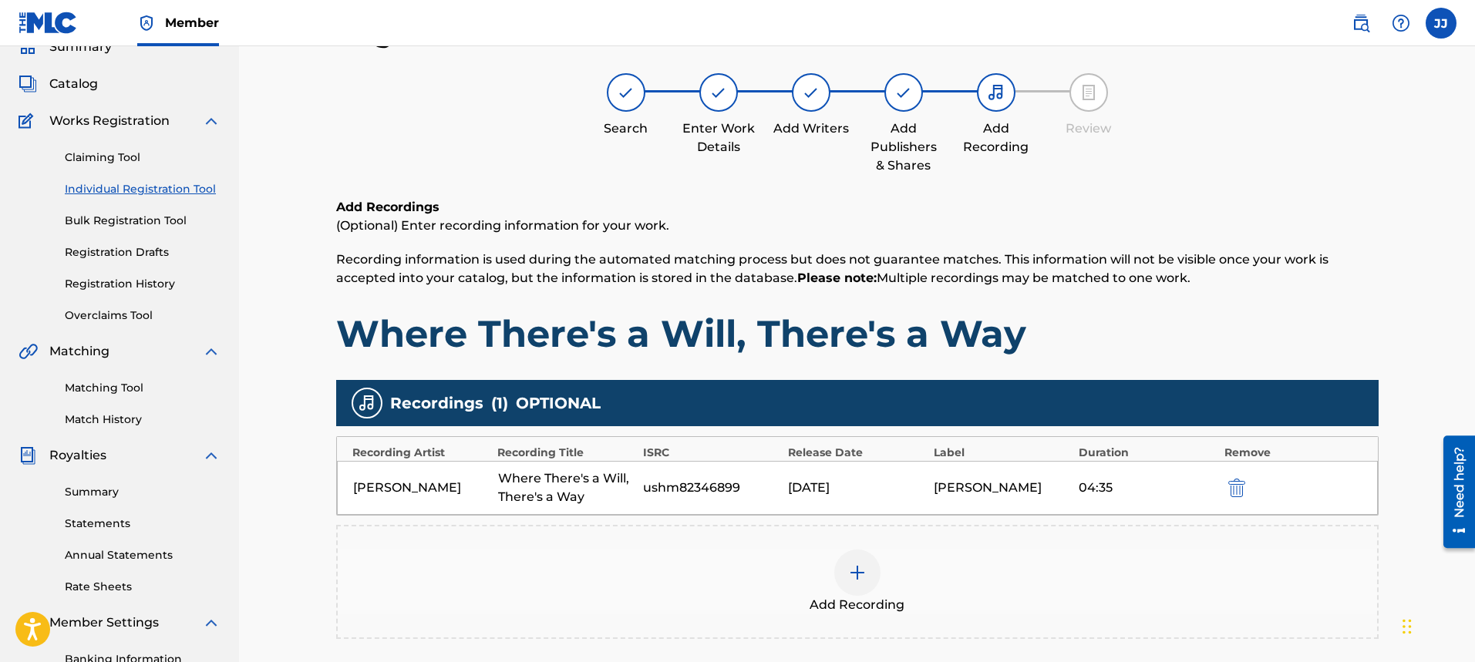
scroll to position [294, 0]
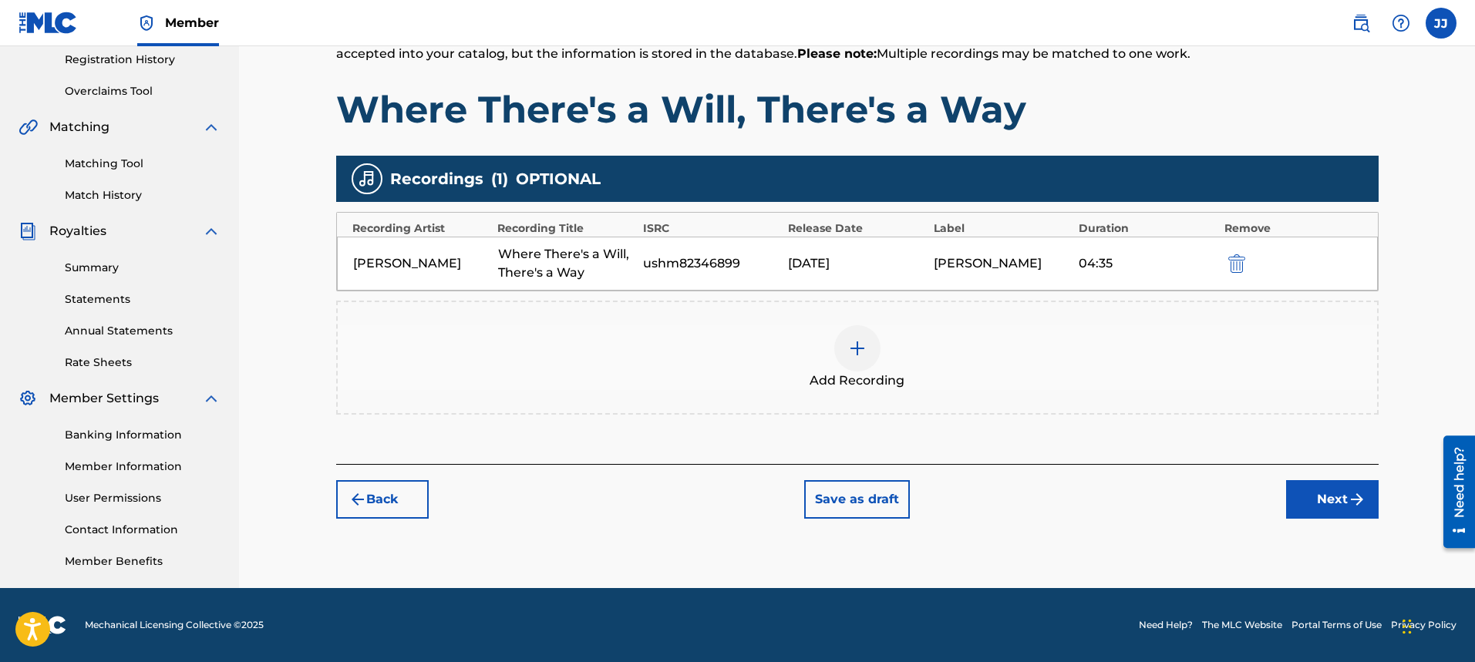
click at [1312, 509] on button "Next" at bounding box center [1332, 499] width 93 height 39
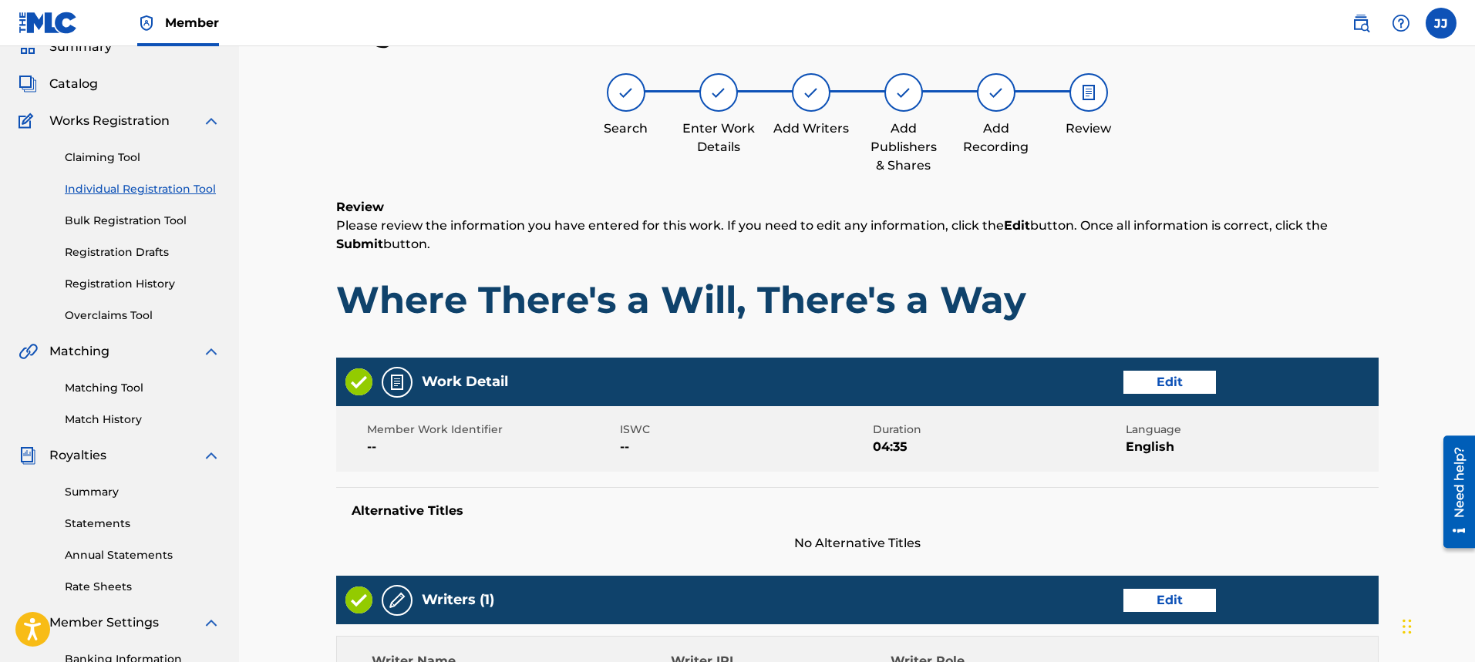
scroll to position [642, 0]
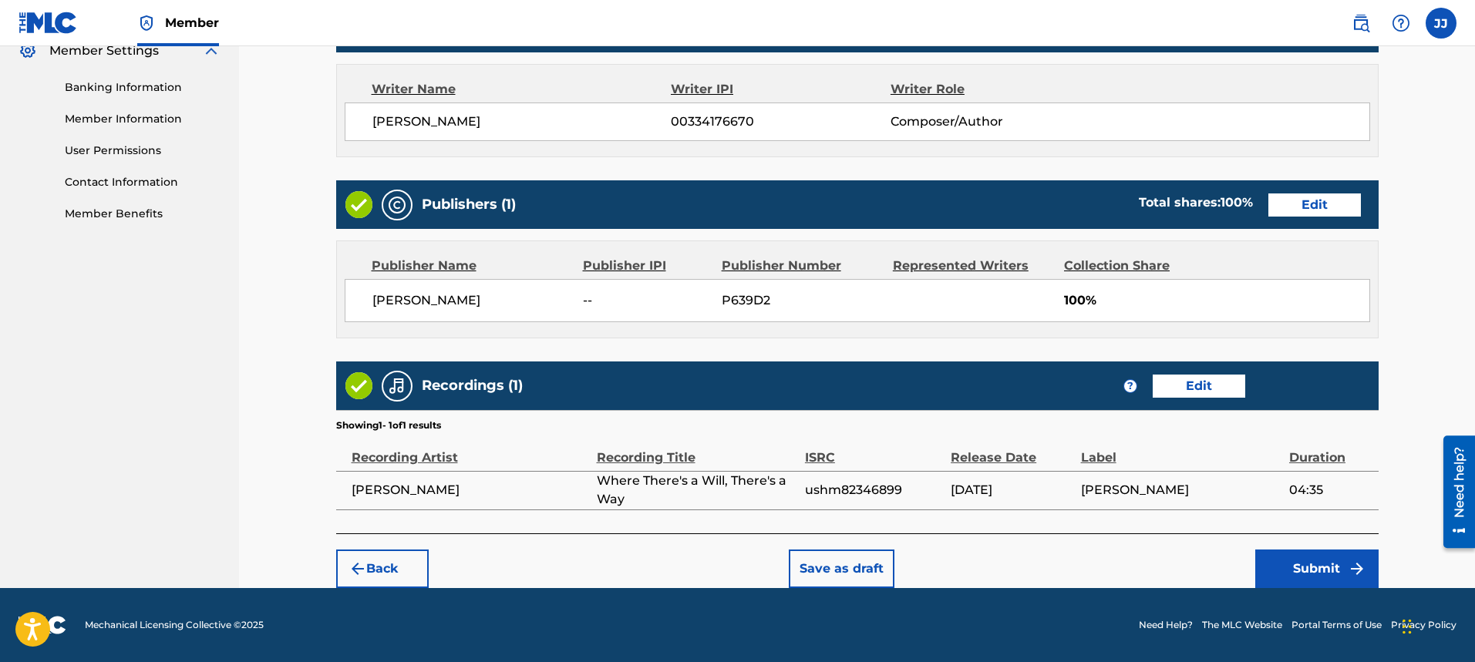
click at [1333, 579] on button "Submit" at bounding box center [1316, 569] width 123 height 39
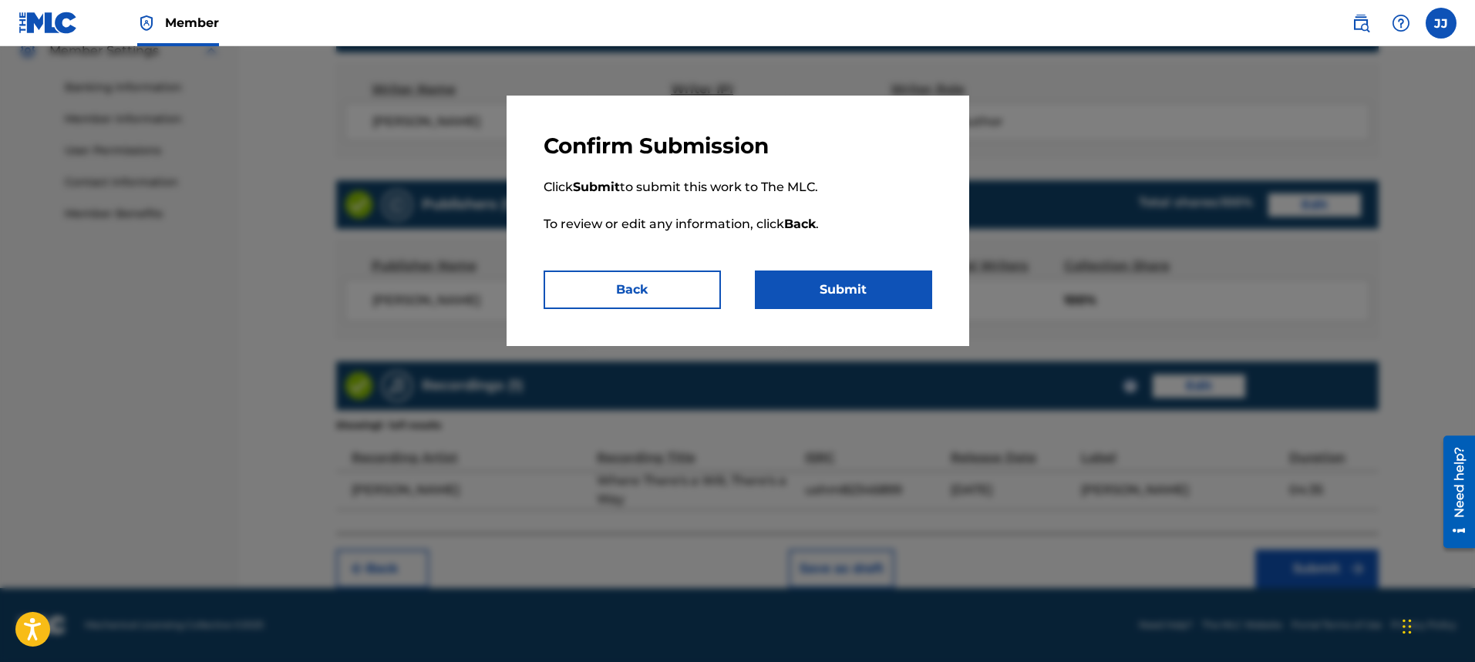
click at [884, 298] on button "Submit" at bounding box center [843, 290] width 177 height 39
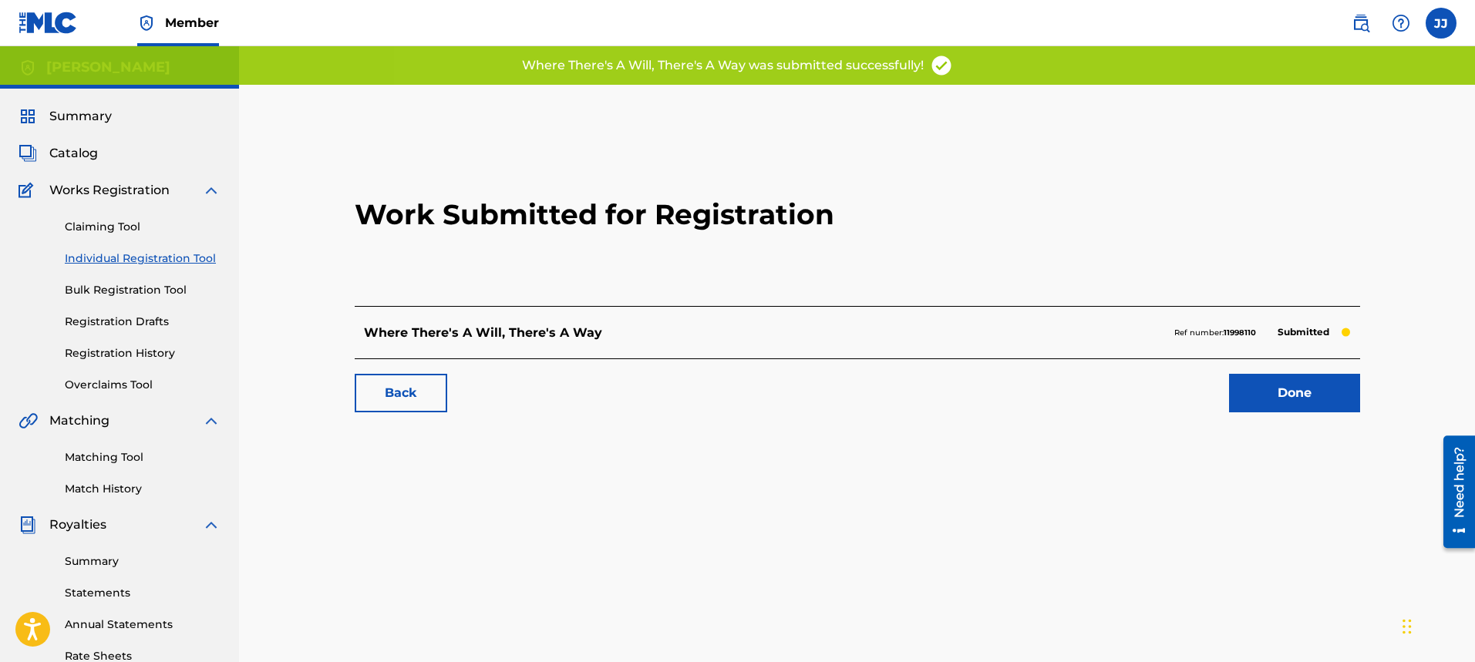
click at [1319, 392] on link "Done" at bounding box center [1294, 393] width 131 height 39
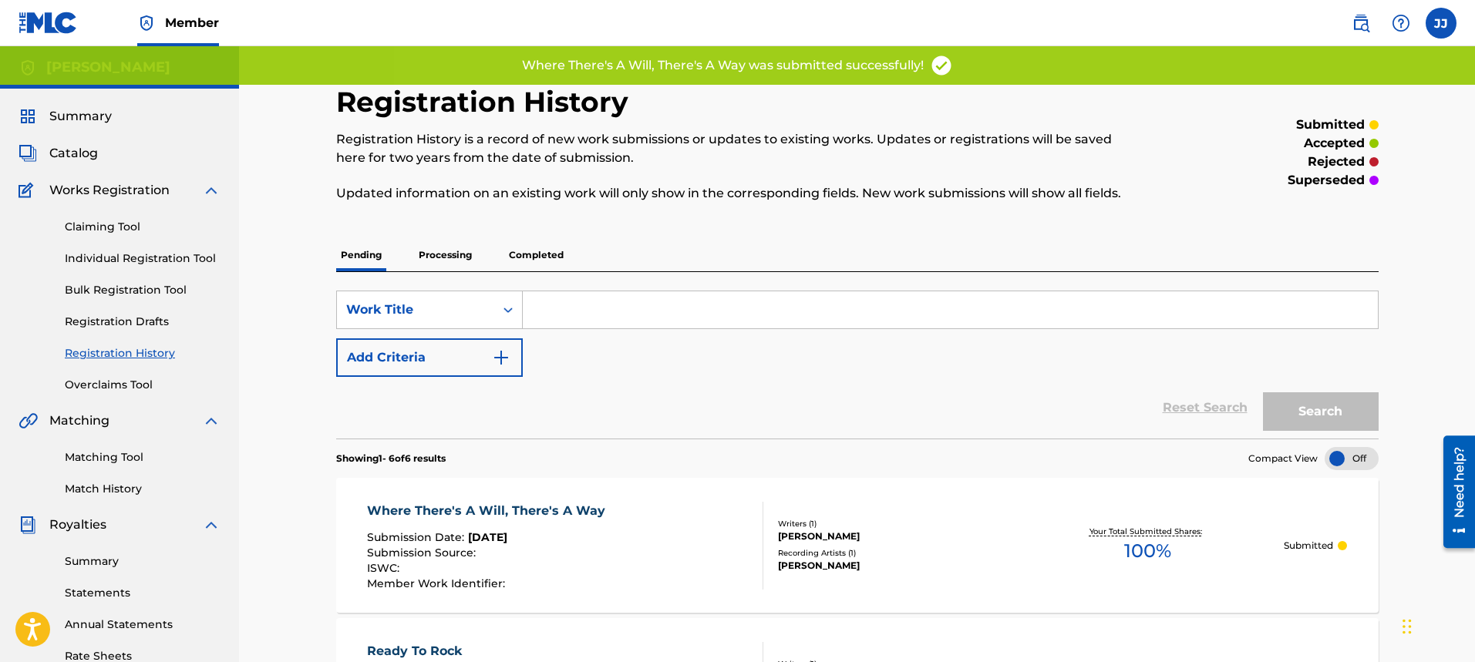
click at [65, 153] on span "Catalog" at bounding box center [73, 153] width 49 height 19
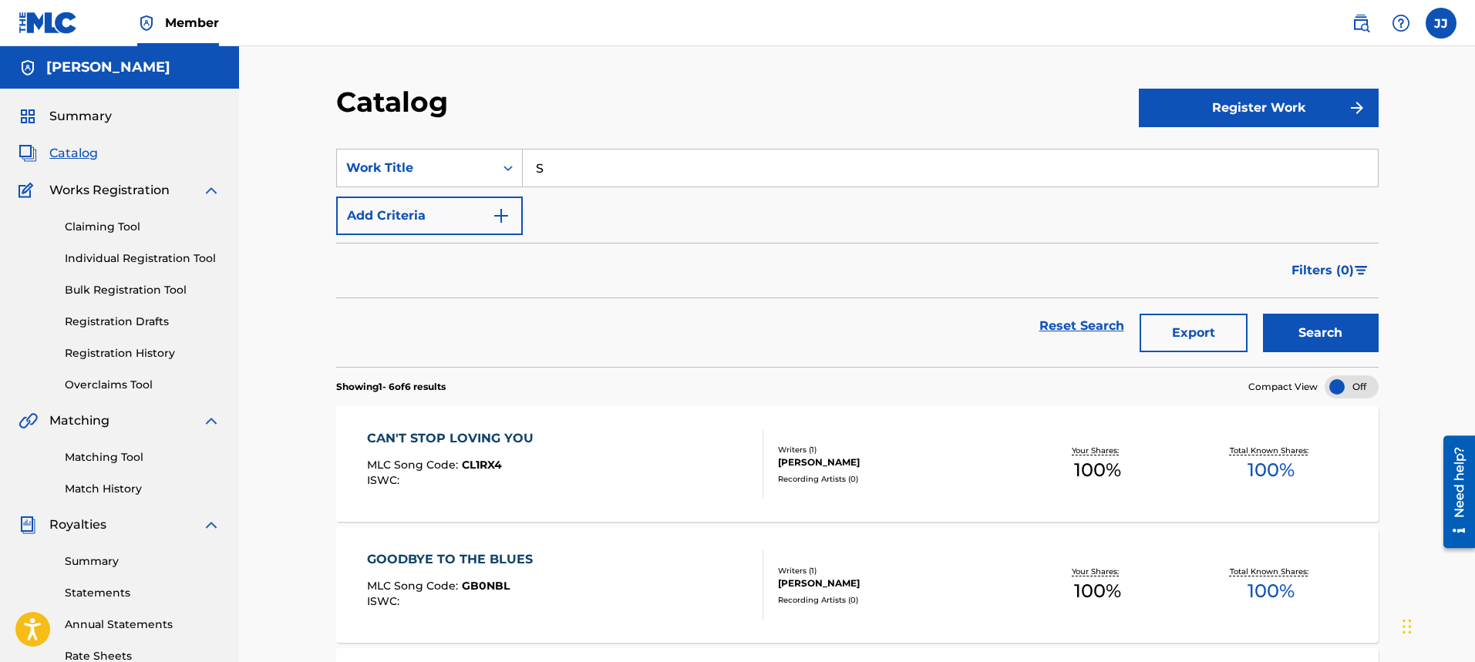
scroll to position [580, 0]
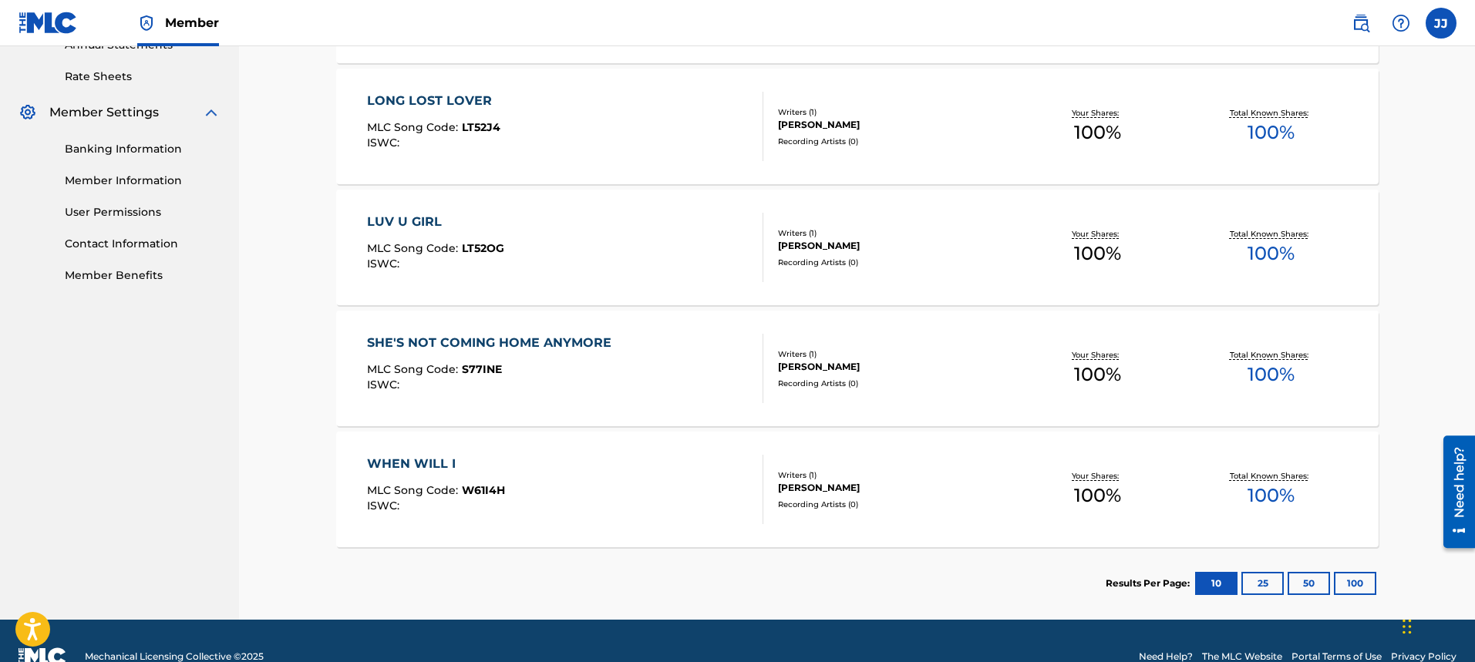
click at [1255, 577] on button "25" at bounding box center [1263, 583] width 42 height 23
click at [1312, 585] on button "50" at bounding box center [1309, 583] width 42 height 23
